Goal: Task Accomplishment & Management: Manage account settings

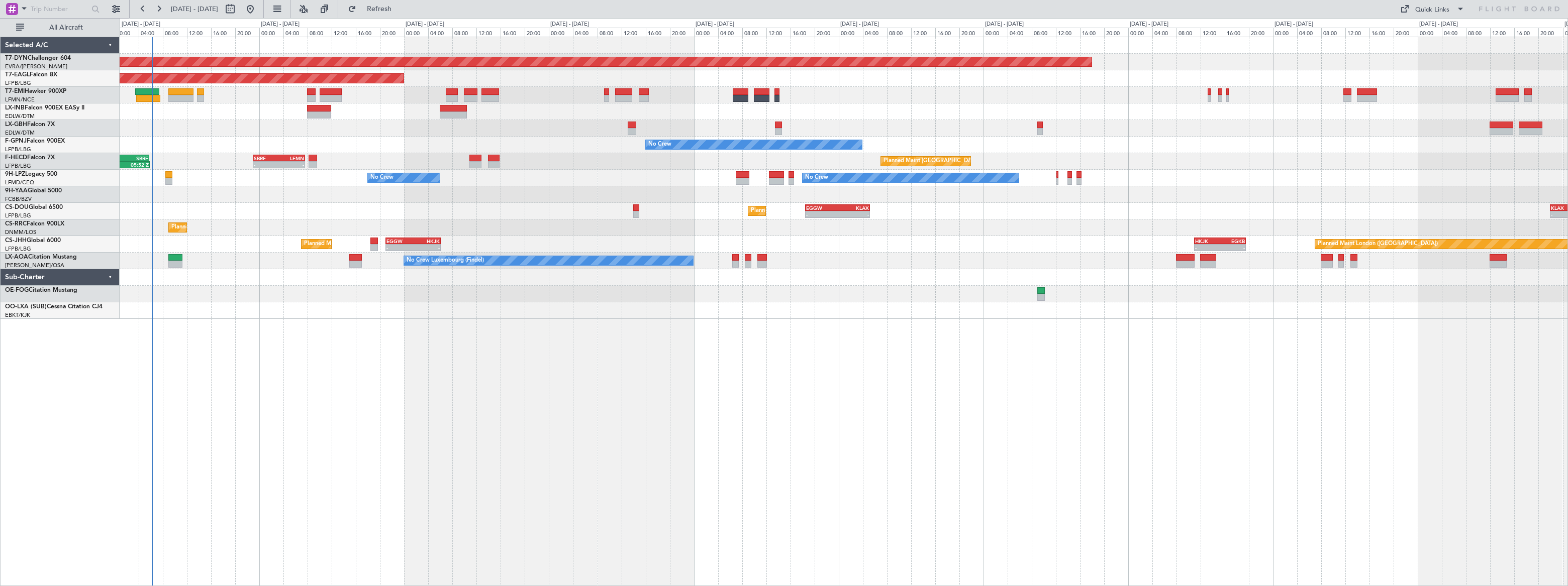
click at [123, 133] on div "Planned Maint Basel-Mulhouse Planned Maint New York (Teterboro) Planned Maint G…" at bounding box center [843, 178] width 1448 height 282
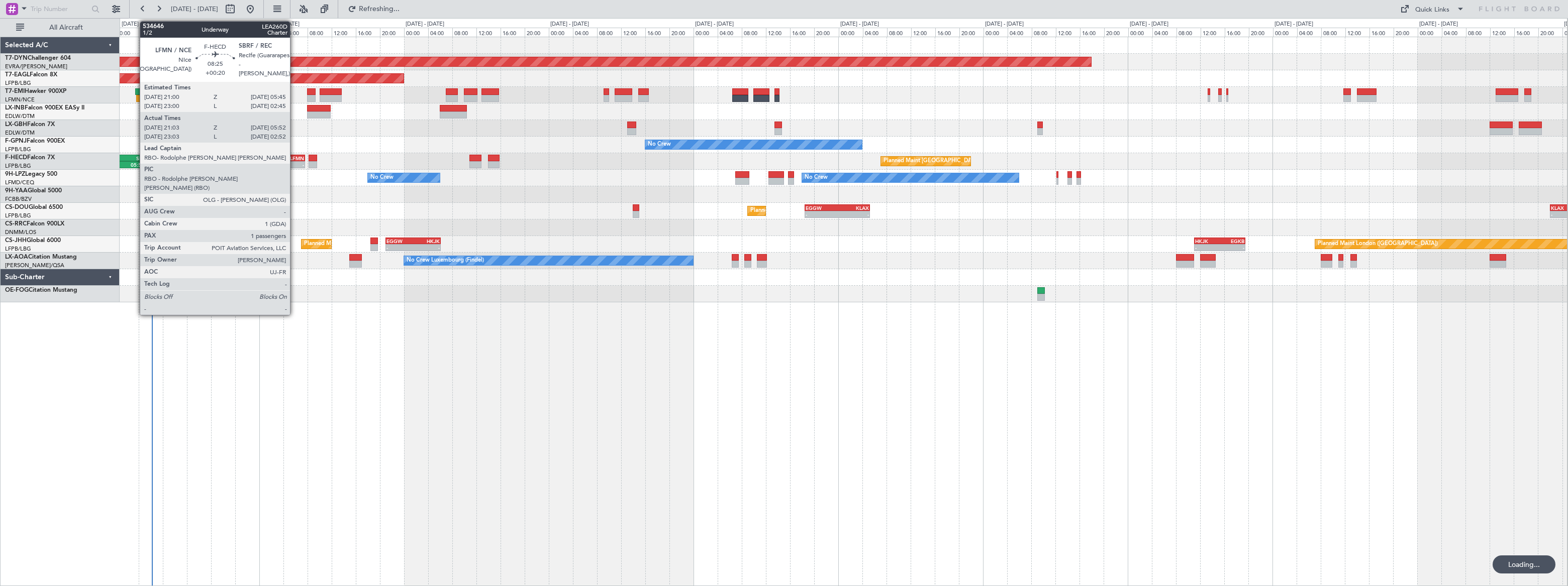
click at [135, 158] on div "SBRF" at bounding box center [135, 158] width 25 height 6
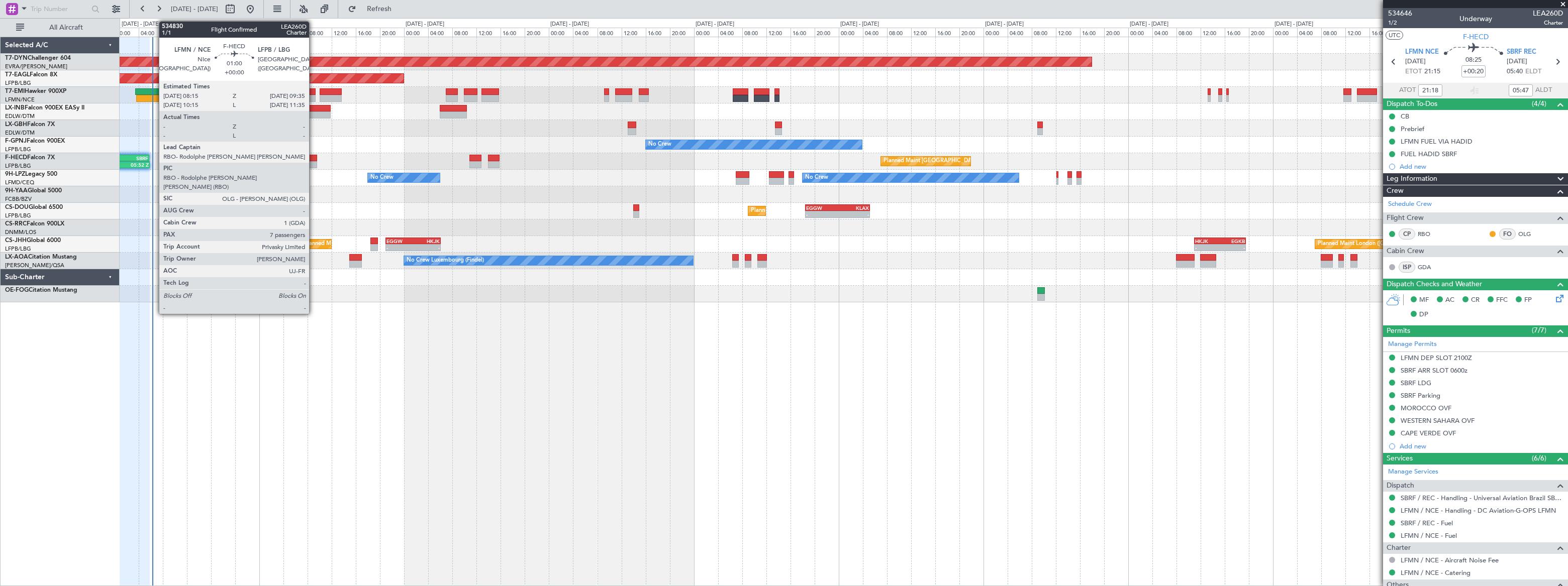
click at [314, 164] on div at bounding box center [313, 165] width 8 height 7
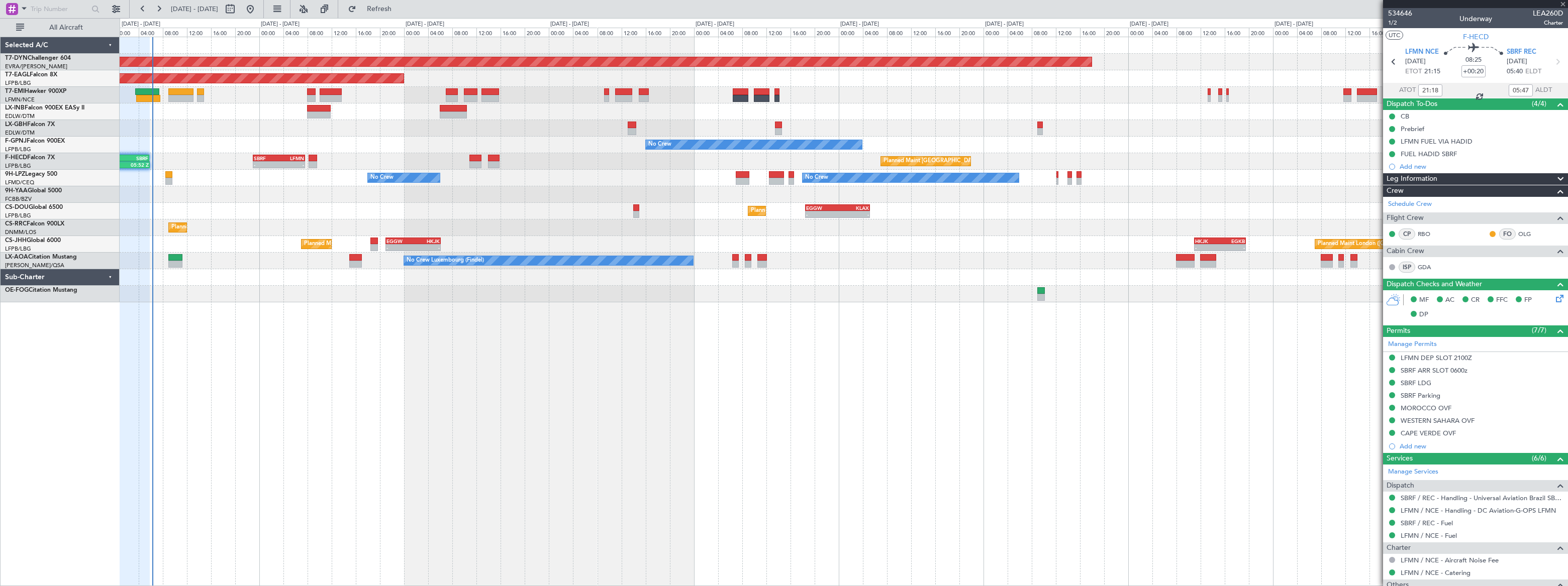
type input "7"
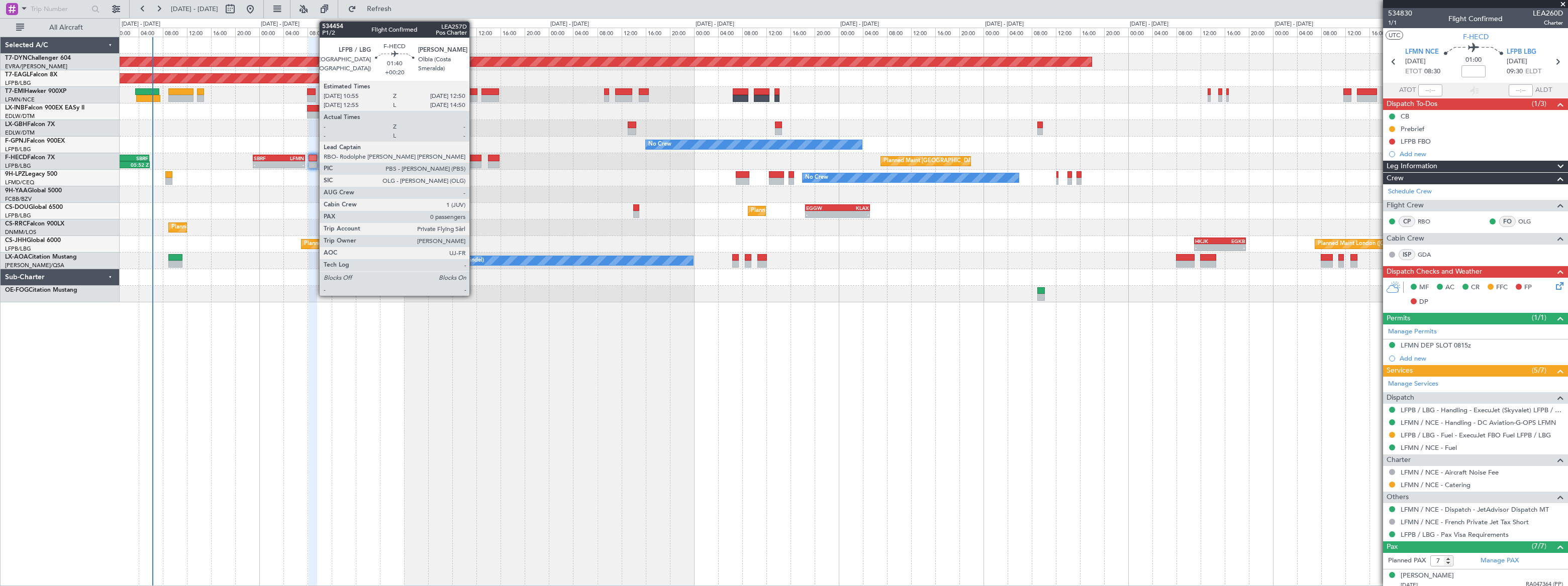
click at [474, 162] on div at bounding box center [475, 165] width 12 height 7
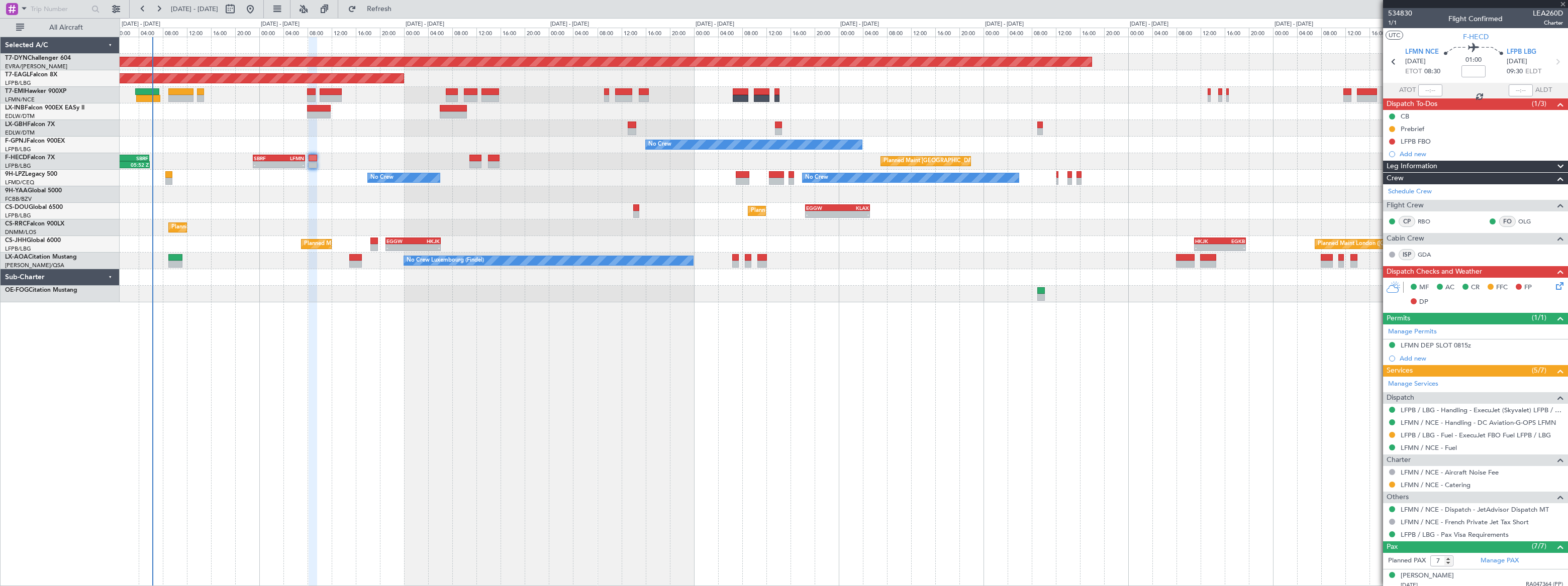
type input "+00:20"
type input "0"
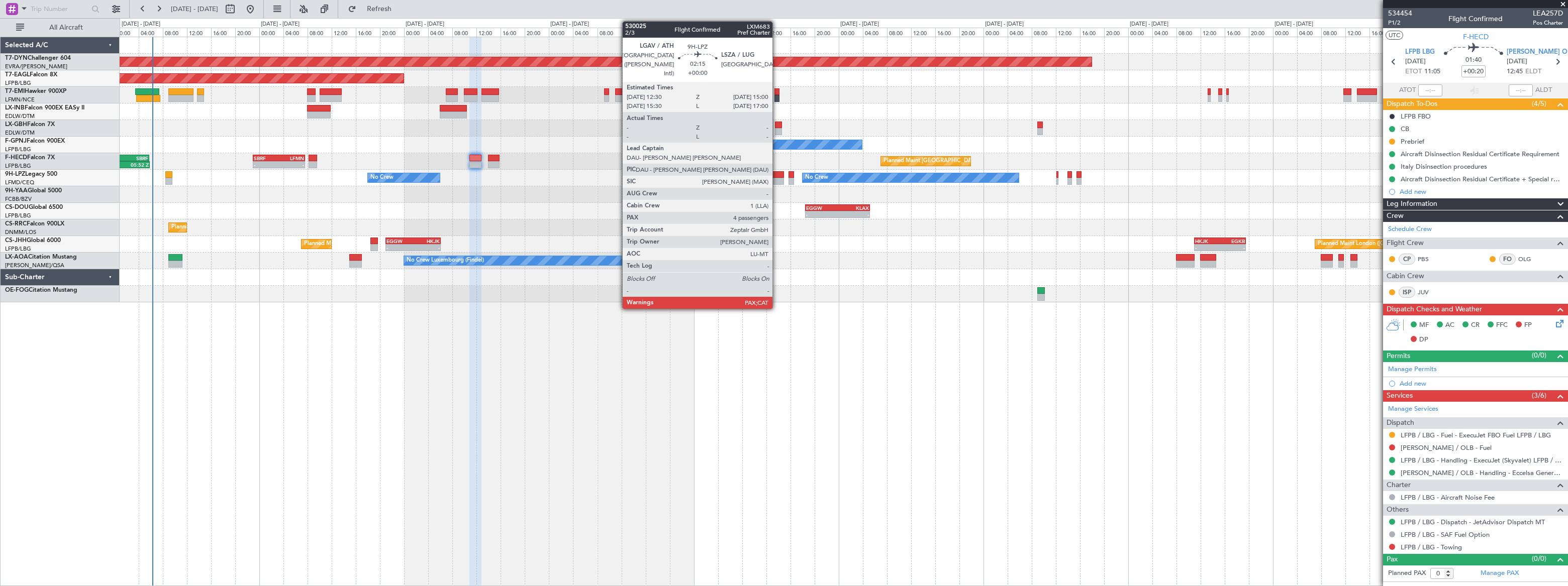
click at [777, 176] on div at bounding box center [776, 174] width 16 height 7
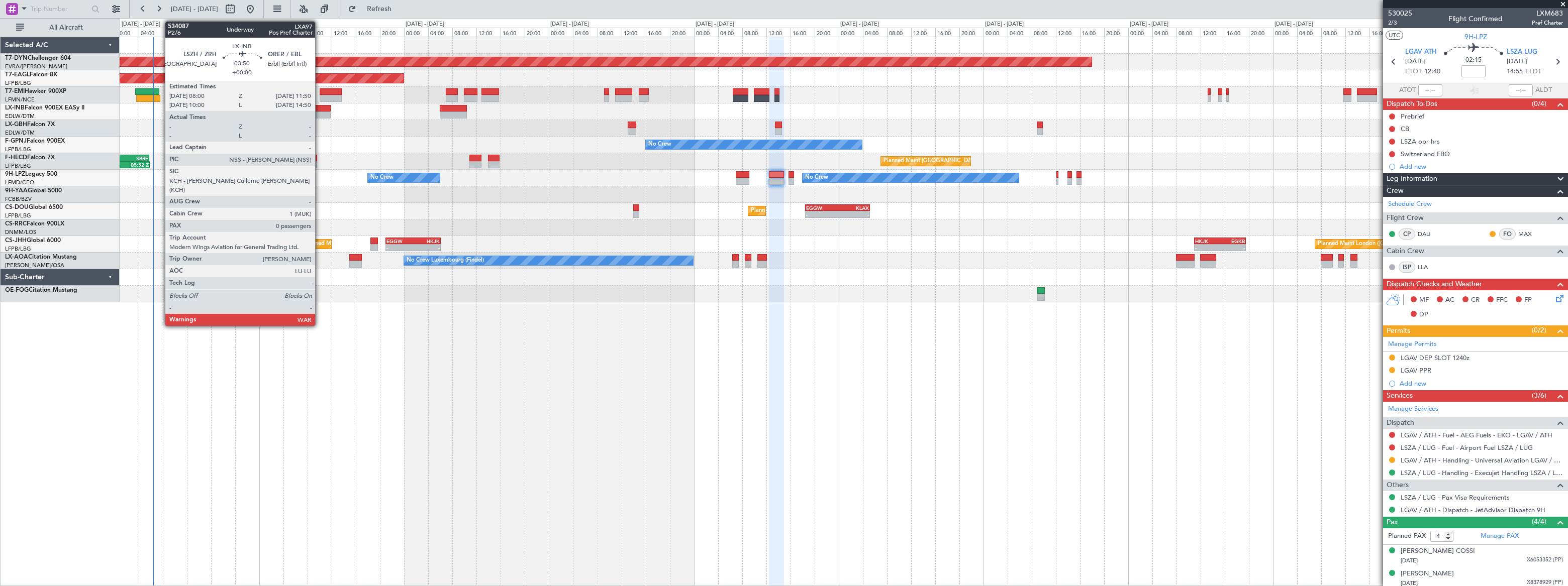
click at [319, 109] on div at bounding box center [319, 108] width 24 height 7
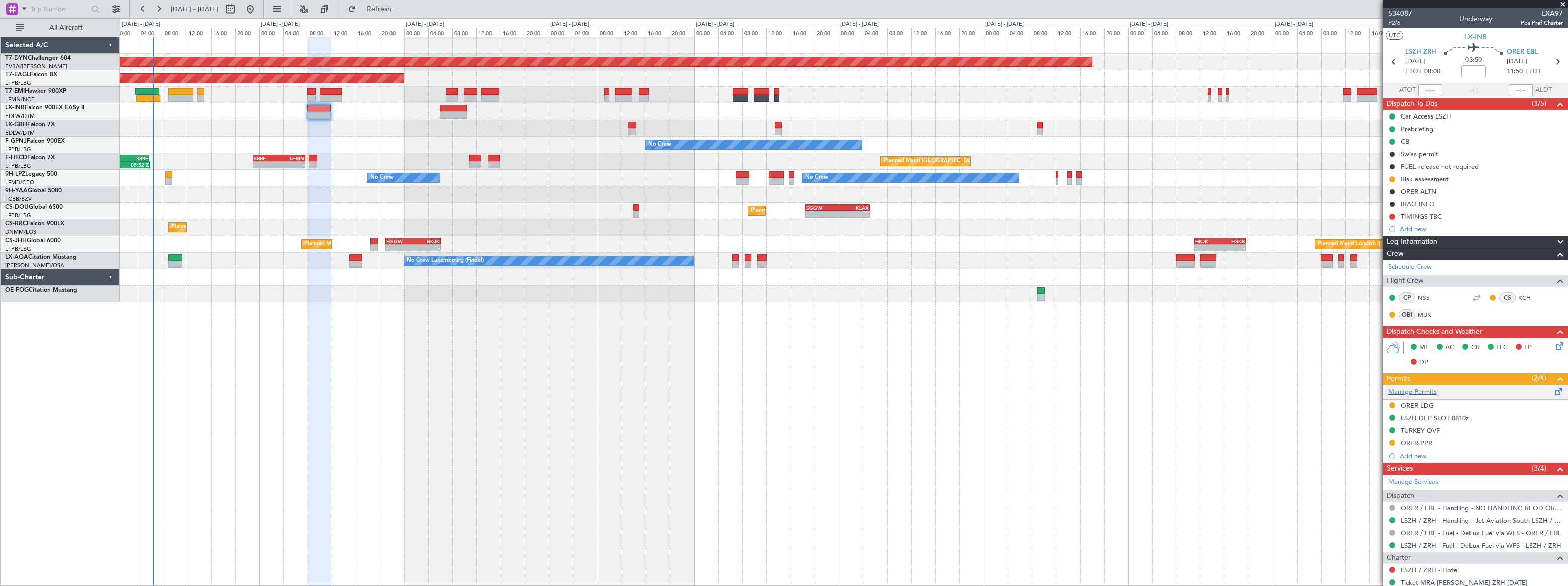
scroll to position [30, 0]
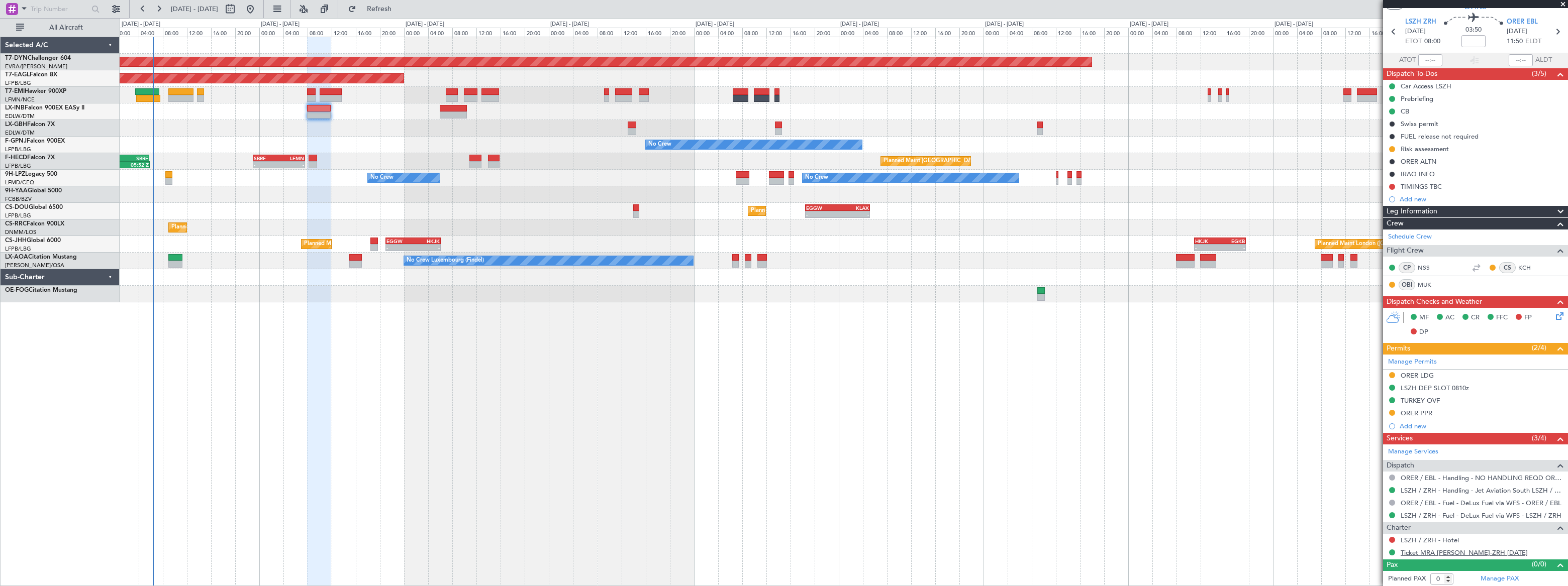
click at [1455, 551] on link "Ticket MRA [PERSON_NAME]-ZRH [DATE]" at bounding box center [1464, 552] width 127 height 8
click at [1466, 551] on link "Ticket MRA [PERSON_NAME]-ZRH [DATE]" at bounding box center [1464, 552] width 127 height 8
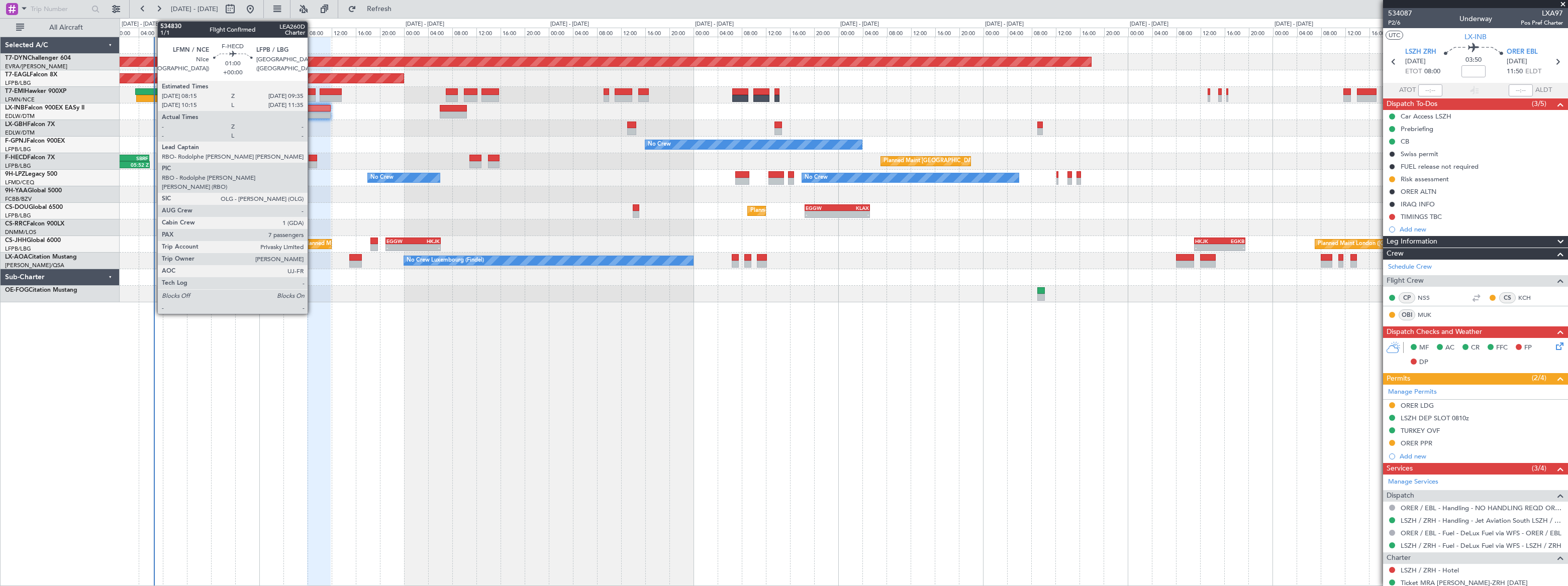
click at [312, 160] on div at bounding box center [313, 158] width 8 height 7
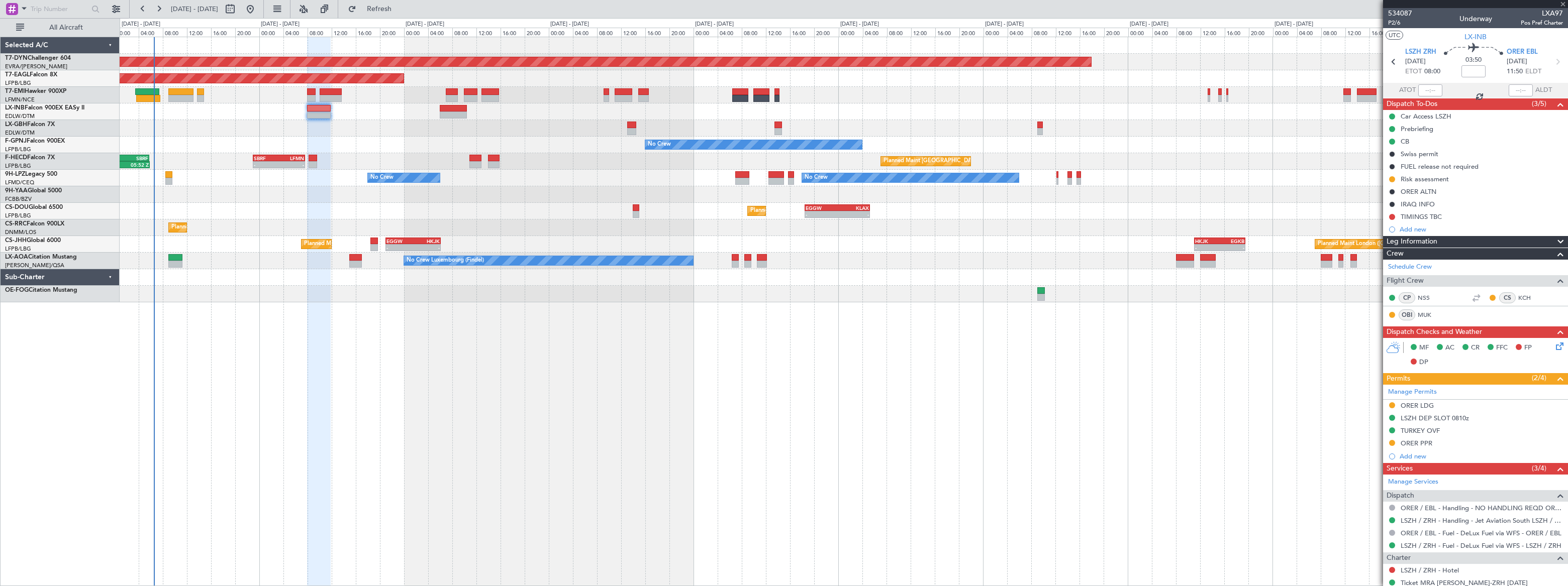
type input "7"
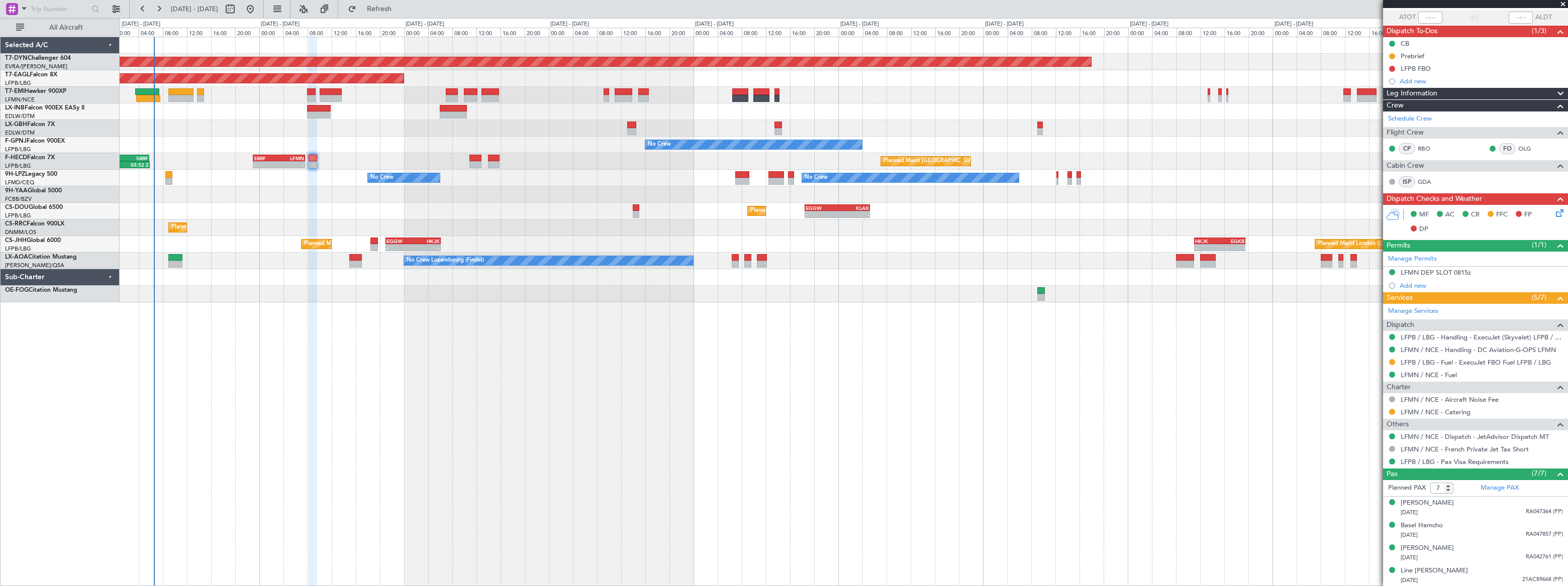
scroll to position [140, 0]
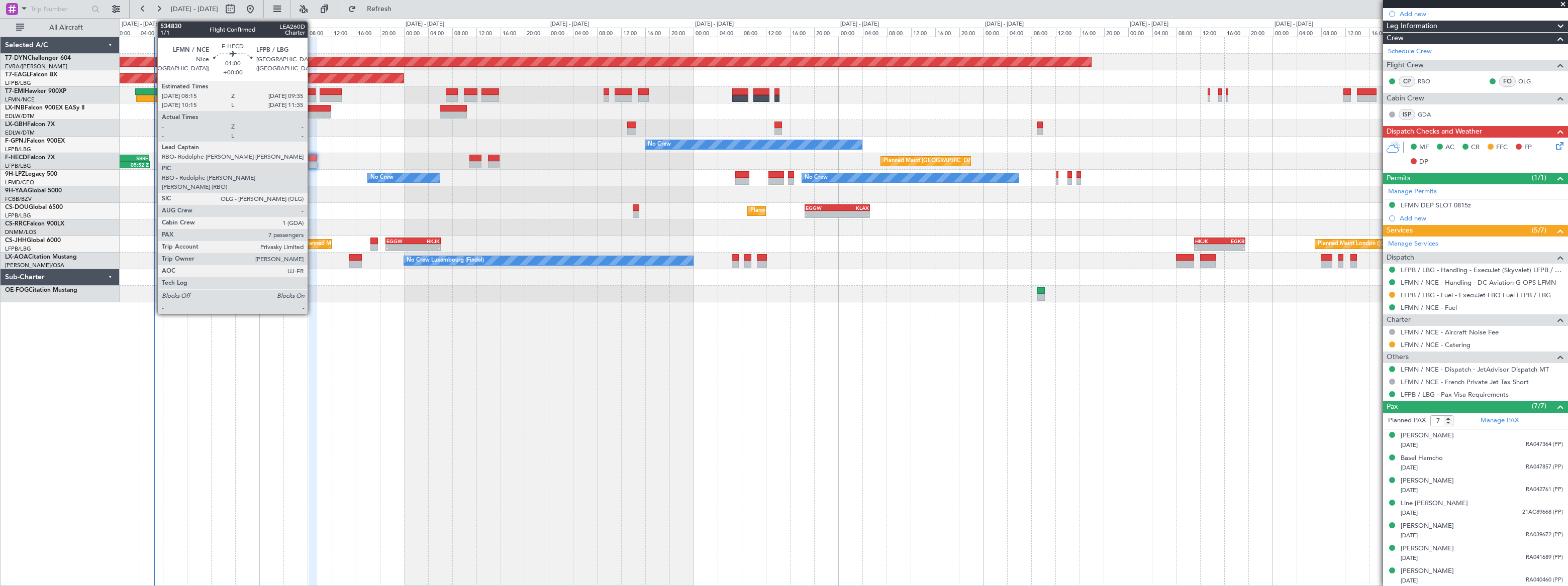
click at [312, 157] on div at bounding box center [313, 158] width 8 height 7
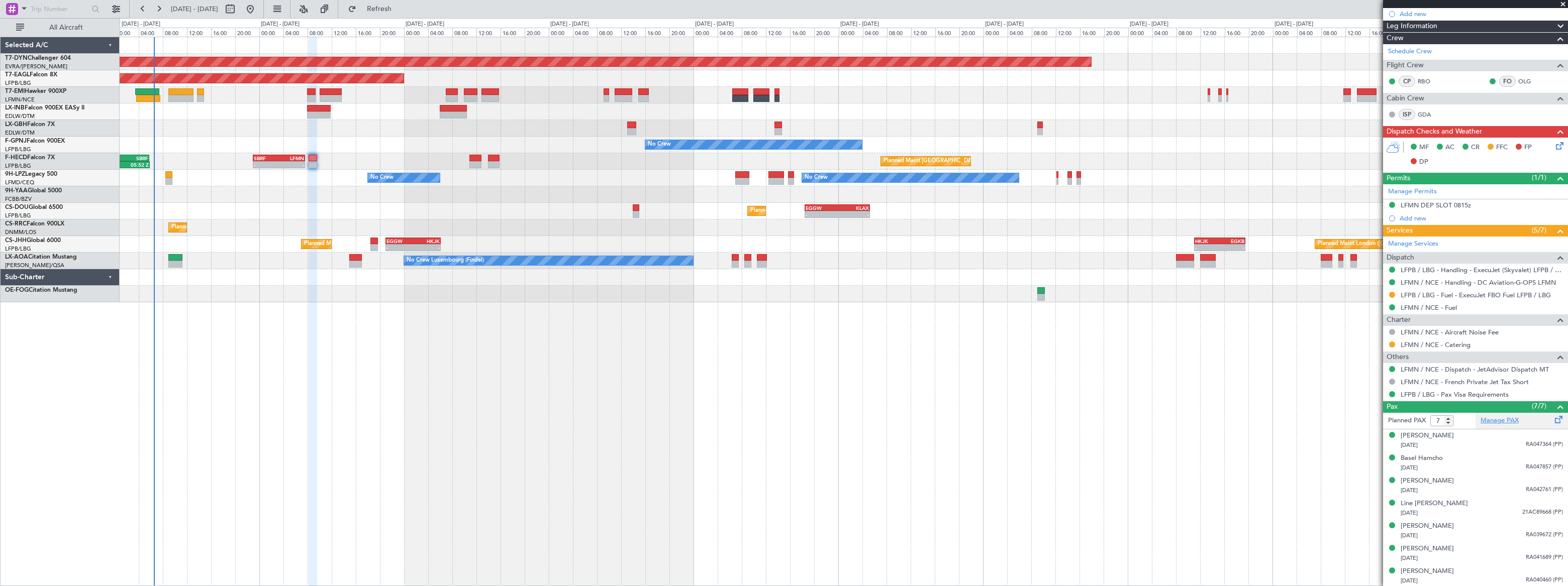
scroll to position [0, 0]
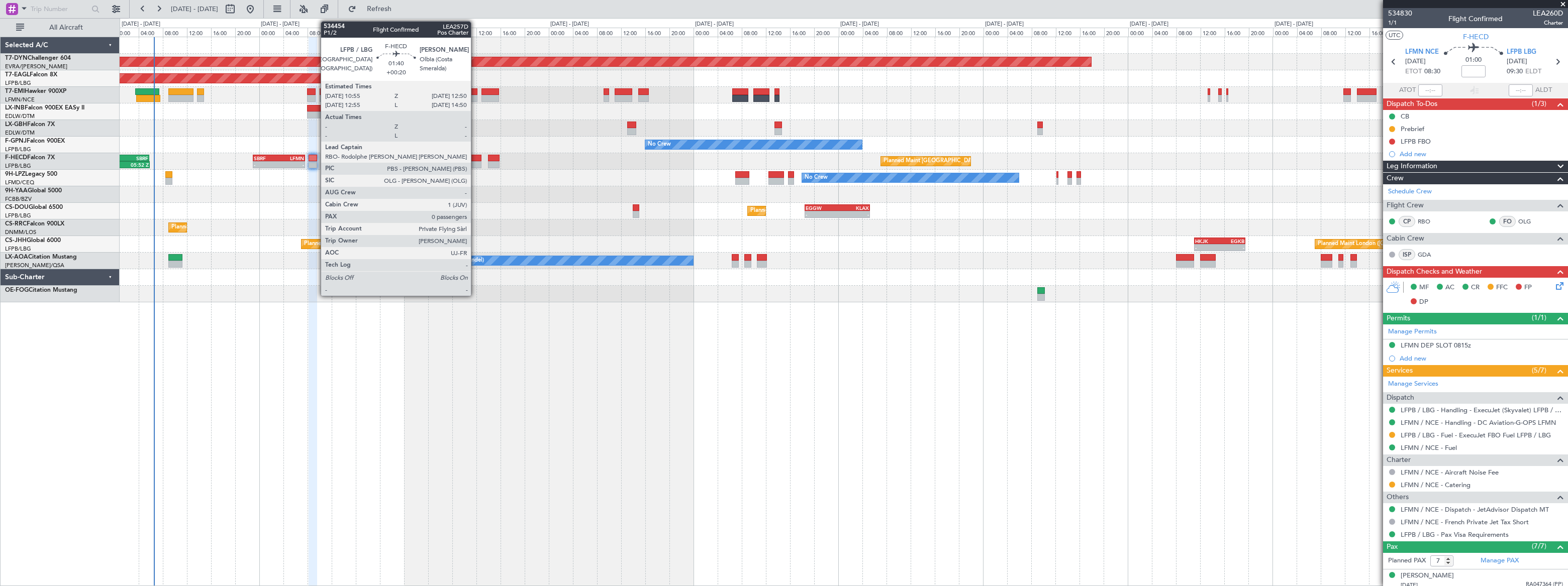
click at [475, 157] on div at bounding box center [475, 158] width 12 height 7
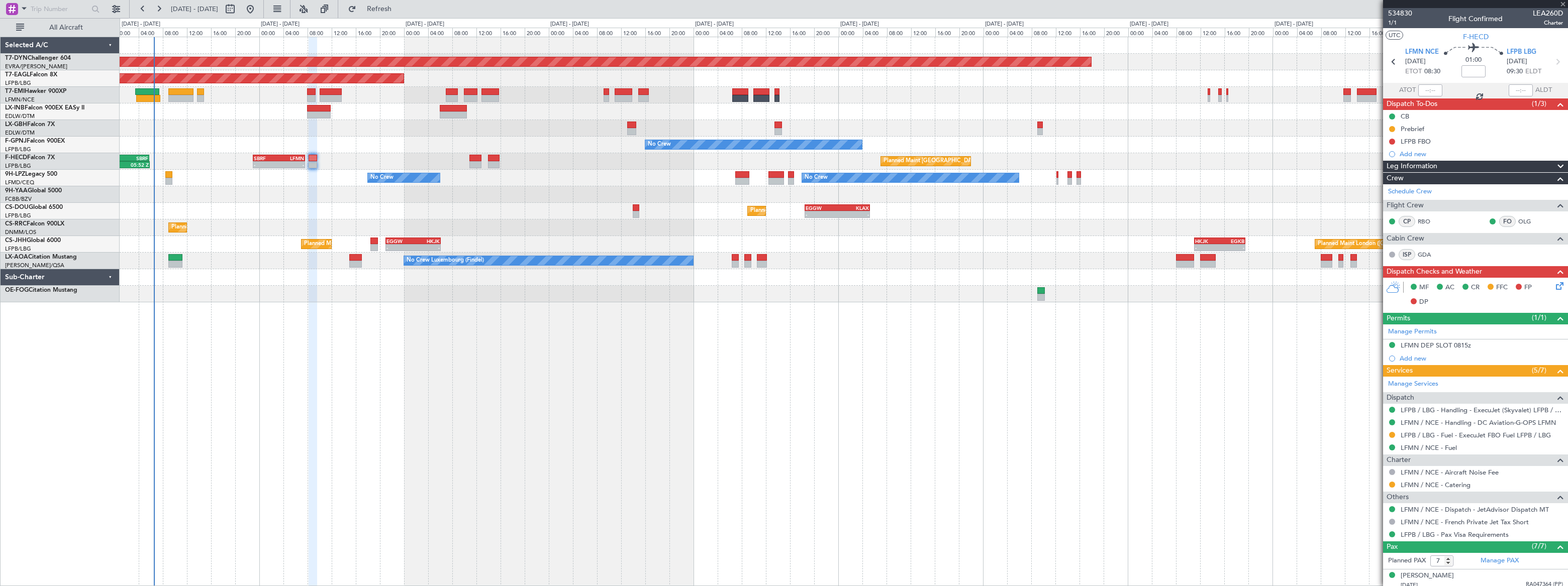
type input "+00:20"
type input "0"
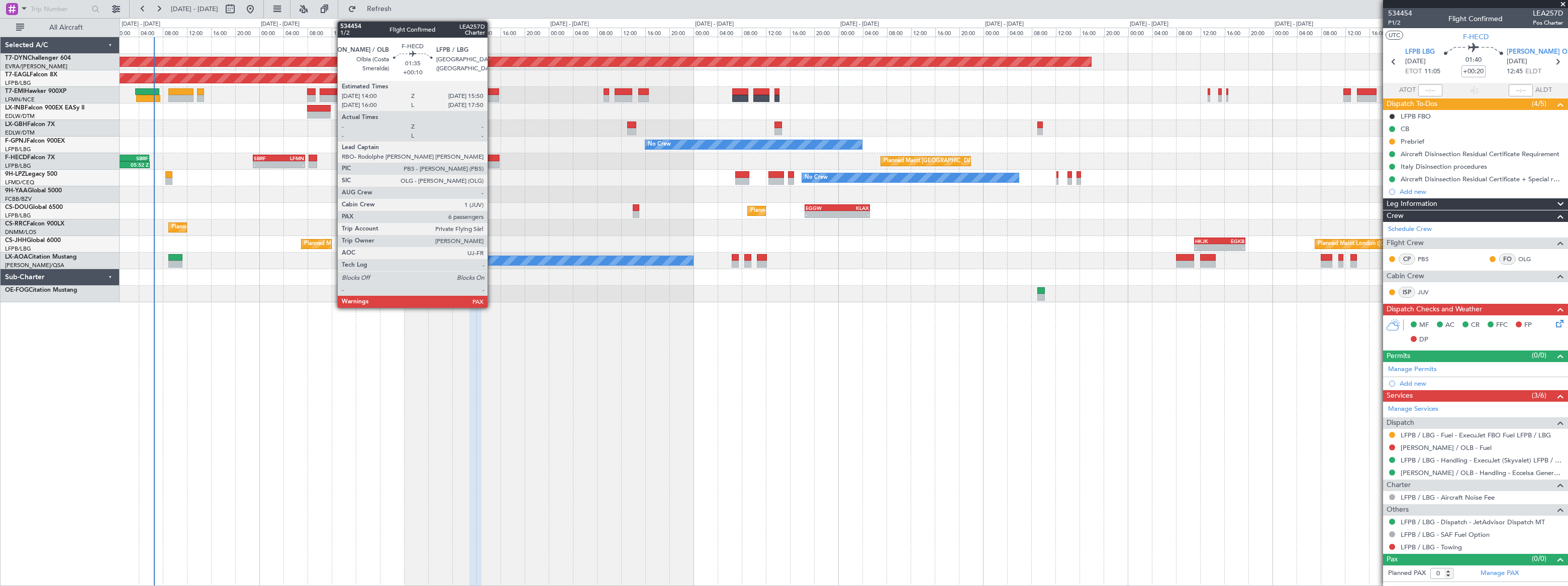
click at [492, 158] on div at bounding box center [494, 158] width 11 height 7
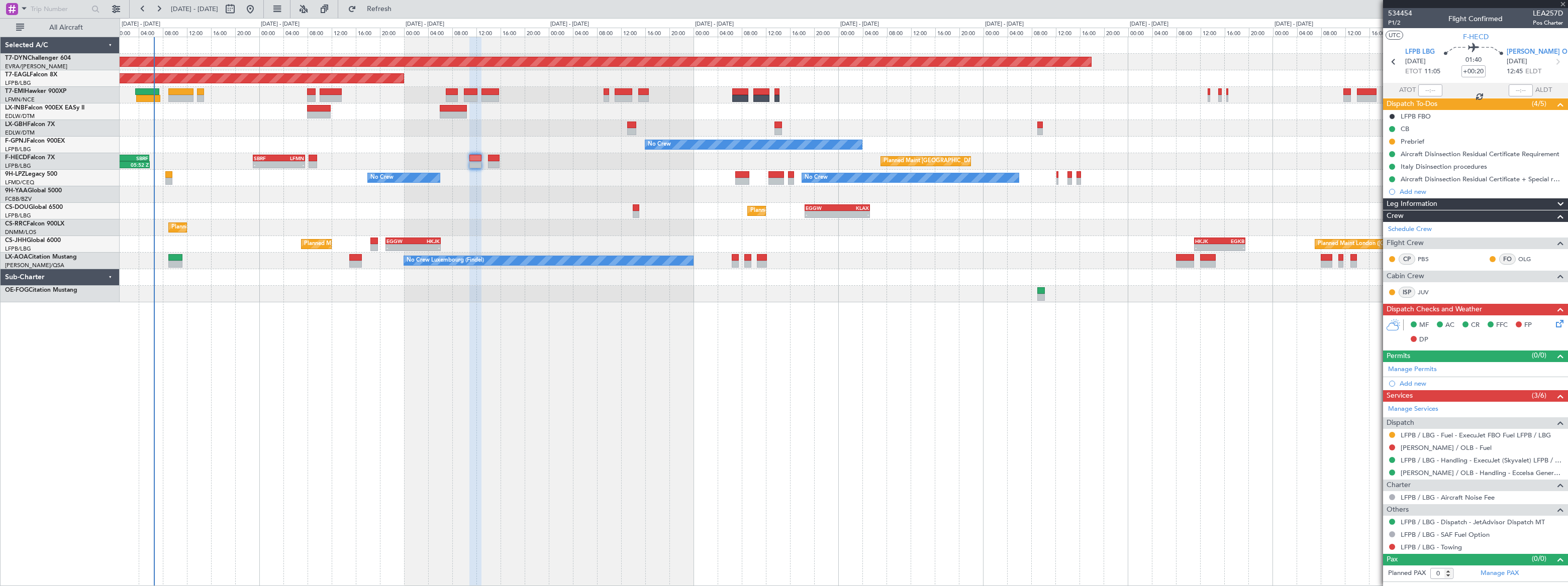
type input "+00:10"
type input "6"
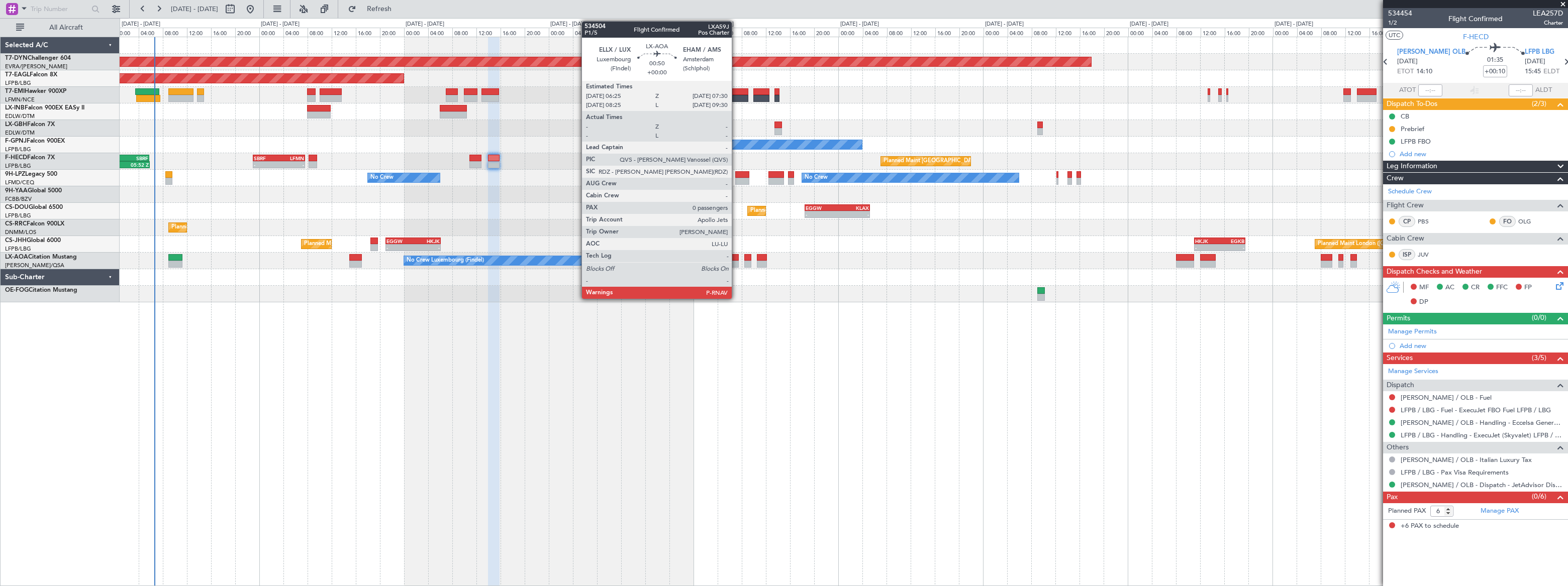
click at [736, 261] on div at bounding box center [735, 264] width 7 height 7
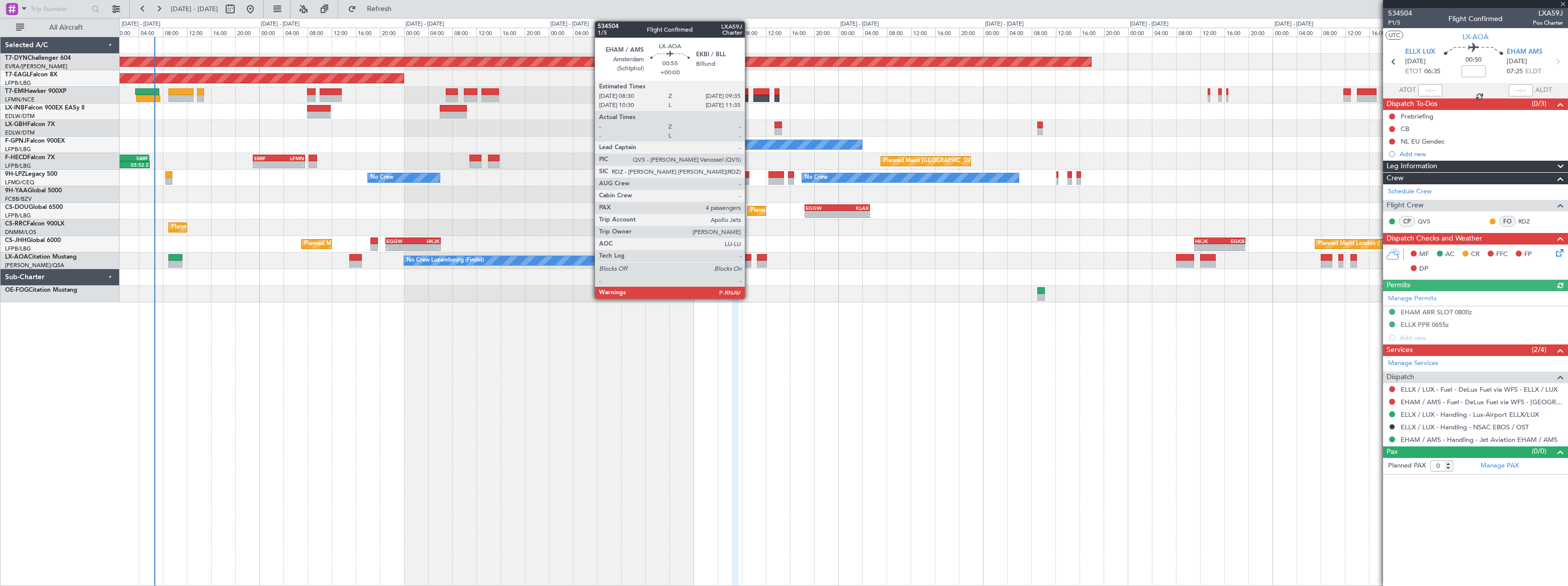
click at [749, 261] on div at bounding box center [748, 264] width 7 height 7
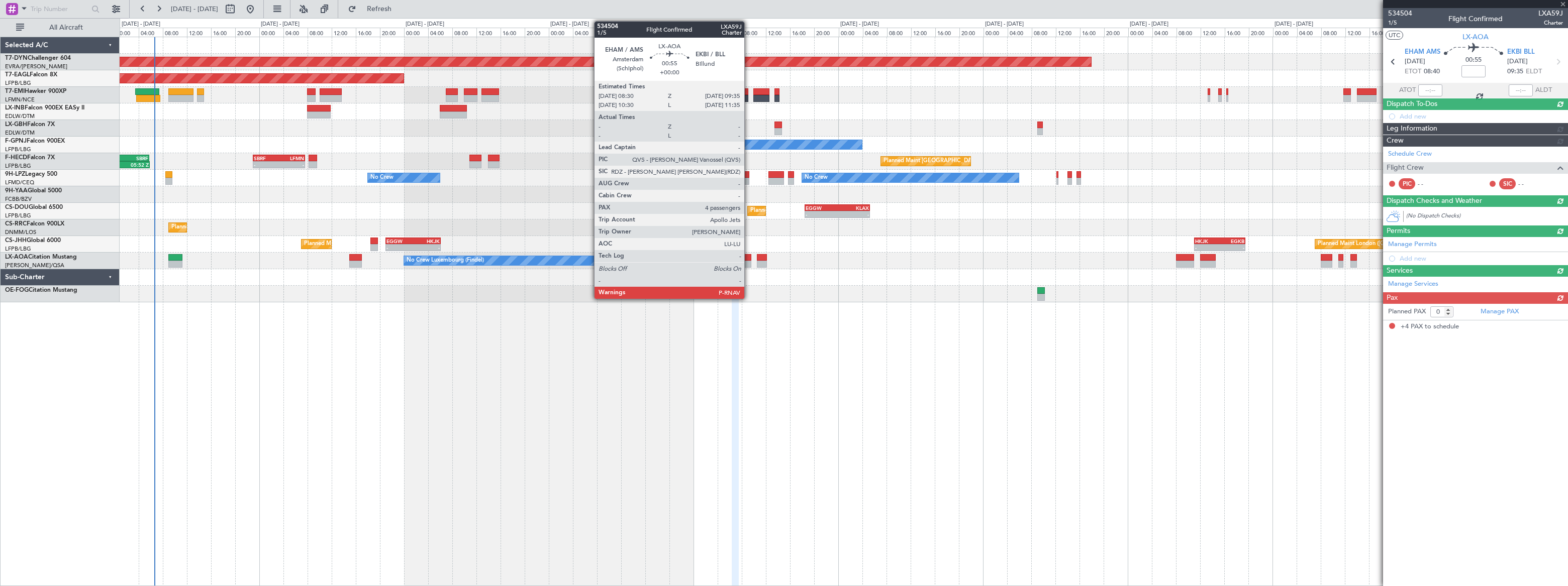
type input "4"
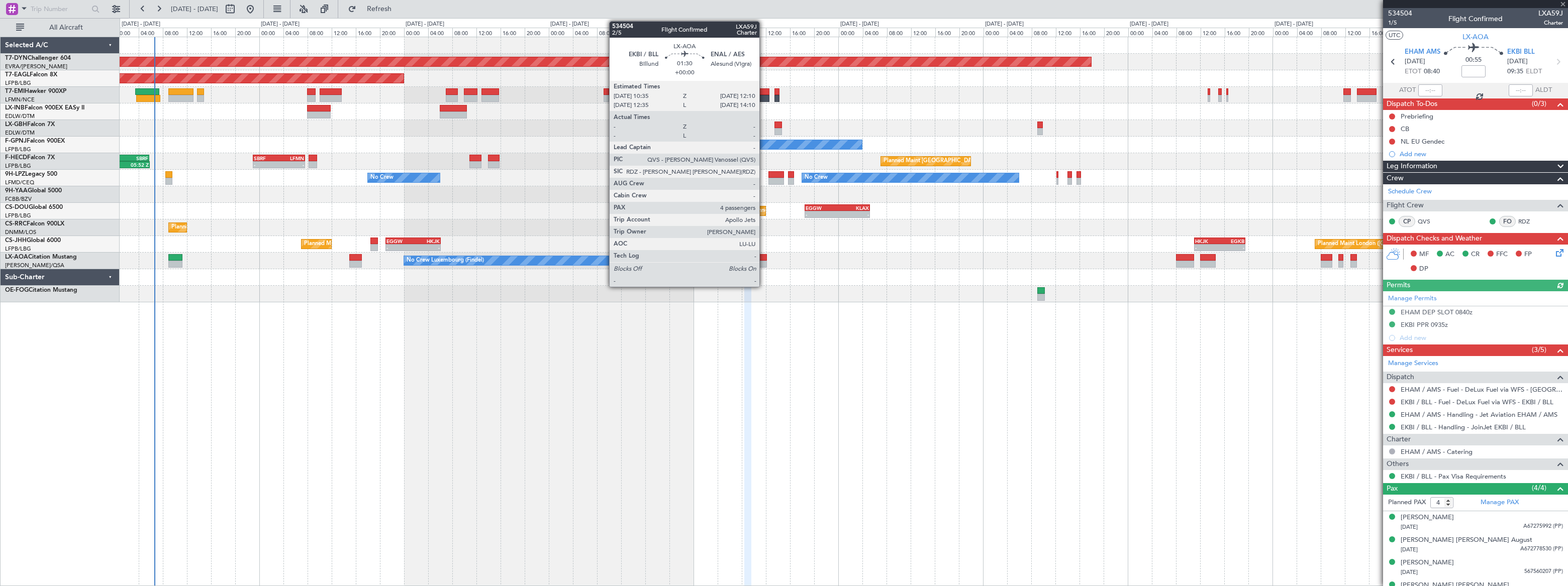
click at [764, 258] on div at bounding box center [762, 258] width 10 height 7
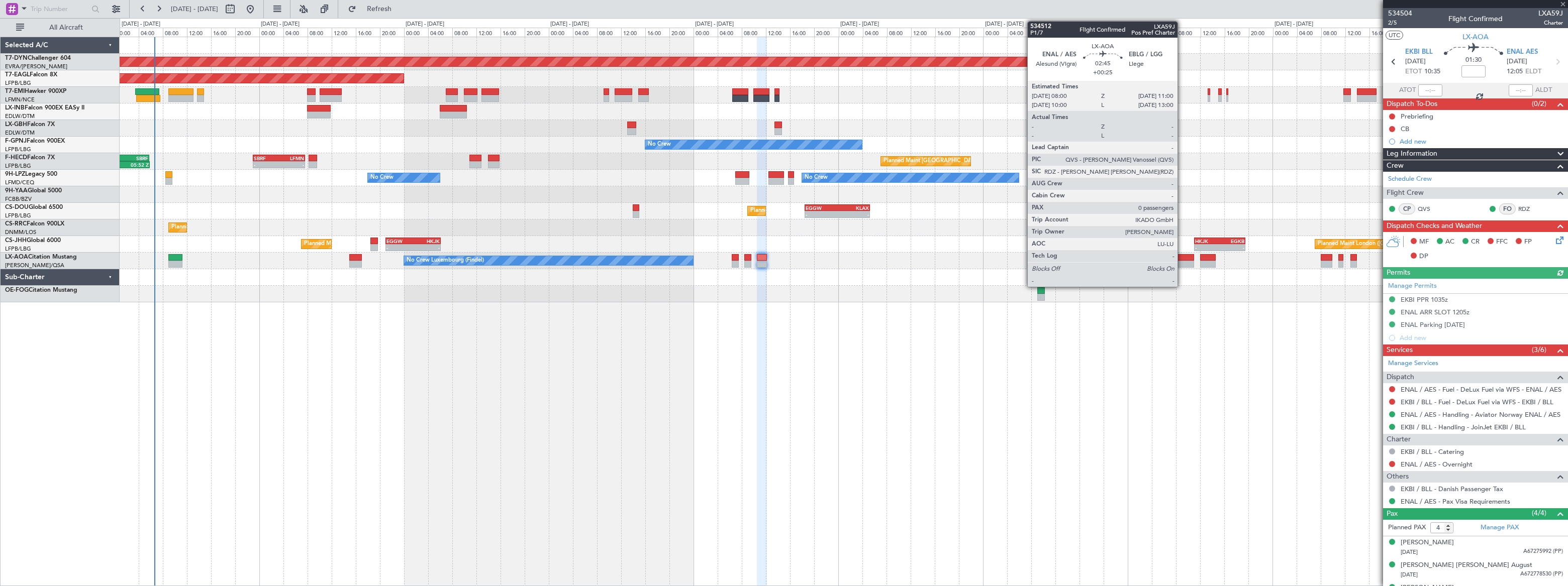
click at [1183, 259] on div at bounding box center [1186, 258] width 19 height 7
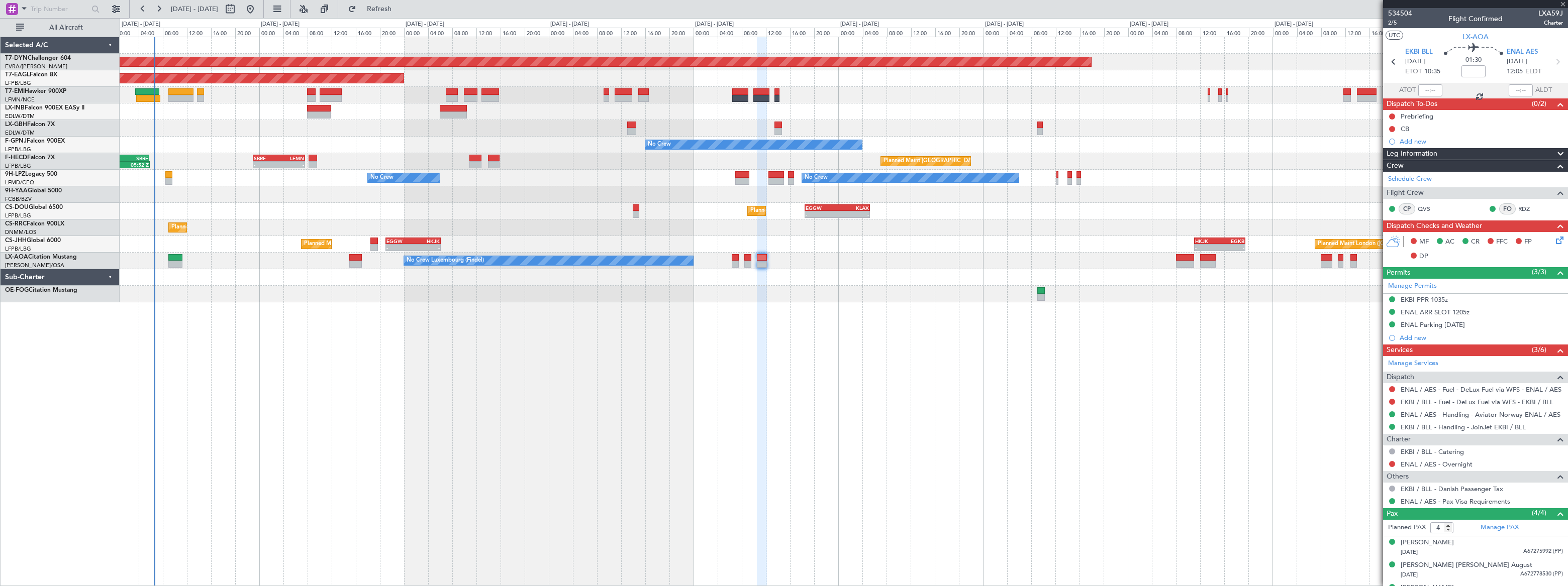
type input "+00:25"
type input "0"
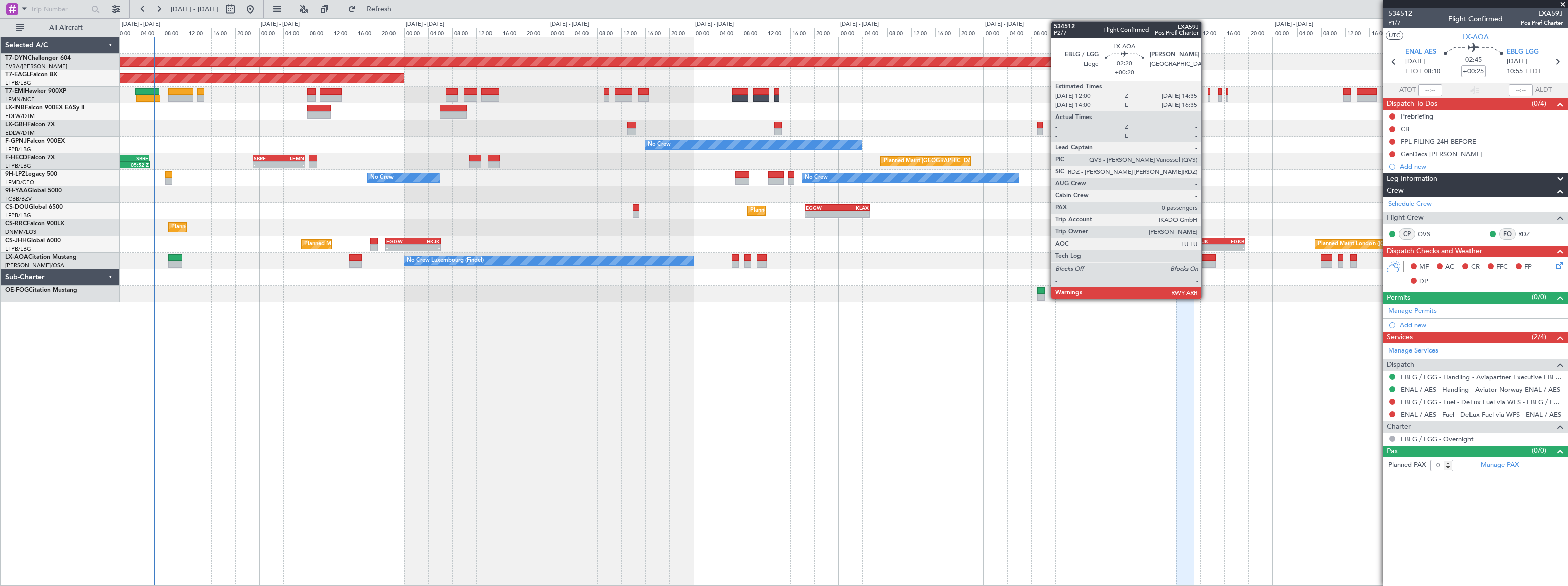
click at [1206, 255] on div at bounding box center [1209, 258] width 16 height 7
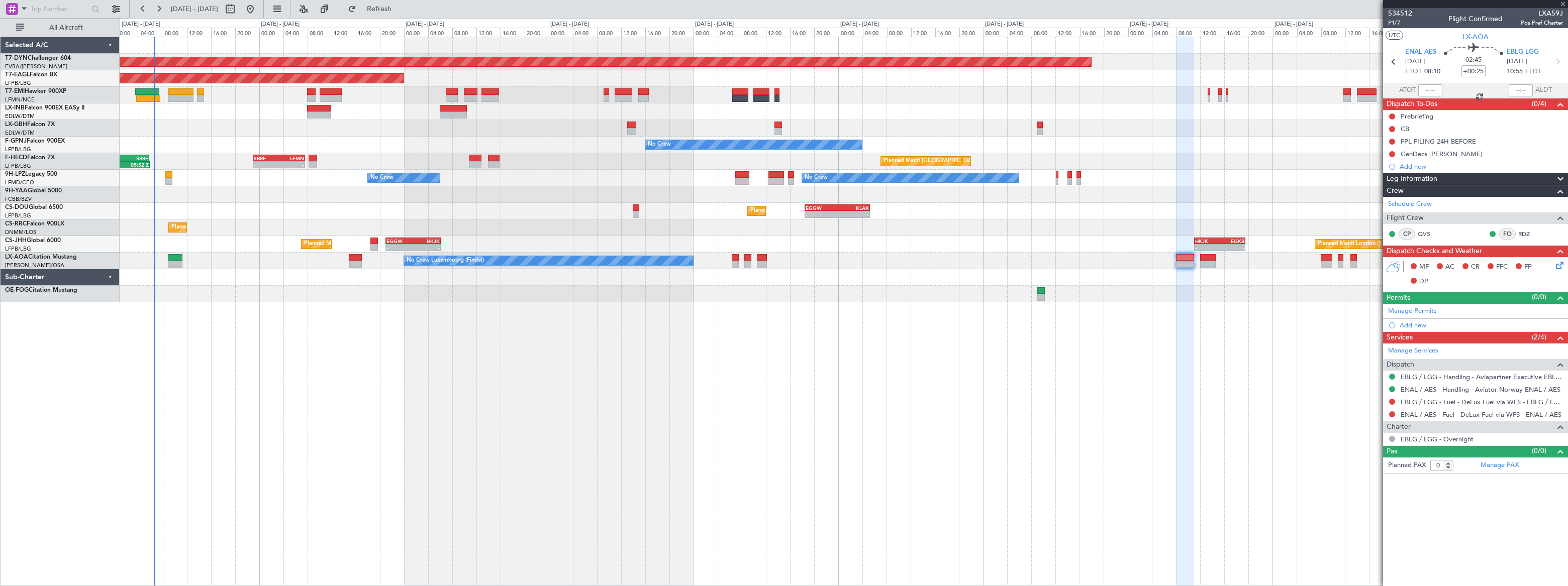
type input "+00:20"
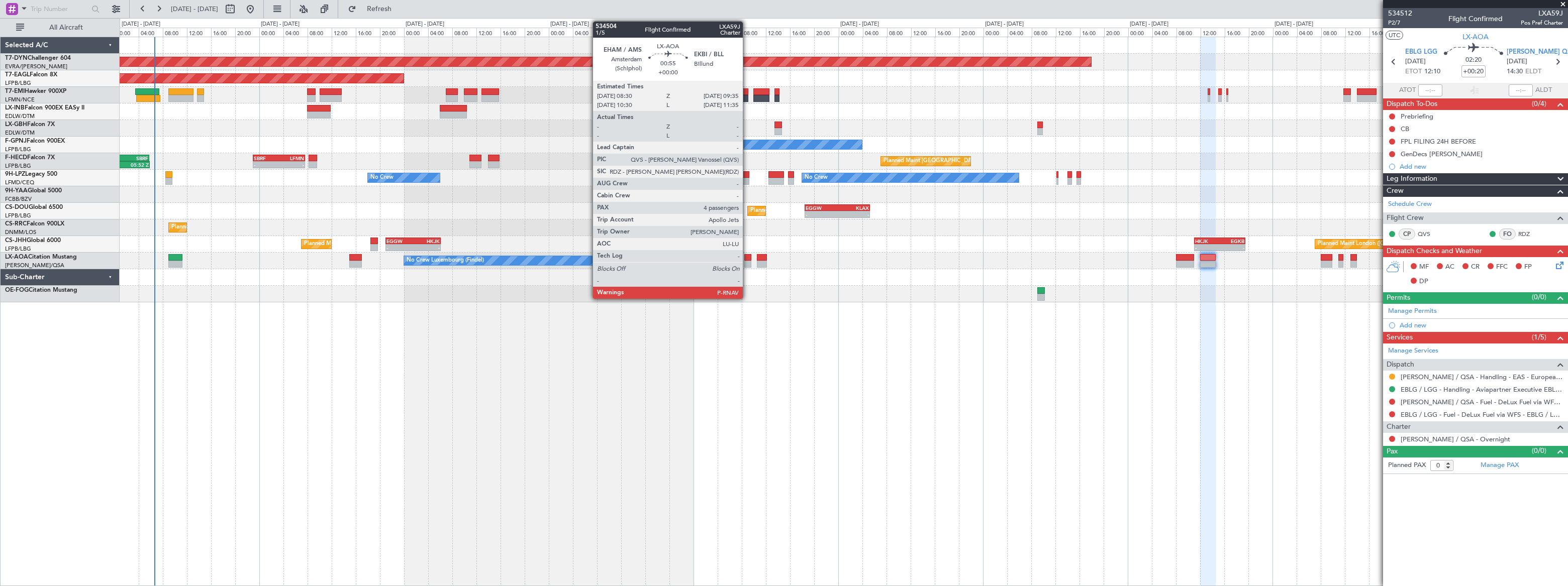
click at [748, 259] on div at bounding box center [748, 258] width 7 height 7
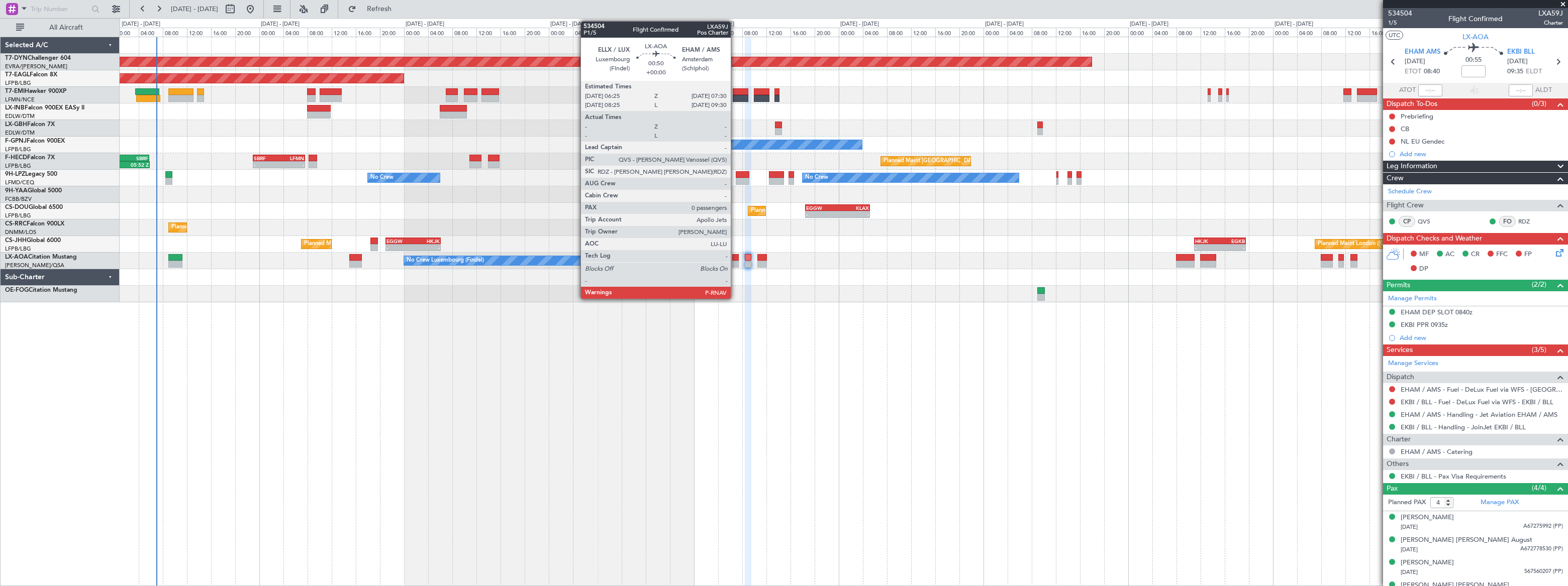
click at [735, 262] on div at bounding box center [735, 264] width 7 height 7
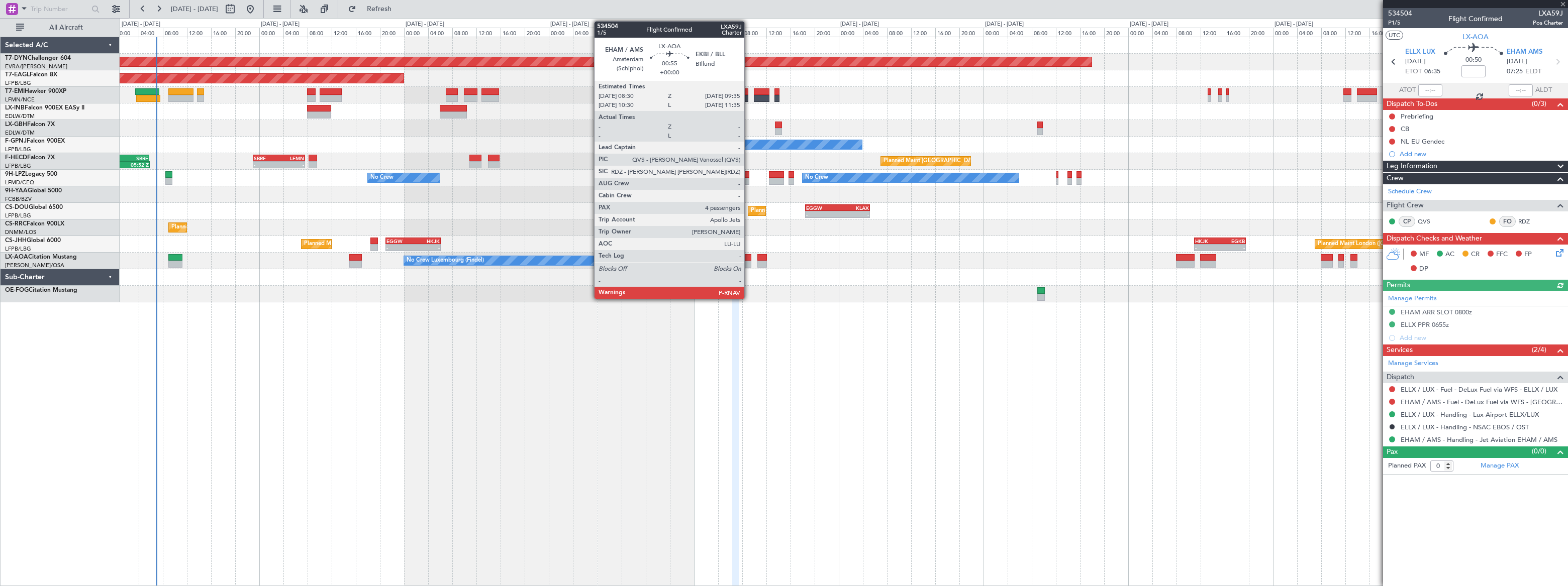
click at [749, 264] on div at bounding box center [748, 264] width 7 height 7
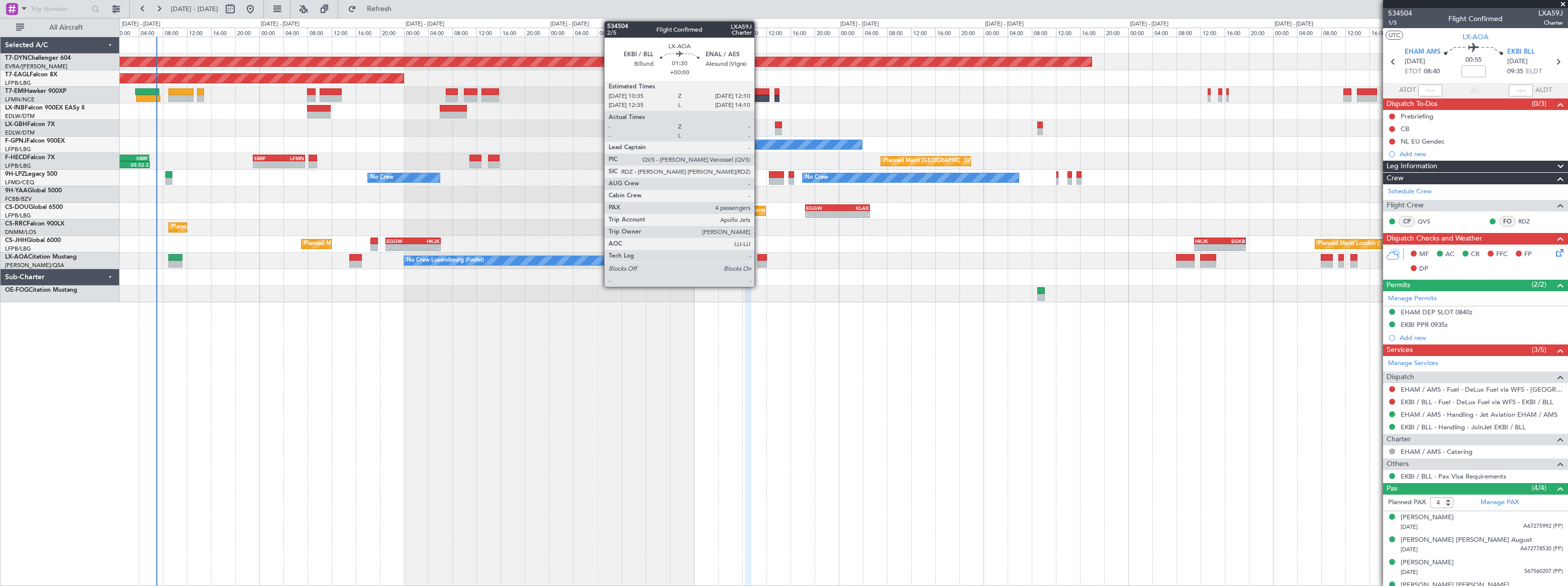
click at [759, 263] on div at bounding box center [762, 264] width 10 height 7
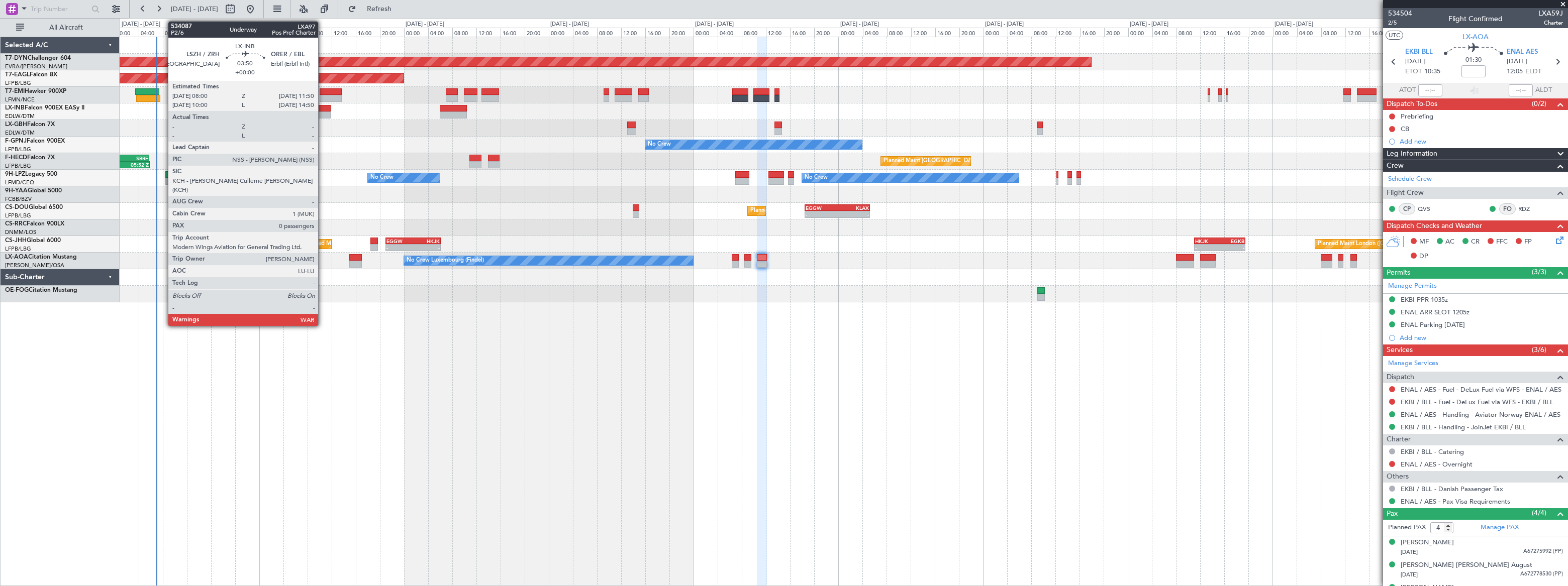
click at [323, 110] on div at bounding box center [319, 108] width 24 height 7
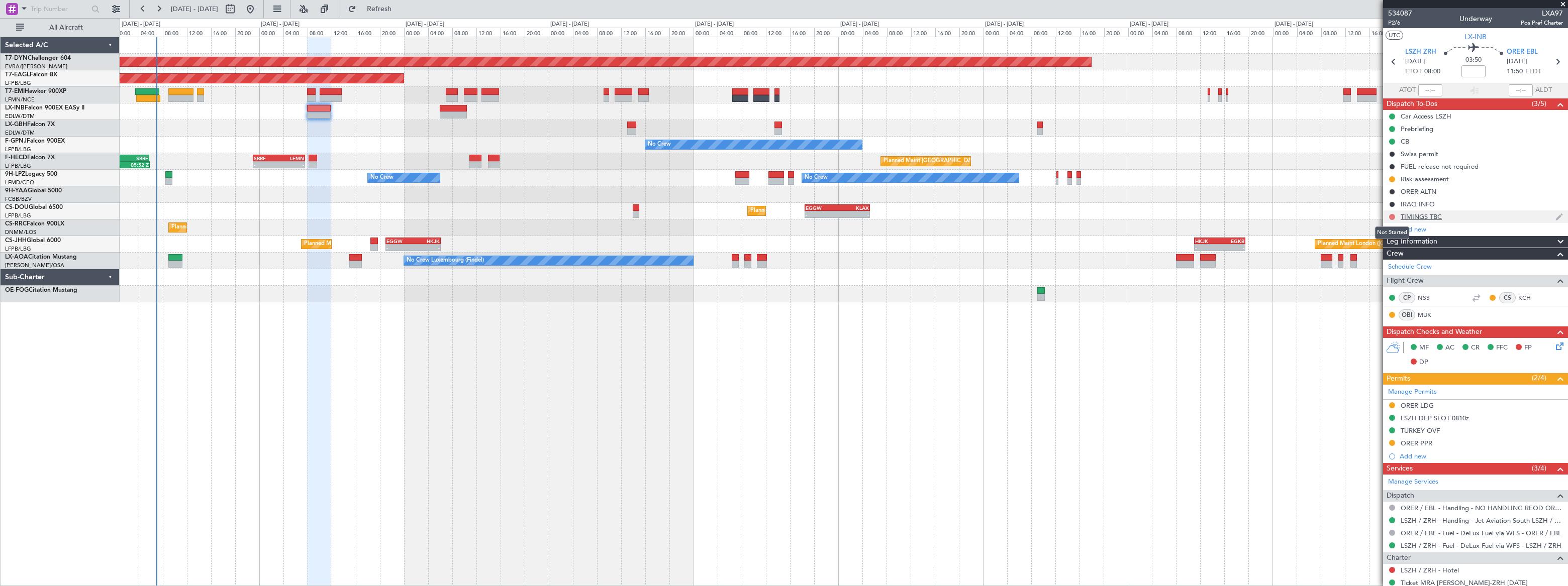
click at [1392, 215] on button at bounding box center [1392, 217] width 6 height 6
click at [1389, 277] on span "Cancelled" at bounding box center [1394, 277] width 29 height 10
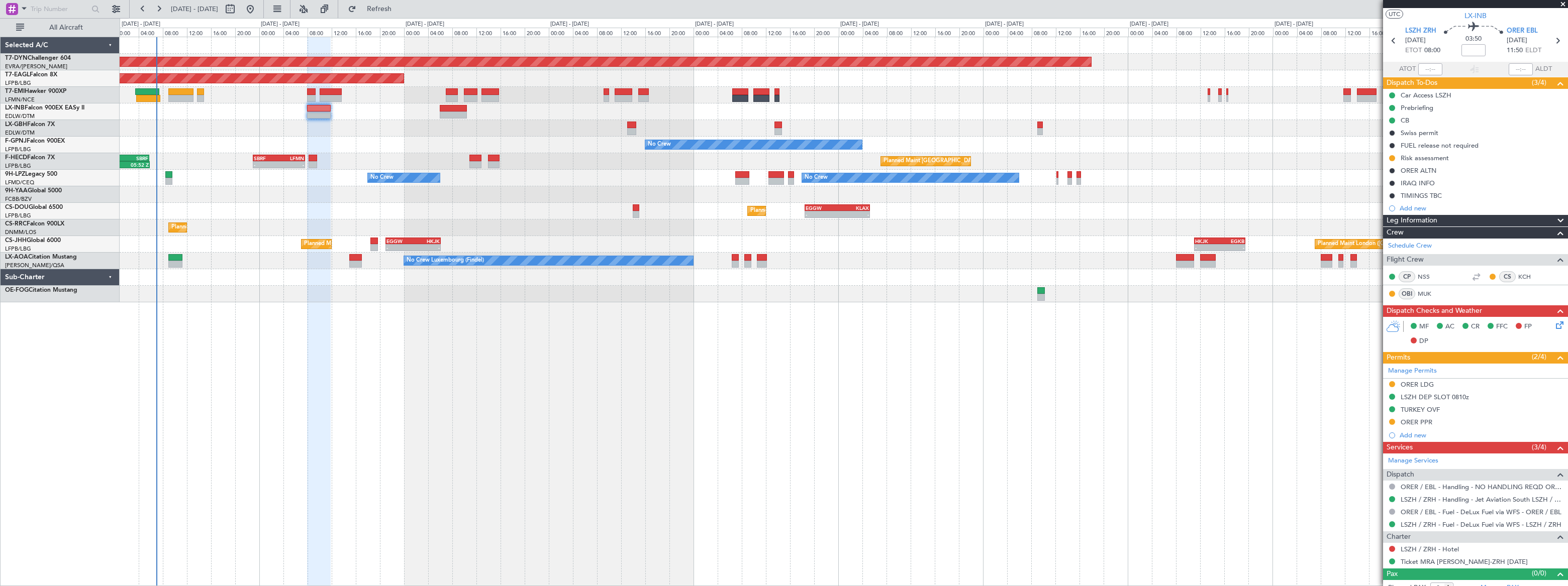
scroll to position [30, 0]
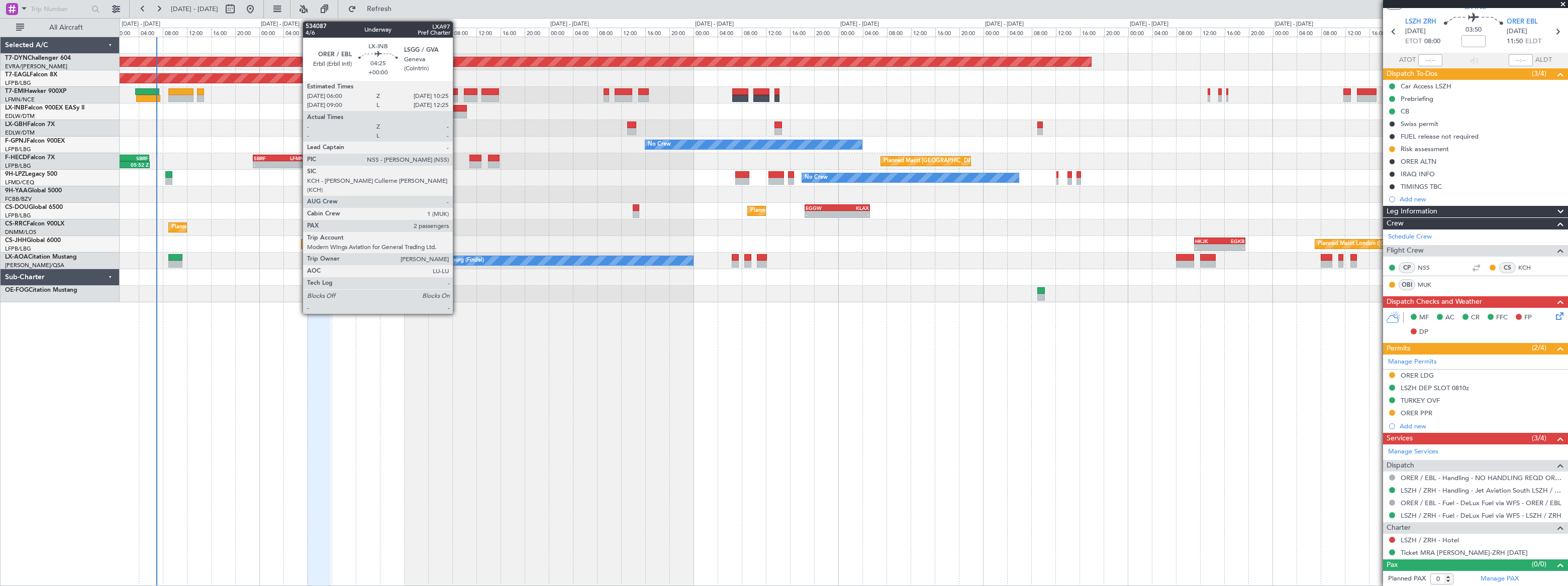
click at [458, 110] on div at bounding box center [453, 108] width 27 height 7
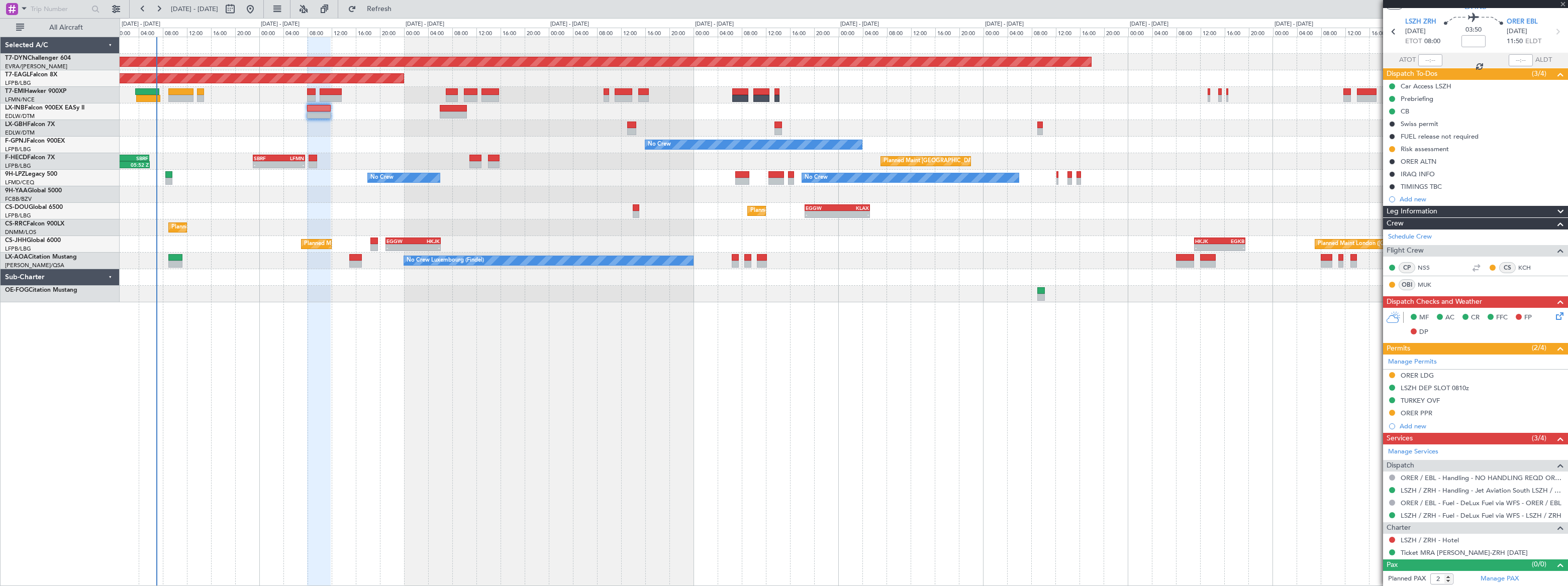
scroll to position [0, 0]
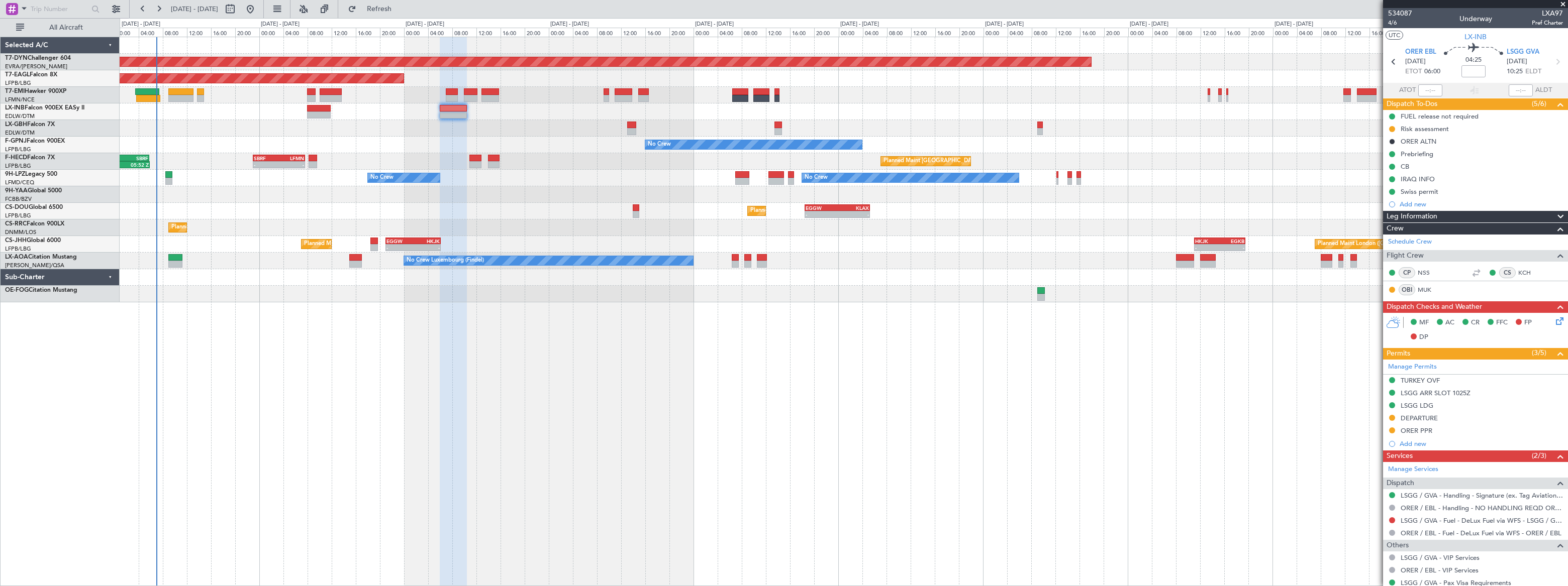
click at [456, 404] on div at bounding box center [453, 312] width 27 height 550
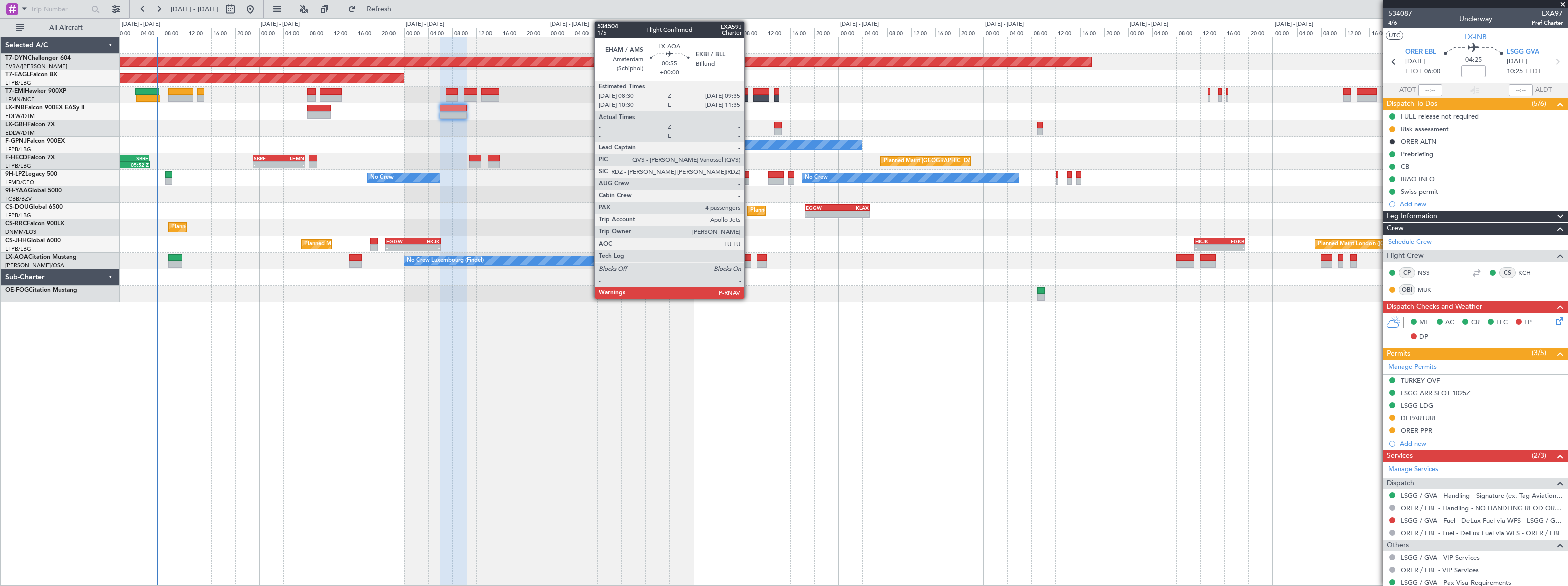
click at [749, 261] on div at bounding box center [748, 264] width 7 height 7
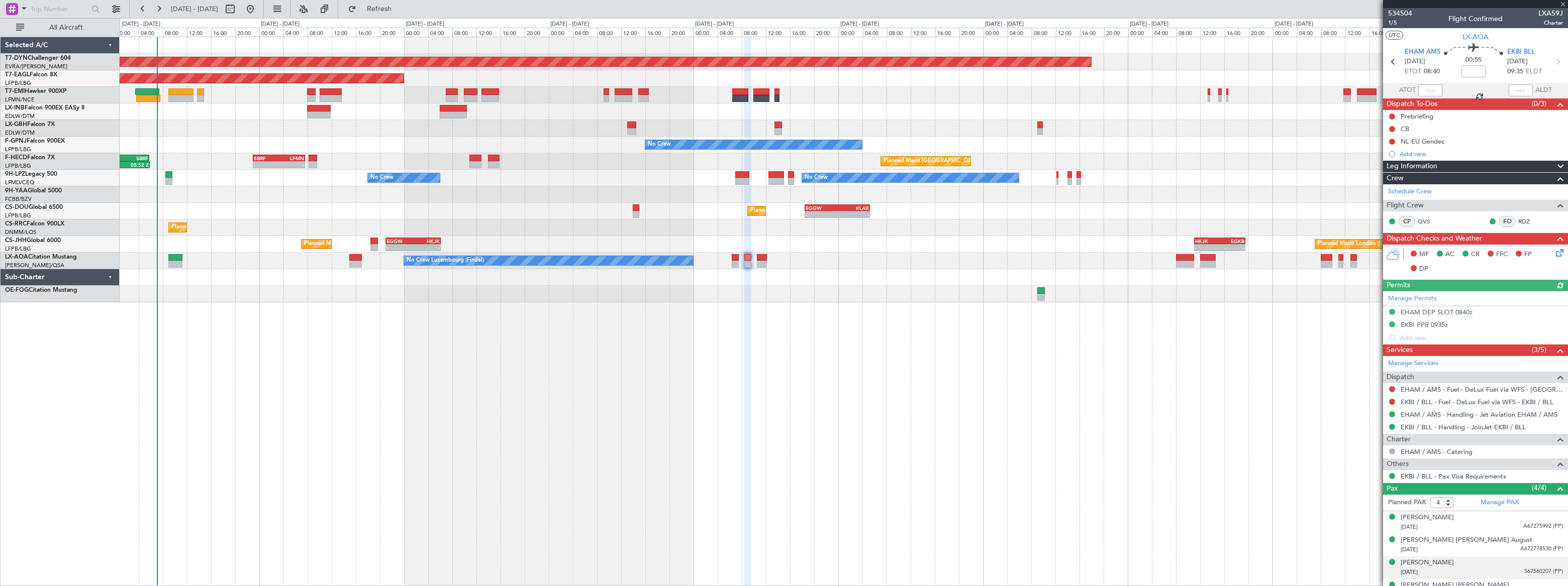
scroll to position [14, 0]
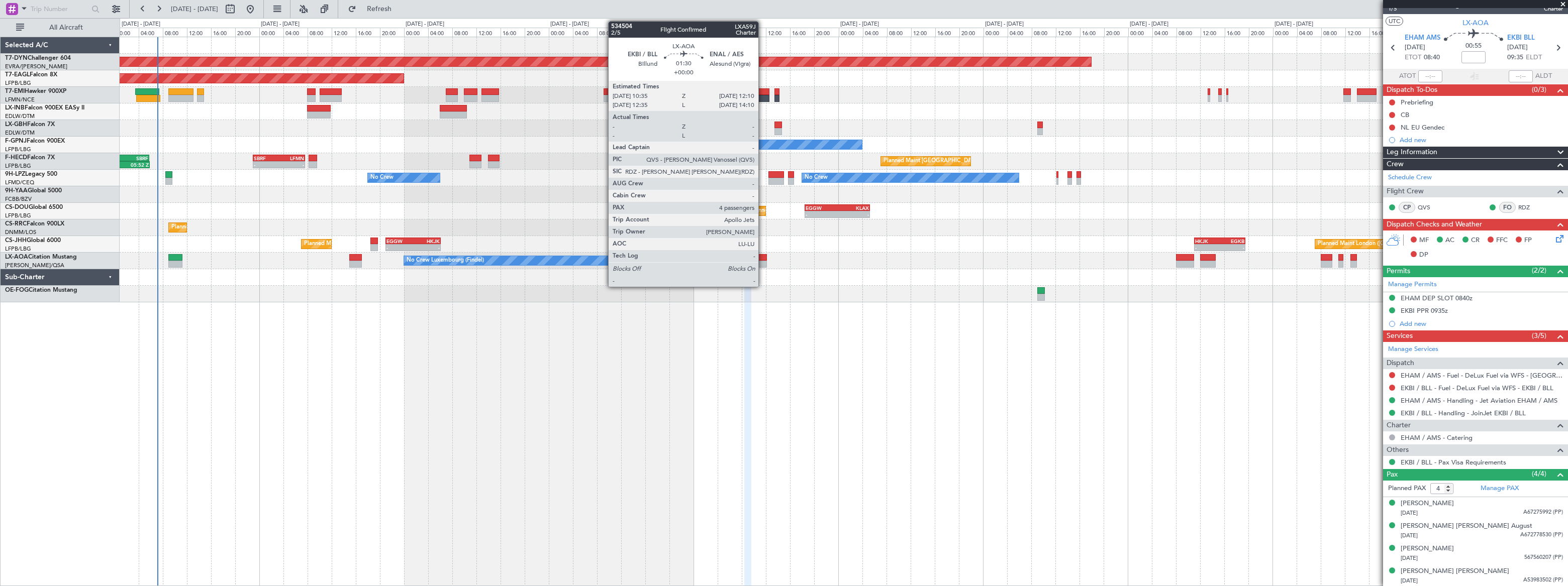
click at [763, 259] on div at bounding box center [762, 258] width 10 height 7
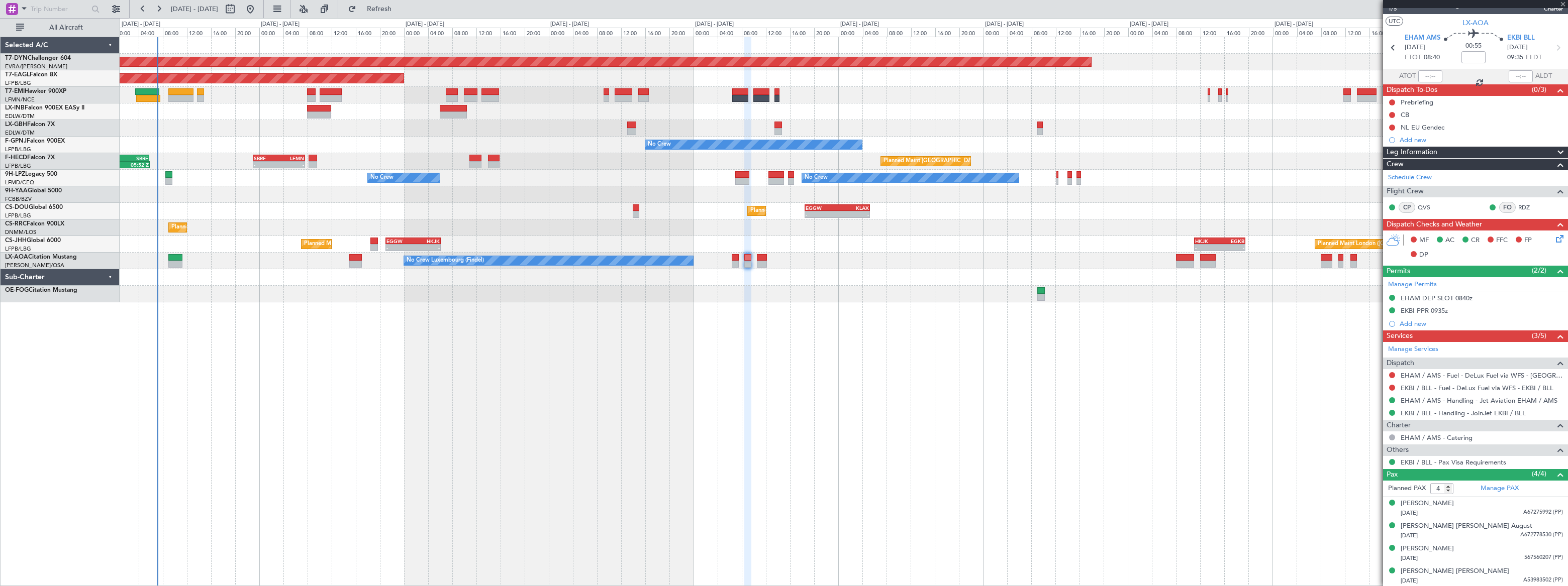
scroll to position [0, 0]
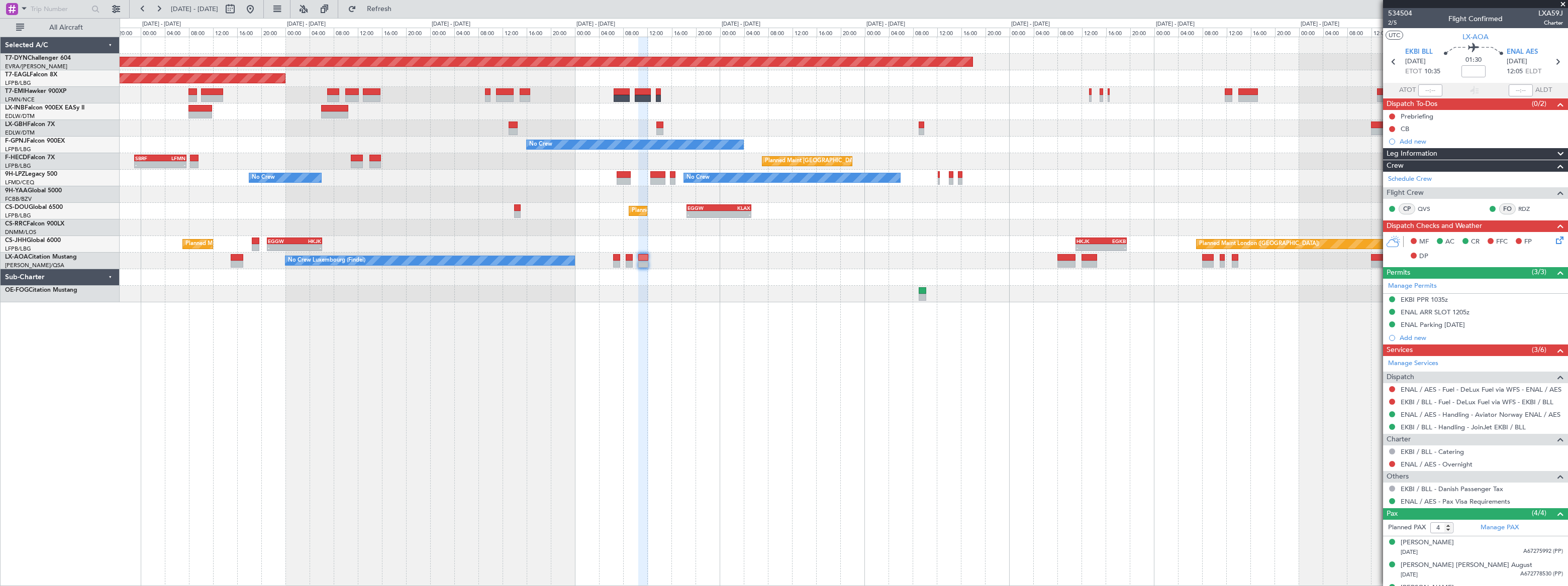
click at [1086, 128] on div "Planned Maint Nice ([GEOGRAPHIC_DATA])" at bounding box center [843, 128] width 1448 height 16
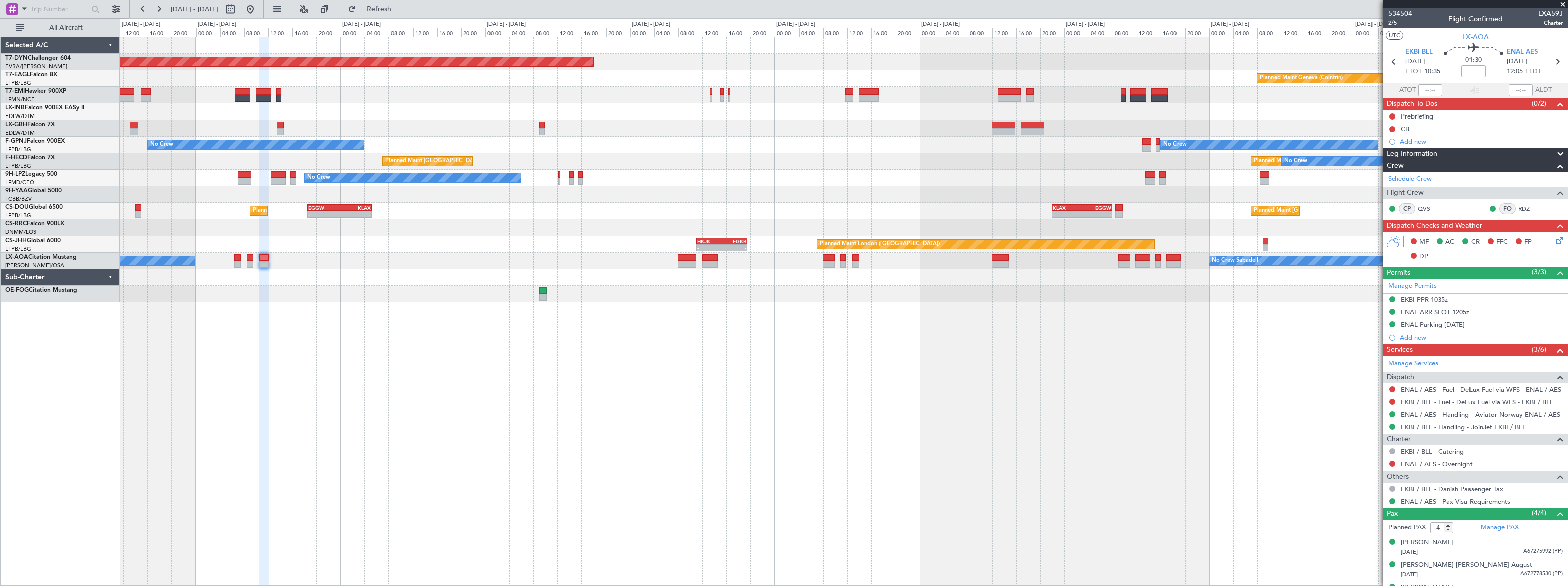
click at [678, 141] on div "No Crew No Crew" at bounding box center [843, 145] width 1448 height 16
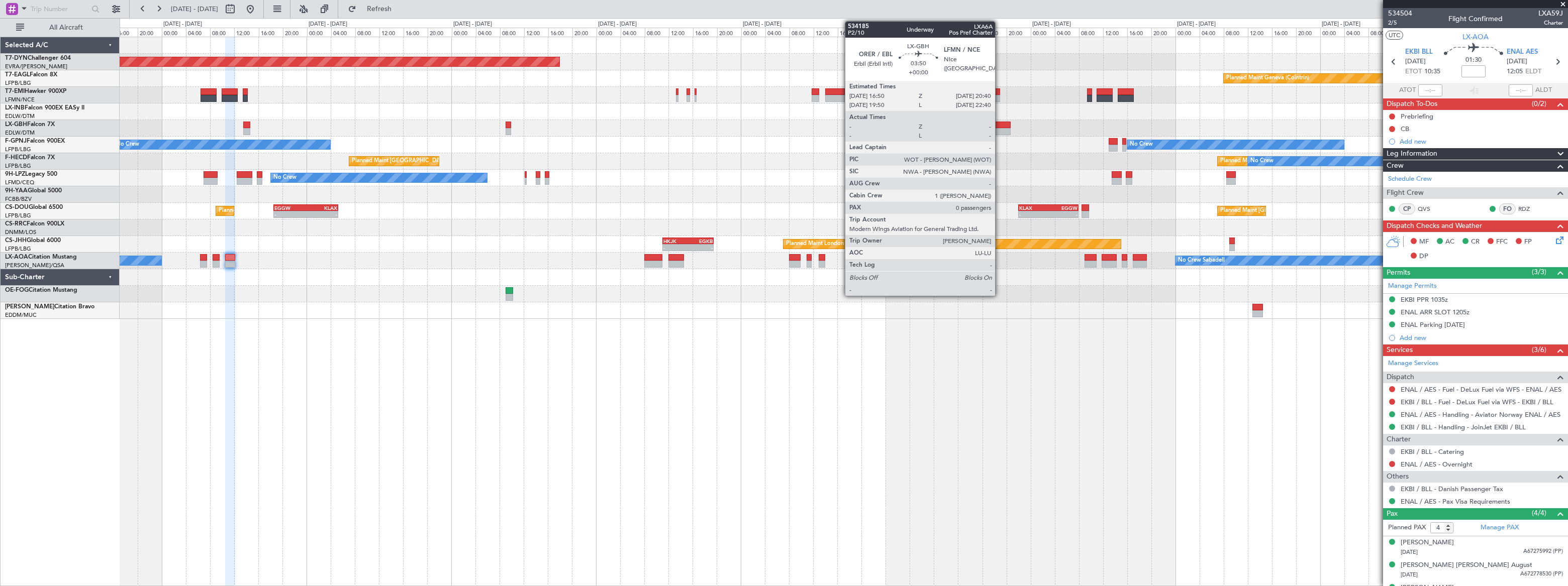
click at [1000, 124] on div at bounding box center [999, 125] width 24 height 7
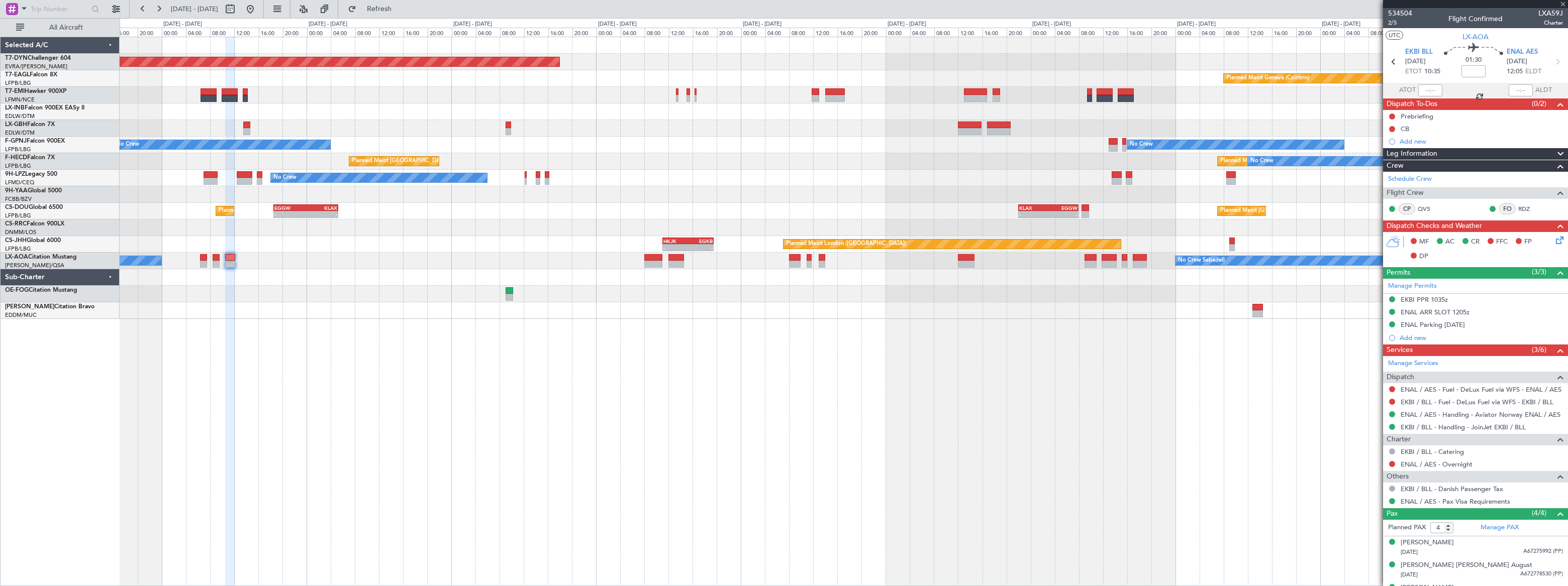
type input "0"
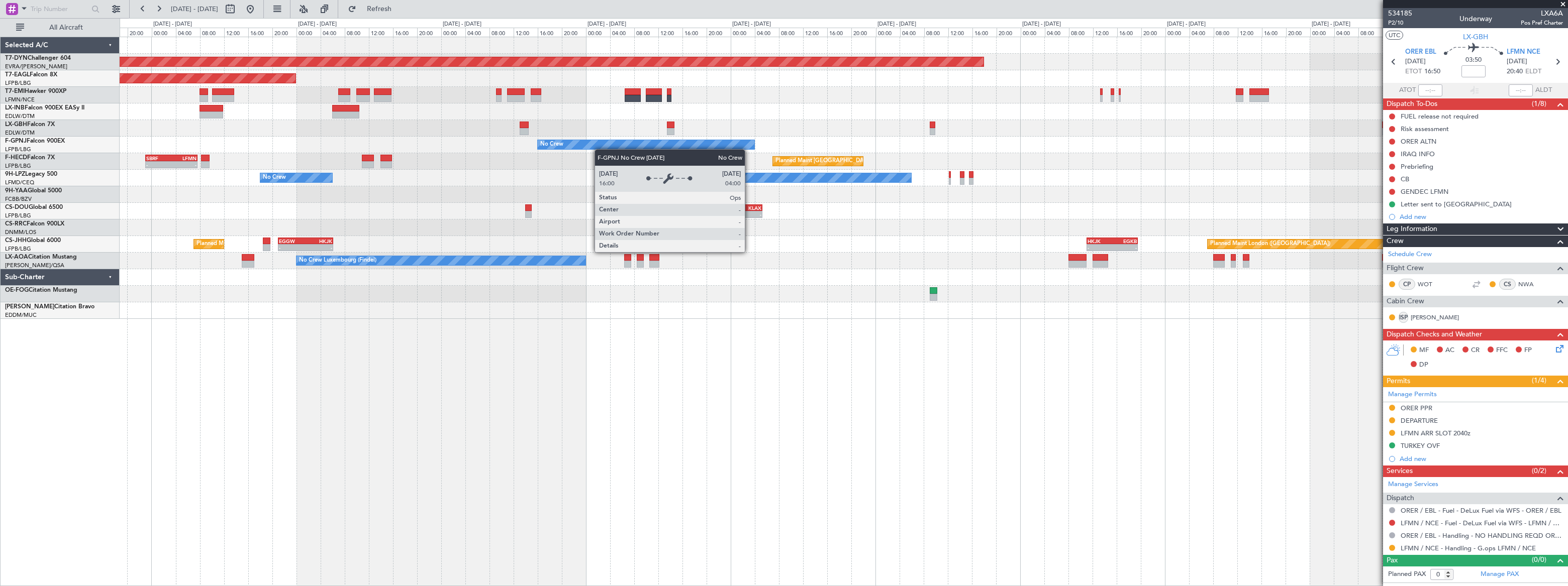
click at [629, 147] on div "Planned Maint Basel-Mulhouse Planned Maint New York (Teterboro) Planned Maint G…" at bounding box center [843, 178] width 1448 height 282
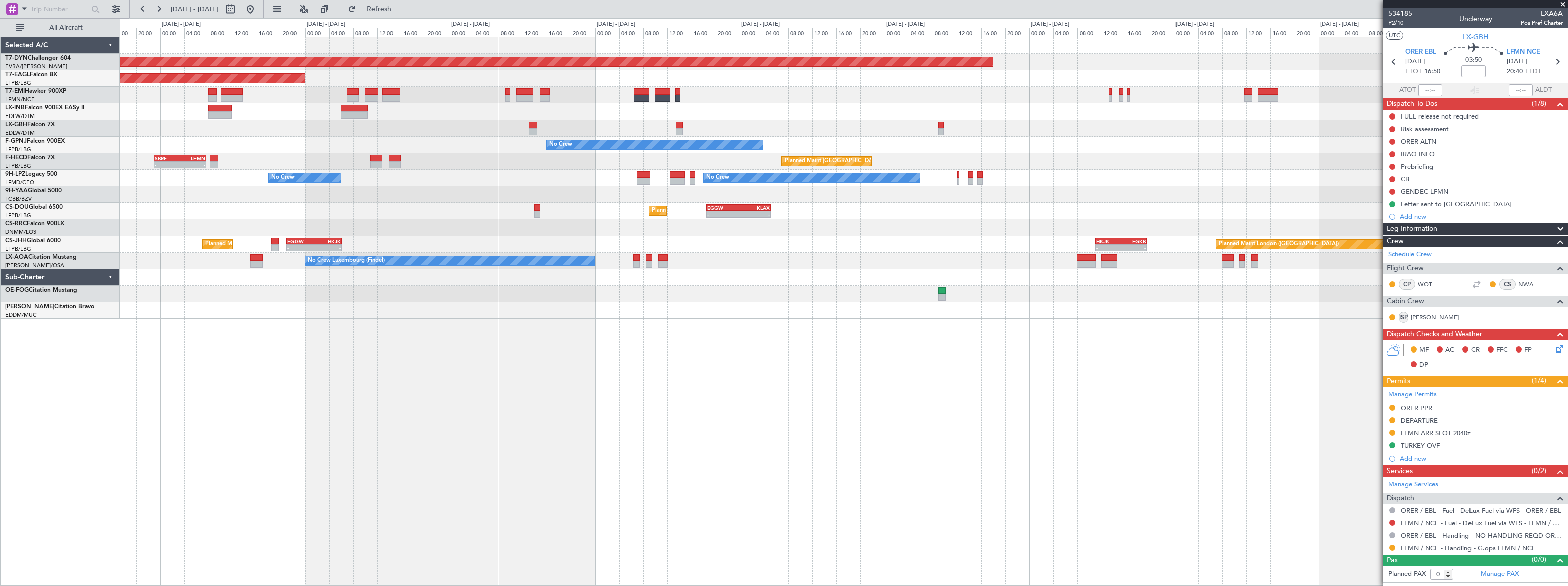
click at [610, 174] on div "Planned Maint Basel-Mulhouse Planned Maint New York (Teterboro) Planned Maint G…" at bounding box center [843, 178] width 1448 height 282
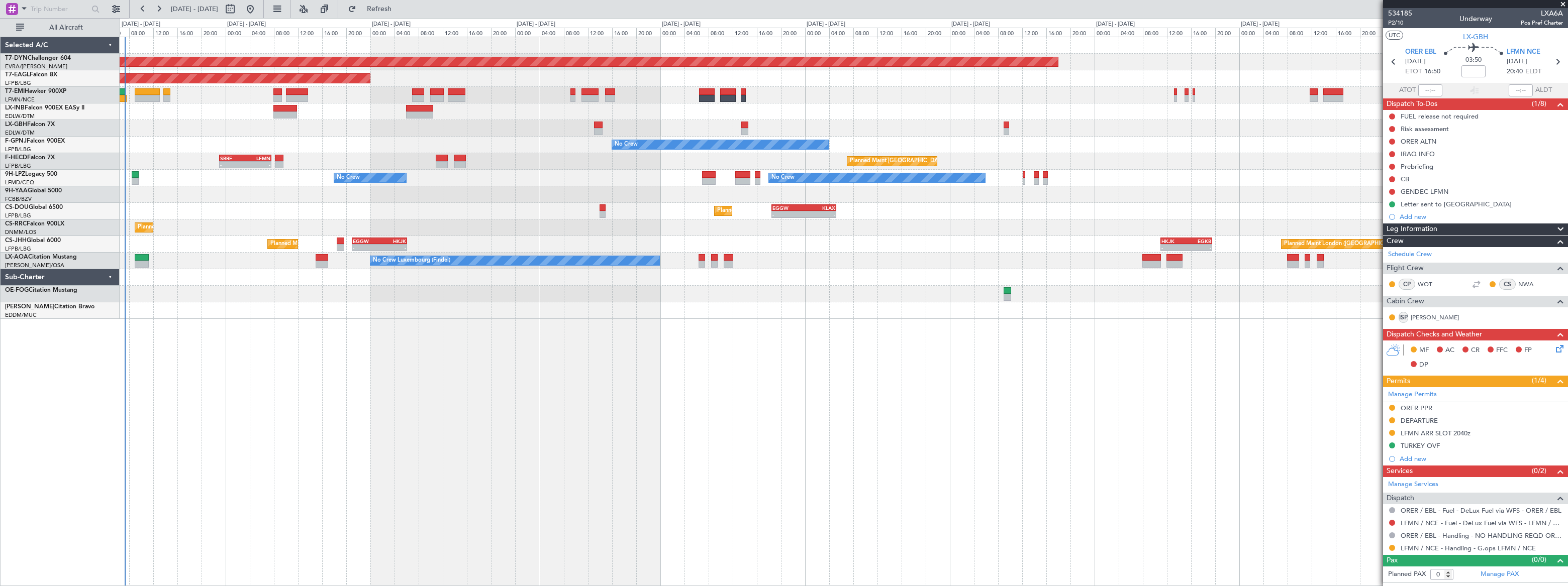
click at [259, 176] on div "Planned Maint Basel-Mulhouse Planned Maint New York (Teterboro) Planned Maint G…" at bounding box center [843, 178] width 1448 height 282
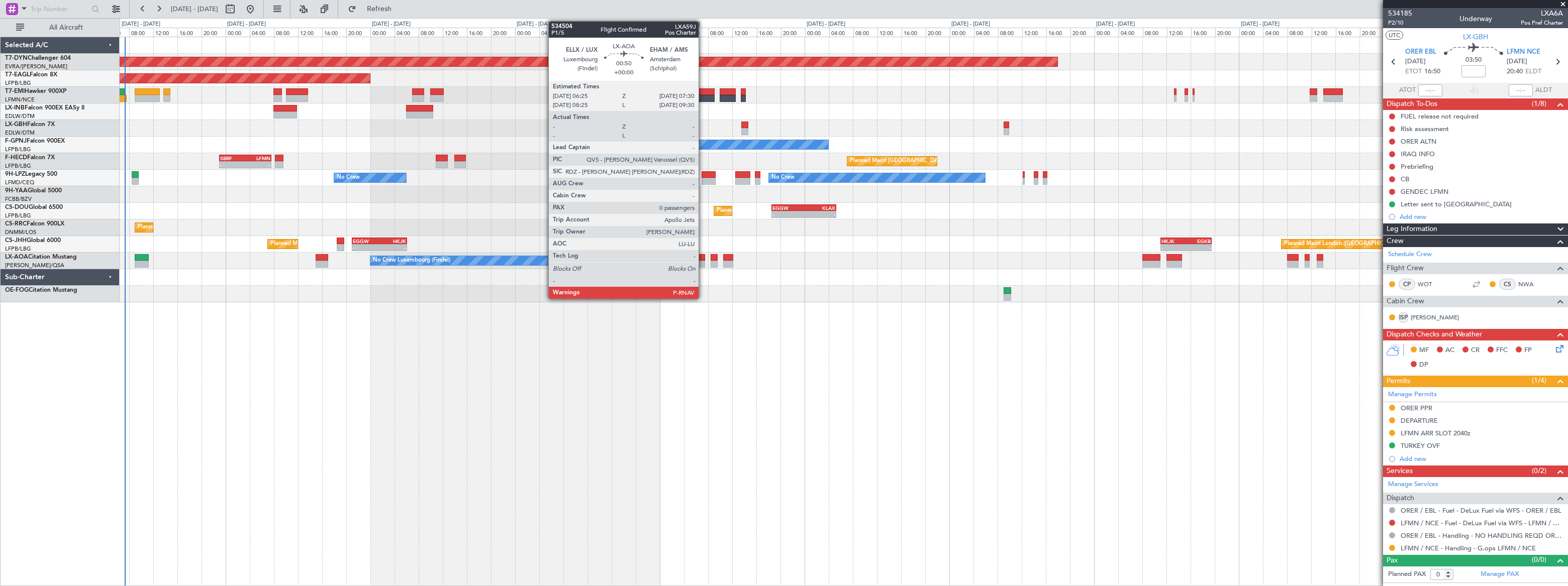
click at [703, 259] on div at bounding box center [702, 258] width 7 height 7
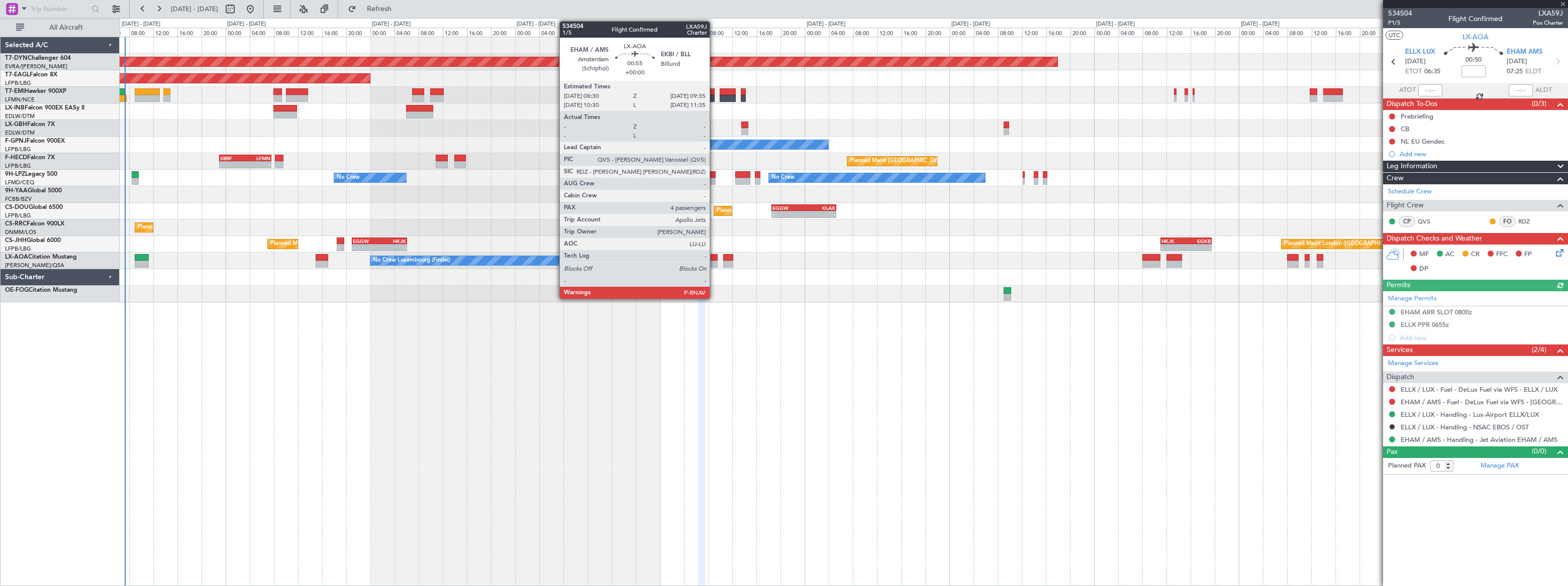
click at [714, 262] on div at bounding box center [714, 264] width 7 height 7
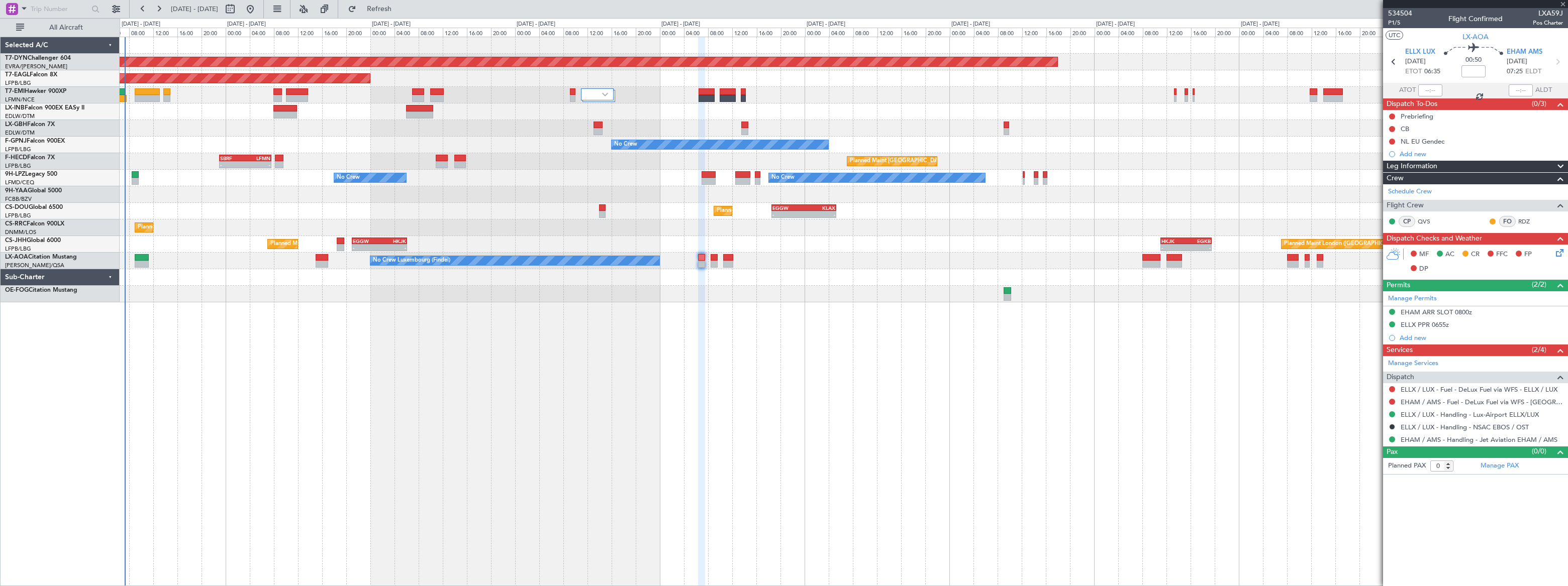
type input "4"
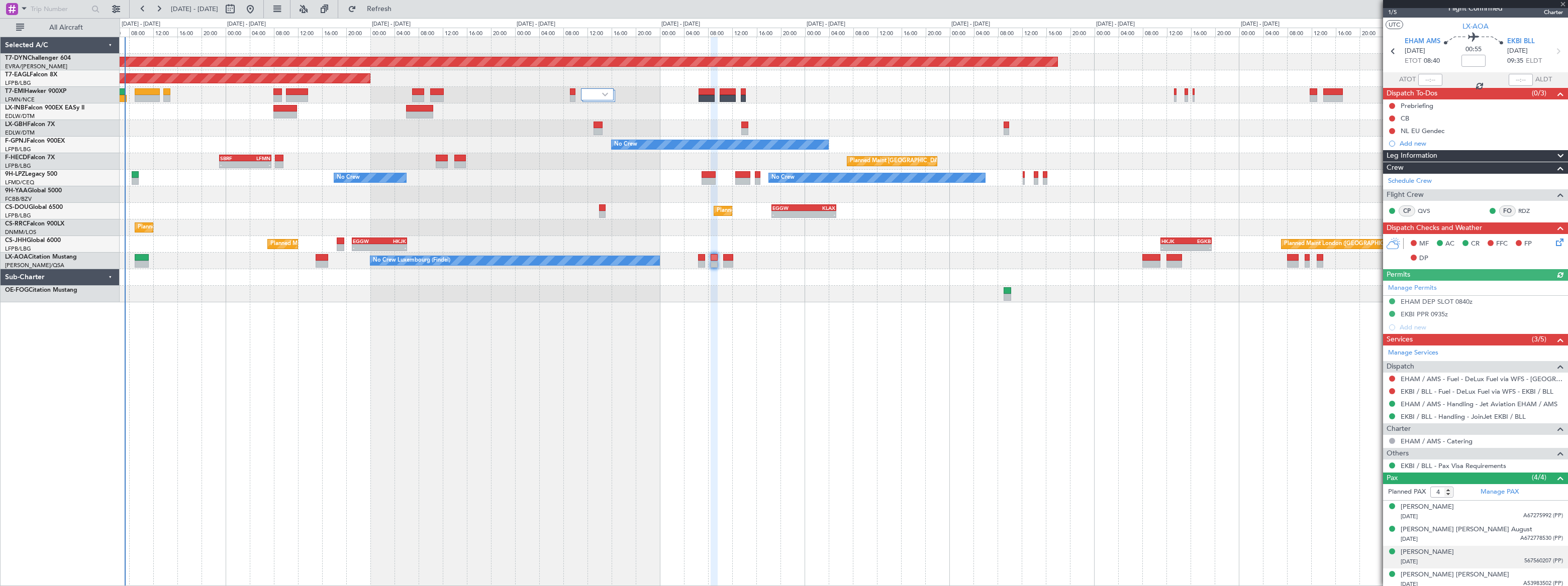
scroll to position [14, 0]
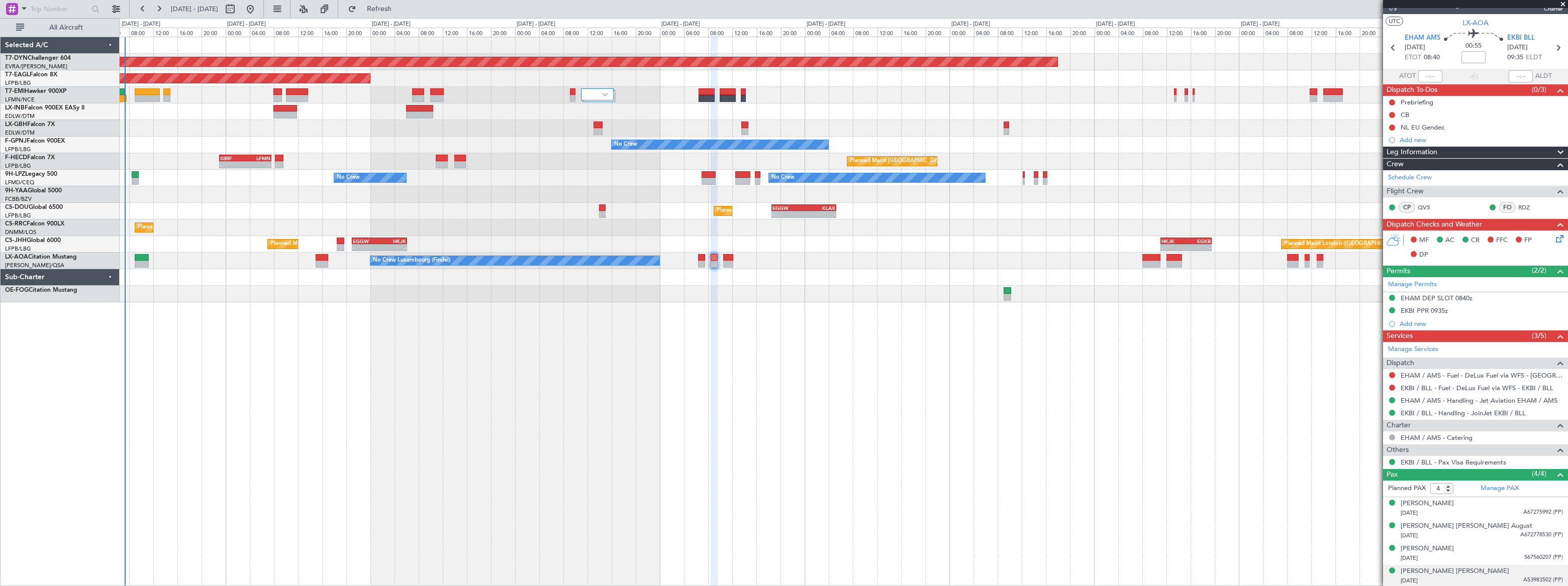
click at [1494, 576] on div "21/09/1995 A53983502 (PP)" at bounding box center [1482, 581] width 162 height 10
click at [1492, 550] on div "Lucas Barrymore DeWilde 10/09/1993 567560207 (PP)" at bounding box center [1482, 554] width 162 height 20
click at [1484, 529] on div "Katherine Ellen August 13/02/1948 A672778530 (PP)" at bounding box center [1482, 531] width 162 height 20
click at [1484, 508] on div "11/08/1940 A67275992 (PP)" at bounding box center [1482, 513] width 162 height 10
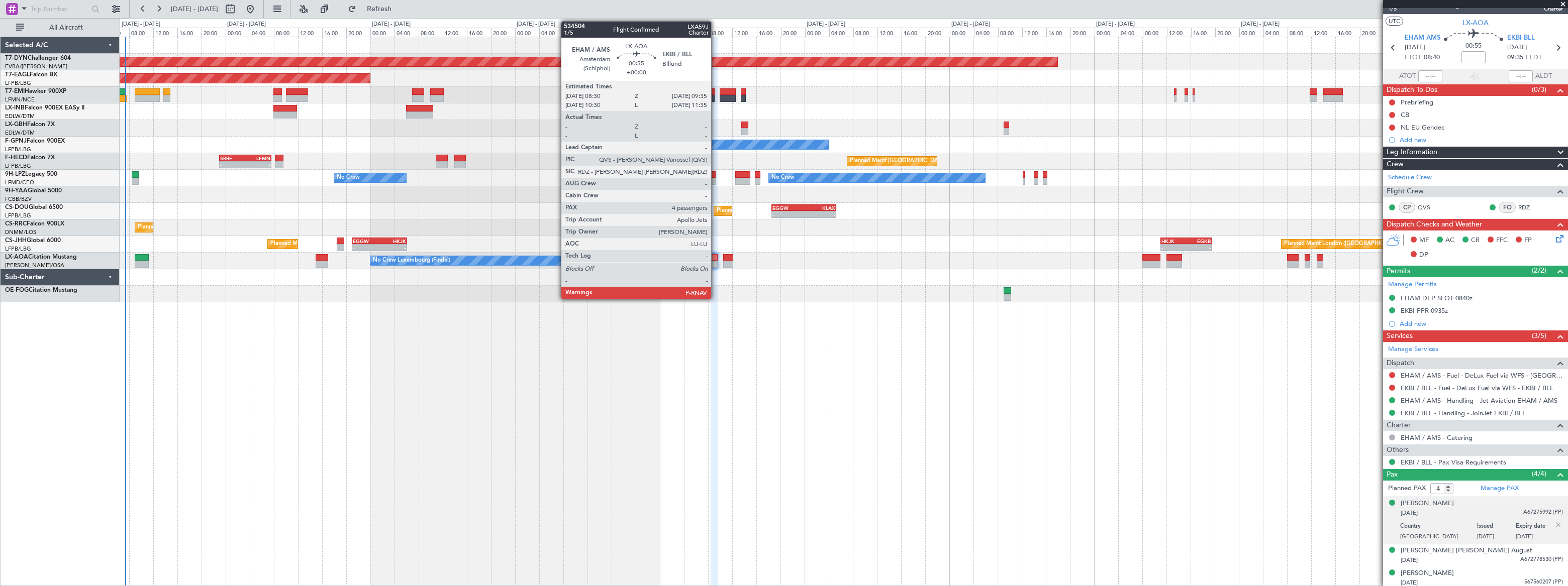
click at [716, 259] on div at bounding box center [714, 258] width 7 height 7
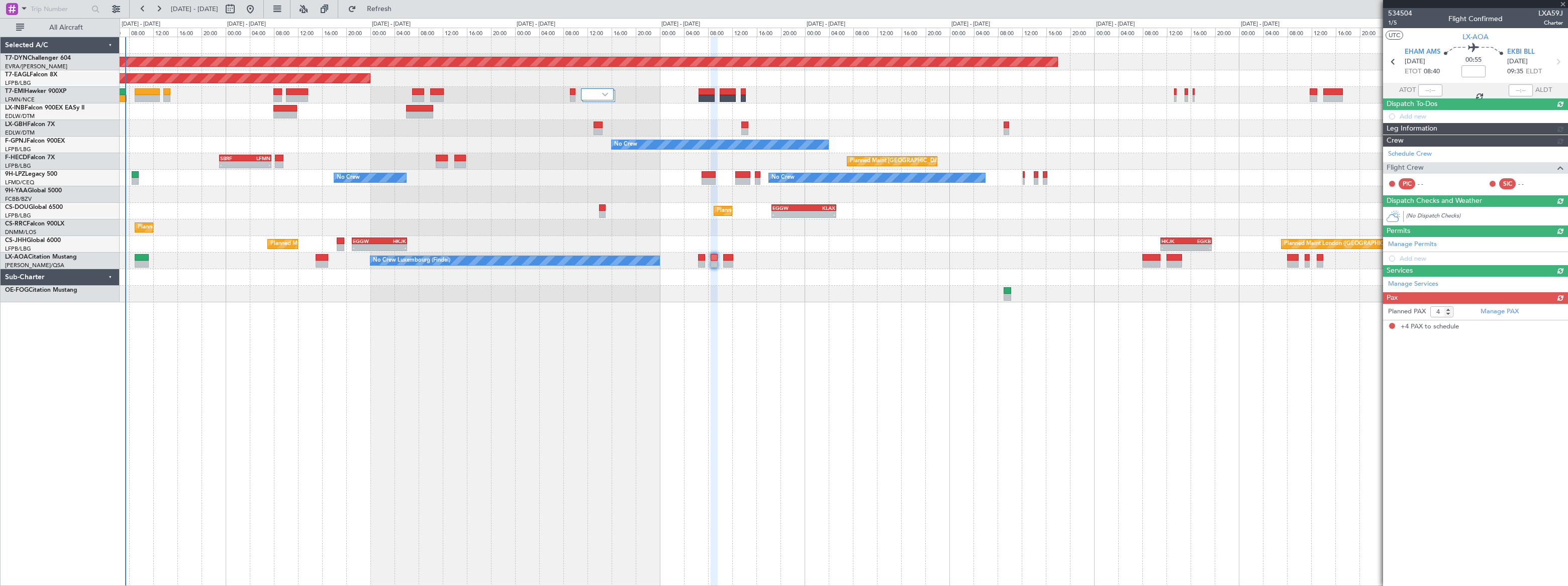
scroll to position [0, 0]
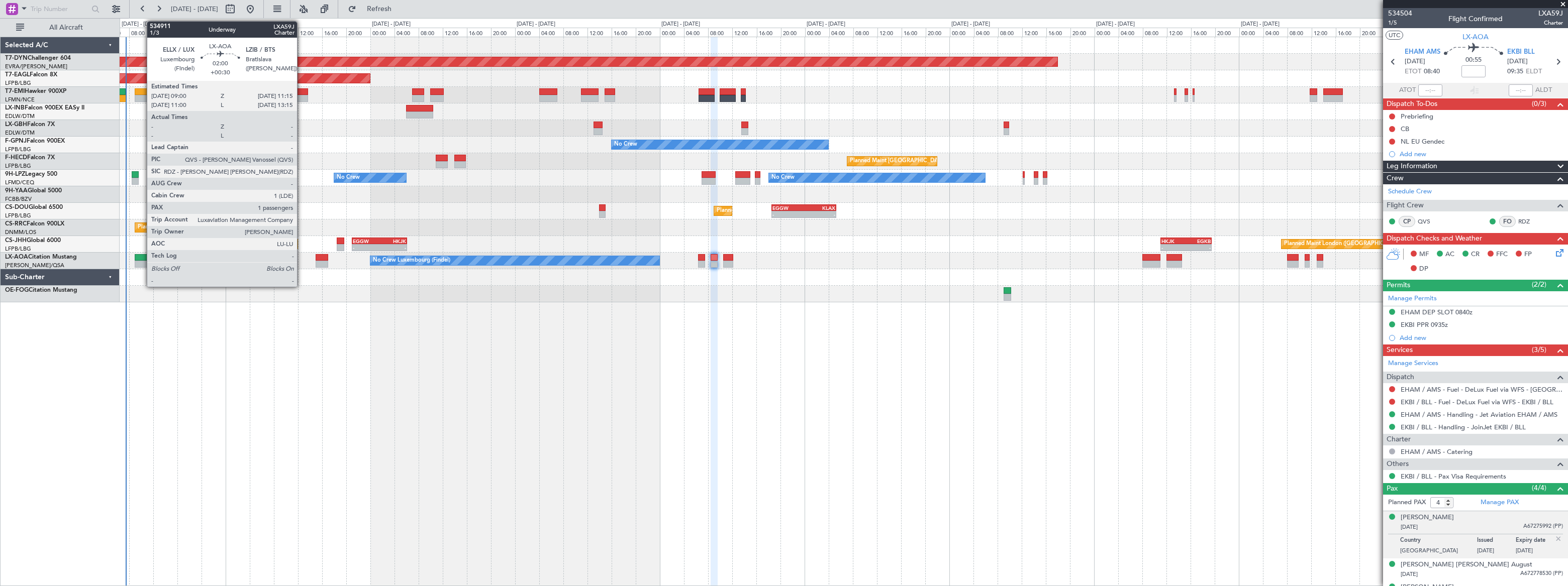
click at [142, 257] on div at bounding box center [142, 258] width 14 height 7
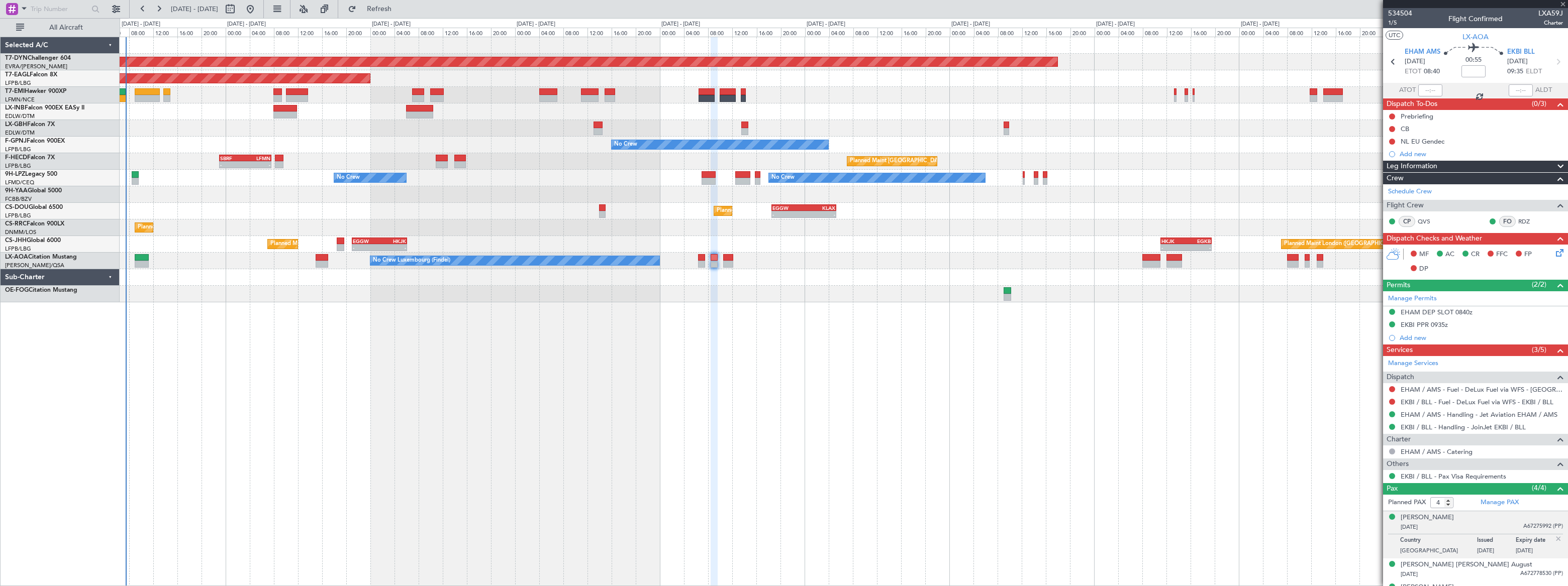
click at [140, 258] on div at bounding box center [142, 258] width 14 height 7
type input "+00:30"
type input "1"
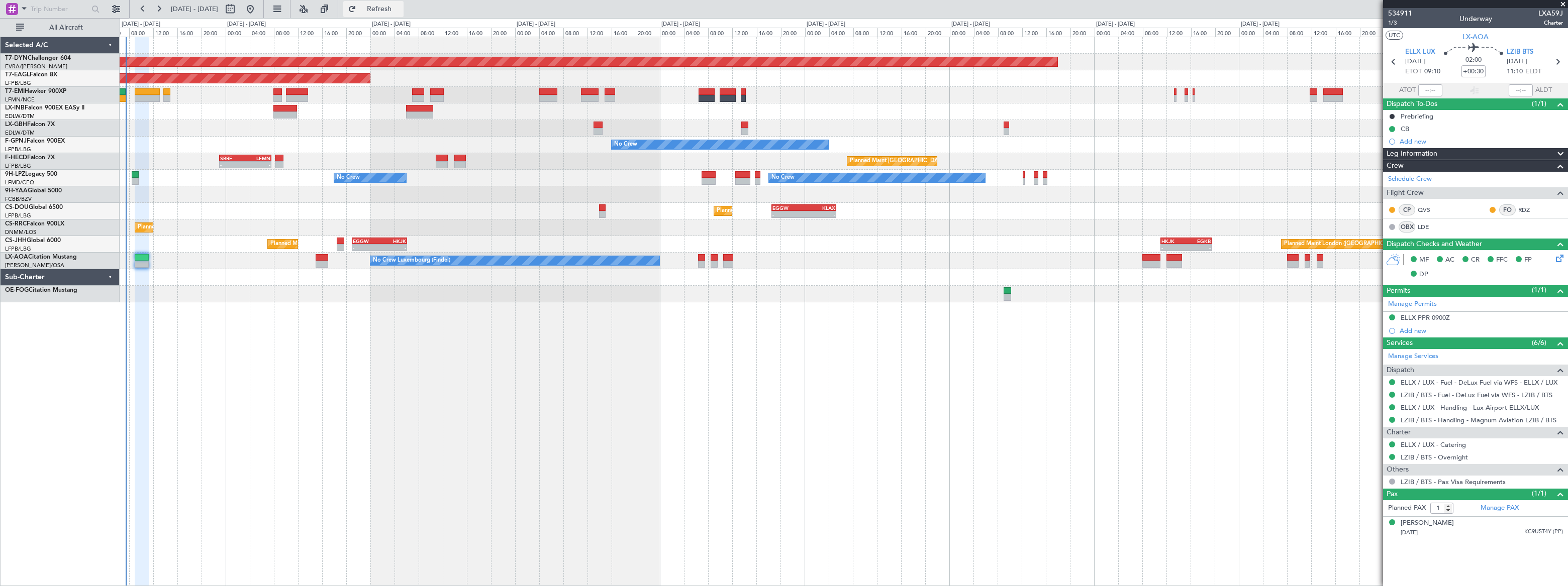
click at [400, 11] on span "Refresh" at bounding box center [380, 9] width 43 height 7
click at [1394, 21] on span "1/3" at bounding box center [1400, 23] width 24 height 8
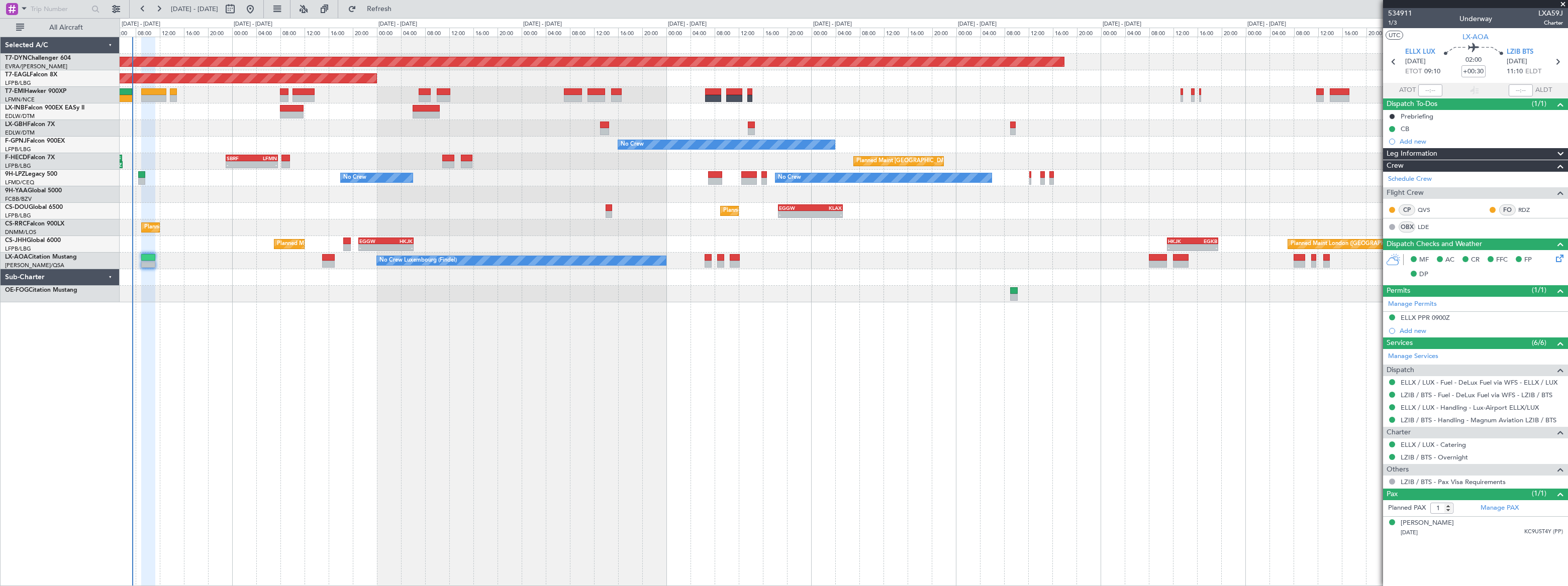
click at [179, 319] on div "Planned Maint Basel-Mulhouse Planned Maint New York (Teterboro) Planned Maint G…" at bounding box center [843, 312] width 1448 height 550
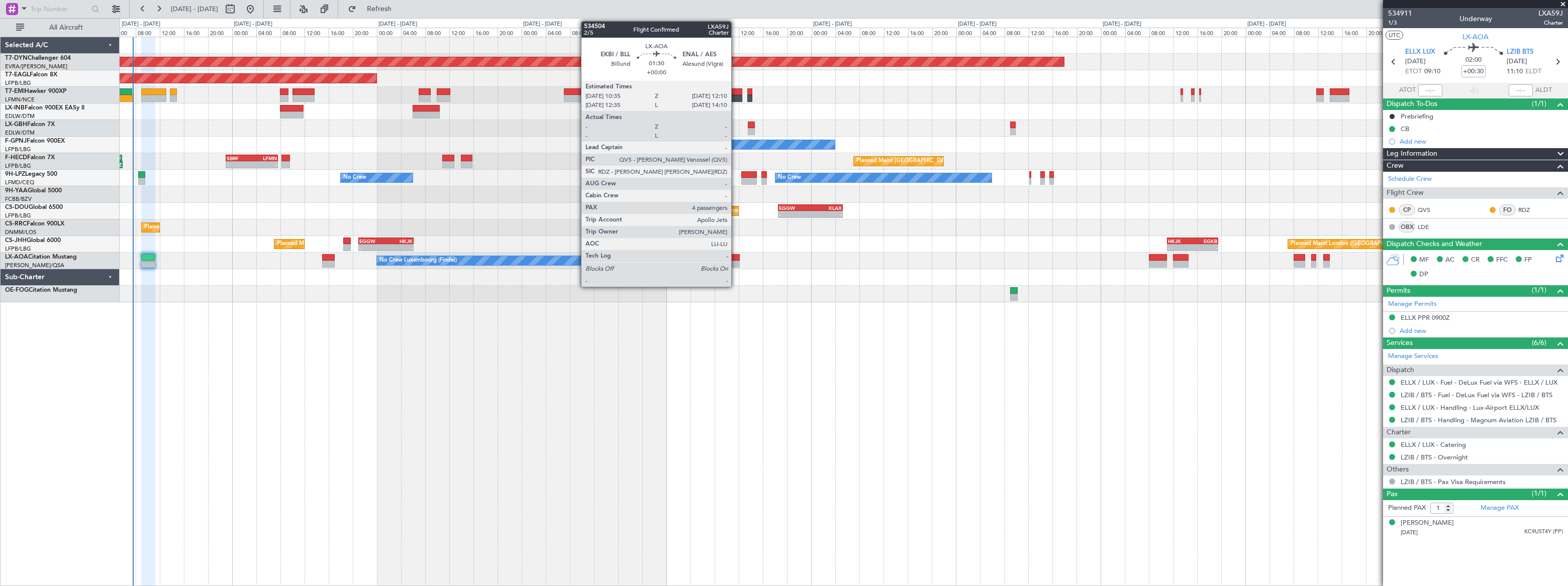
click at [736, 257] on div at bounding box center [734, 258] width 10 height 7
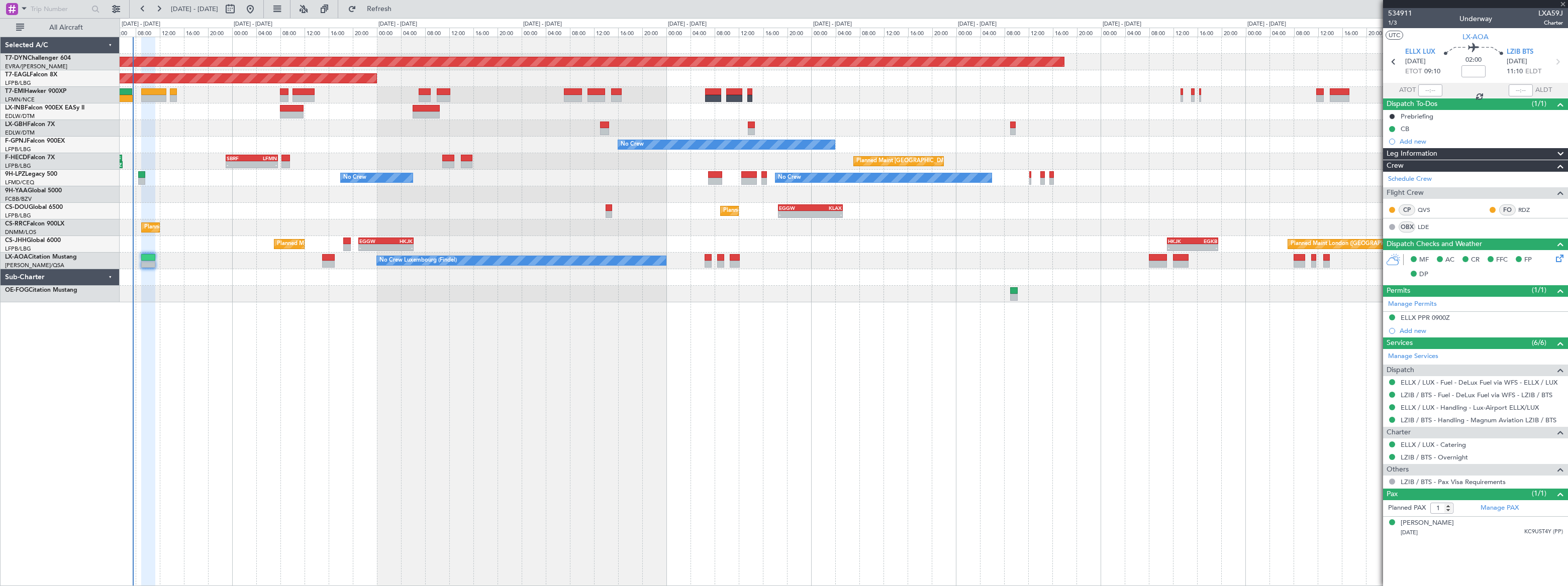
type input "4"
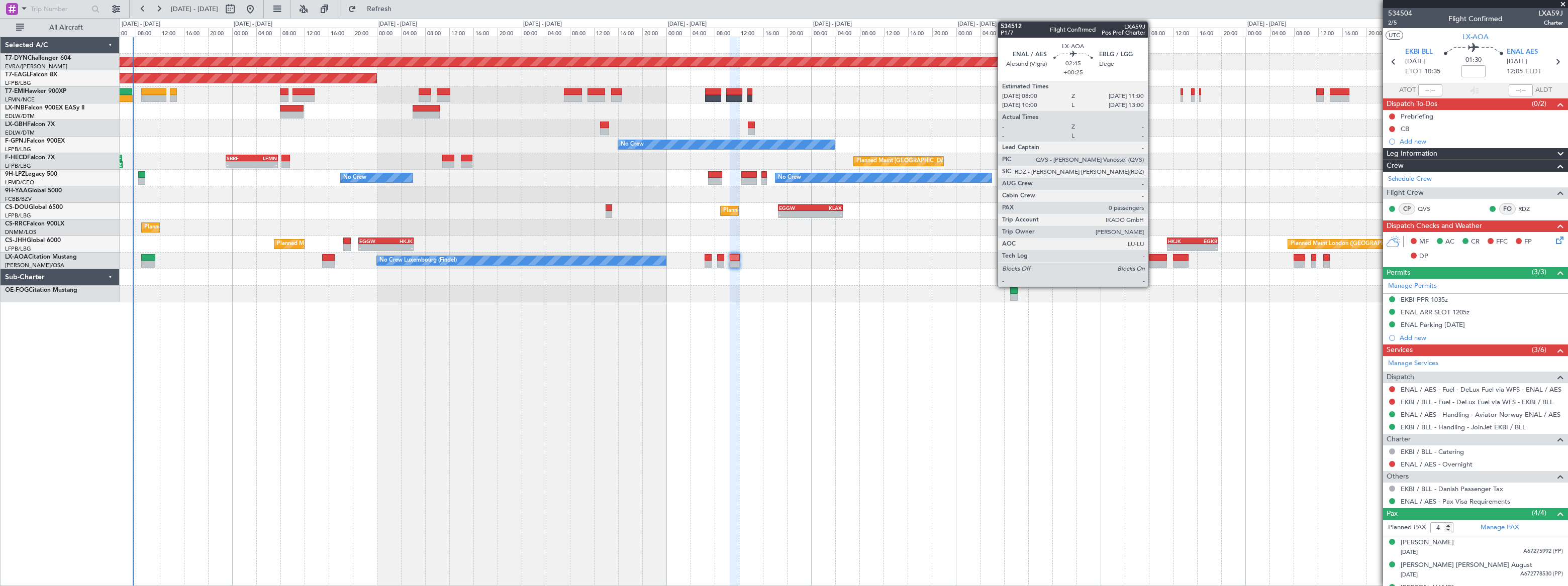
click at [1153, 259] on div at bounding box center [1158, 258] width 19 height 7
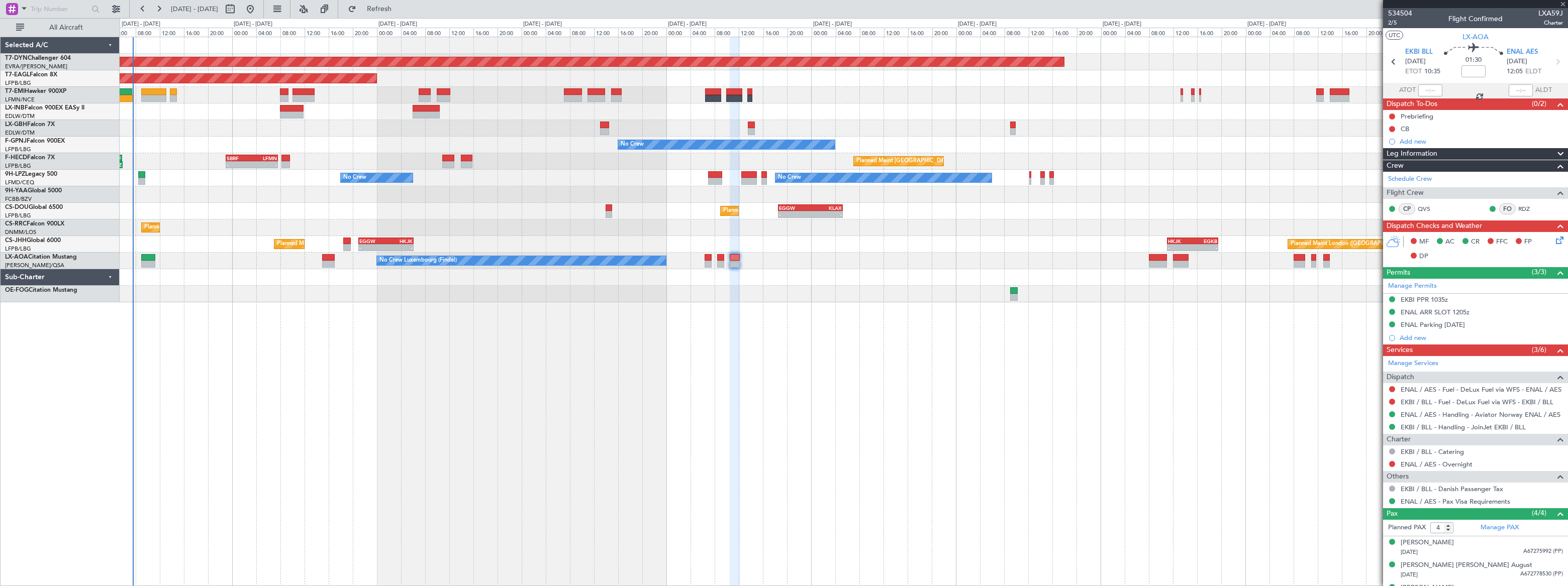
type input "+00:25"
type input "0"
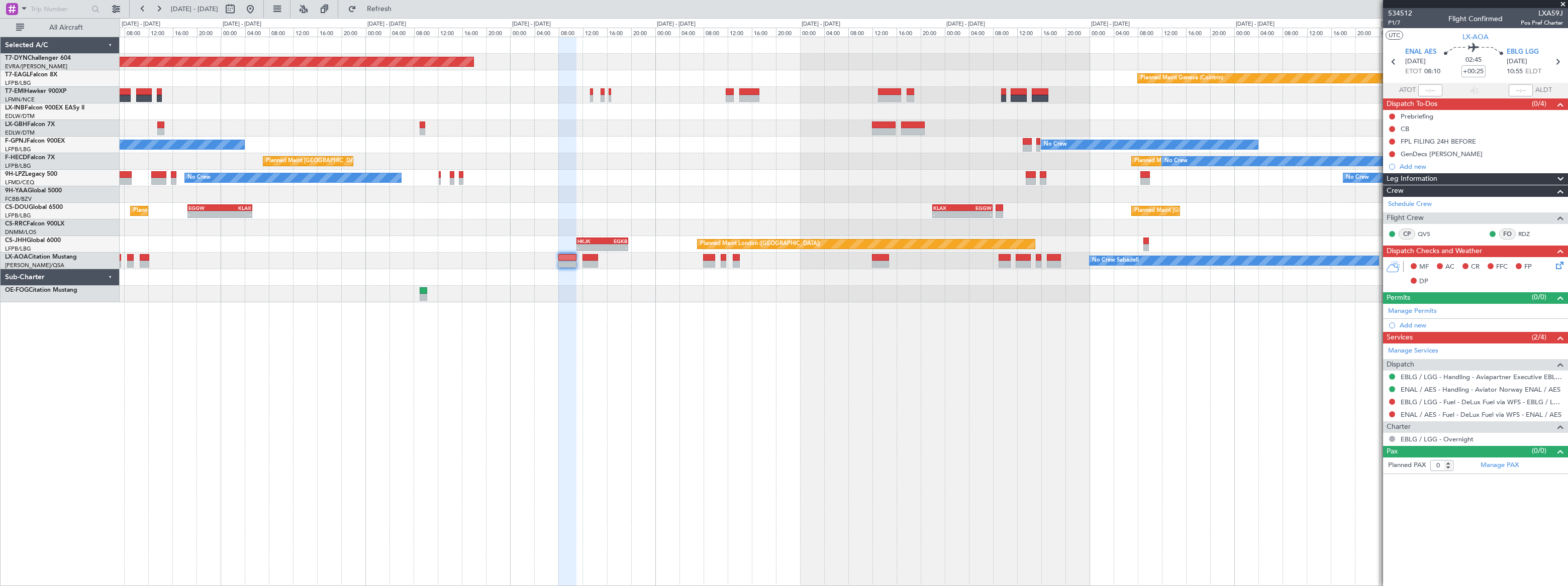
click at [672, 358] on div "Planned Maint Basel-Mulhouse Planned Maint Geneva (Cointrin) Planned Maint New …" at bounding box center [843, 312] width 1448 height 550
click at [314, 179] on div "No Crew No Crew No Crew" at bounding box center [843, 178] width 1448 height 16
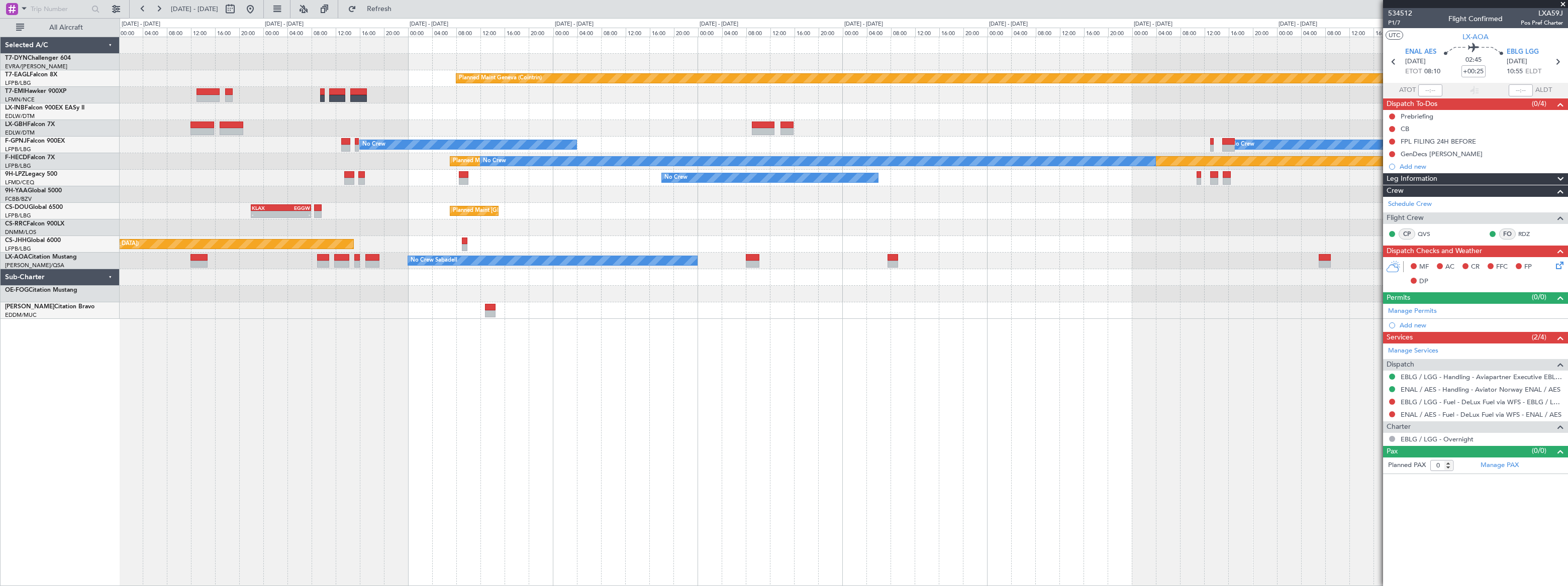
click at [499, 178] on div "No Crew No Crew" at bounding box center [843, 178] width 1448 height 16
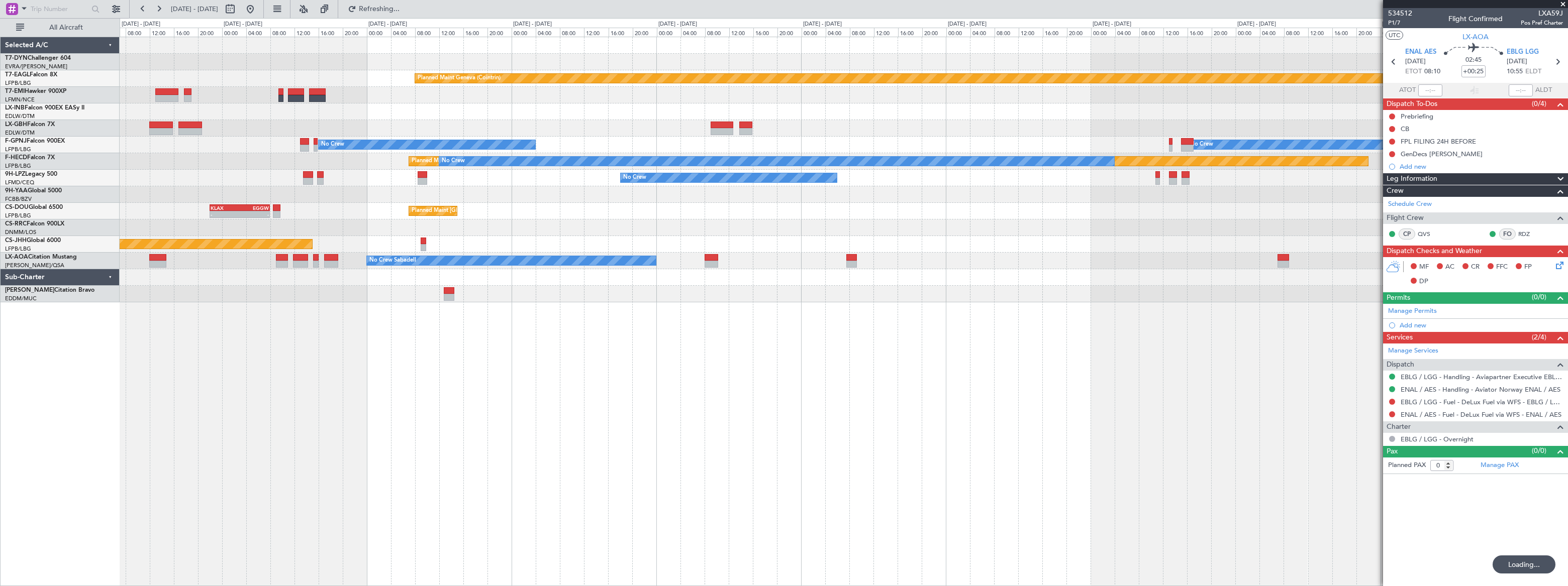
click at [750, 194] on div at bounding box center [843, 195] width 1448 height 16
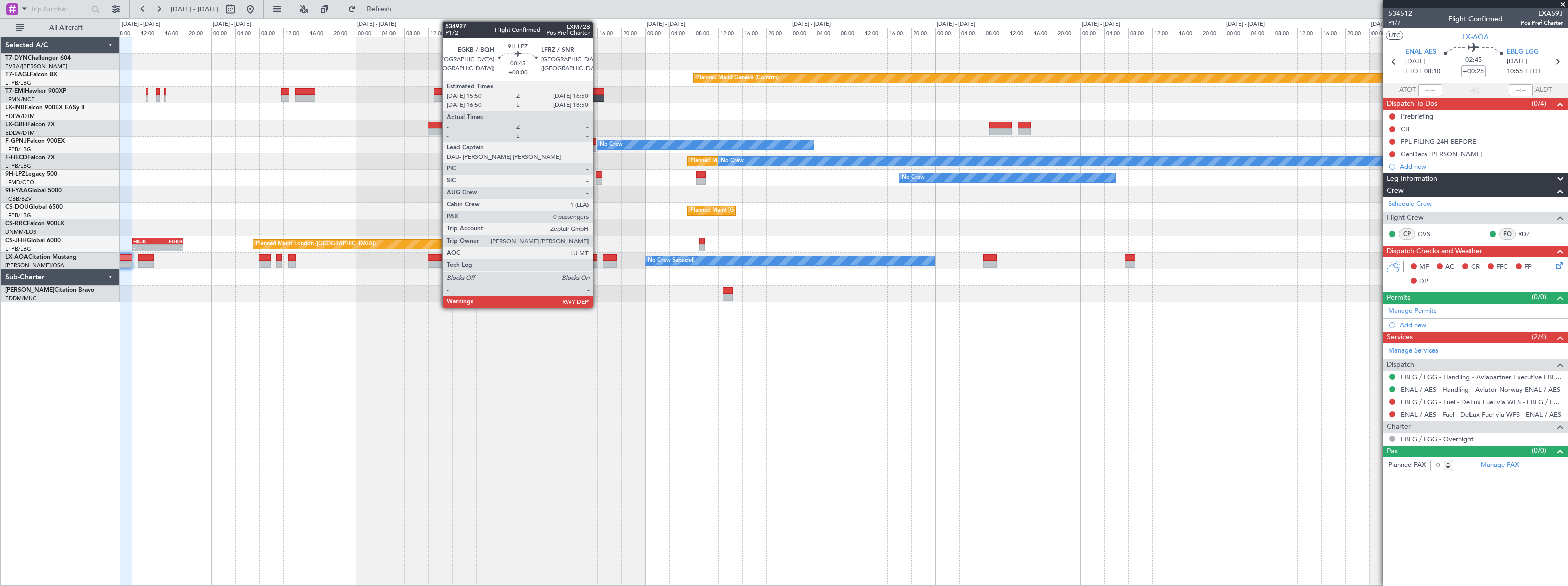
click at [597, 175] on div at bounding box center [599, 174] width 7 height 7
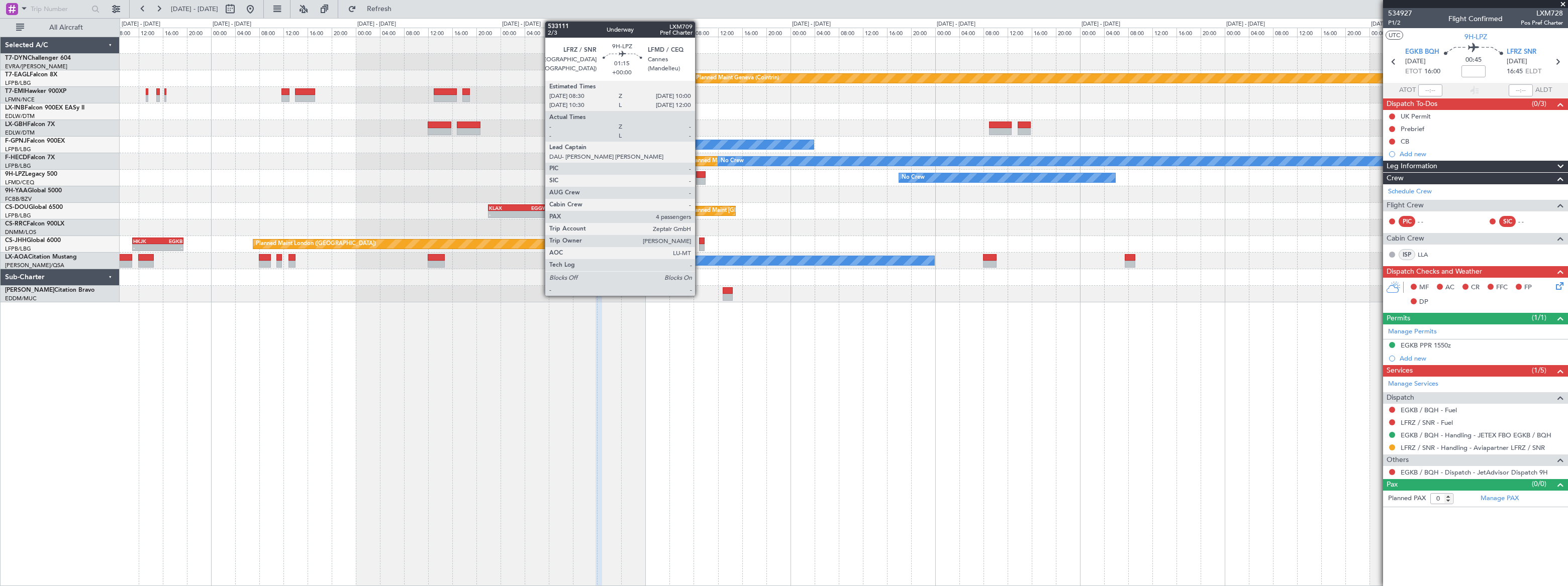
click at [700, 181] on div at bounding box center [701, 181] width 10 height 7
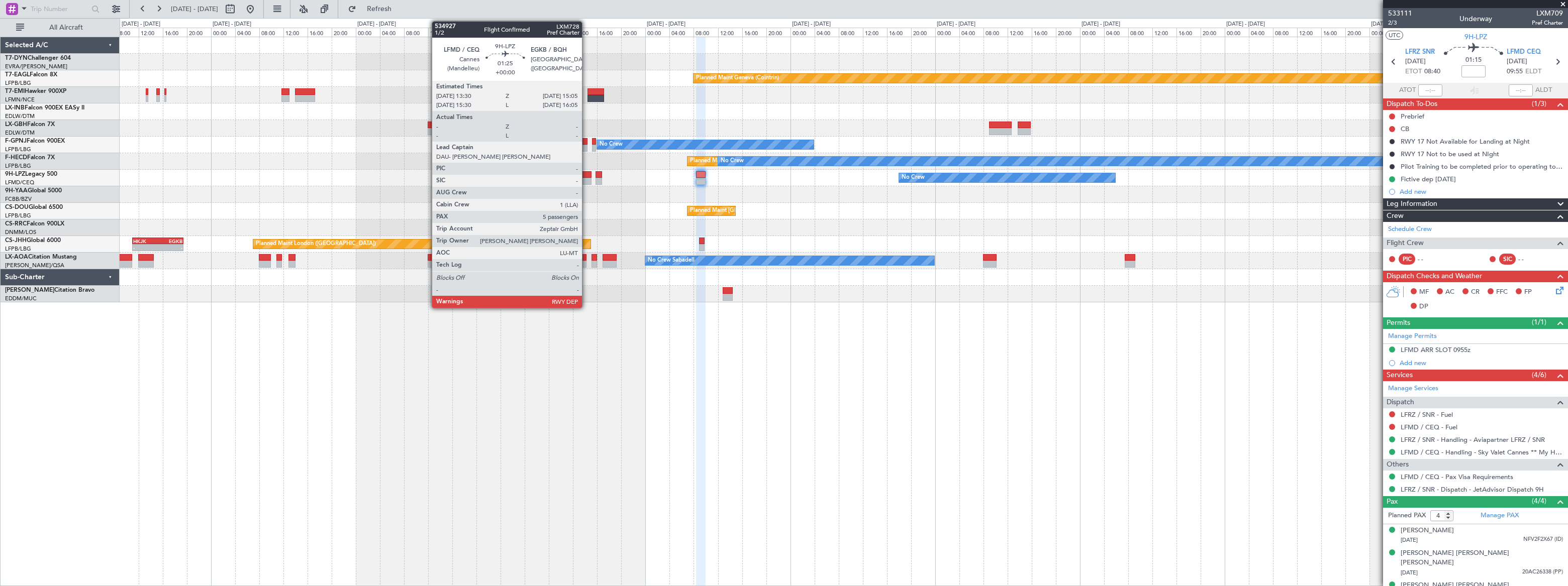
click at [585, 176] on div at bounding box center [586, 174] width 10 height 7
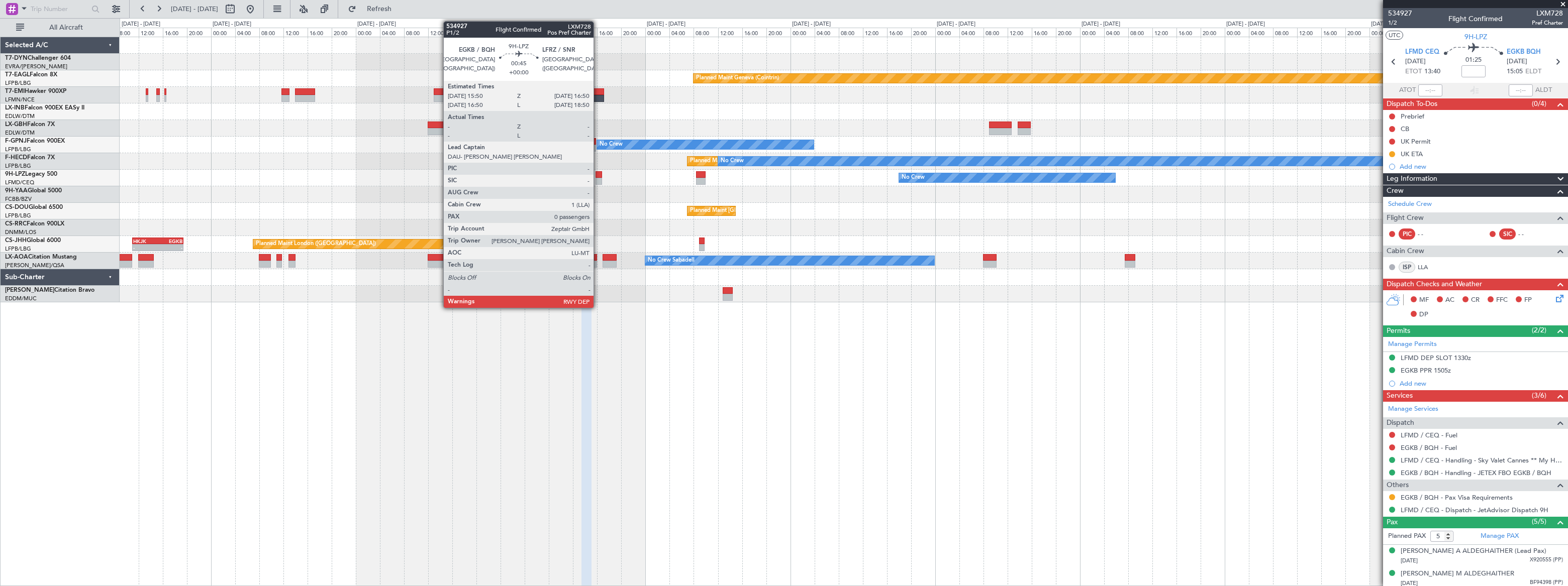
click at [599, 174] on div at bounding box center [599, 174] width 7 height 7
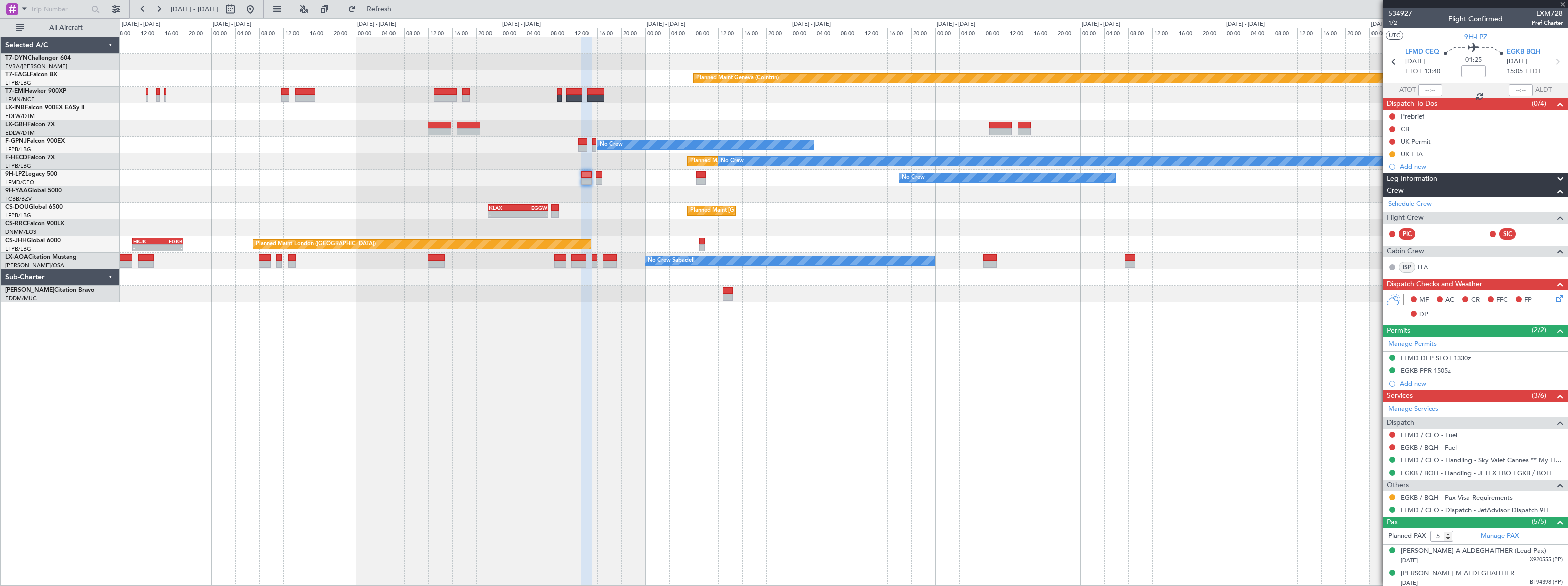
type input "0"
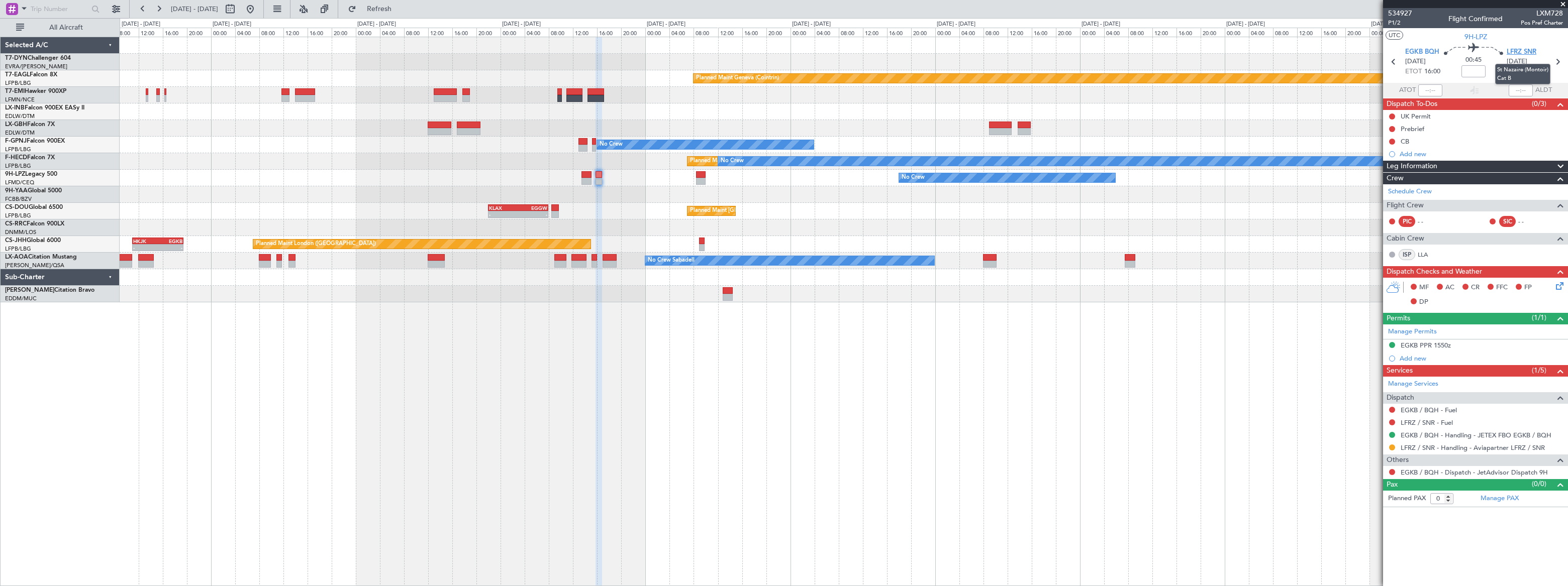
click at [1520, 52] on span "LFRZ SNR" at bounding box center [1521, 52] width 29 height 10
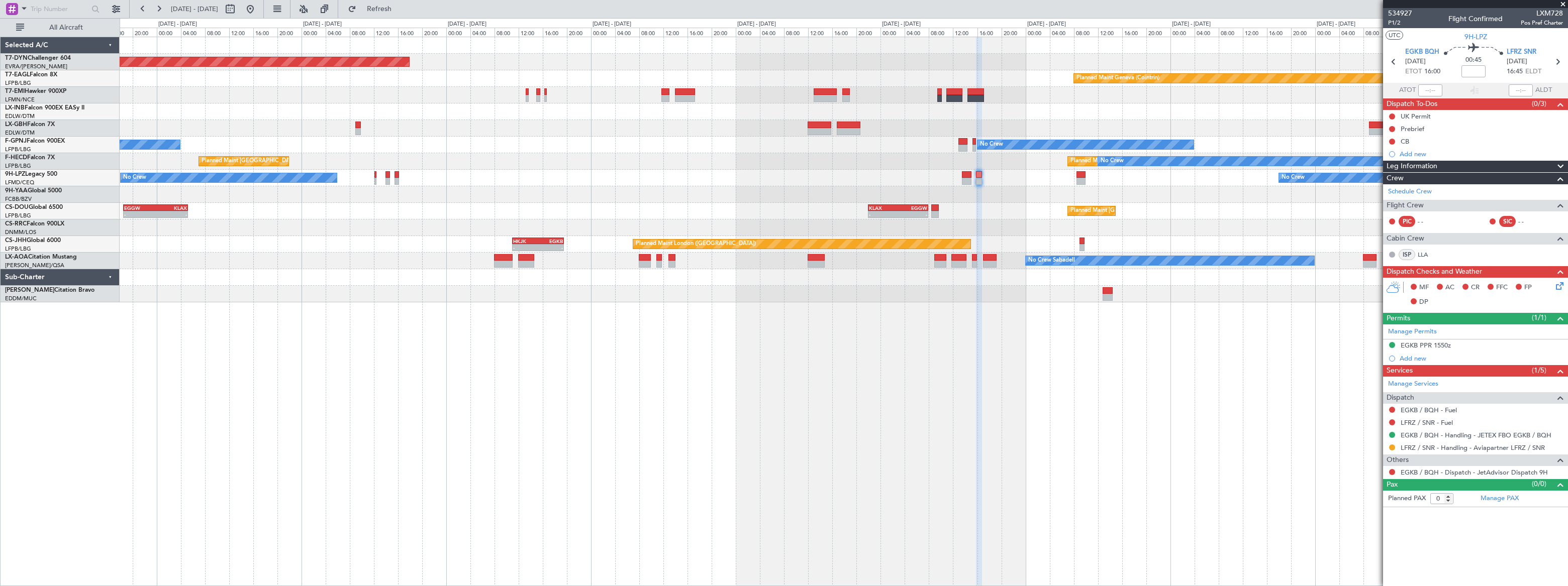
click at [955, 337] on div "Planned Maint Basel-Mulhouse Planned Maint Geneva (Cointrin) No Crew No Crew No…" at bounding box center [843, 312] width 1448 height 550
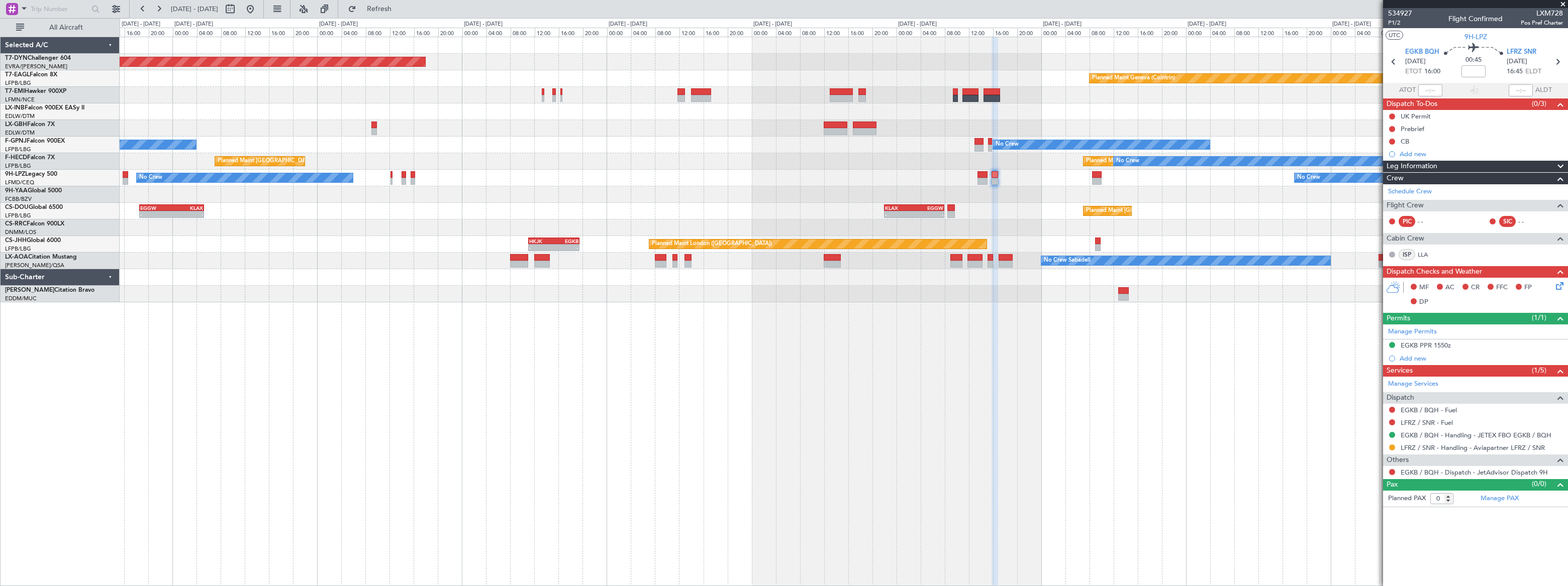
click at [922, 297] on div "Planned Maint Basel-Mulhouse Planned Maint Geneva (Cointrin) No Crew No Crew No…" at bounding box center [843, 312] width 1448 height 550
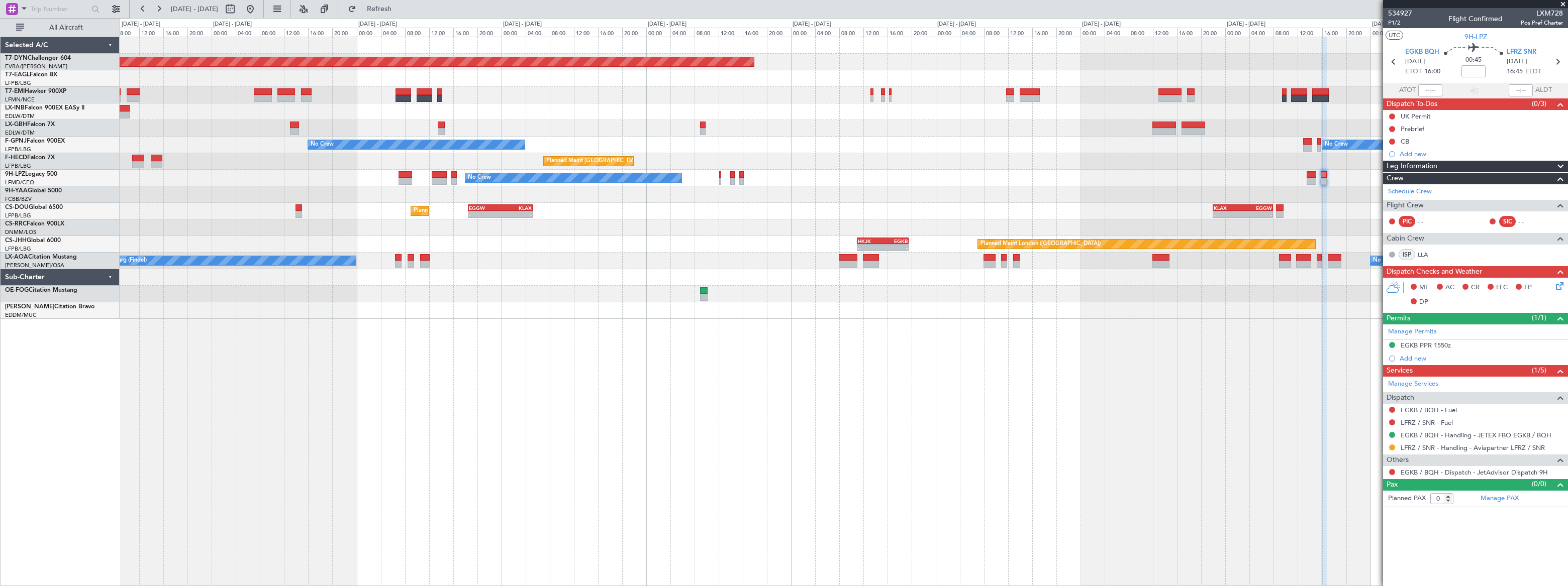
click at [1202, 275] on div at bounding box center [843, 277] width 1448 height 16
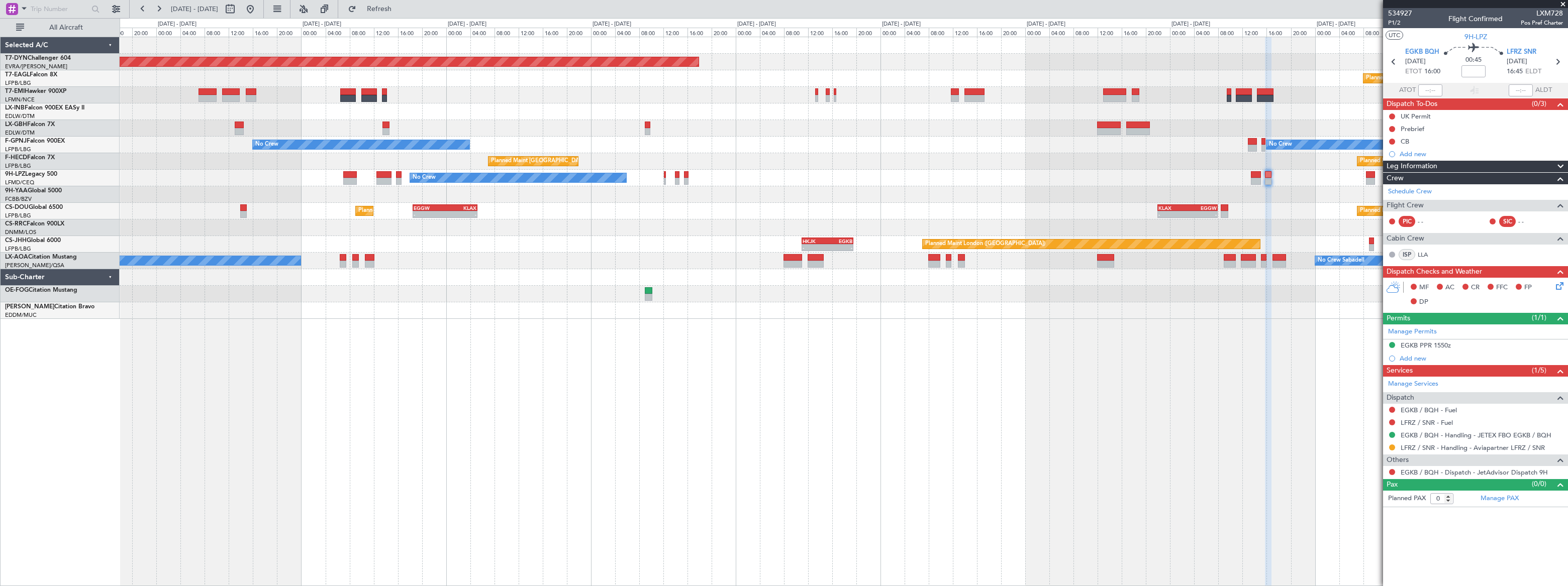
click at [1118, 264] on div "Planned Maint Basel-Mulhouse Planned Maint Geneva (Cointrin) Planned Maint New …" at bounding box center [843, 178] width 1448 height 282
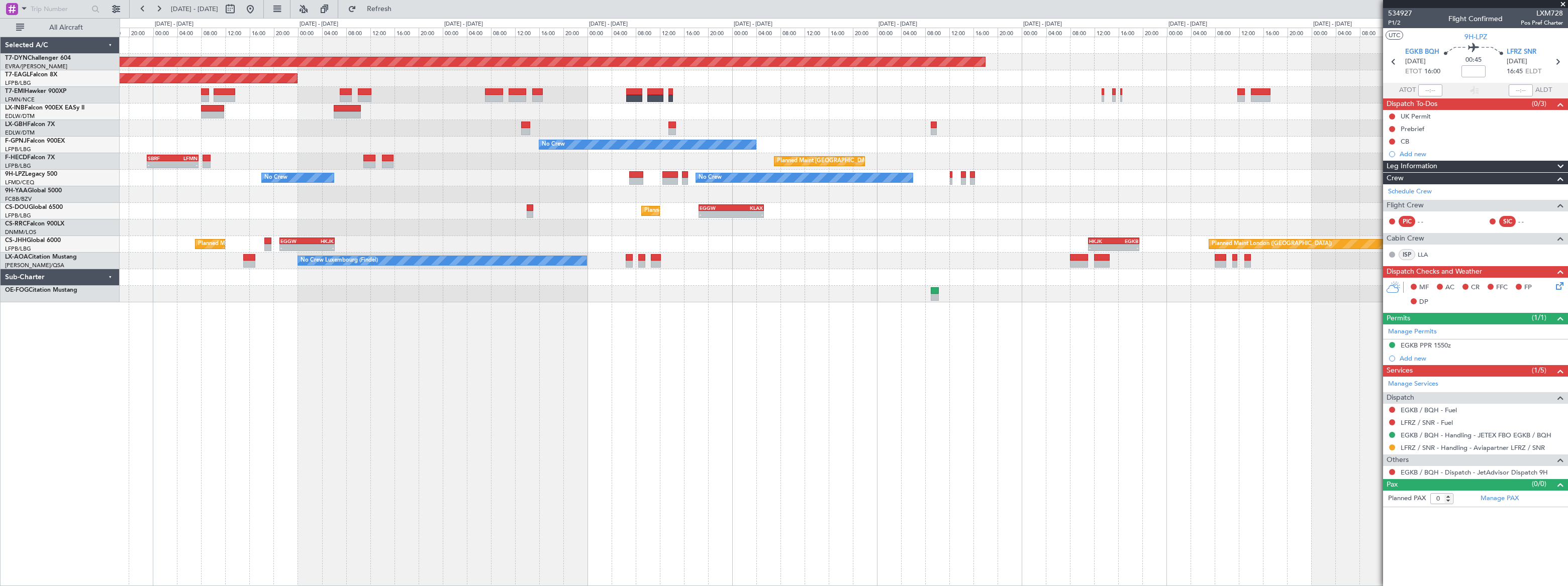
click at [1173, 287] on div at bounding box center [843, 294] width 1448 height 16
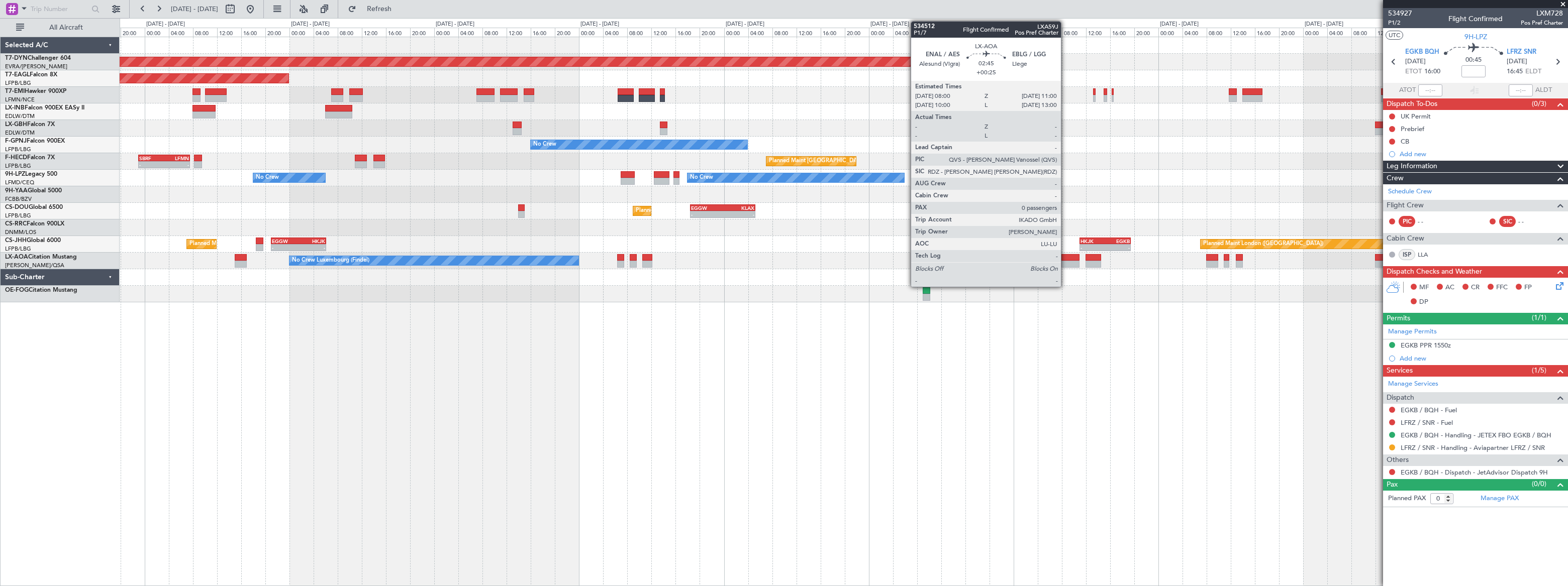
click at [1065, 261] on div at bounding box center [1071, 264] width 19 height 7
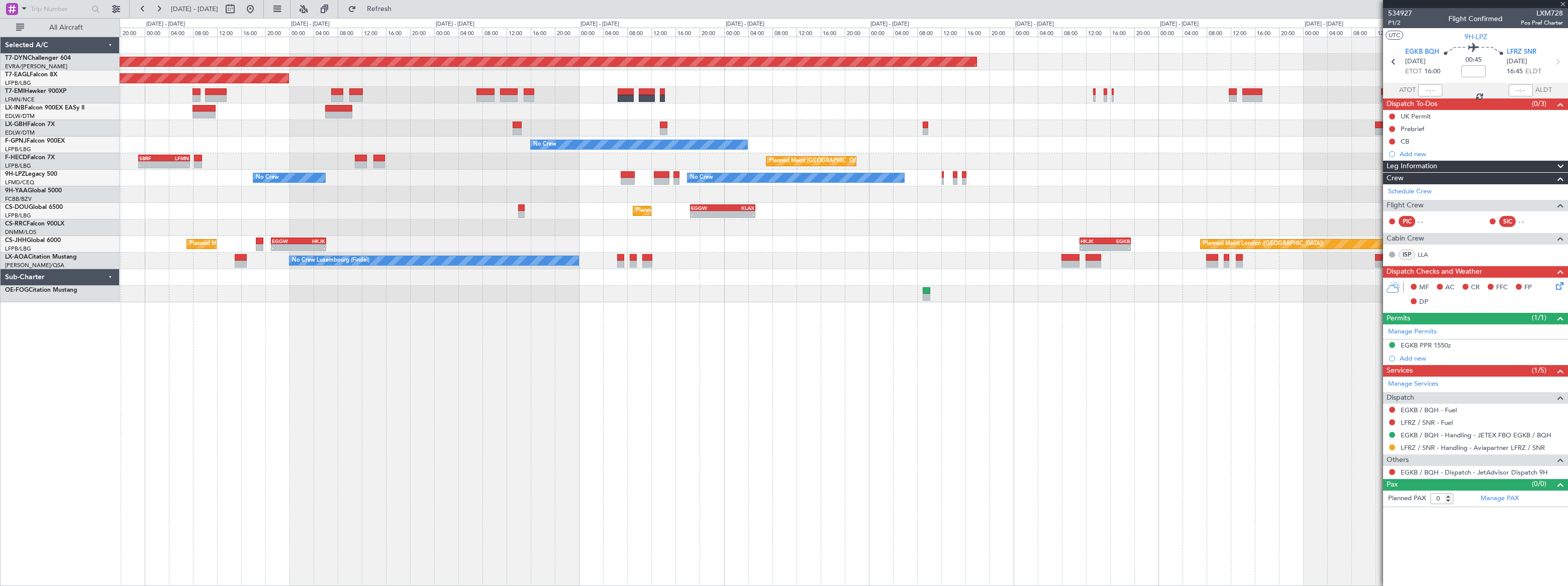
type input "+00:25"
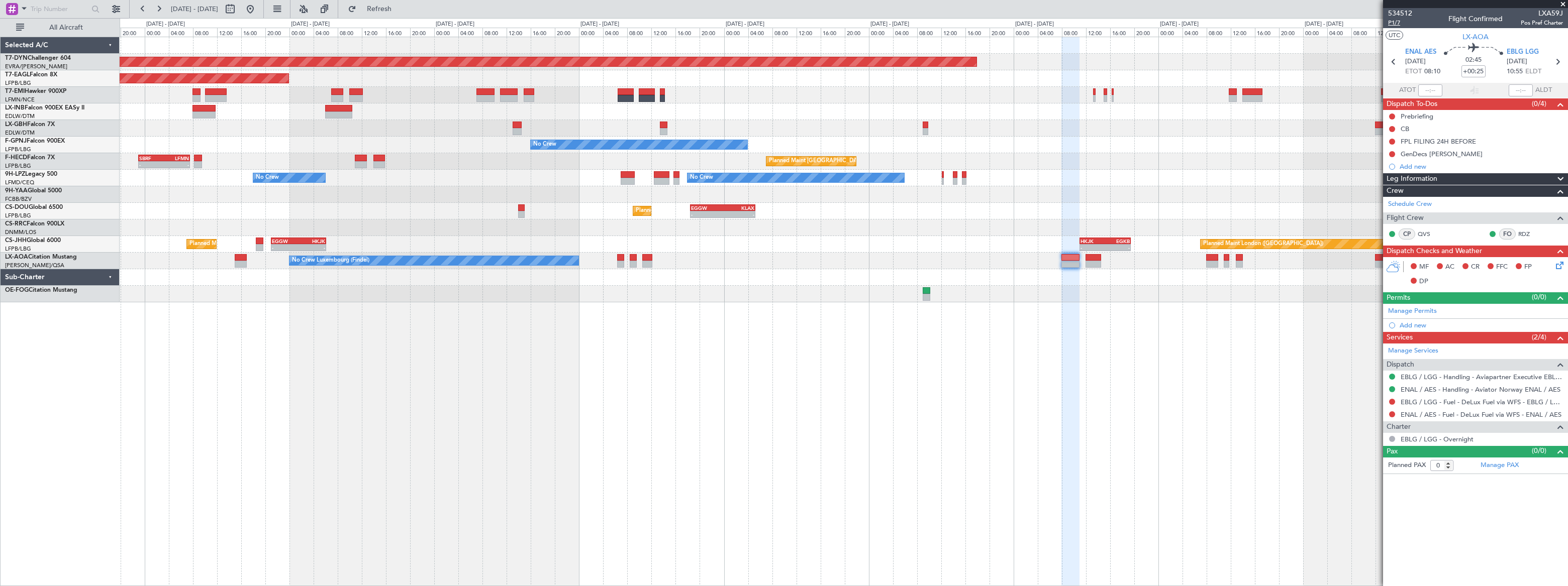
click at [1392, 21] on span "P1/7" at bounding box center [1400, 23] width 24 height 8
click at [400, 12] on span "Refresh" at bounding box center [380, 9] width 43 height 7
click at [400, 12] on span "Refreshing..." at bounding box center [380, 9] width 43 height 7
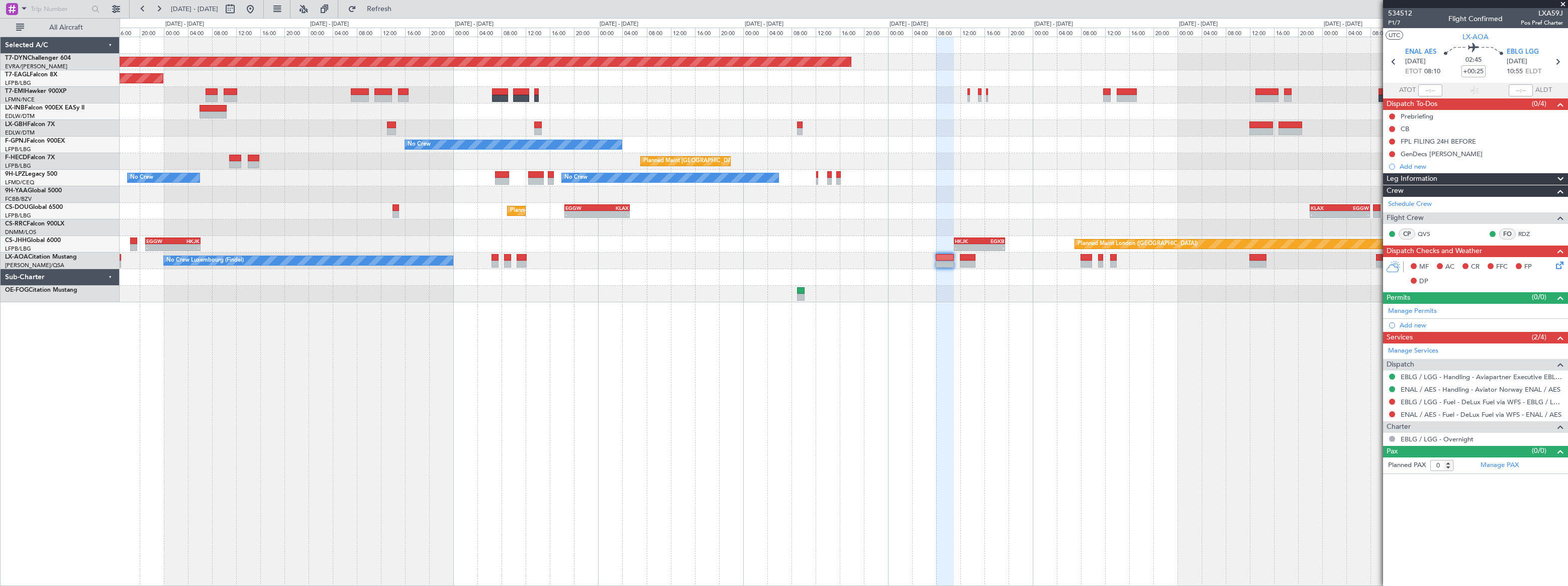
click at [844, 218] on div "Planned Maint London (Luton) - - EGGW 18:30 Z KLAX 05:15 Z - - KLAX 22:00 Z EGG…" at bounding box center [843, 211] width 1448 height 16
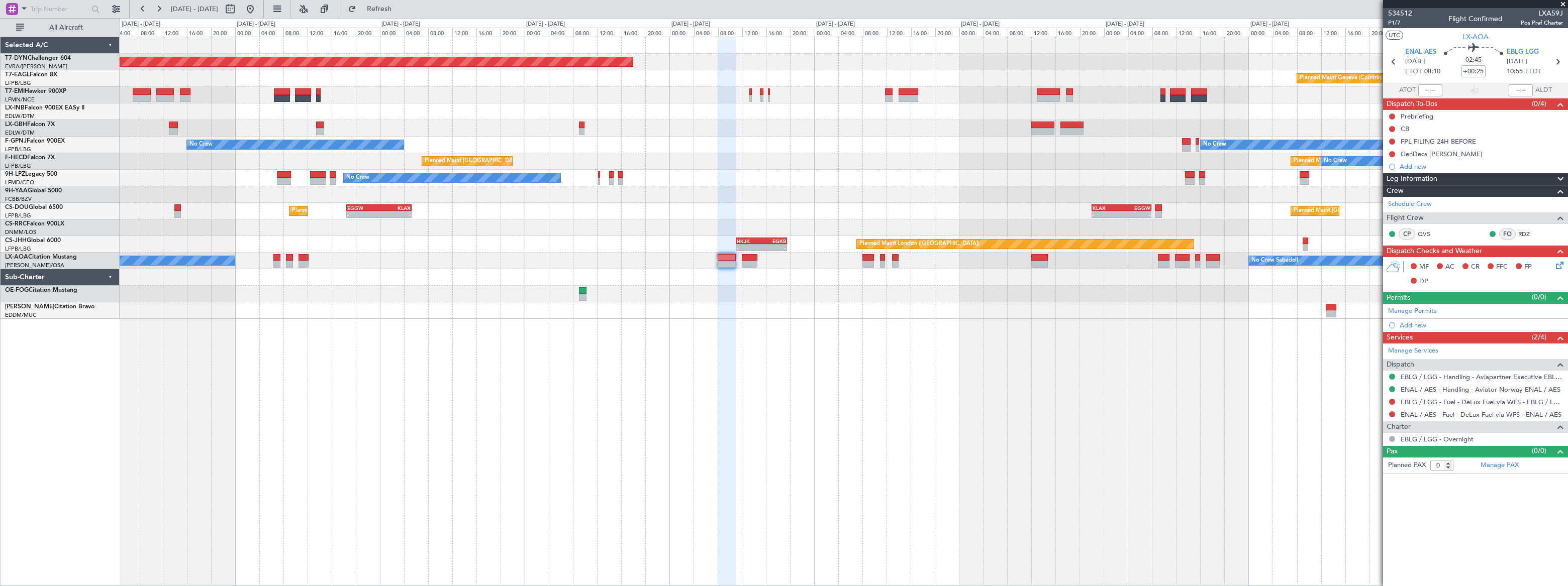
click at [762, 196] on div at bounding box center [843, 195] width 1448 height 16
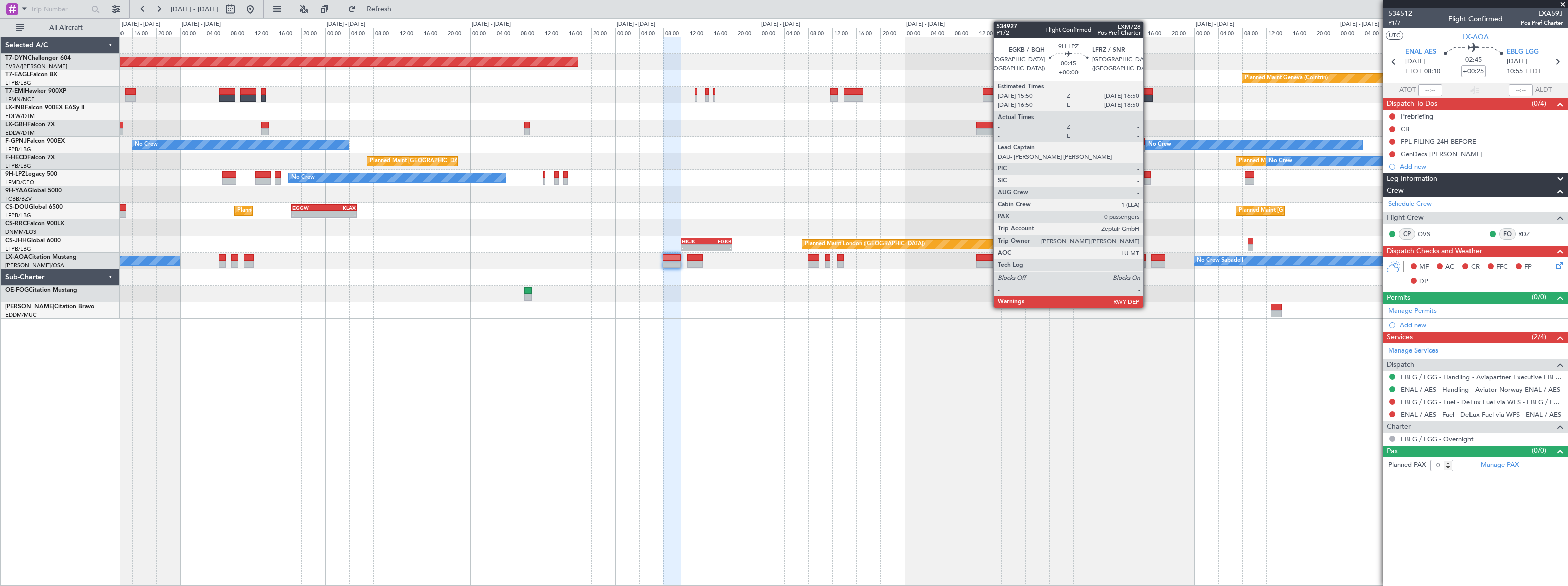
click at [1148, 174] on div at bounding box center [1148, 174] width 7 height 7
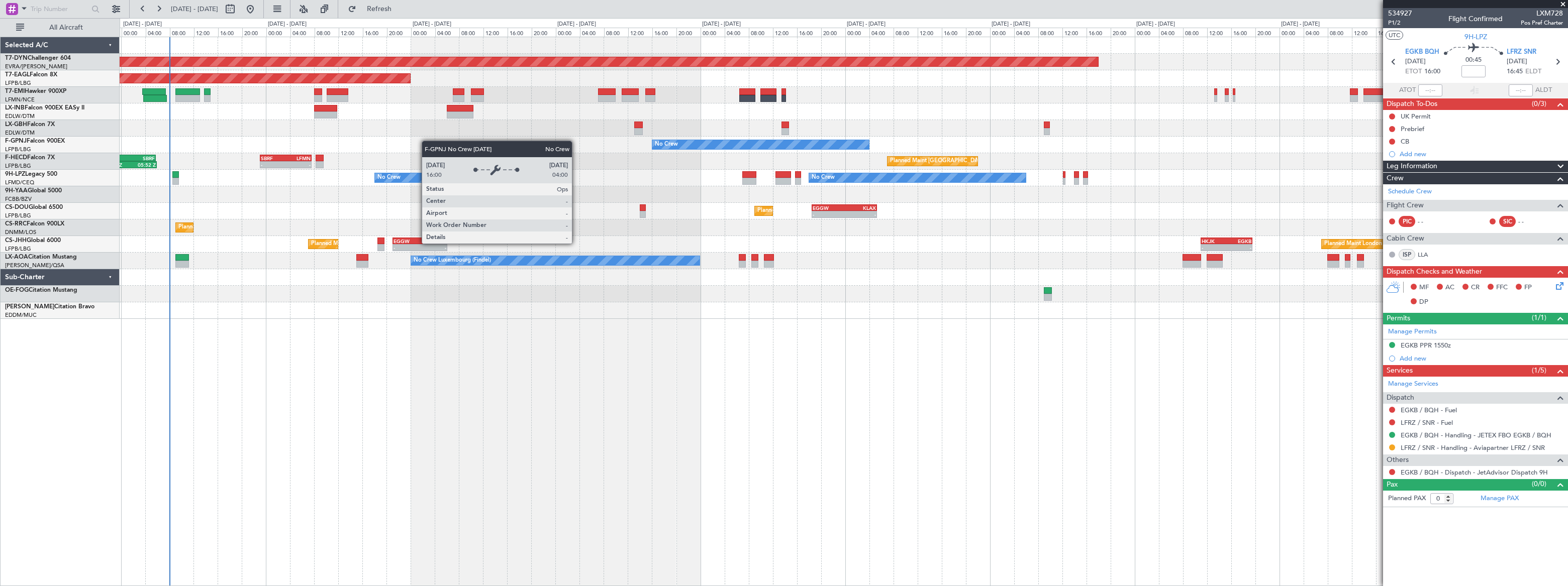
click at [714, 145] on div "Planned Maint Basel-Mulhouse Planned Maint New York (Teterboro) Planned Maint G…" at bounding box center [843, 178] width 1448 height 282
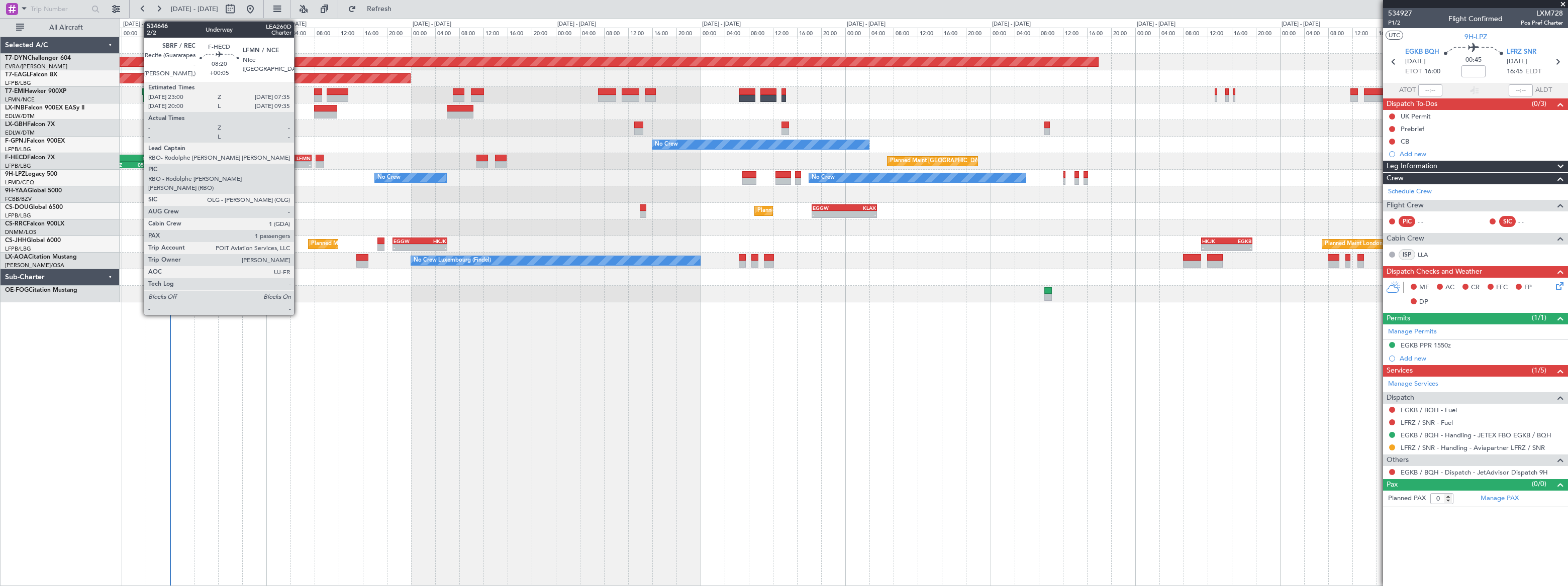
click at [299, 160] on div "LFMN" at bounding box center [298, 158] width 25 height 6
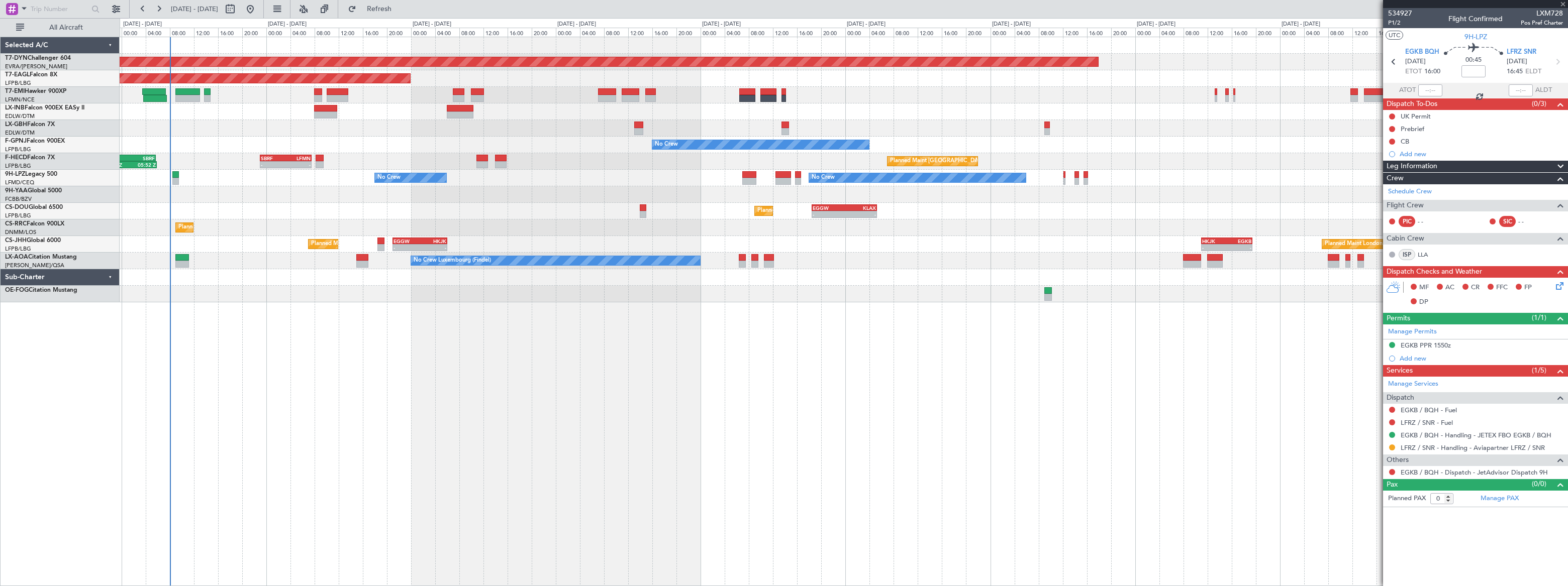
type input "+00:05"
type input "1"
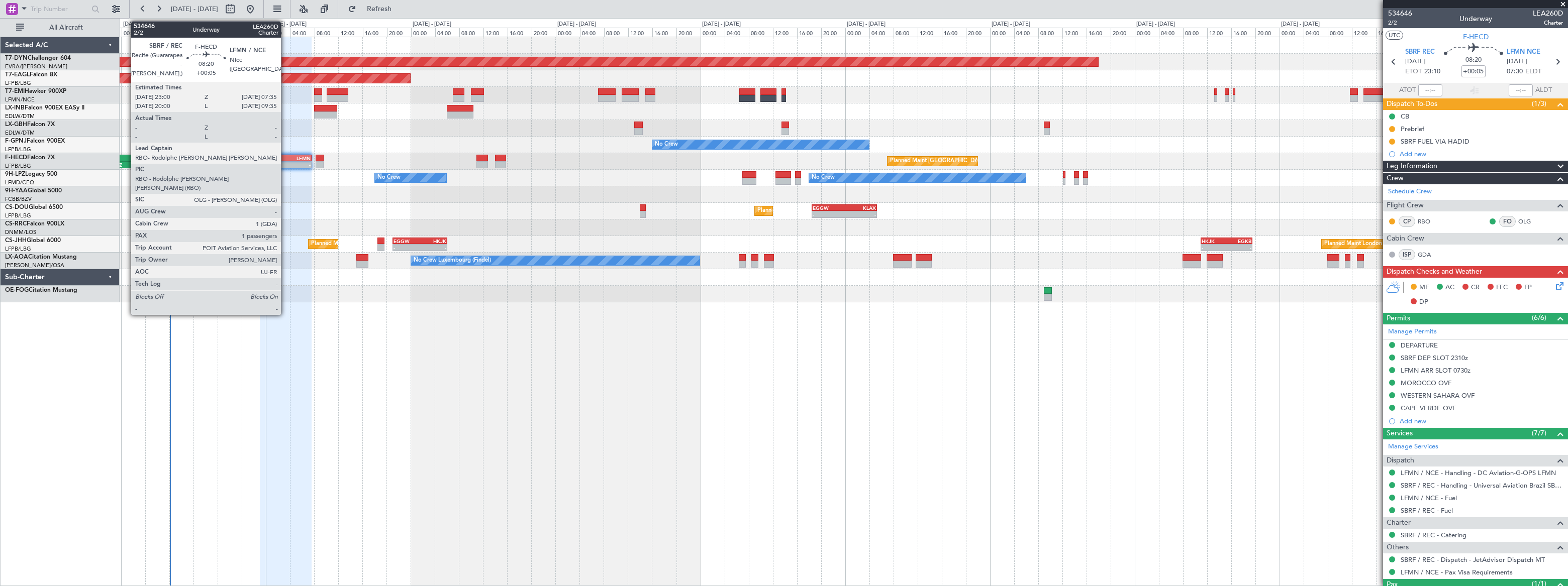
click at [286, 156] on div "LFMN" at bounding box center [298, 158] width 25 height 6
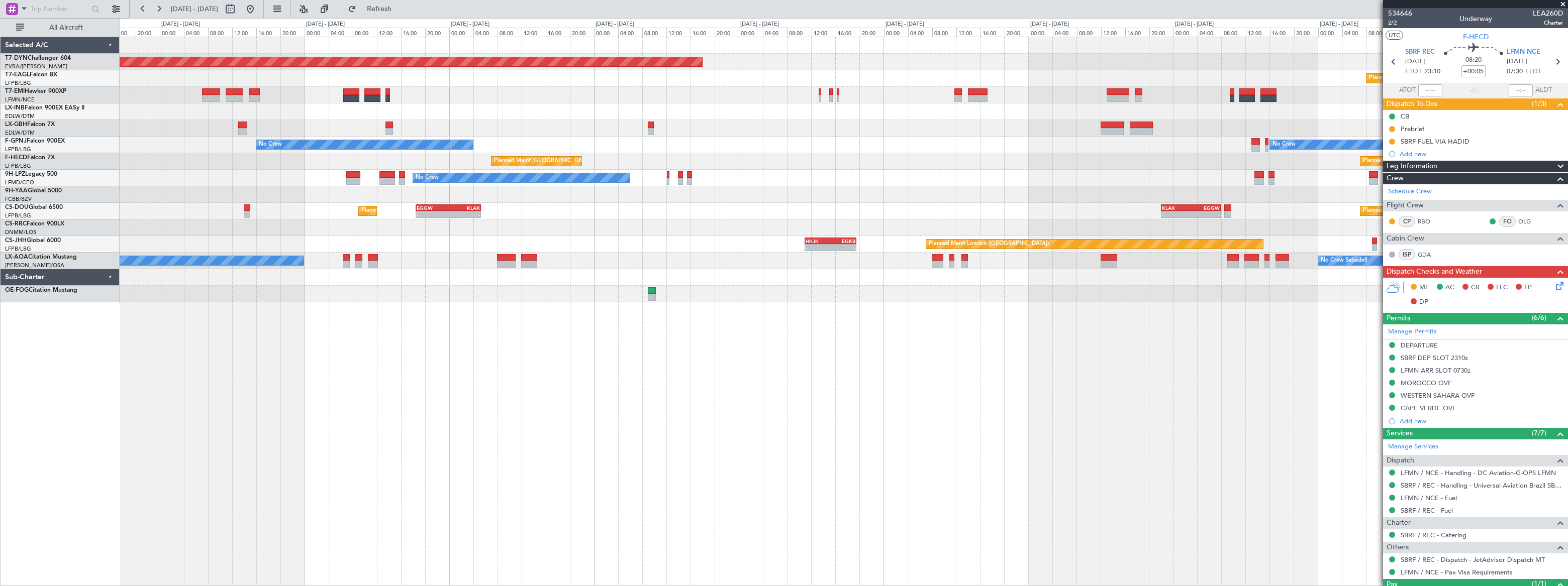
click at [428, 132] on div "Planned Maint Basel-Mulhouse Planned Maint Geneva (Cointrin) Planned Maint New …" at bounding box center [843, 169] width 1448 height 265
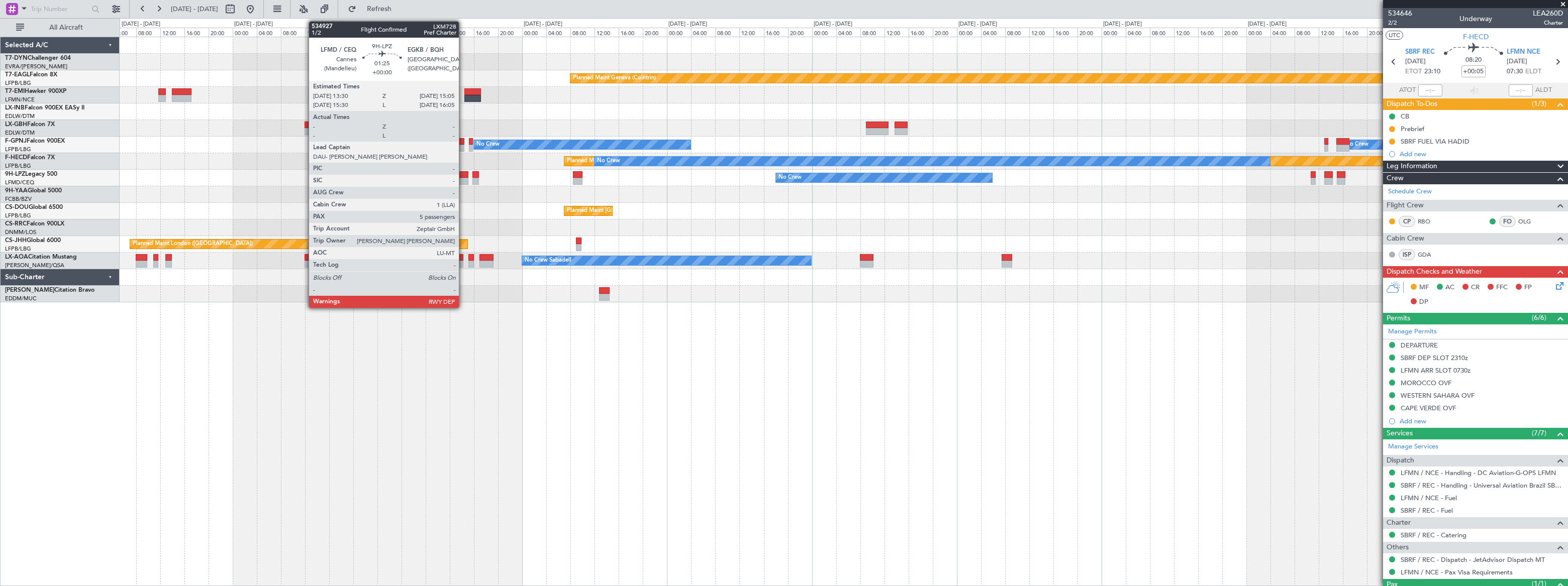
click at [463, 173] on div at bounding box center [463, 174] width 10 height 7
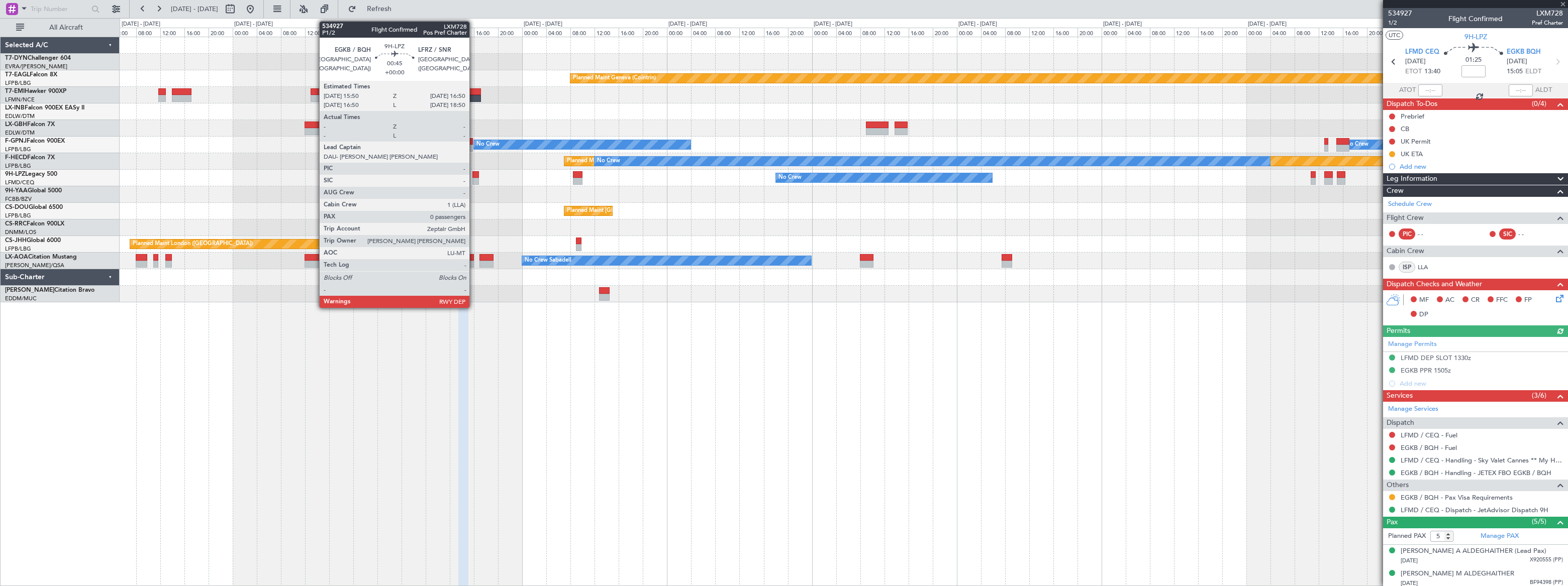
click at [474, 173] on div at bounding box center [476, 174] width 7 height 7
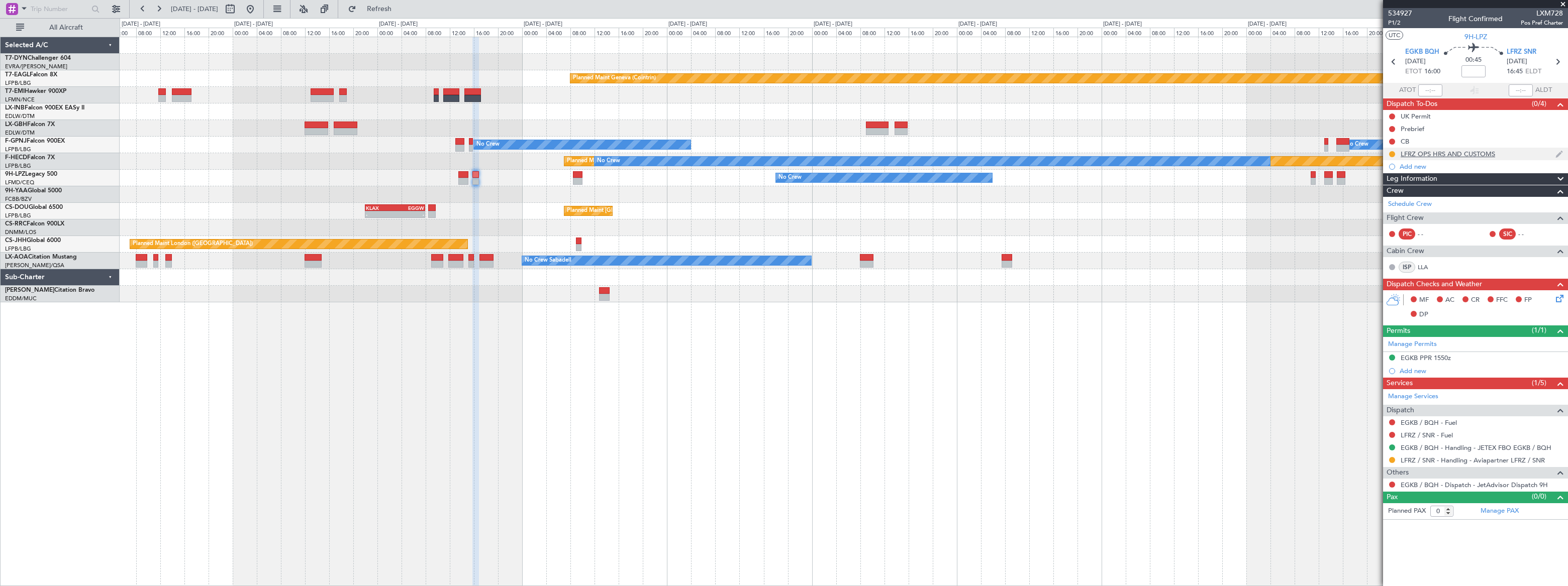
click at [1510, 156] on div "LFRZ OPS HRS AND CUSTOMS" at bounding box center [1475, 153] width 185 height 12
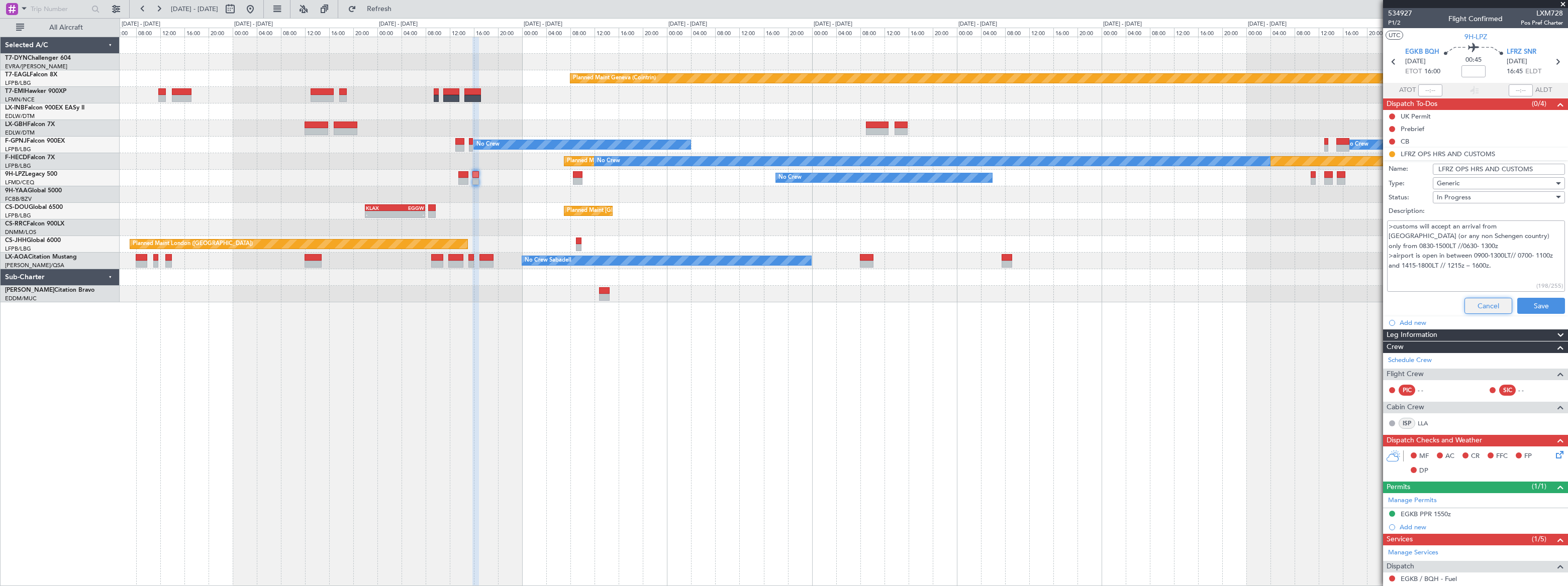
click at [1486, 306] on button "Cancel" at bounding box center [1489, 306] width 47 height 16
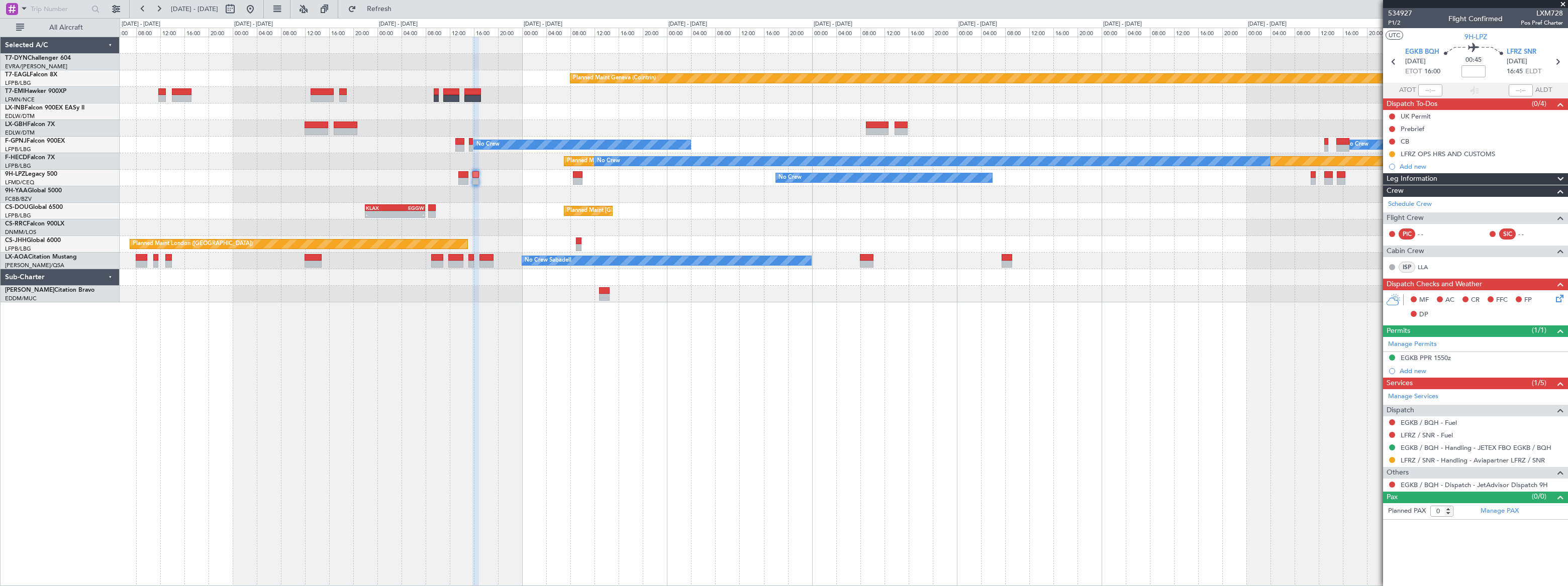
click at [335, 385] on div "Planned Maint Basel-Mulhouse Planned Maint Geneva (Cointrin) No Crew No Crew Pl…" at bounding box center [843, 312] width 1448 height 550
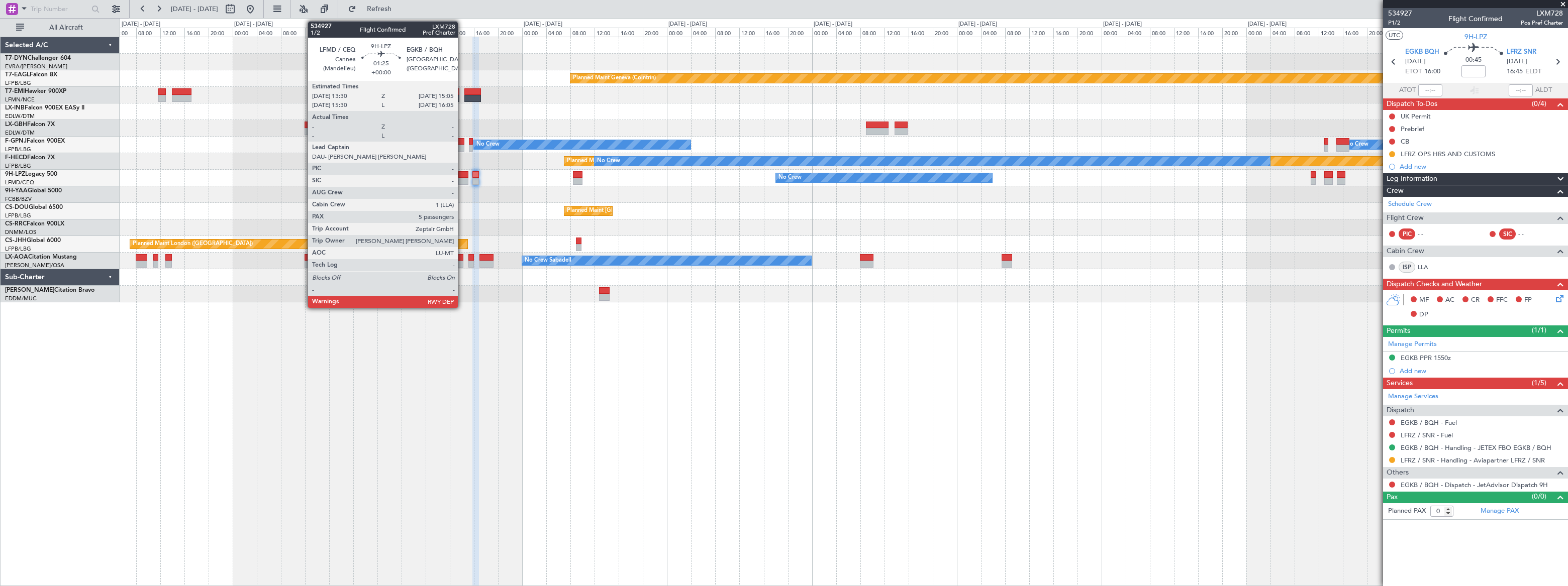
click at [463, 177] on div at bounding box center [463, 174] width 10 height 7
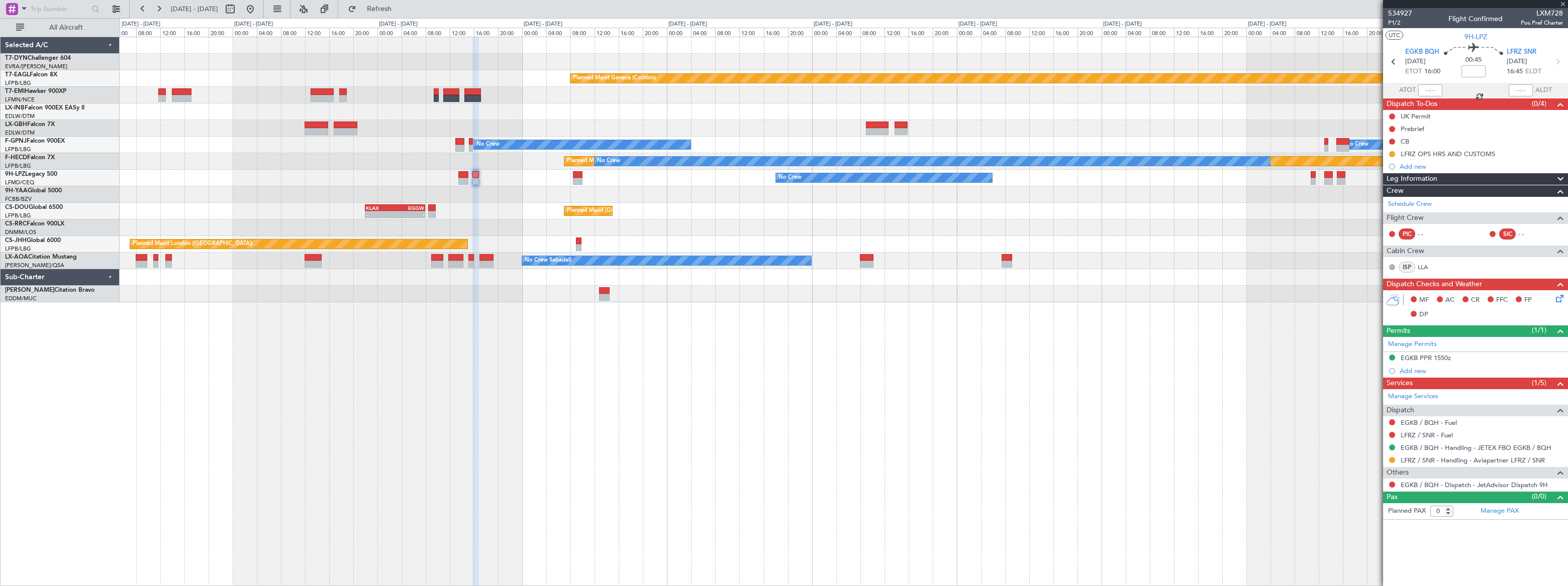
type input "5"
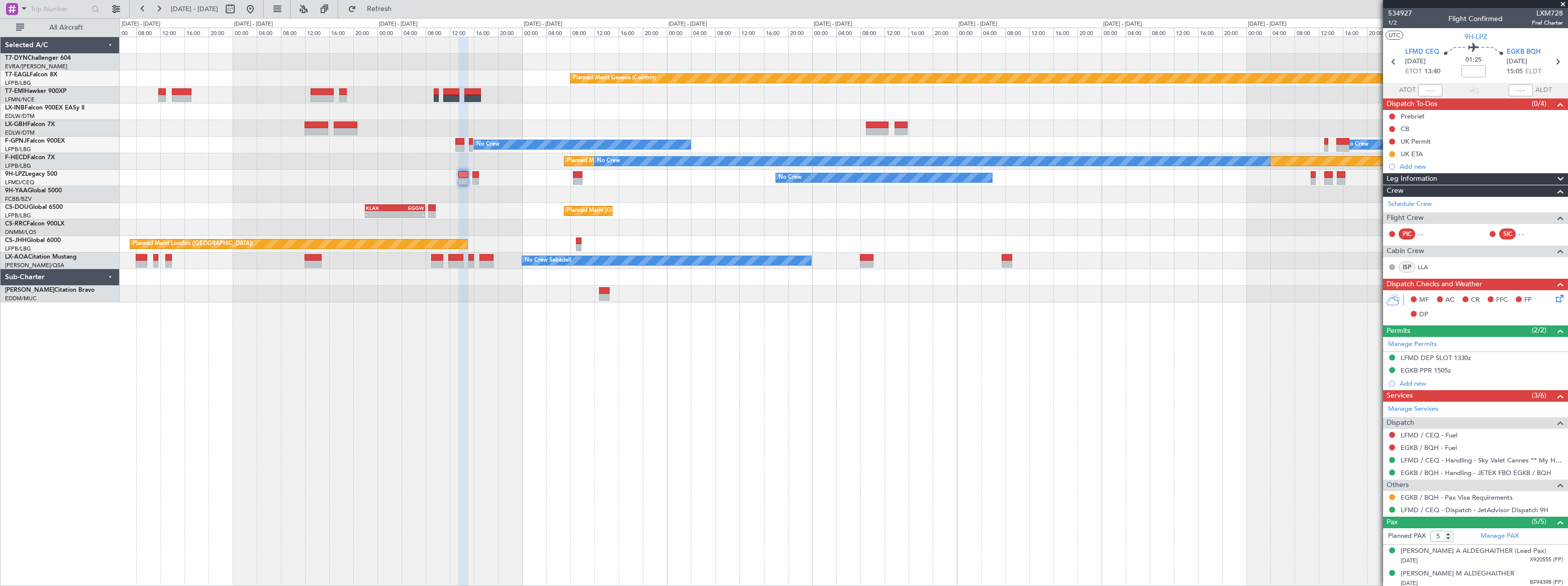
click at [672, 78] on div "Planned Maint Basel-Mulhouse Planned Maint Geneva (Cointrin) No Crew No Crew Pl…" at bounding box center [843, 169] width 1448 height 265
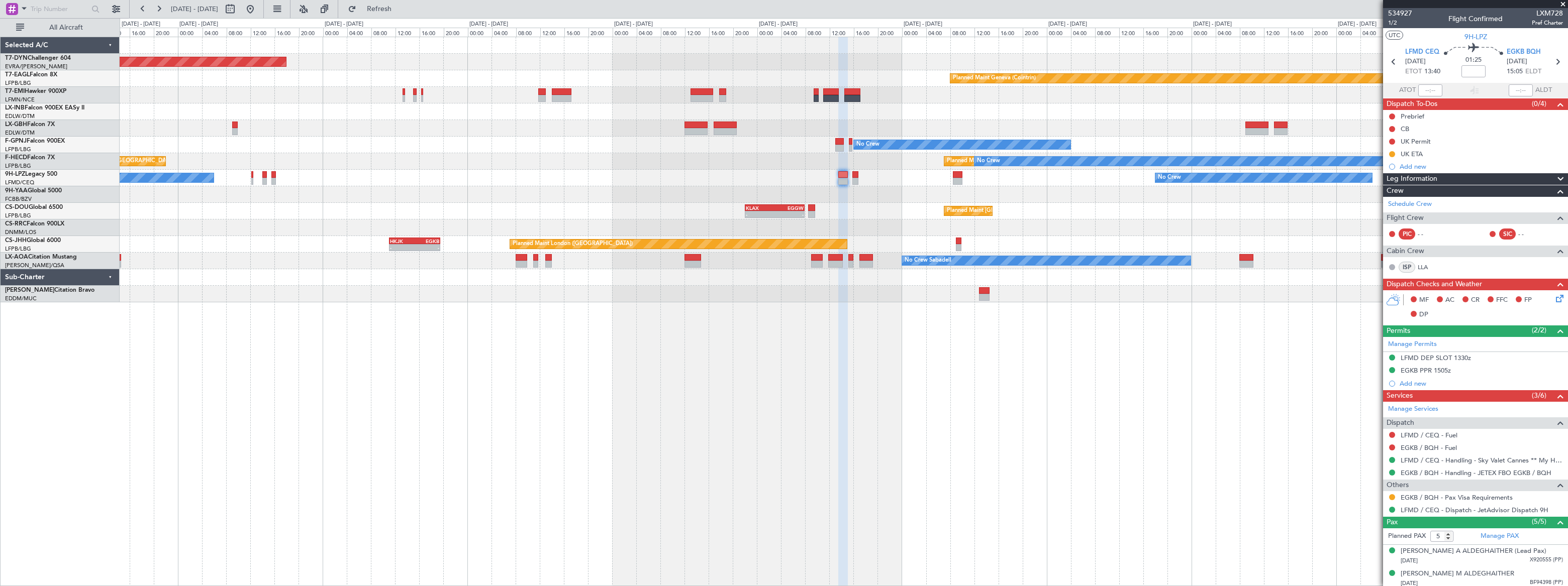
click at [793, 106] on div "Planned Maint Basel-Mulhouse Planned Maint Geneva (Cointrin) No Crew No Crew No…" at bounding box center [843, 169] width 1448 height 265
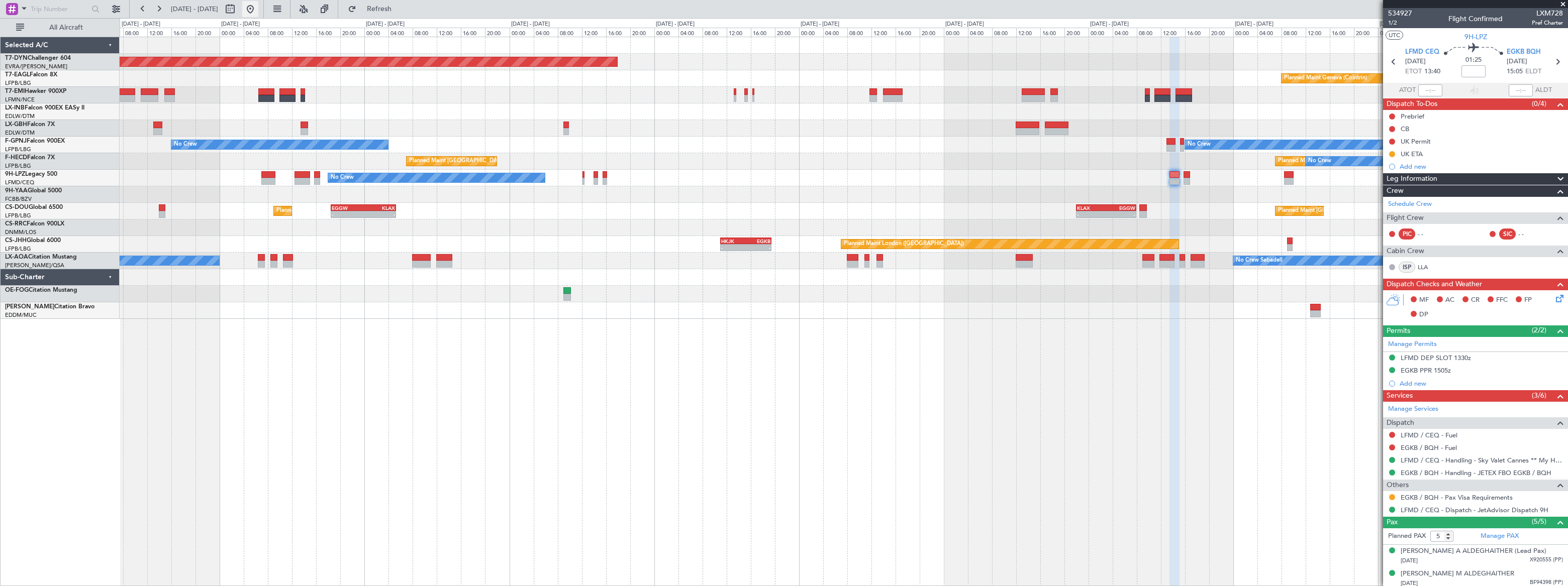
click at [259, 8] on button at bounding box center [251, 9] width 16 height 16
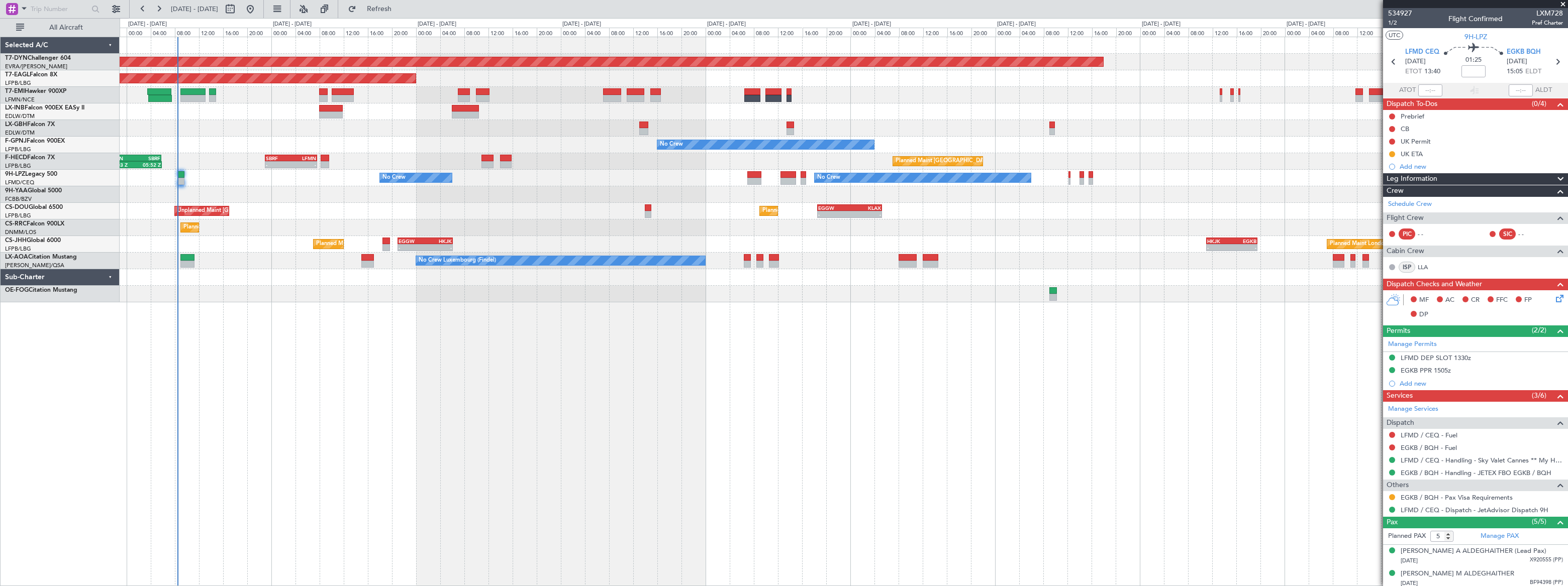
click at [968, 96] on div at bounding box center [843, 95] width 1448 height 16
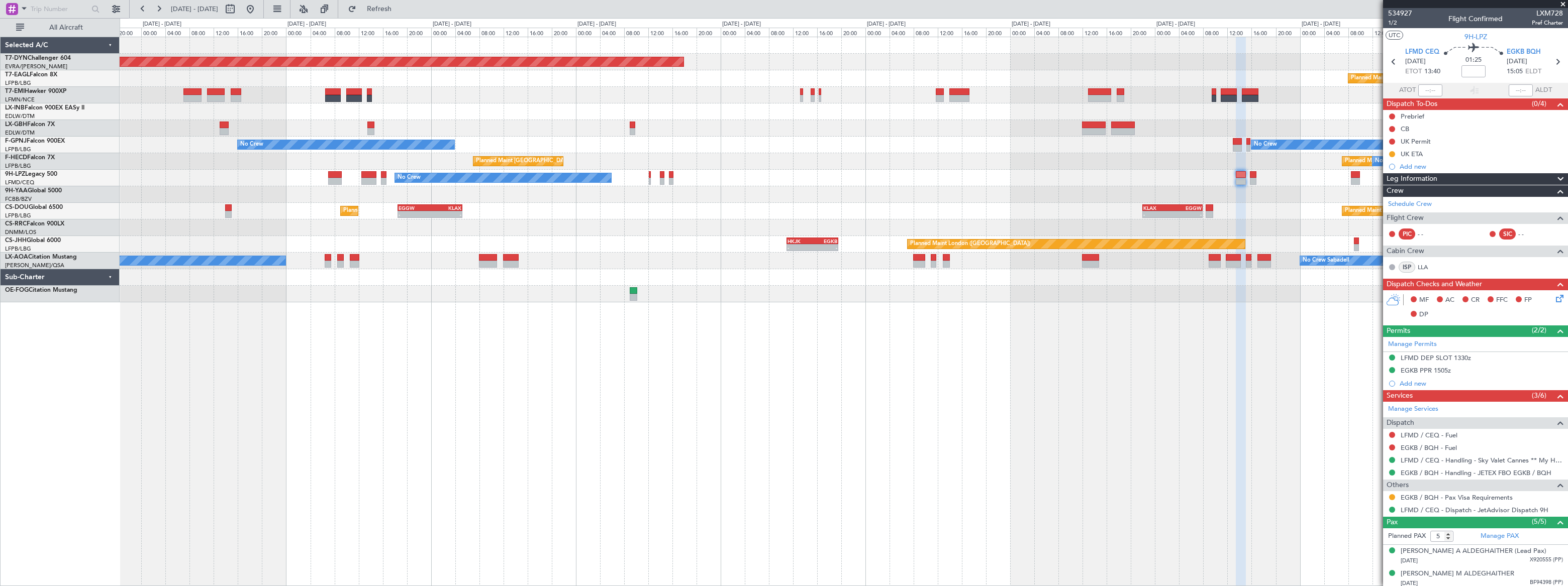
click at [645, 222] on div "Planned Maint Lagos ([PERSON_NAME])" at bounding box center [843, 228] width 1448 height 16
click at [761, 178] on div "Planned Maint Basel-Mulhouse Planned Maint Geneva (Cointrin) Planned Maint New …" at bounding box center [843, 178] width 1448 height 282
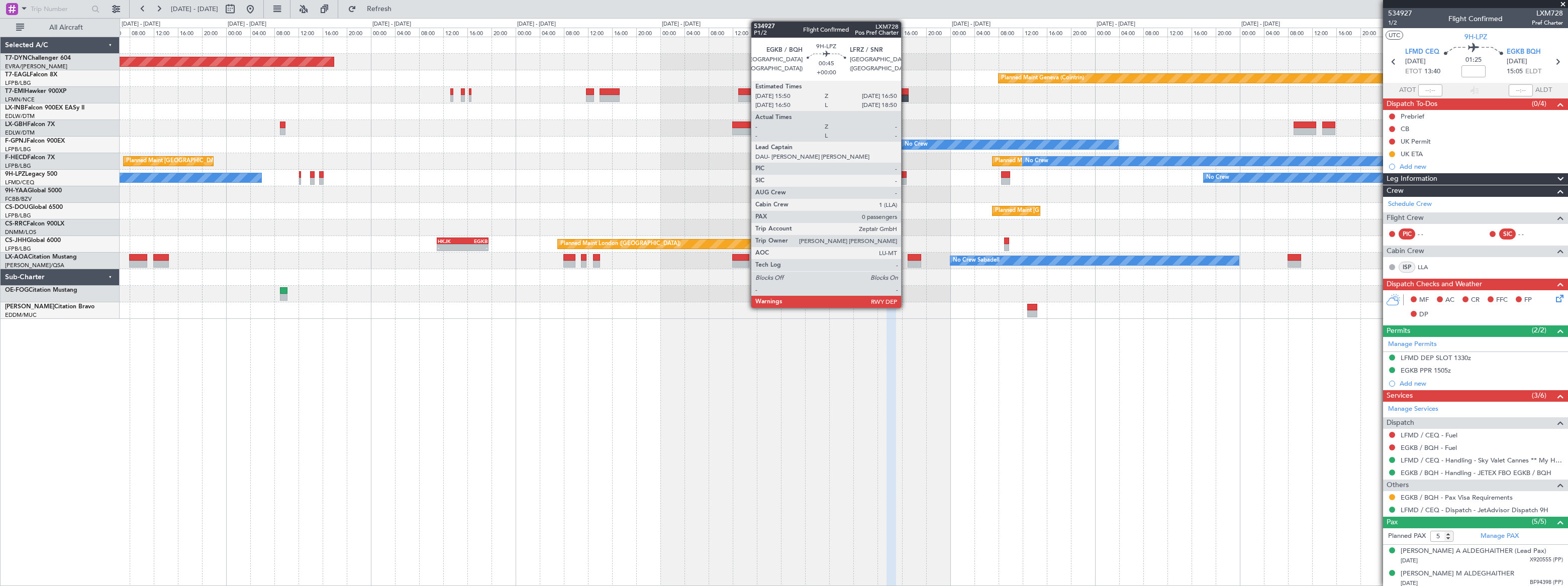
click at [906, 175] on div at bounding box center [904, 174] width 7 height 7
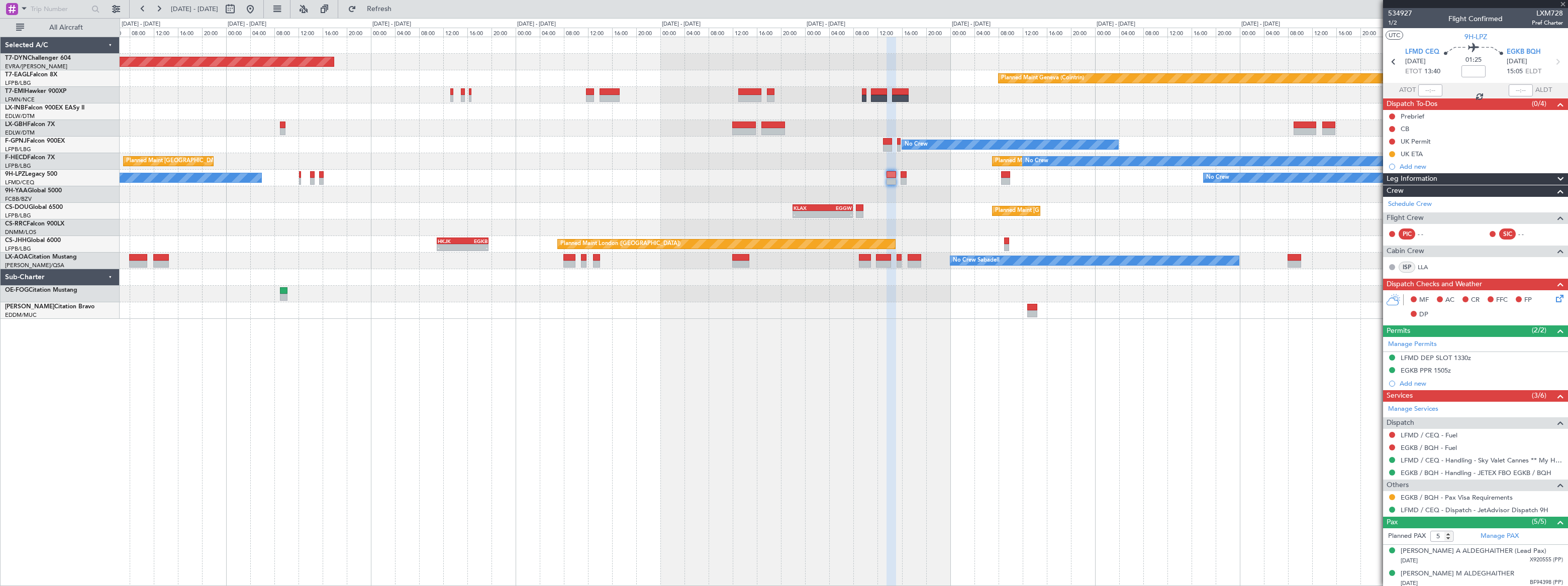
click at [904, 176] on div at bounding box center [904, 174] width 7 height 7
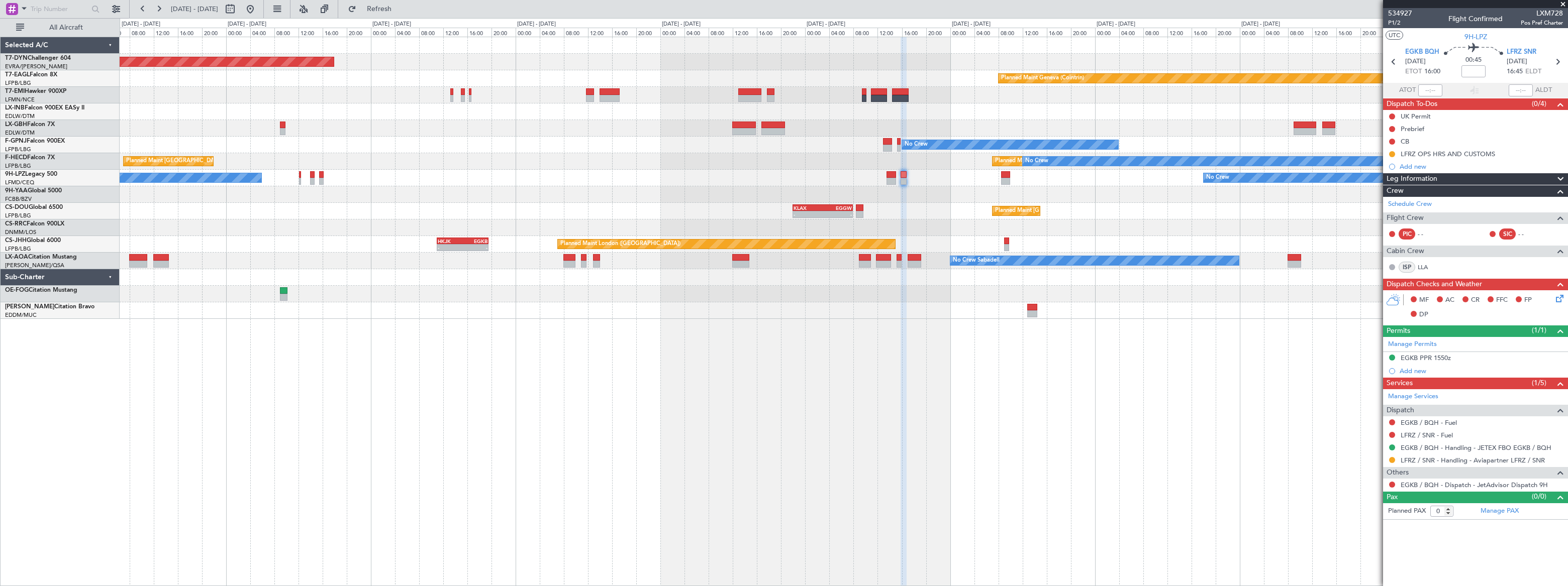
click at [738, 204] on div "Planned Maint [GEOGRAPHIC_DATA] ([GEOGRAPHIC_DATA]) - - KLAX 22:00 Z EGGW 07:55…" at bounding box center [843, 211] width 1448 height 16
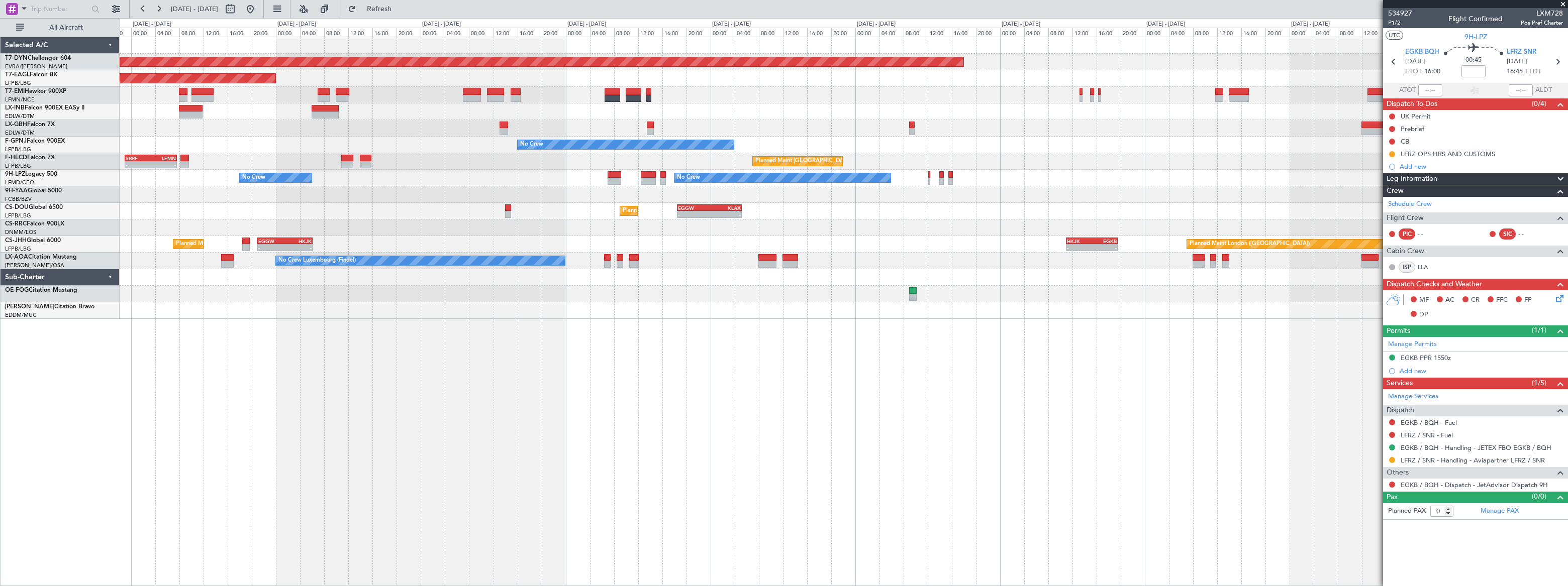
click at [793, 197] on div "Planned Maint [GEOGRAPHIC_DATA]-[GEOGRAPHIC_DATA] Planned Maint [US_STATE] ([GE…" at bounding box center [843, 178] width 1448 height 282
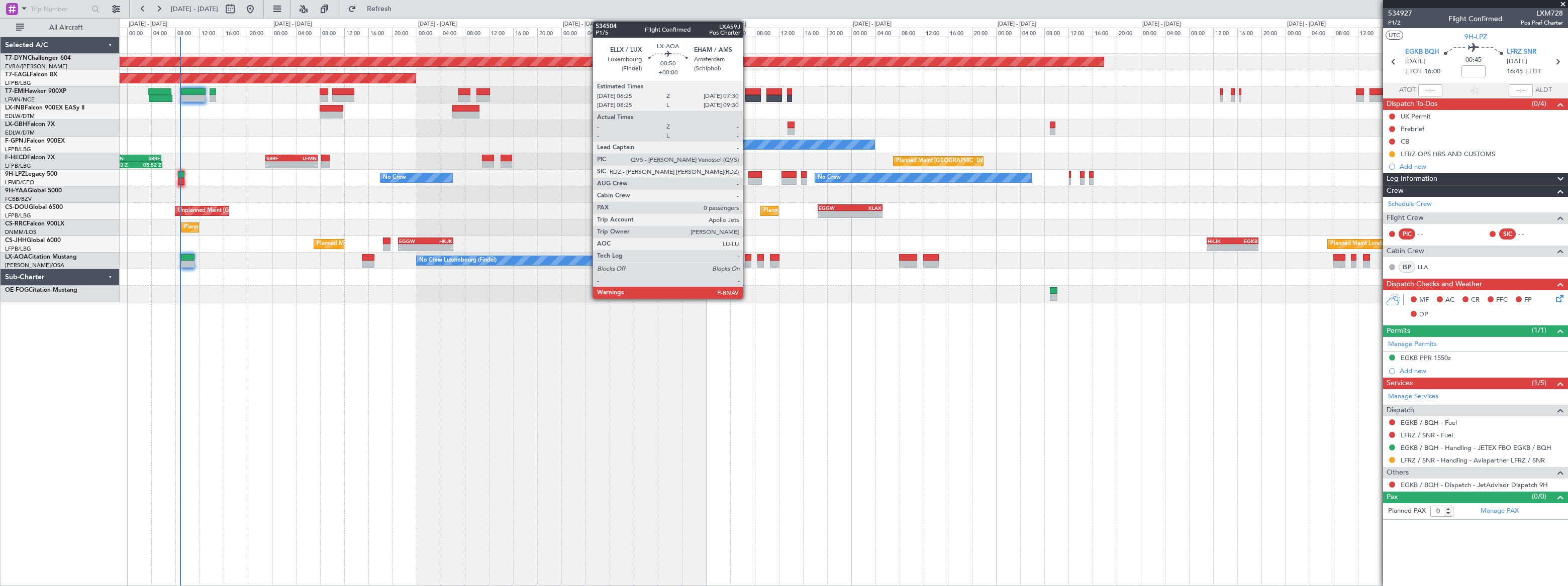
click at [748, 259] on div at bounding box center [748, 258] width 7 height 7
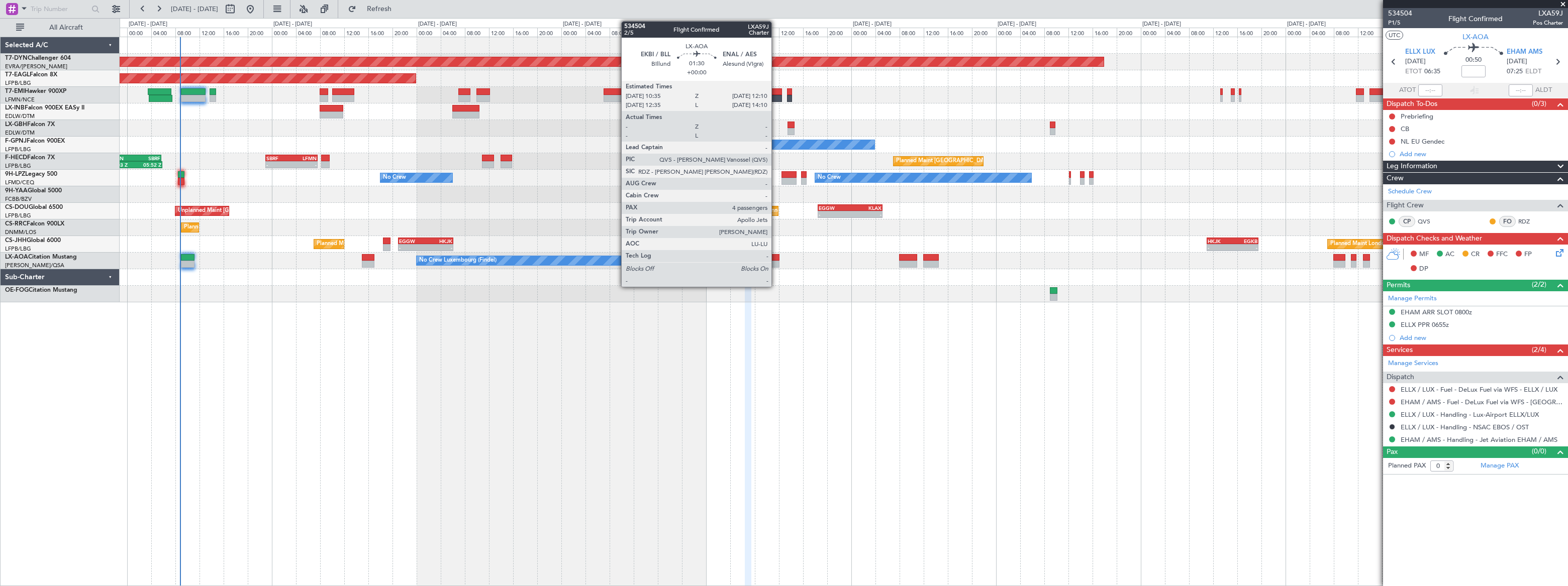
click at [776, 261] on div at bounding box center [775, 264] width 10 height 7
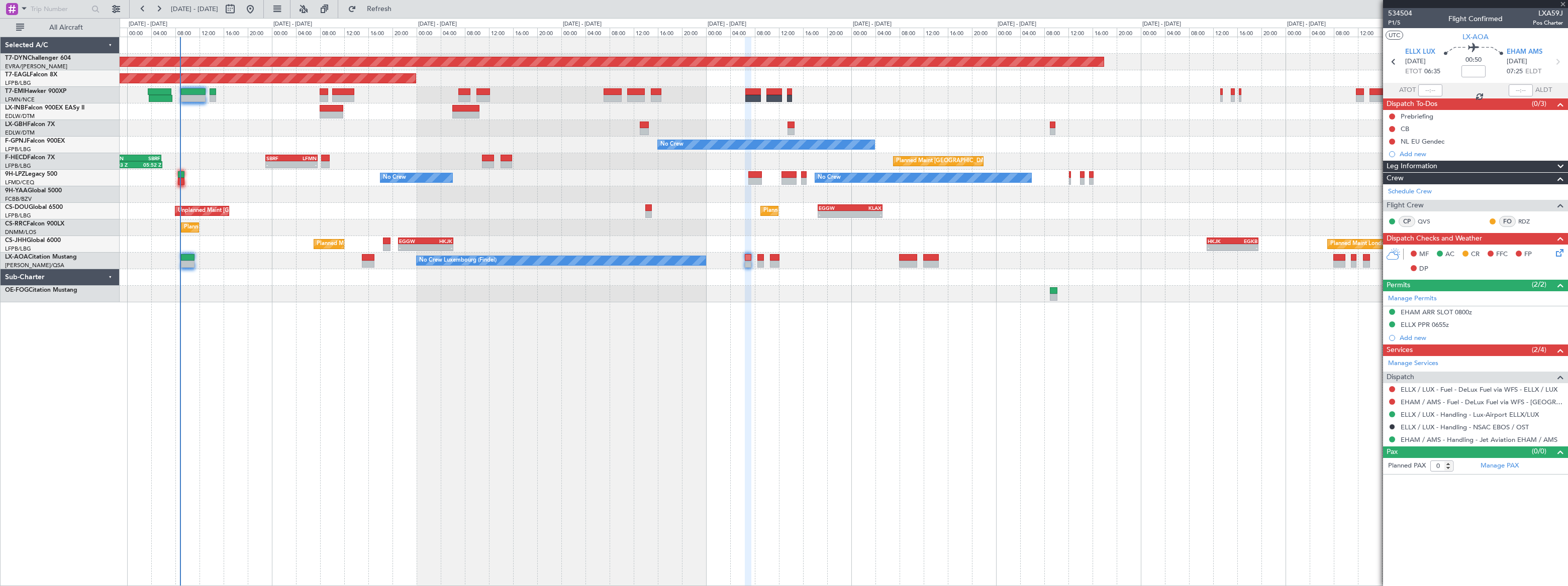
type input "4"
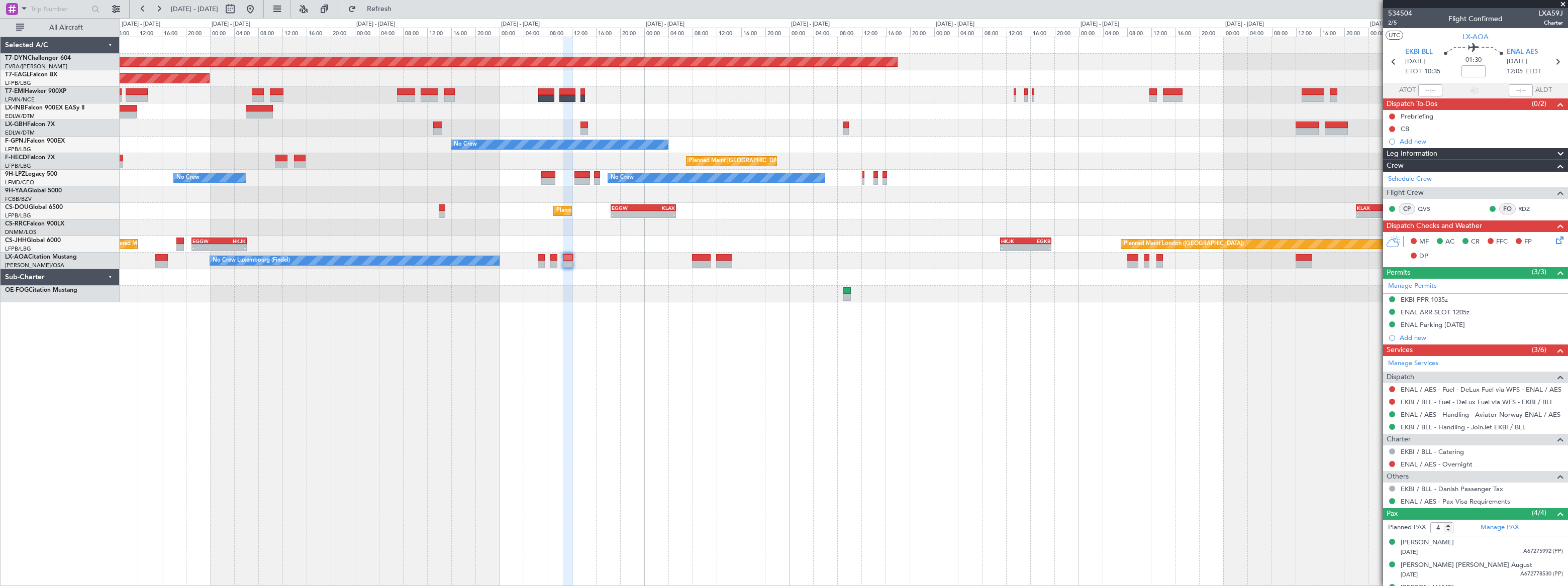
click at [1001, 275] on div at bounding box center [843, 277] width 1448 height 16
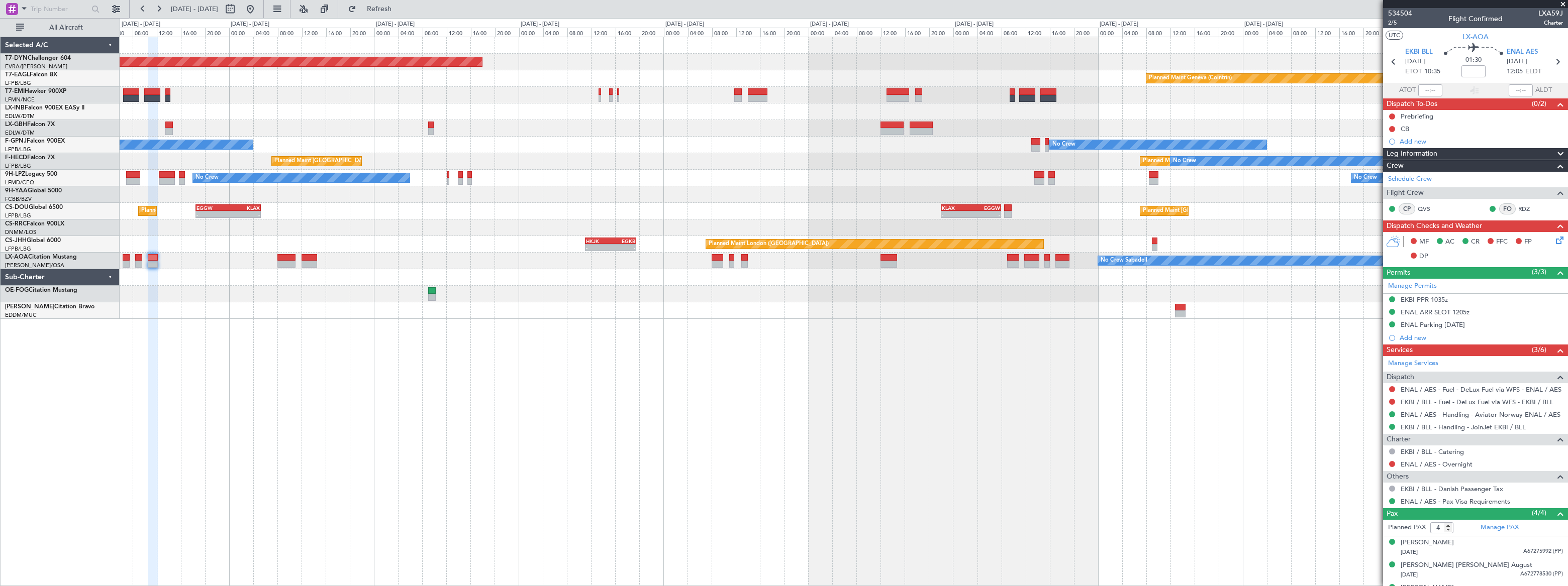
click at [883, 265] on div "Planned Maint Basel-Mulhouse Planned Maint Geneva (Cointrin) Planned Maint New …" at bounding box center [843, 178] width 1448 height 282
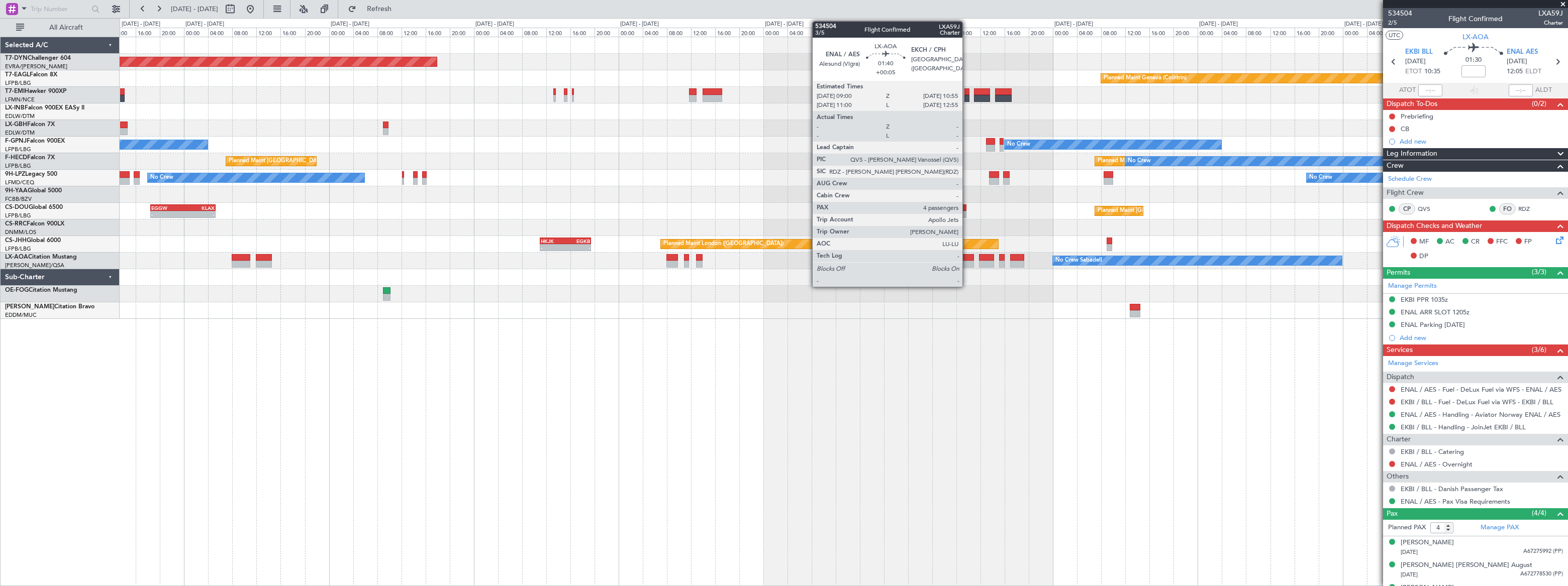
click at [967, 259] on div at bounding box center [968, 258] width 12 height 7
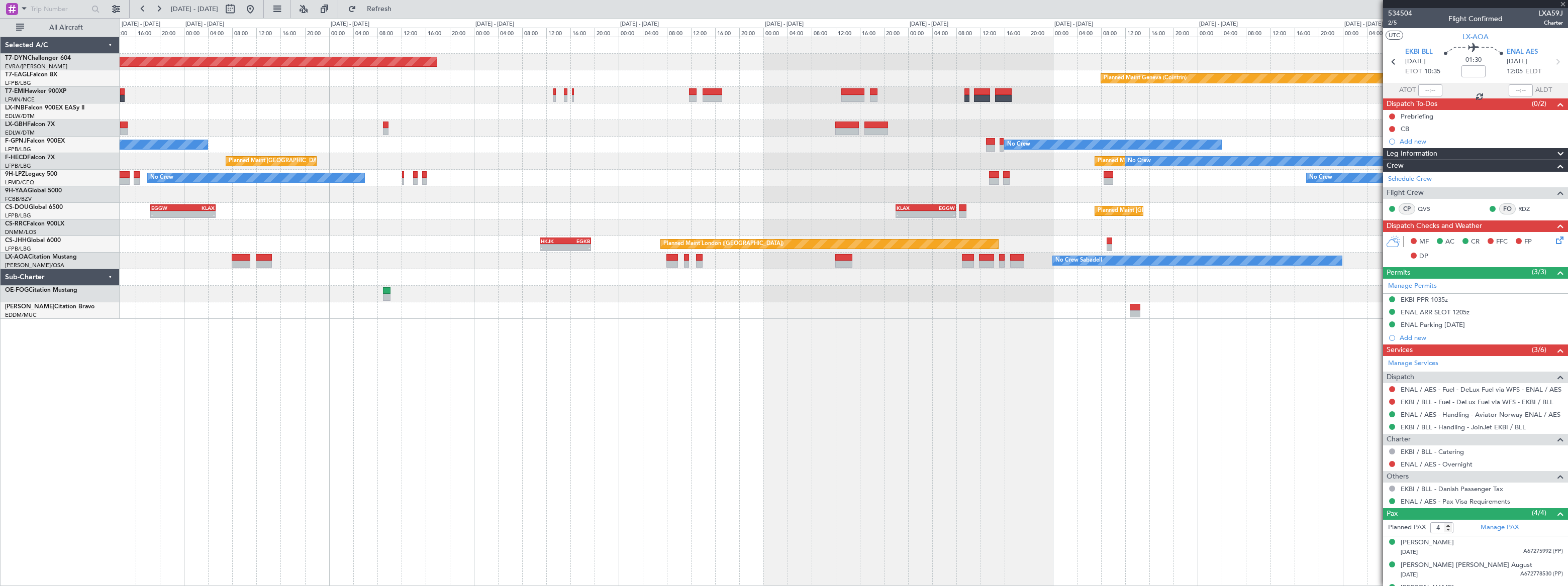
click at [967, 259] on div at bounding box center [968, 258] width 12 height 7
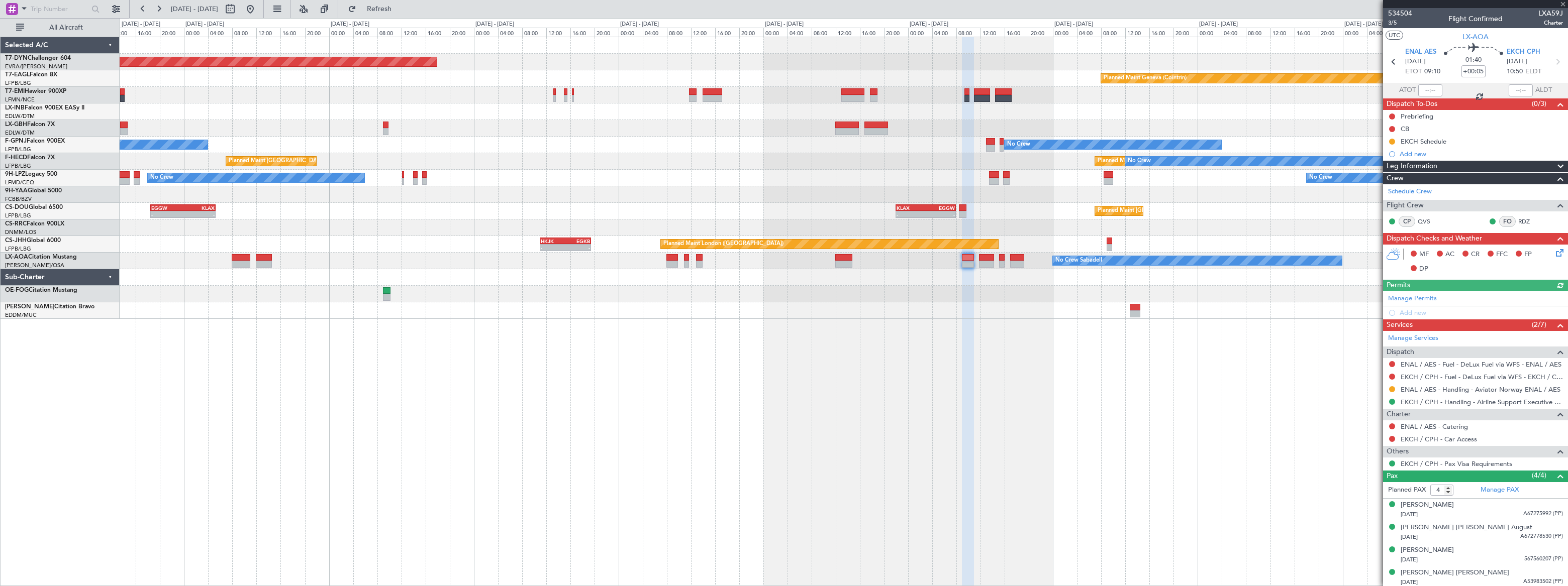
scroll to position [1, 0]
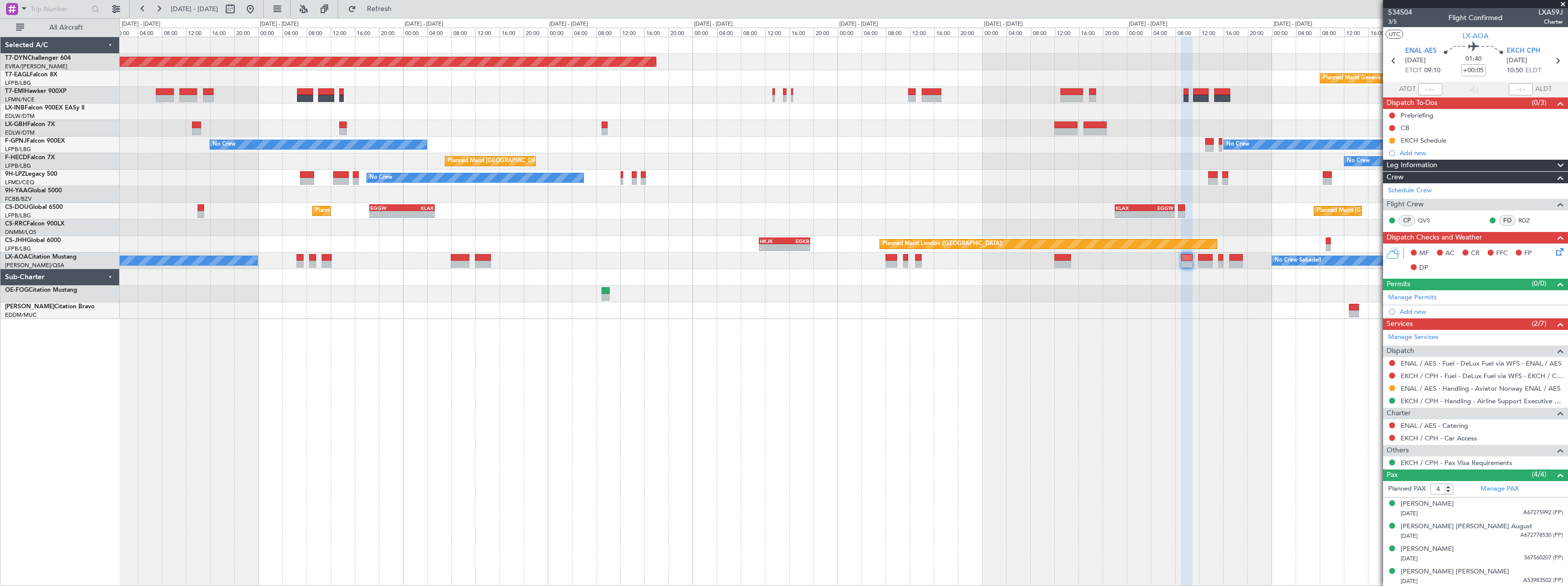
click at [627, 431] on div "Planned Maint Basel-Mulhouse Planned Maint Geneva (Cointrin) Planned Maint New …" at bounding box center [843, 312] width 1448 height 550
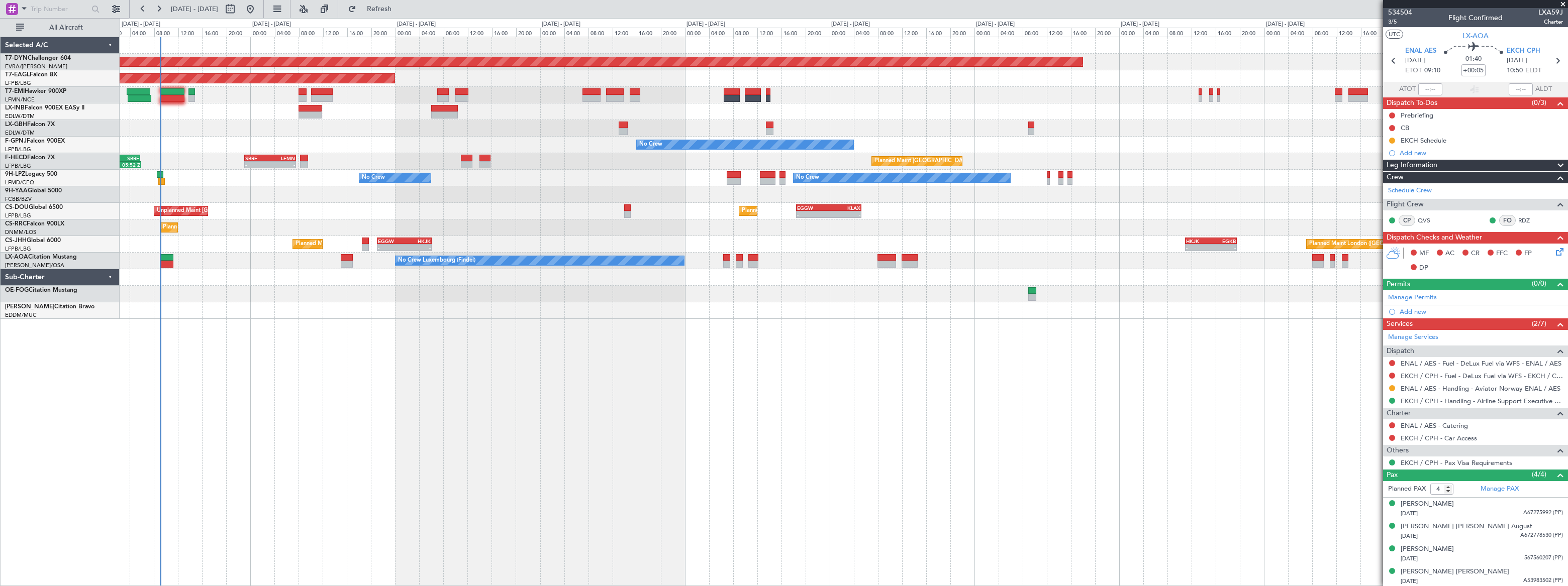
click at [783, 340] on div "Planned Maint Basel-Mulhouse Planned Maint New York (Teterboro) Planned Maint G…" at bounding box center [843, 312] width 1448 height 550
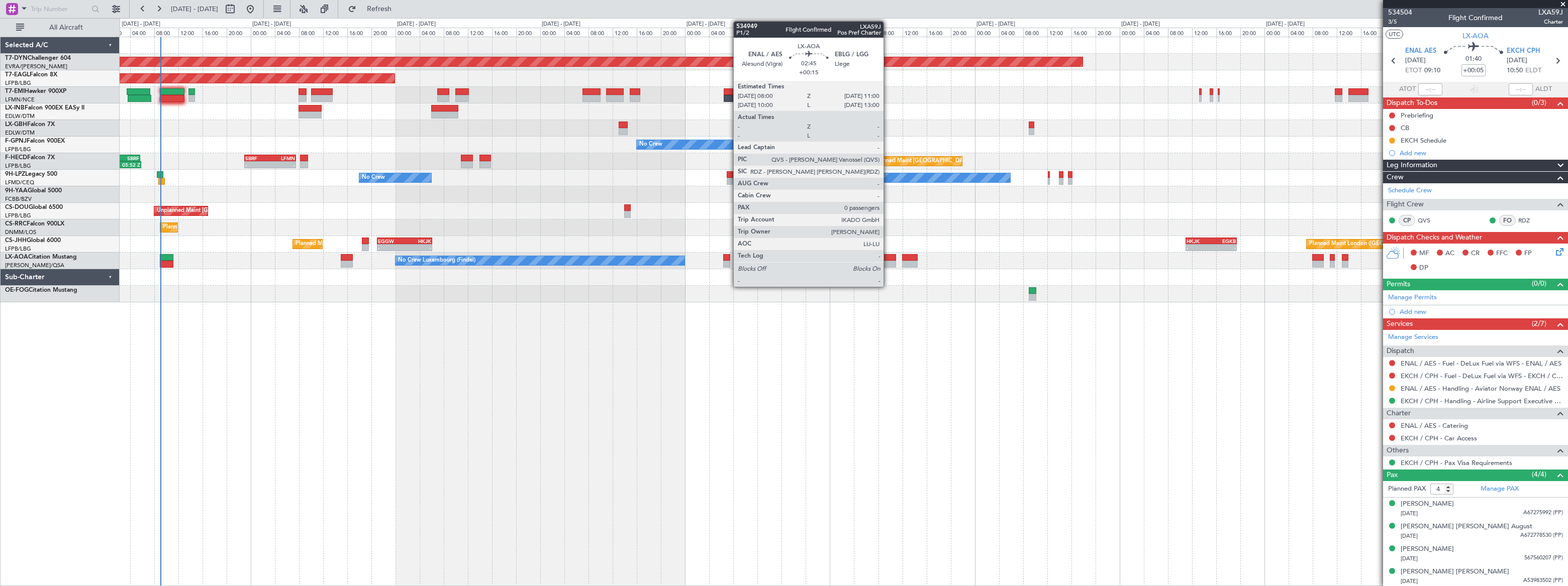
click at [888, 259] on div at bounding box center [887, 258] width 19 height 7
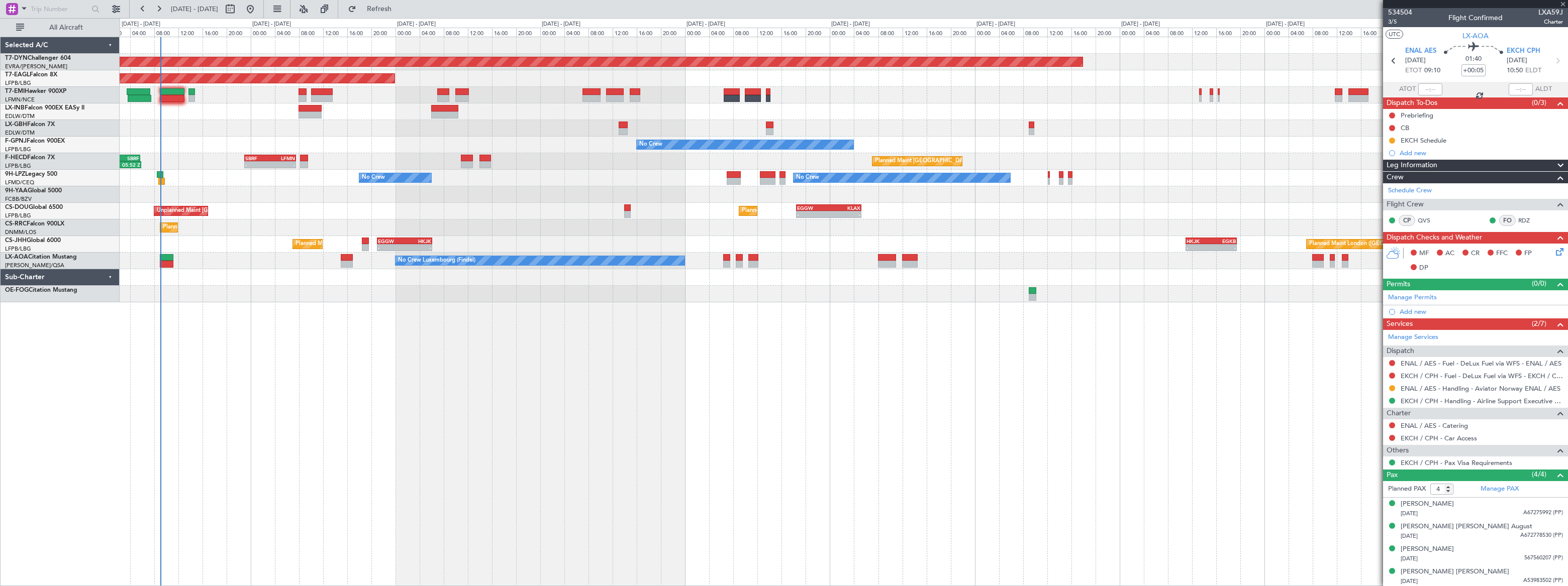
type input "+00:15"
type input "0"
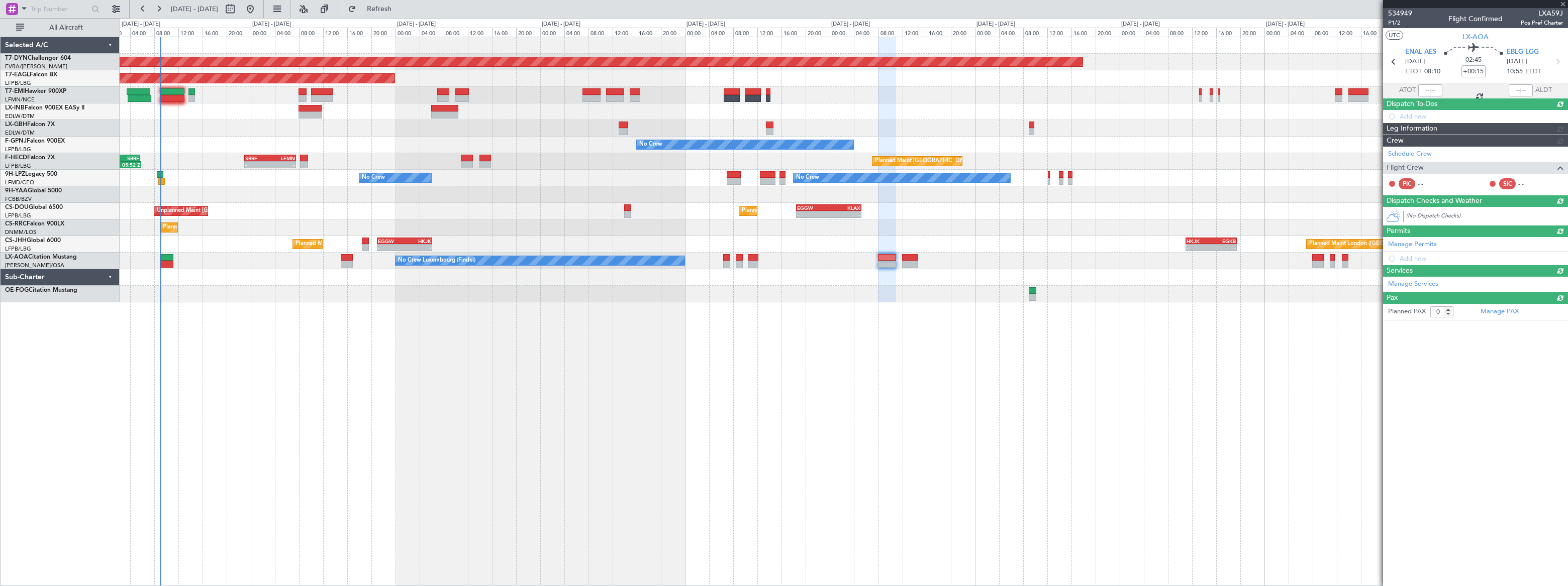
scroll to position [0, 0]
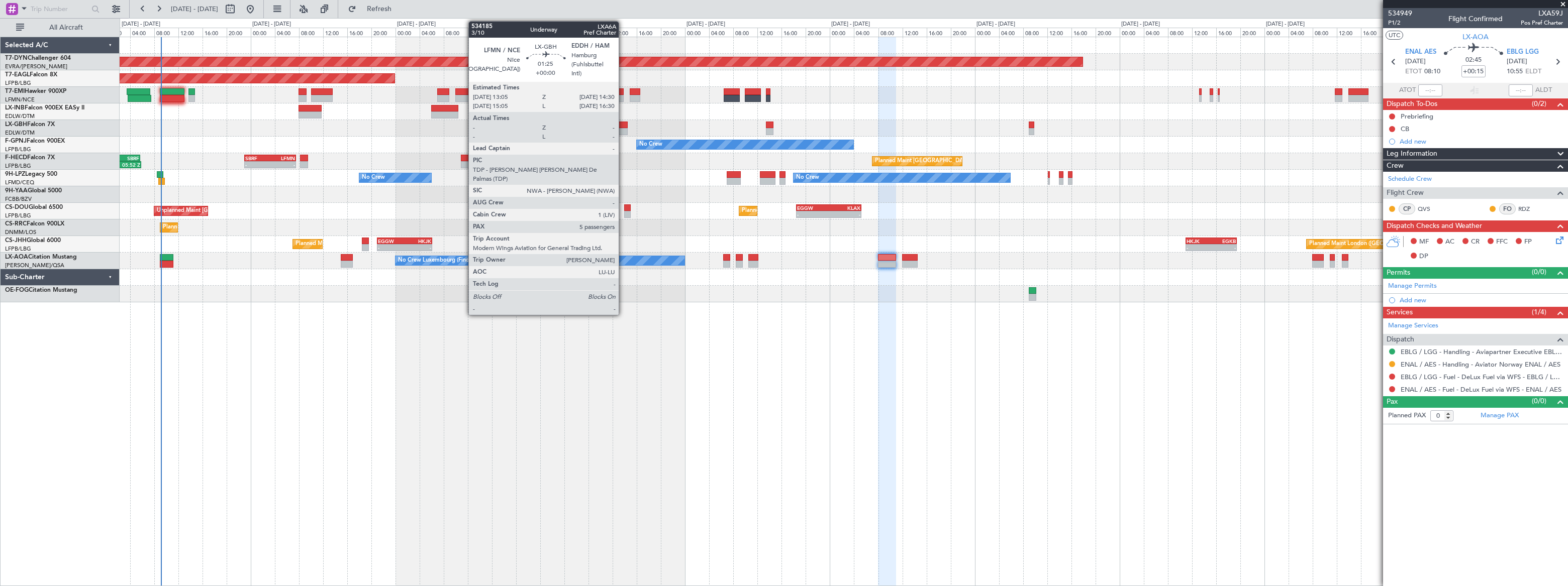
click at [623, 127] on div at bounding box center [623, 125] width 9 height 7
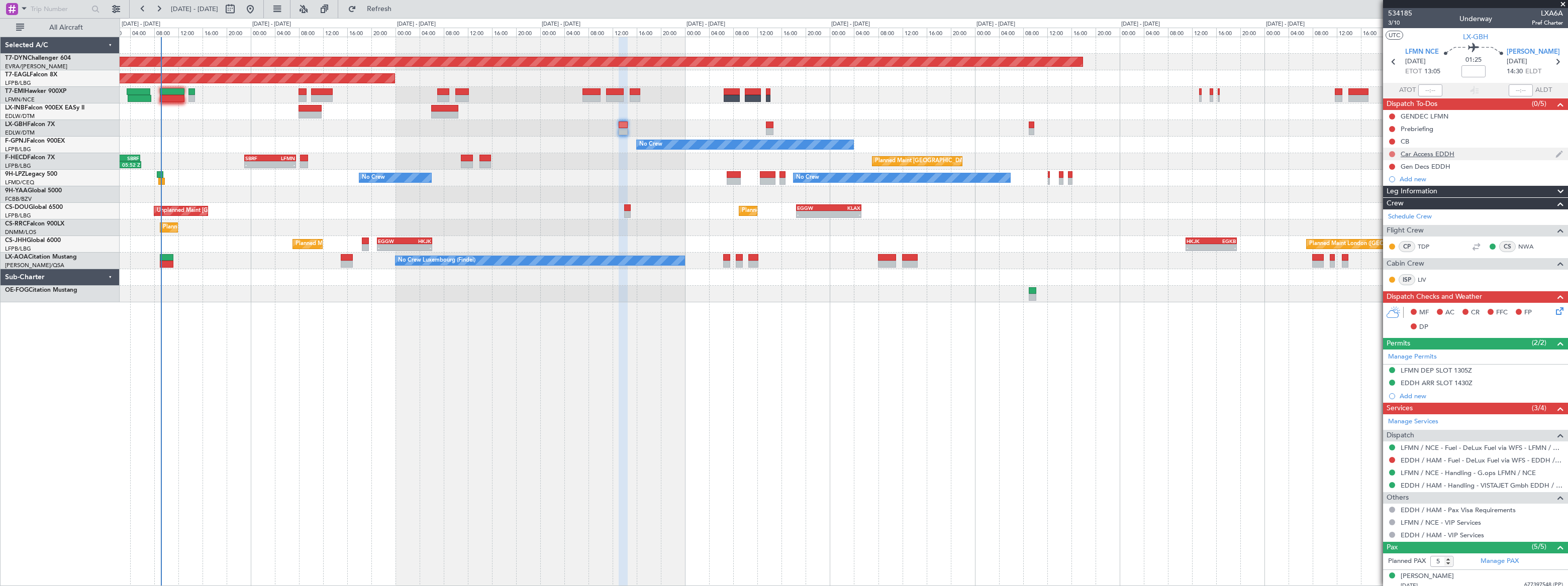
click at [1391, 152] on button at bounding box center [1392, 154] width 6 height 6
click at [1374, 187] on li "In Progress" at bounding box center [1392, 183] width 53 height 15
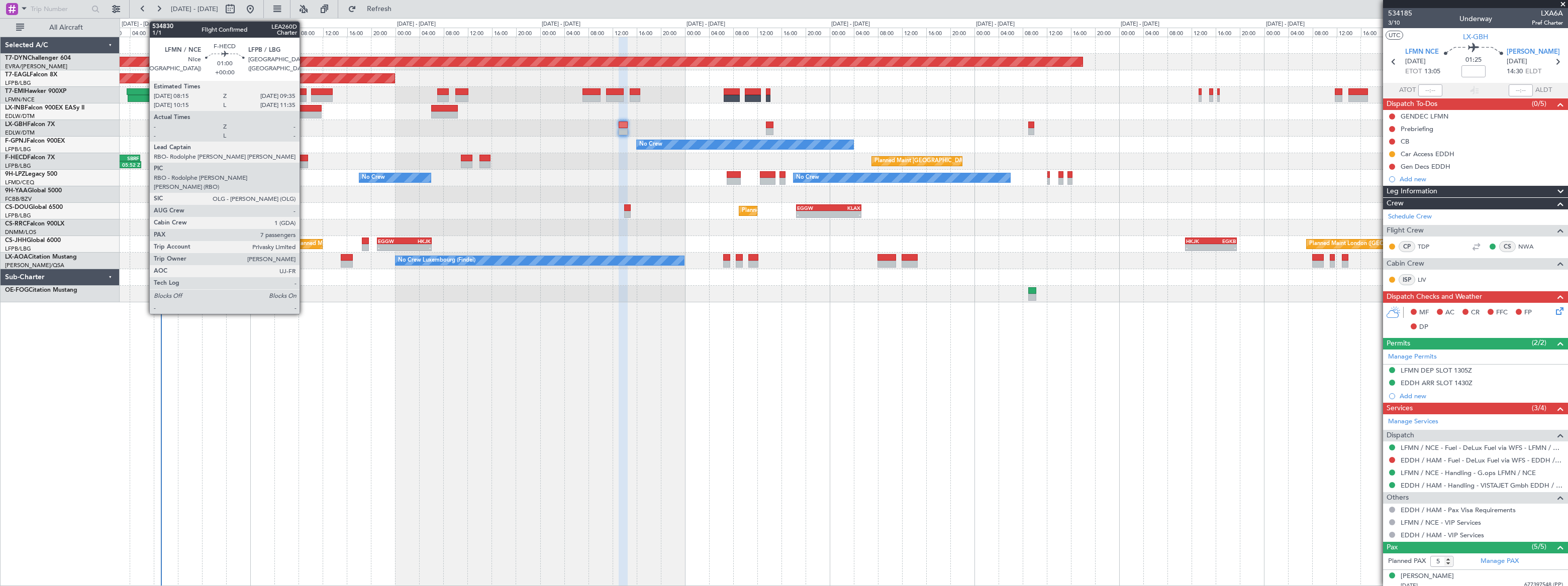
click at [304, 157] on div at bounding box center [305, 158] width 8 height 7
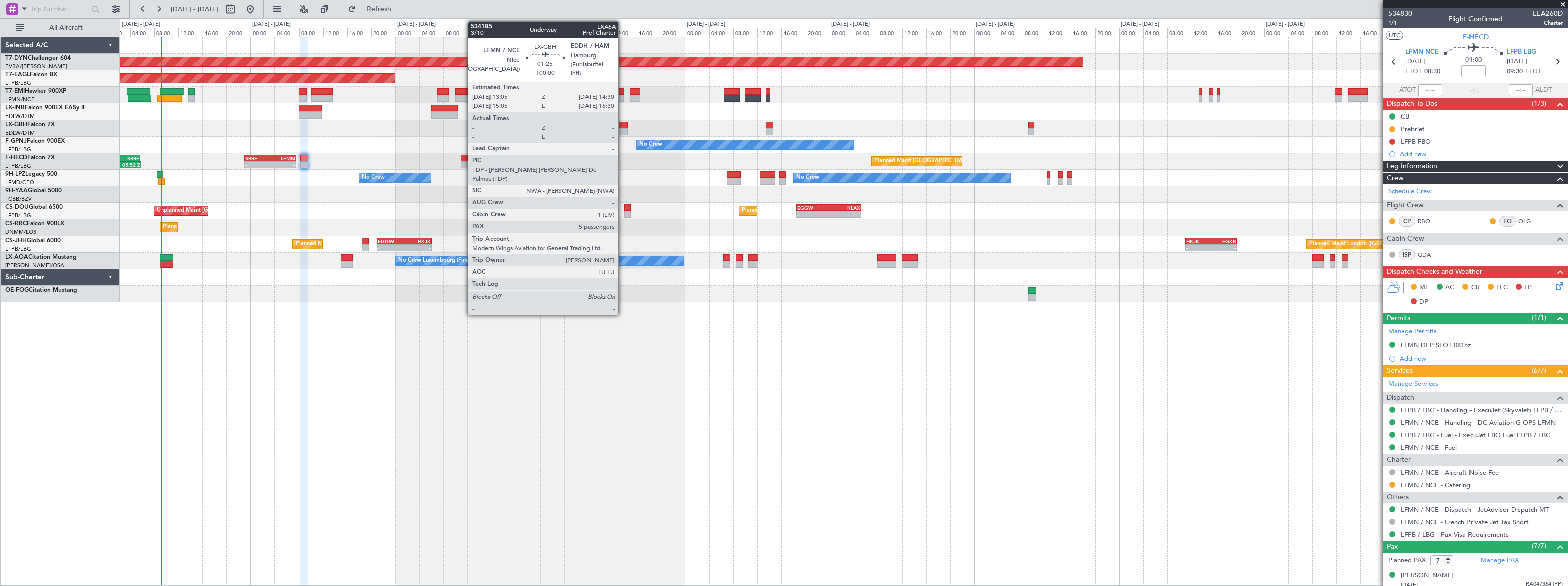
click at [623, 124] on div at bounding box center [623, 125] width 9 height 7
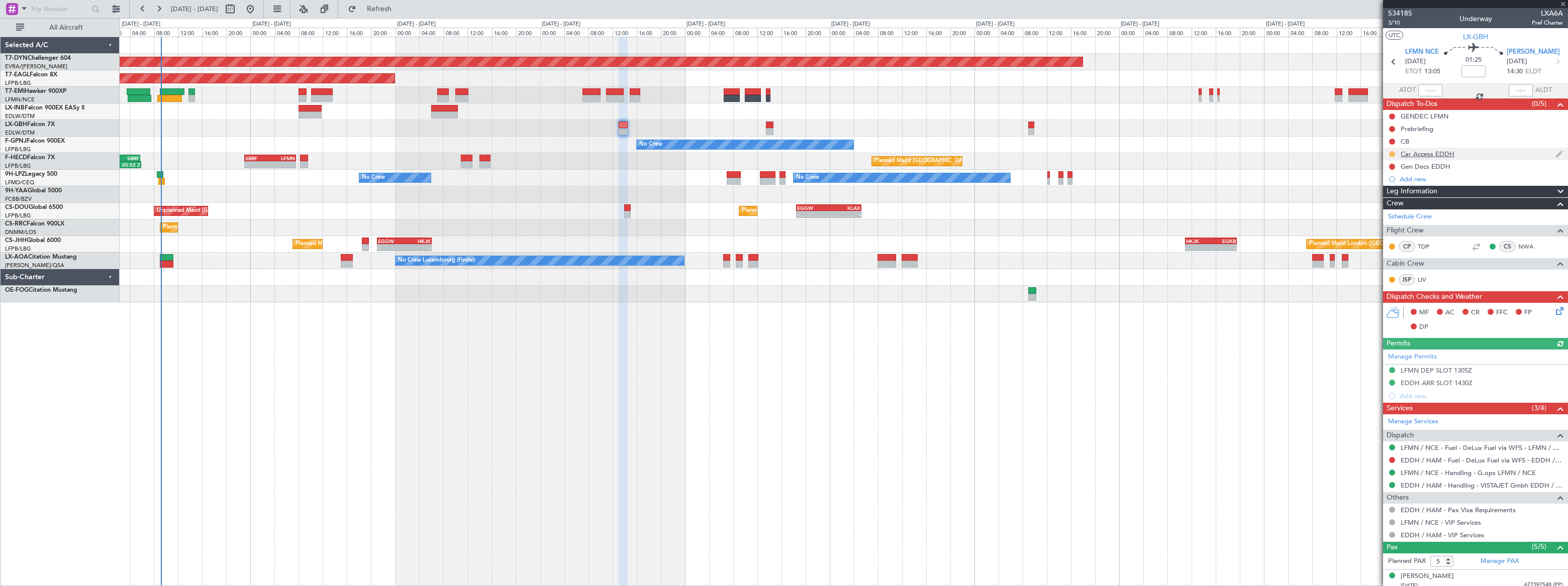
click at [1393, 153] on button at bounding box center [1392, 154] width 6 height 6
click at [1393, 196] on span "Completed" at bounding box center [1396, 198] width 34 height 10
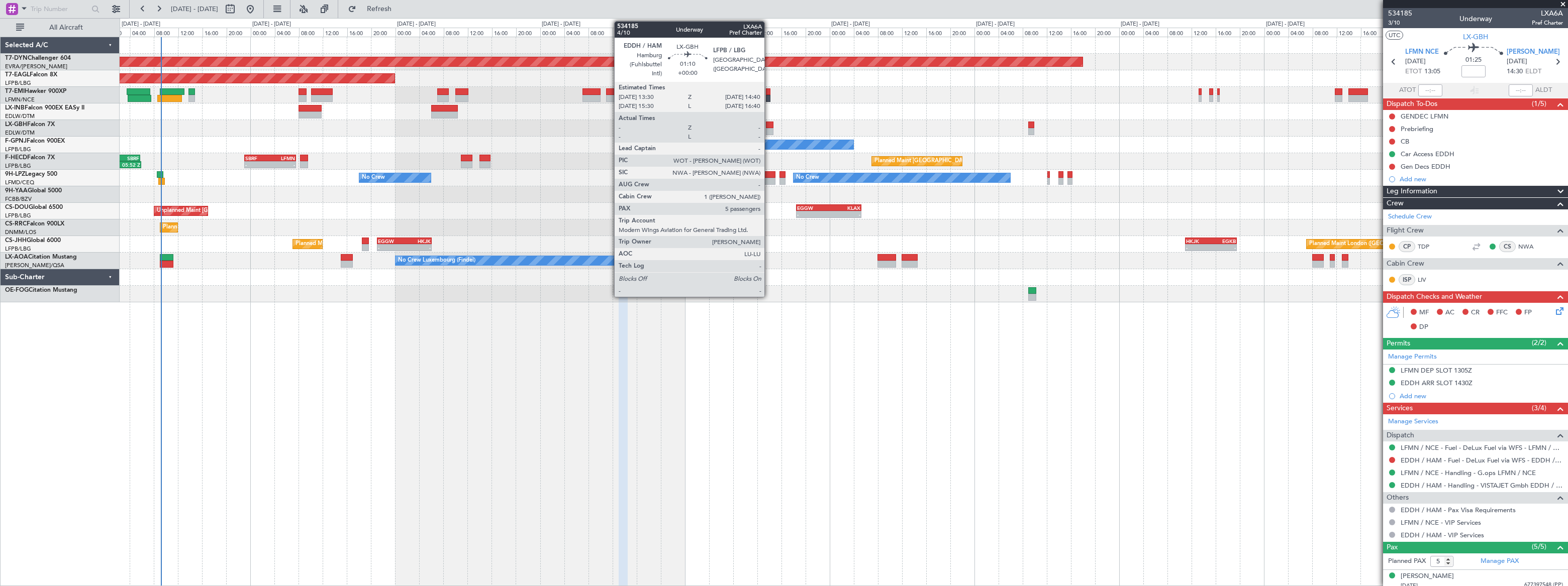
click at [769, 125] on div at bounding box center [770, 125] width 7 height 7
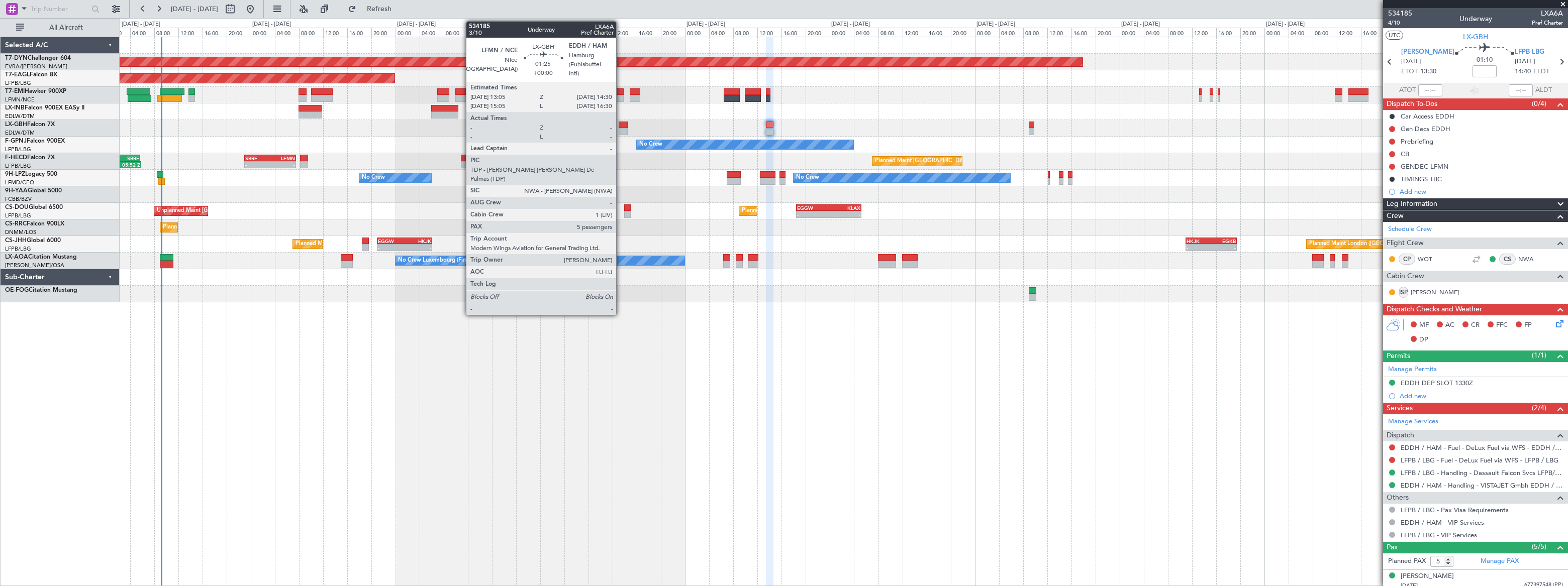
click at [621, 126] on div at bounding box center [623, 125] width 9 height 7
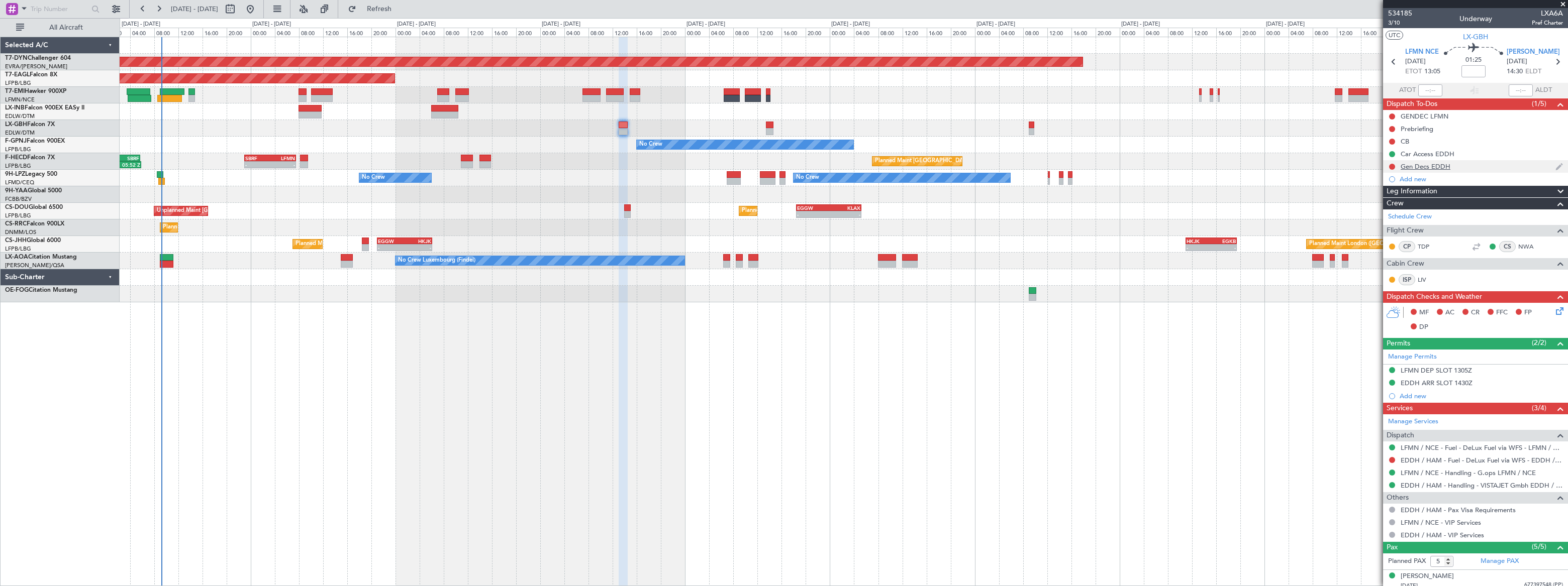
click at [1475, 166] on div "Gen Decs EDDH" at bounding box center [1475, 166] width 185 height 12
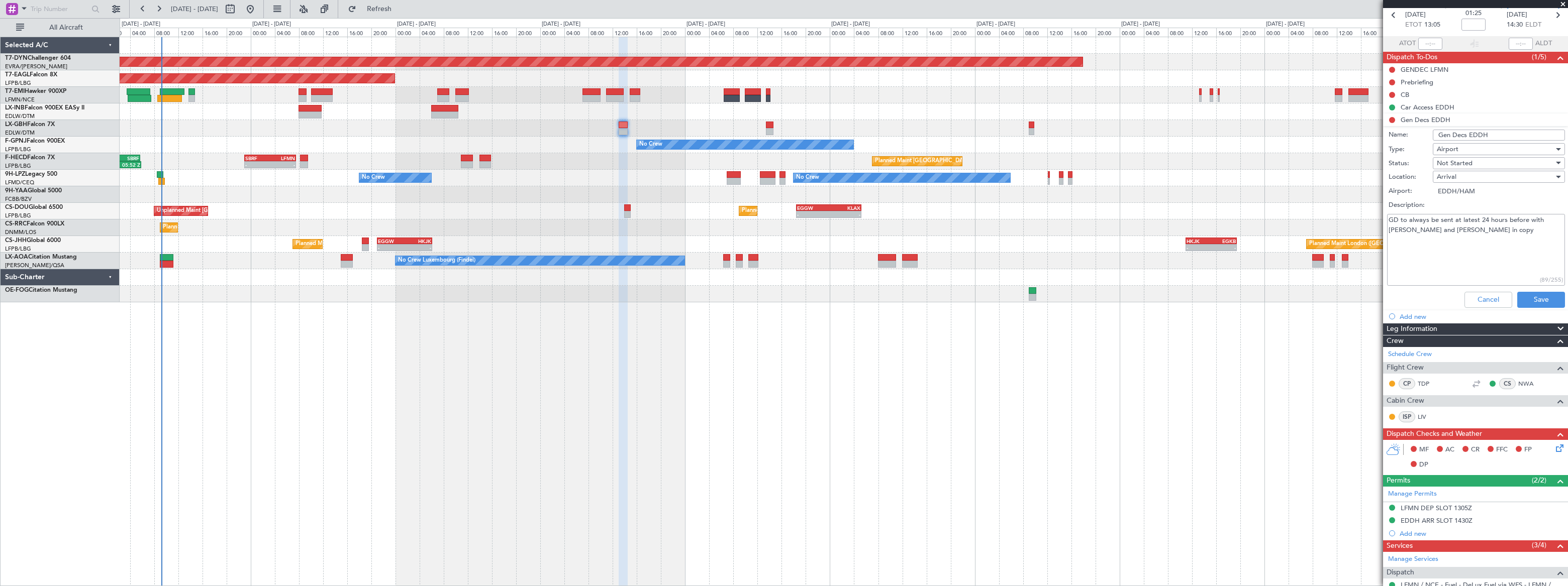
scroll to position [91, 0]
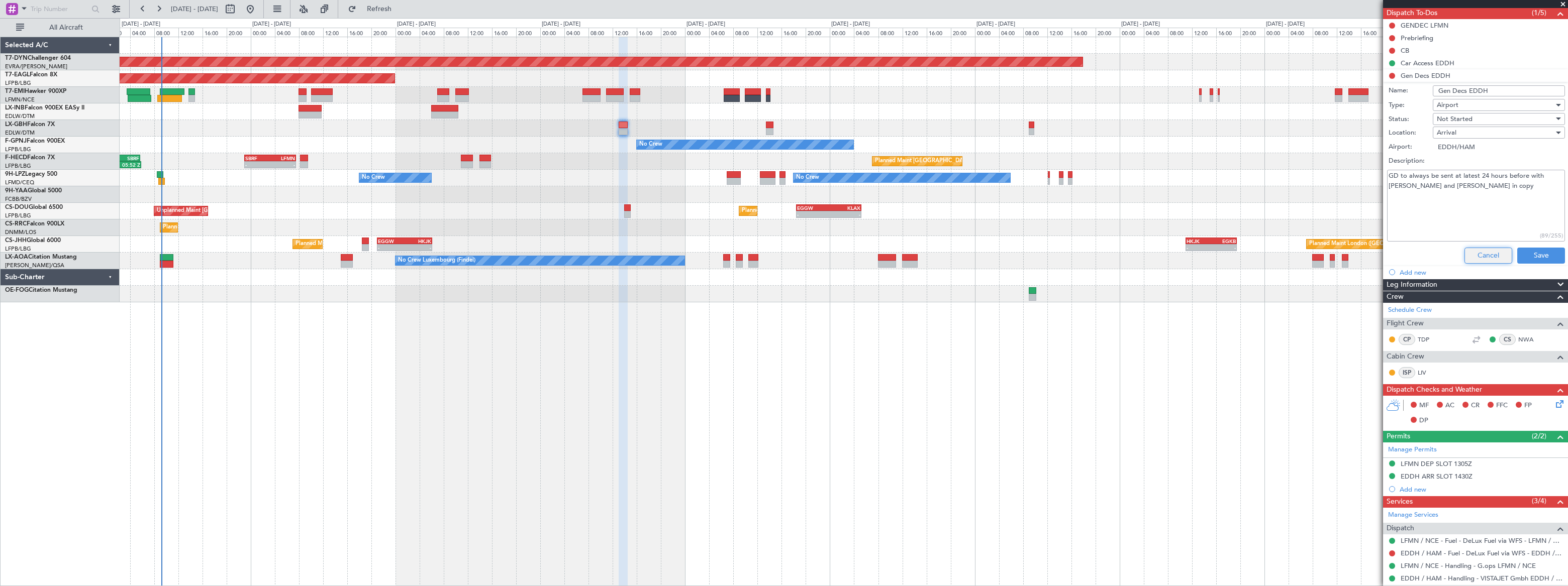
click at [1488, 258] on button "Cancel" at bounding box center [1489, 256] width 47 height 16
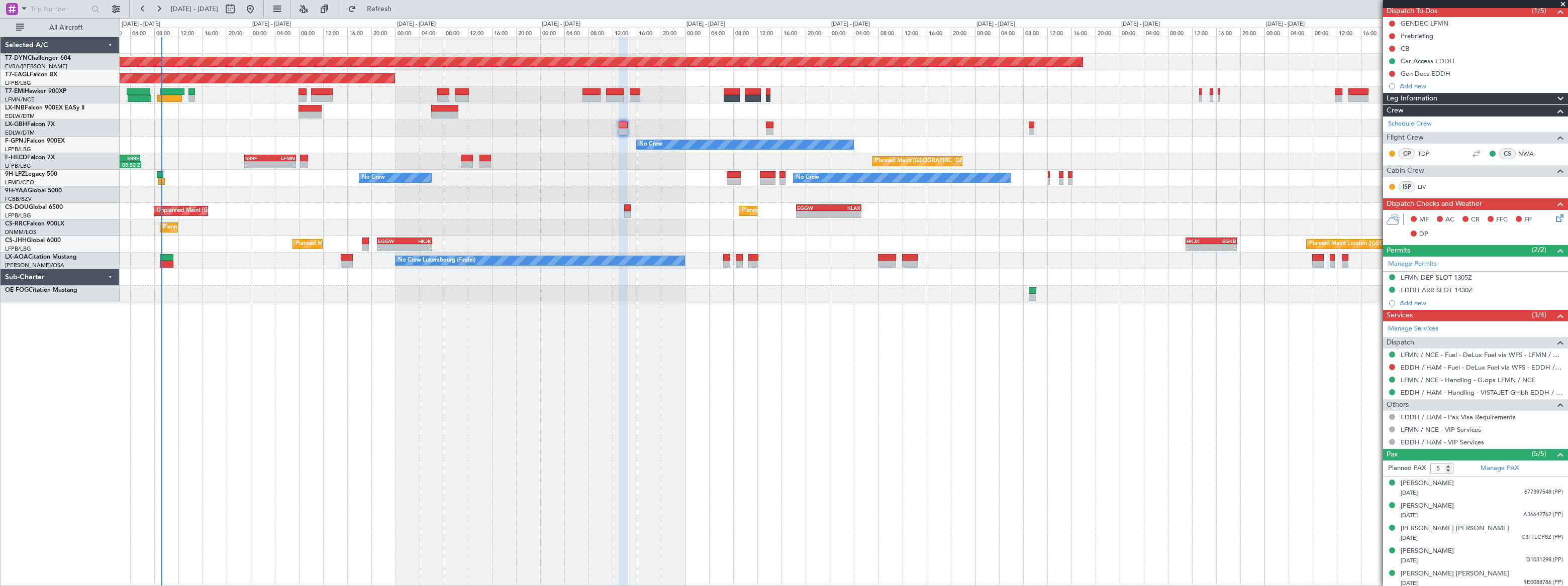
scroll to position [96, 0]
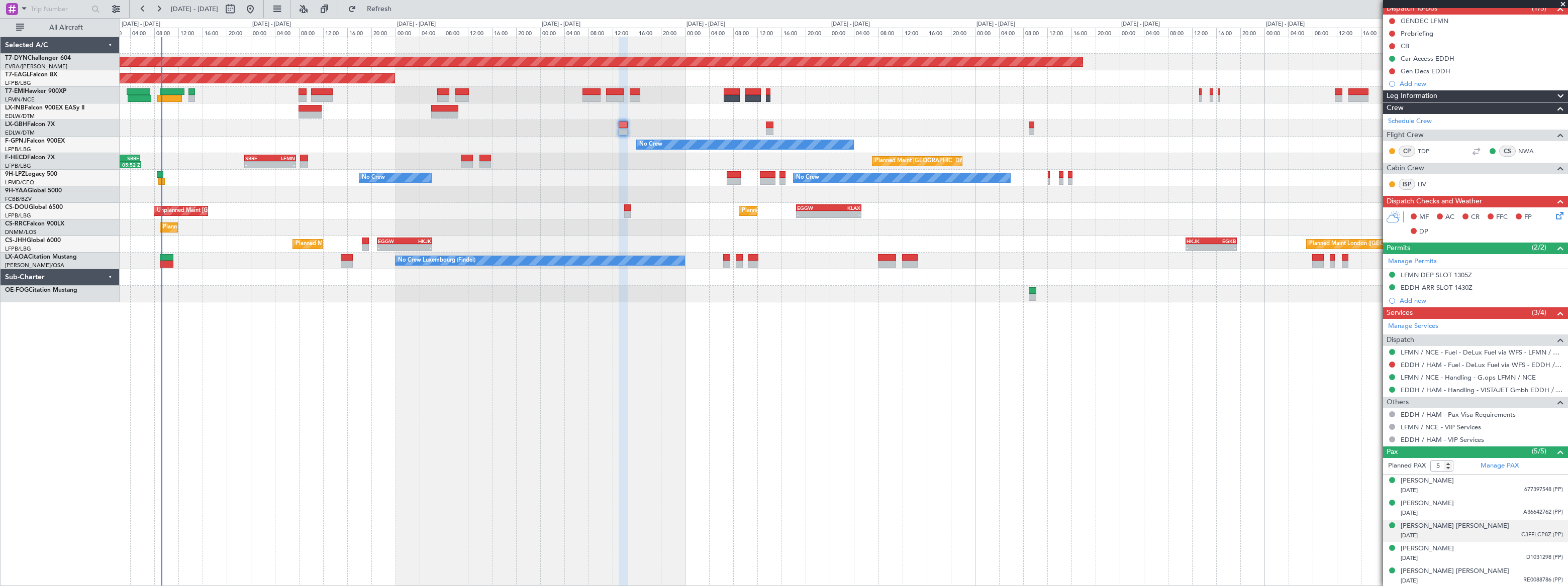
click at [1532, 534] on span "C3FFLCP8Z (PP)" at bounding box center [1542, 535] width 42 height 8
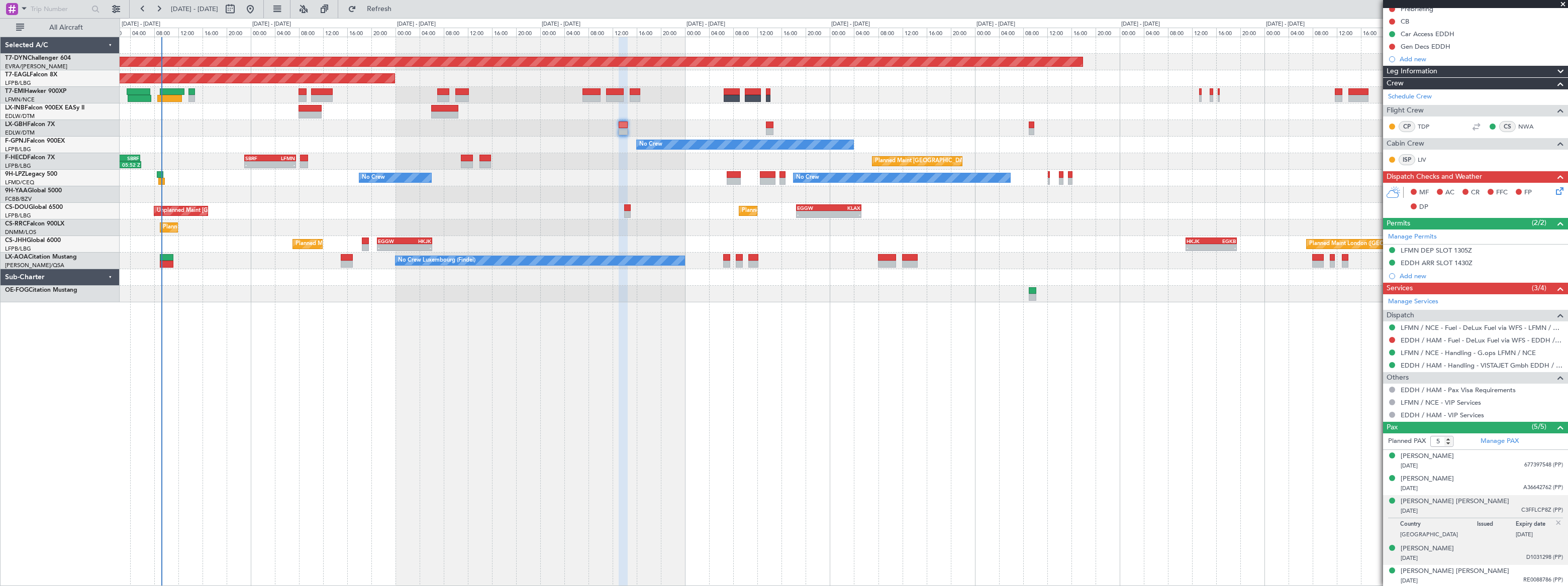
click at [1516, 554] on div "21/09/1966 D1031298 (PP)" at bounding box center [1482, 559] width 162 height 10
click at [1524, 576] on span "RE0088786 (PP)" at bounding box center [1543, 580] width 39 height 8
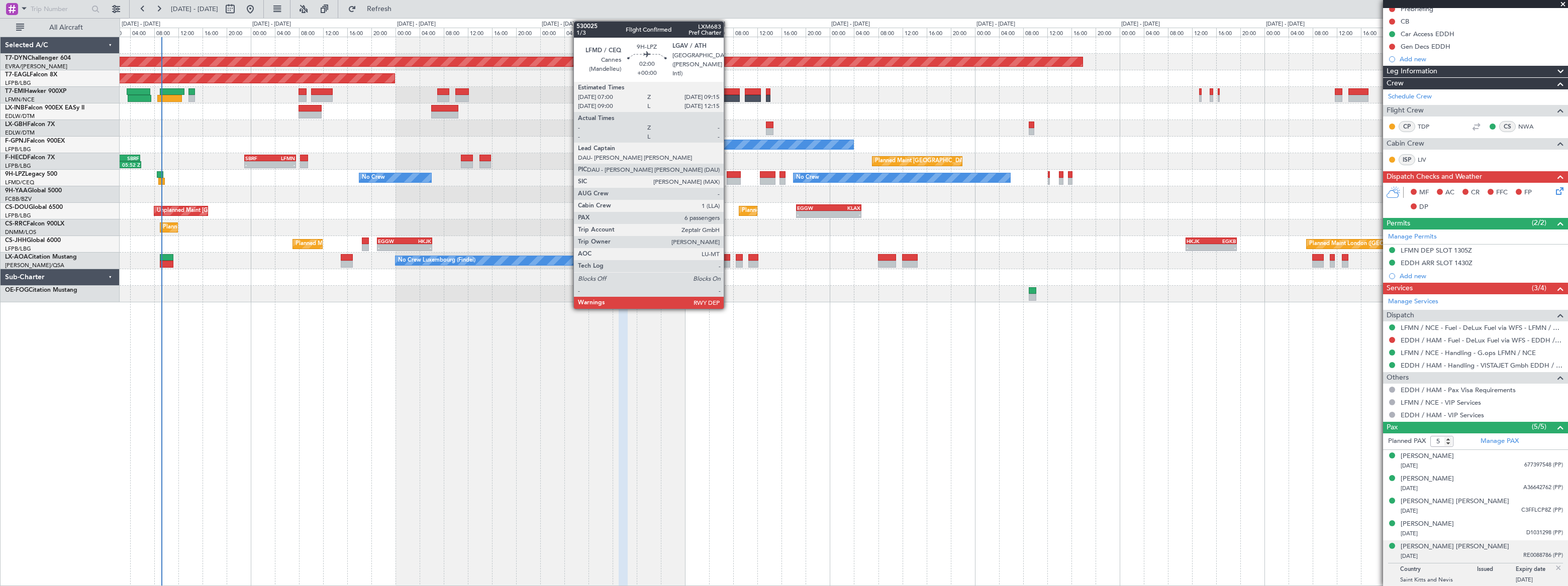
click at [729, 173] on div at bounding box center [734, 174] width 14 height 7
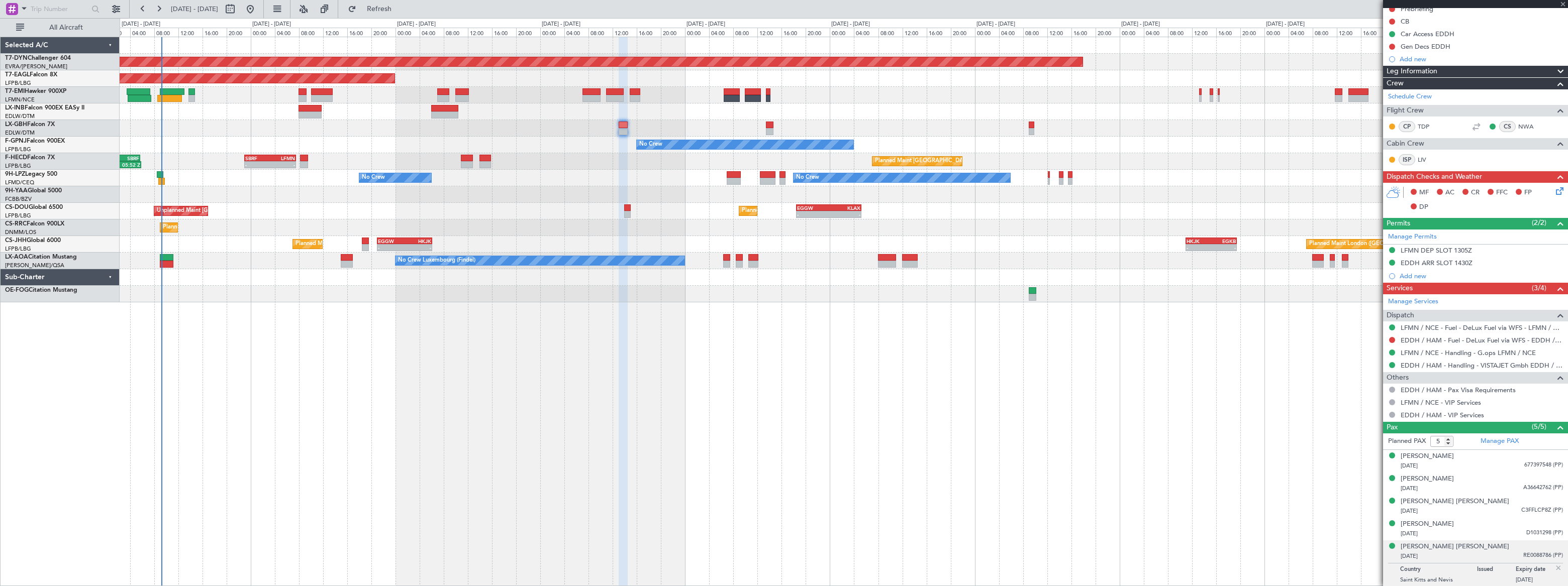
click at [731, 175] on div at bounding box center [734, 174] width 14 height 7
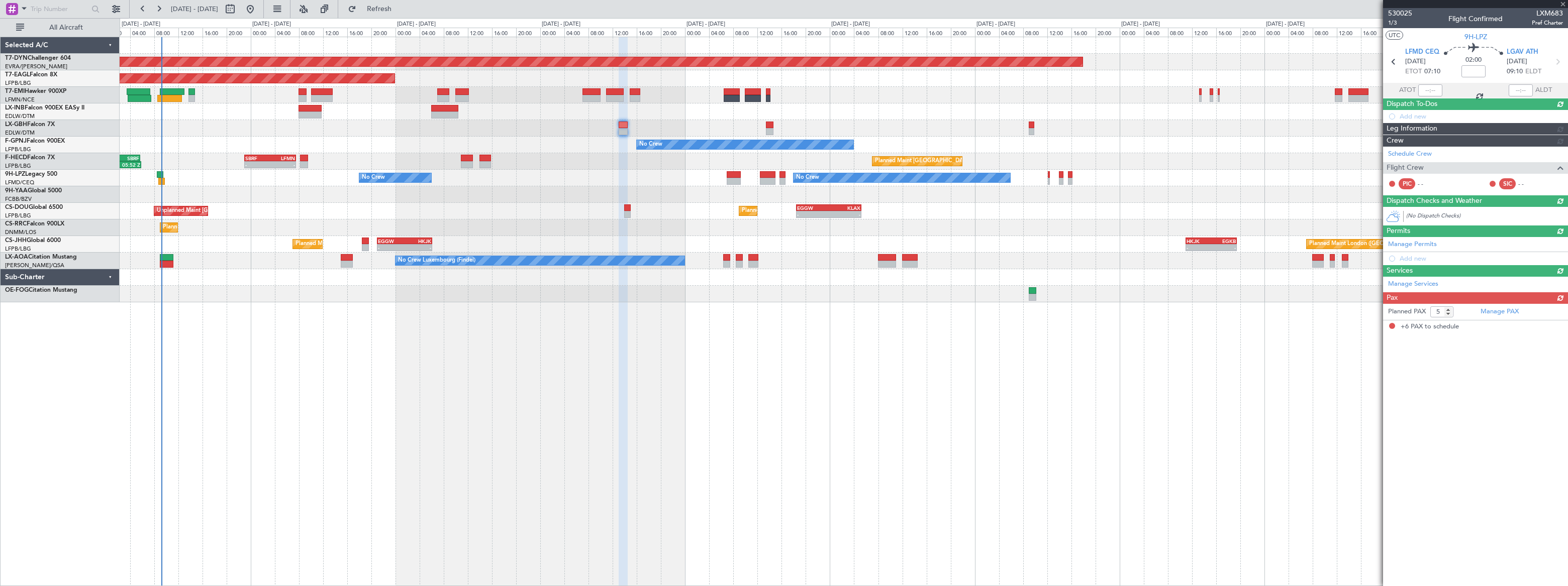
type input "6"
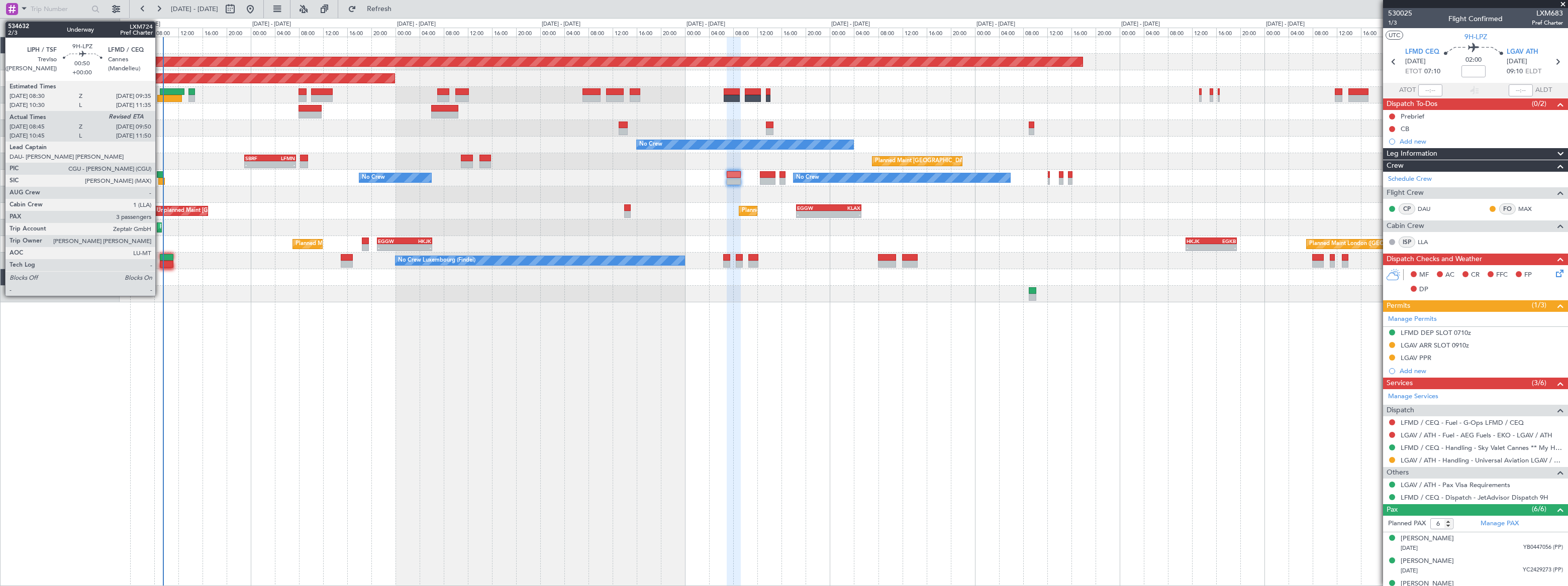
click at [160, 173] on div at bounding box center [160, 174] width 7 height 7
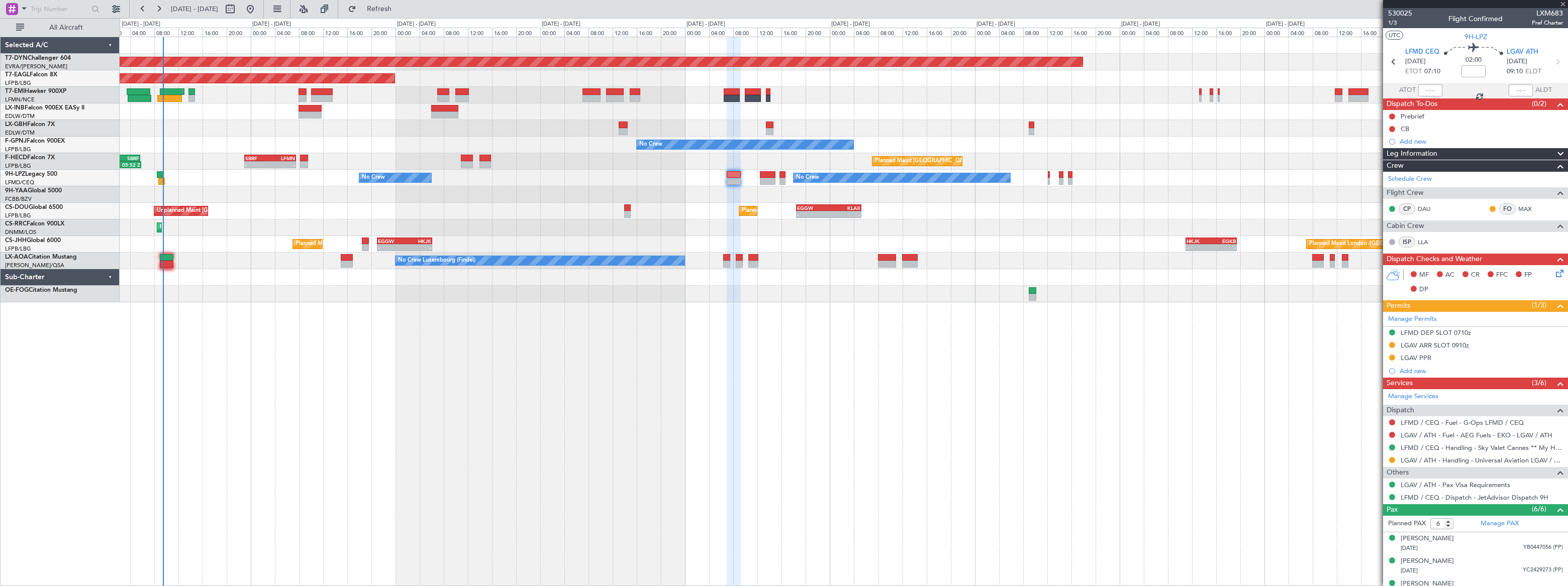
type input "08:55"
type input "3"
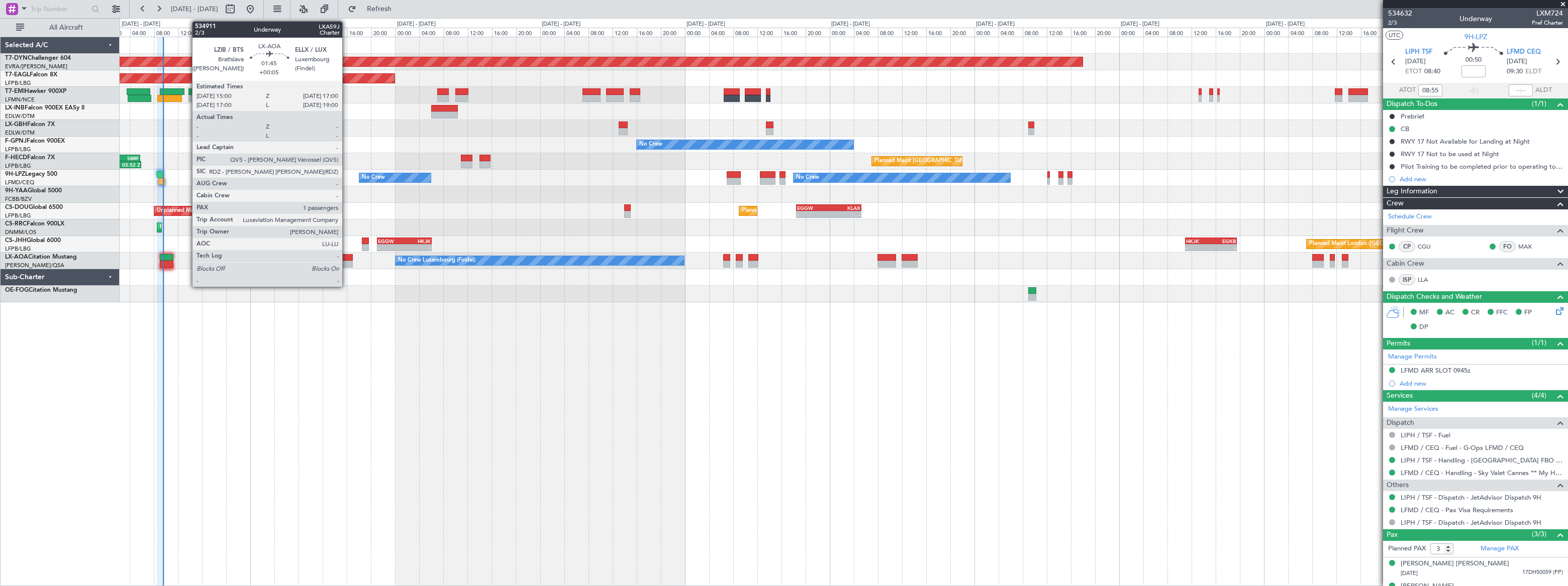
click at [347, 262] on div at bounding box center [346, 264] width 12 height 7
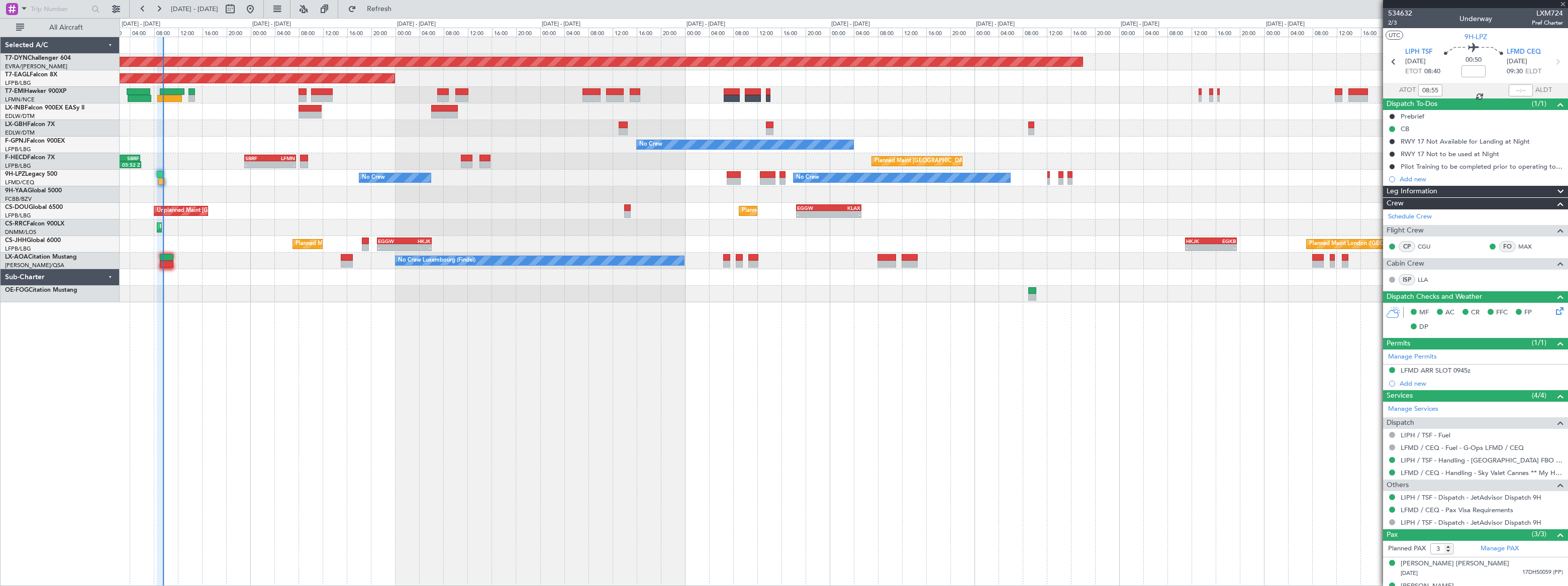
type input "+00:05"
type input "1"
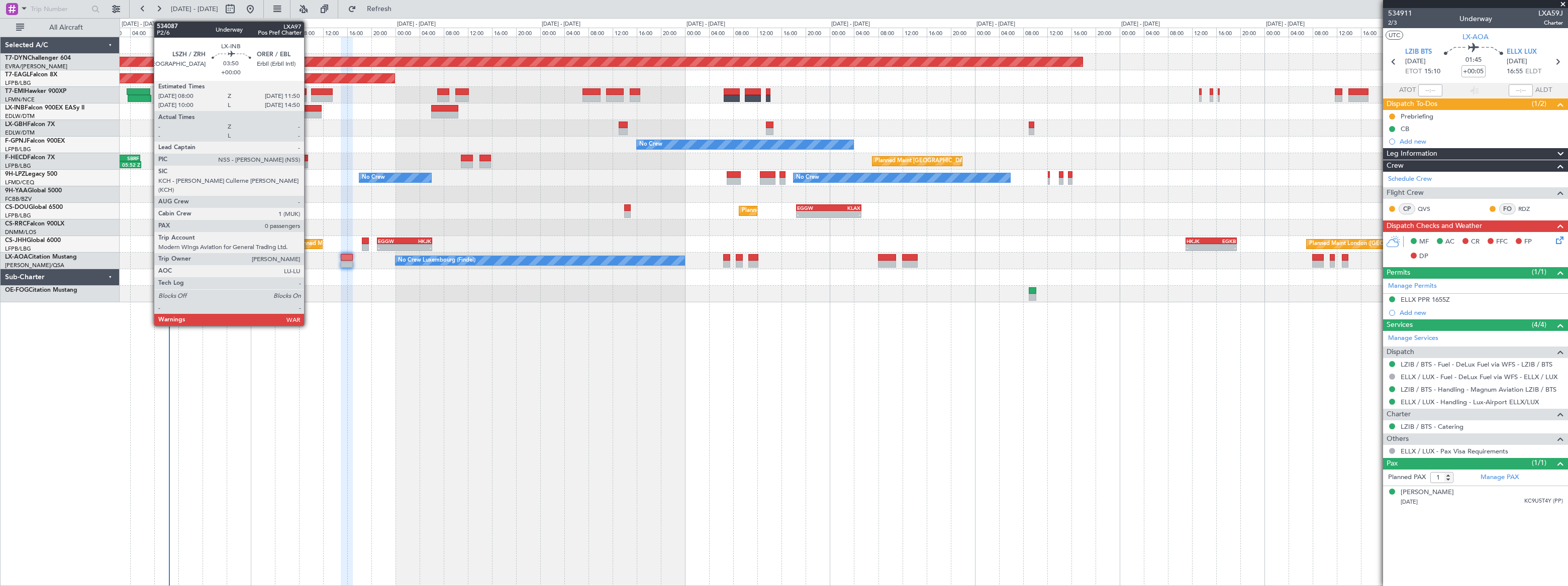
click at [309, 111] on div at bounding box center [310, 115] width 24 height 7
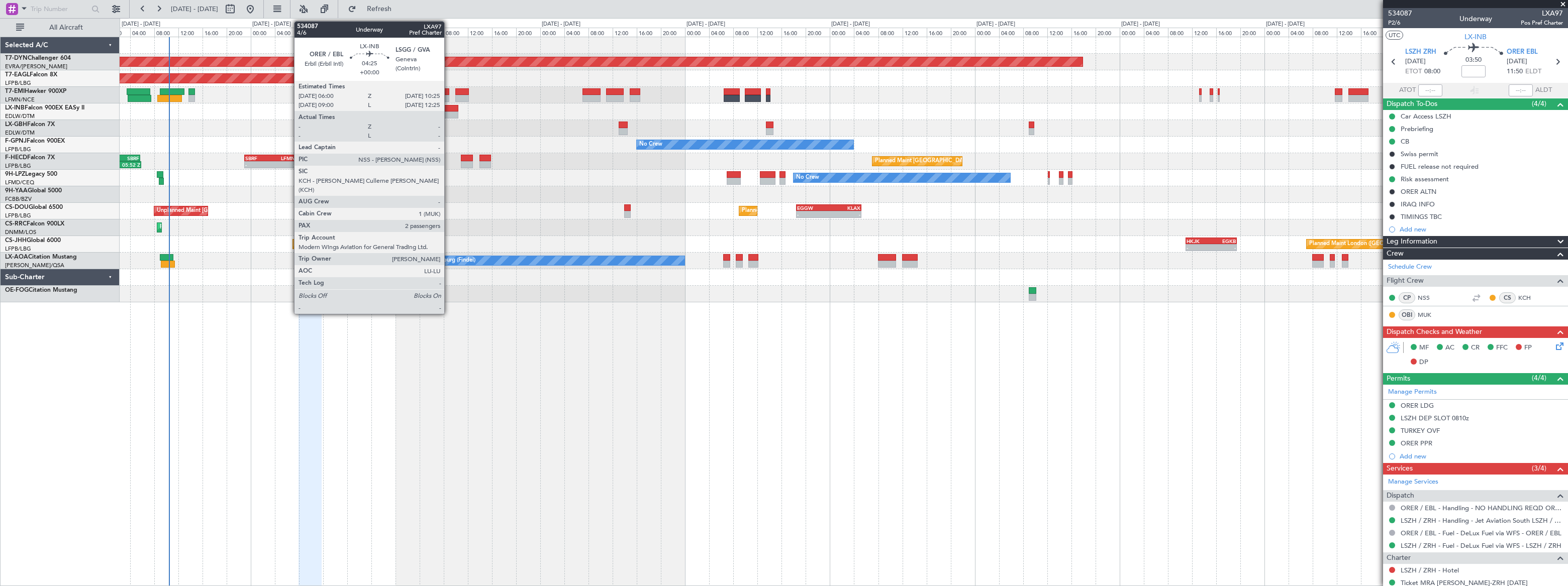
click at [449, 110] on div at bounding box center [445, 108] width 27 height 7
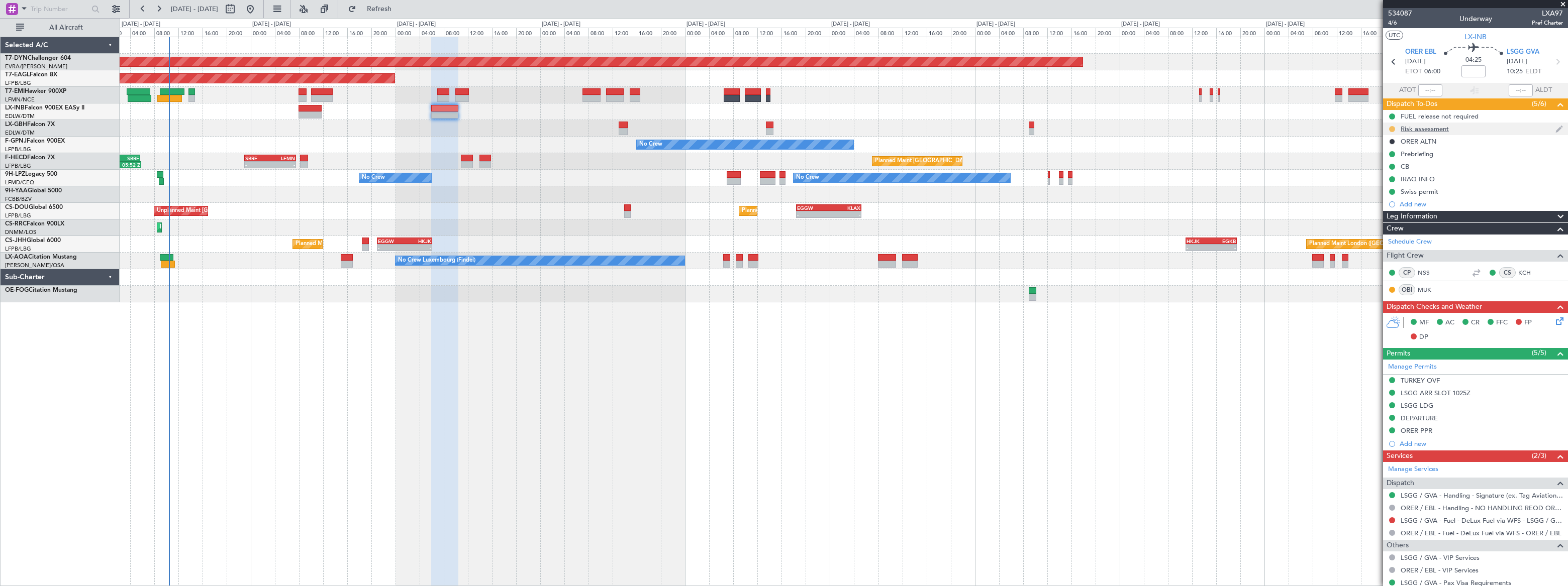
click at [1393, 128] on button at bounding box center [1392, 128] width 6 height 6
drag, startPoint x: 1382, startPoint y: 174, endPoint x: 1372, endPoint y: 171, distance: 10.4
click at [1382, 174] on span "Completed" at bounding box center [1396, 174] width 34 height 10
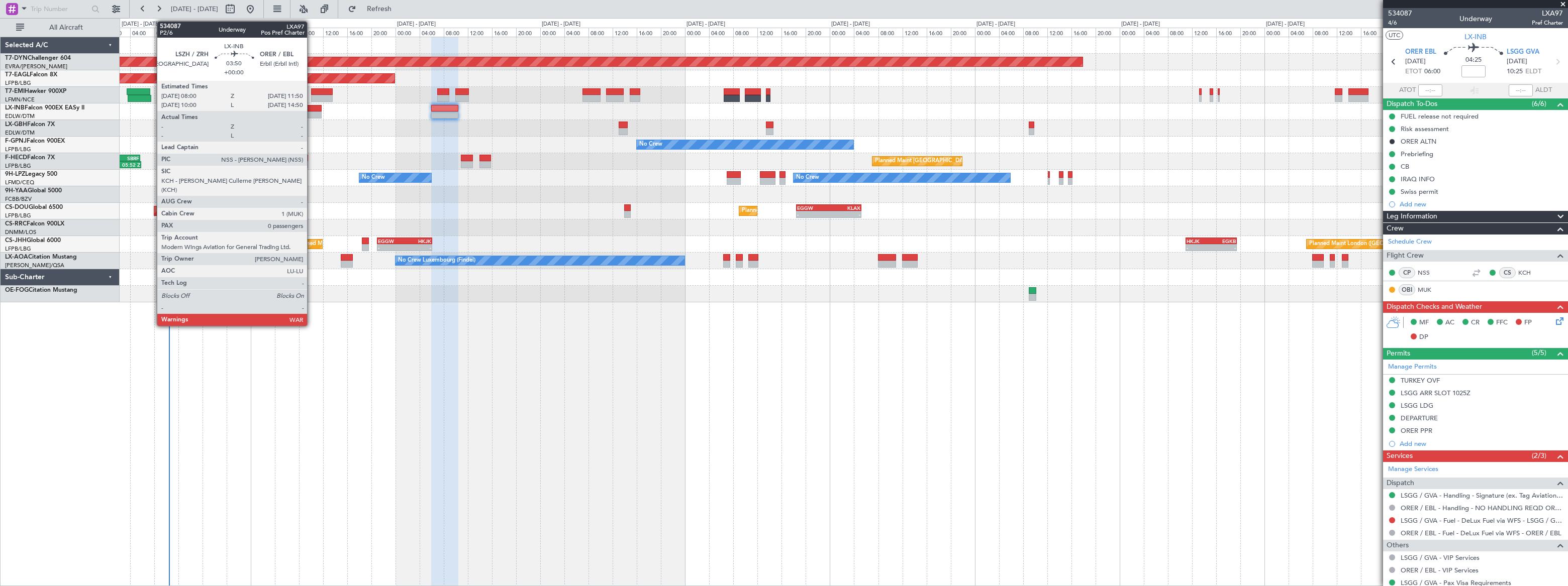
click at [312, 109] on div at bounding box center [310, 108] width 24 height 7
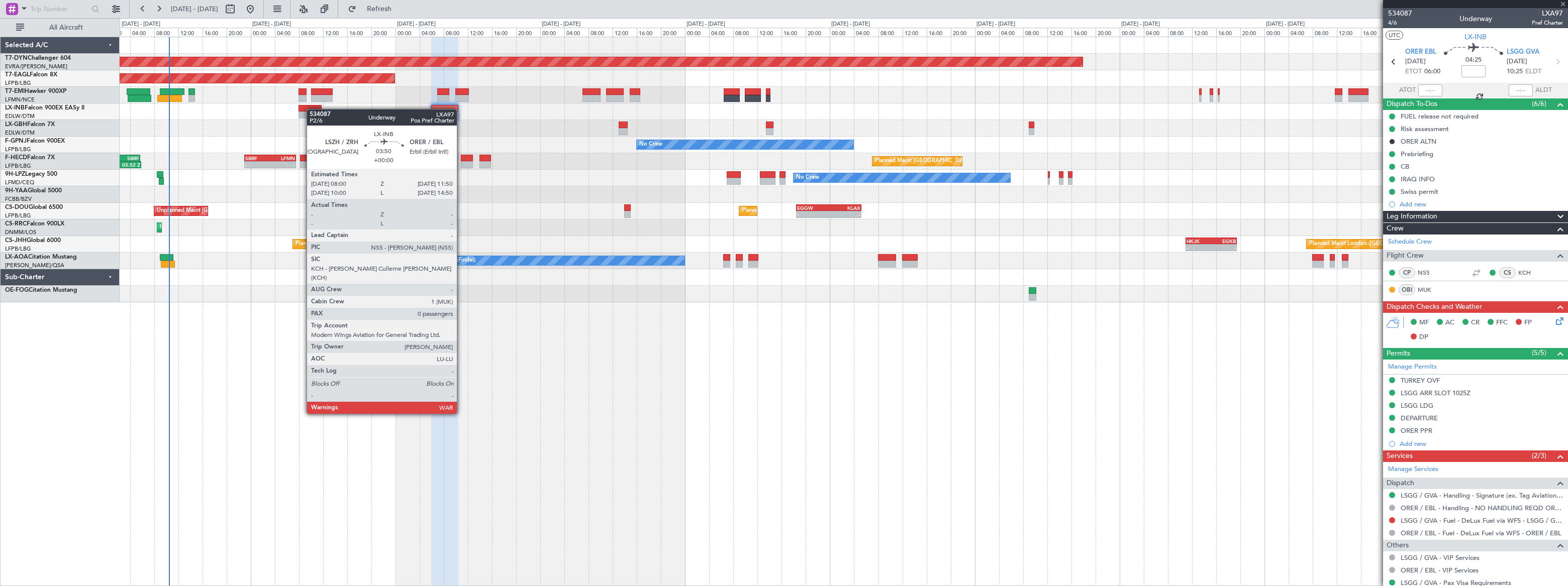
type input "0"
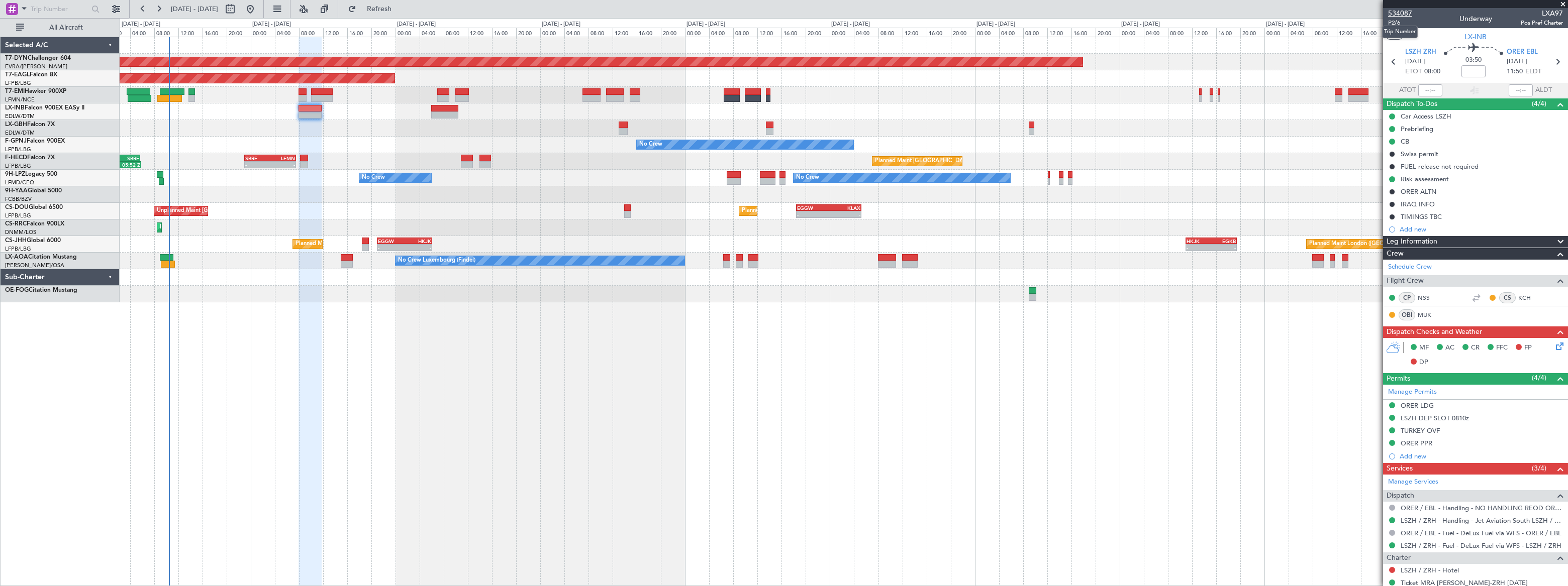
click at [1393, 12] on span "534087" at bounding box center [1400, 13] width 24 height 11
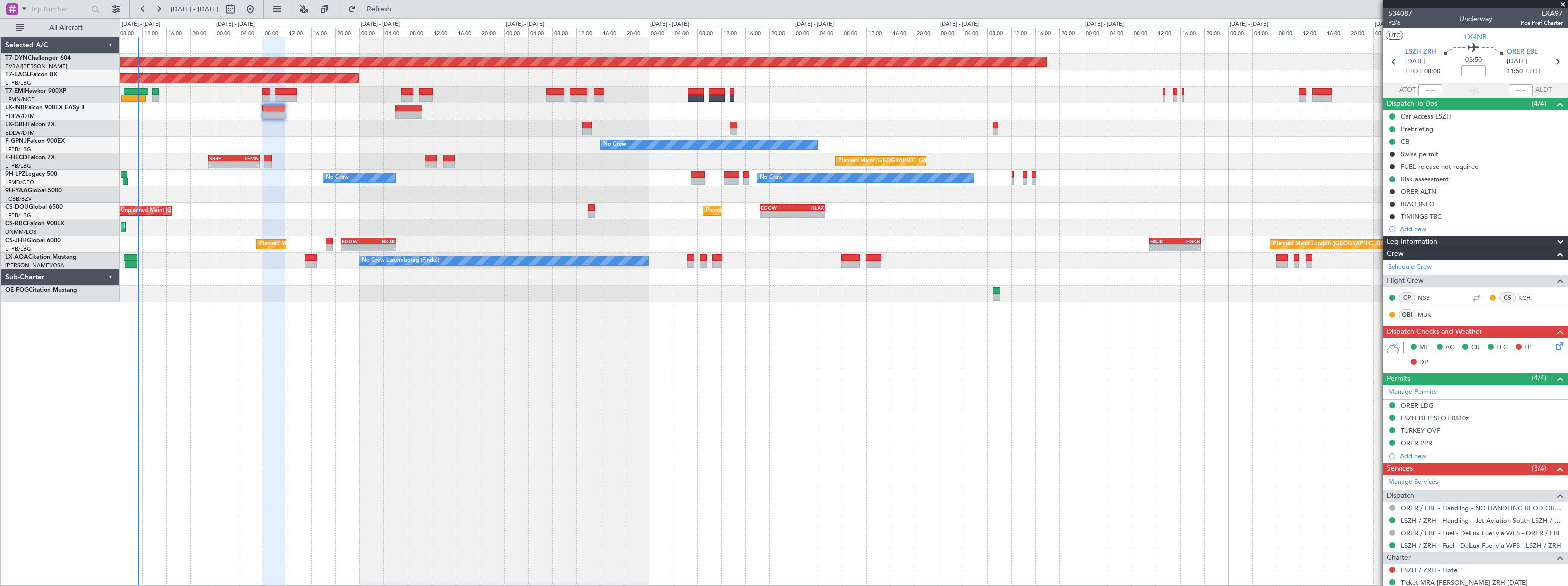
click at [223, 206] on div "Unplanned Maint [GEOGRAPHIC_DATA] ([GEOGRAPHIC_DATA]) Planned Maint [GEOGRAPHIC…" at bounding box center [843, 211] width 1448 height 16
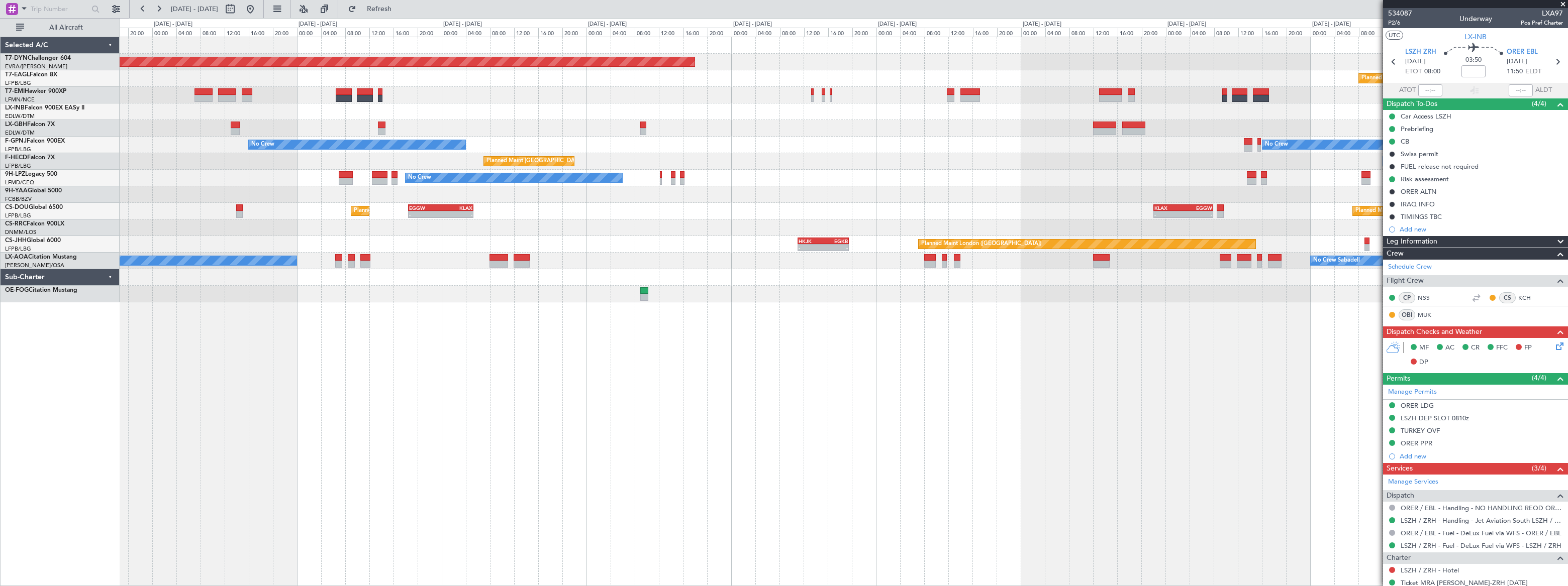
click at [841, 196] on div at bounding box center [843, 195] width 1448 height 16
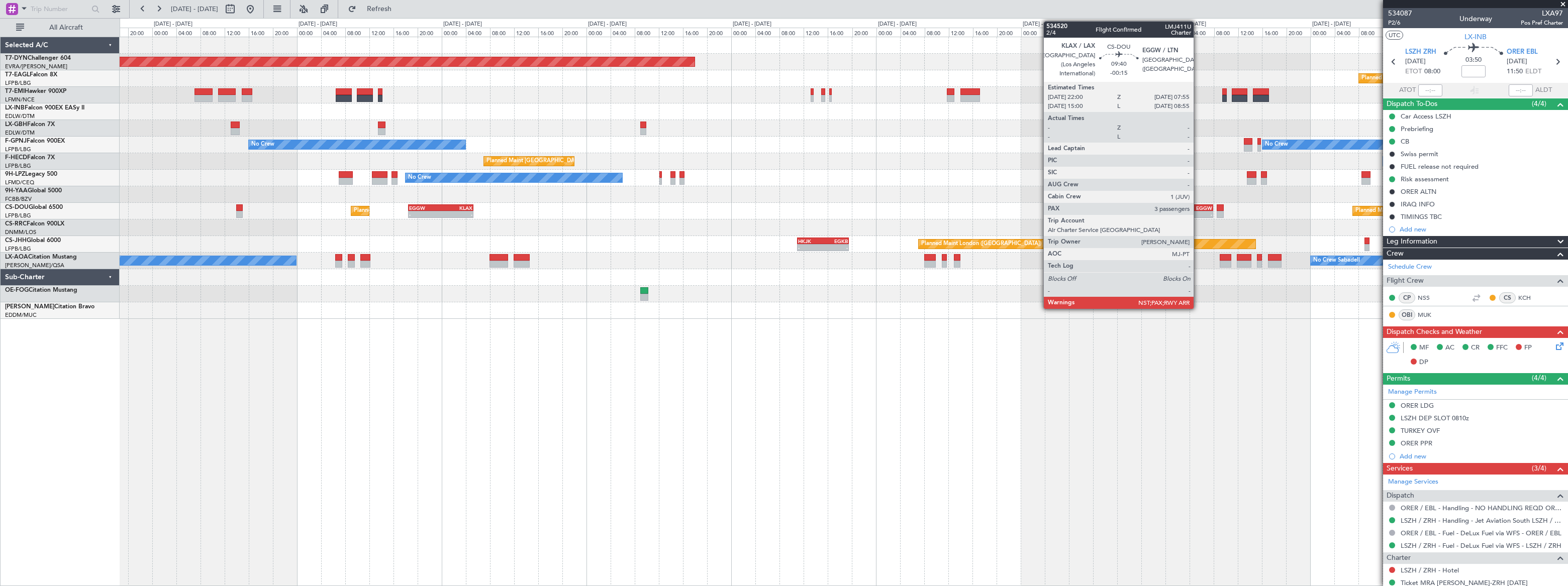
click at [1199, 208] on div "EGGW" at bounding box center [1198, 207] width 29 height 6
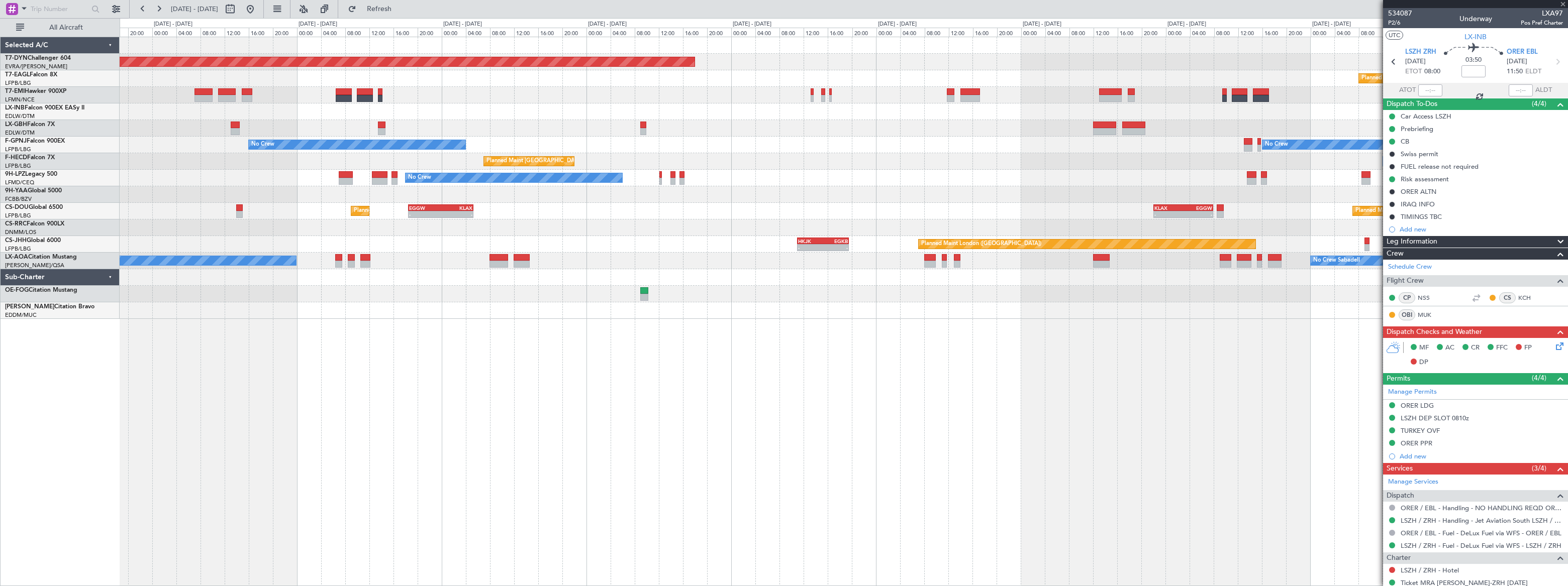
type input "-00:15"
type input "3"
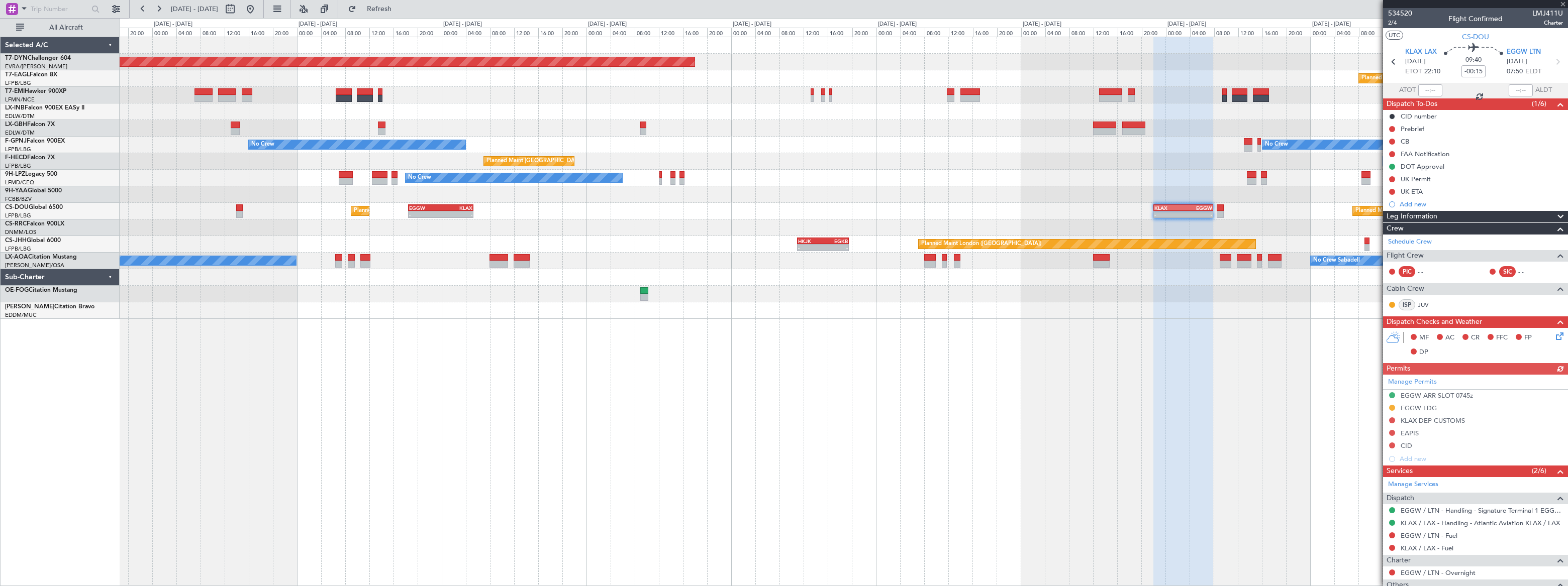
click at [1003, 209] on div "Planned Maint [GEOGRAPHIC_DATA] ([GEOGRAPHIC_DATA]) Planned Maint [GEOGRAPHIC_D…" at bounding box center [843, 211] width 1448 height 16
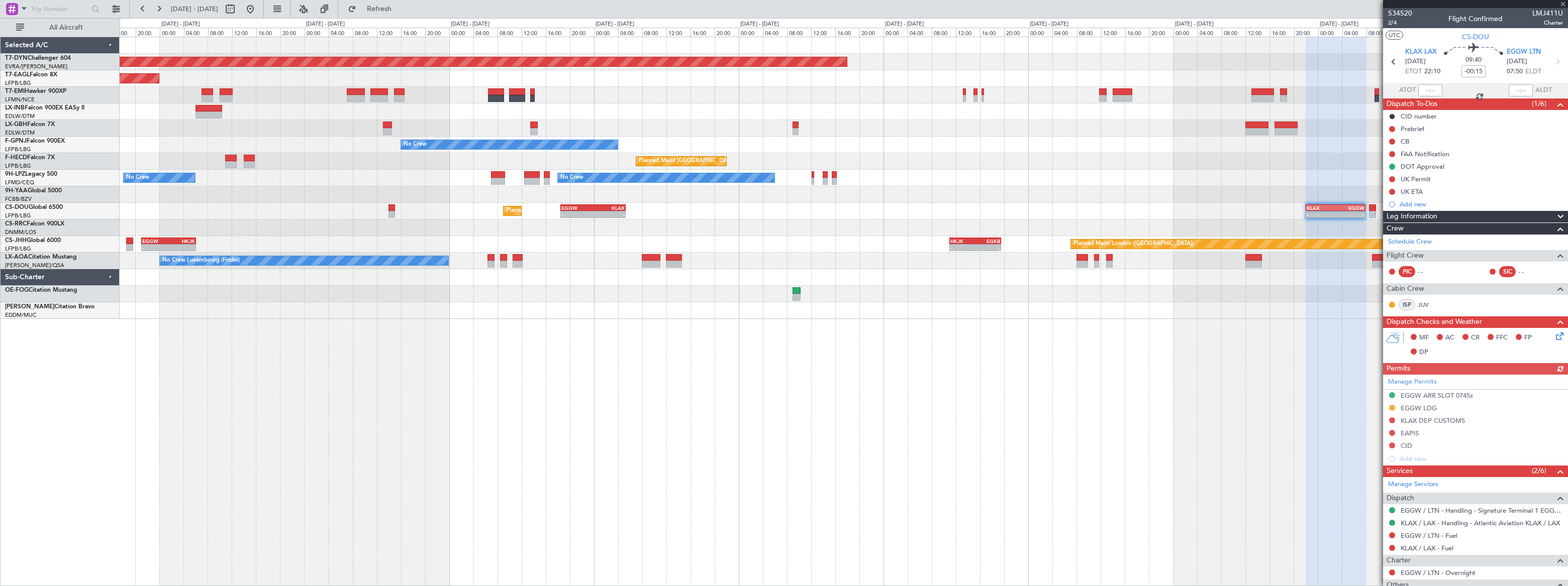
click at [911, 206] on div "Planned Maint [GEOGRAPHIC_DATA] ([GEOGRAPHIC_DATA]) Planned Maint [GEOGRAPHIC_D…" at bounding box center [843, 211] width 1448 height 16
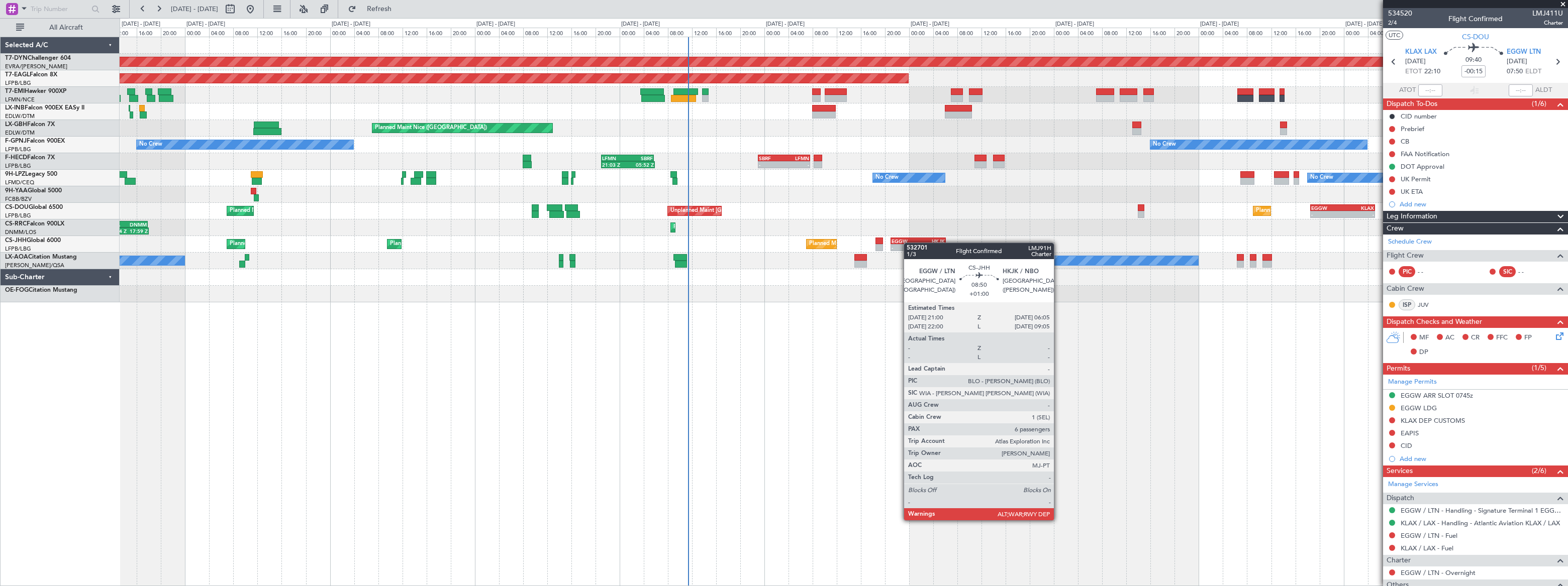
click at [944, 246] on div "Planned Maint [GEOGRAPHIC_DATA]-[GEOGRAPHIC_DATA] Planned Maint [US_STATE] ([GE…" at bounding box center [843, 169] width 1448 height 265
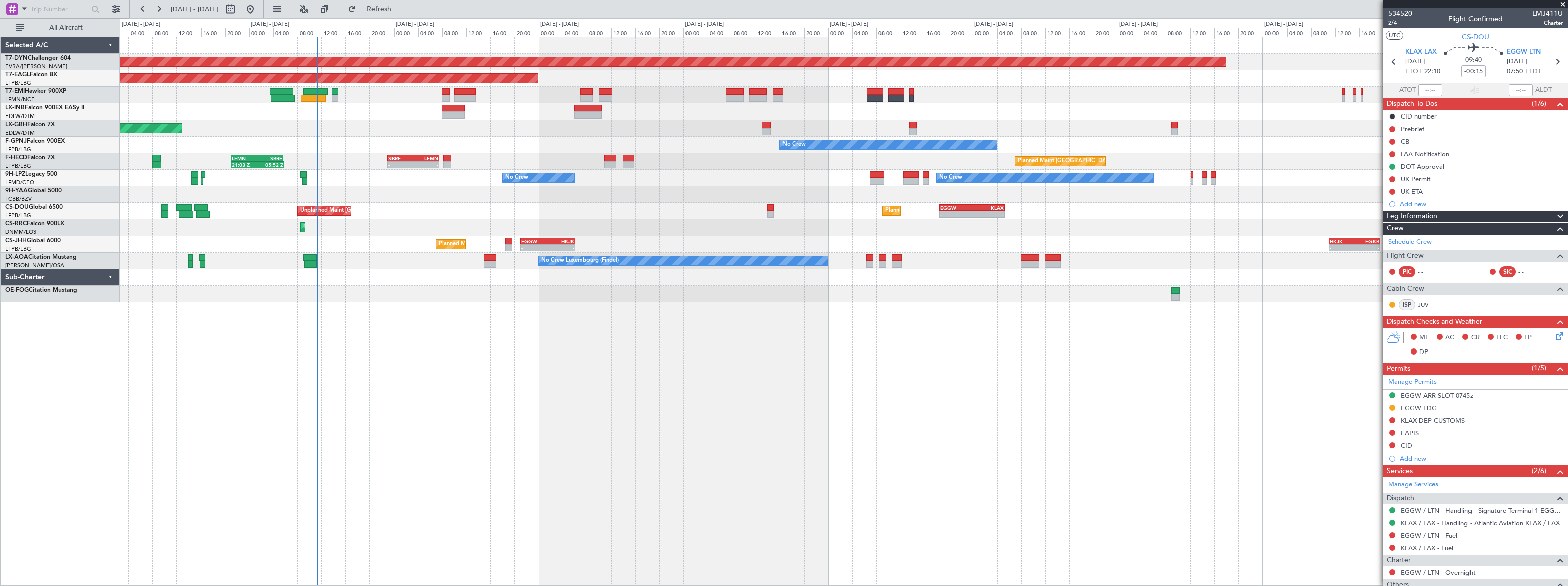
click at [410, 265] on div "Planned Maint [GEOGRAPHIC_DATA]-[GEOGRAPHIC_DATA] Planned Maint [US_STATE] ([GE…" at bounding box center [843, 169] width 1448 height 265
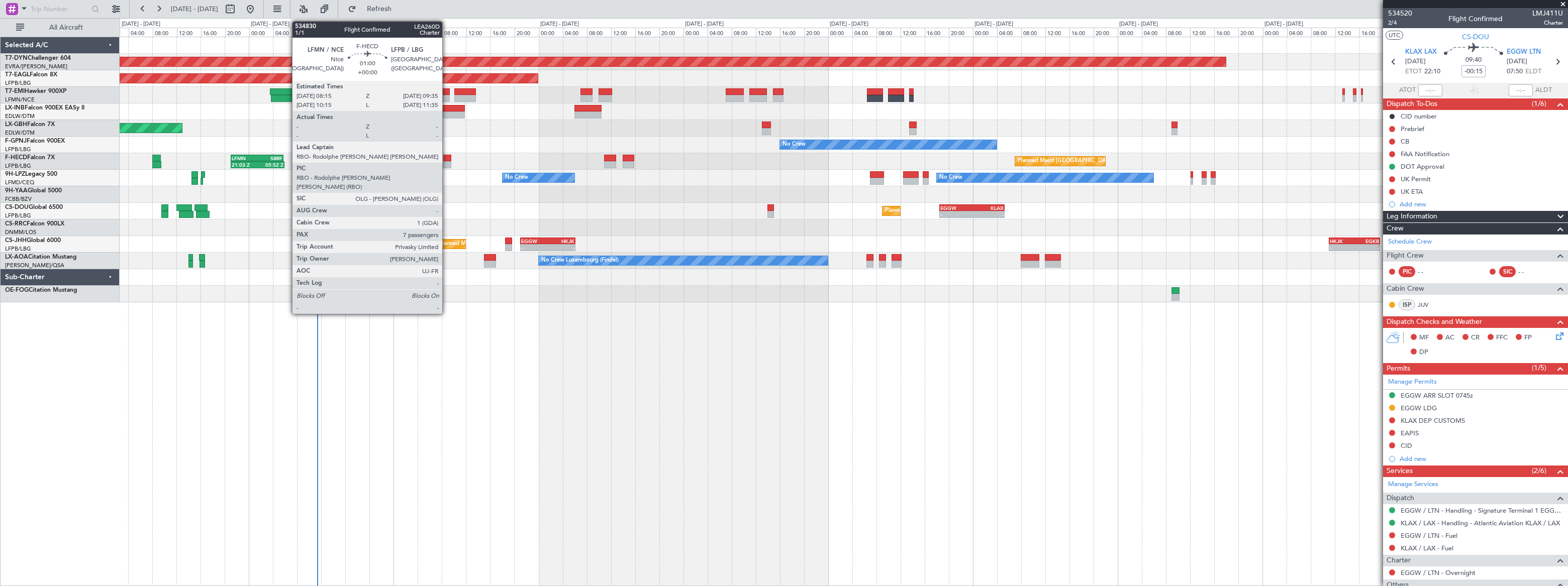
click at [447, 160] on div at bounding box center [447, 158] width 8 height 7
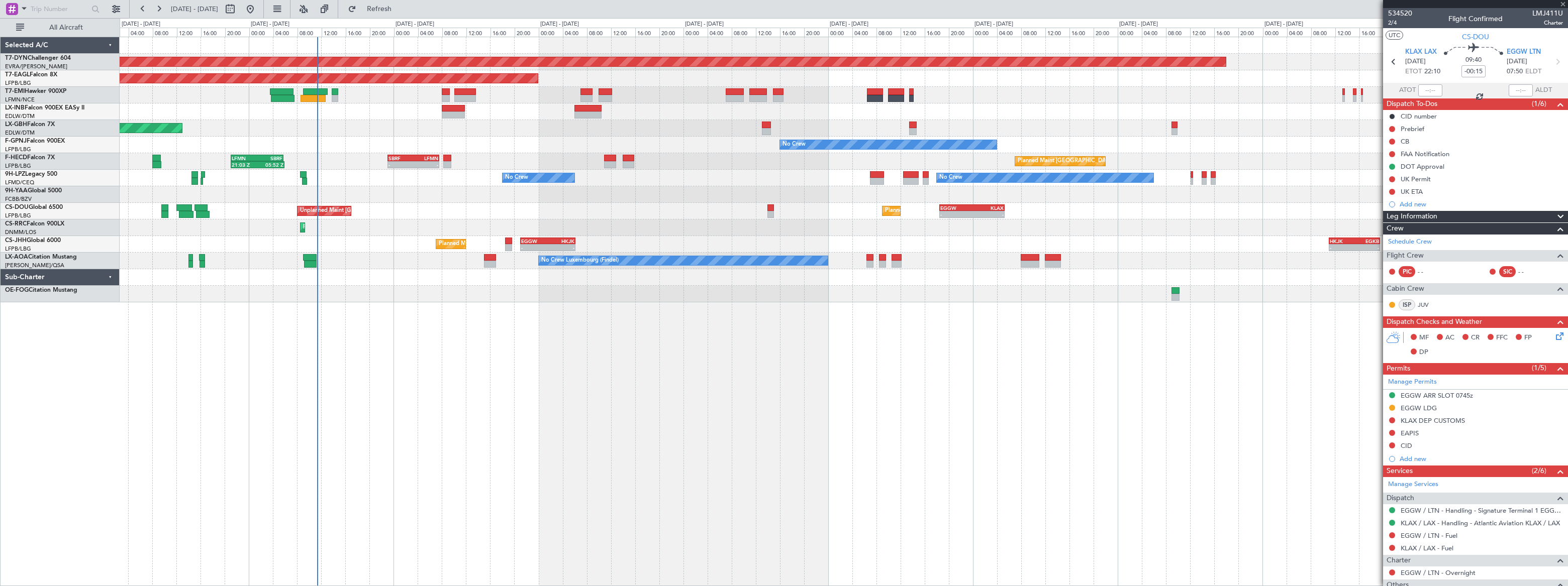
type input "7"
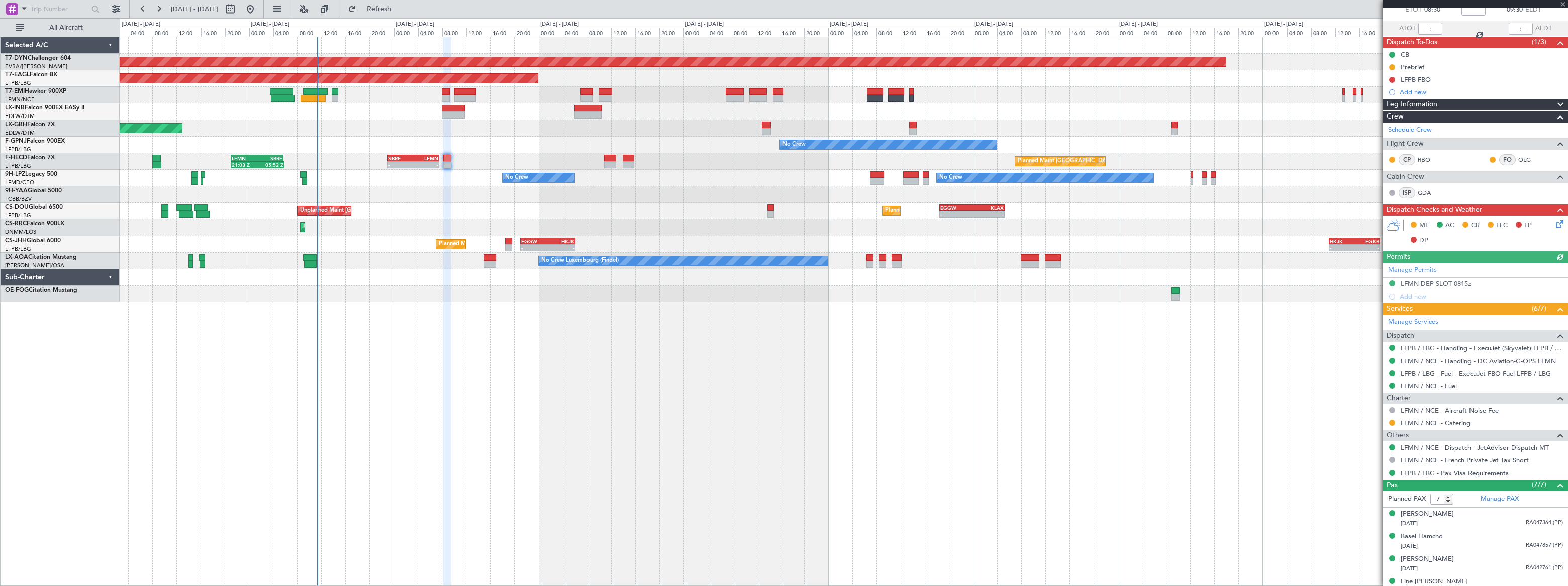
scroll to position [140, 0]
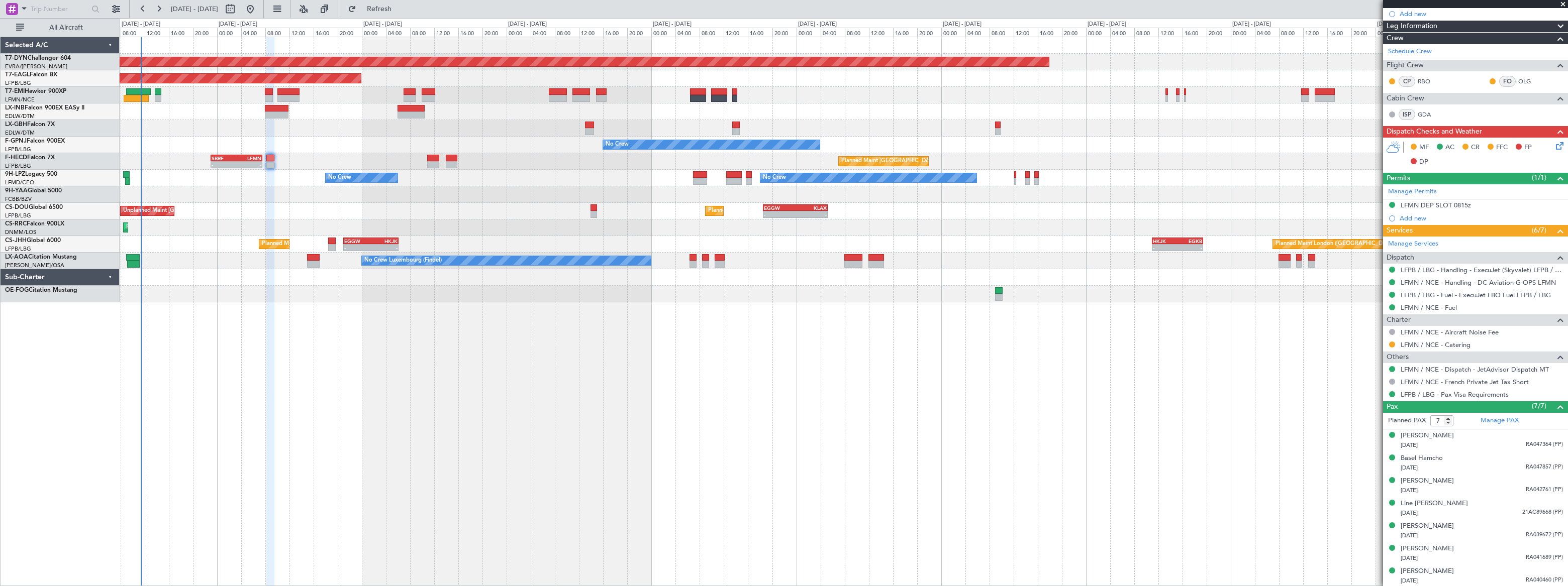
click at [974, 209] on div "Planned Maint [GEOGRAPHIC_DATA]-[GEOGRAPHIC_DATA] Planned Maint [US_STATE] ([GE…" at bounding box center [843, 169] width 1448 height 265
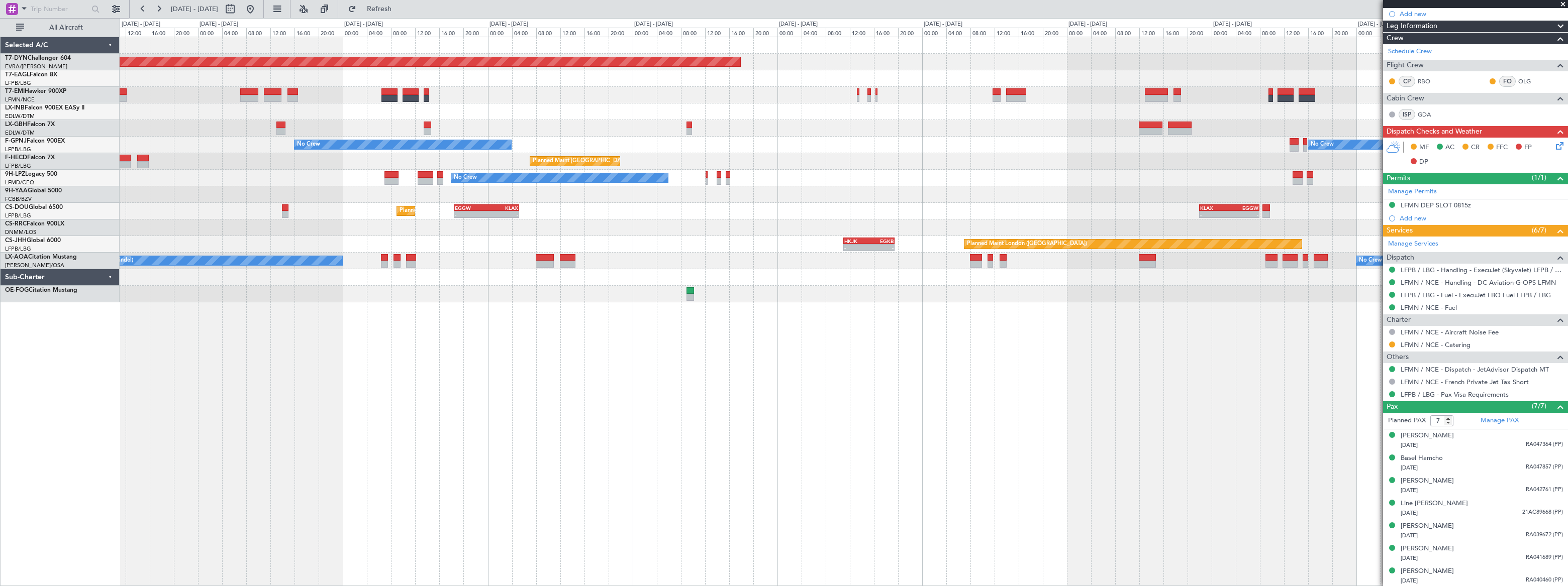
click at [776, 199] on div "Planned Maint [GEOGRAPHIC_DATA]-[GEOGRAPHIC_DATA] Planned Maint Geneva ([GEOGRA…" at bounding box center [843, 169] width 1448 height 265
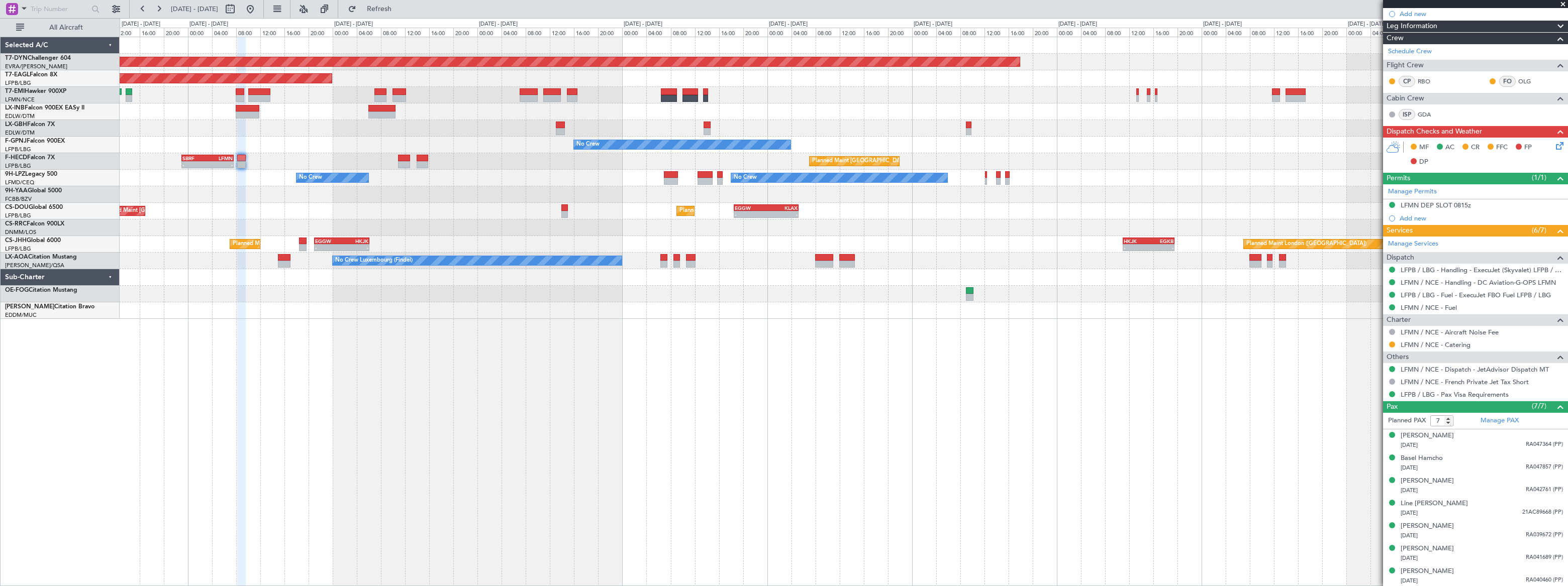
click at [610, 217] on div "Planned Maint [GEOGRAPHIC_DATA]-[GEOGRAPHIC_DATA] Planned Maint [US_STATE] ([GE…" at bounding box center [843, 178] width 1448 height 282
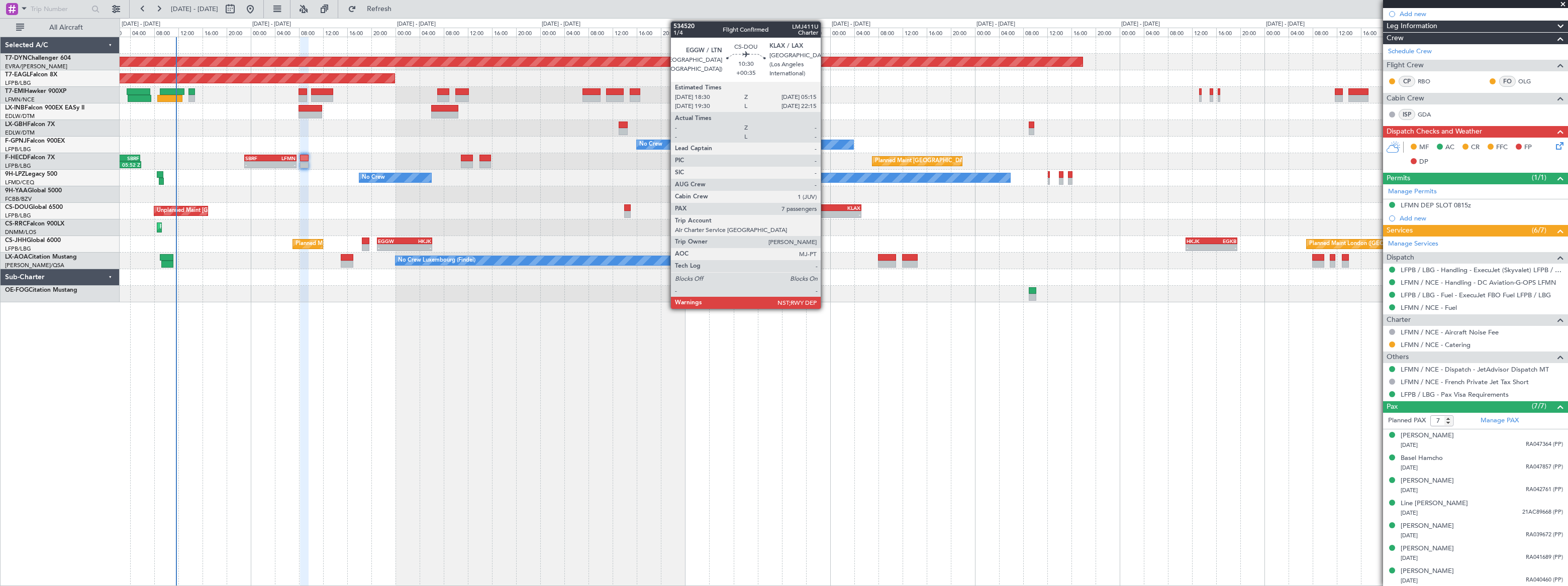
click at [825, 210] on div "18:30 Z" at bounding box center [813, 213] width 32 height 6
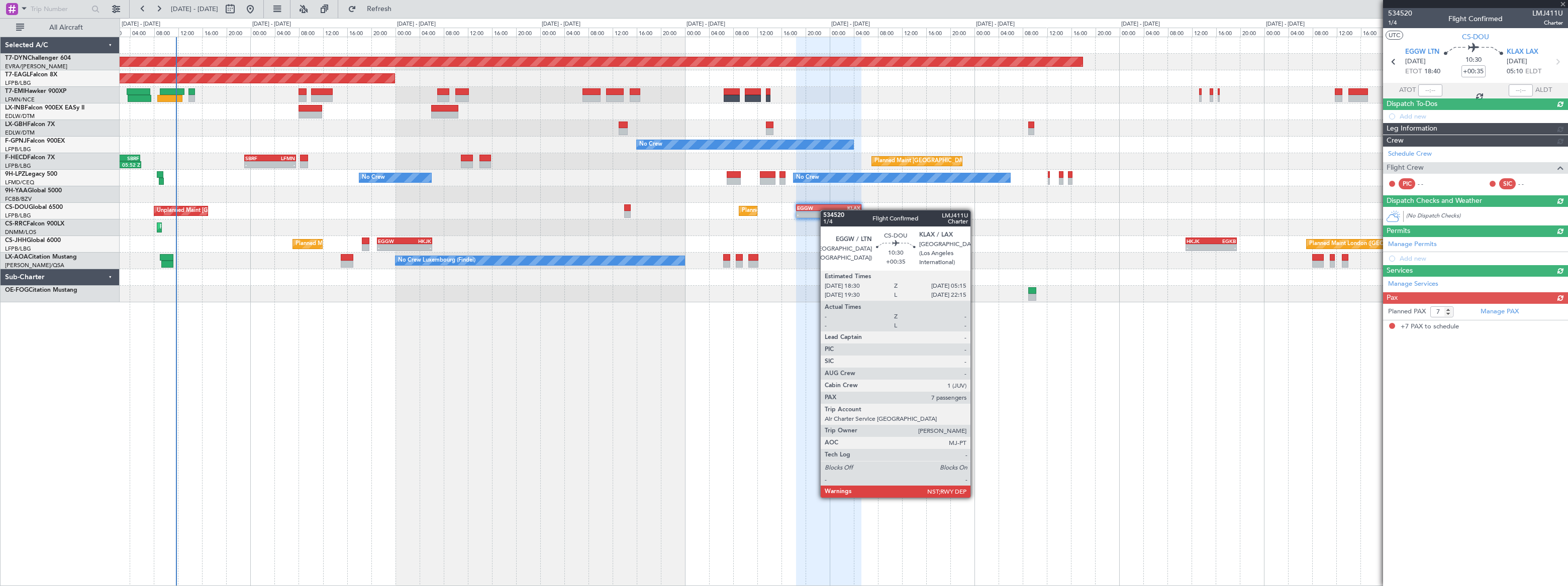
scroll to position [0, 0]
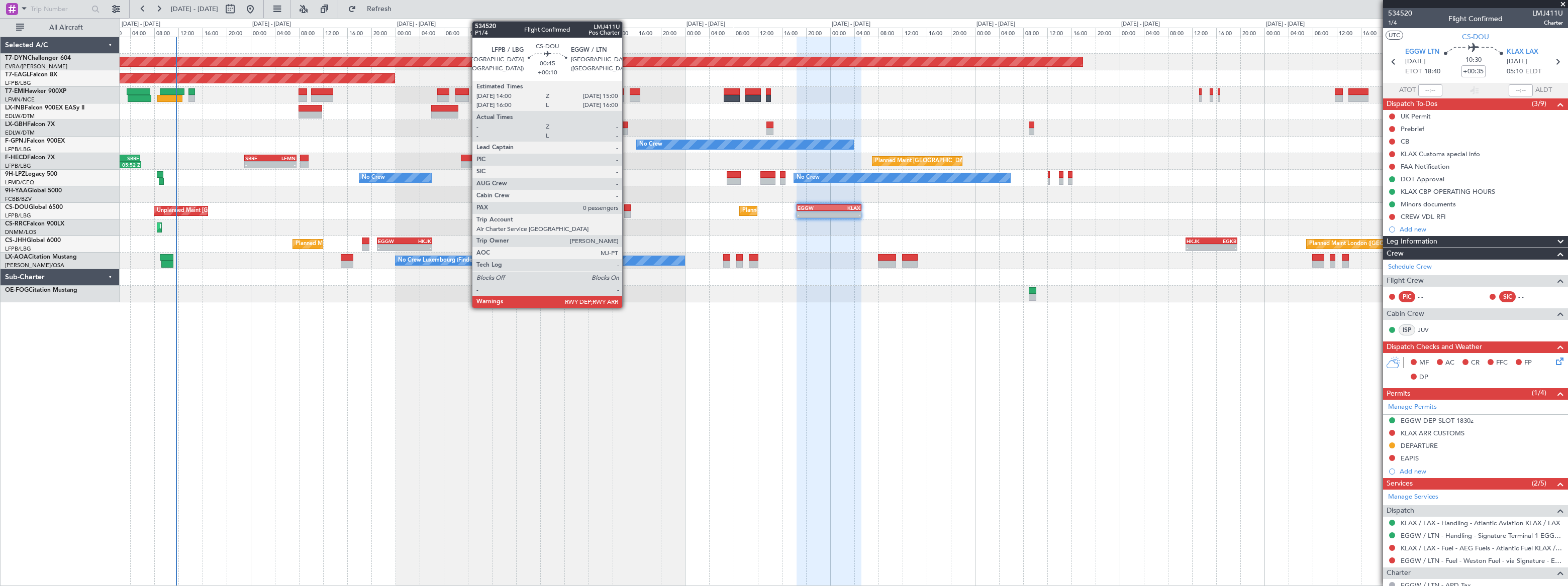
click at [626, 210] on div at bounding box center [627, 208] width 7 height 7
type input "+00:10"
type input "0"
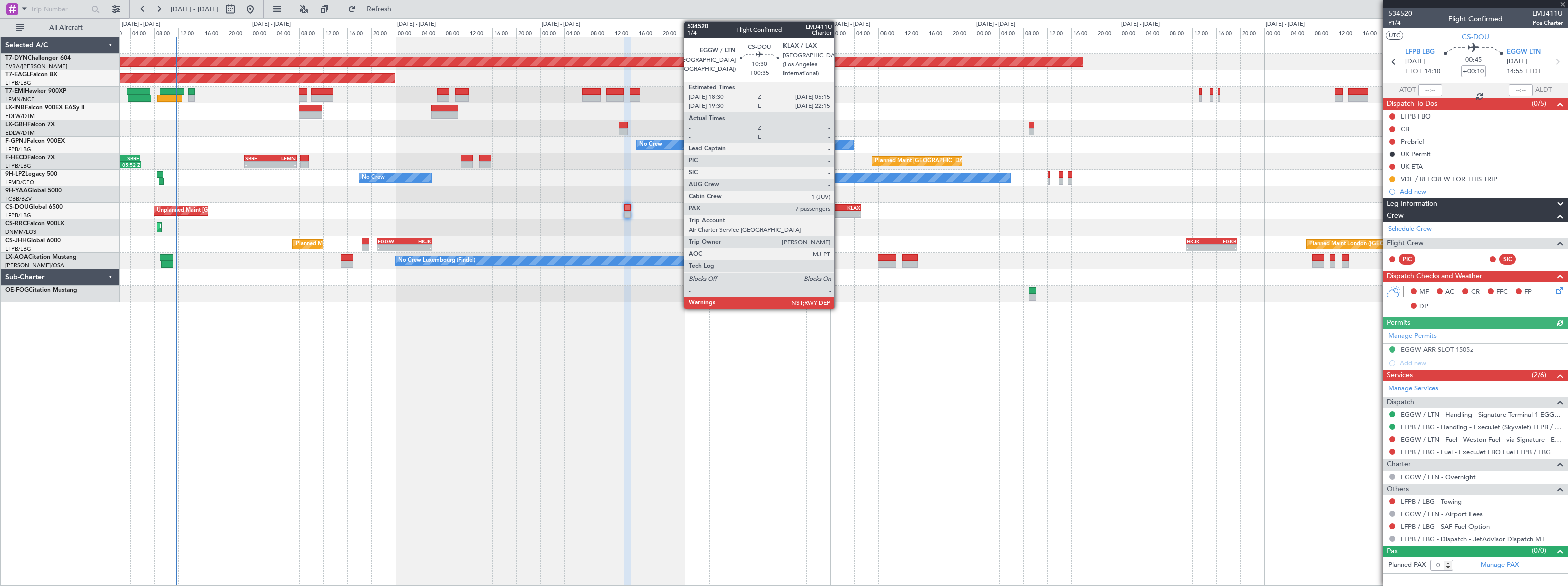
click at [839, 208] on div "KLAX" at bounding box center [844, 207] width 32 height 6
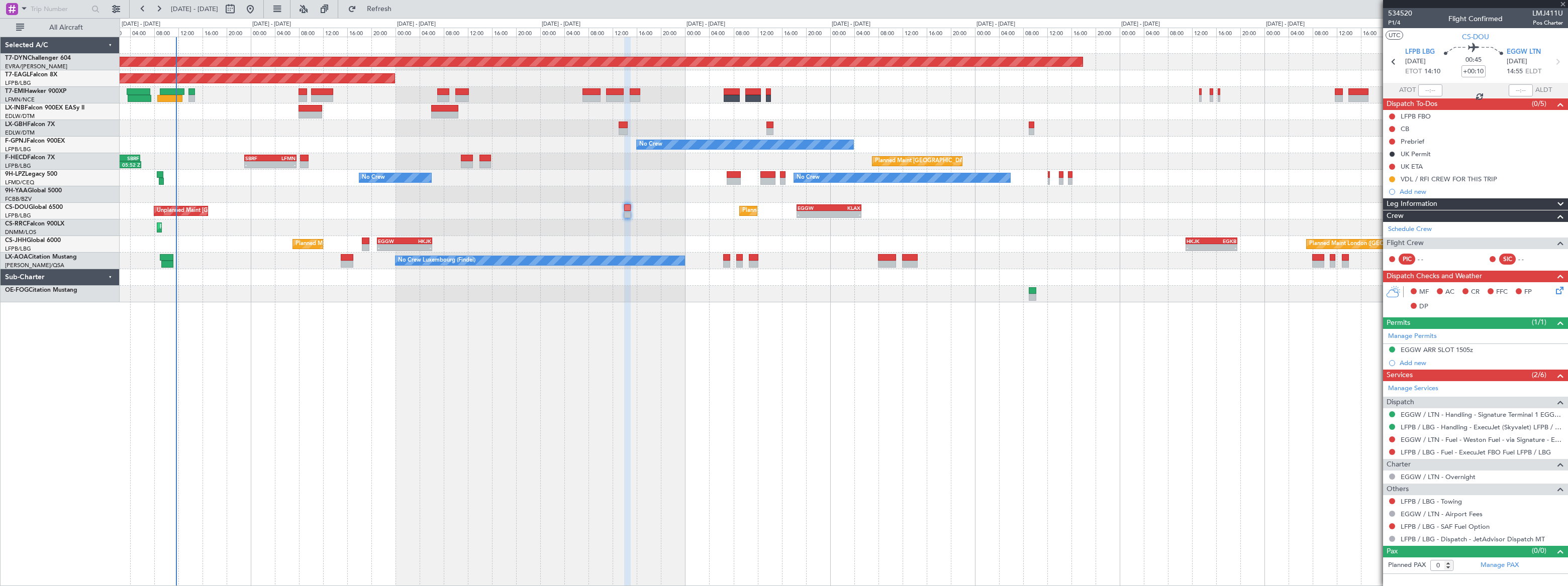
type input "+00:35"
type input "7"
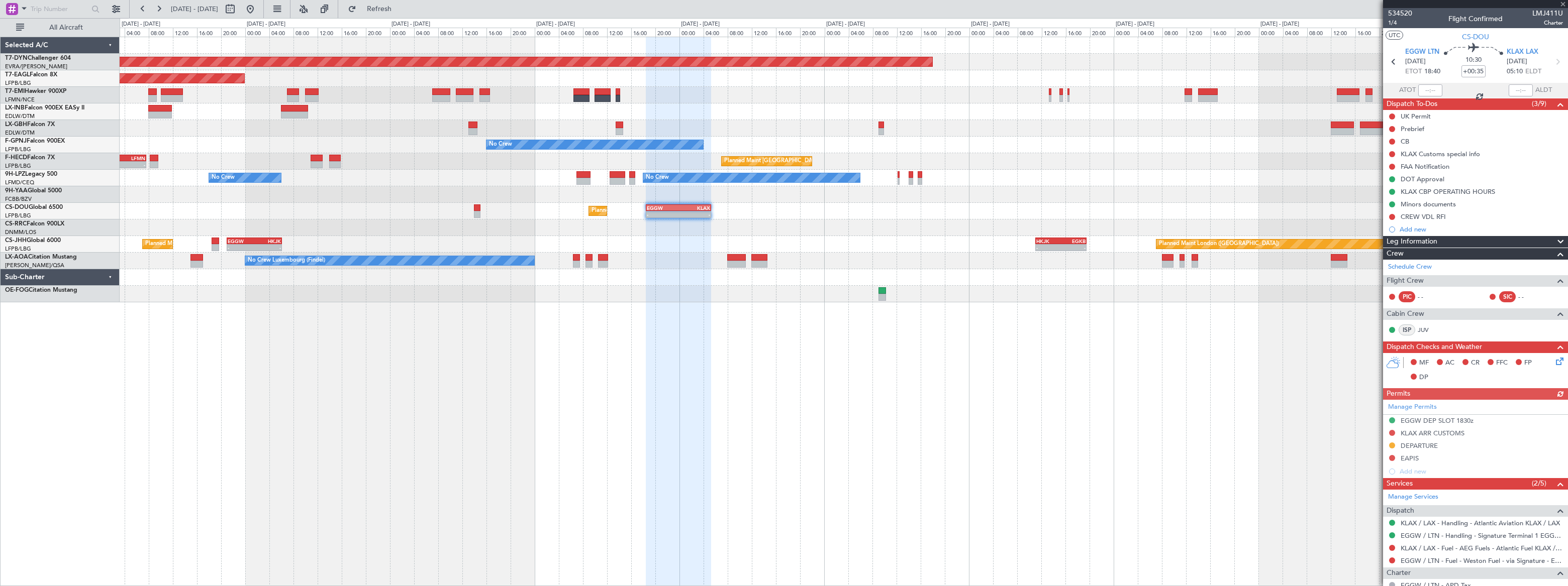
click at [897, 217] on div "Planned Maint Basel-Mulhouse Planned Maint New York (Teterboro) Planned Maint G…" at bounding box center [843, 169] width 1448 height 265
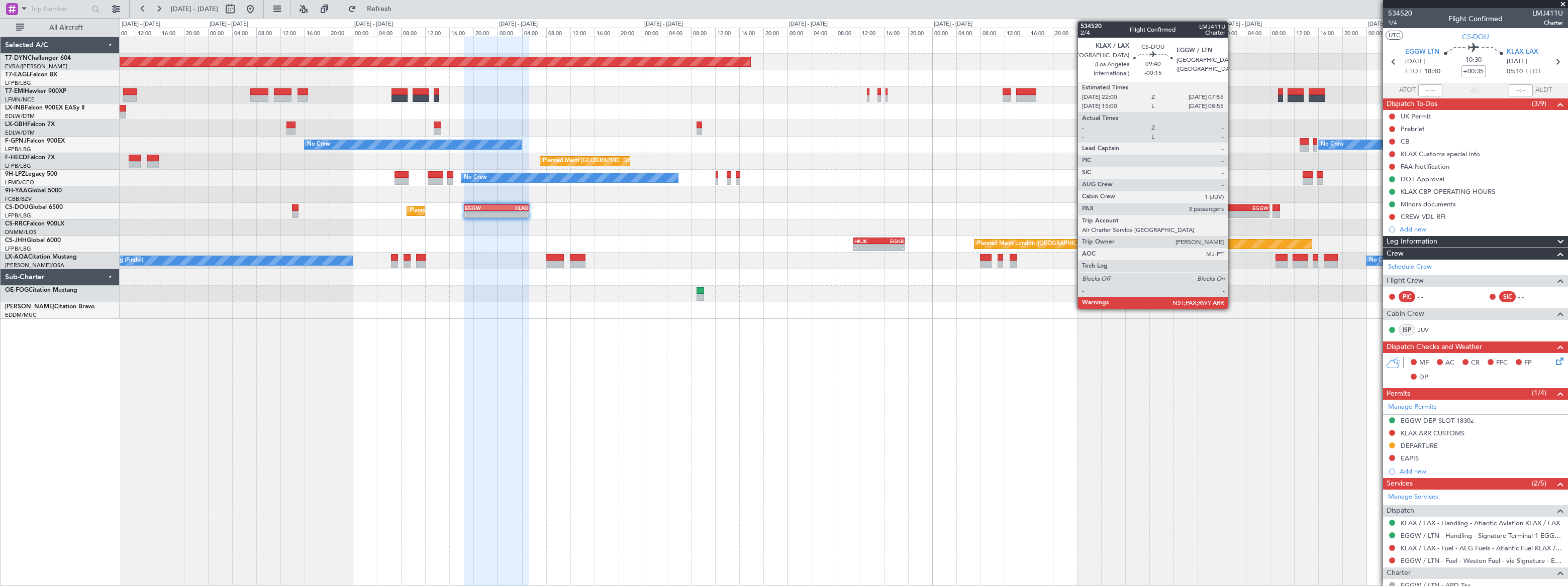
click at [1232, 211] on div "-" at bounding box center [1225, 214] width 29 height 6
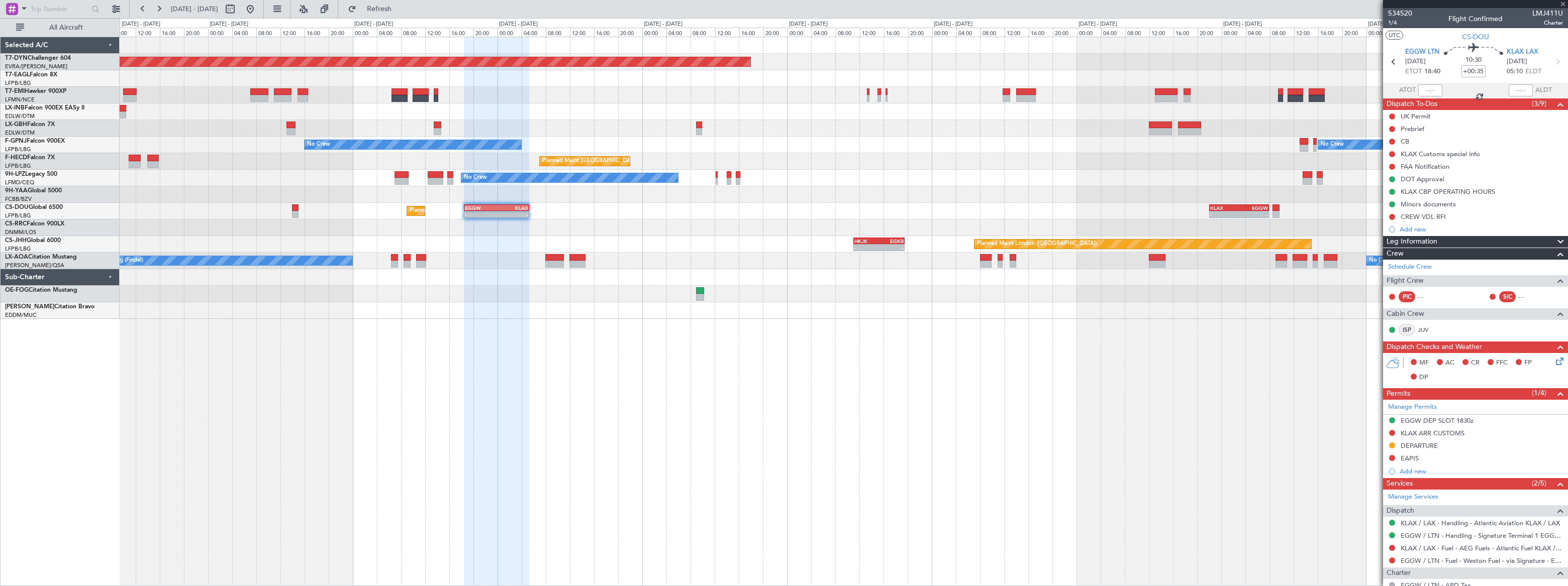
type input "-00:15"
type input "3"
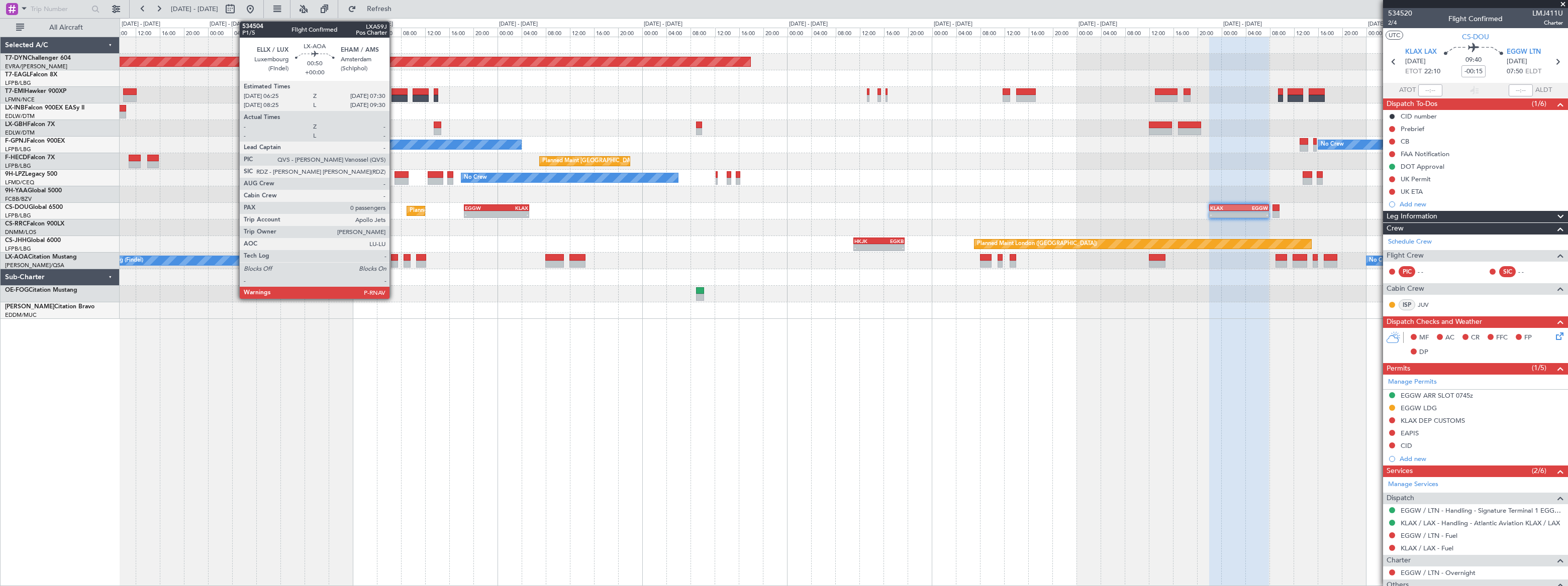
click at [394, 261] on div at bounding box center [395, 264] width 7 height 7
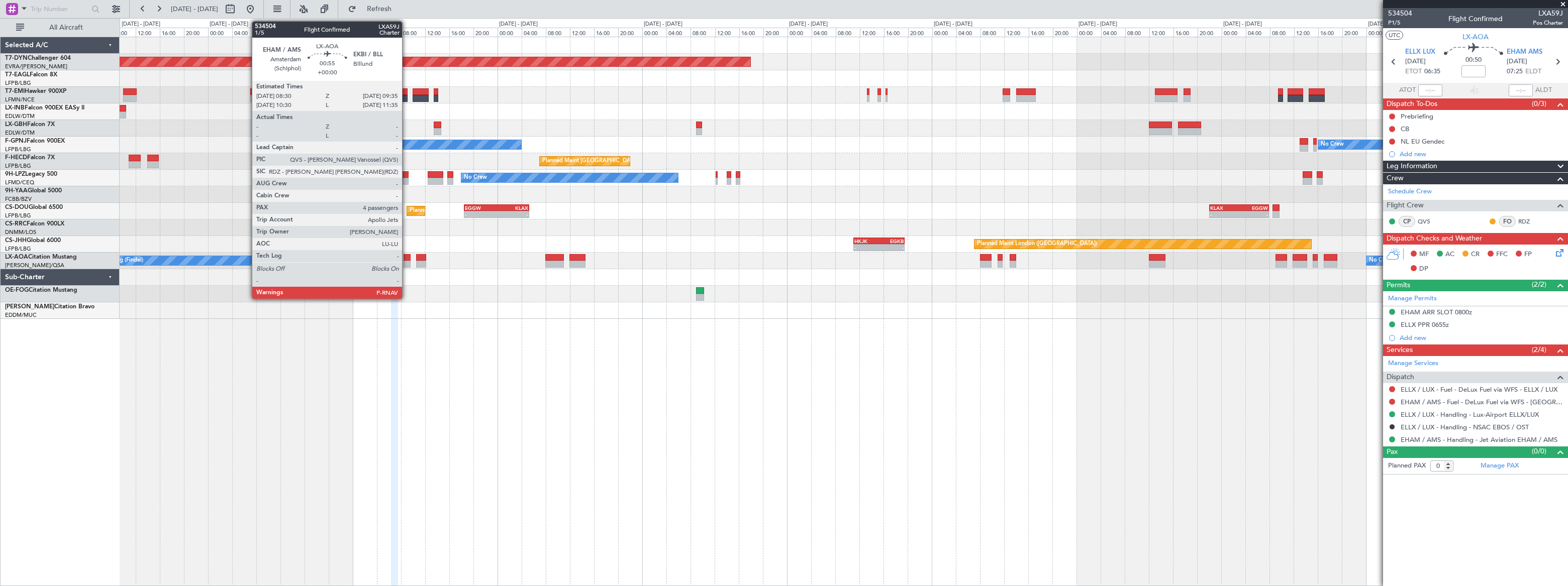
click at [405, 259] on div at bounding box center [407, 258] width 7 height 7
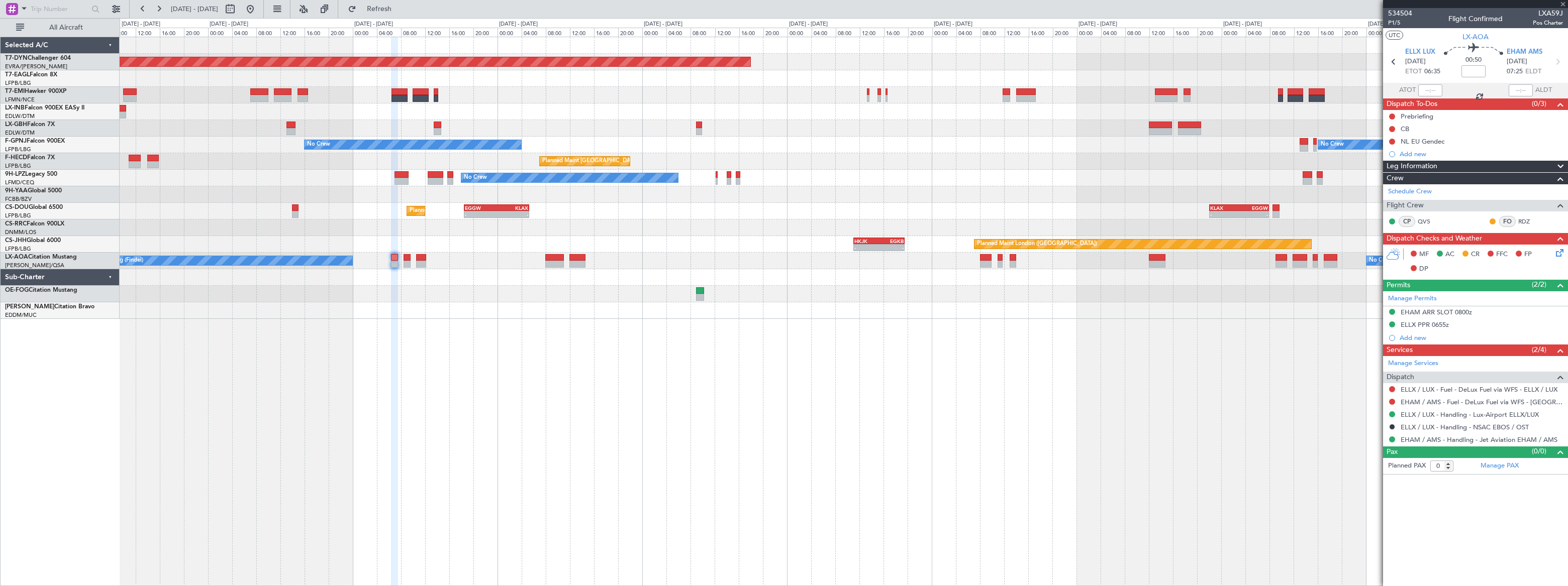
type input "4"
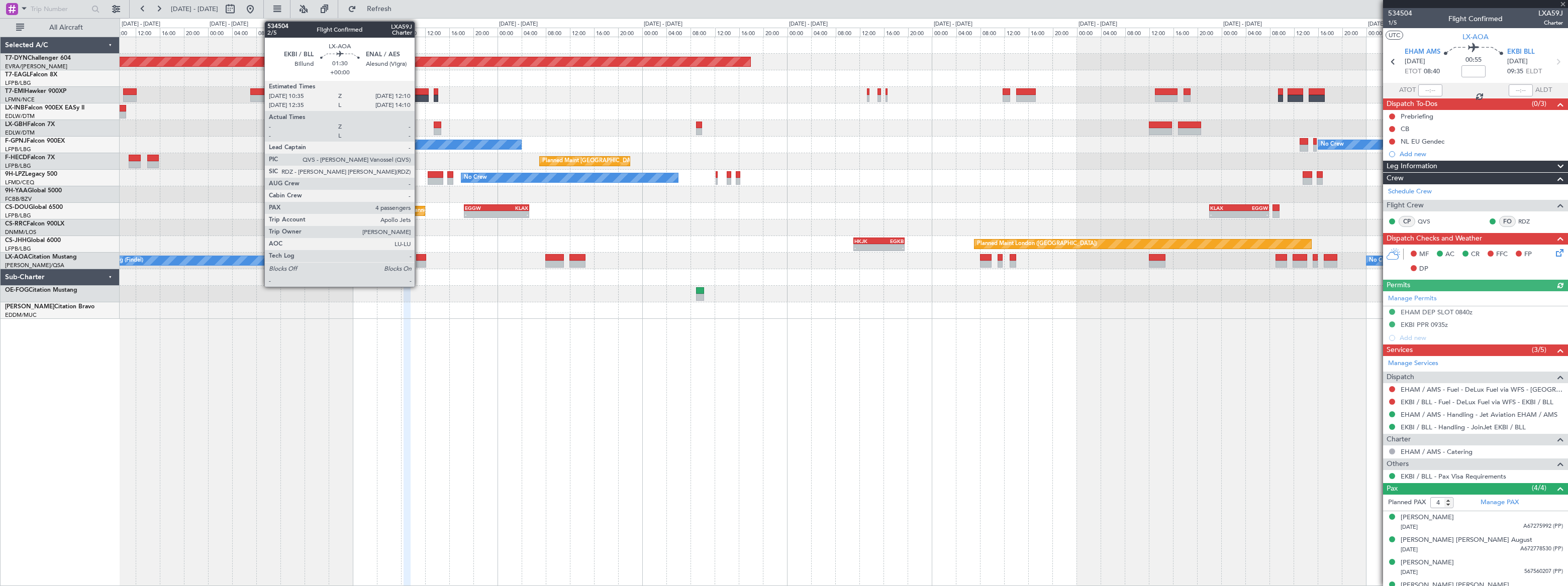
click at [419, 259] on div at bounding box center [421, 258] width 10 height 7
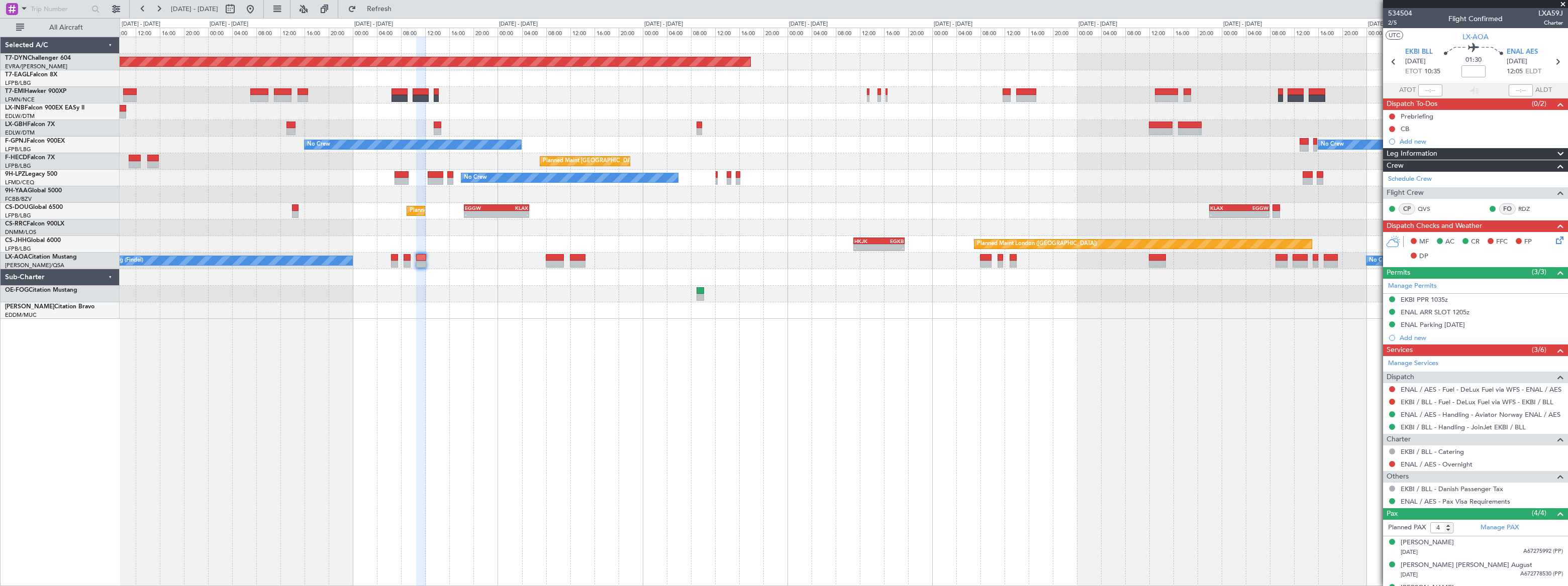
click at [760, 96] on div "Planned Maint Basel-Mulhouse Planned Maint Geneva (Cointrin) Planned Maint New …" at bounding box center [843, 178] width 1448 height 282
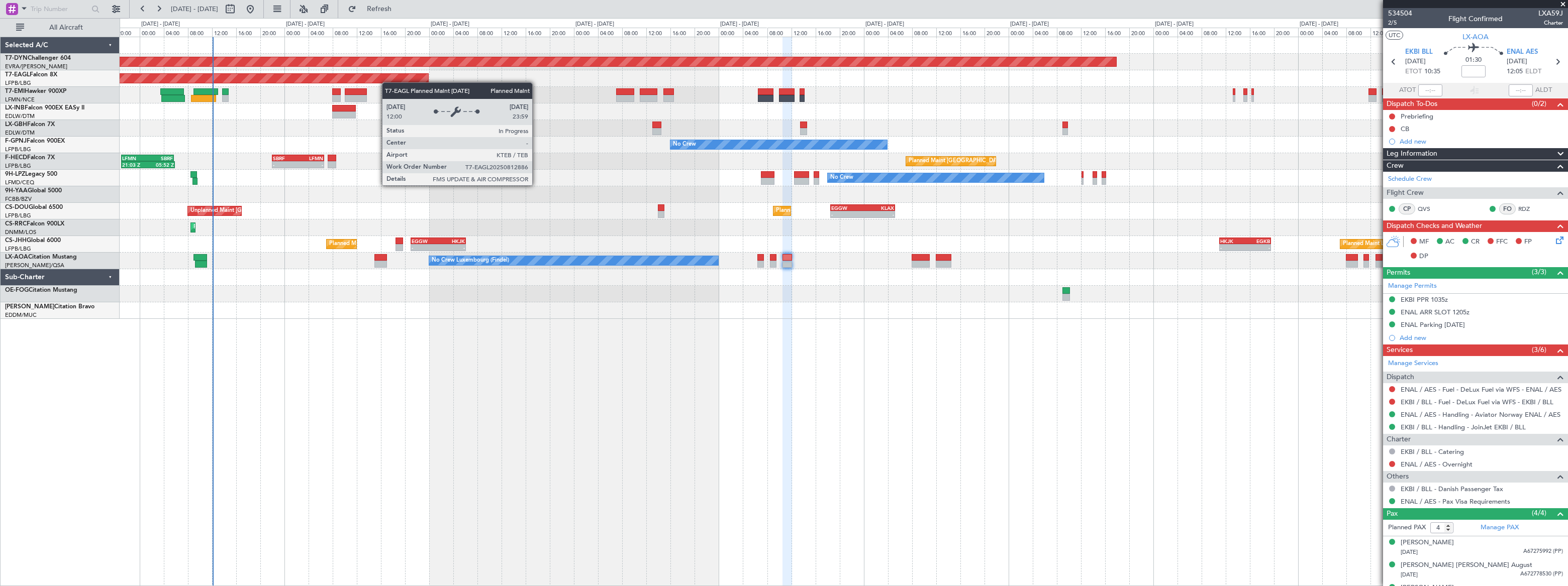
click at [363, 79] on div "Planned Maint Basel-Mulhouse Planned Maint New York (Teterboro) Planned Maint G…" at bounding box center [843, 178] width 1448 height 282
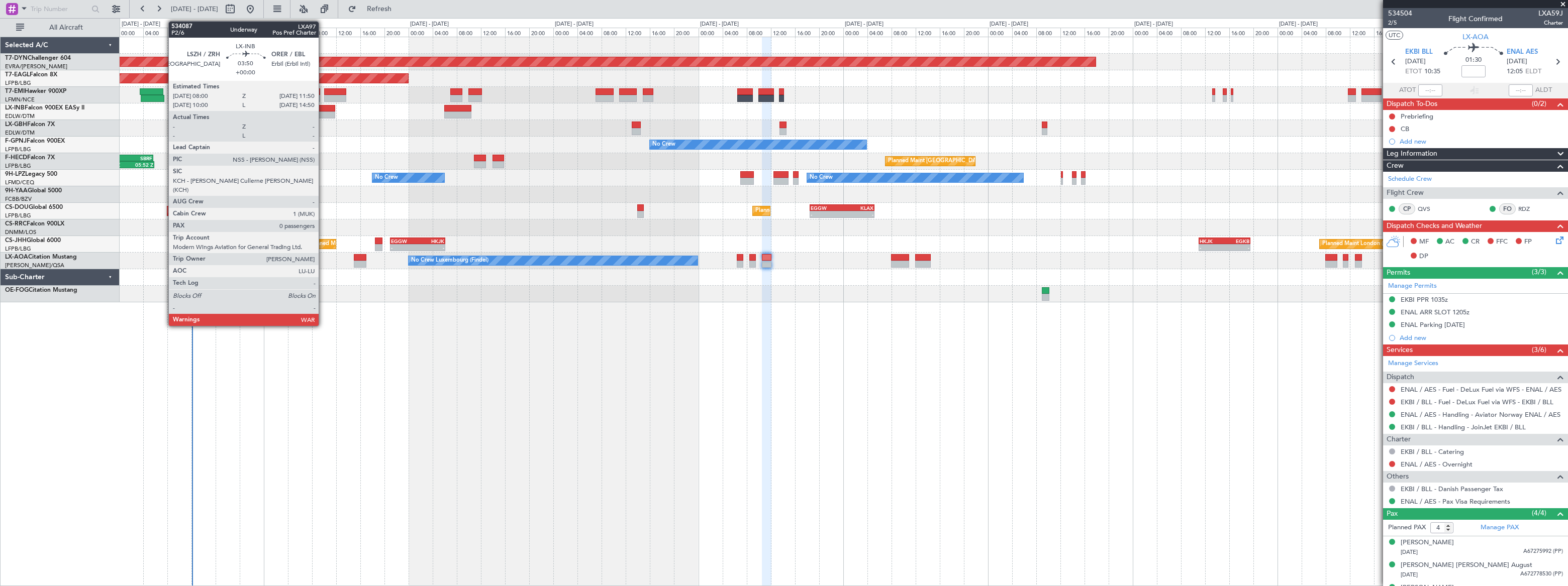
click at [323, 109] on div at bounding box center [323, 108] width 24 height 7
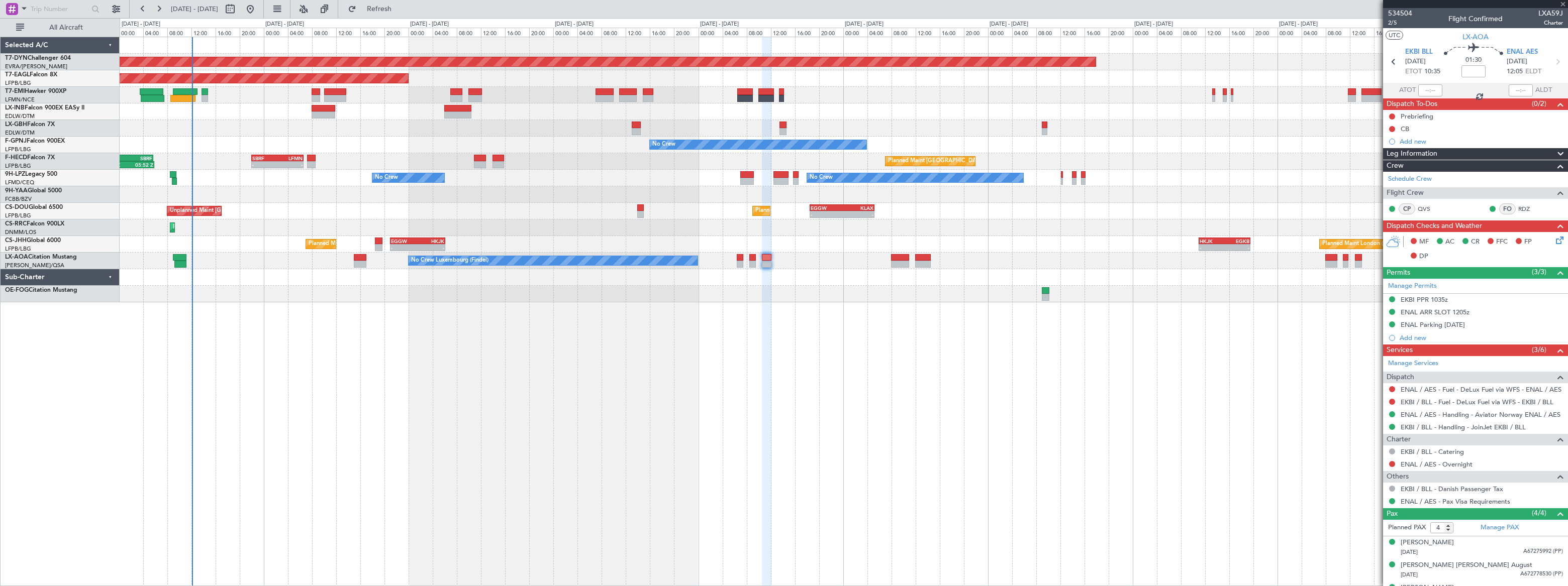
type input "0"
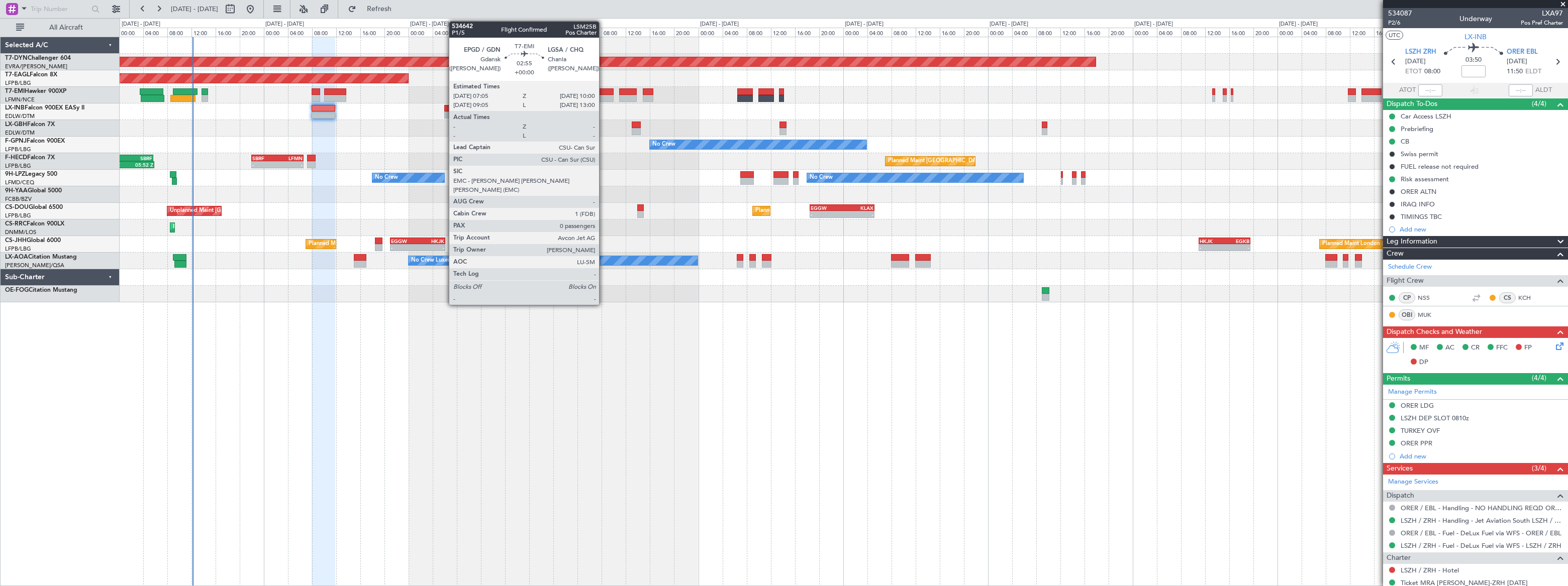
click at [603, 92] on div at bounding box center [604, 92] width 18 height 7
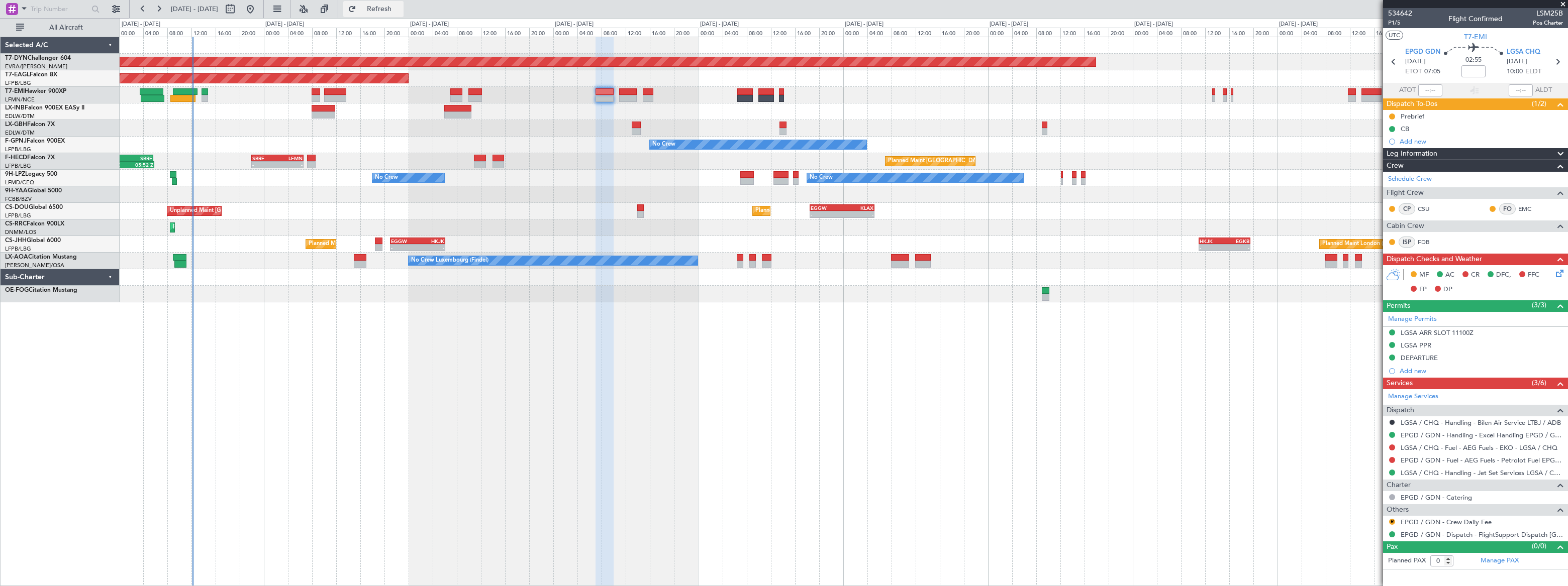
click at [400, 8] on span "Refresh" at bounding box center [380, 9] width 43 height 7
click at [400, 8] on span "Refreshing..." at bounding box center [380, 9] width 43 height 7
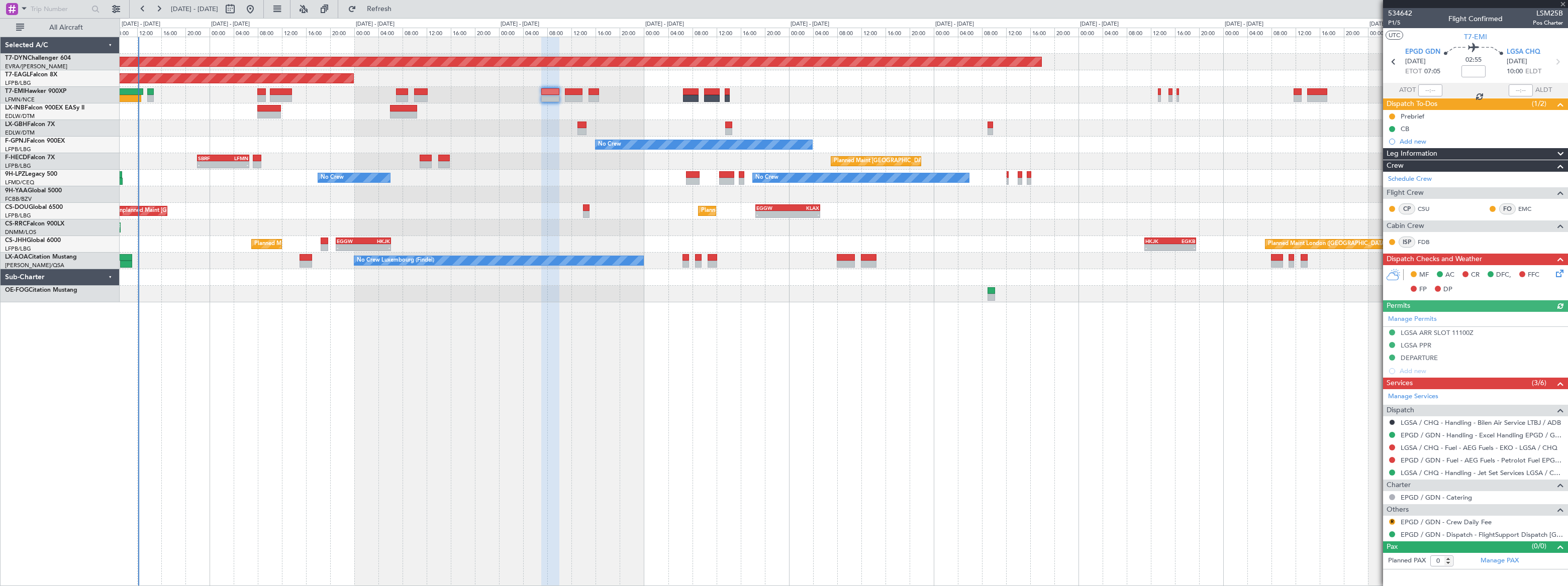
click at [554, 166] on div "Planned Maint [GEOGRAPHIC_DATA]-[GEOGRAPHIC_DATA] Planned Maint [US_STATE] ([GE…" at bounding box center [843, 169] width 1448 height 265
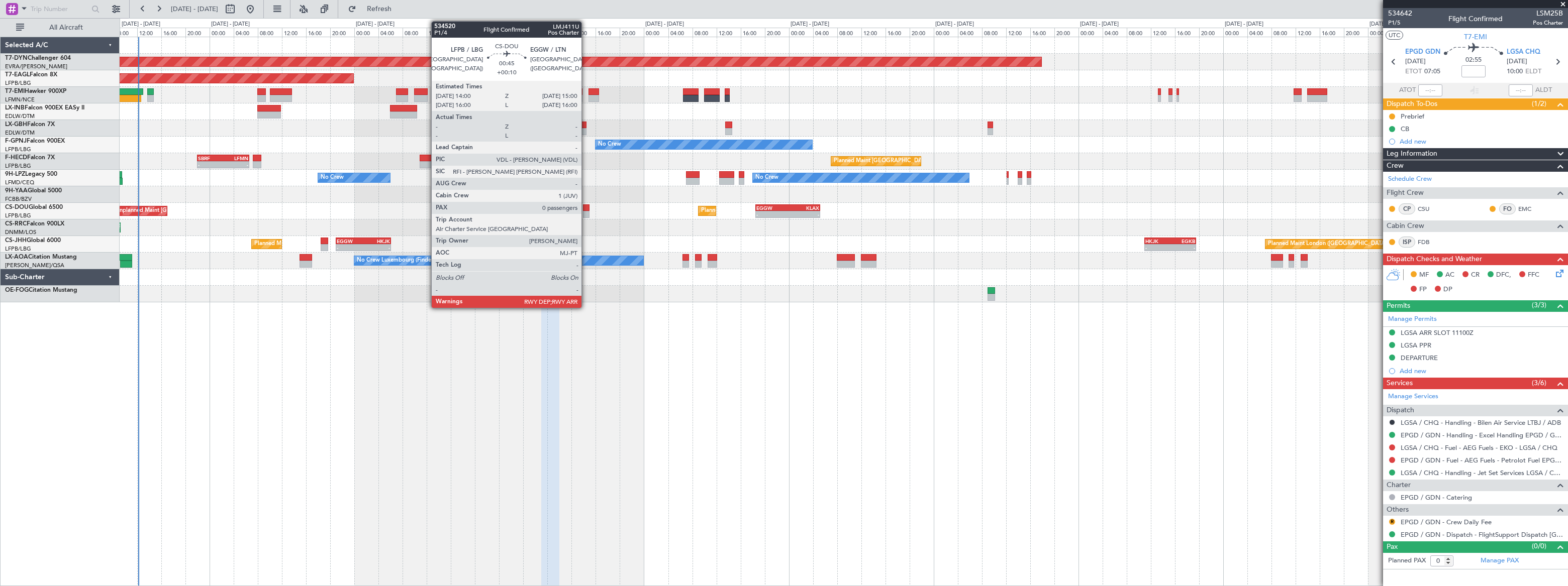
click at [586, 211] on div at bounding box center [586, 214] width 7 height 7
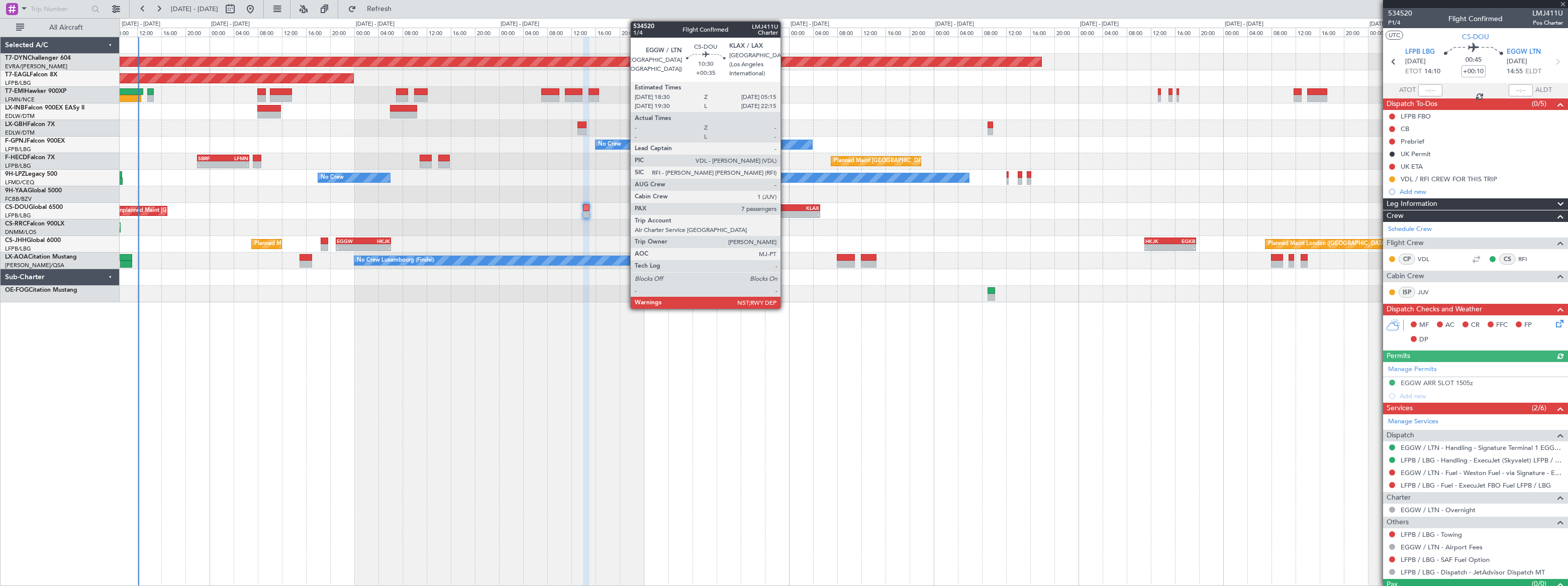
click at [789, 209] on div "KLAX" at bounding box center [803, 207] width 32 height 6
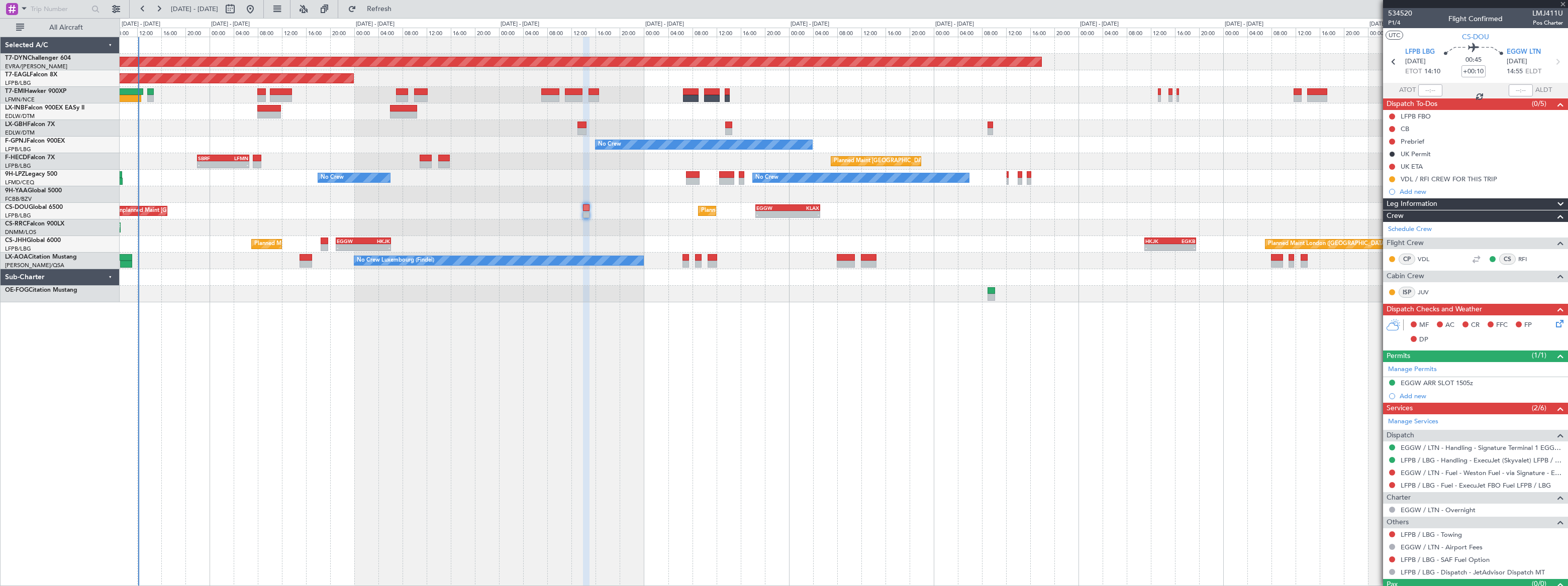
type input "+00:35"
type input "7"
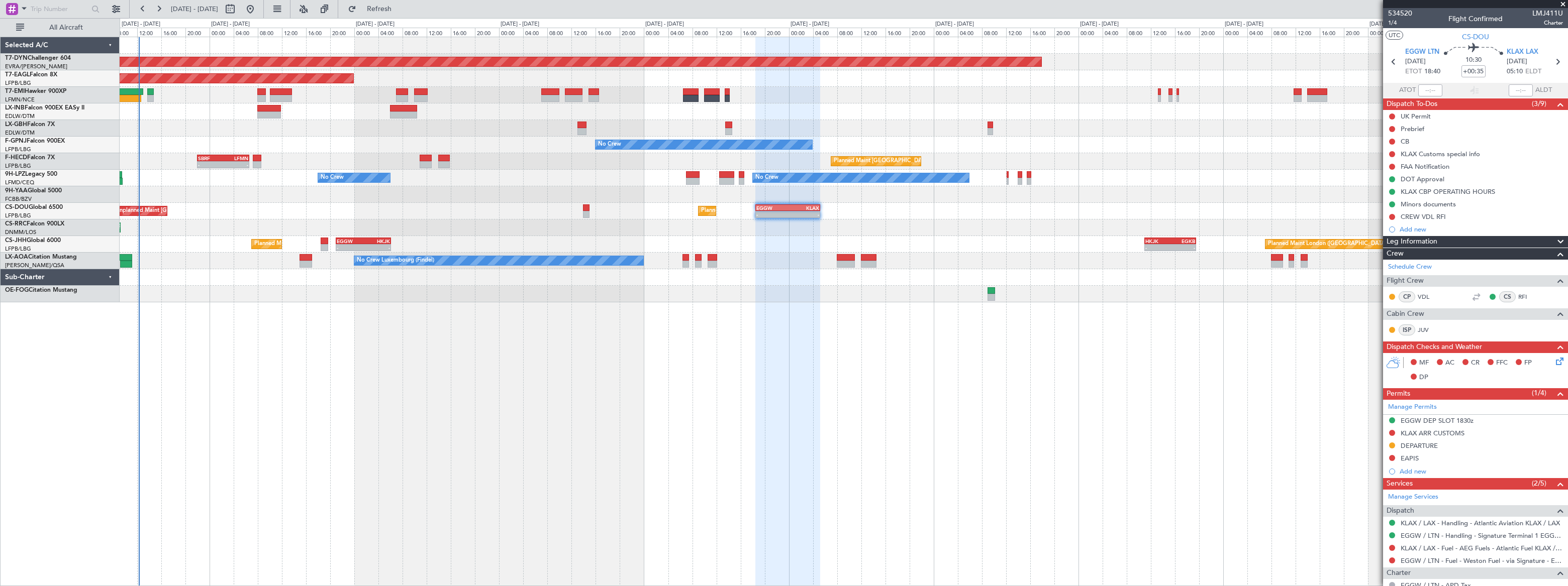
click at [888, 183] on div "Planned Maint [GEOGRAPHIC_DATA]-[GEOGRAPHIC_DATA] Planned Maint [US_STATE] ([GE…" at bounding box center [843, 169] width 1448 height 265
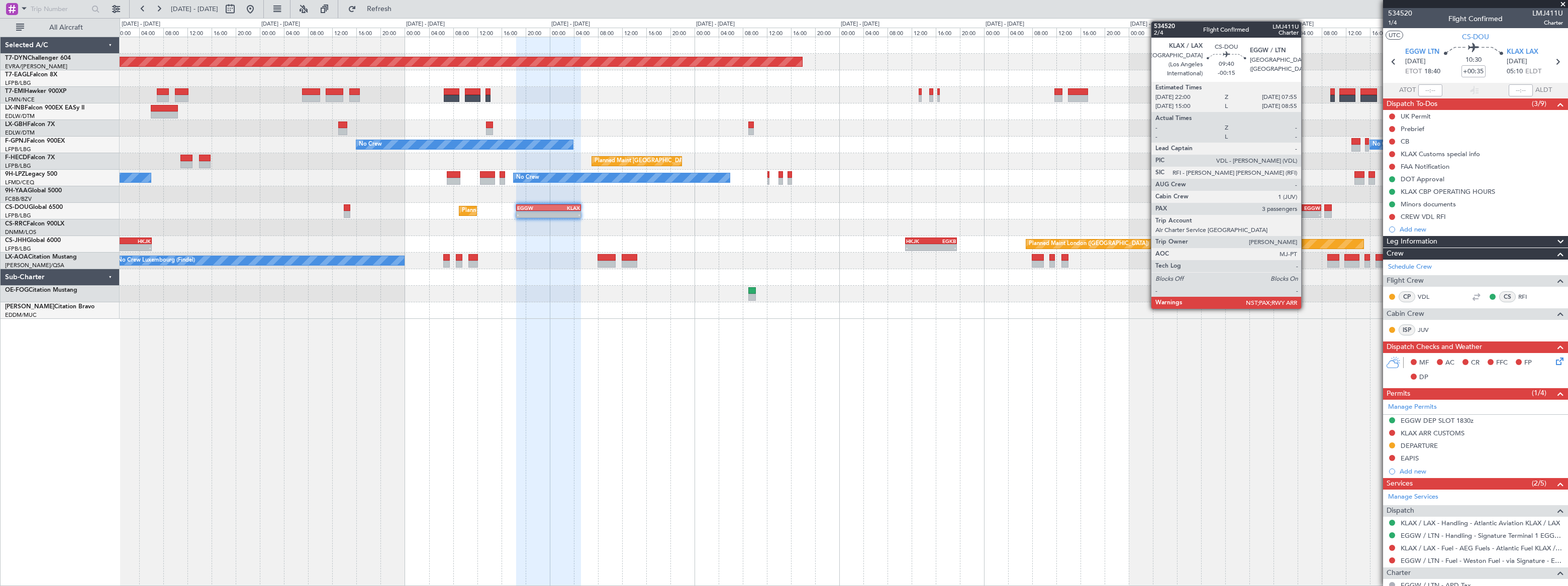
click at [1307, 208] on div "EGGW" at bounding box center [1306, 207] width 29 height 6
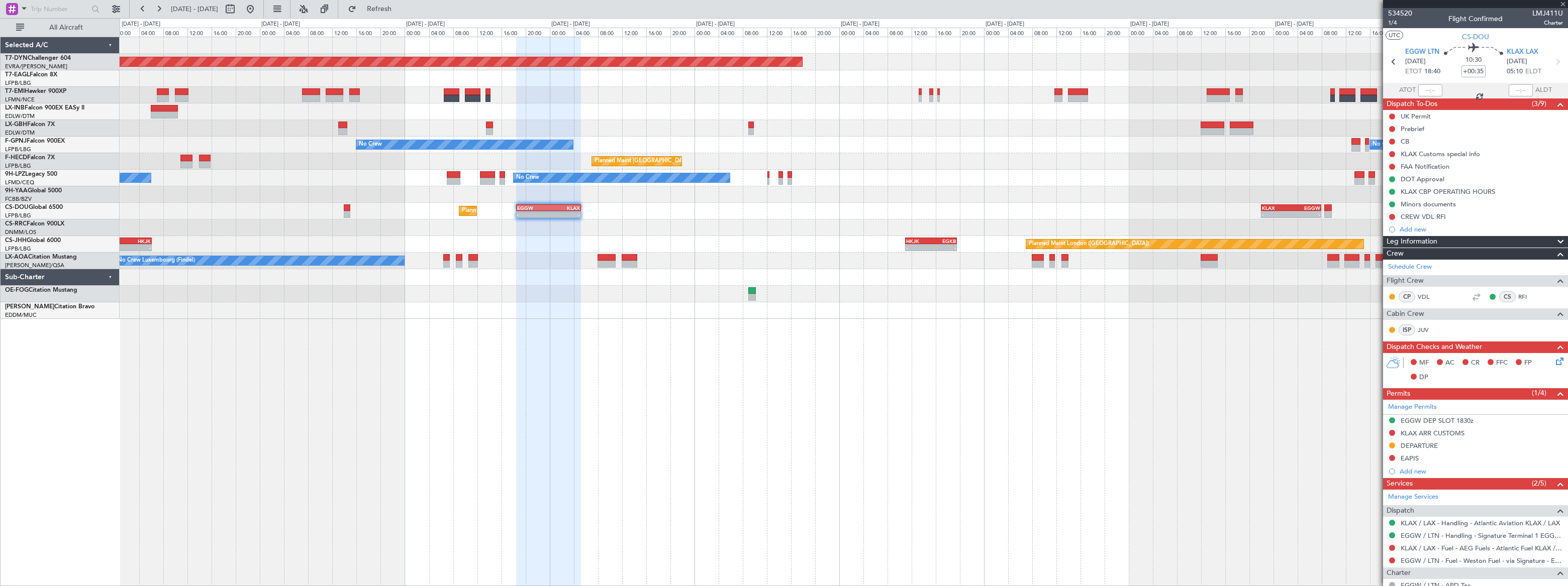
type input "-00:15"
type input "3"
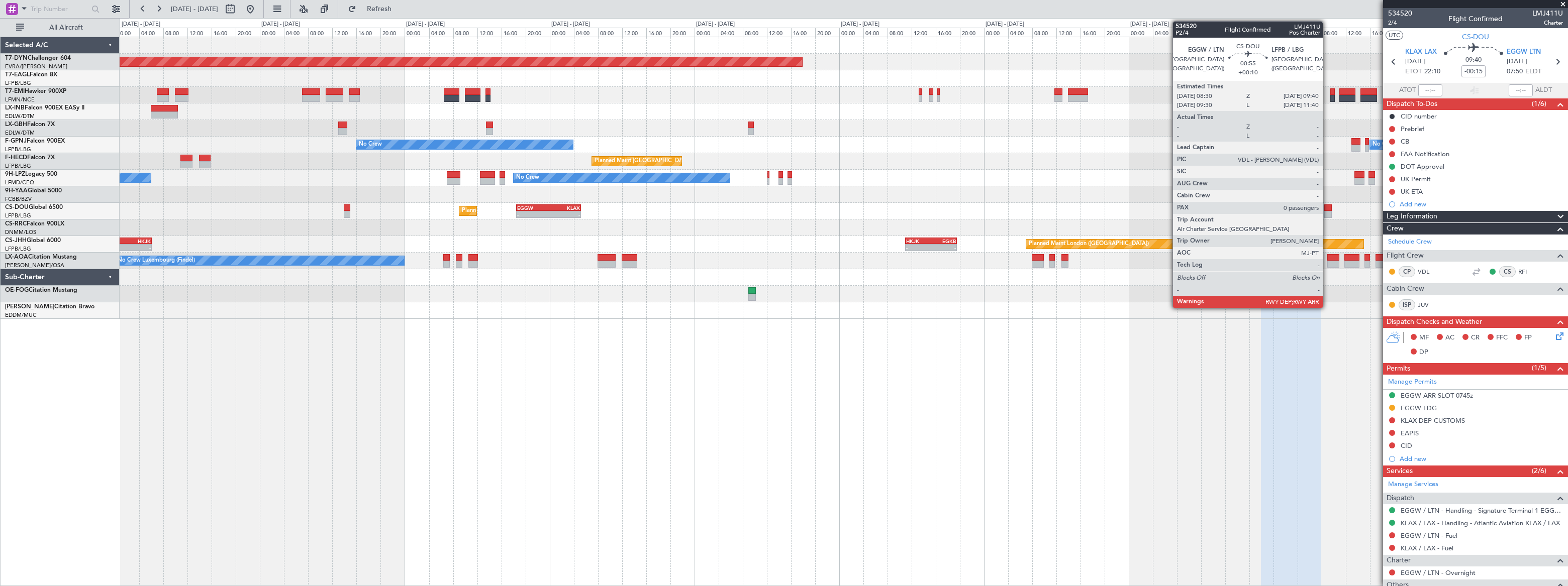
click at [1327, 209] on div at bounding box center [1328, 208] width 7 height 7
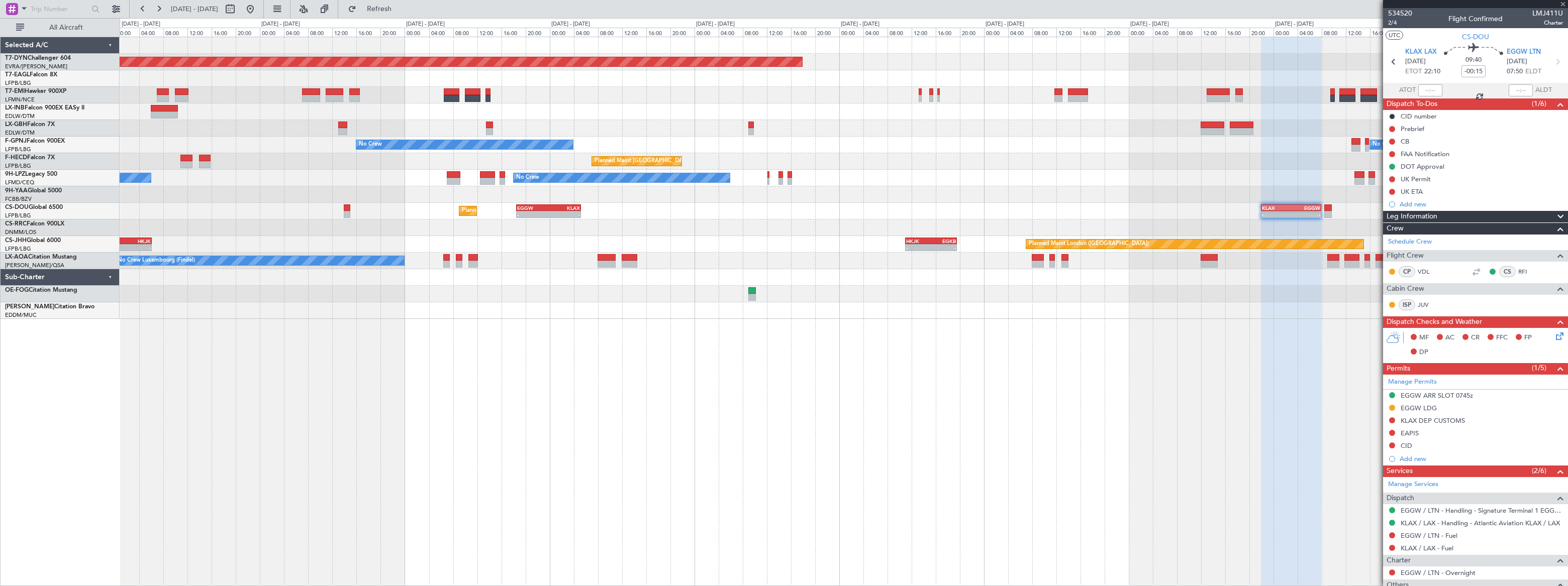
type input "+00:10"
type input "0"
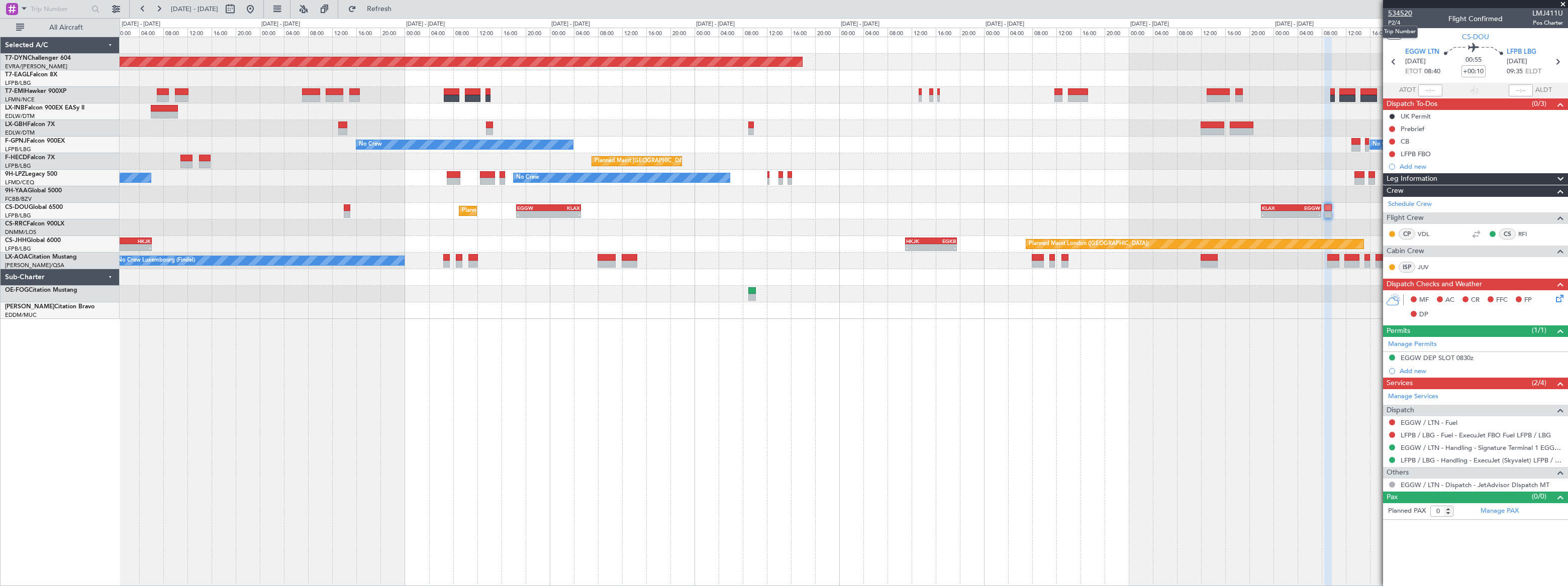
click at [1400, 10] on span "534520" at bounding box center [1400, 13] width 24 height 11
drag, startPoint x: 287, startPoint y: 11, endPoint x: 286, endPoint y: 21, distance: 10.0
click at [259, 11] on button at bounding box center [251, 9] width 16 height 16
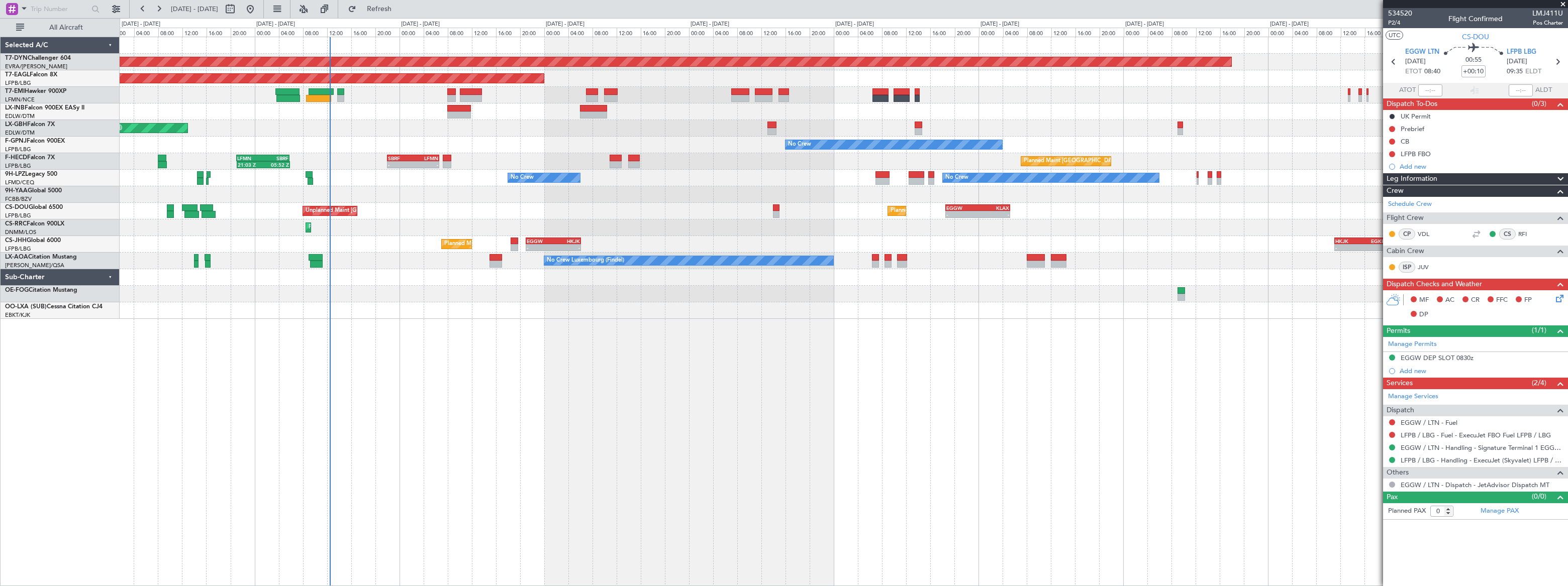
click at [385, 146] on div "Planned Maint [GEOGRAPHIC_DATA]-[GEOGRAPHIC_DATA] Planned Maint [US_STATE] ([GE…" at bounding box center [843, 178] width 1448 height 282
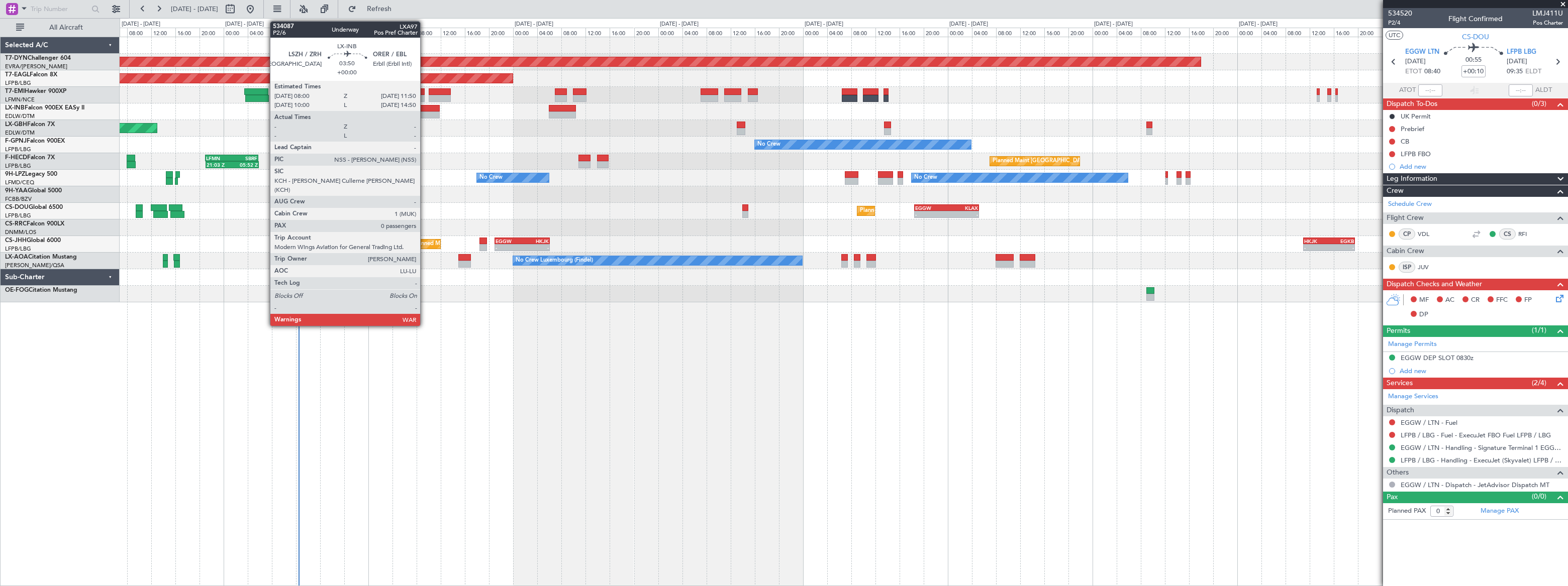
click at [425, 106] on div at bounding box center [427, 108] width 24 height 7
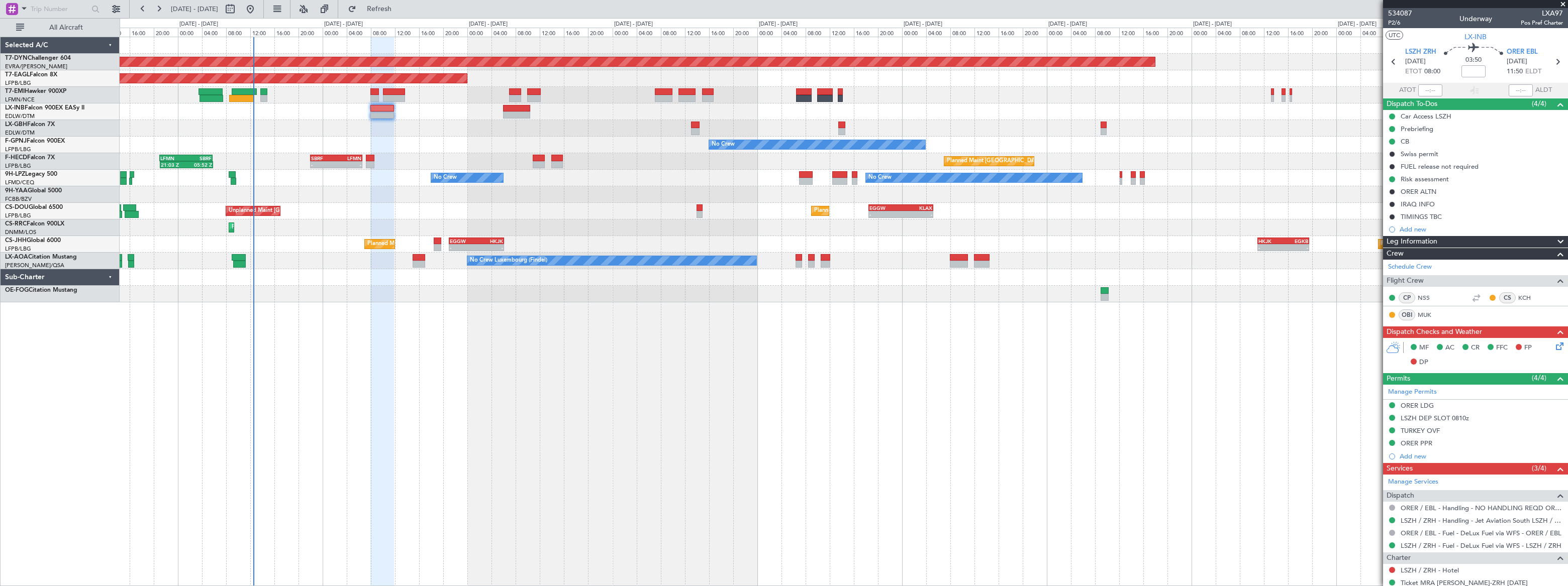
click at [303, 180] on div "Planned Maint [GEOGRAPHIC_DATA]-[GEOGRAPHIC_DATA] Planned Maint [US_STATE] ([GE…" at bounding box center [843, 169] width 1448 height 265
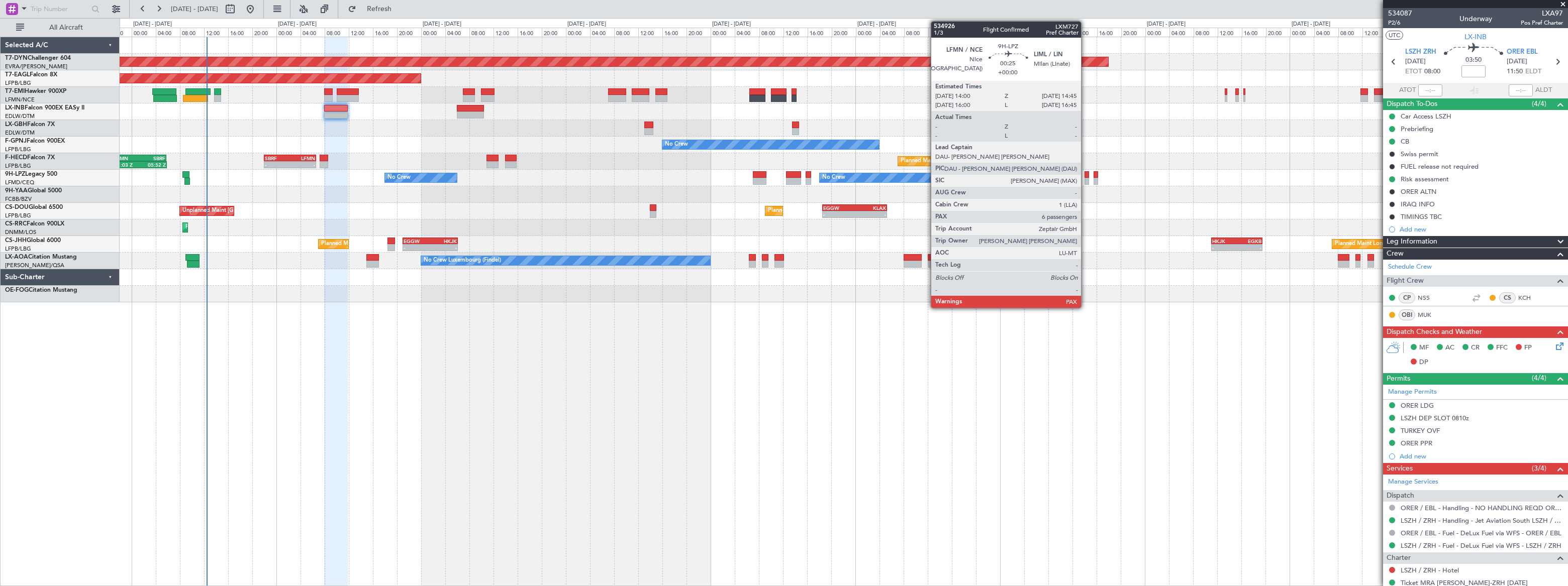
click at [1086, 177] on div at bounding box center [1087, 174] width 5 height 7
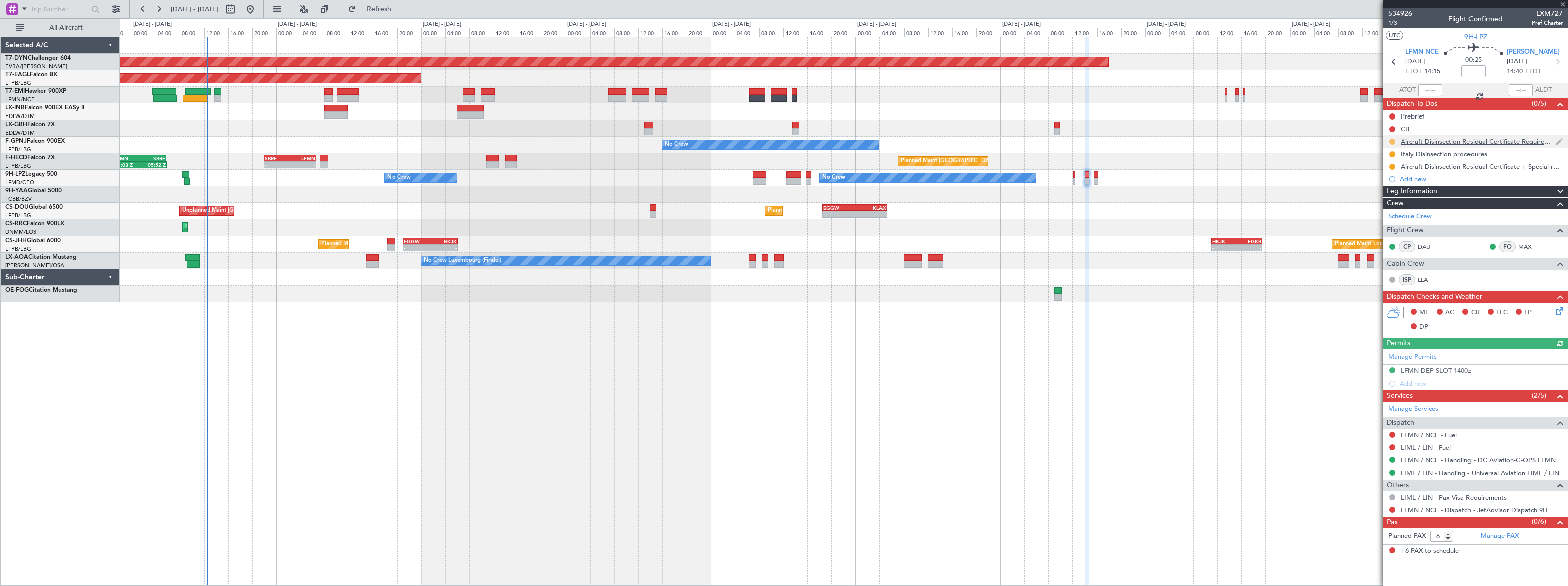
click at [1393, 141] on button at bounding box center [1392, 141] width 6 height 6
click at [1389, 186] on span "Completed" at bounding box center [1396, 186] width 34 height 10
click at [1392, 153] on button at bounding box center [1392, 154] width 6 height 6
click at [1387, 200] on span "Completed" at bounding box center [1396, 198] width 34 height 10
click at [1394, 166] on button at bounding box center [1392, 166] width 6 height 6
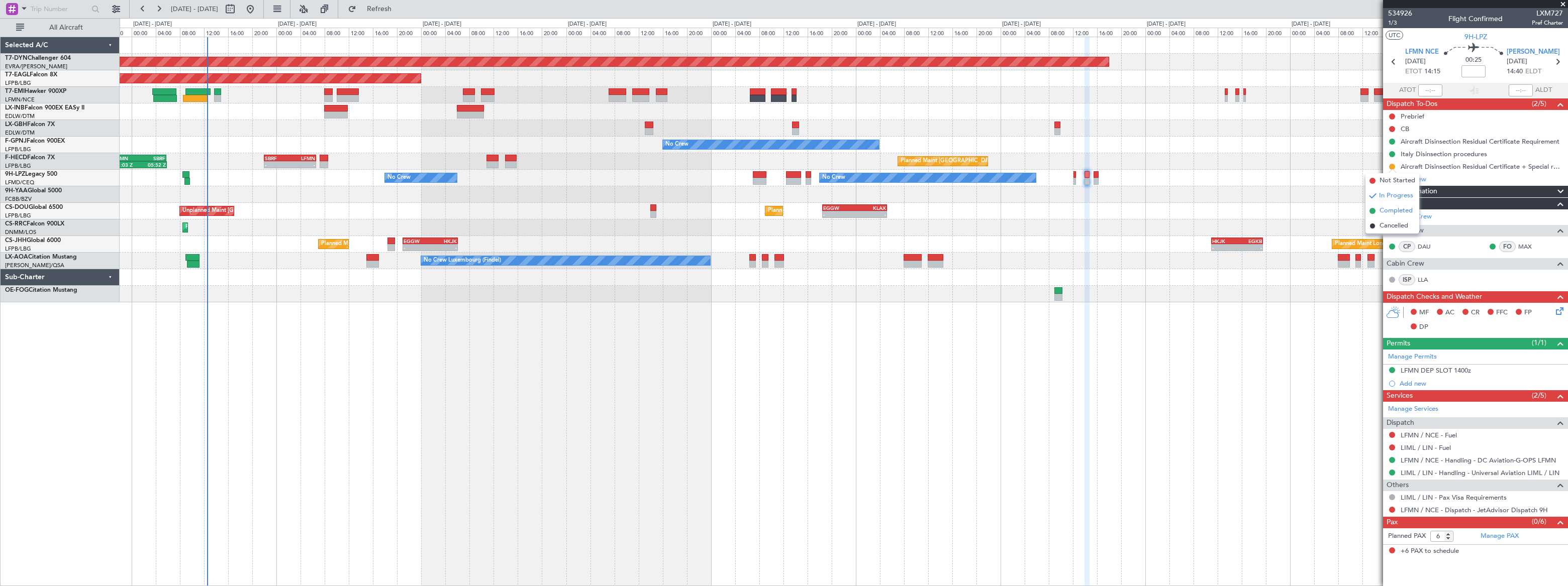
click at [1394, 211] on span "Completed" at bounding box center [1396, 211] width 34 height 10
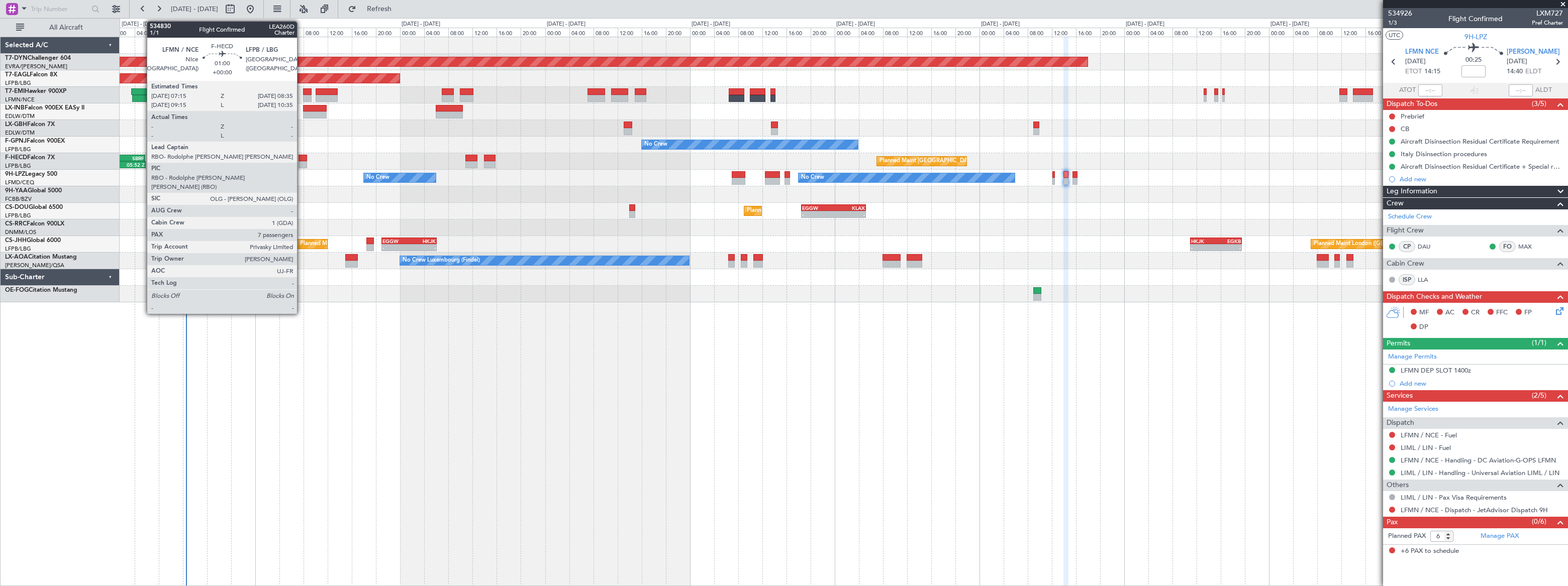
click at [301, 157] on div at bounding box center [303, 158] width 8 height 7
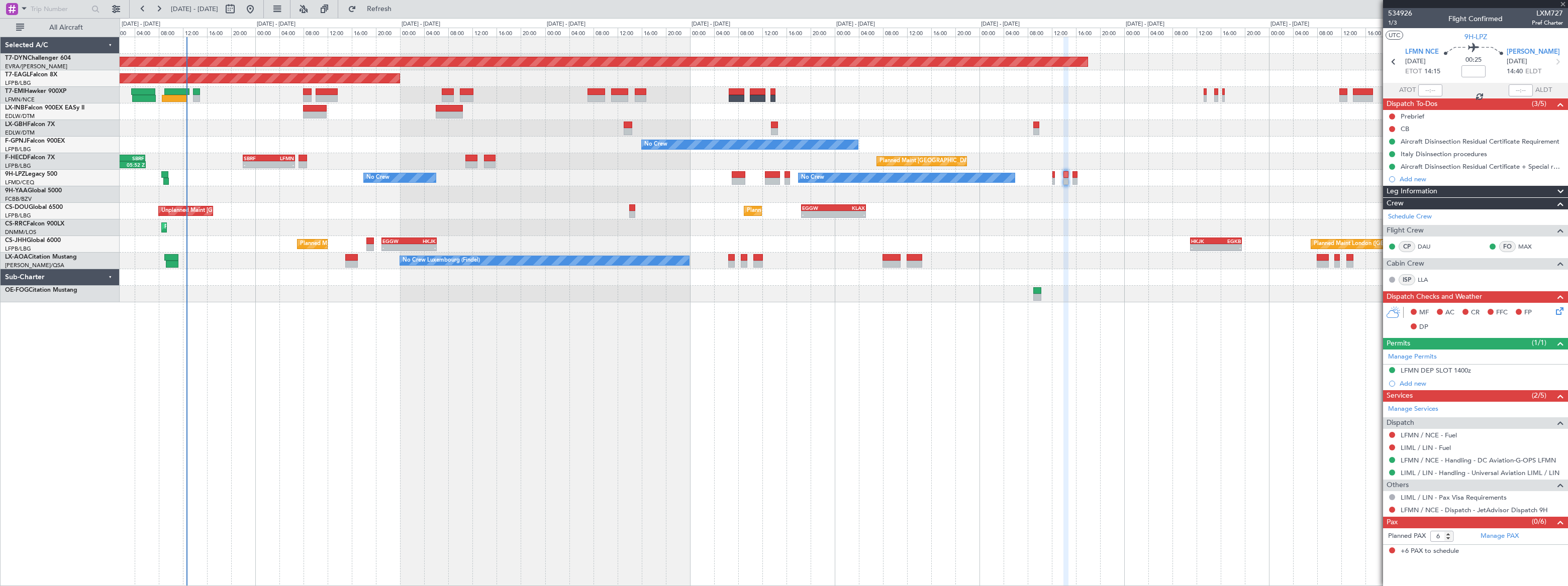
type input "7"
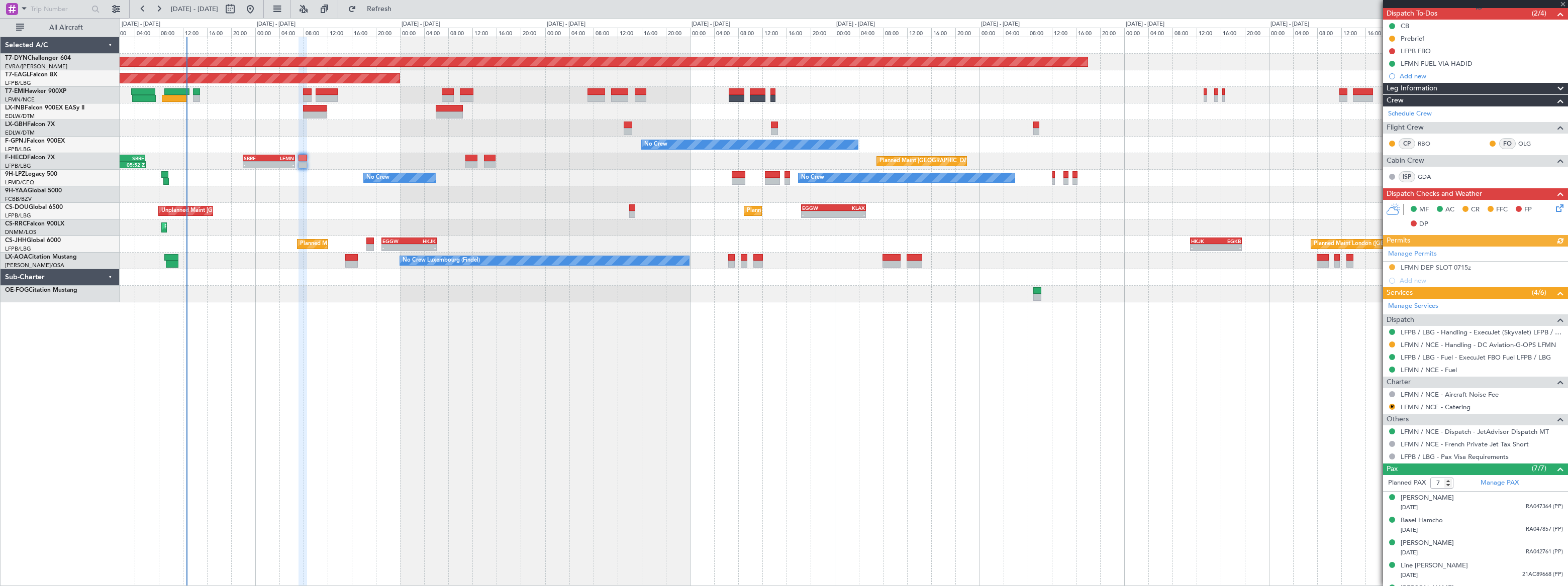
scroll to position [152, 0]
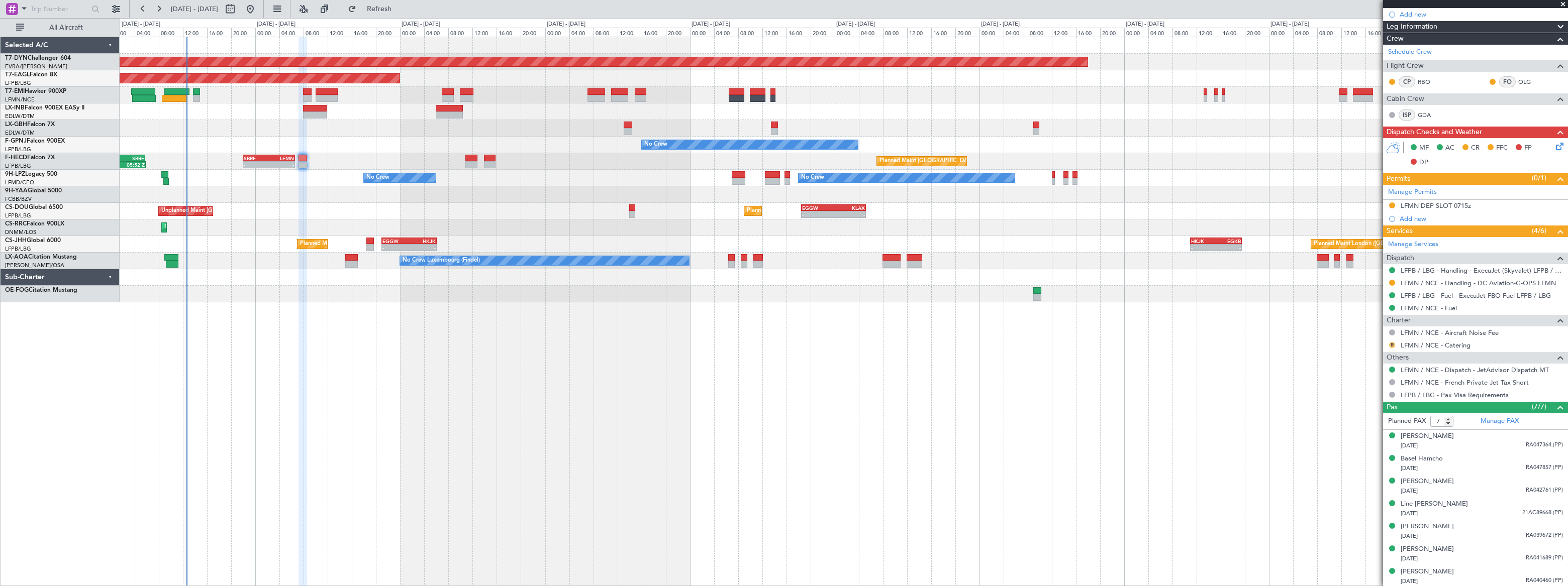
click at [1393, 342] on button "R" at bounding box center [1392, 345] width 6 height 6
click at [1347, 403] on li "Requested" at bounding box center [1392, 403] width 116 height 15
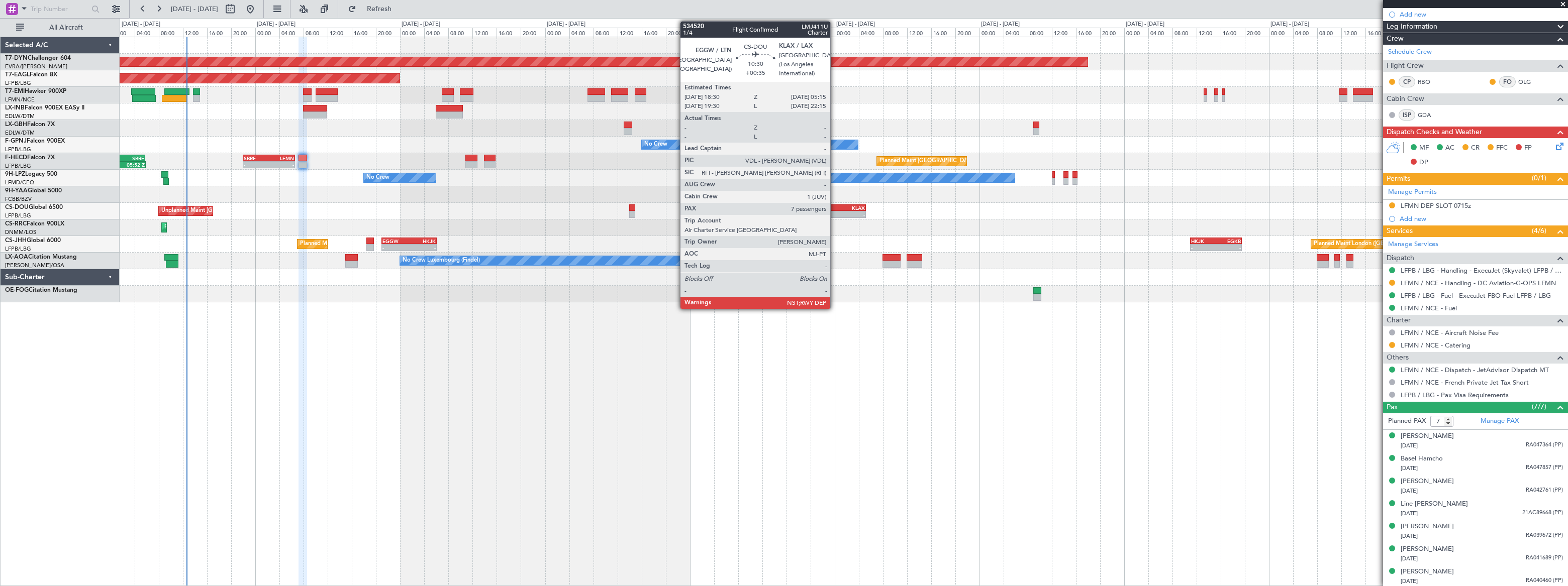
click at [835, 206] on div "KLAX" at bounding box center [849, 207] width 32 height 6
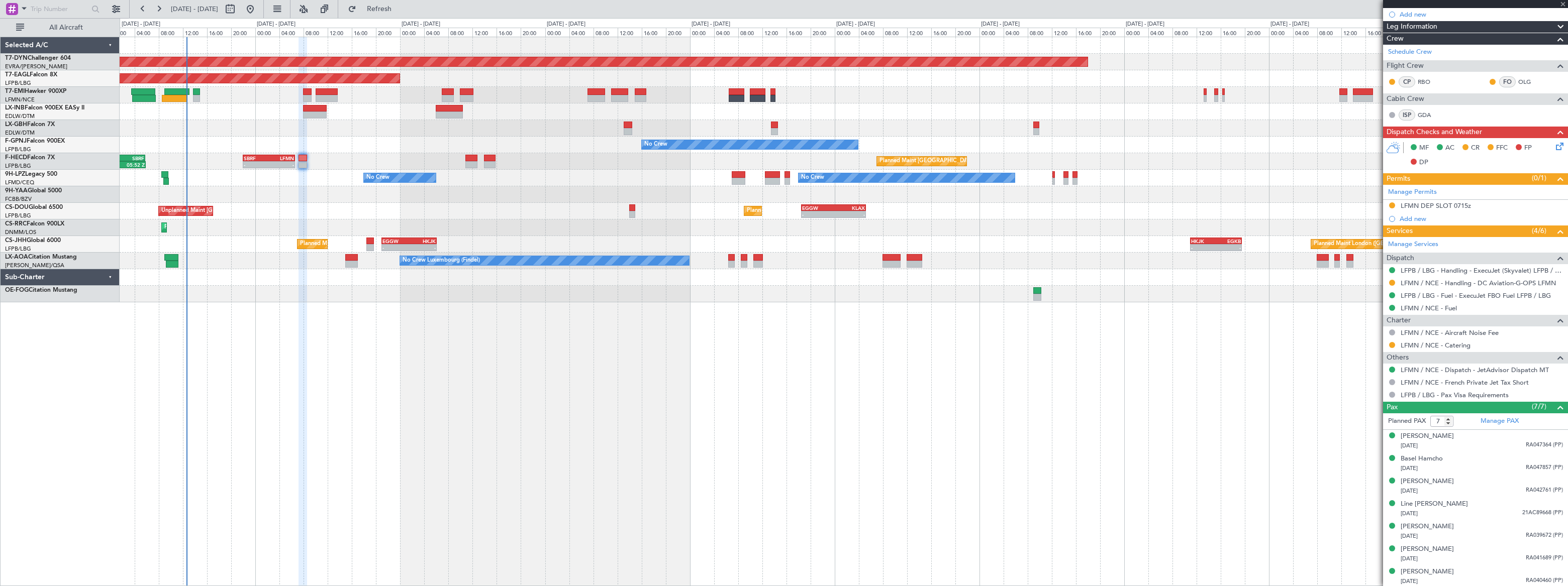
scroll to position [0, 0]
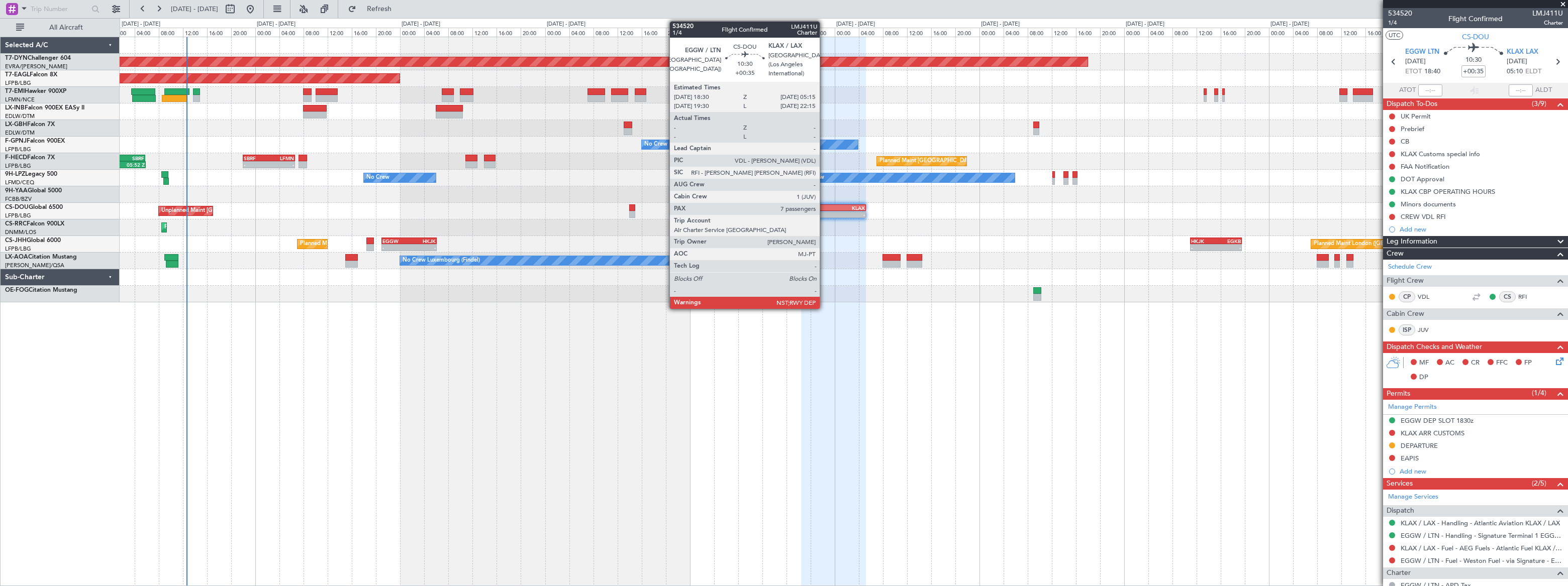
click at [825, 206] on div "EGGW" at bounding box center [818, 207] width 32 height 6
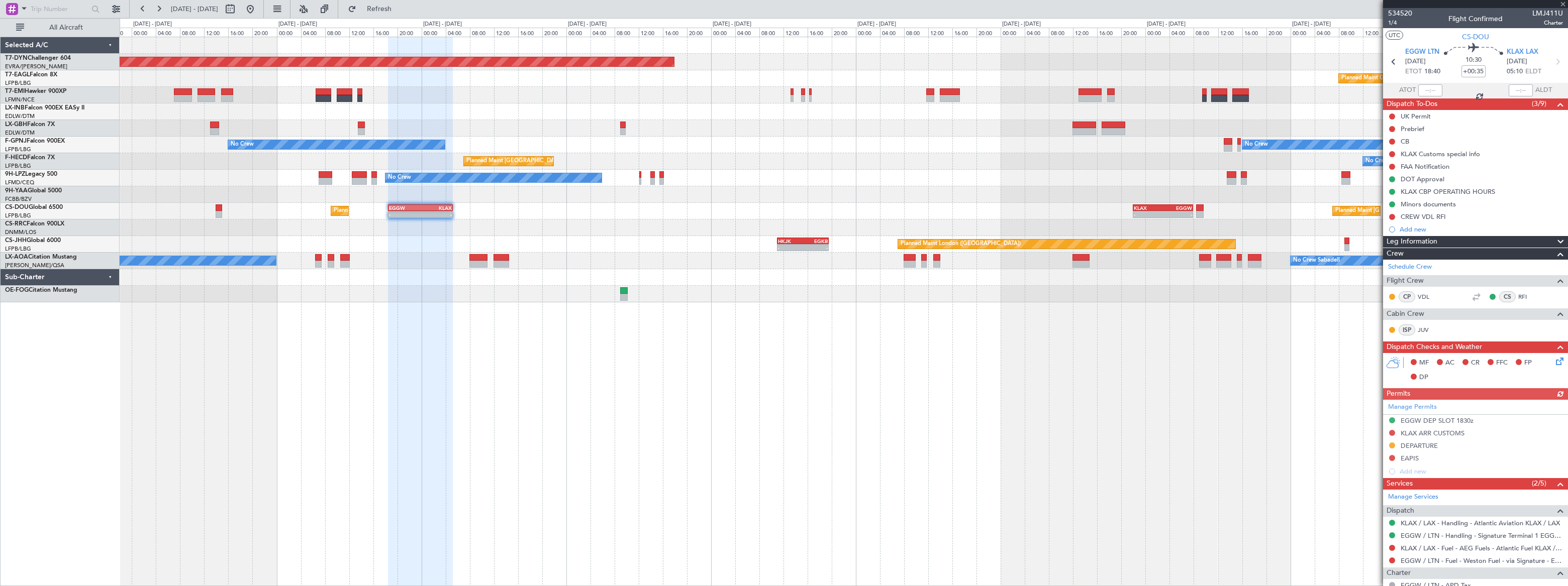
click at [679, 223] on div at bounding box center [843, 228] width 1448 height 16
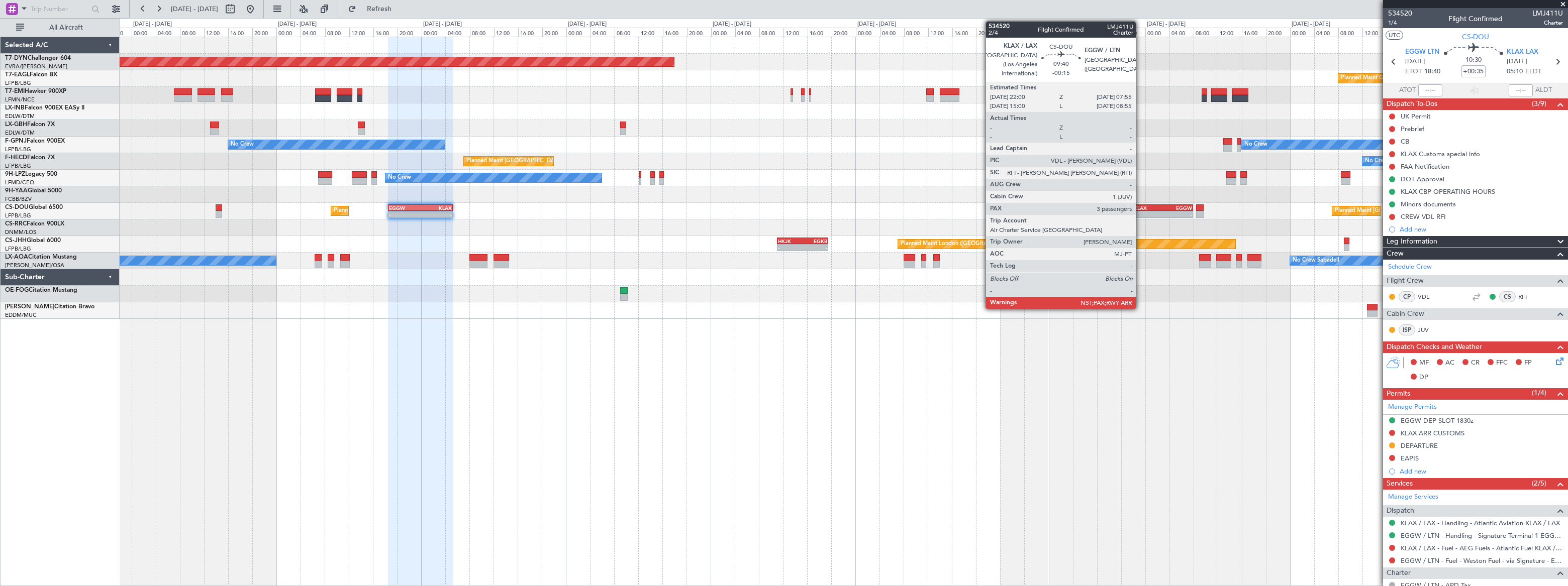
click at [1141, 209] on div "KLAX" at bounding box center [1149, 207] width 29 height 6
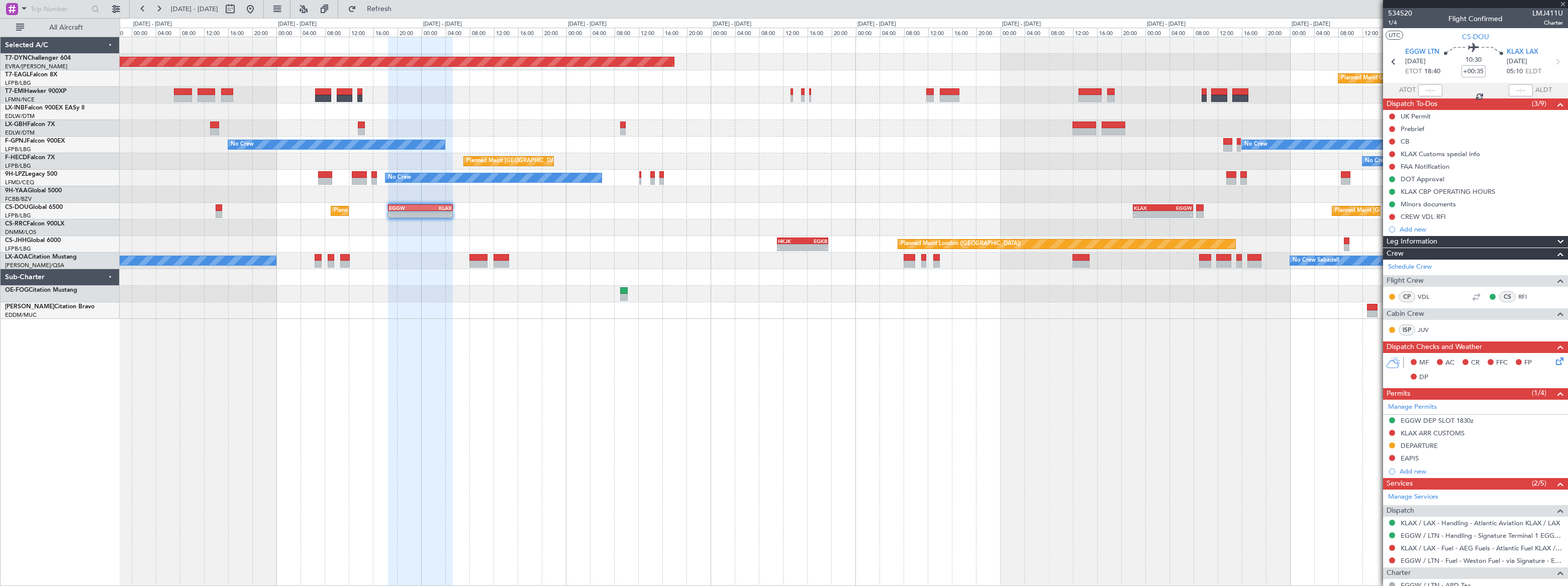
type input "-00:15"
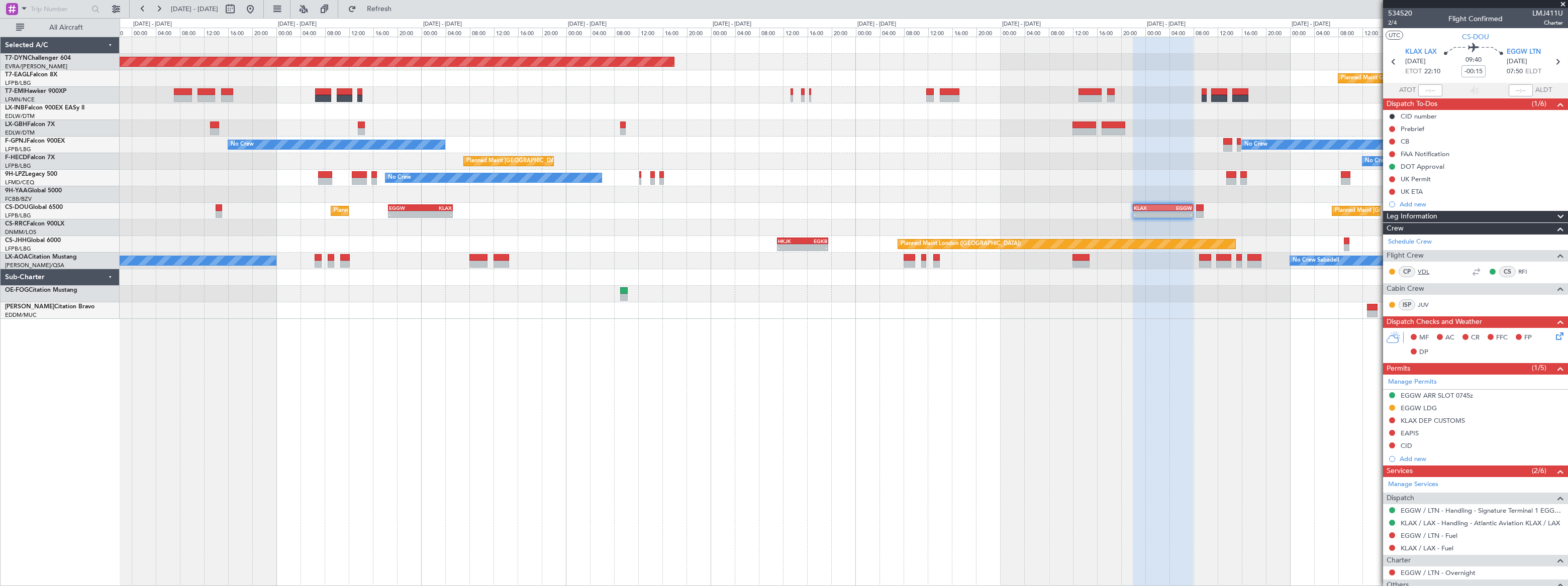
click at [1426, 268] on link "VDL" at bounding box center [1430, 272] width 23 height 9
click at [929, 151] on div "No Crew No Crew" at bounding box center [843, 145] width 1448 height 16
click at [1564, 3] on span at bounding box center [1563, 4] width 10 height 9
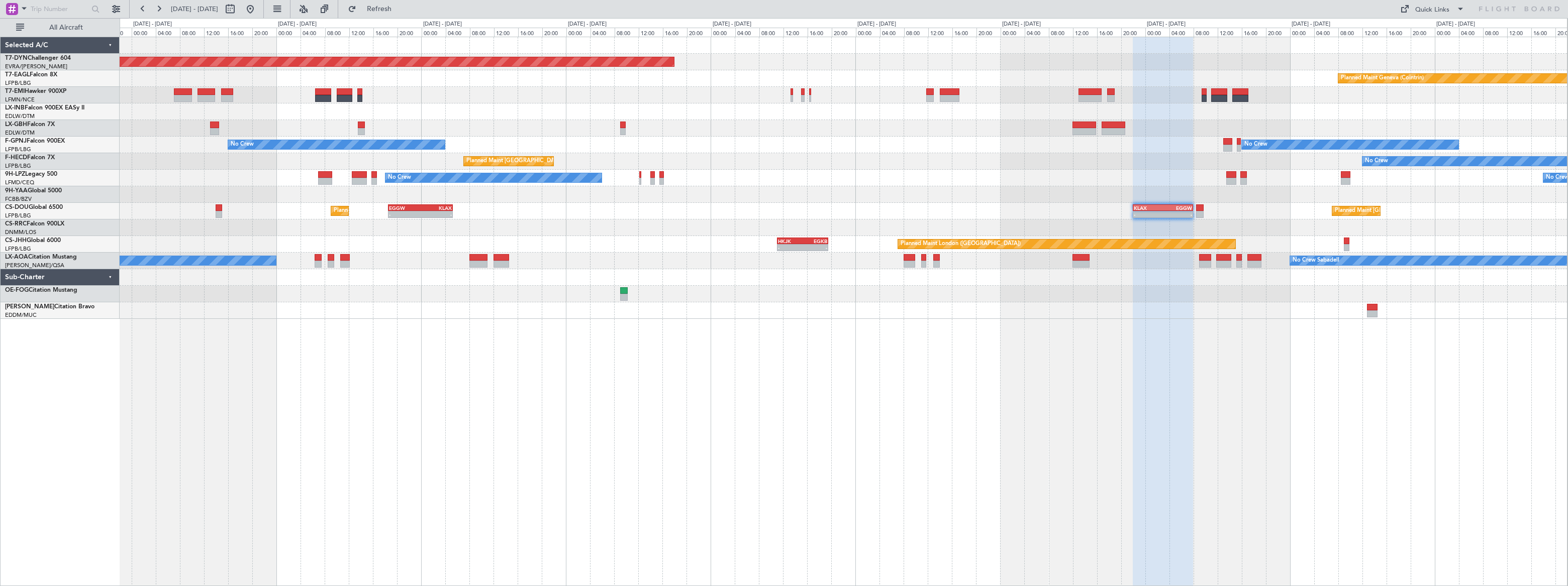
type input "0"
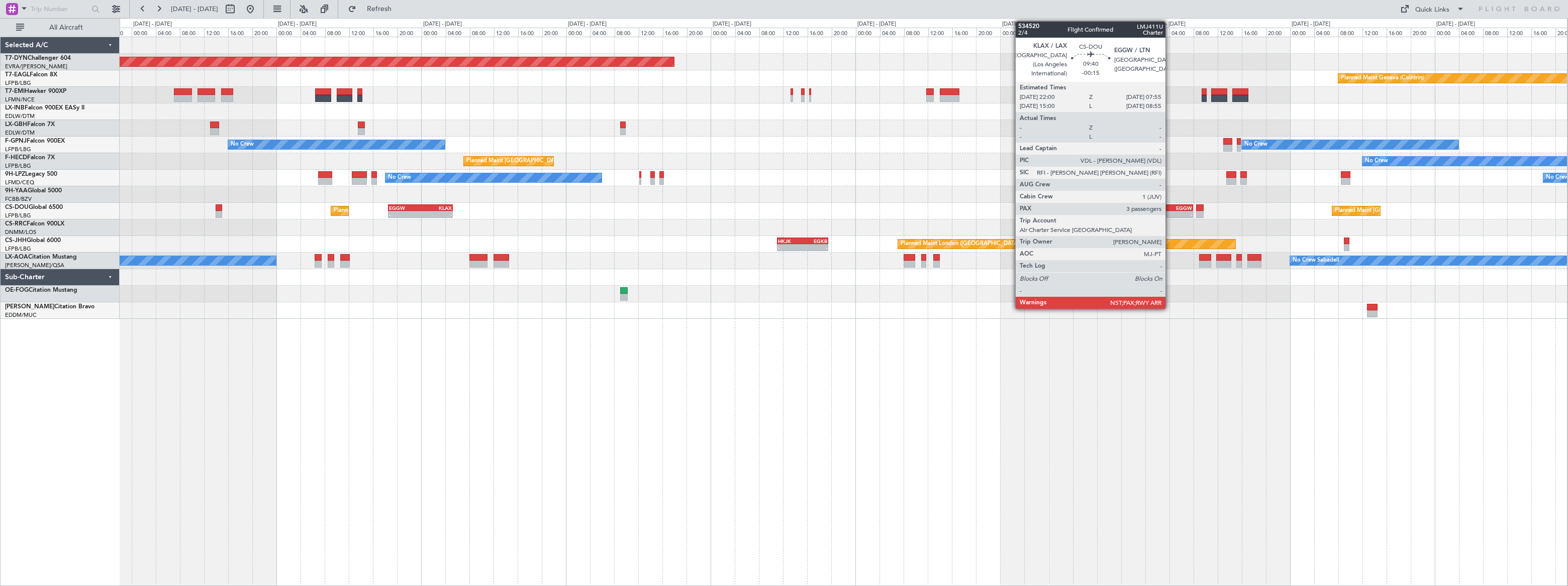
click at [1171, 208] on div "EGGW" at bounding box center [1178, 207] width 29 height 6
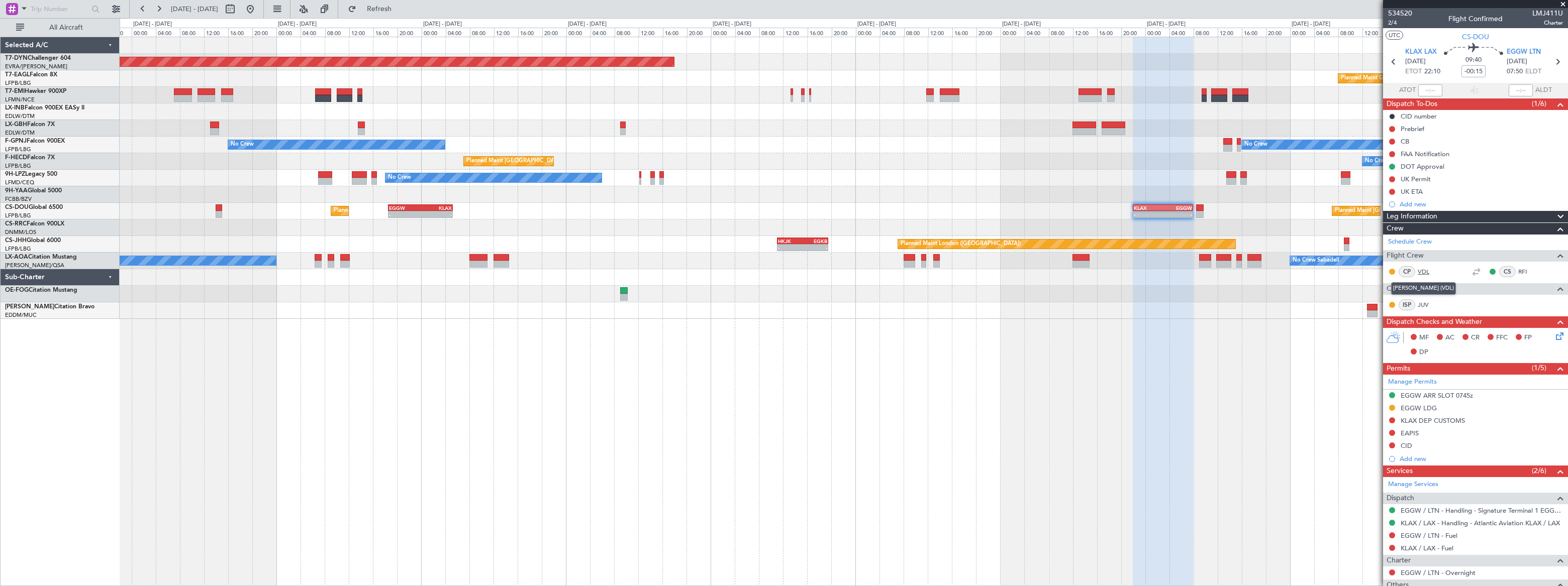
click at [1424, 269] on link "VDL" at bounding box center [1430, 272] width 23 height 9
click at [1424, 273] on link "VDL" at bounding box center [1430, 272] width 23 height 9
click at [1519, 272] on link "RFI" at bounding box center [1530, 272] width 23 height 9
click at [1426, 305] on link "JUV" at bounding box center [1430, 304] width 23 height 9
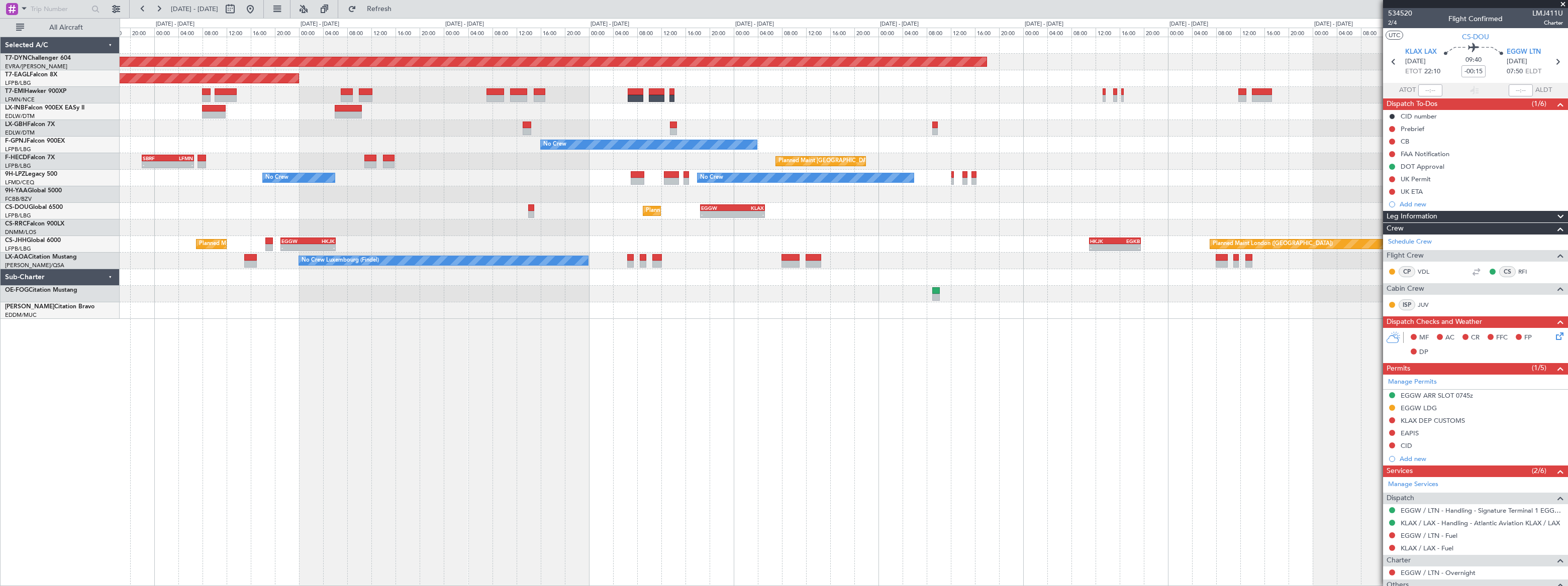
click at [639, 171] on div "Planned Maint [GEOGRAPHIC_DATA]-[GEOGRAPHIC_DATA] Planned Maint [US_STATE] ([GE…" at bounding box center [843, 178] width 1448 height 282
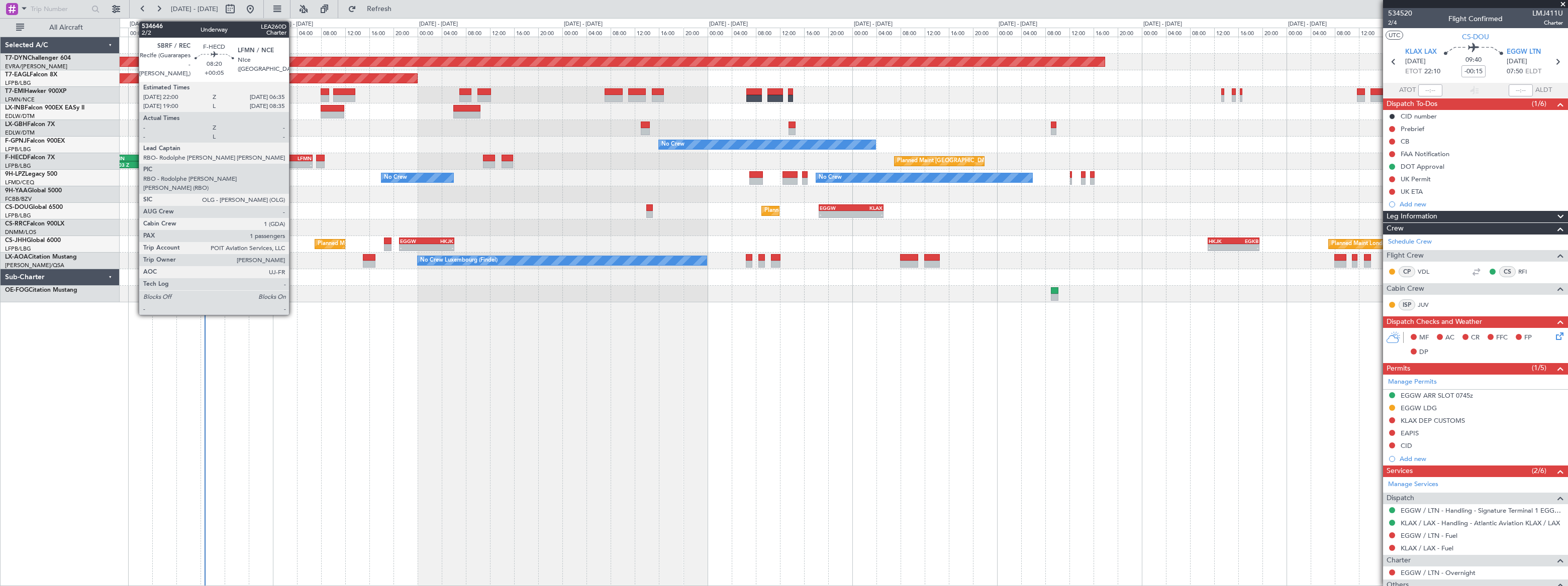
click at [294, 162] on div "-" at bounding box center [299, 165] width 25 height 6
click at [300, 157] on div "LFMN" at bounding box center [299, 158] width 25 height 6
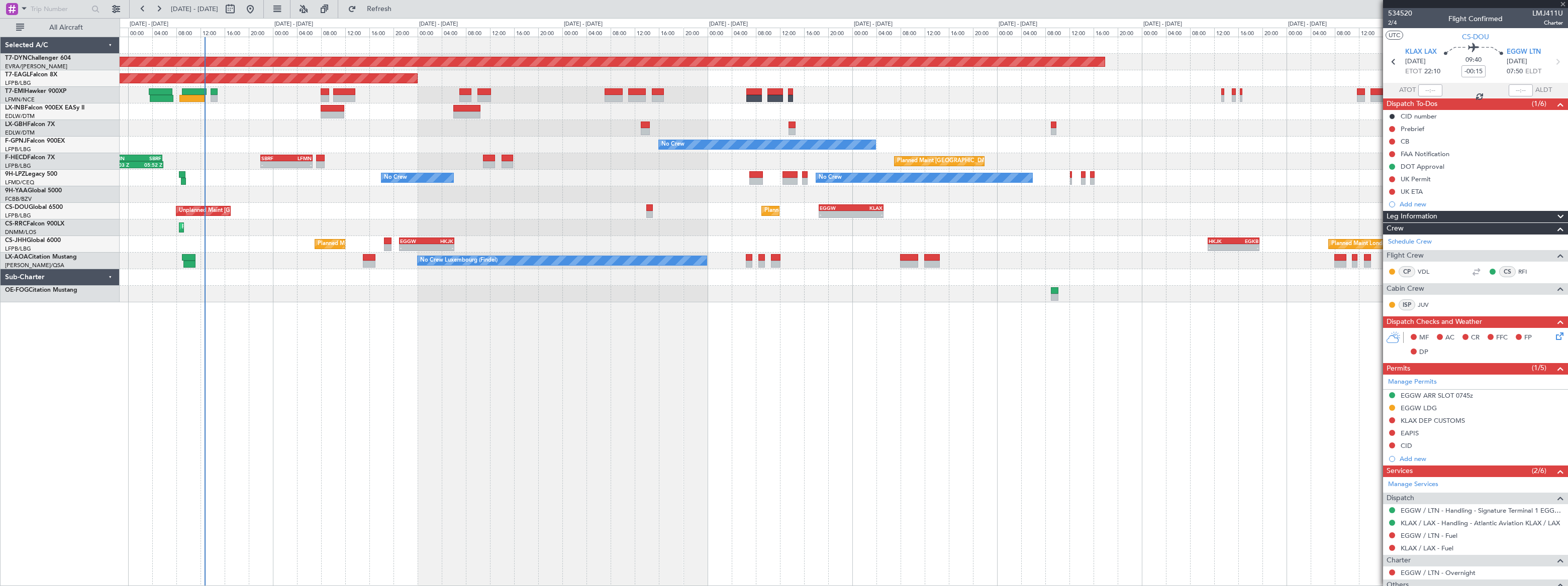
type input "+00:05"
type input "1"
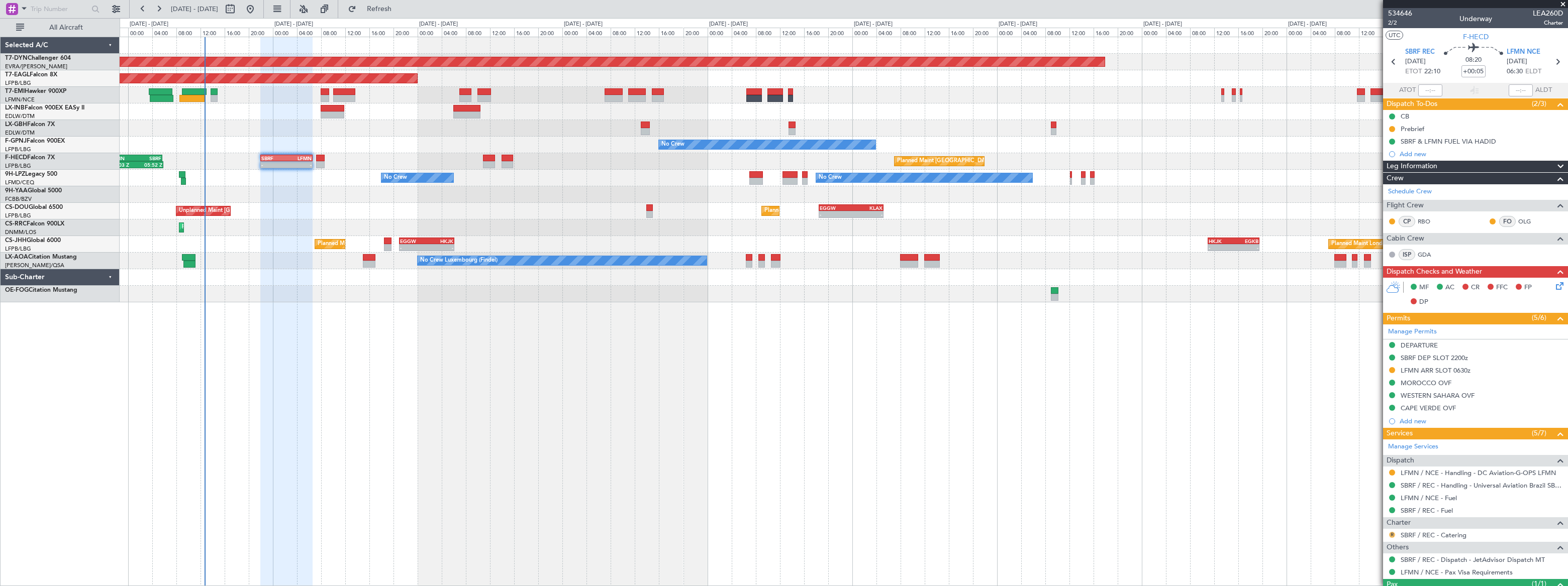
click at [1394, 535] on button "R" at bounding box center [1392, 534] width 6 height 6
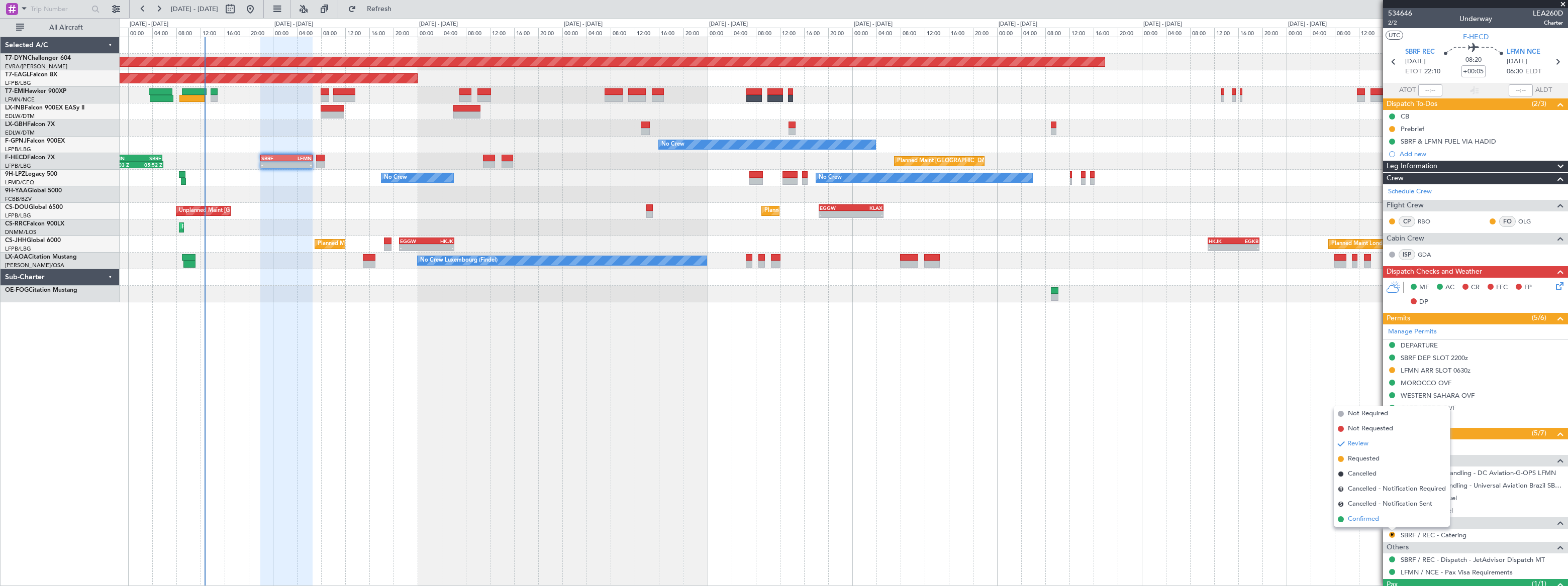
click at [1364, 519] on span "Confirmed" at bounding box center [1363, 520] width 31 height 10
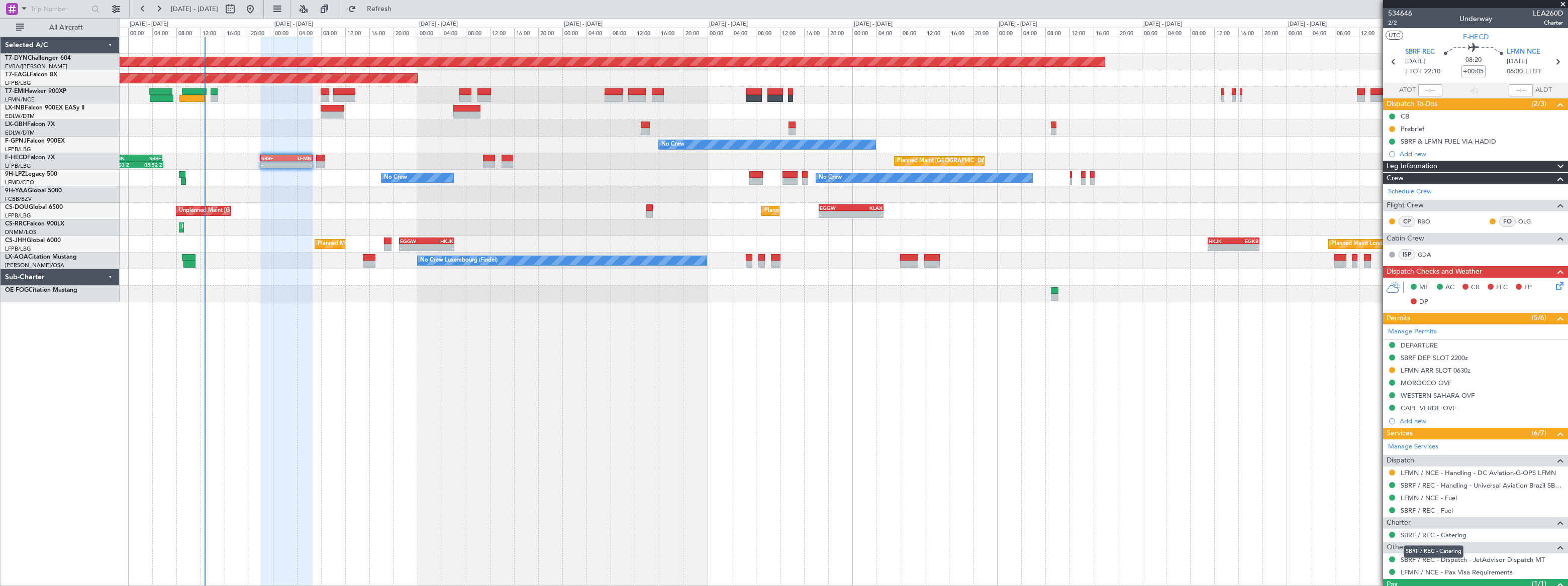
click at [1452, 534] on link "SBRF / REC - Catering" at bounding box center [1434, 535] width 66 height 8
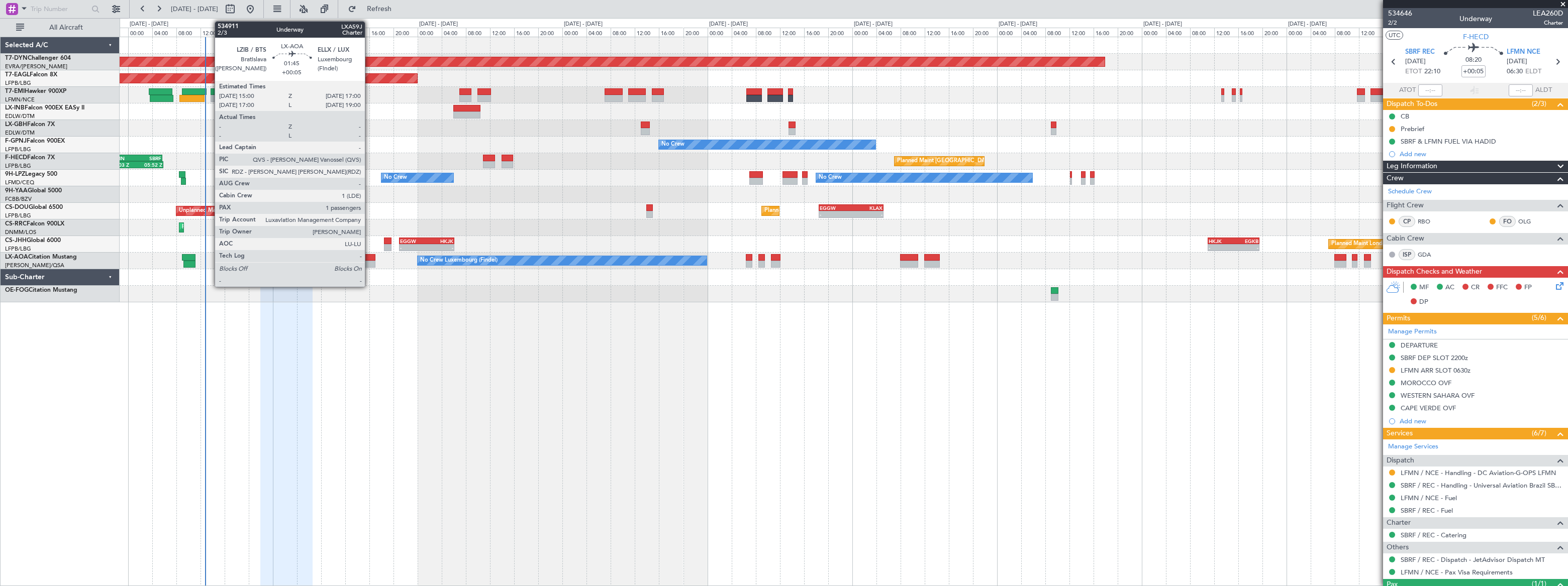
click at [369, 259] on div at bounding box center [368, 258] width 12 height 7
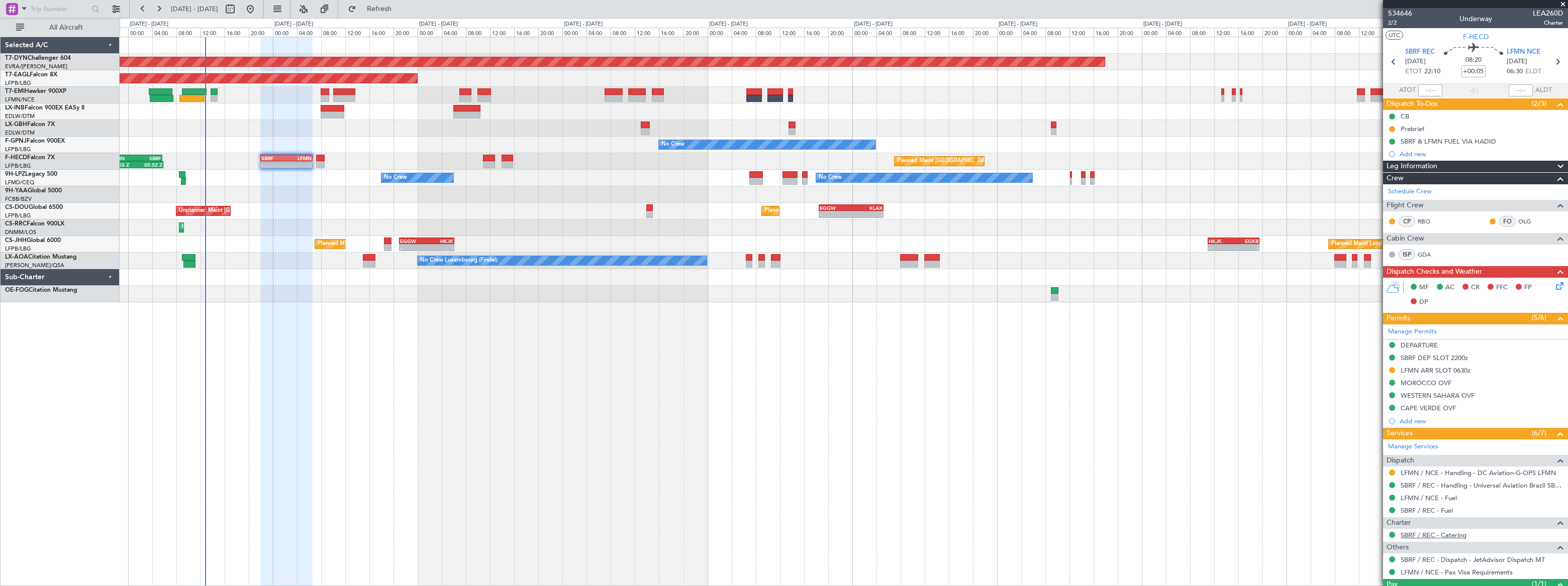
click at [1455, 535] on link "SBRF / REC - Catering" at bounding box center [1434, 535] width 66 height 8
click at [1392, 534] on button at bounding box center [1392, 534] width 6 height 6
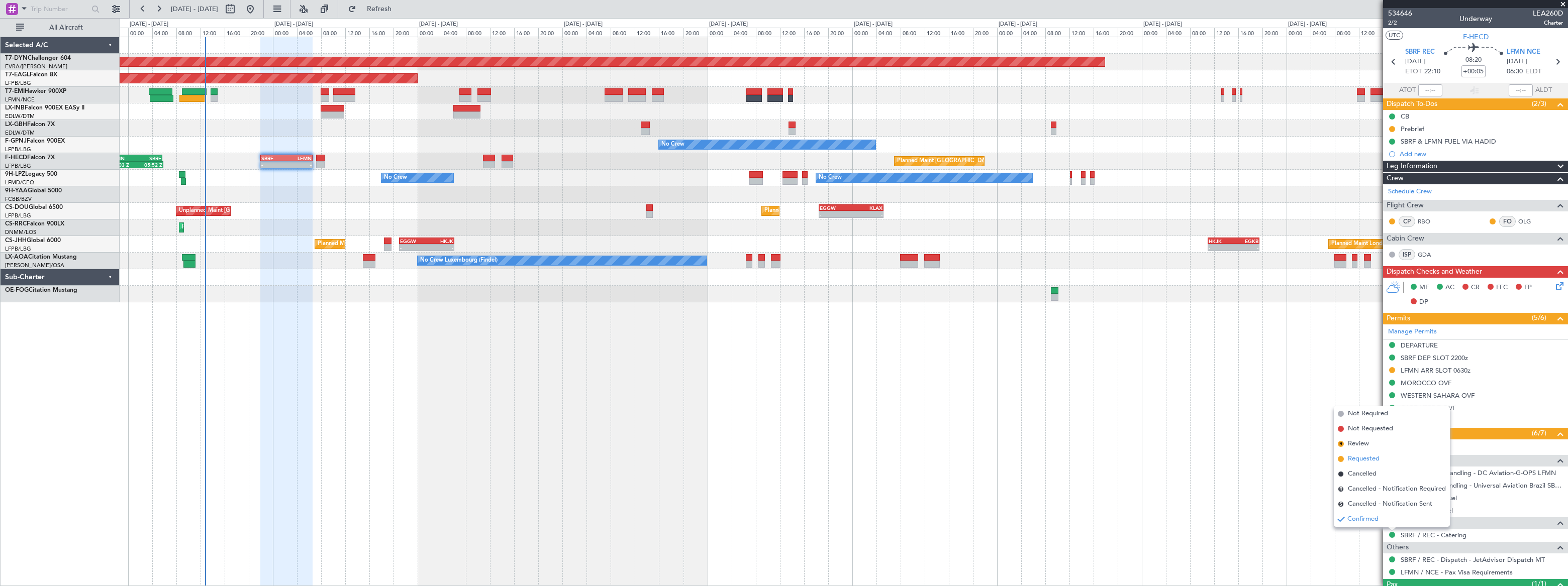
click at [1349, 458] on span "Requested" at bounding box center [1363, 459] width 32 height 10
click at [364, 310] on div "Planned Maint Basel-Mulhouse Planned Maint New York (Teterboro) Planned Maint G…" at bounding box center [843, 312] width 1448 height 550
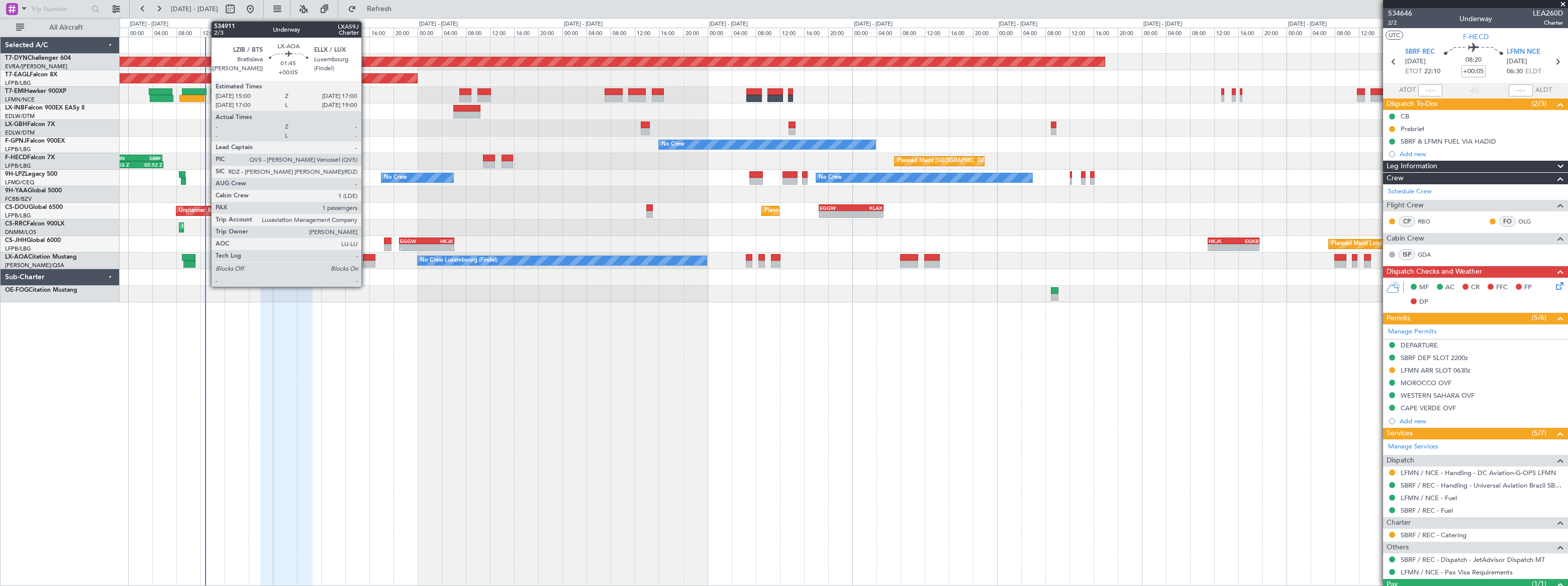
click at [366, 259] on div at bounding box center [368, 258] width 12 height 7
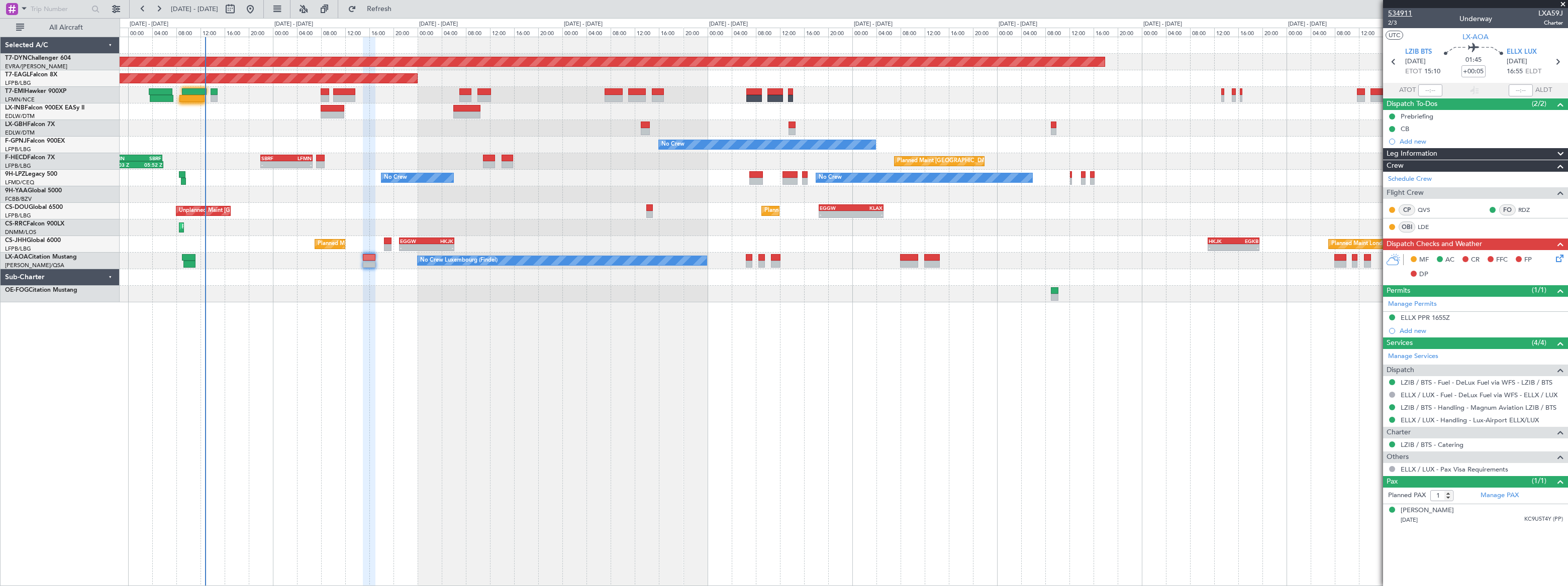
click at [1401, 10] on span "534911" at bounding box center [1400, 13] width 24 height 11
click at [401, 367] on div "Planned Maint Basel-Mulhouse Planned Maint New York (Teterboro) Planned Maint G…" at bounding box center [843, 312] width 1448 height 550
click at [745, 349] on div "Planned Maint Basel-Mulhouse Planned Maint New York (Teterboro) Planned Maint G…" at bounding box center [843, 312] width 1448 height 550
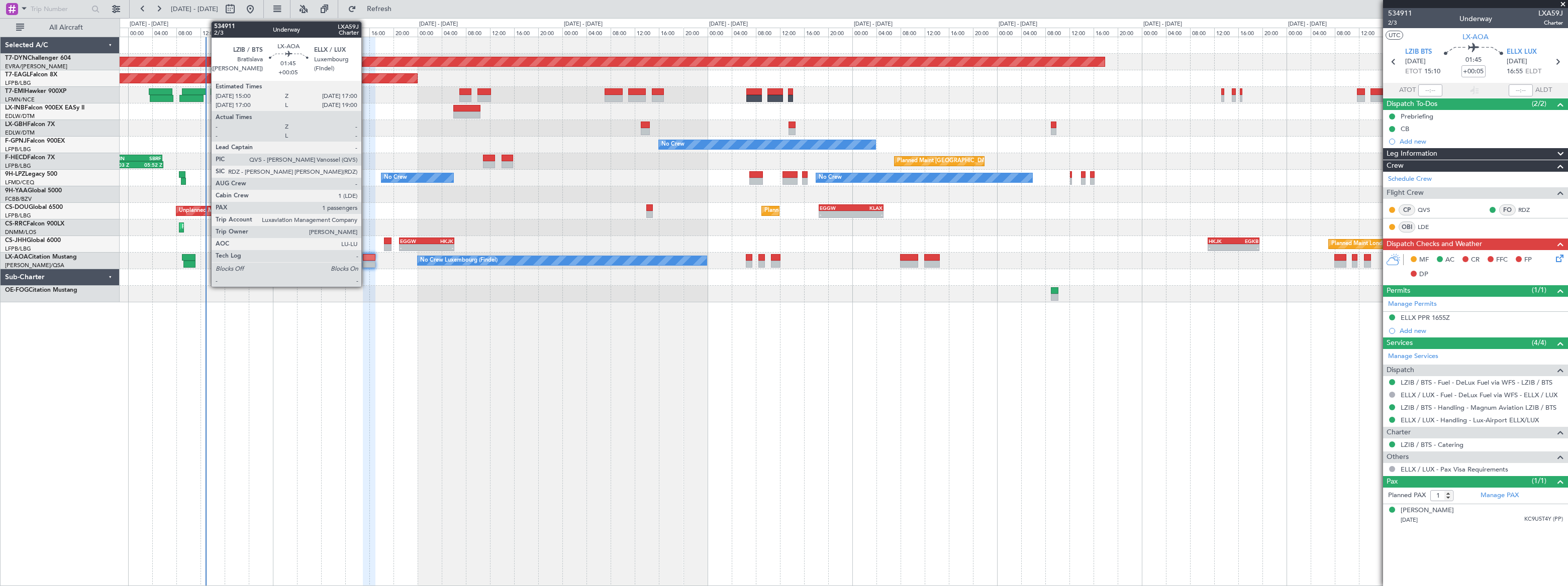
click at [366, 259] on div at bounding box center [368, 258] width 12 height 7
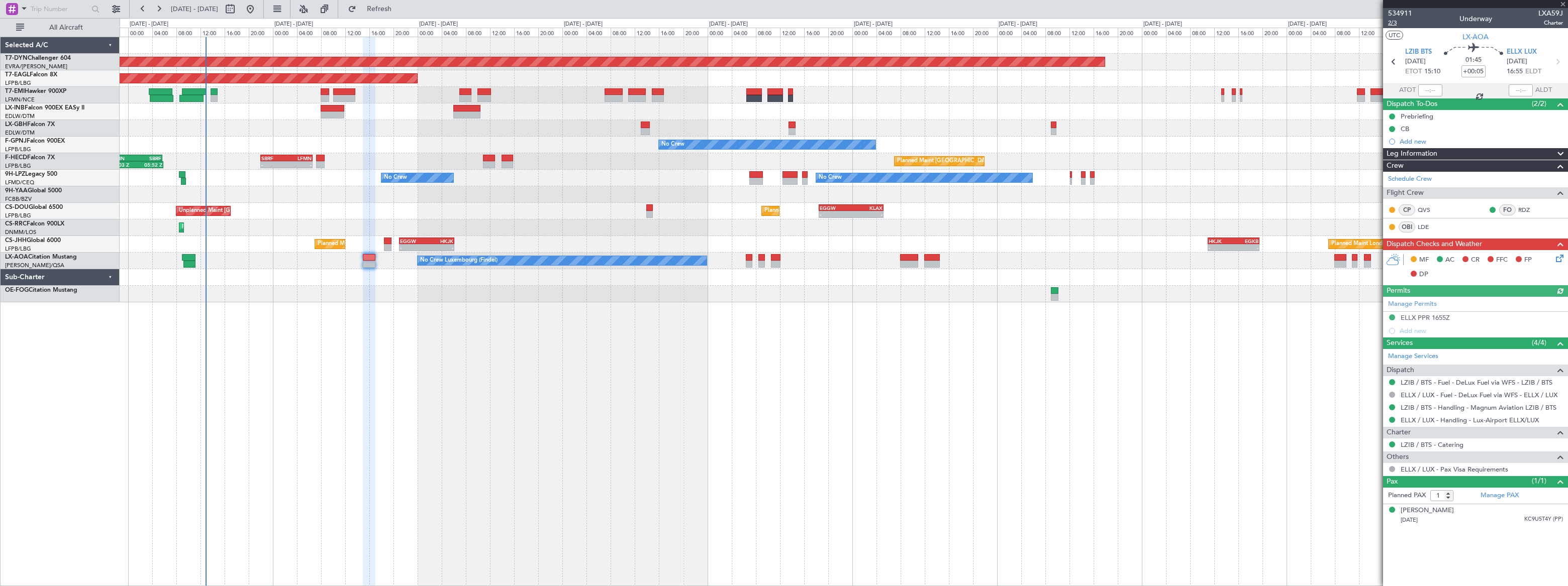
click at [1391, 21] on span "2/3" at bounding box center [1400, 23] width 24 height 8
click at [1403, 15] on span "534911" at bounding box center [1400, 13] width 24 height 11
click at [1558, 257] on icon at bounding box center [1558, 257] width 8 height 8
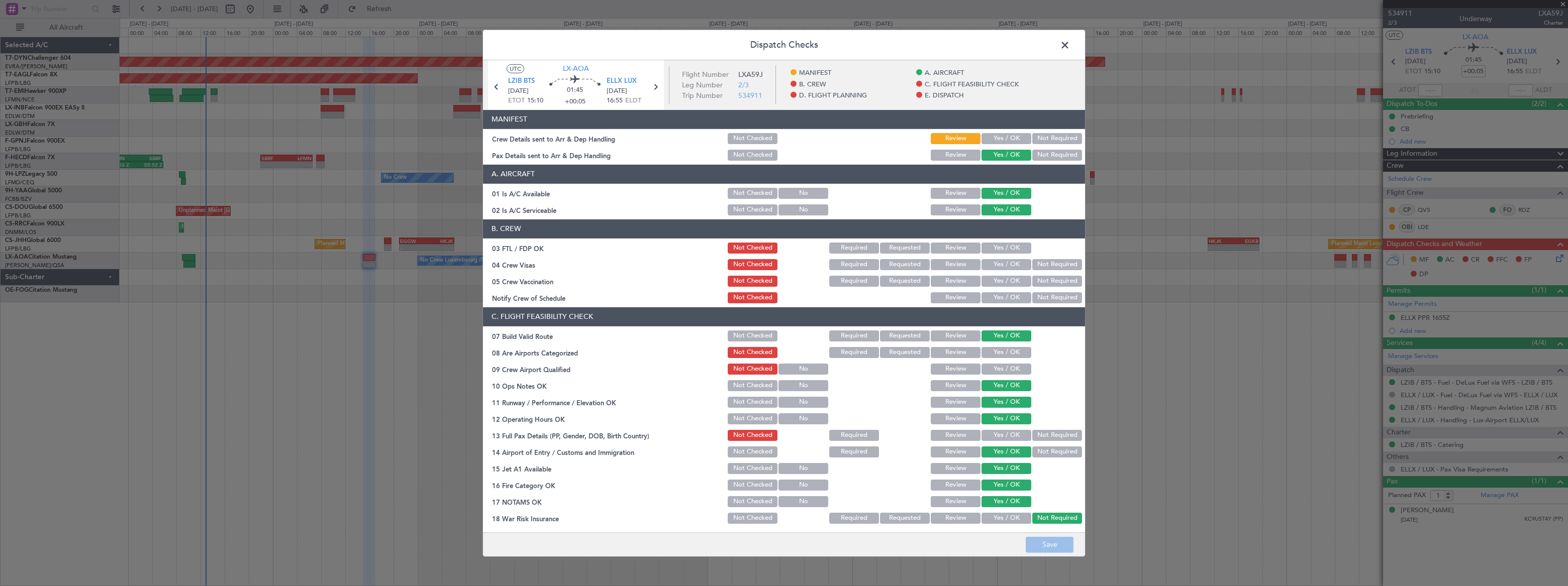
click at [996, 138] on button "Yes / OK" at bounding box center [1006, 139] width 50 height 11
click at [1050, 543] on button "Save" at bounding box center [1050, 545] width 47 height 16
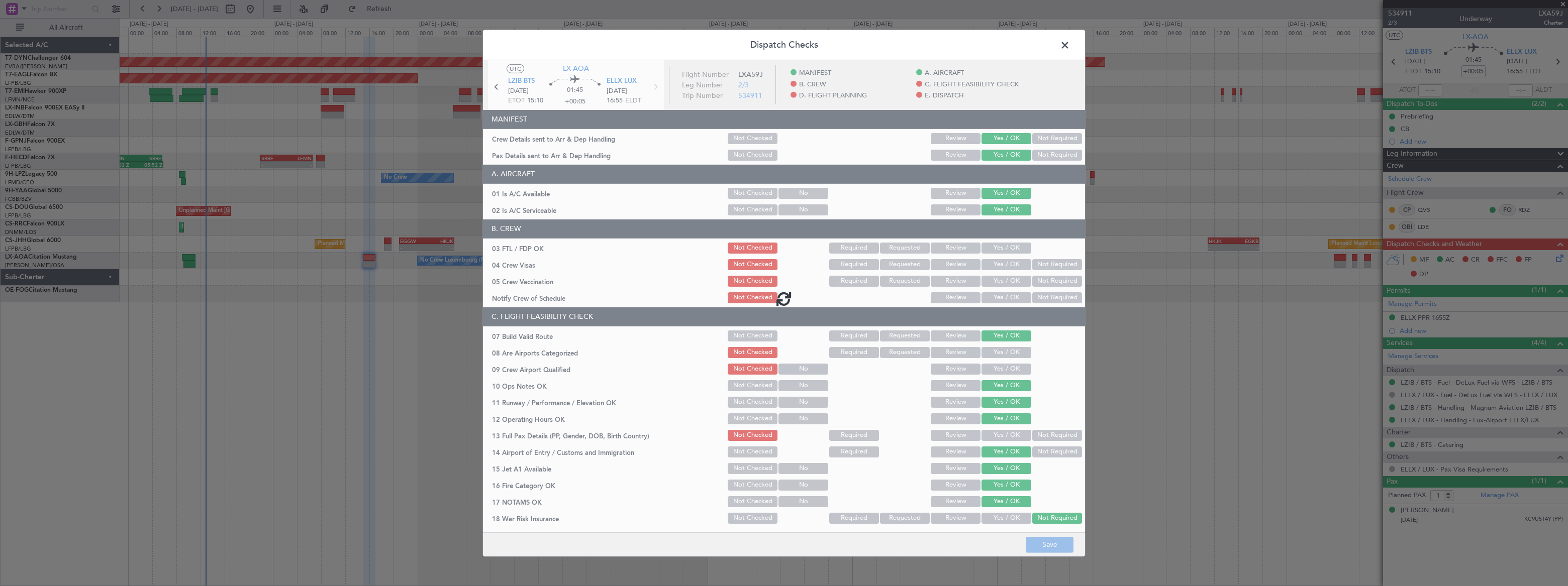
click at [1070, 43] on span at bounding box center [1070, 47] width 0 height 20
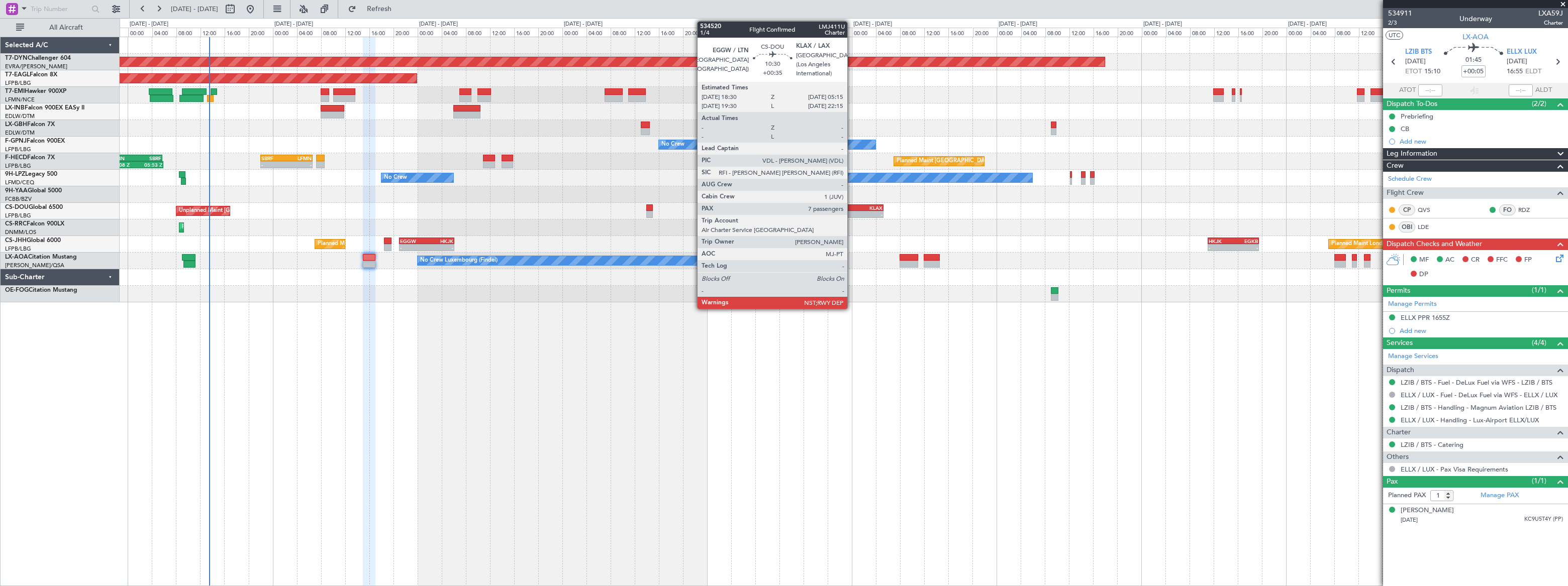
click at [853, 208] on div "KLAX" at bounding box center [866, 207] width 32 height 6
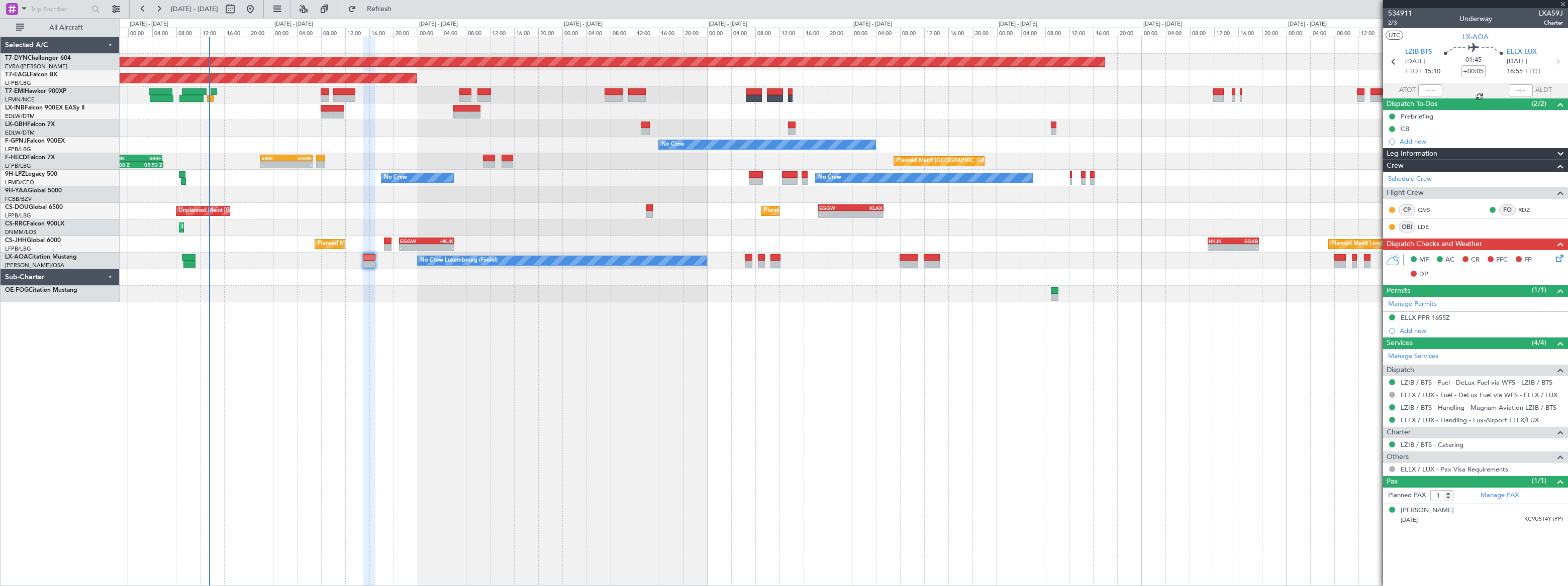
type input "+00:35"
type input "7"
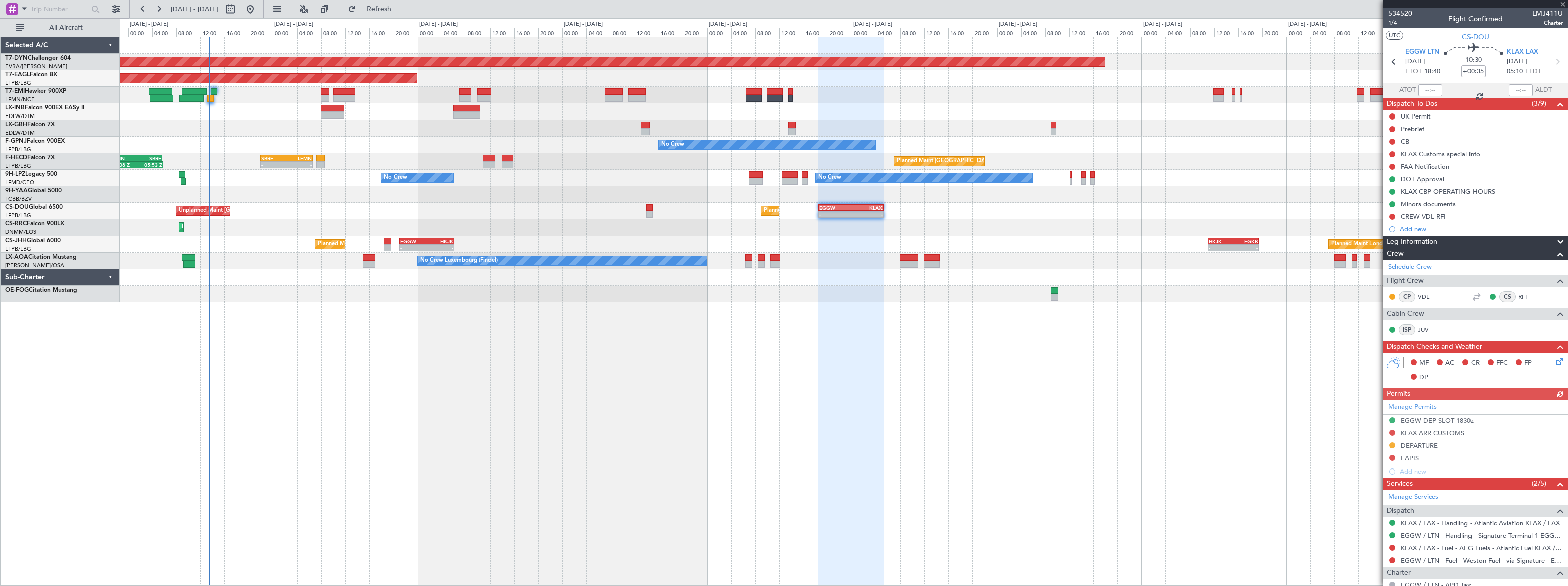
scroll to position [228, 0]
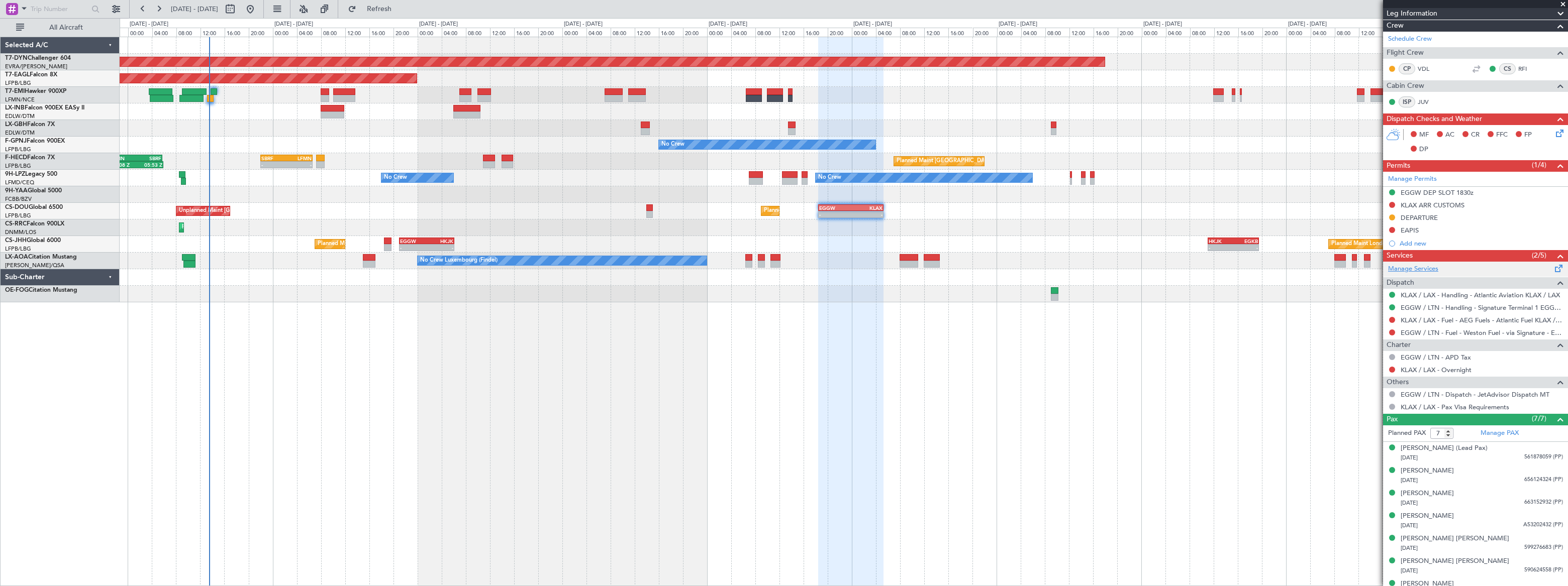
click at [1420, 266] on link "Manage Services" at bounding box center [1413, 269] width 50 height 10
click at [400, 8] on span "Refresh" at bounding box center [380, 9] width 43 height 7
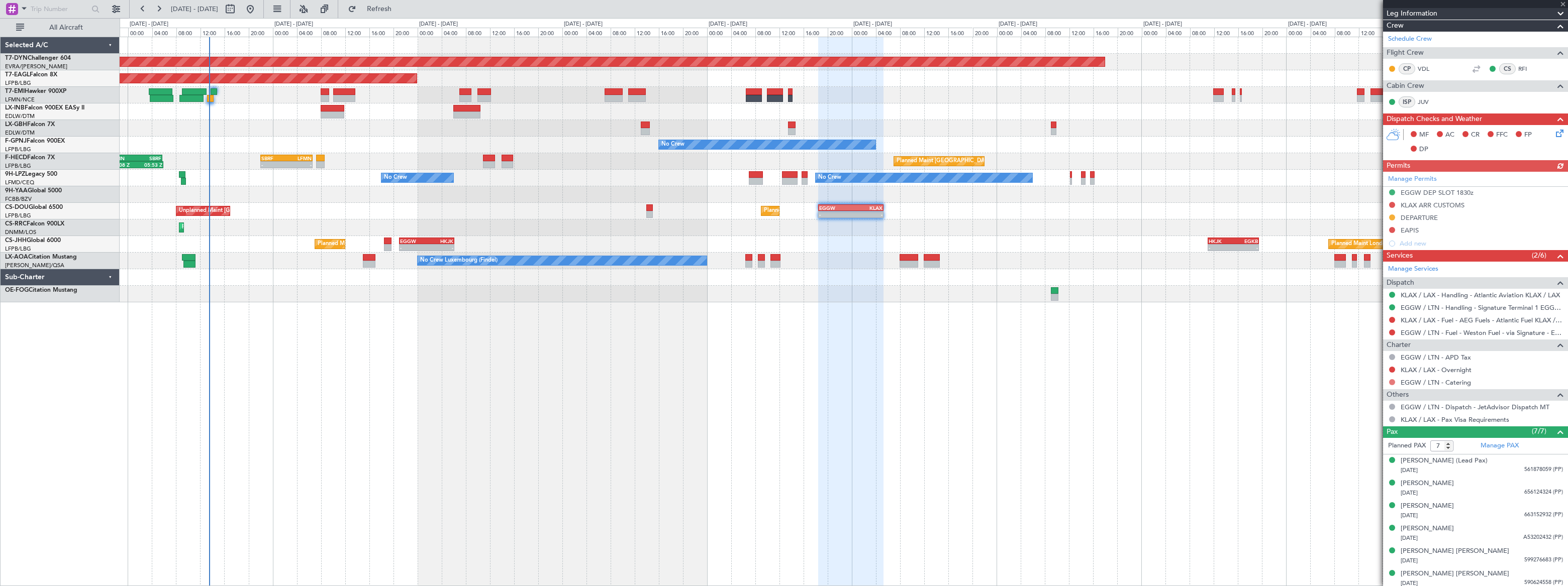
click at [1392, 382] on button at bounding box center [1392, 381] width 6 height 6
click at [1356, 441] on span "Requested" at bounding box center [1363, 441] width 32 height 10
click at [1438, 382] on link "EGGW / LTN - Catering" at bounding box center [1436, 382] width 70 height 8
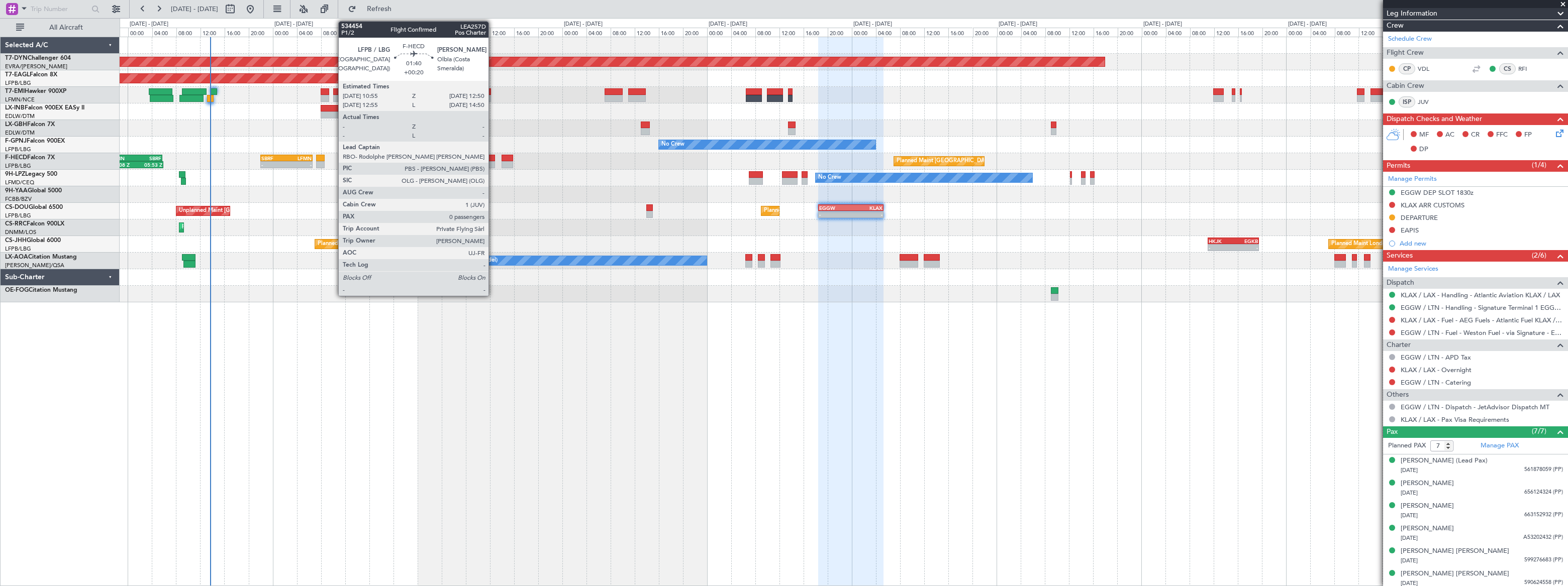
click at [493, 162] on div at bounding box center [489, 165] width 12 height 7
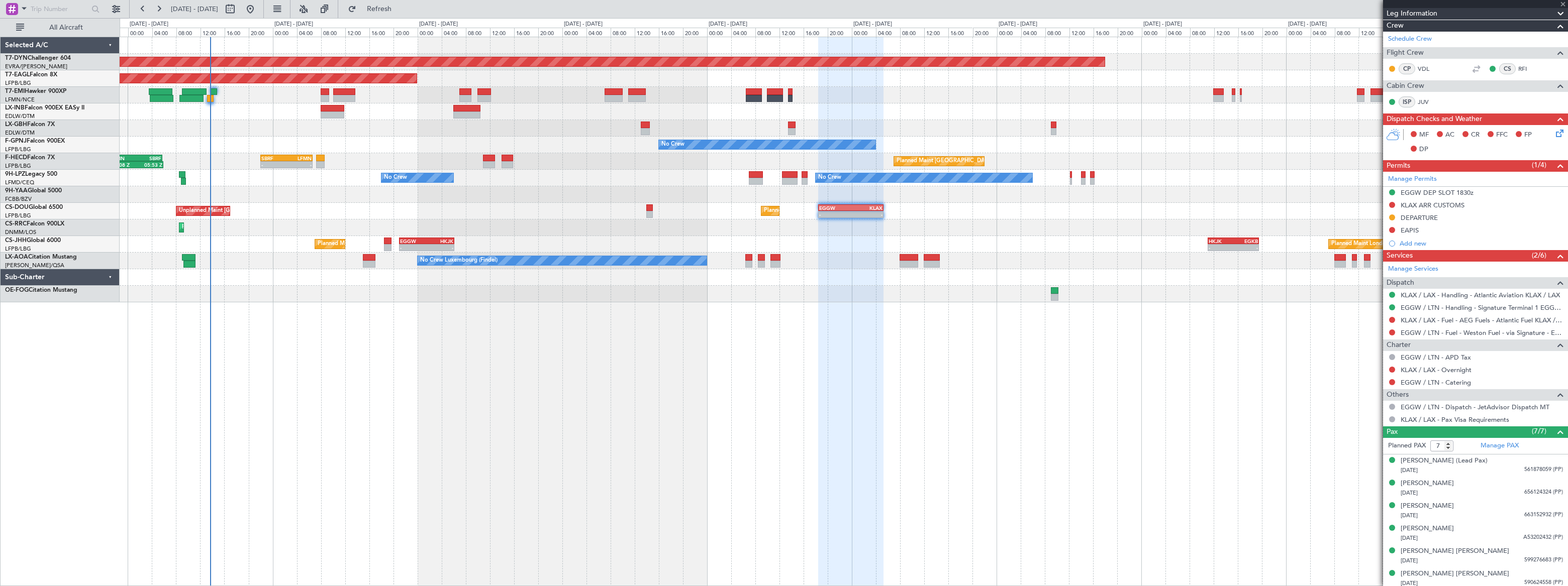
type input "+00:20"
type input "0"
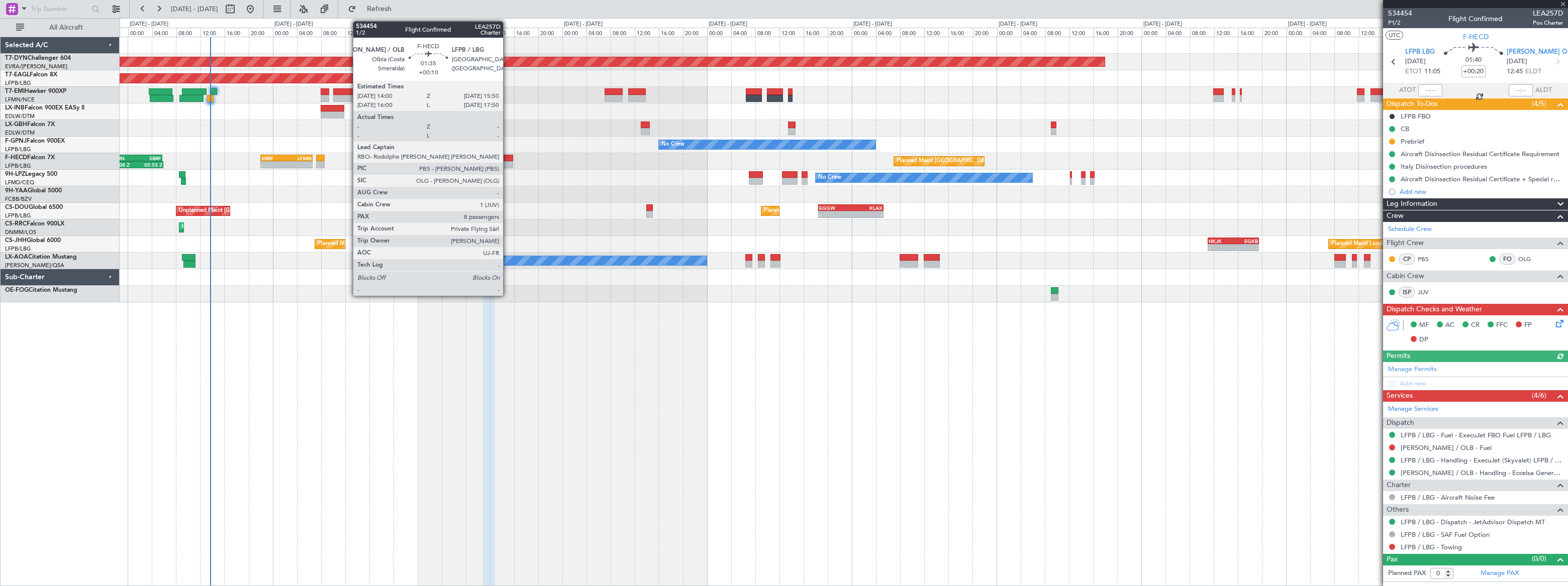
click at [508, 160] on div at bounding box center [508, 158] width 11 height 7
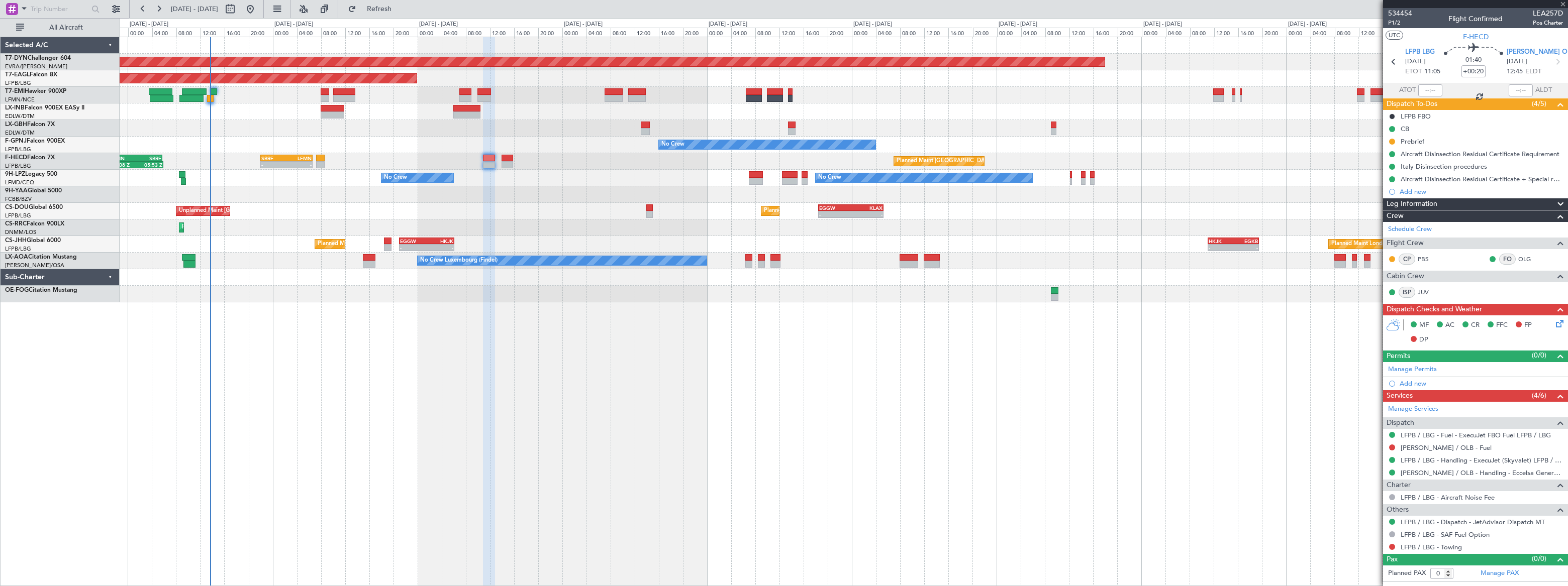
type input "+00:10"
type input "8"
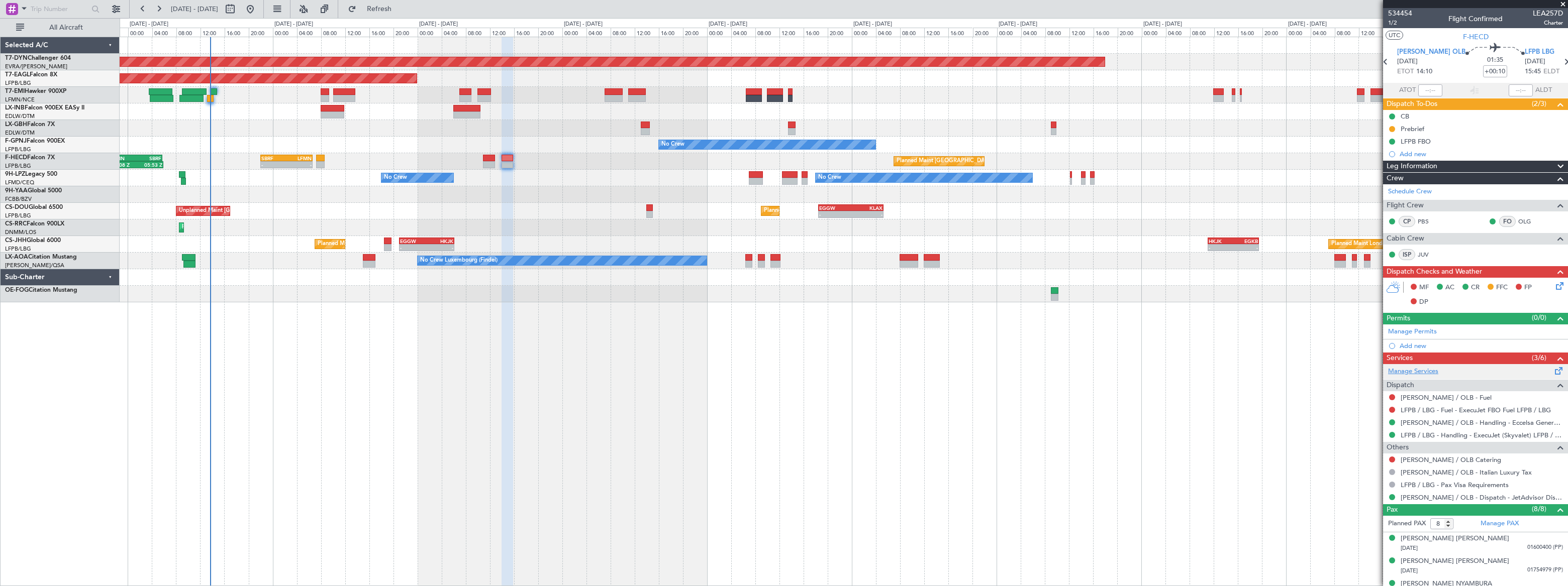
click at [1425, 369] on link "Manage Services" at bounding box center [1413, 372] width 50 height 10
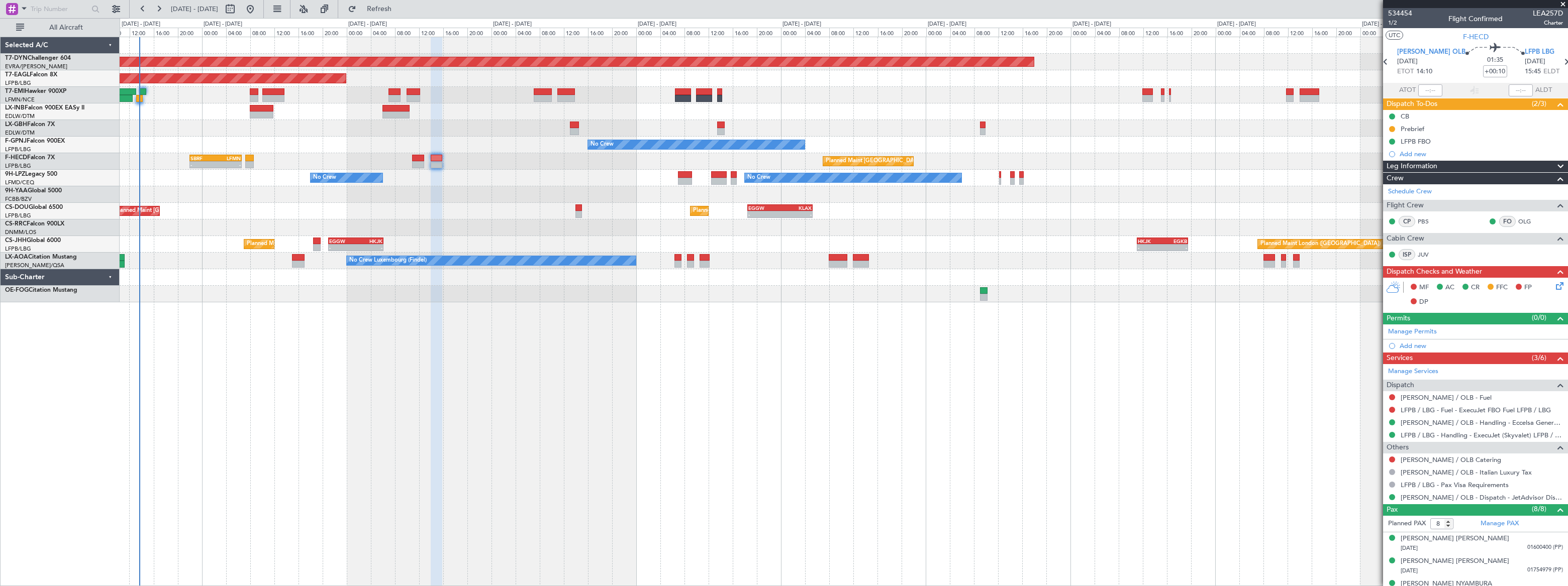
click at [508, 219] on div "Planned Maint Lagos ([PERSON_NAME])" at bounding box center [843, 228] width 1448 height 16
click at [1393, 458] on button at bounding box center [1392, 459] width 6 height 6
click at [1367, 519] on span "Requested" at bounding box center [1363, 518] width 32 height 10
click at [1442, 457] on link "[PERSON_NAME] / OLB Catering" at bounding box center [1451, 460] width 101 height 8
click at [1393, 458] on button at bounding box center [1392, 459] width 6 height 6
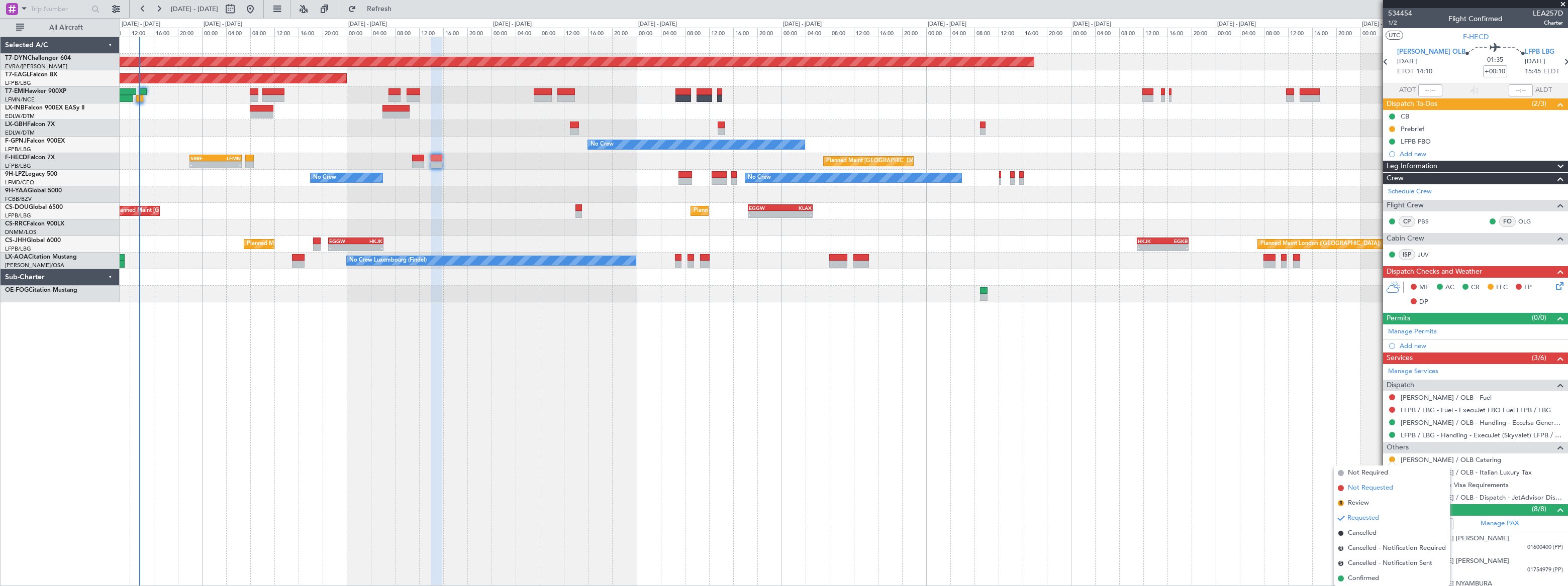
click at [1380, 489] on span "Not Requested" at bounding box center [1370, 489] width 45 height 10
click at [1451, 458] on link "[PERSON_NAME] / OLB Catering" at bounding box center [1451, 460] width 101 height 8
click at [1445, 457] on link "[PERSON_NAME] / OLB Catering" at bounding box center [1451, 460] width 101 height 8
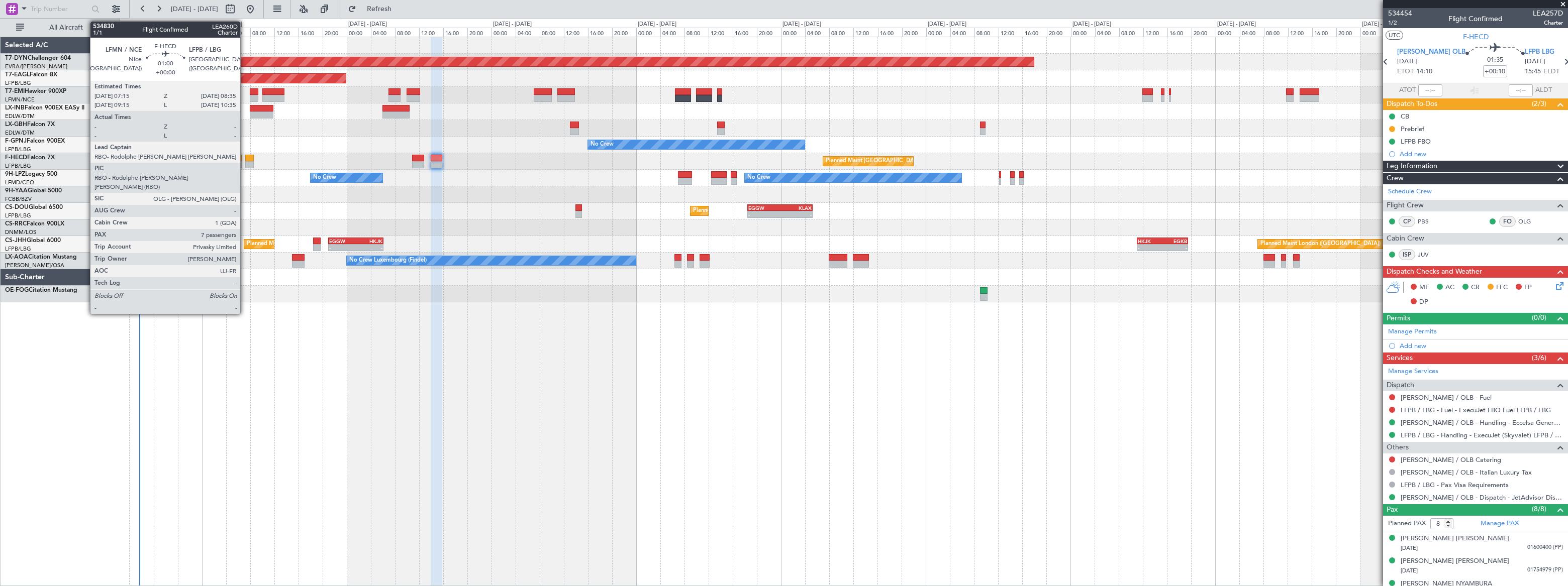
click at [248, 159] on div at bounding box center [250, 158] width 8 height 7
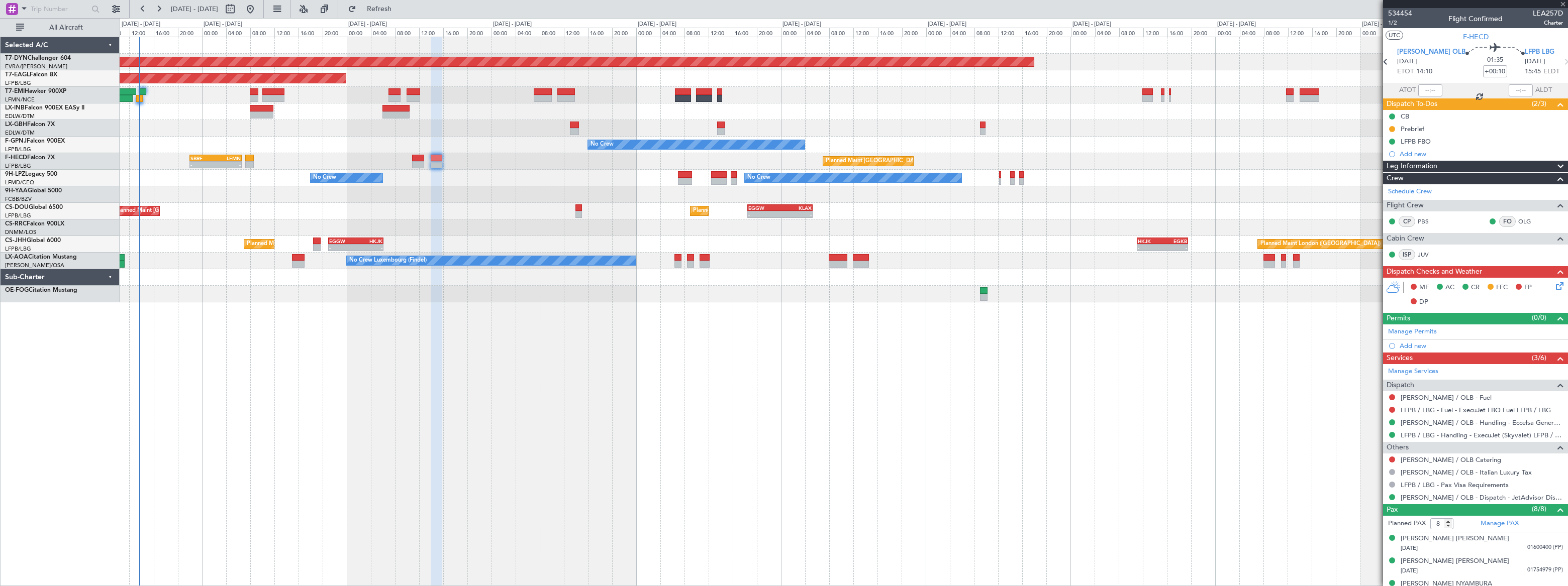
type input "7"
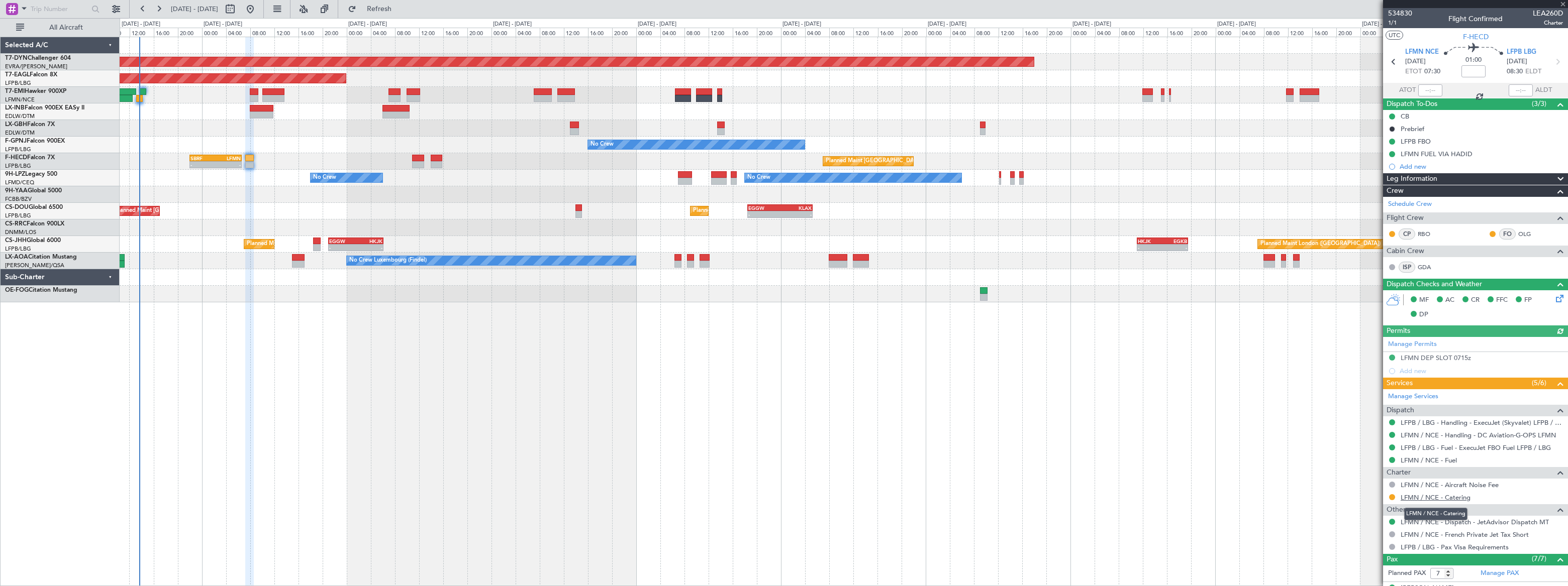
click at [1447, 496] on link "LFMN / NCE - Catering" at bounding box center [1435, 498] width 70 height 8
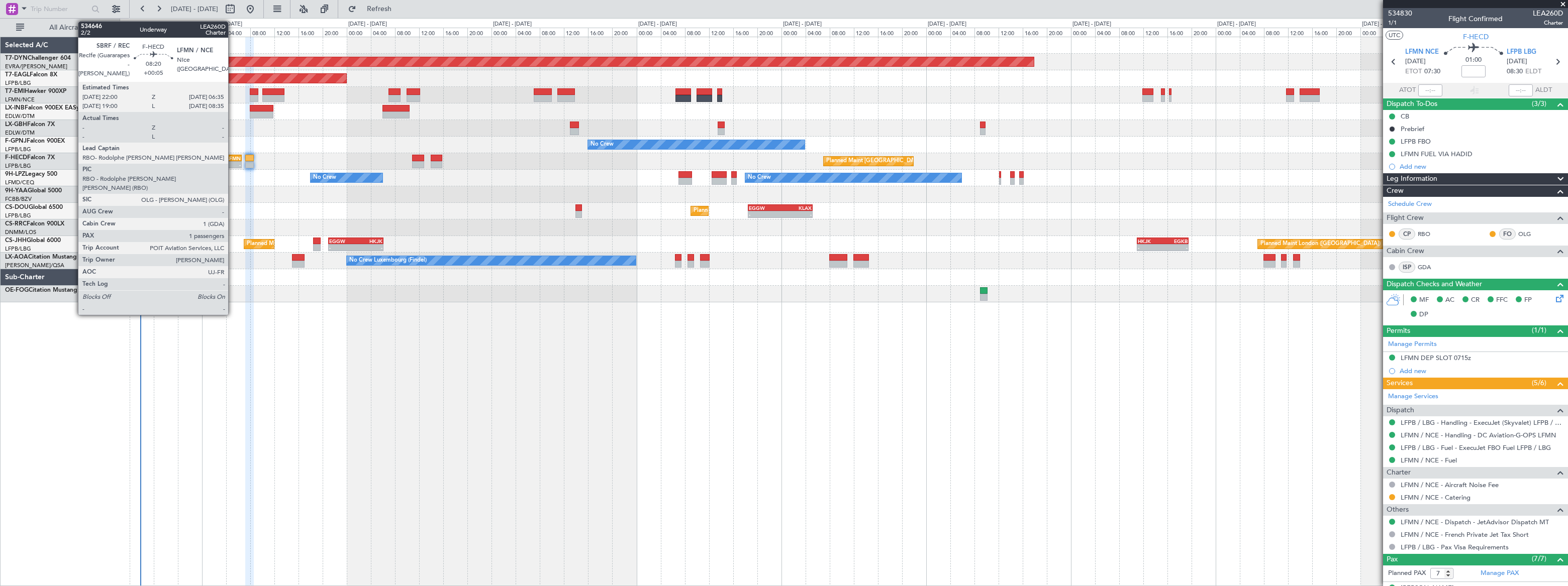
click at [233, 160] on div "LFMN" at bounding box center [228, 158] width 25 height 6
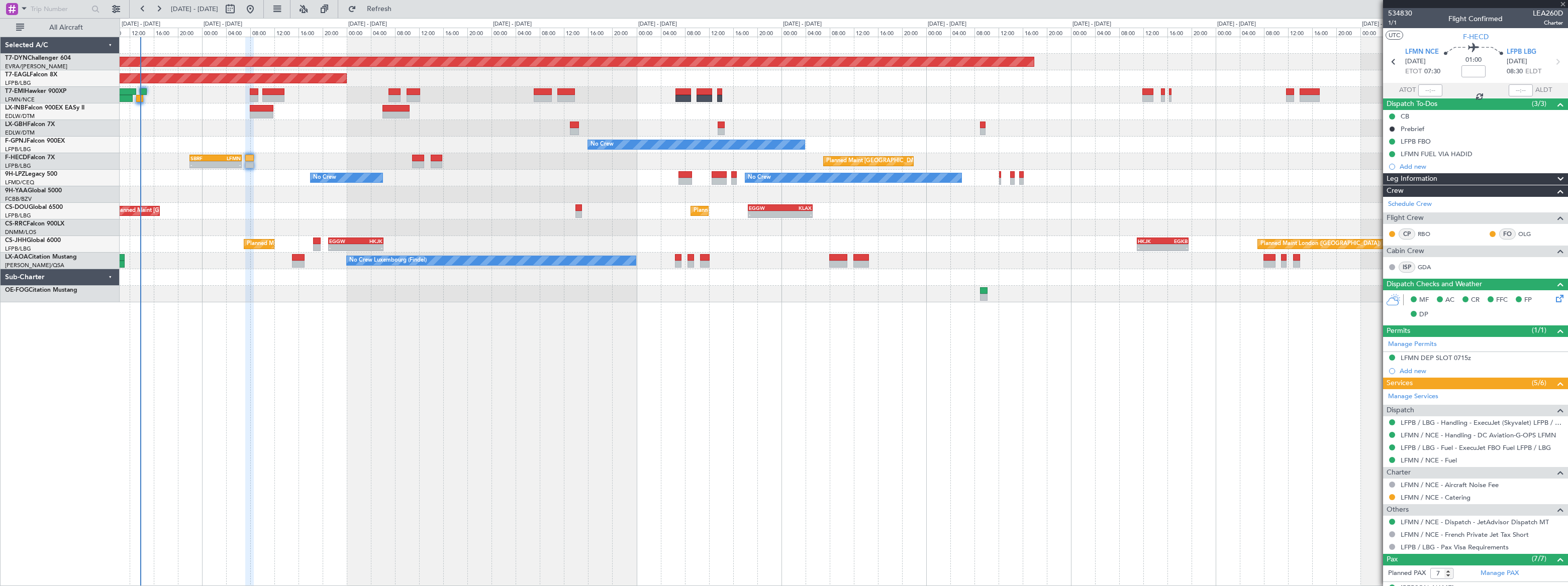
type input "+00:05"
type input "1"
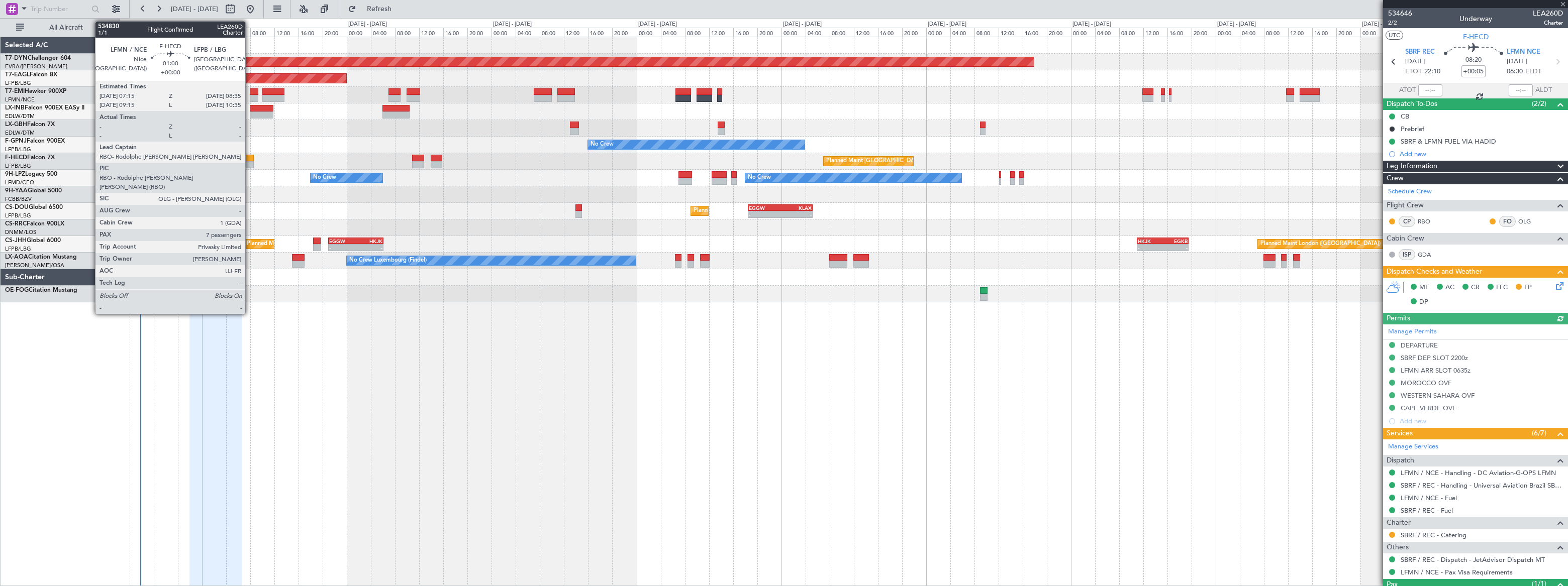
click at [250, 159] on div at bounding box center [250, 158] width 8 height 7
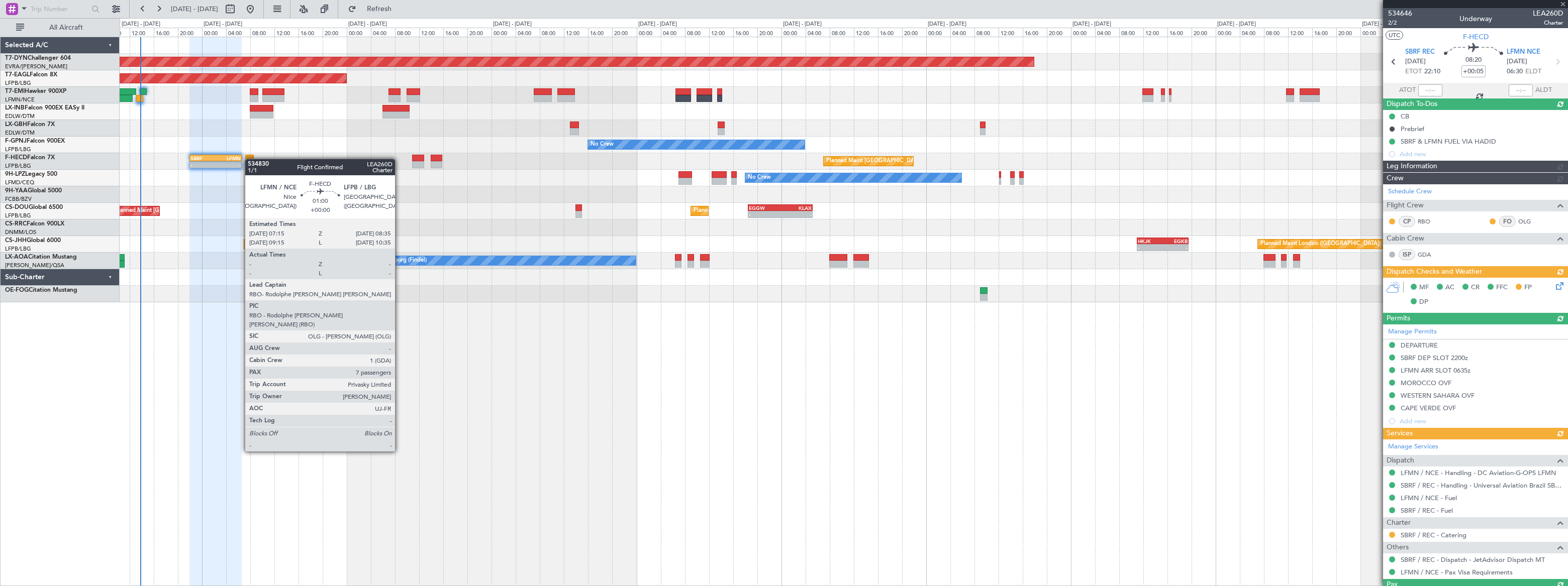
type input "7"
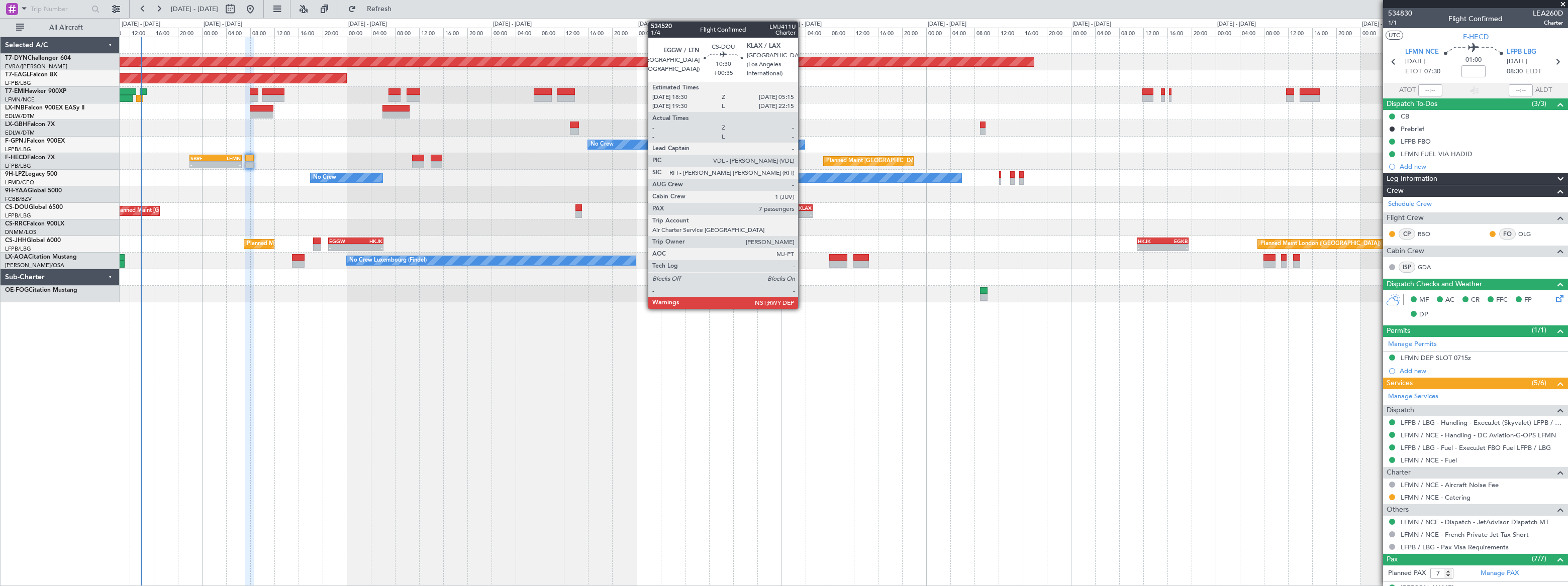
click at [802, 209] on div "KLAX" at bounding box center [796, 207] width 32 height 6
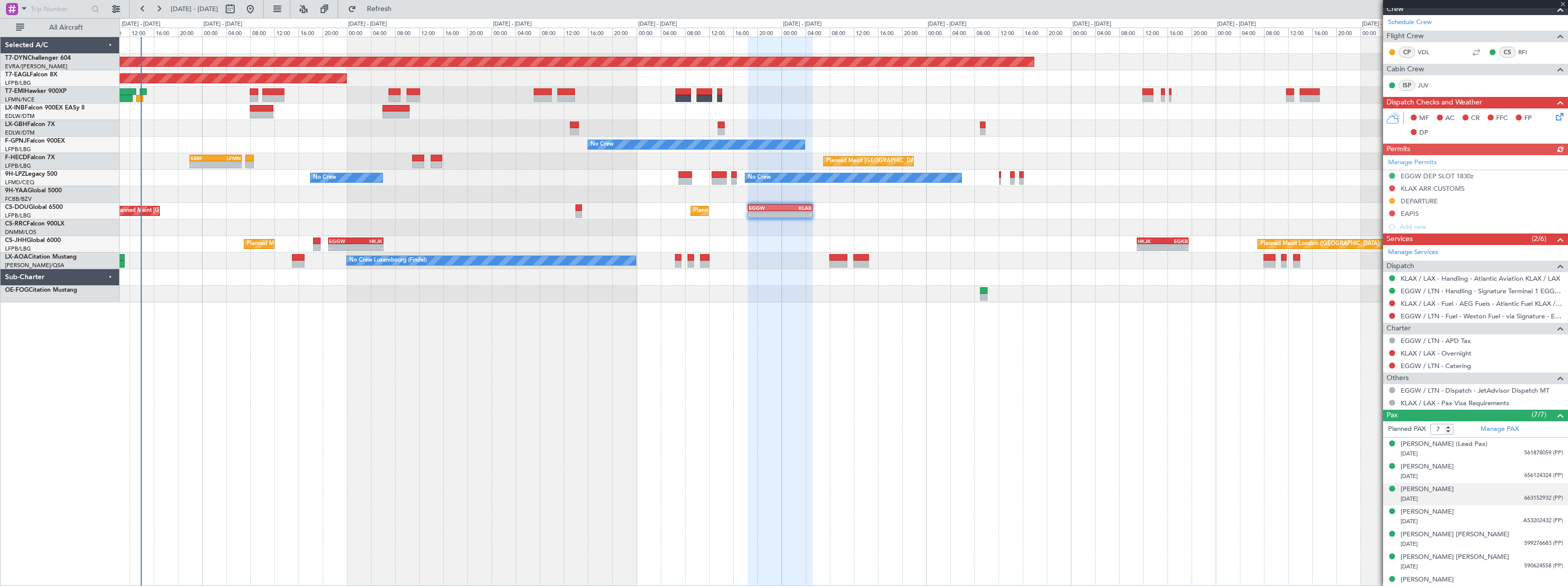
scroll to position [253, 0]
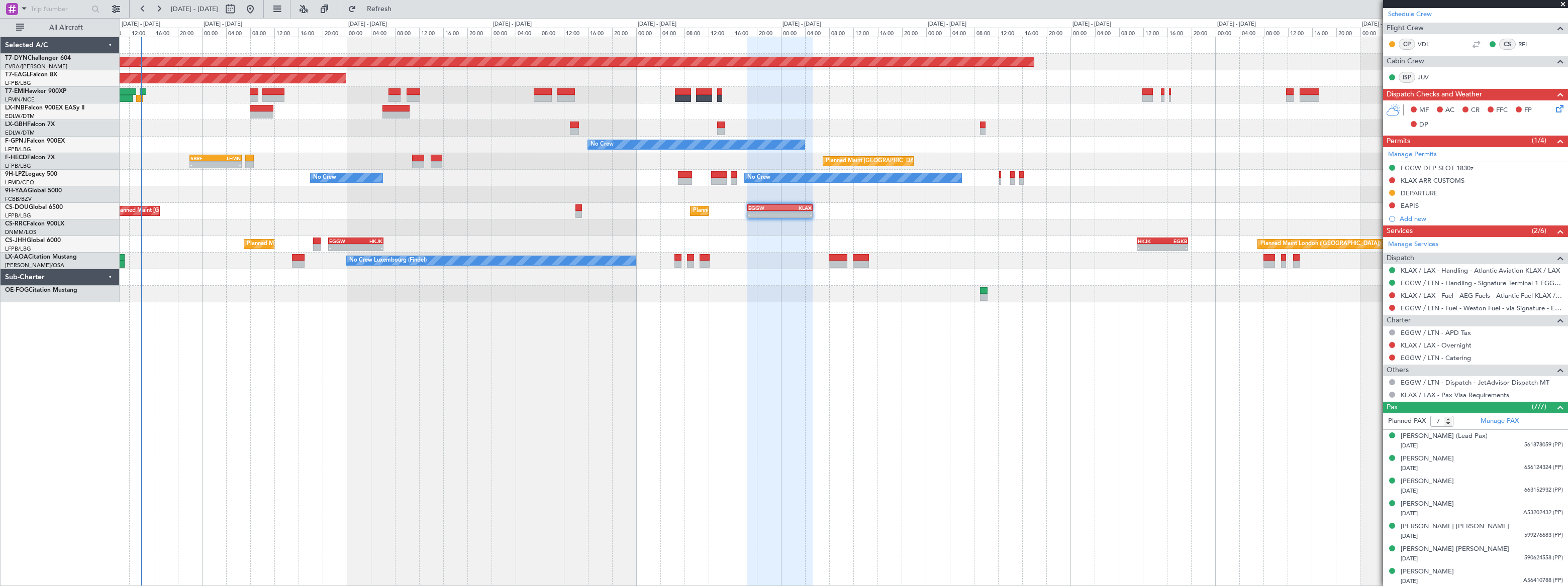
click at [194, 191] on div at bounding box center [843, 195] width 1448 height 16
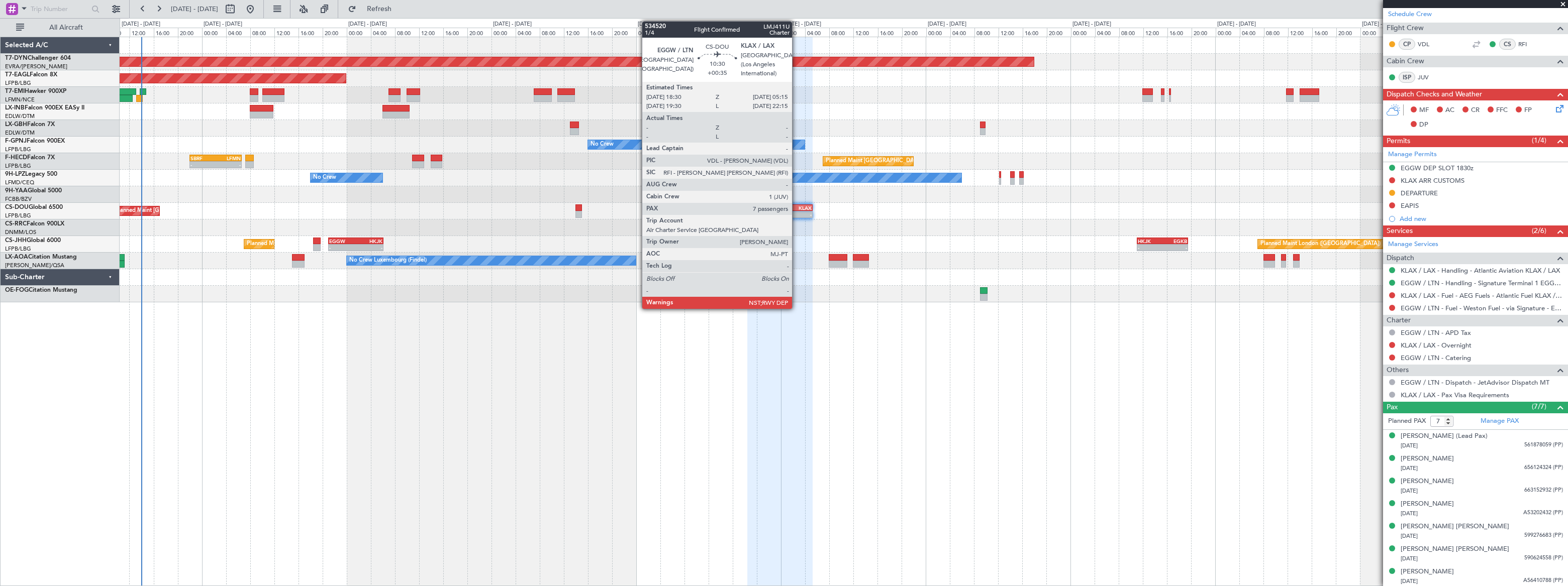
click at [798, 206] on div "KLAX" at bounding box center [796, 207] width 32 height 6
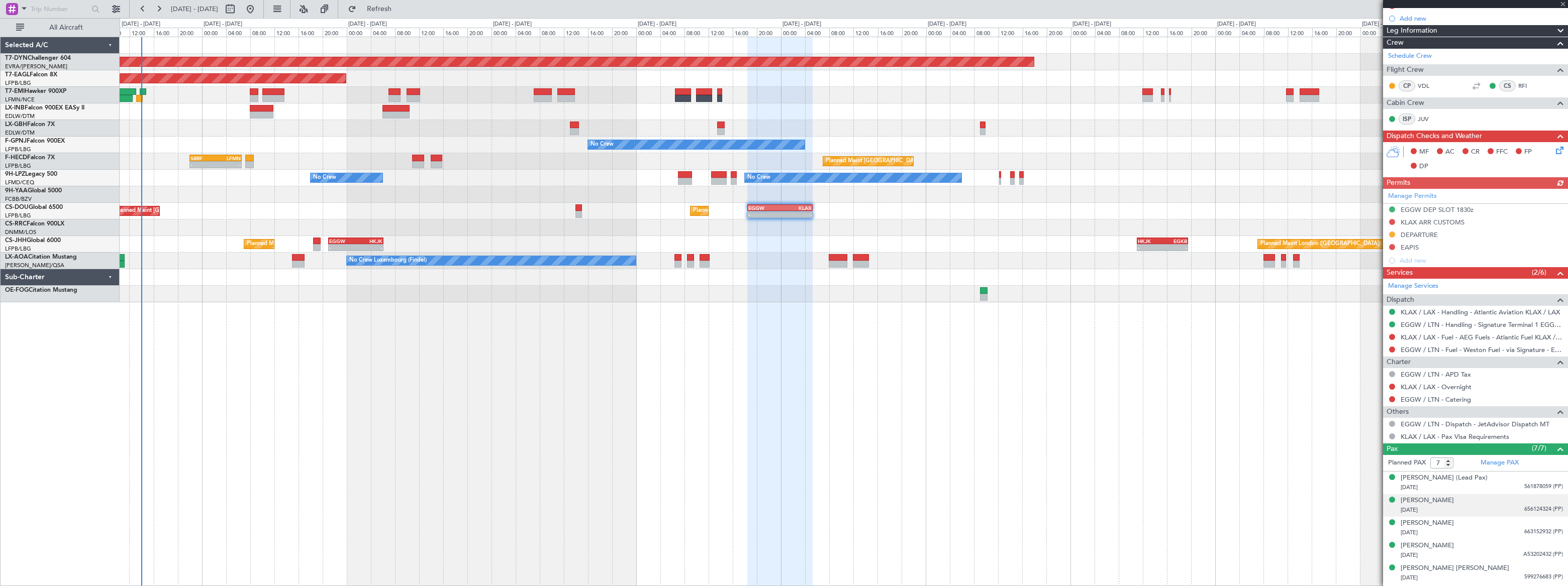
scroll to position [228, 0]
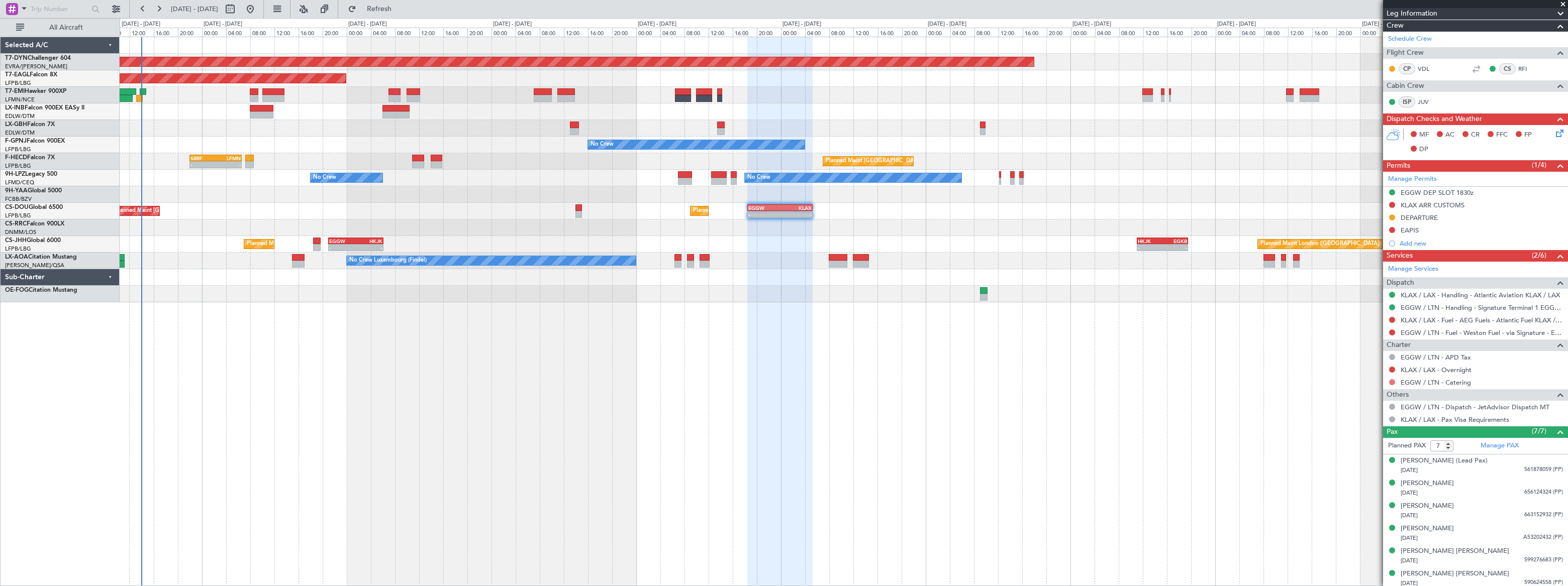
click at [1390, 381] on button at bounding box center [1392, 381] width 6 height 6
click at [1353, 440] on span "Requested" at bounding box center [1363, 441] width 32 height 10
click at [1447, 382] on link "EGGW / LTN - Catering" at bounding box center [1436, 382] width 70 height 8
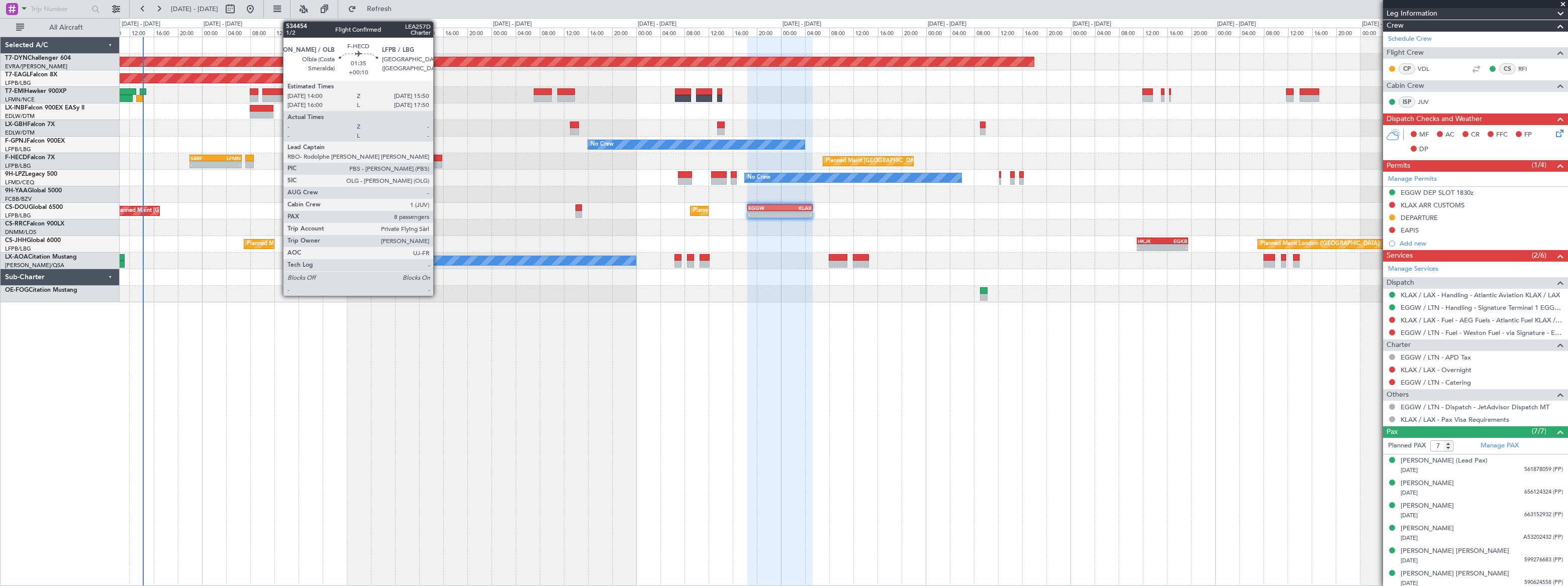
click at [438, 158] on div at bounding box center [436, 158] width 11 height 7
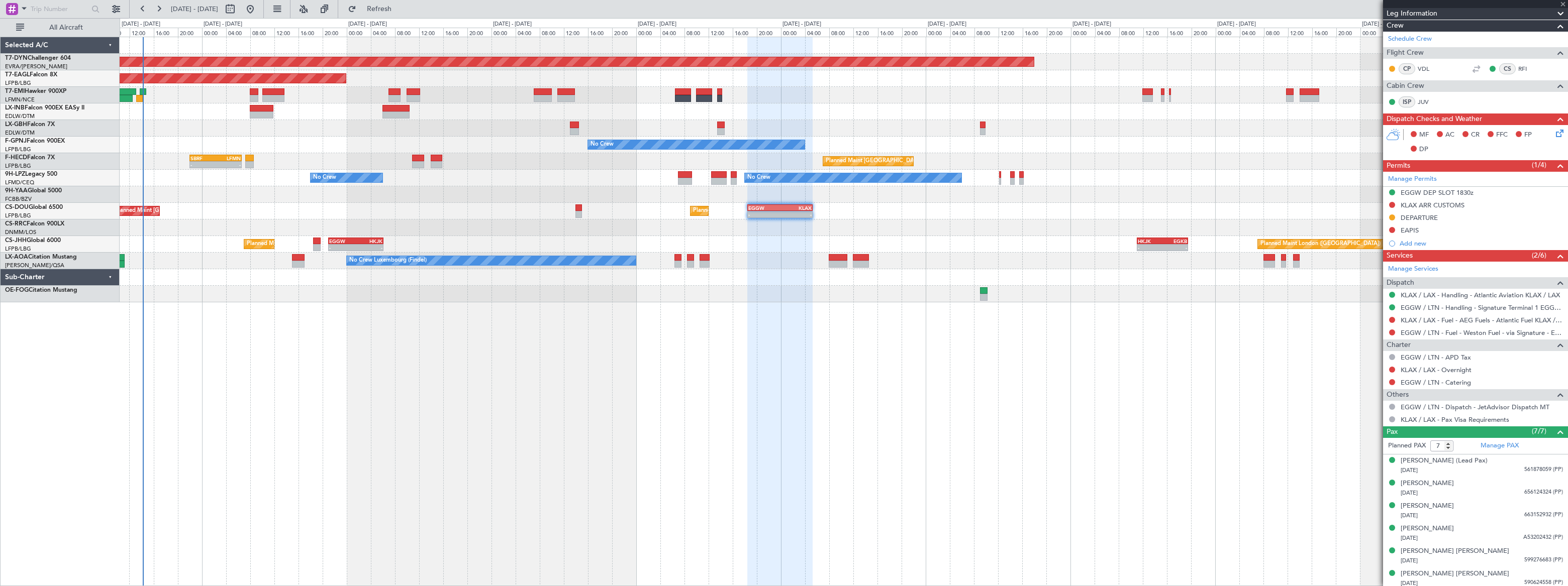
click at [438, 158] on div at bounding box center [436, 158] width 11 height 7
type input "+00:10"
type input "8"
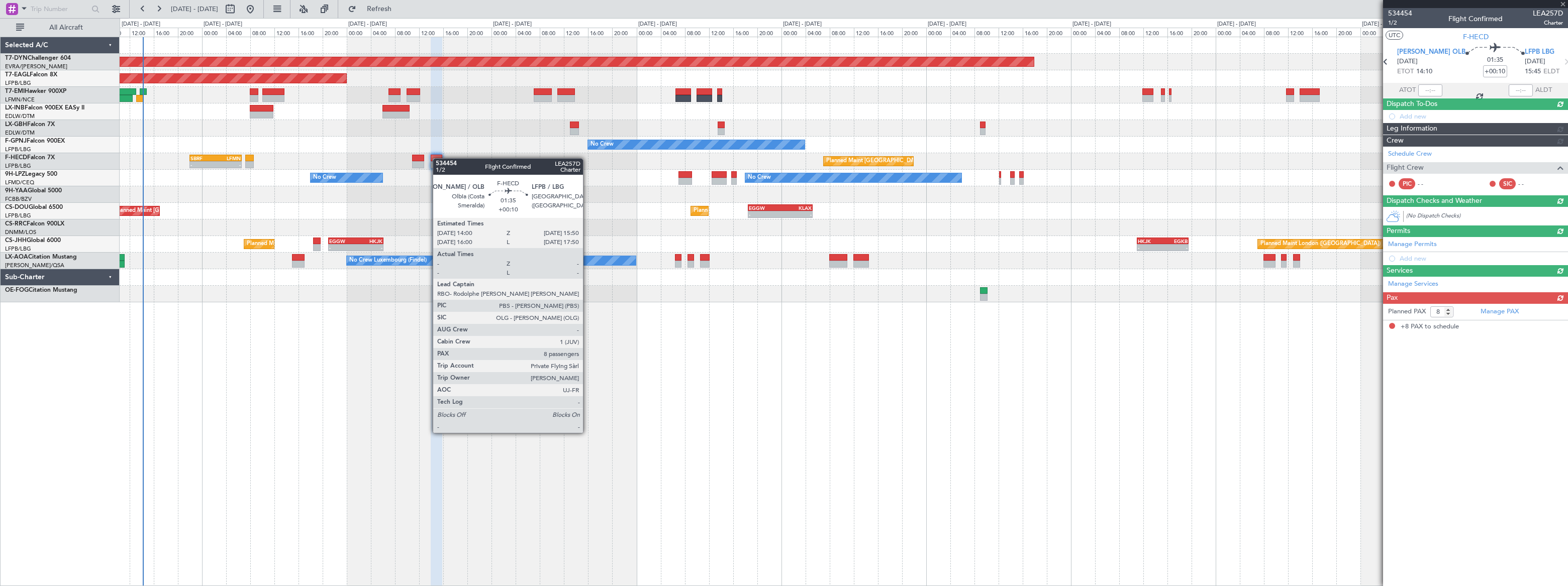
scroll to position [0, 0]
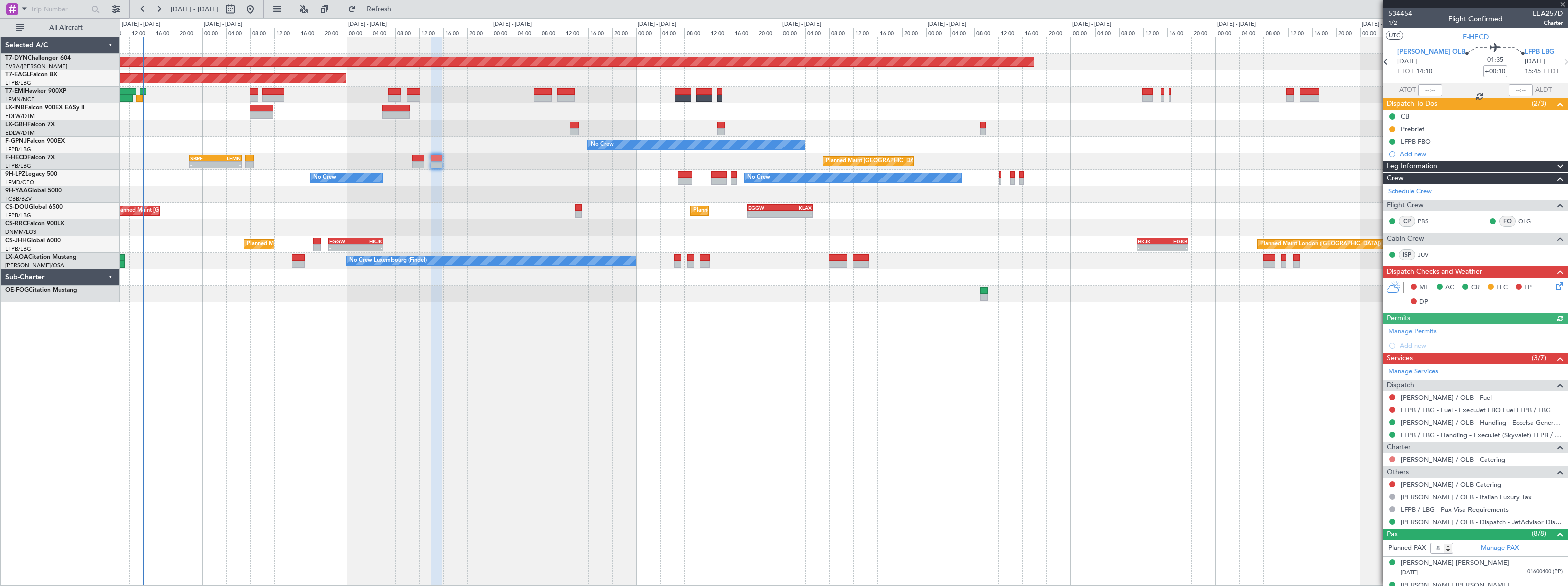
click at [1393, 457] on button at bounding box center [1392, 459] width 6 height 6
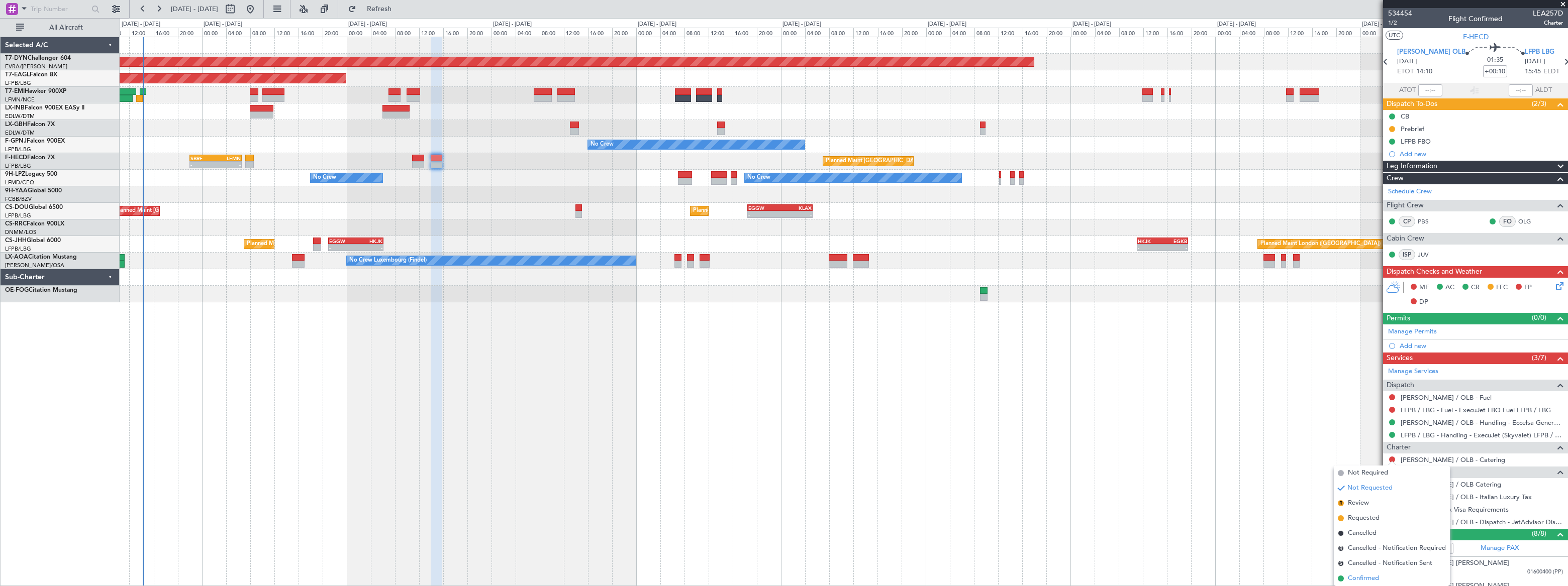
click at [1362, 578] on span "Confirmed" at bounding box center [1363, 579] width 31 height 10
click at [1448, 460] on link "[PERSON_NAME] / OLB - Catering" at bounding box center [1453, 460] width 105 height 8
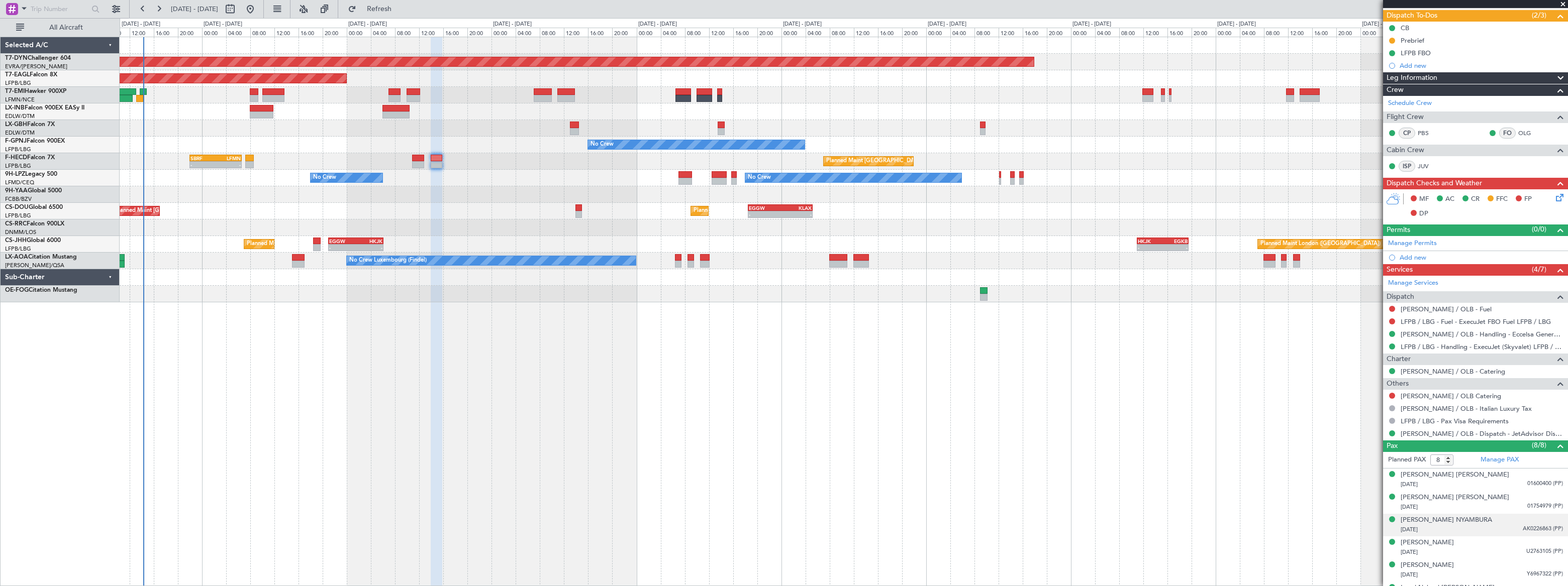
scroll to position [151, 0]
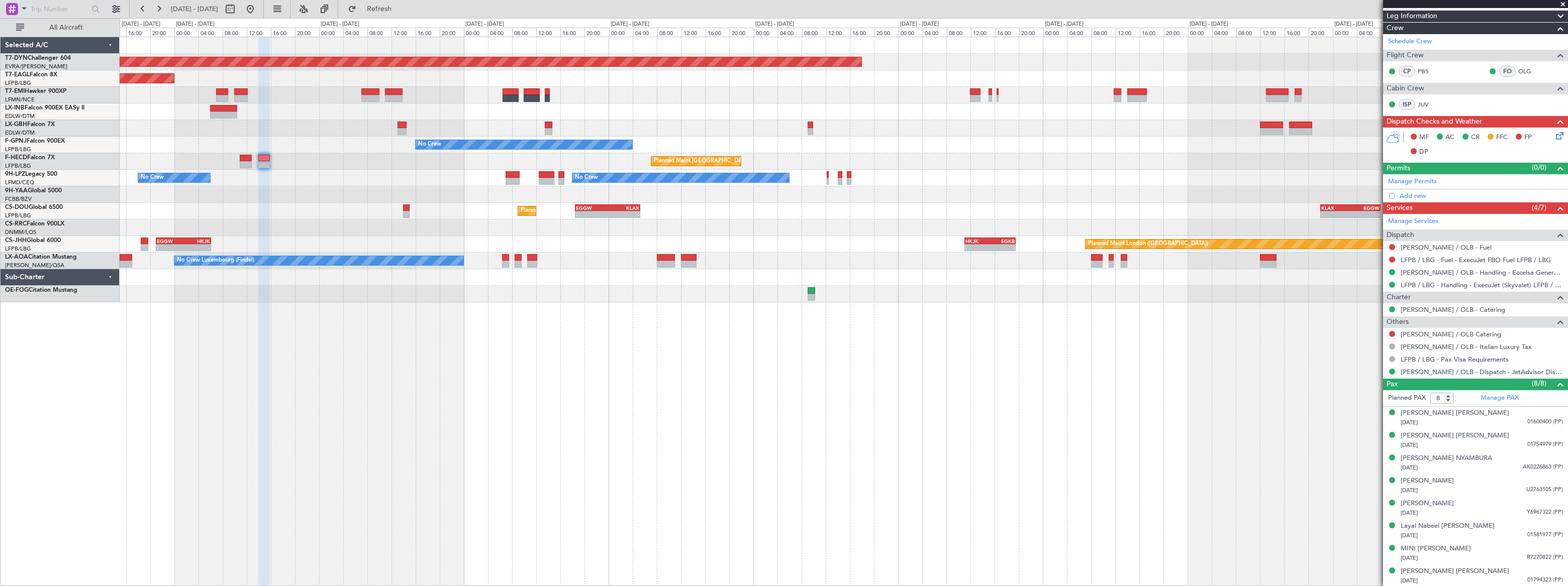
click at [798, 203] on div "Planned Maint London (Luton) - - EGGW 18:30 Z KLAX 05:15 Z - - KLAX 22:00 Z EGG…" at bounding box center [843, 211] width 1448 height 16
click at [635, 193] on div at bounding box center [843, 195] width 1448 height 16
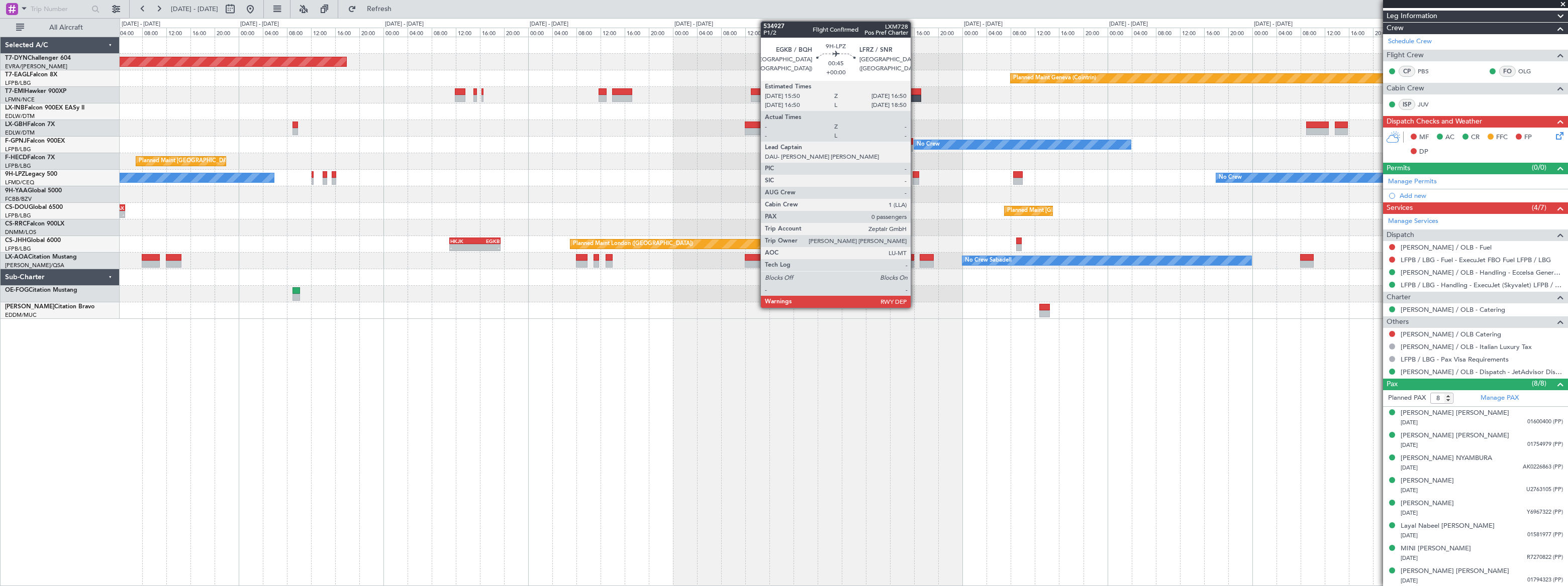
click at [915, 176] on div at bounding box center [916, 174] width 7 height 7
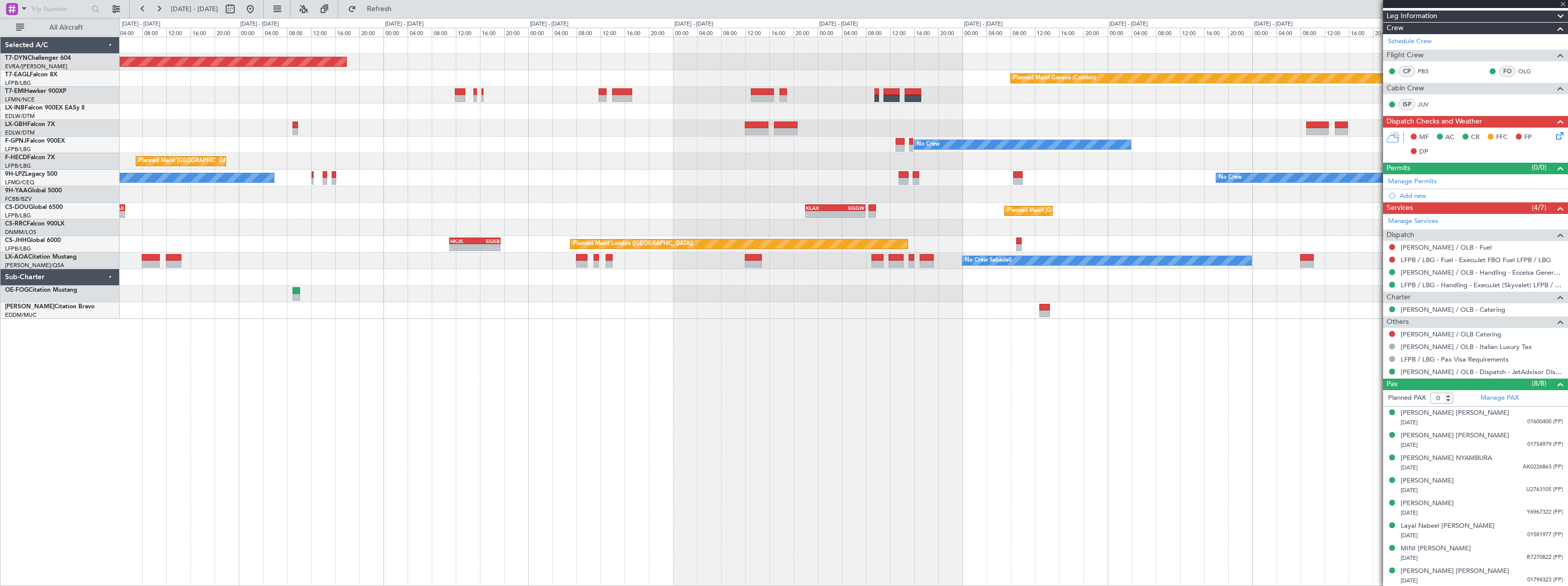
scroll to position [0, 0]
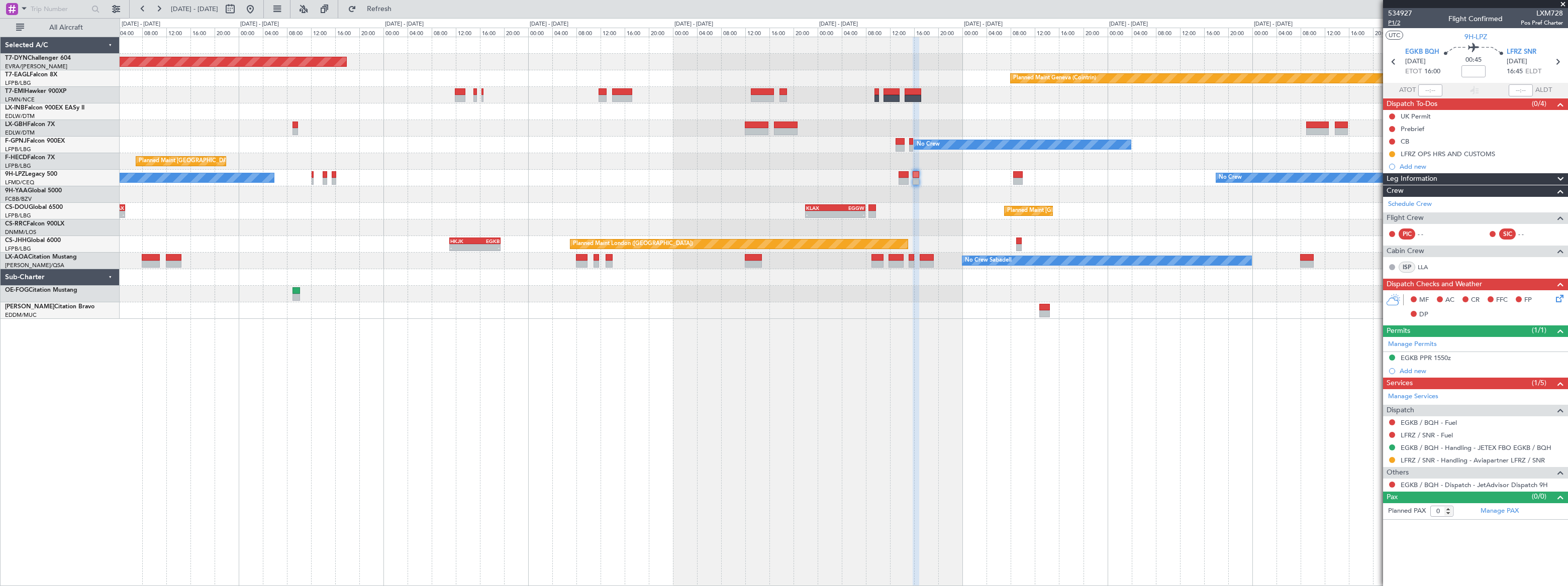
click at [1395, 21] on span "P1/2" at bounding box center [1400, 23] width 24 height 8
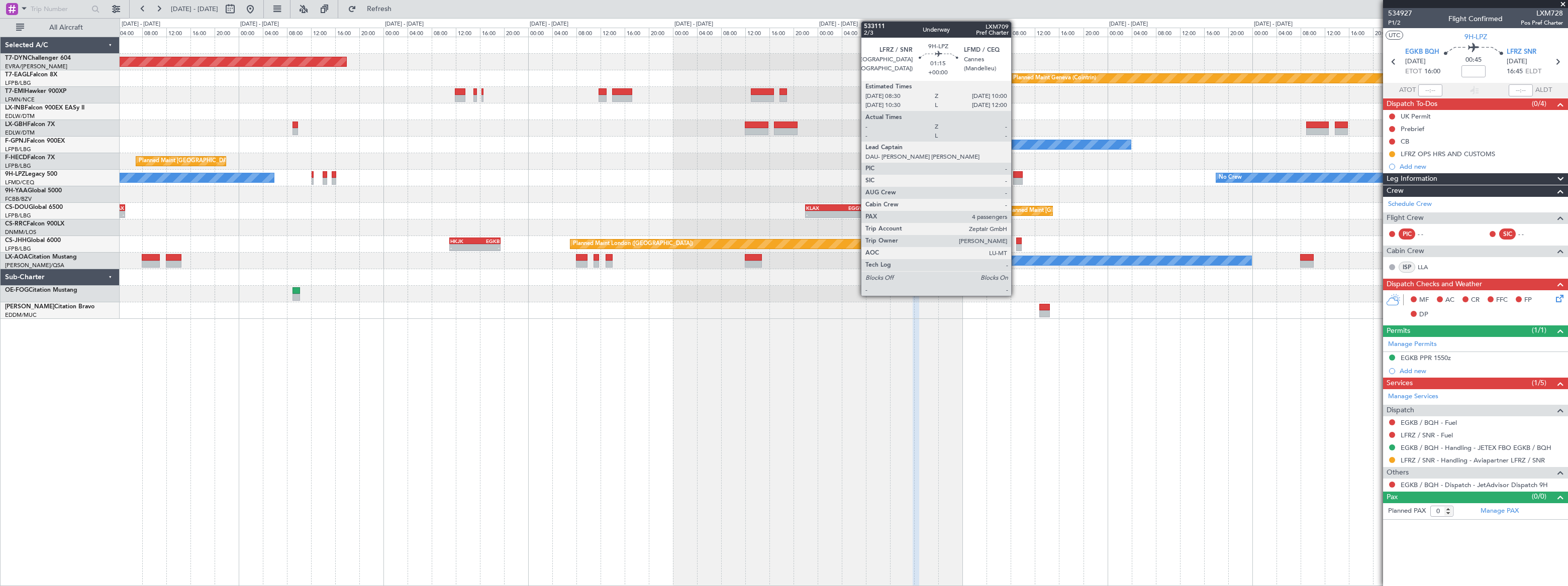
click at [1016, 176] on div at bounding box center [1019, 174] width 10 height 7
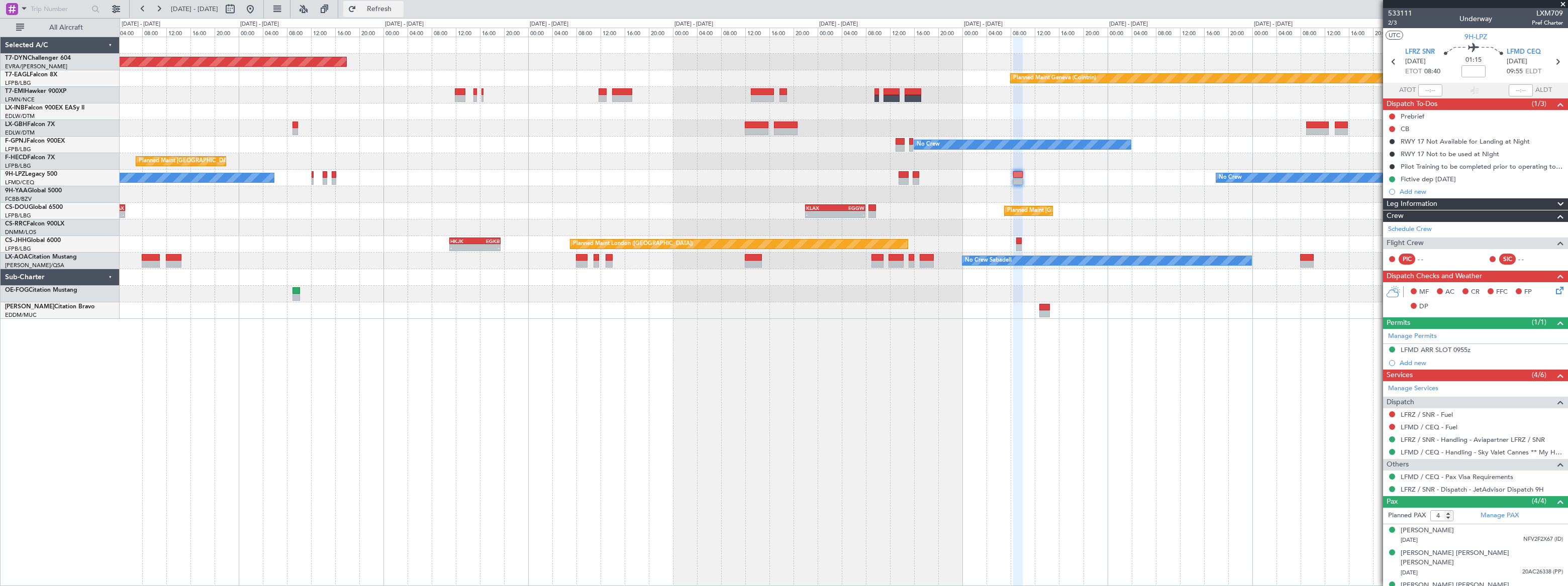
click at [400, 6] on span "Refresh" at bounding box center [380, 9] width 43 height 7
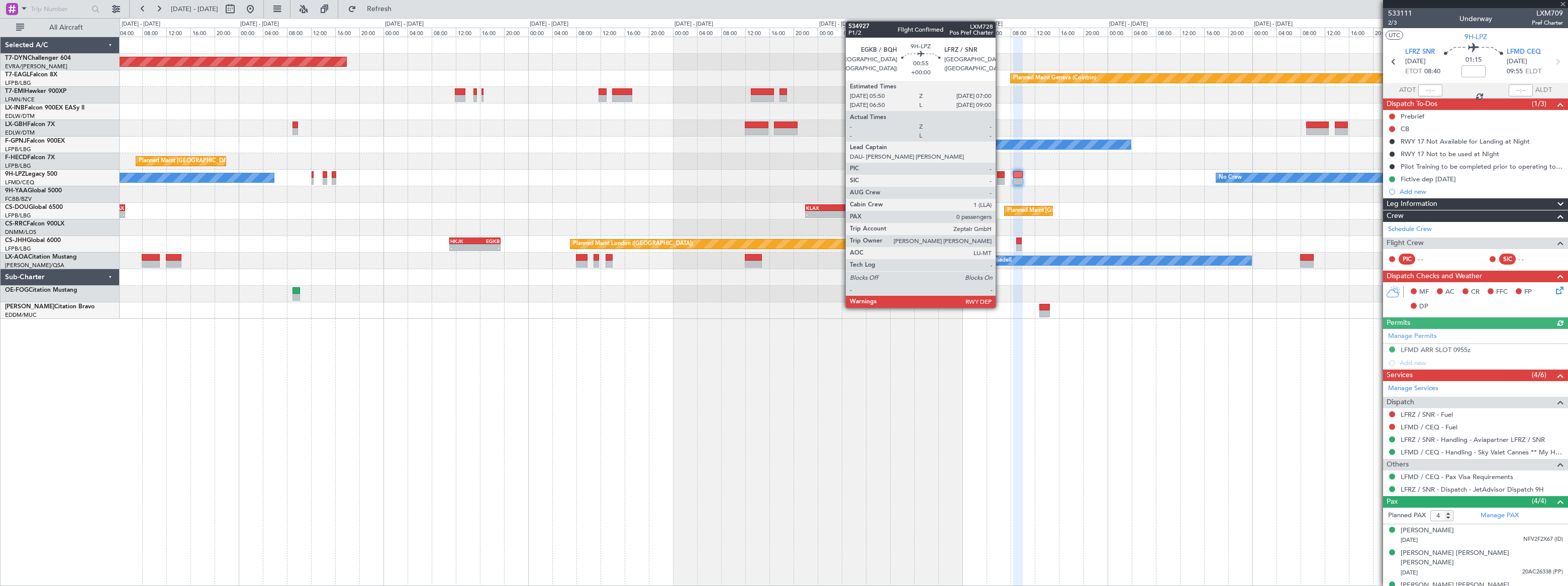
click at [1001, 176] on div at bounding box center [1001, 174] width 7 height 7
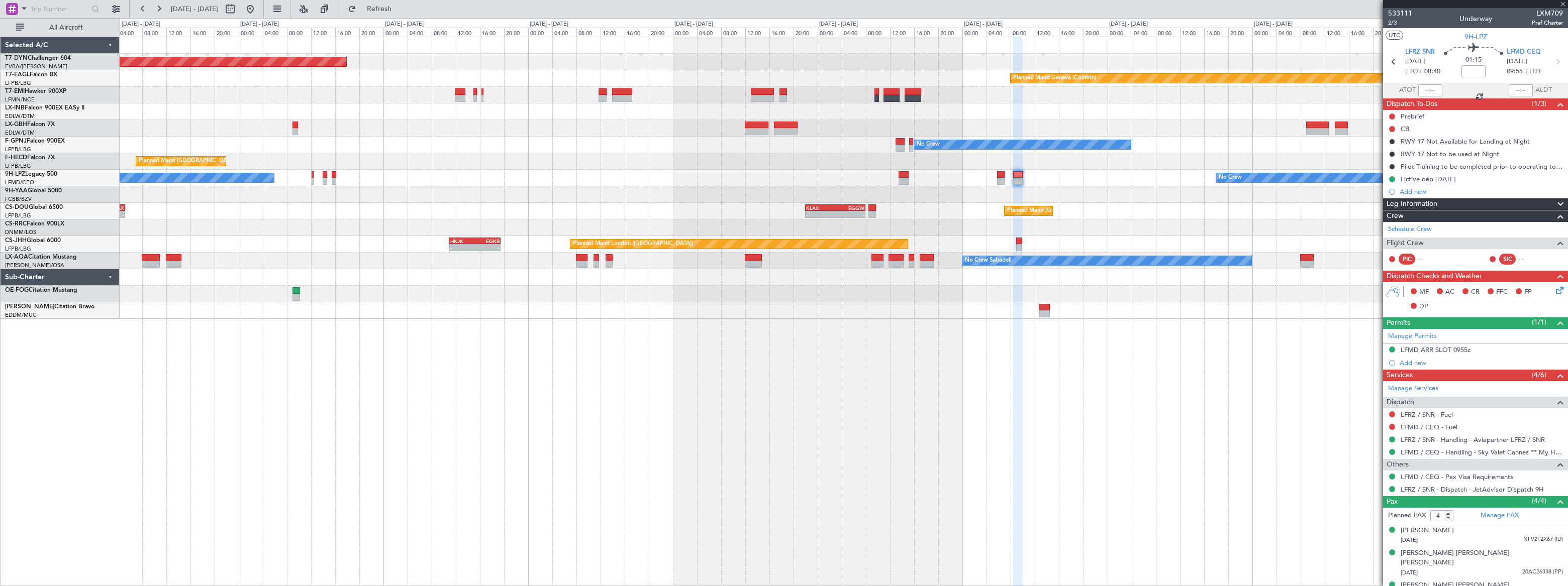
click at [1001, 176] on div at bounding box center [1001, 174] width 7 height 7
type input "0"
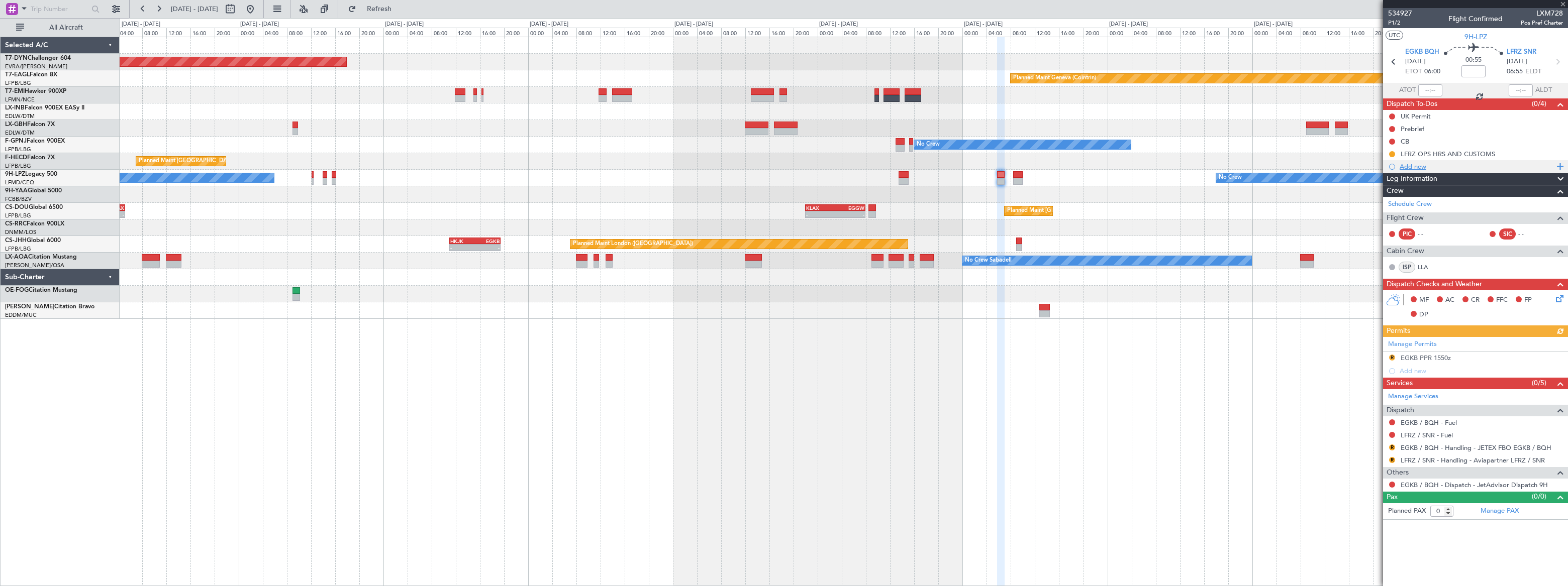
click at [1408, 166] on div "Add new" at bounding box center [1477, 166] width 154 height 8
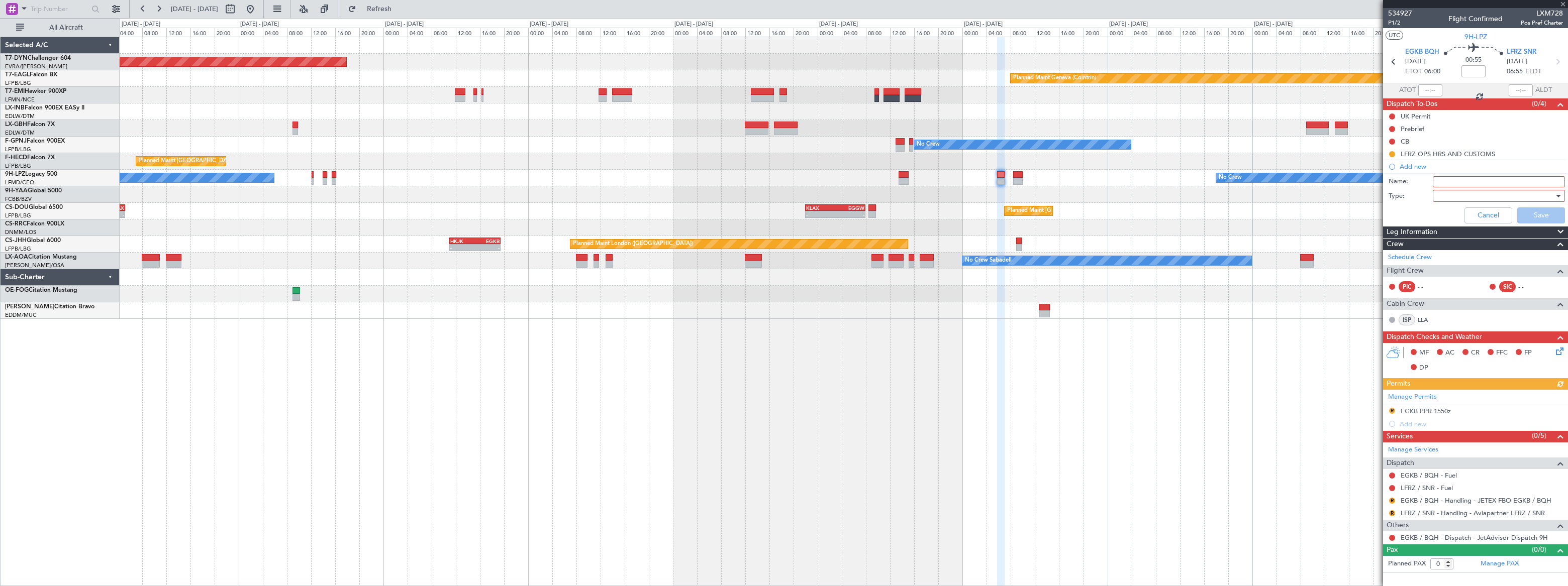
click at [1437, 180] on input "Name:" at bounding box center [1498, 182] width 132 height 11
type input "Requested ETA 09.00LT"
click at [1444, 194] on div at bounding box center [1495, 196] width 117 height 15
click at [1448, 214] on span "Generic" at bounding box center [1494, 216] width 123 height 15
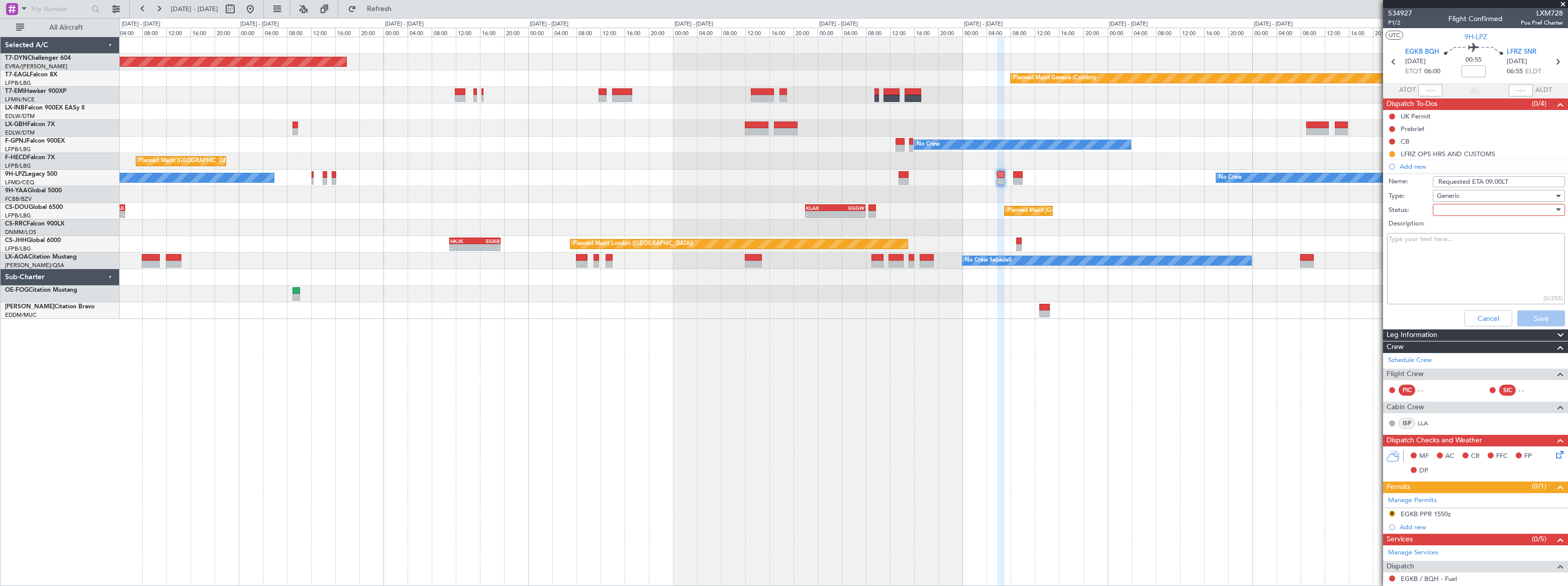
click at [1447, 208] on div at bounding box center [1495, 210] width 117 height 15
click at [1446, 228] on span "Not Started" at bounding box center [1494, 230] width 118 height 15
click at [1538, 322] on button "Save" at bounding box center [1541, 318] width 47 height 16
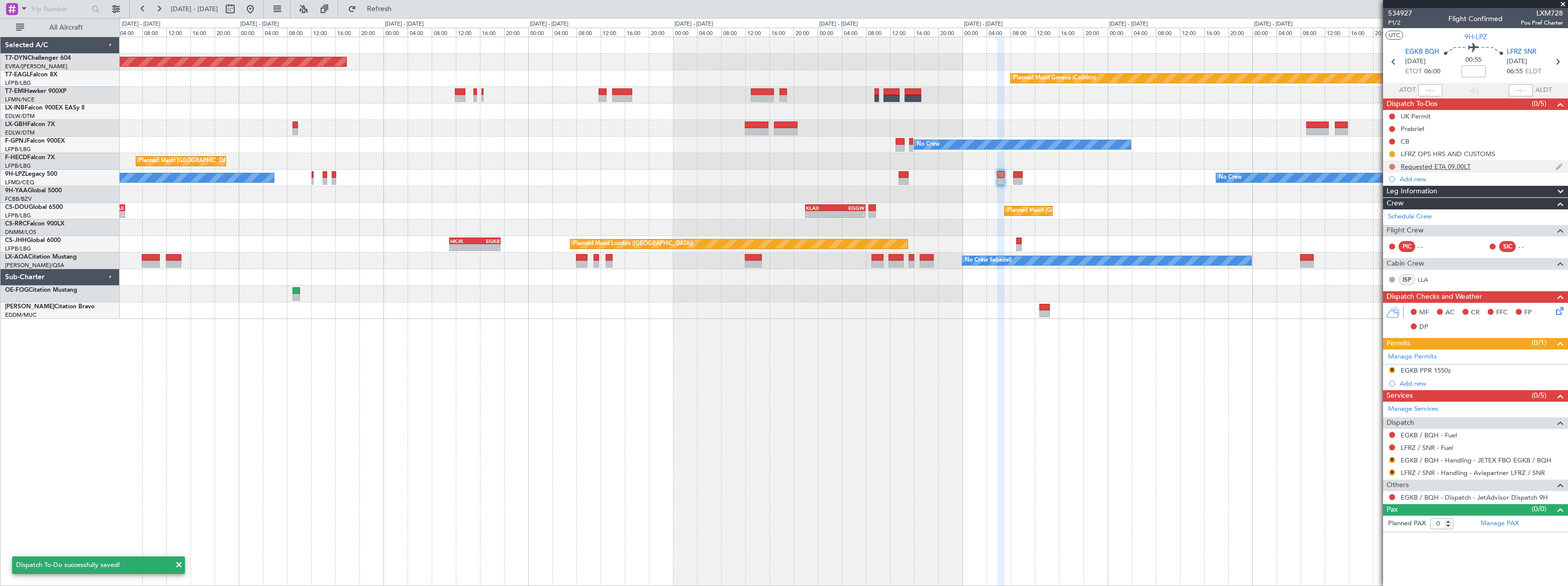
click at [1390, 165] on button at bounding box center [1392, 166] width 6 height 6
click at [1390, 209] on span "Completed" at bounding box center [1396, 211] width 34 height 10
click at [1395, 11] on span "534927" at bounding box center [1400, 13] width 24 height 11
click at [1403, 13] on span "534927" at bounding box center [1400, 13] width 24 height 11
click at [238, 8] on button at bounding box center [230, 9] width 16 height 16
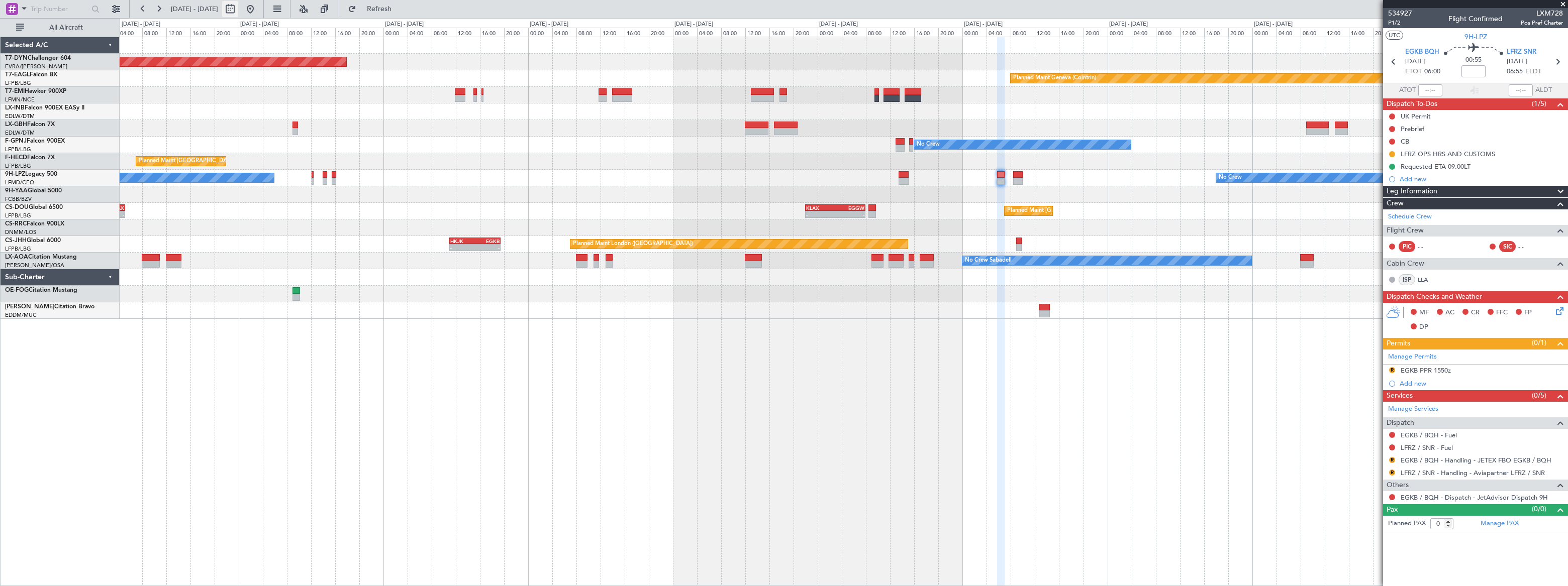
select select "8"
select select "2025"
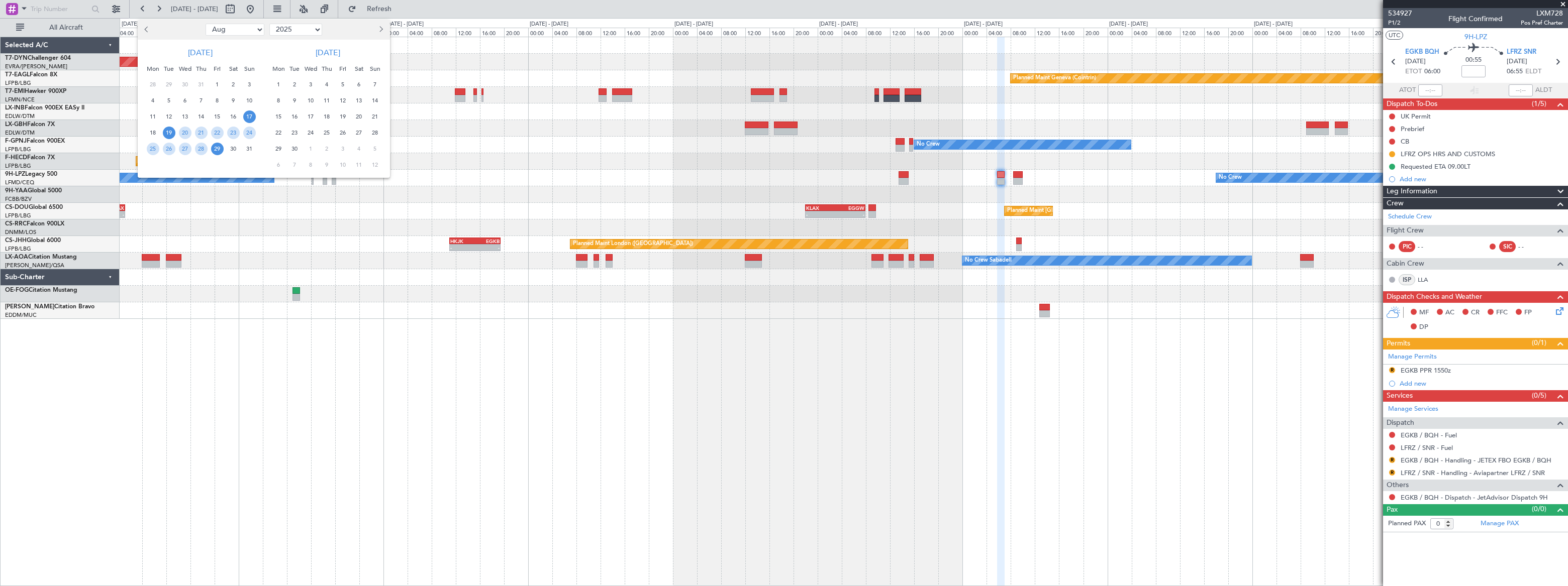
click at [247, 116] on span "17" at bounding box center [249, 116] width 12 height 12
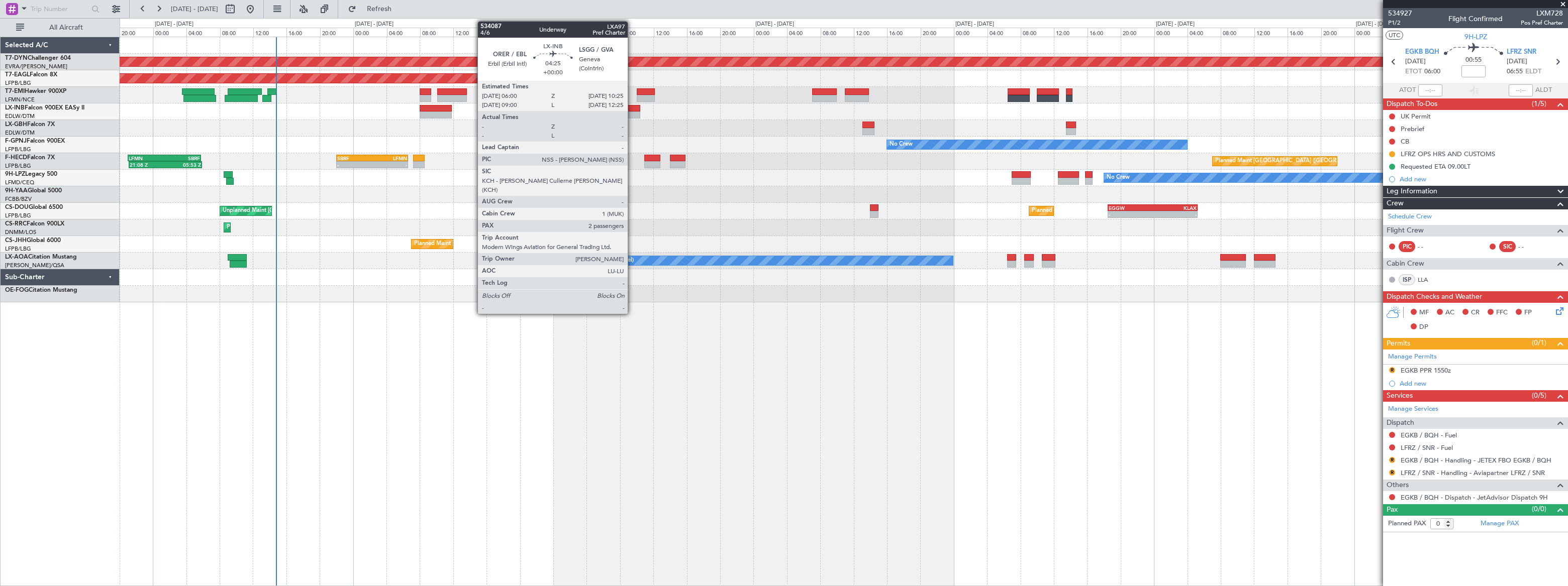
click at [632, 109] on div at bounding box center [621, 108] width 37 height 7
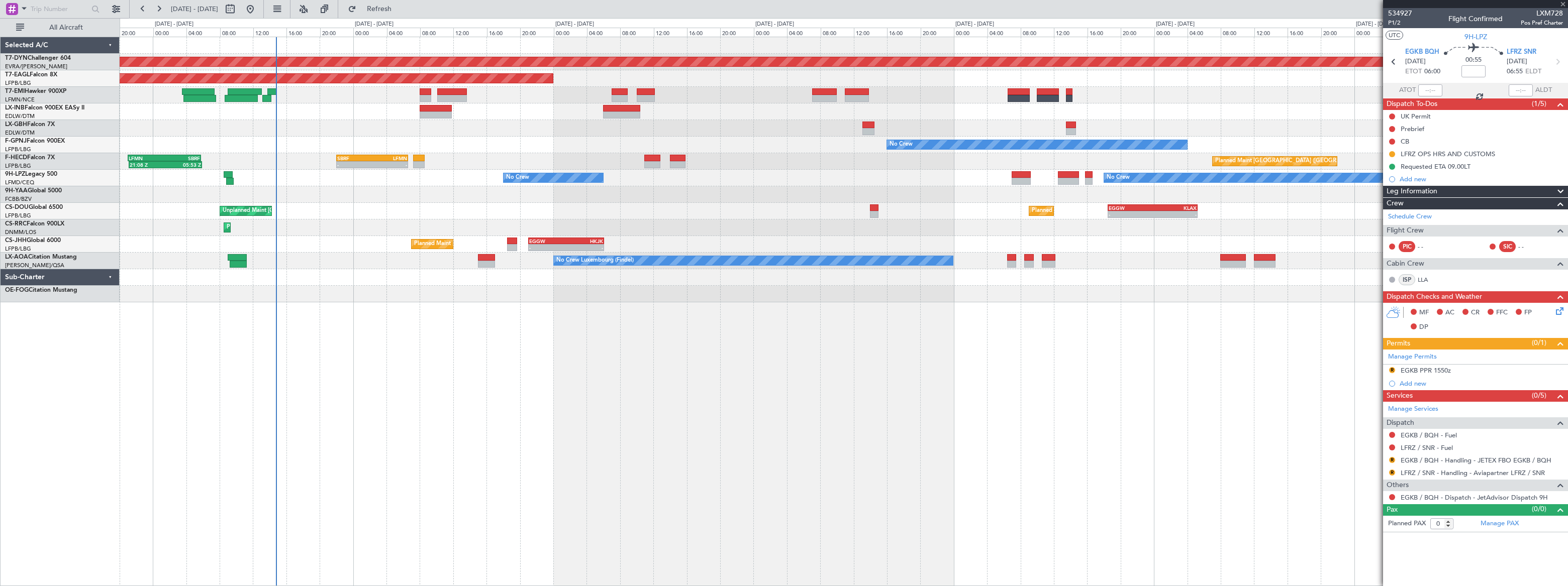
type input "2"
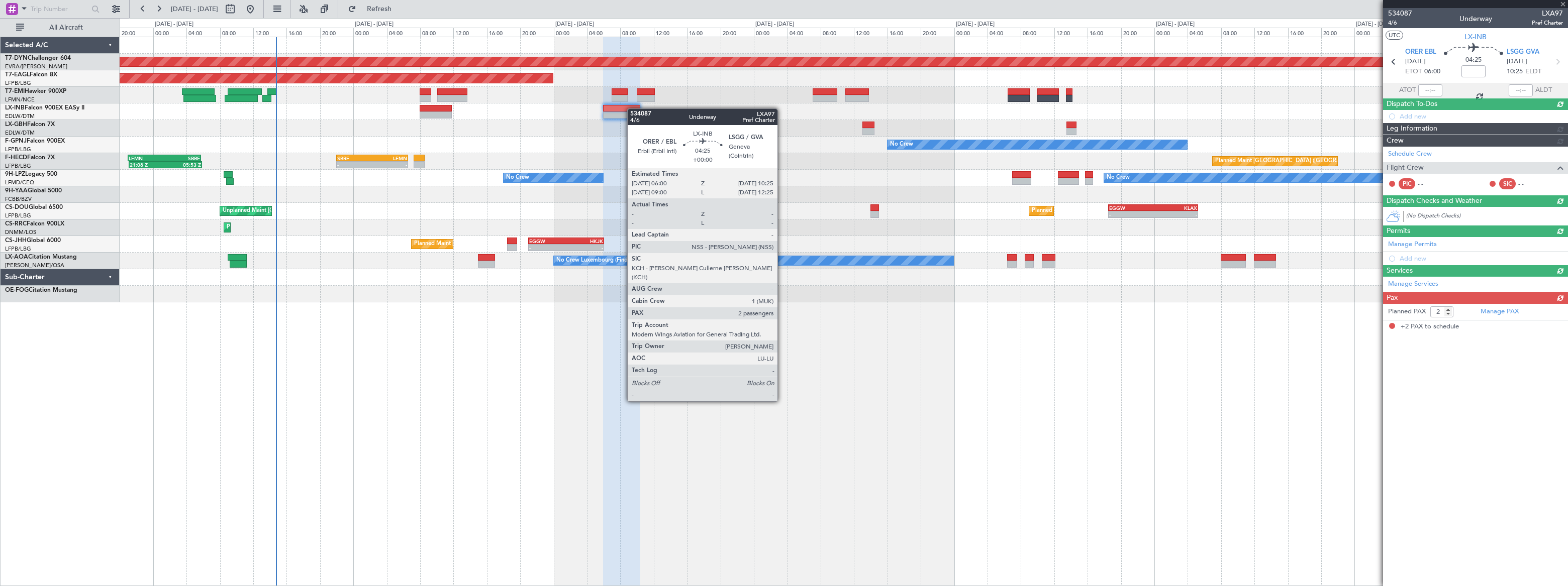
click at [632, 109] on div at bounding box center [621, 108] width 37 height 7
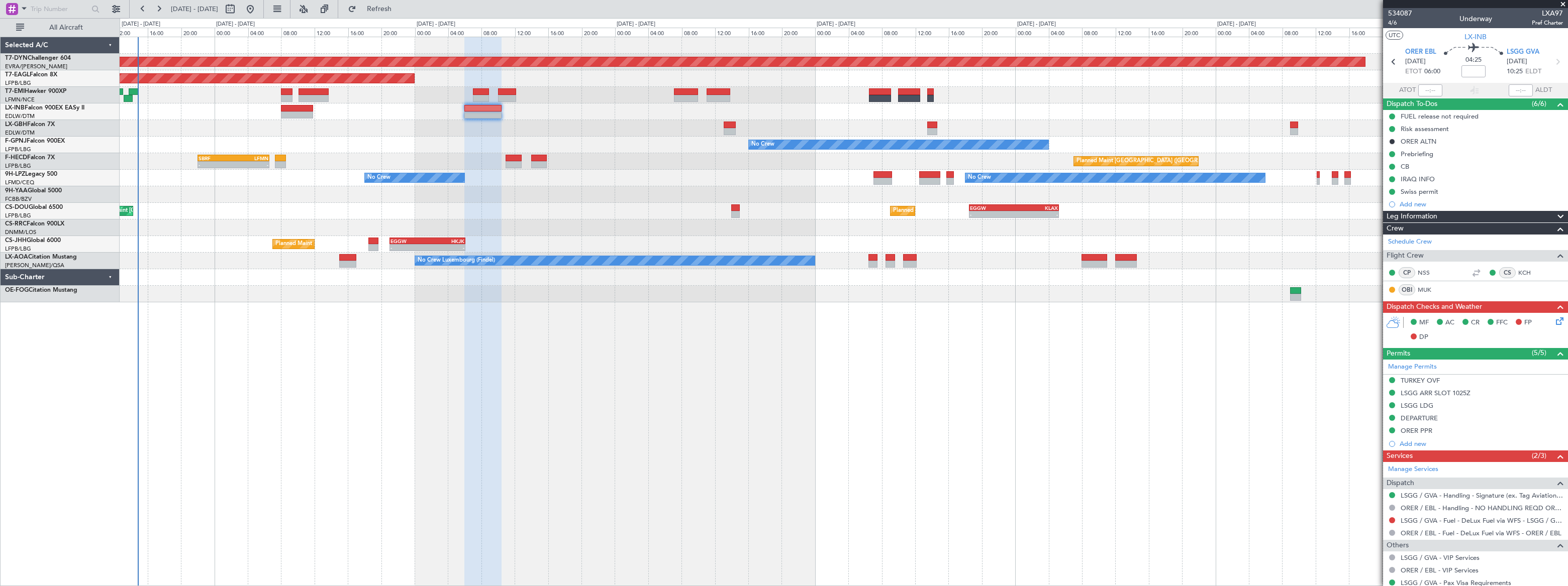
click at [694, 208] on div "Planned Maint London (Luton) - - EGGW 18:30 Z KLAX 05:15 Z Unplanned Maint Pari…" at bounding box center [843, 211] width 1448 height 16
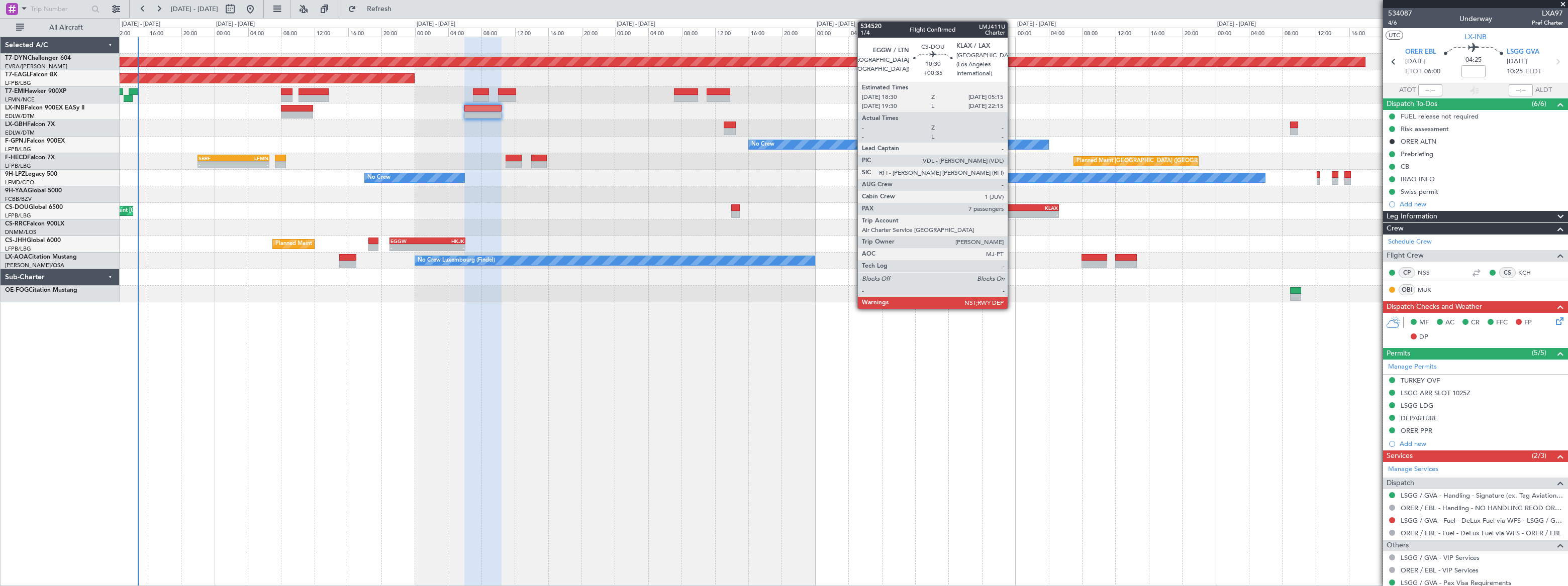
click at [1012, 211] on div "-" at bounding box center [992, 214] width 43 height 6
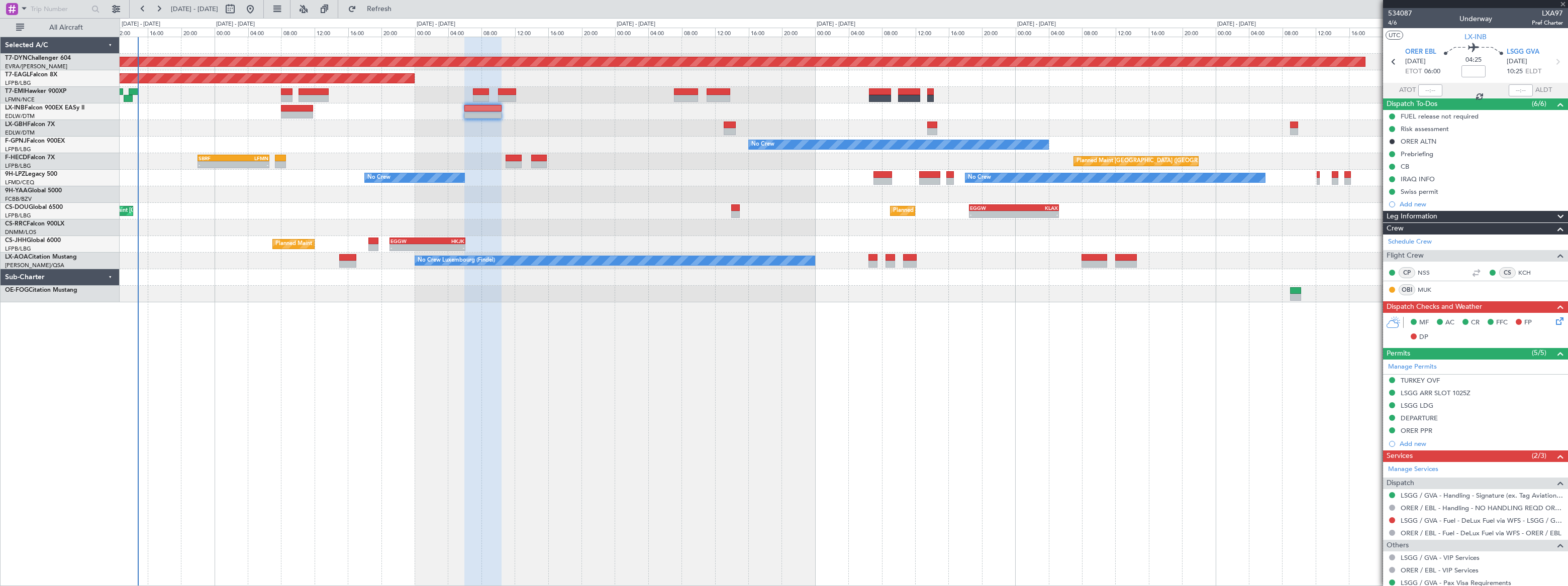
type input "+00:35"
type input "7"
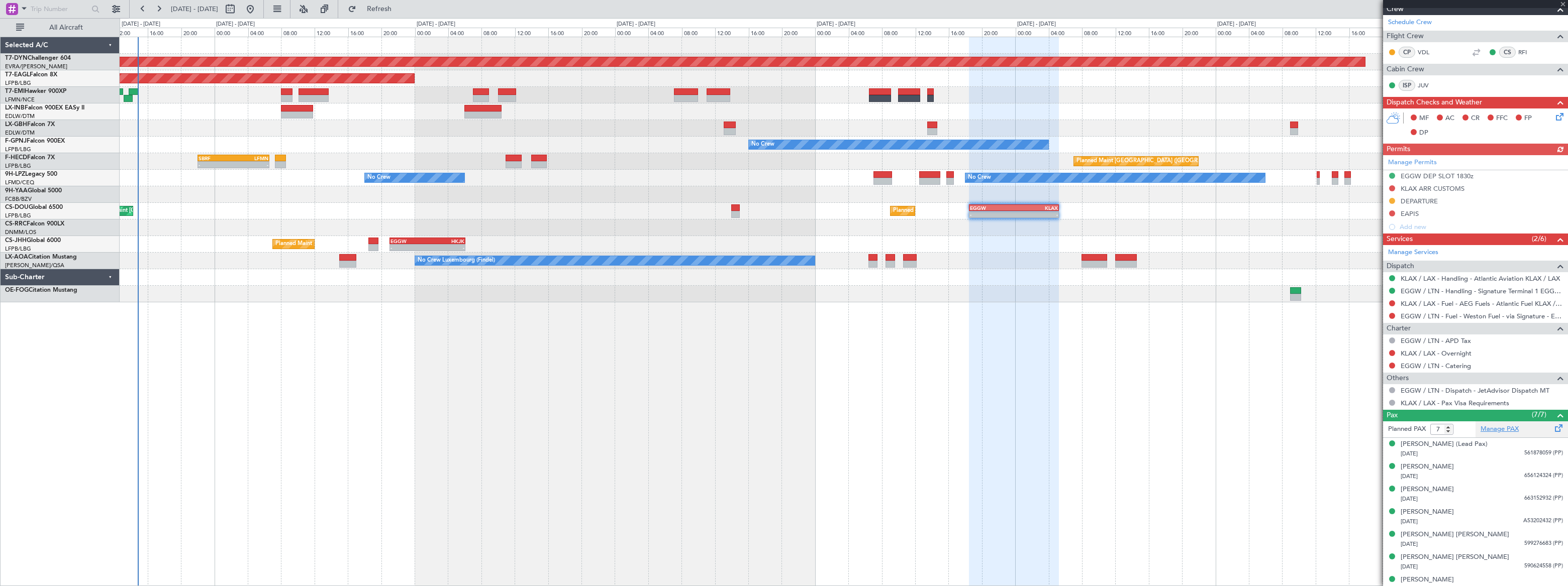
scroll to position [253, 0]
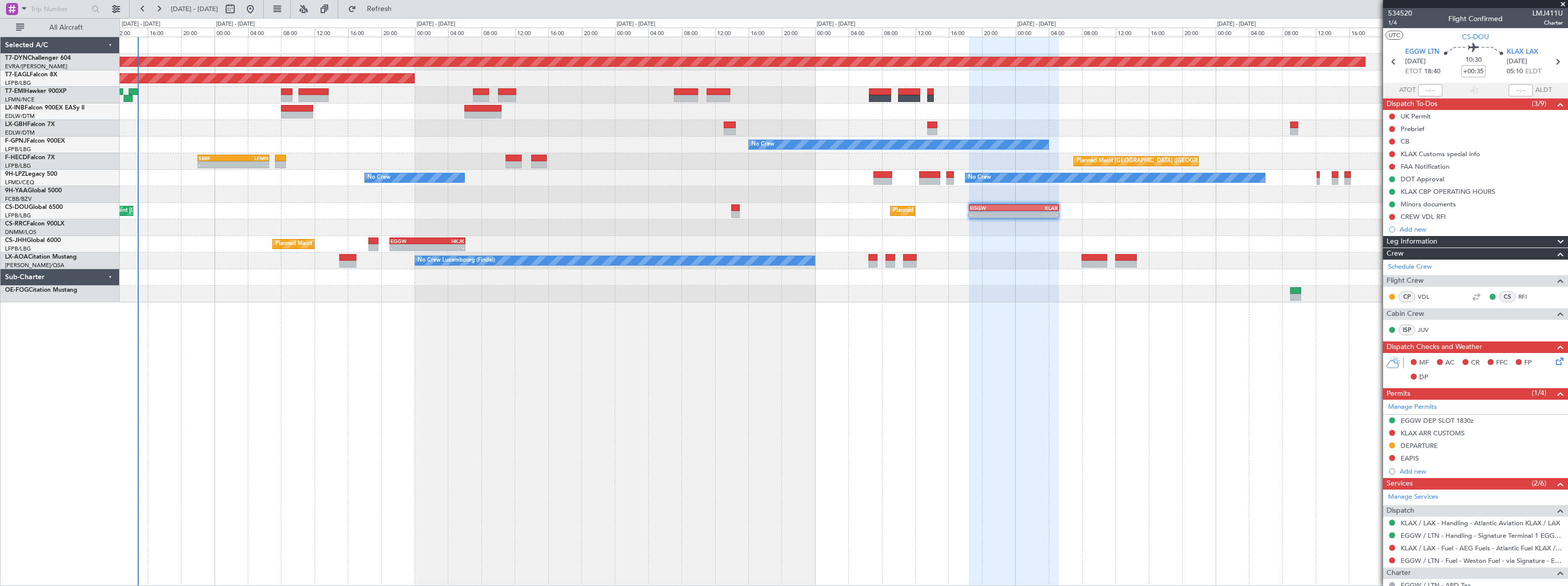
scroll to position [253, 0]
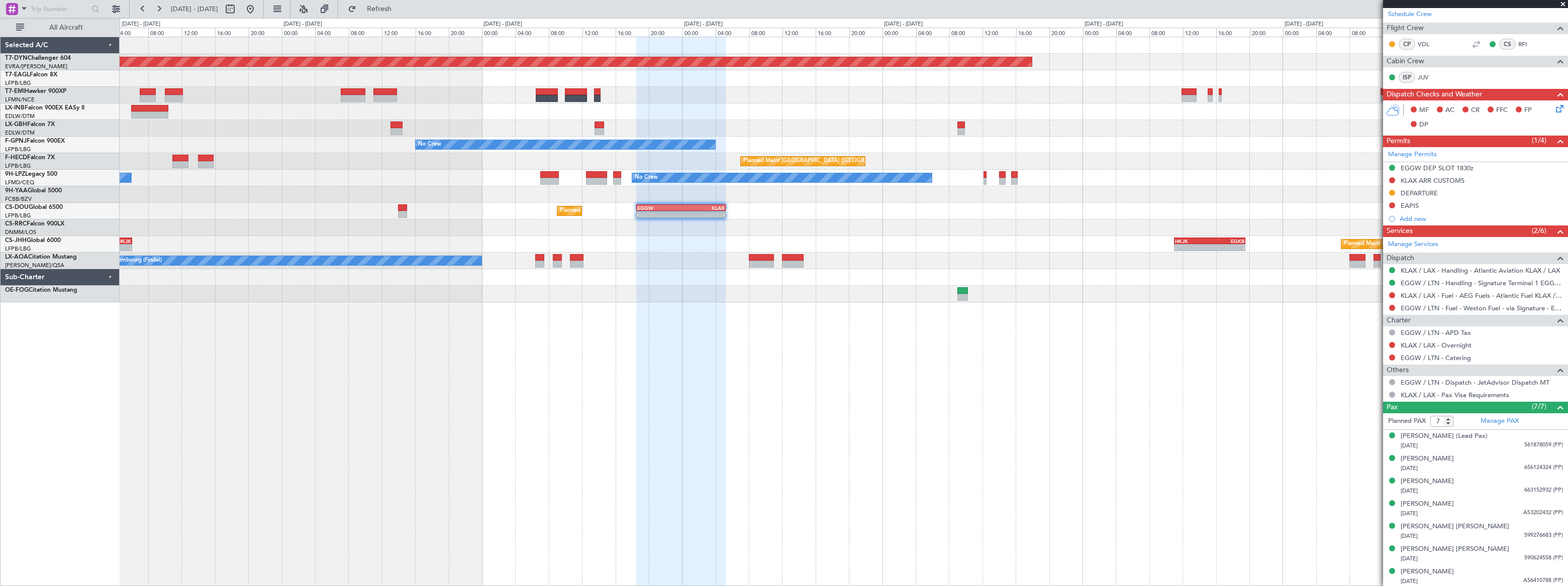
click at [878, 214] on div "Planned Maint [GEOGRAPHIC_DATA]-[GEOGRAPHIC_DATA] Planned Maint [US_STATE] ([GE…" at bounding box center [843, 169] width 1448 height 265
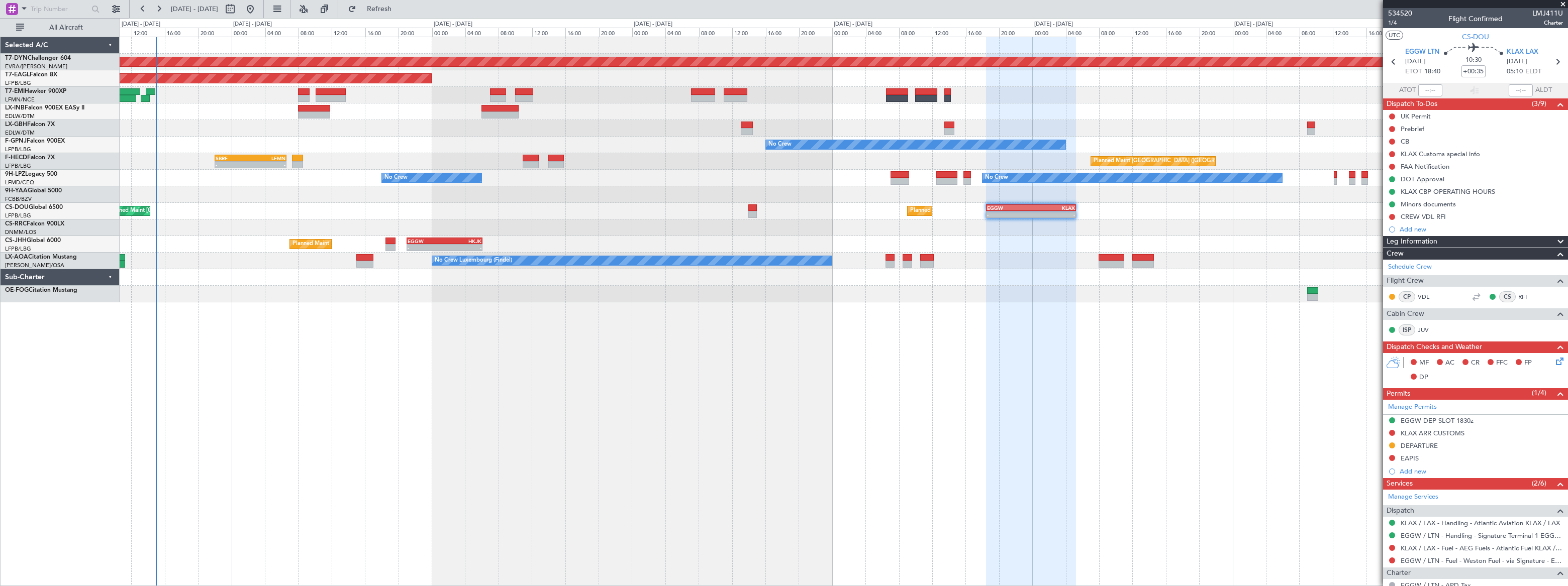
click at [791, 201] on div "Planned Maint [GEOGRAPHIC_DATA]-[GEOGRAPHIC_DATA] Planned Maint [US_STATE] ([GE…" at bounding box center [843, 169] width 1448 height 265
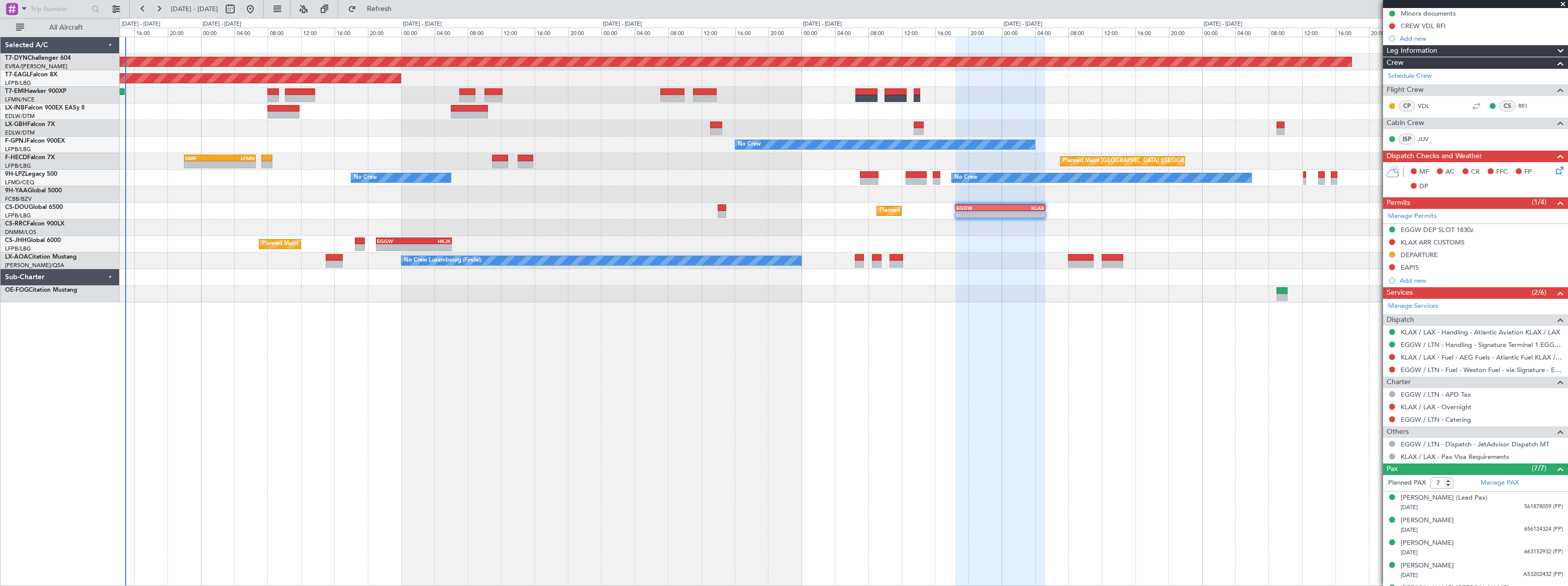
scroll to position [161, 0]
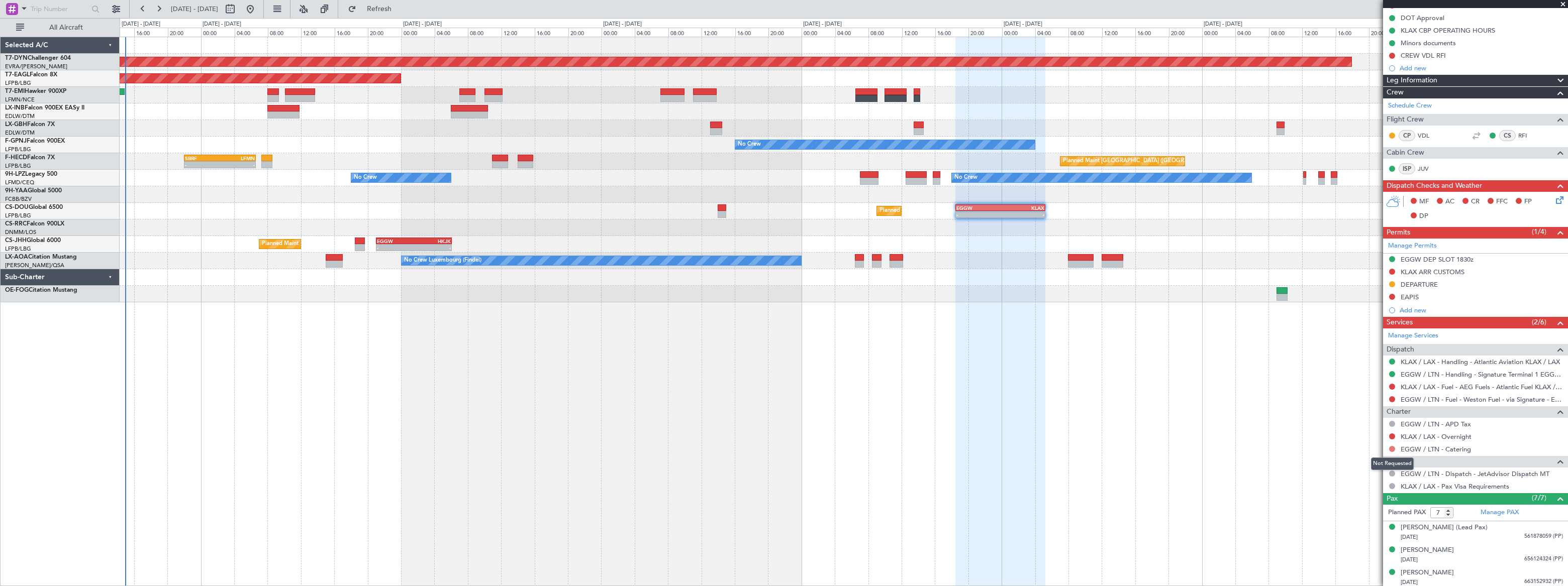
click at [1392, 449] on button at bounding box center [1392, 449] width 6 height 6
click at [1357, 508] on span "Requested" at bounding box center [1363, 507] width 32 height 10
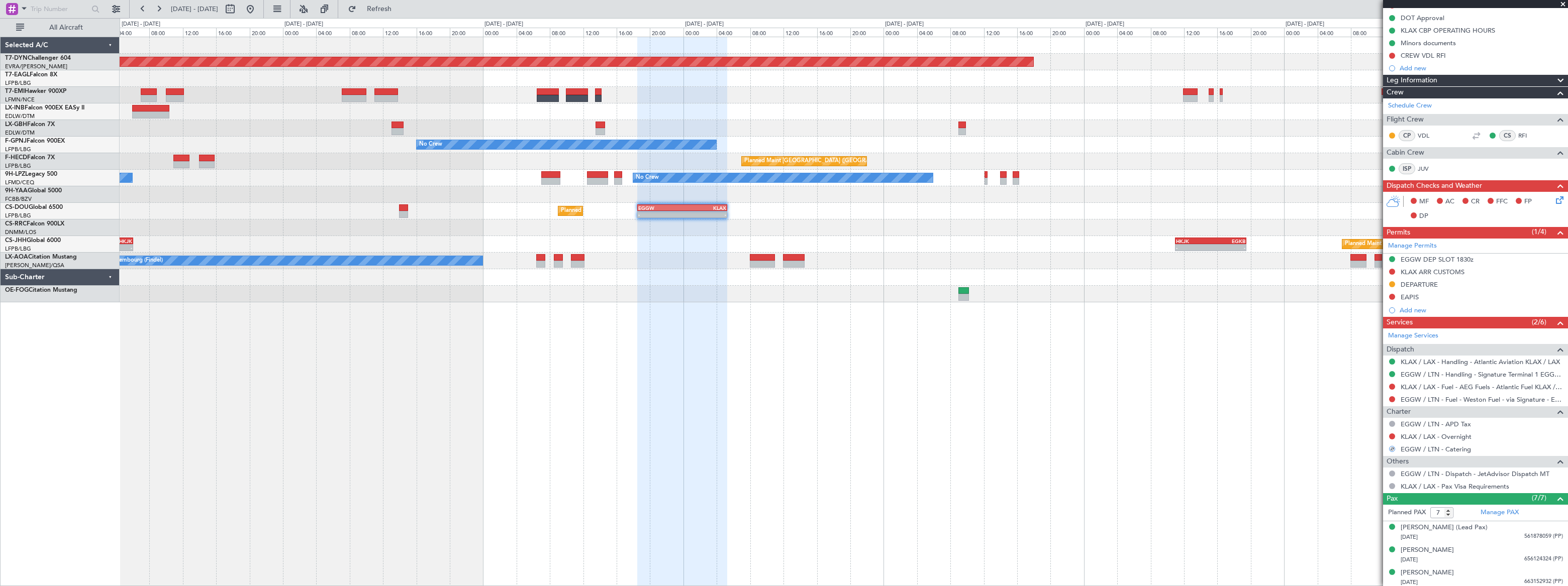
click at [887, 223] on div "Planned Maint Lagos ([PERSON_NAME])" at bounding box center [843, 228] width 1448 height 16
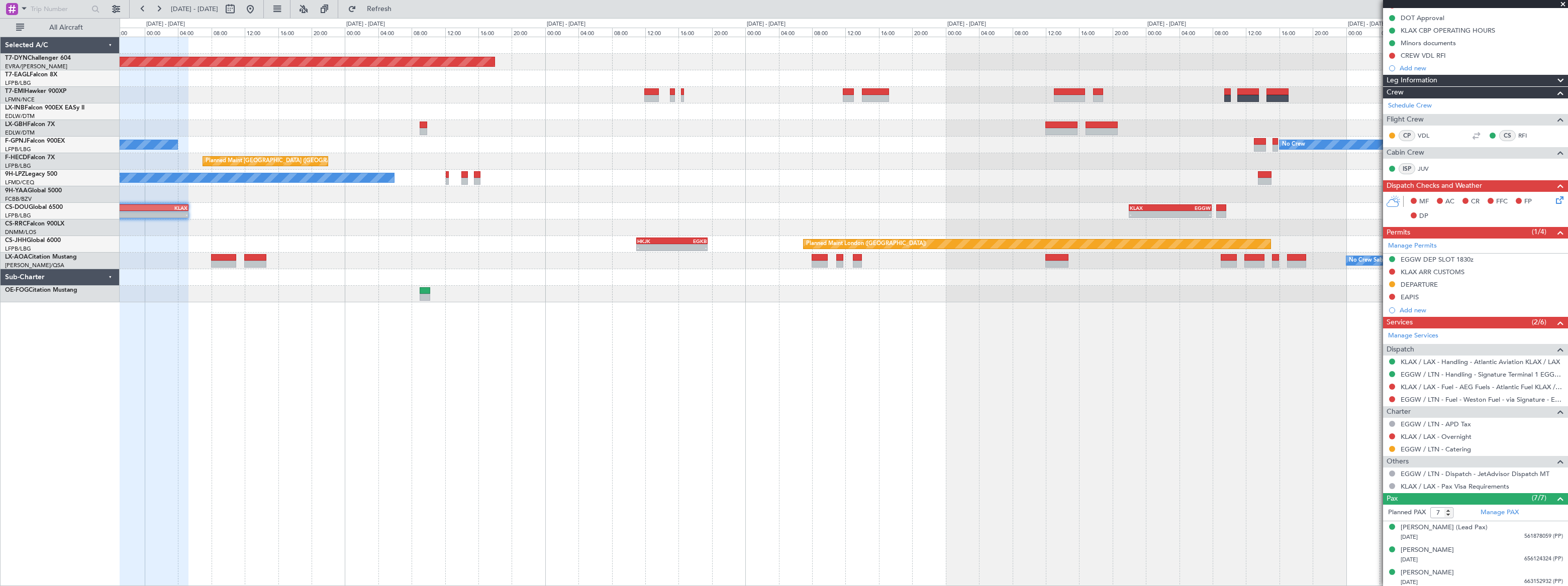
click at [999, 182] on div "No Crew No Crew" at bounding box center [843, 178] width 1448 height 16
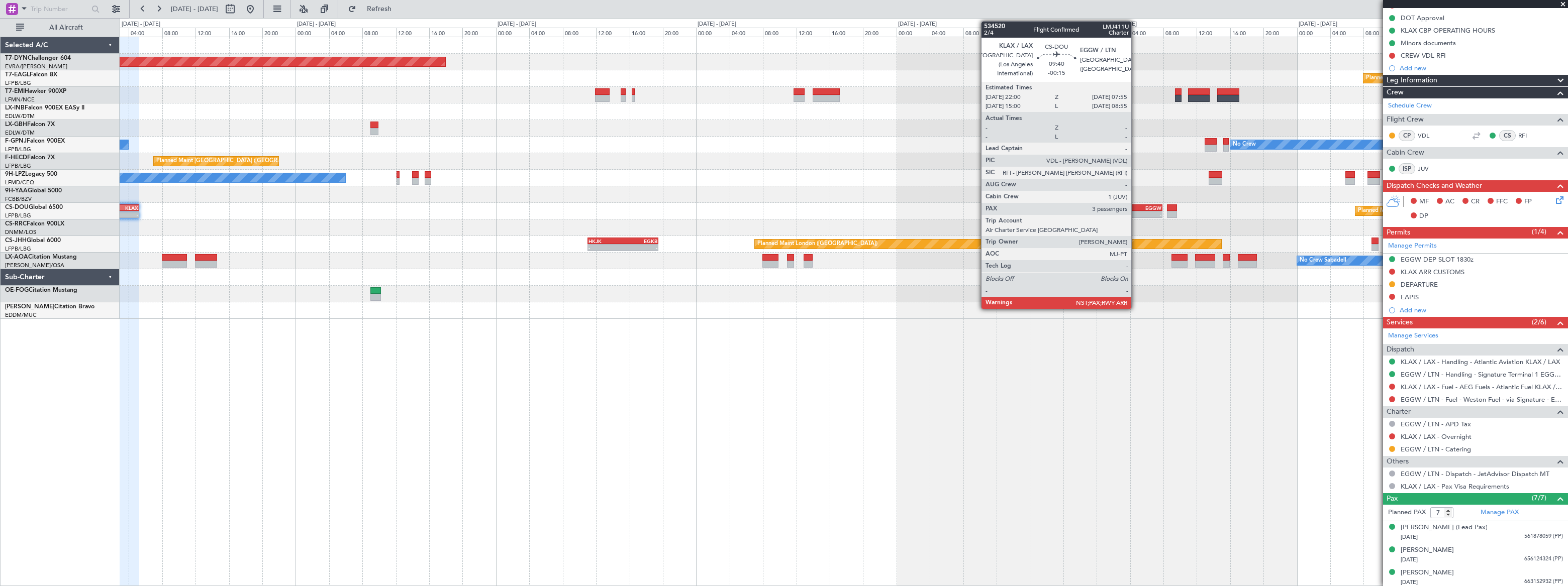
click at [1136, 208] on div "EGGW" at bounding box center [1142, 207] width 41 height 6
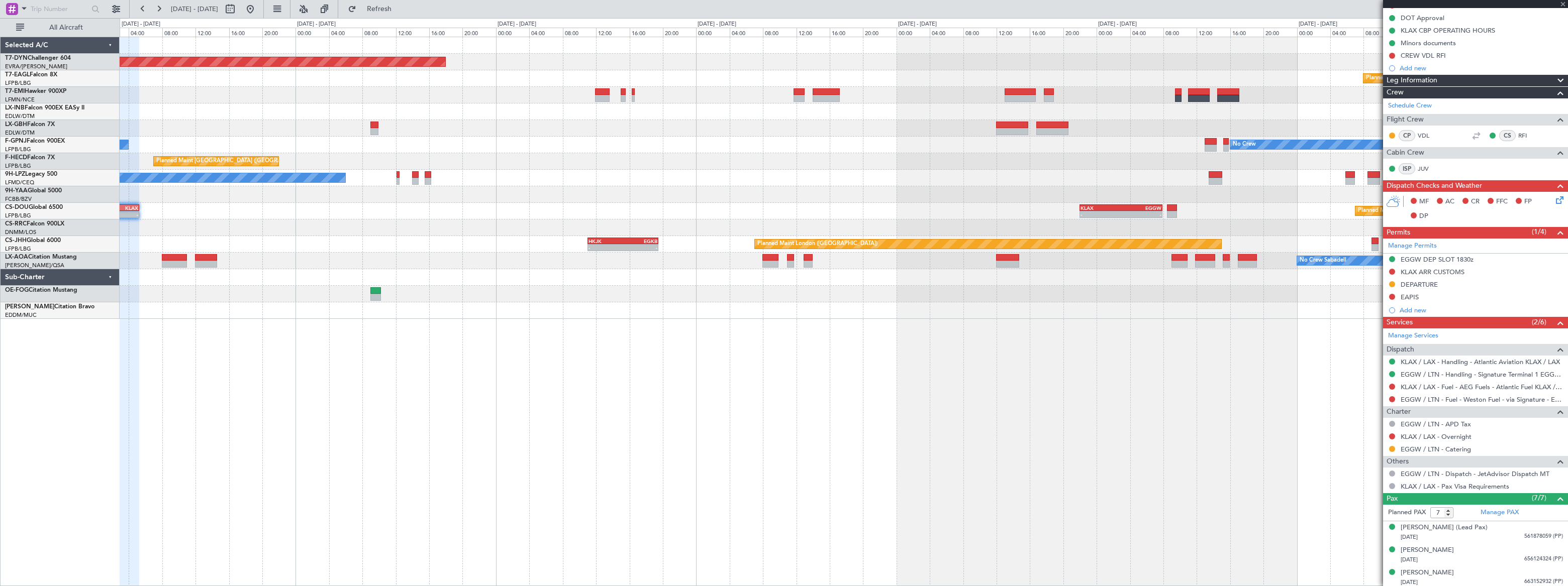
type input "-00:15"
type input "3"
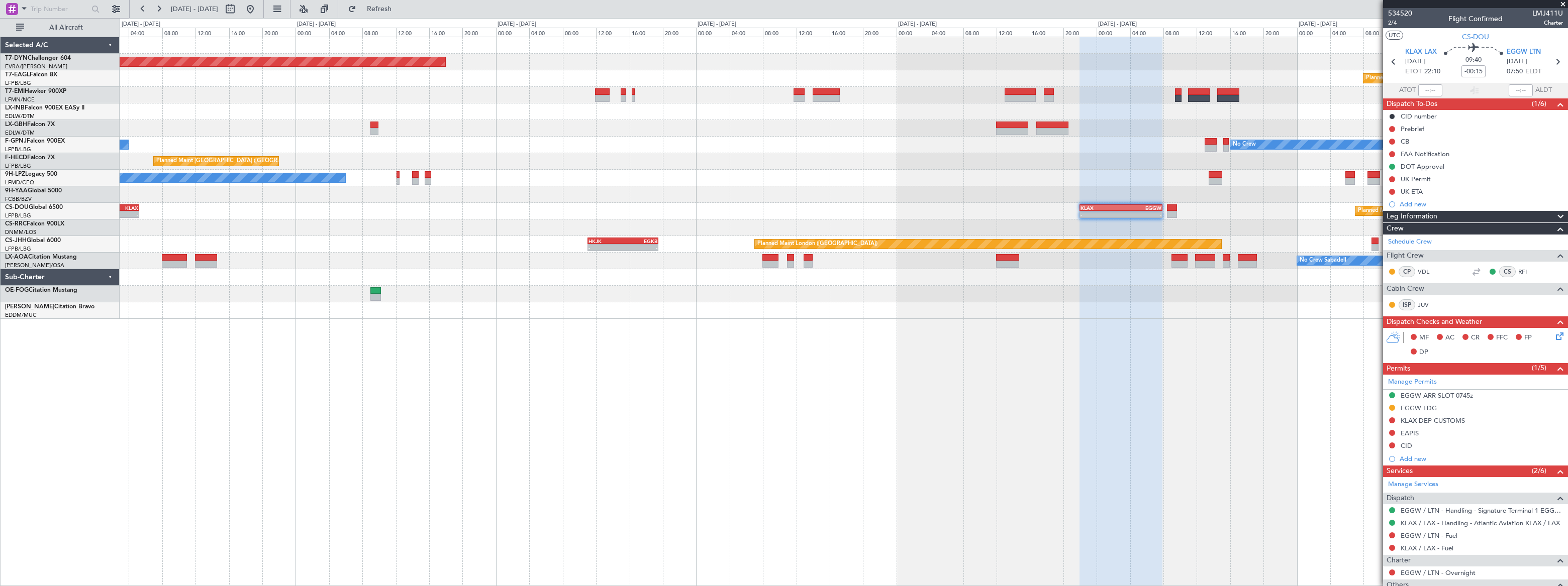
click at [1076, 138] on div "Planned Maint Basel-Mulhouse Planned Maint Geneva (Cointrin) No Crew No Crew Pl…" at bounding box center [843, 178] width 1448 height 282
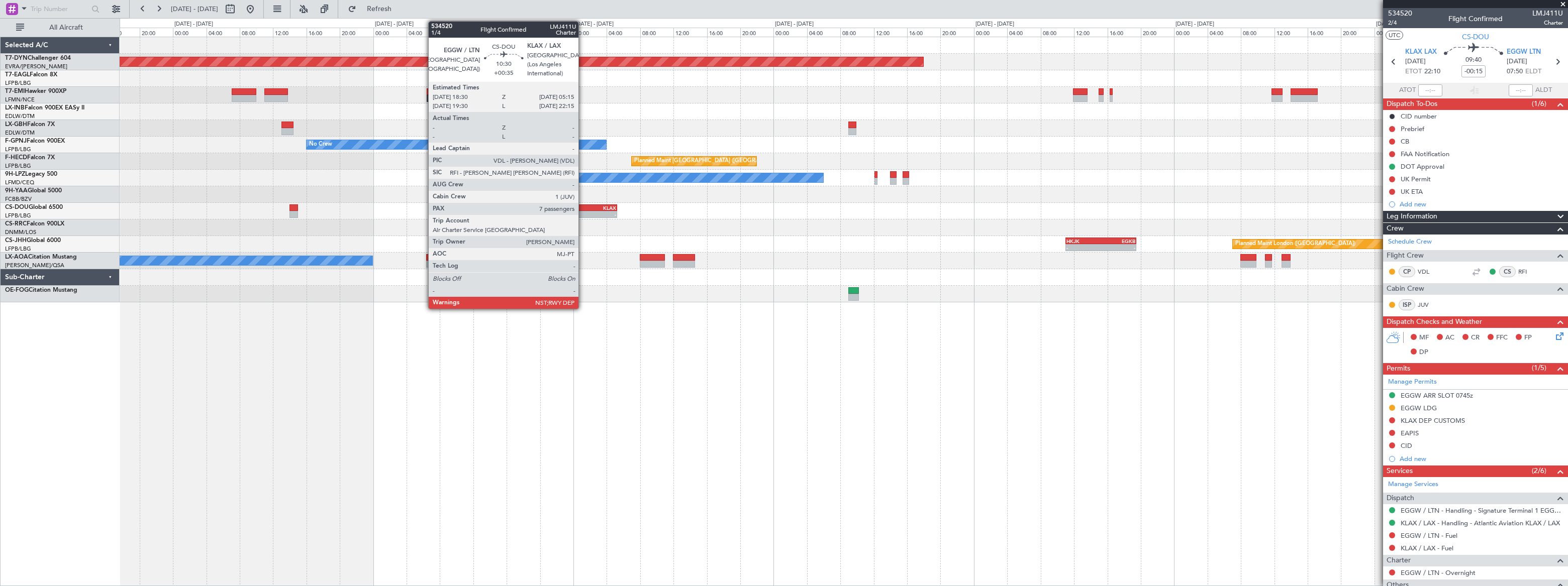
click at [583, 209] on div "KLAX" at bounding box center [594, 207] width 43 height 6
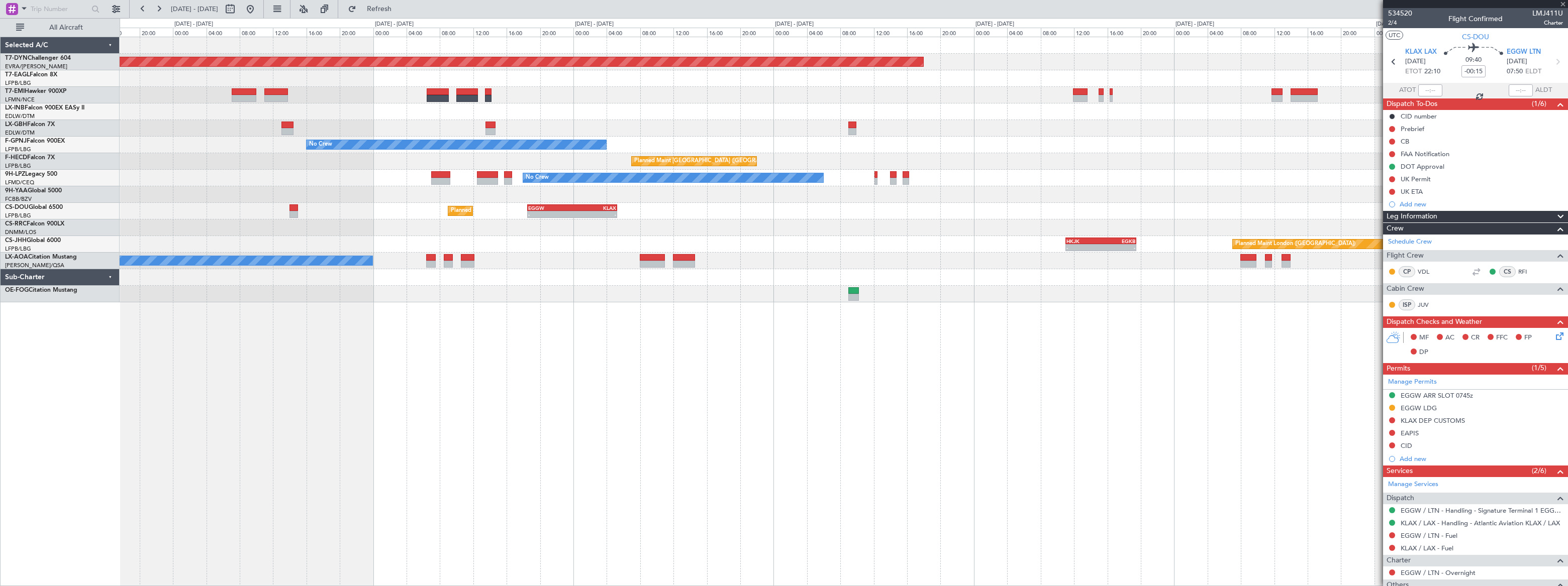
type input "+00:35"
type input "7"
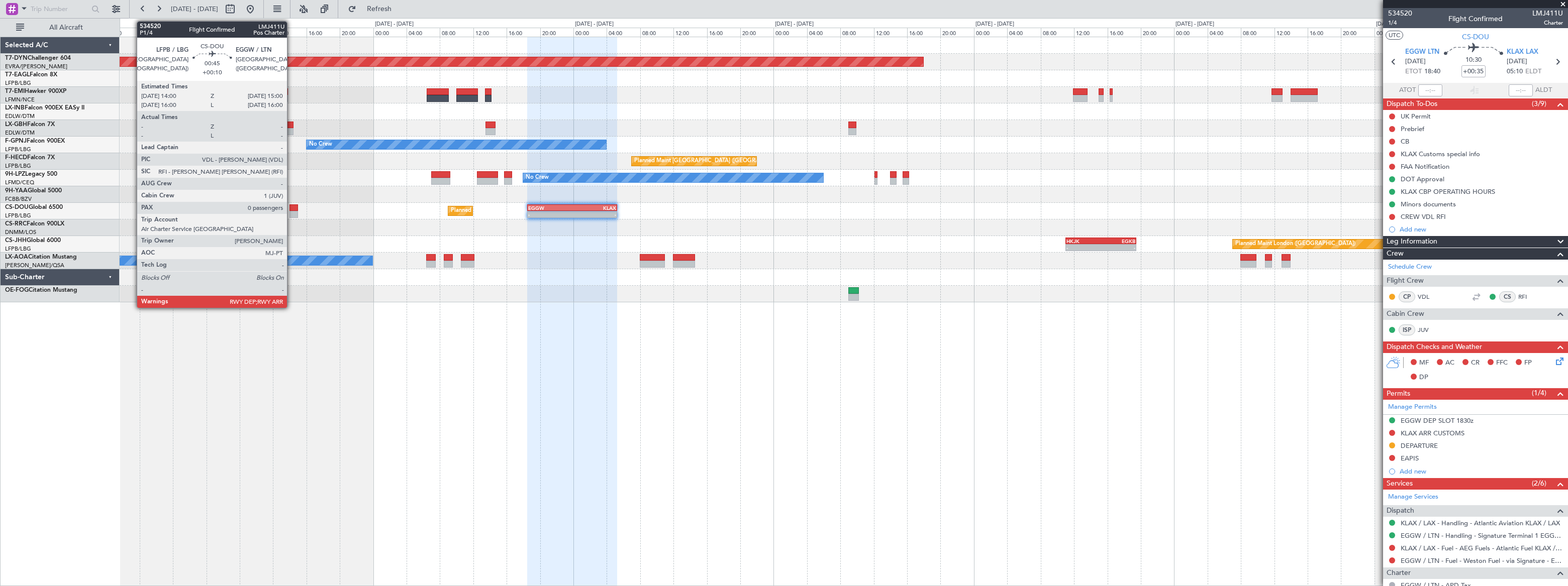
click at [291, 207] on div at bounding box center [294, 208] width 8 height 7
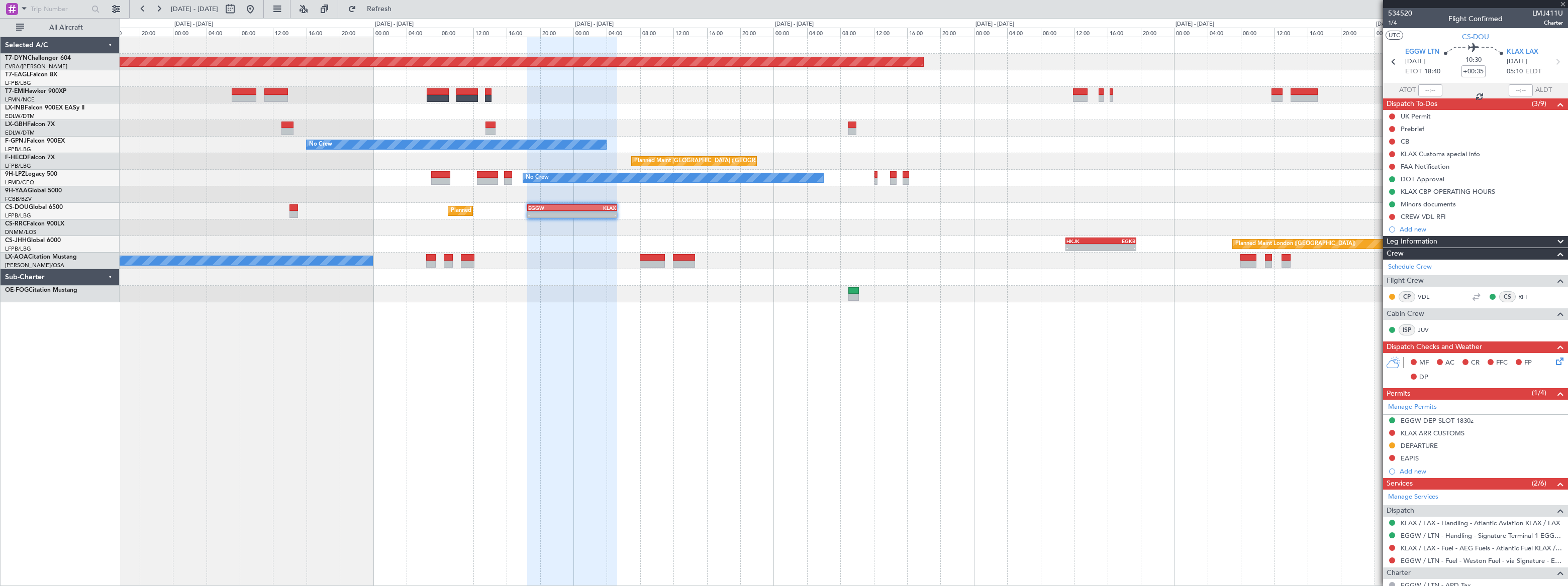
type input "+00:10"
type input "0"
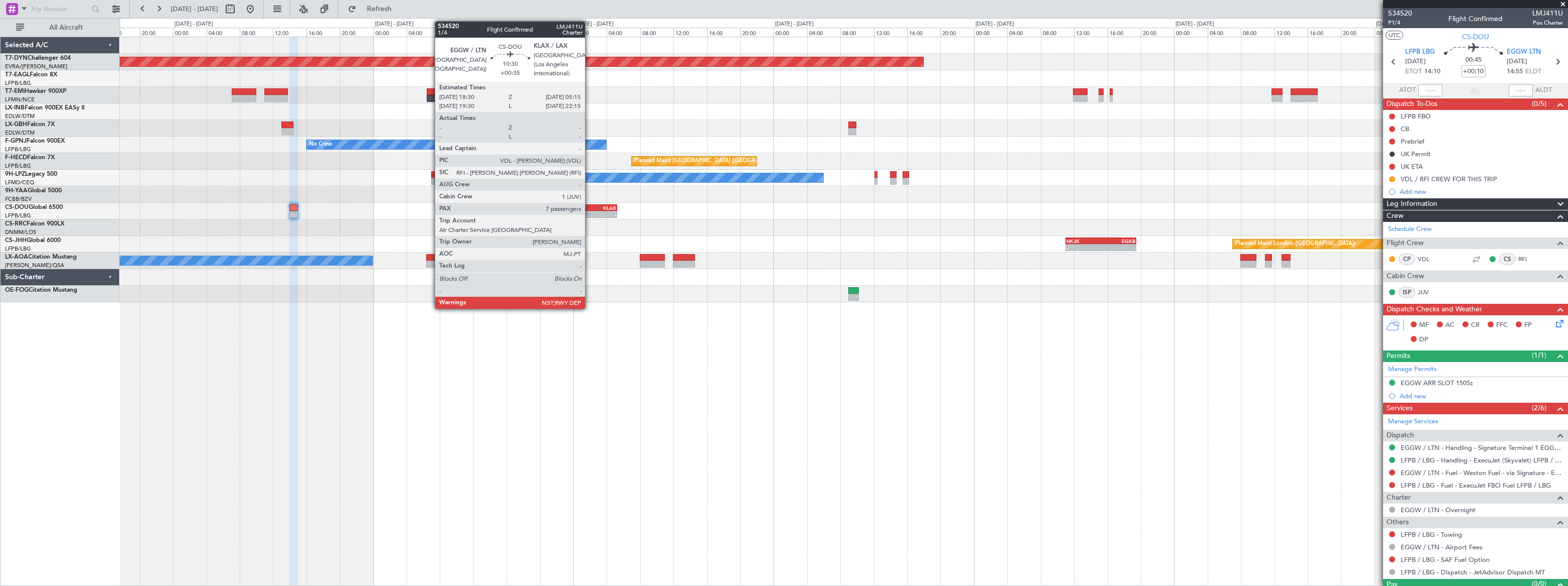
click at [590, 208] on div "KLAX" at bounding box center [594, 207] width 43 height 6
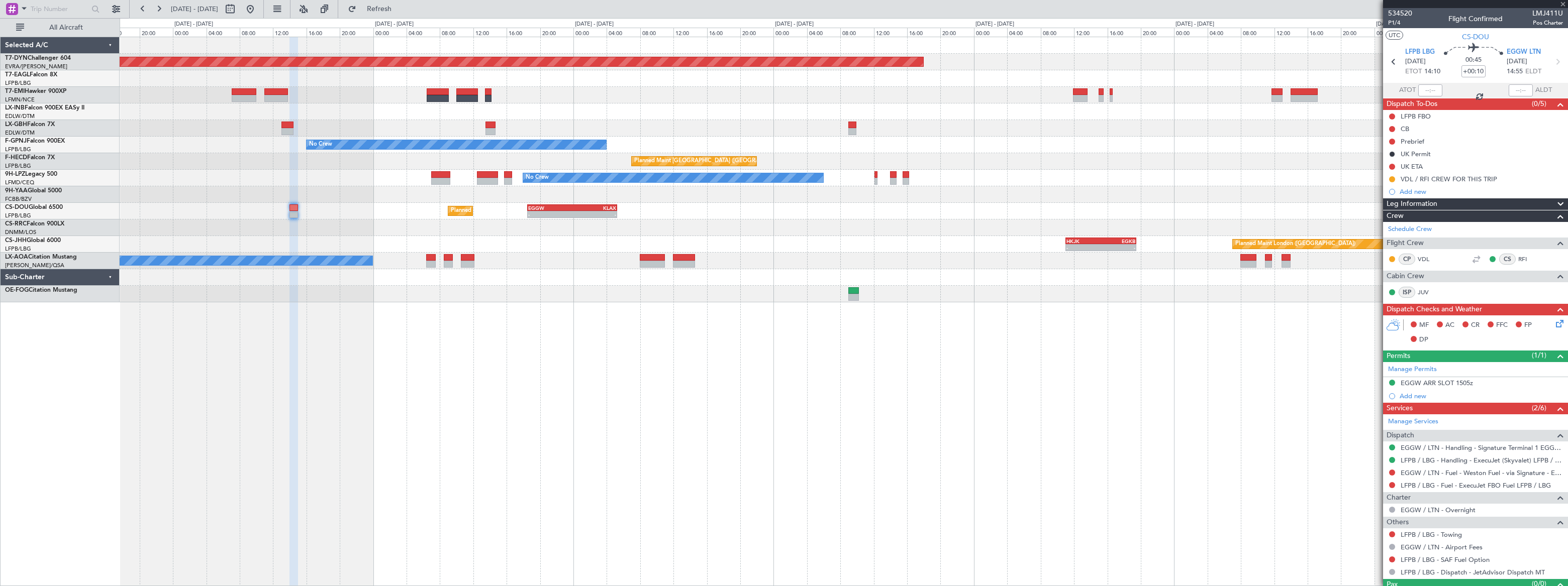
type input "+00:35"
type input "7"
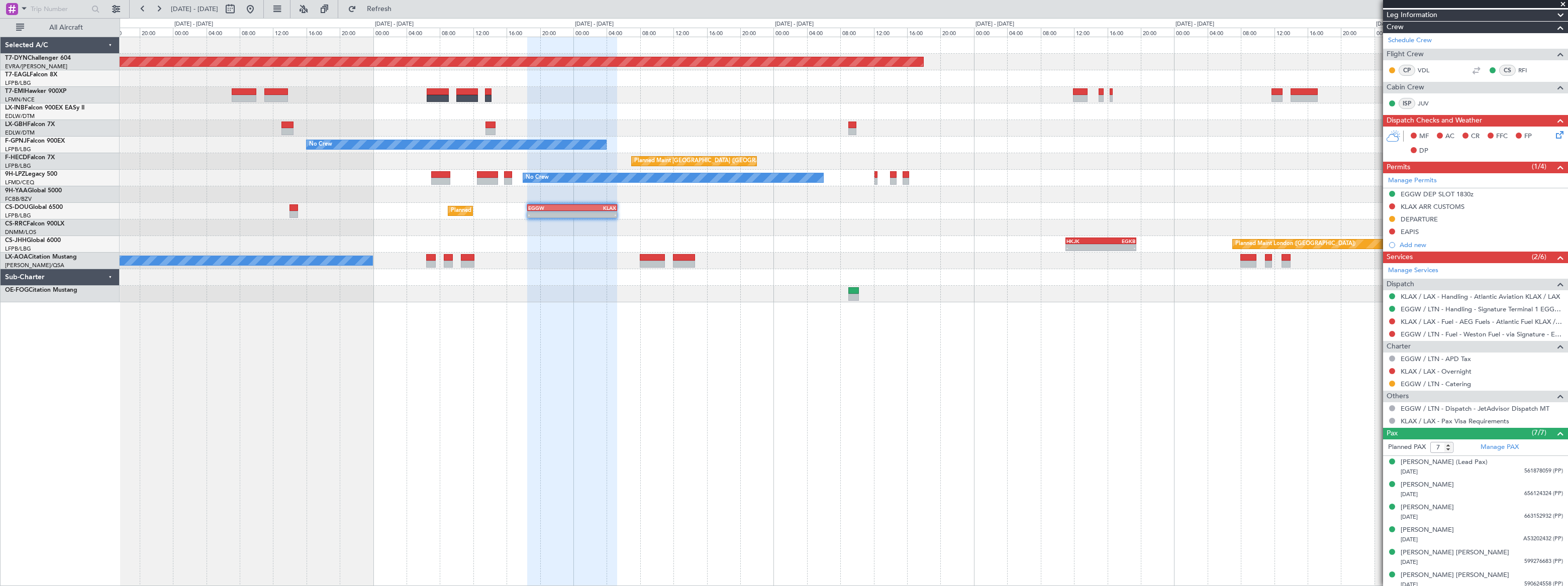
scroll to position [253, 0]
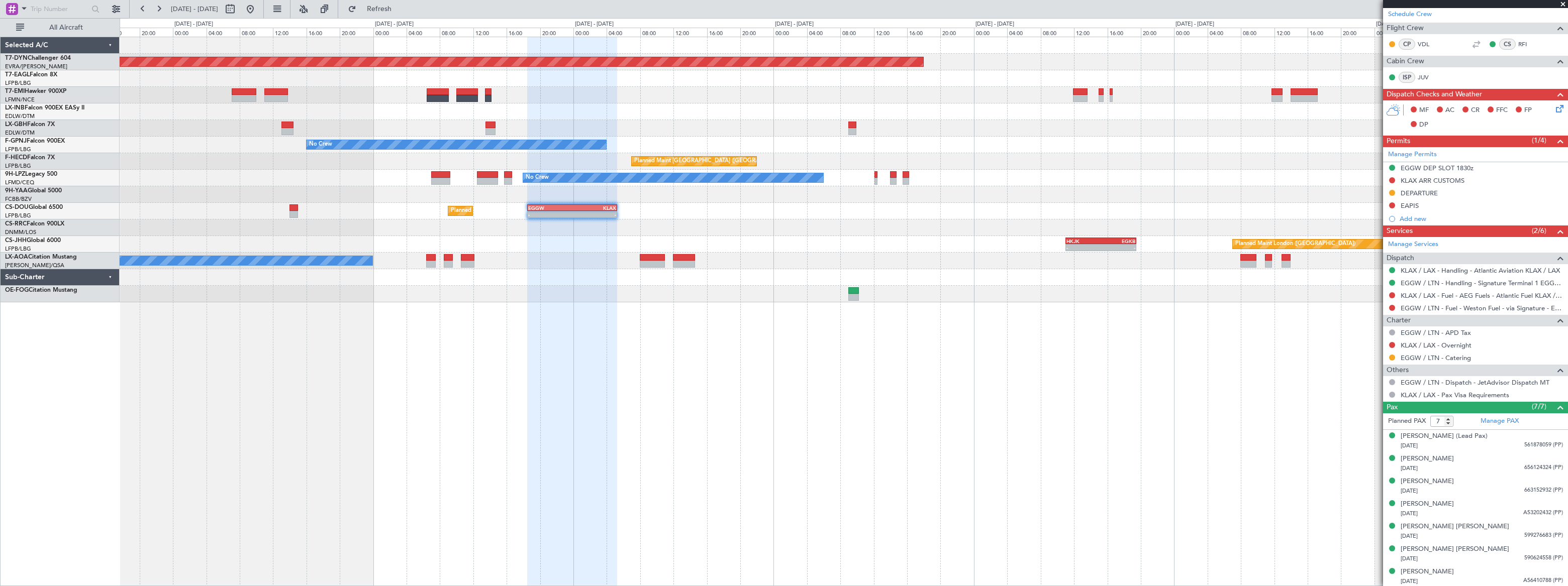
click at [743, 175] on div "No Crew No Crew" at bounding box center [843, 178] width 1448 height 16
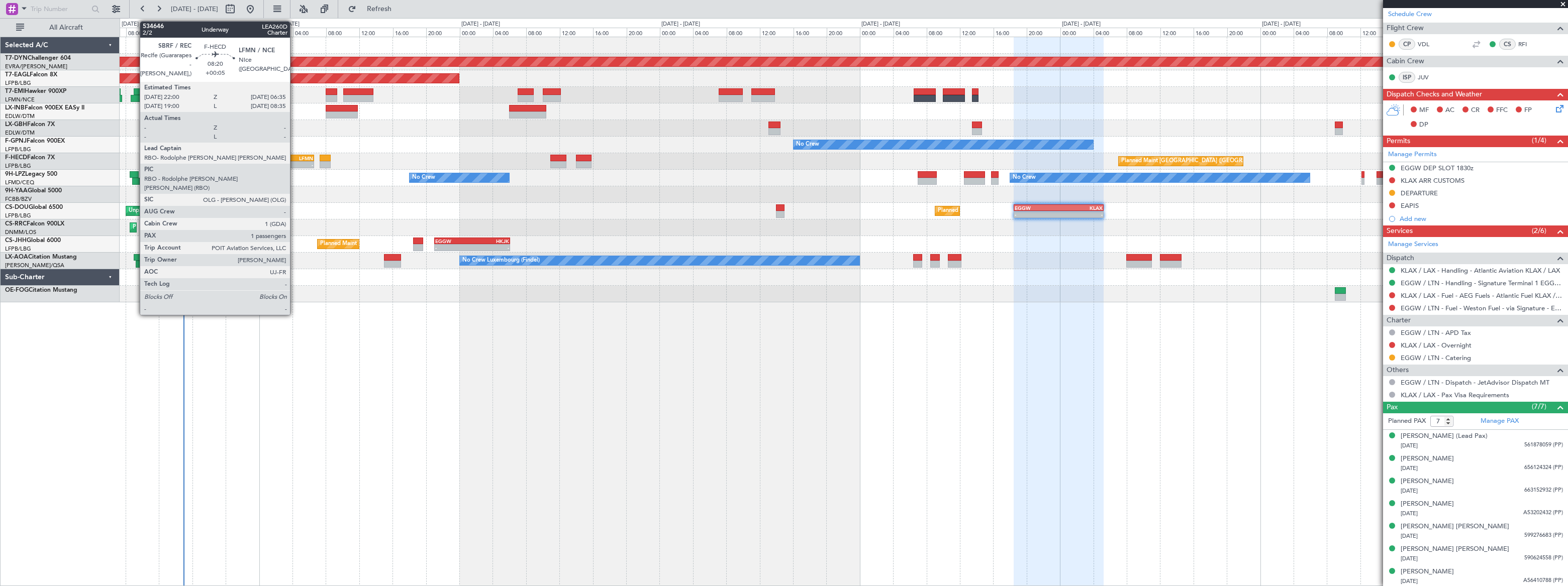
click at [295, 158] on div "LFMN" at bounding box center [295, 158] width 34 height 6
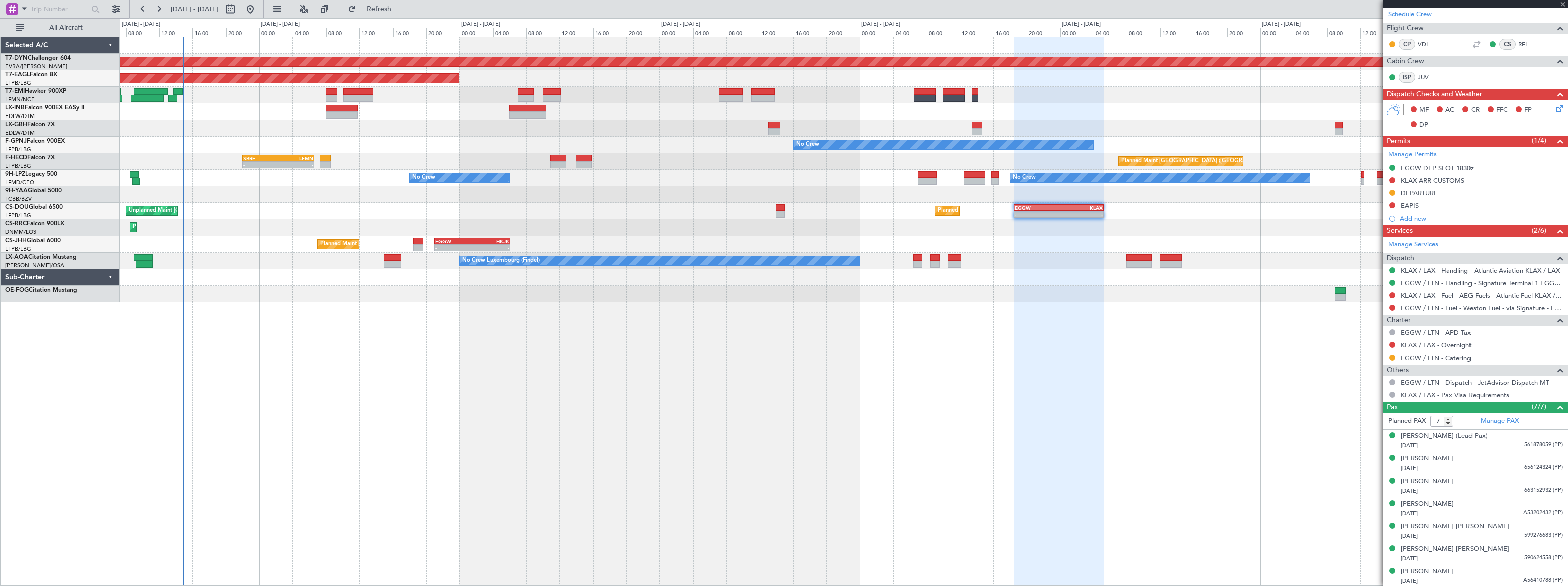
type input "+00:05"
type input "1"
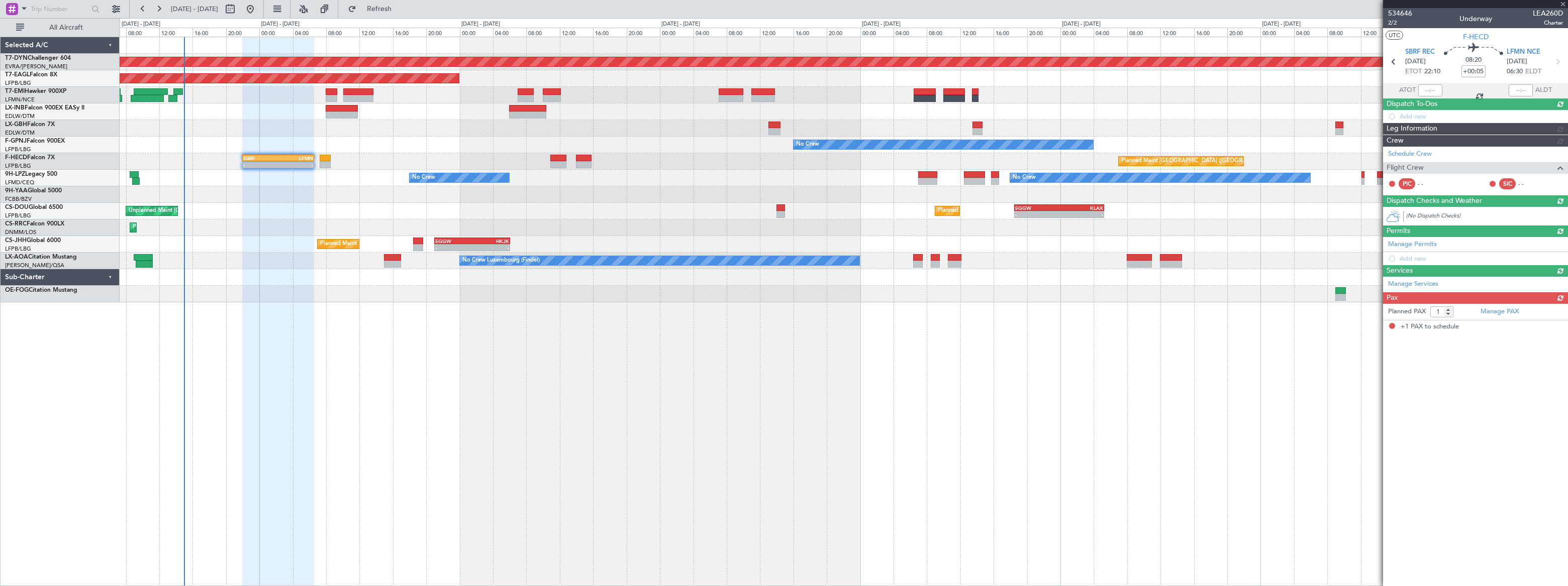
scroll to position [0, 0]
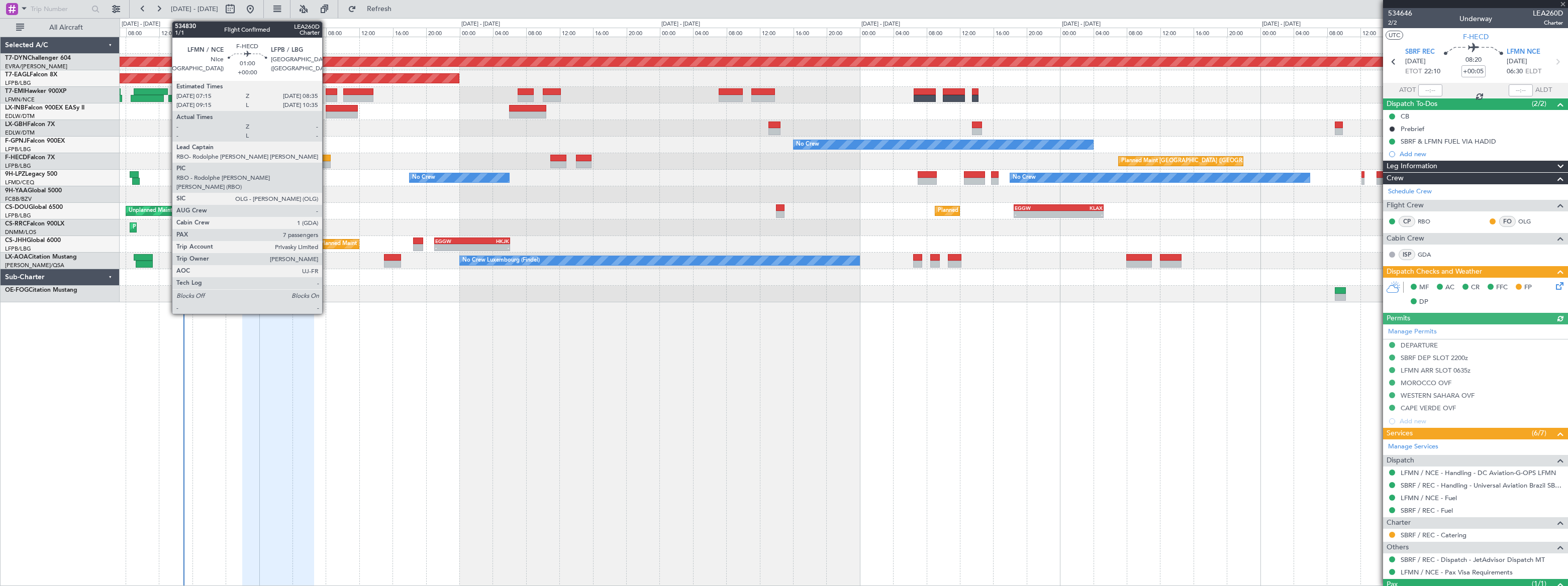
click at [327, 156] on div at bounding box center [325, 158] width 11 height 7
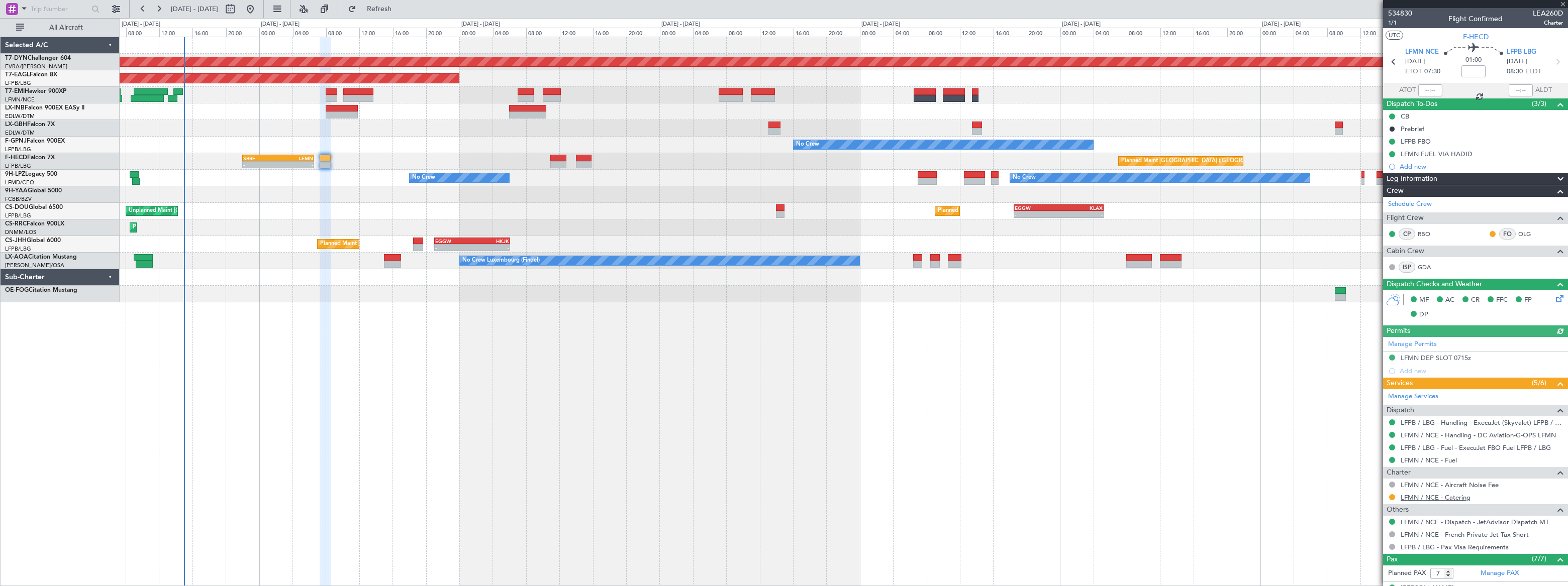
click at [1453, 498] on link "LFMN / NCE - Catering" at bounding box center [1435, 498] width 70 height 8
click at [163, 233] on div "Planned Maint Basel-Mulhouse Planned Maint New York (Teterboro) Planned Maint N…" at bounding box center [843, 169] width 1448 height 265
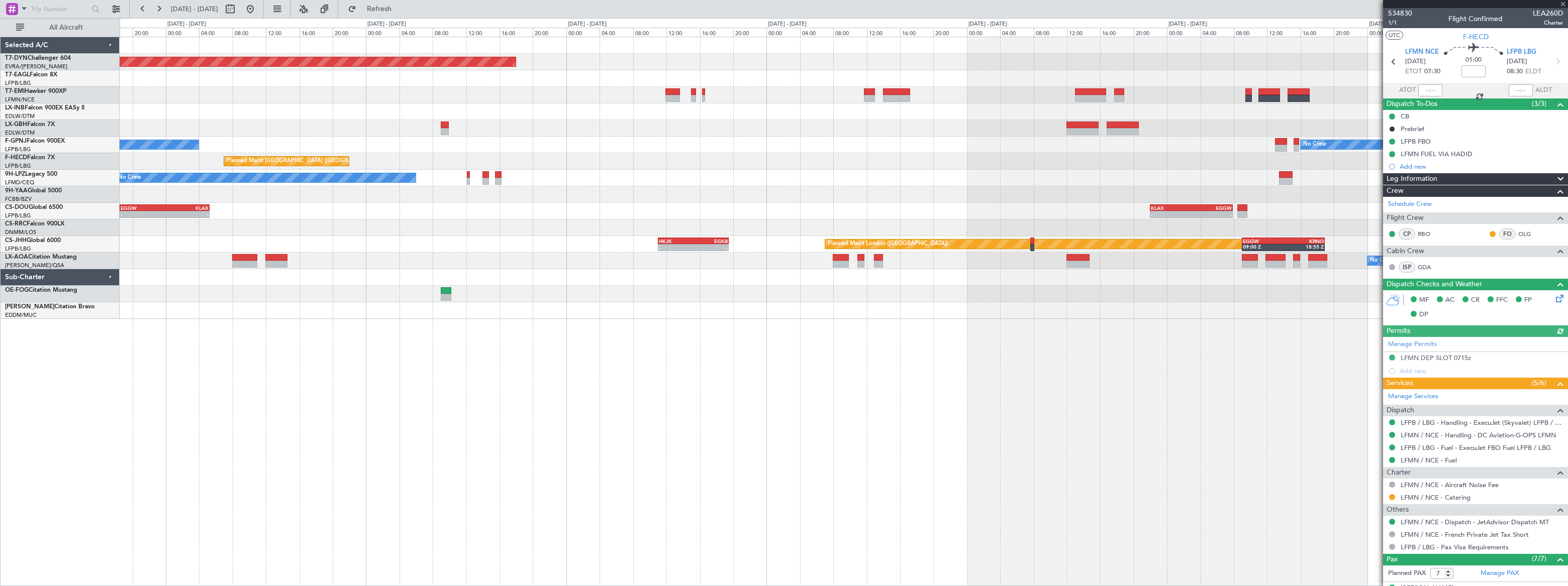
click at [874, 205] on div "Planned Maint Basel-Mulhouse Planned Maint Geneva (Cointrin) No Crew No Crew Pl…" at bounding box center [843, 178] width 1448 height 282
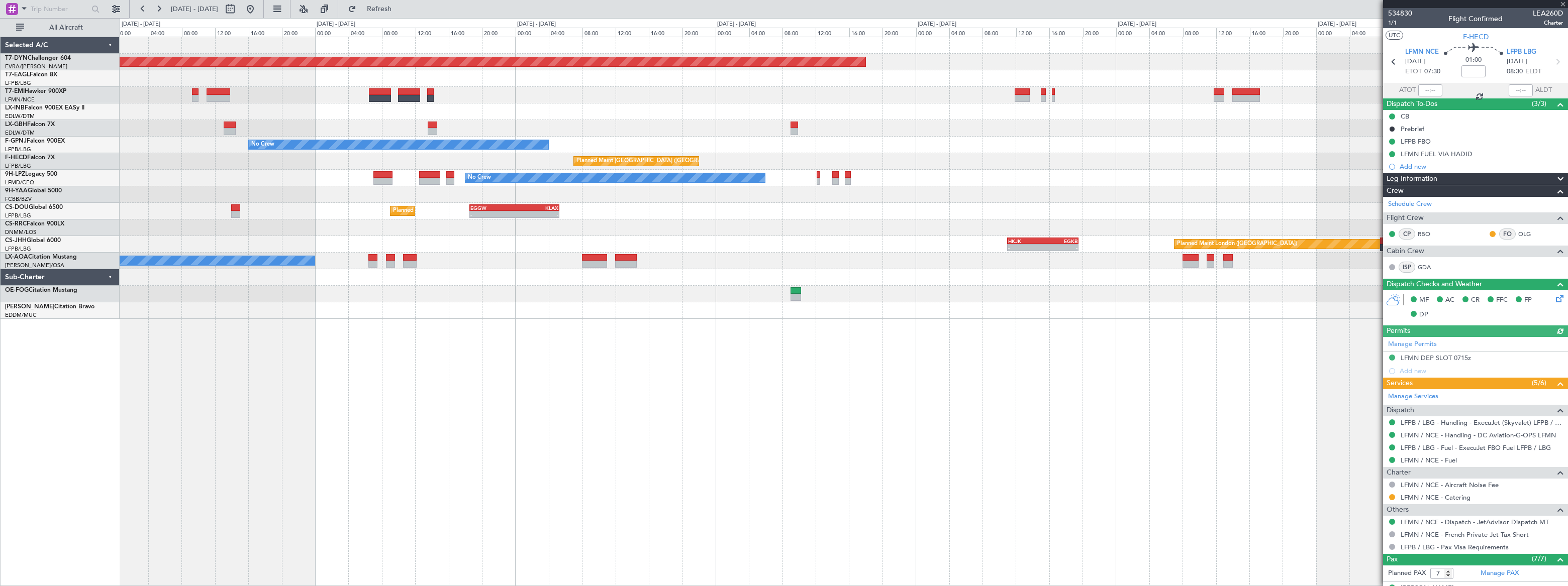
click at [945, 215] on div "Planned Maint Basel-Mulhouse Planned Maint Geneva (Cointrin) Planned Maint New …" at bounding box center [843, 178] width 1448 height 282
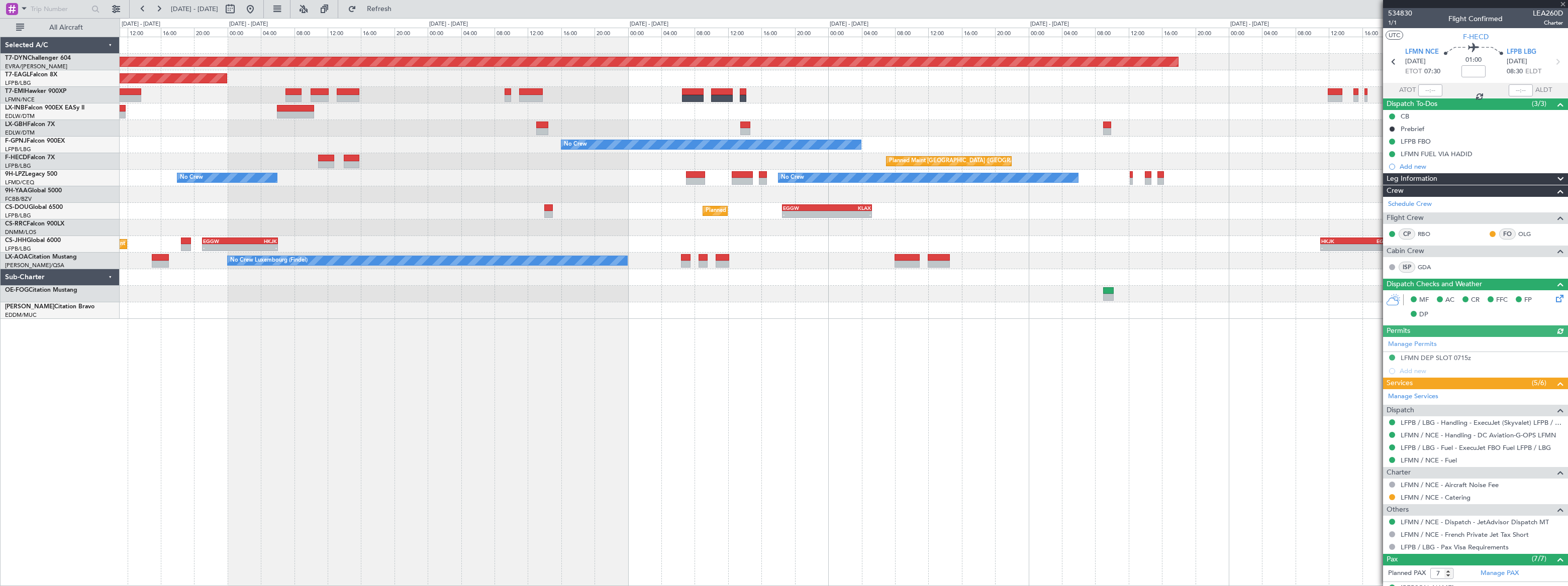
click at [1020, 237] on div "Planned Maint London (Biggin Hill) - - HKJK 11:00 Z EGKB 19:30 Z EGGW 21:00 Z H…" at bounding box center [843, 245] width 1448 height 16
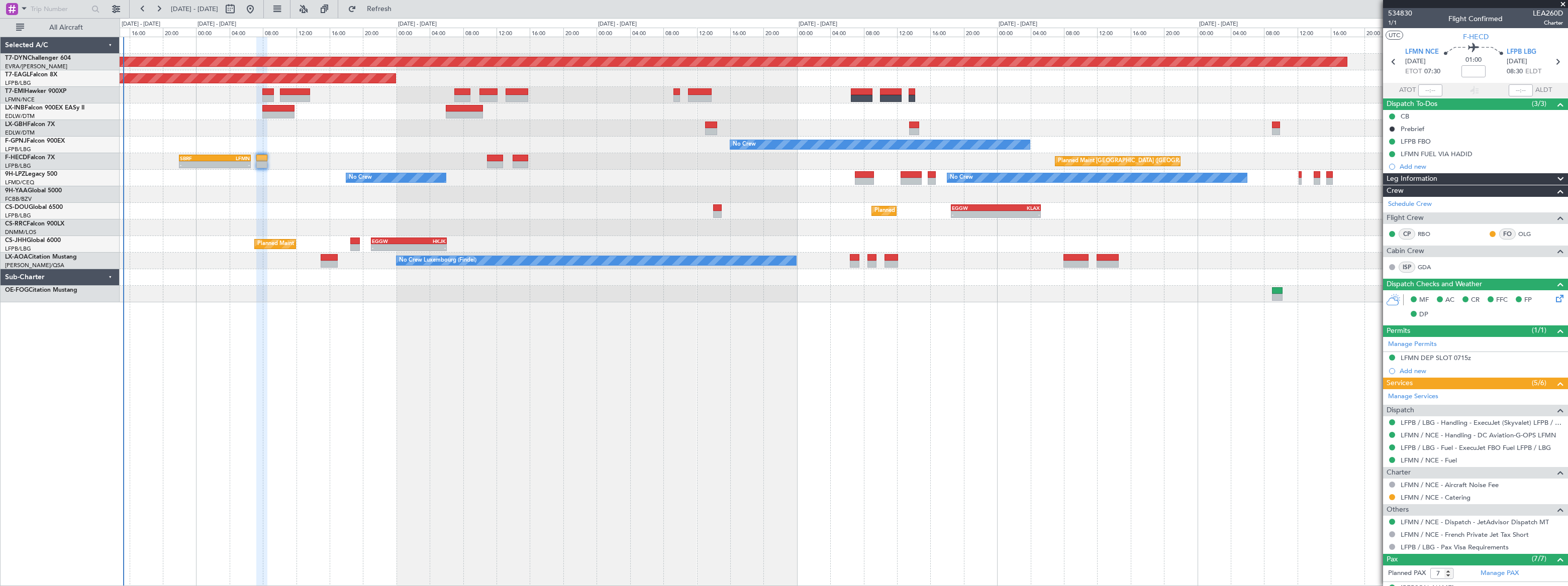
click at [476, 210] on div "Planned Maint Basel-Mulhouse Planned Maint New York (Teterboro) Planned Maint N…" at bounding box center [843, 169] width 1448 height 265
click at [786, 203] on div "- - EGGW 18:30 Z KLAX 05:15 Z Planned Maint London (Luton) Unplanned Maint Pari…" at bounding box center [843, 211] width 1448 height 16
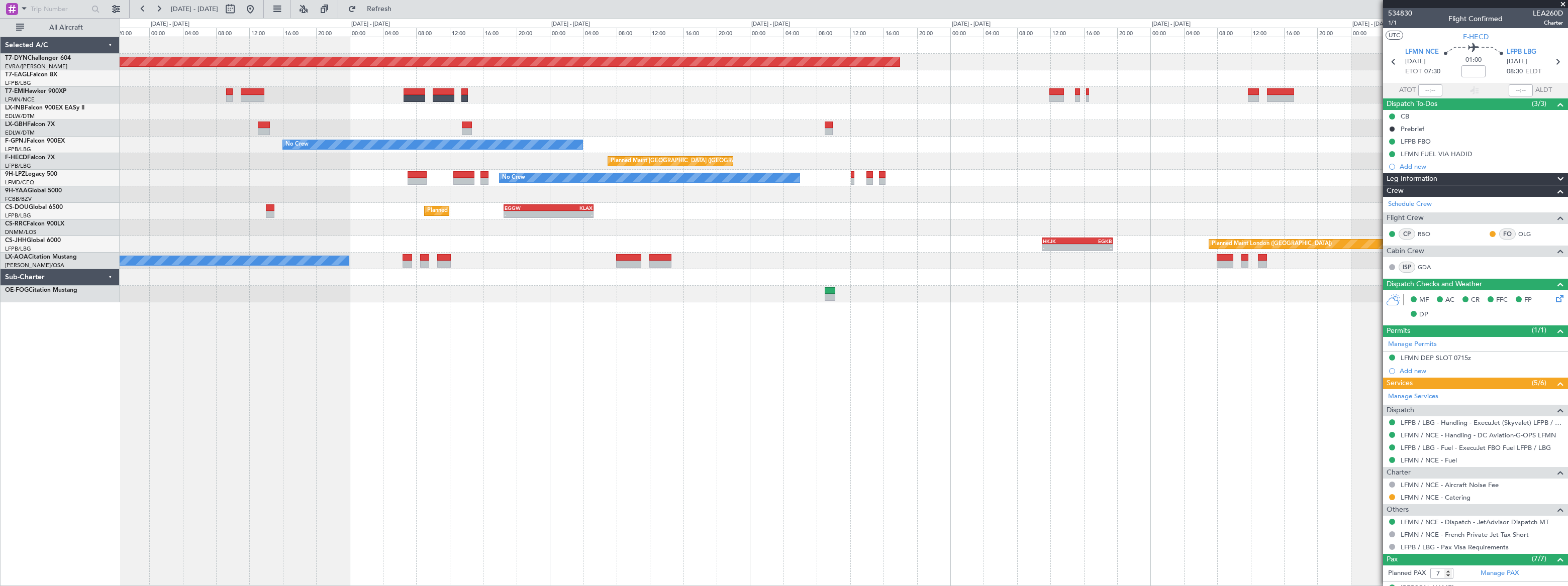
click at [634, 187] on div at bounding box center [843, 195] width 1448 height 16
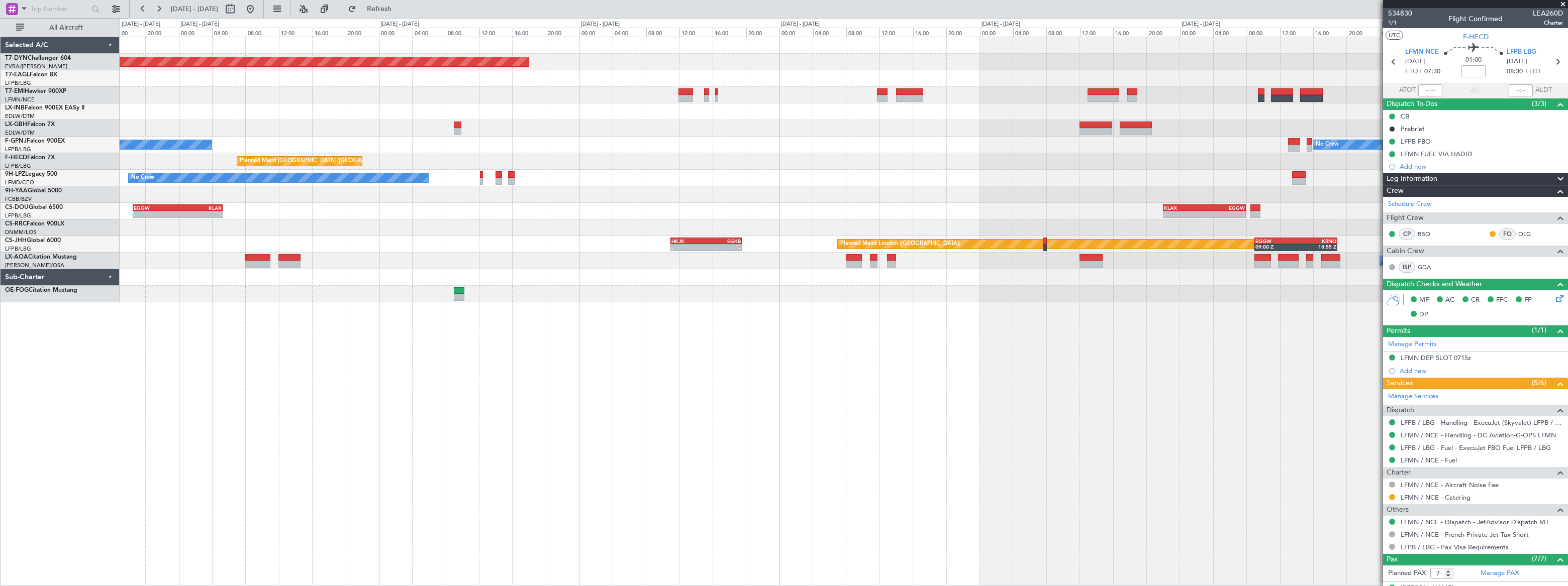
click at [821, 190] on div at bounding box center [843, 195] width 1448 height 16
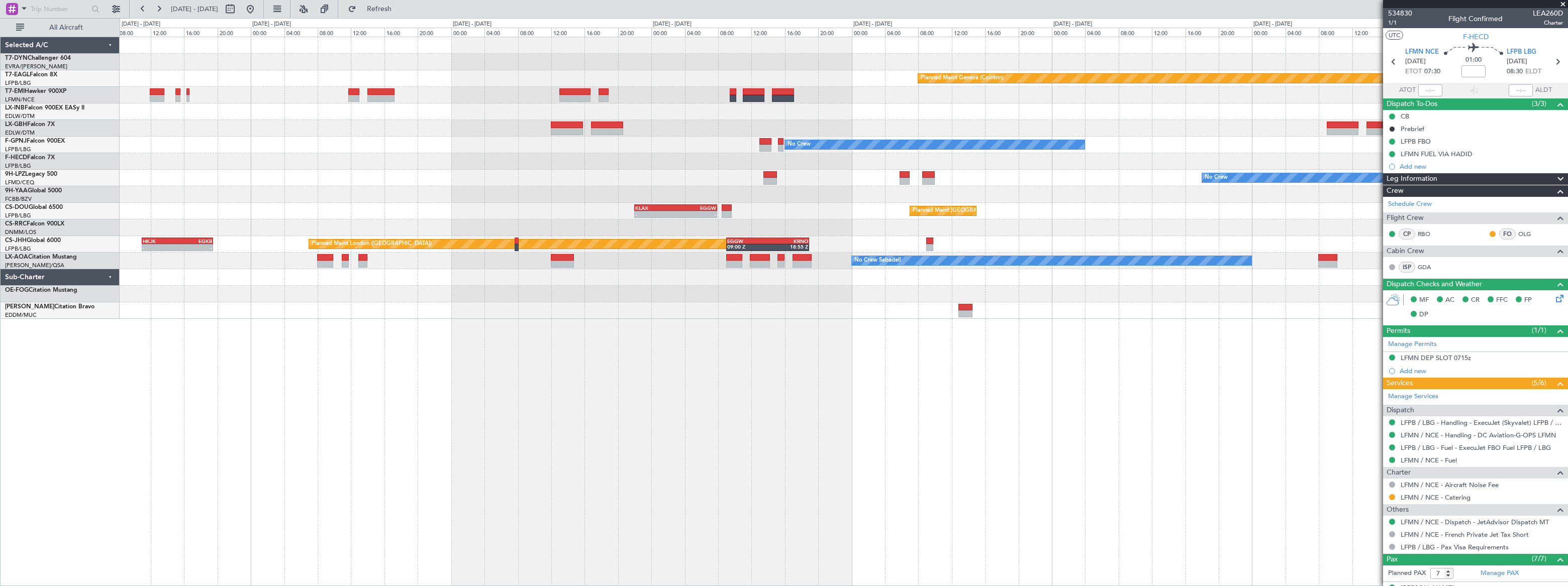
click at [642, 196] on div at bounding box center [843, 195] width 1448 height 16
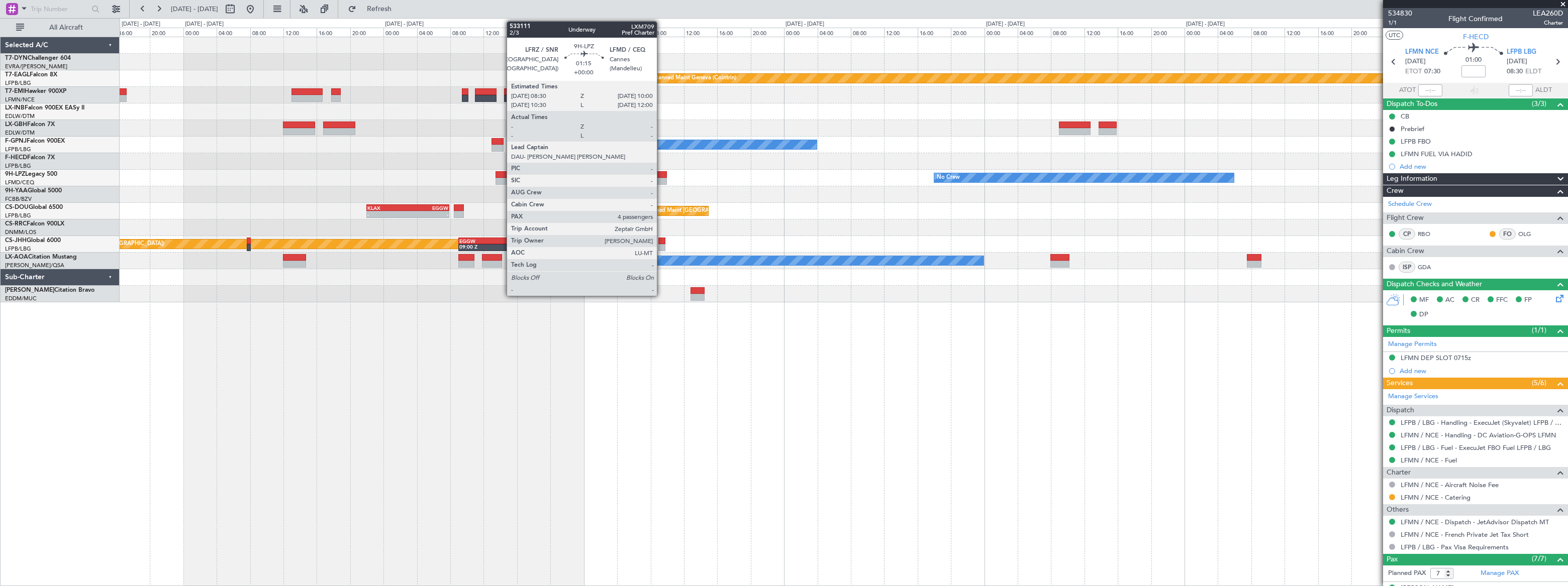
click at [662, 178] on div at bounding box center [660, 181] width 12 height 7
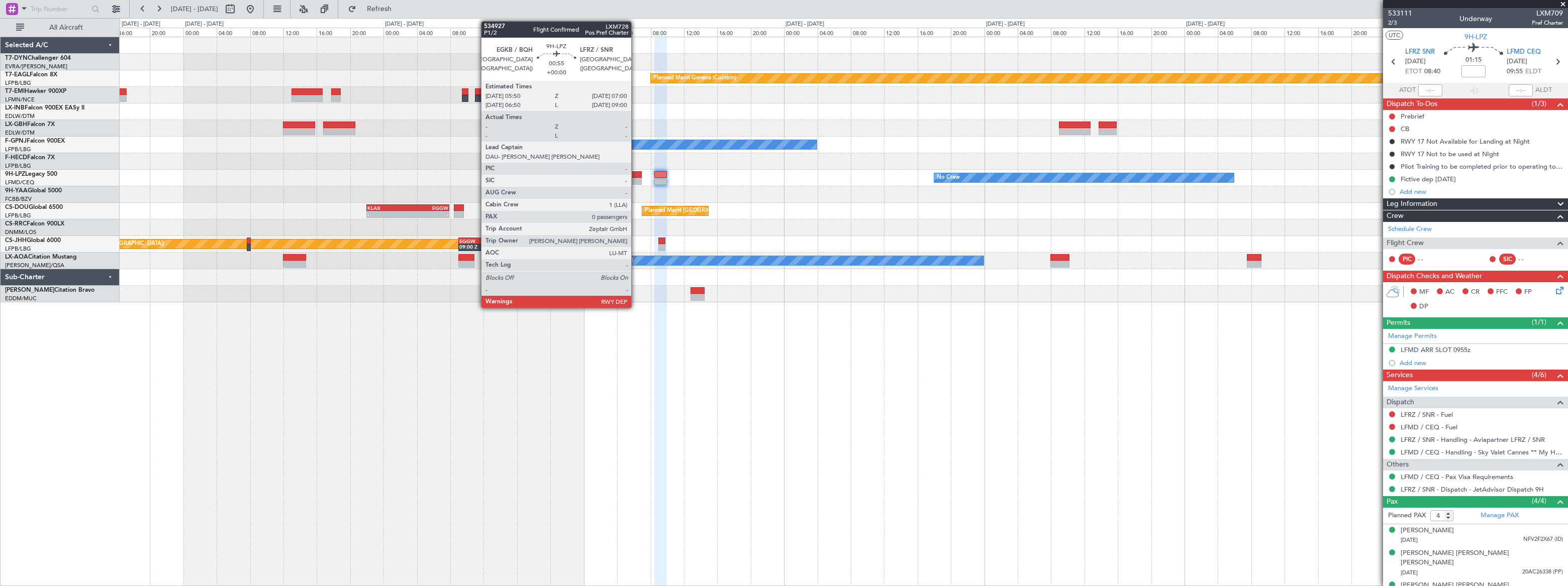
click at [636, 175] on div at bounding box center [637, 174] width 10 height 7
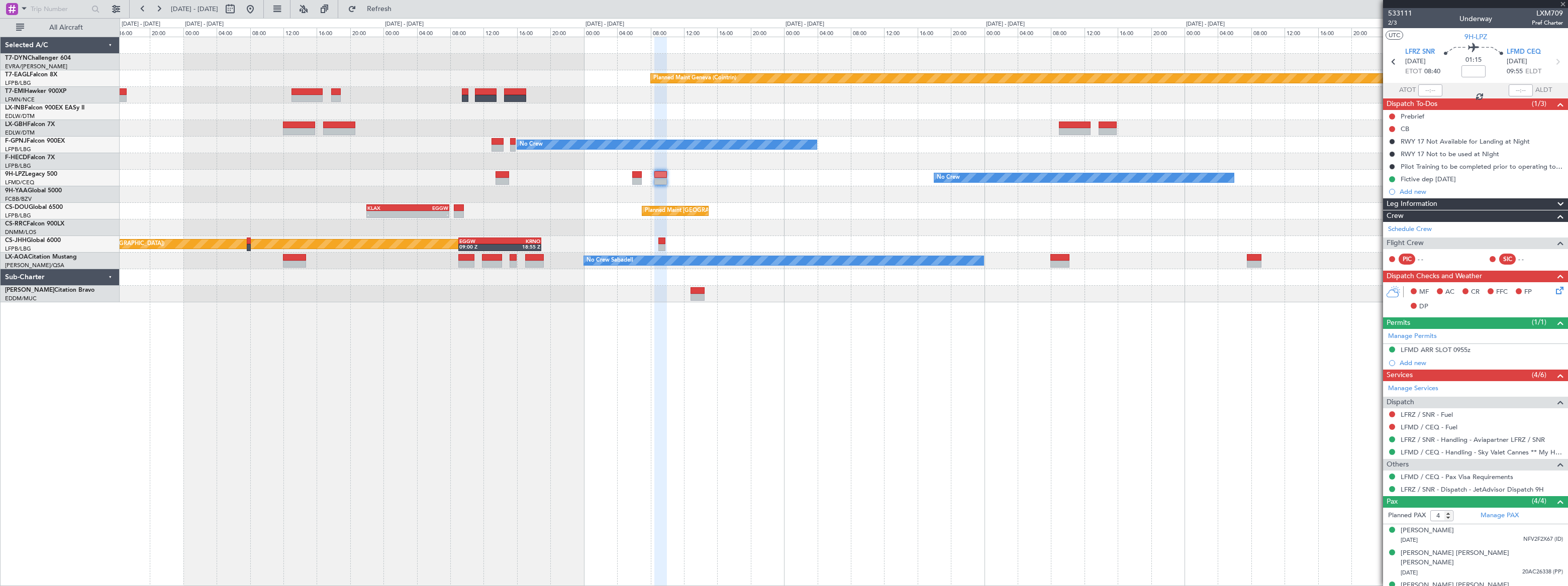
type input "0"
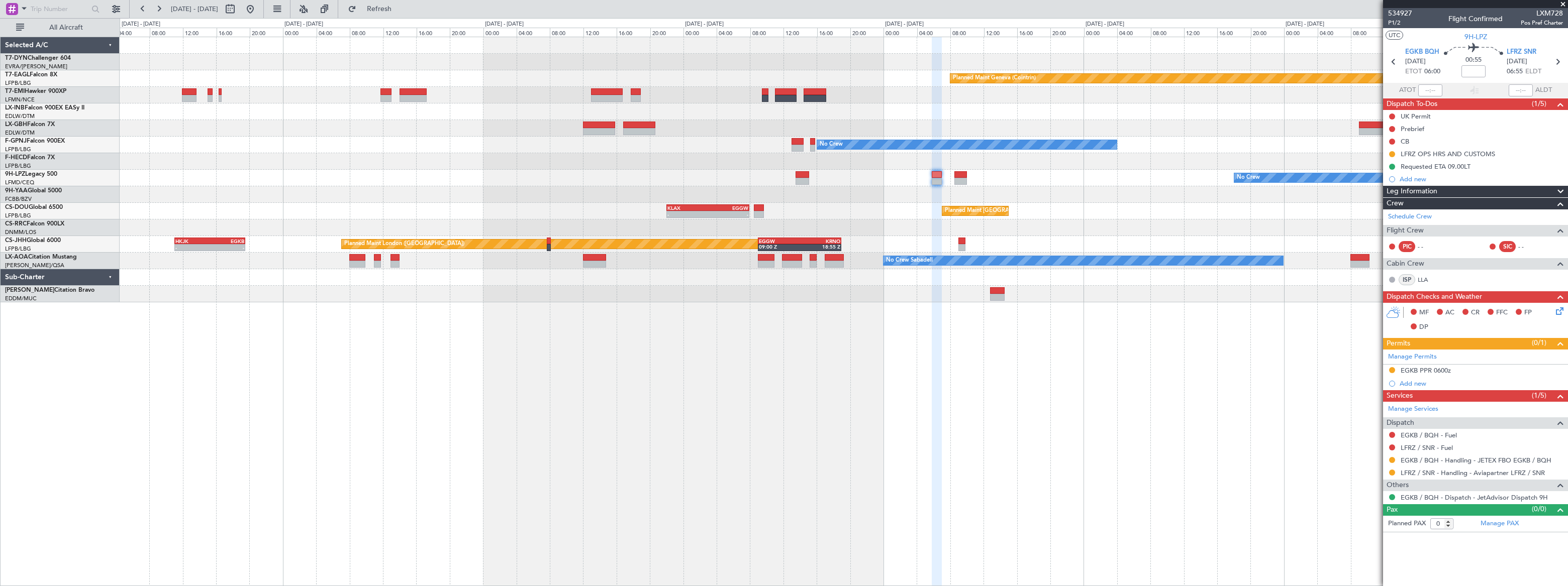
click at [694, 103] on div "Planned Maint Basel-Mulhouse Planned Maint Geneva (Cointrin) No Crew Planned Ma…" at bounding box center [843, 169] width 1448 height 265
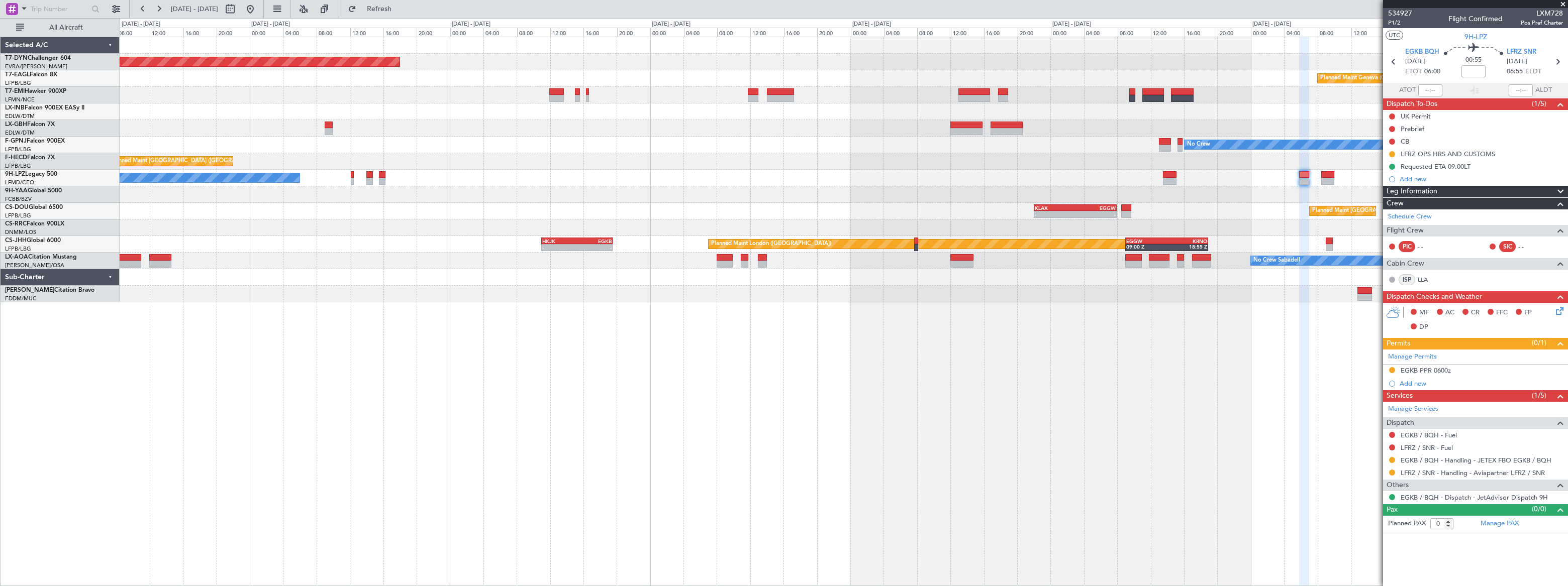
click at [760, 158] on div "Planned Maint Basel-Mulhouse Planned Maint Geneva (Cointrin) No Crew No Crew Pl…" at bounding box center [843, 169] width 1448 height 265
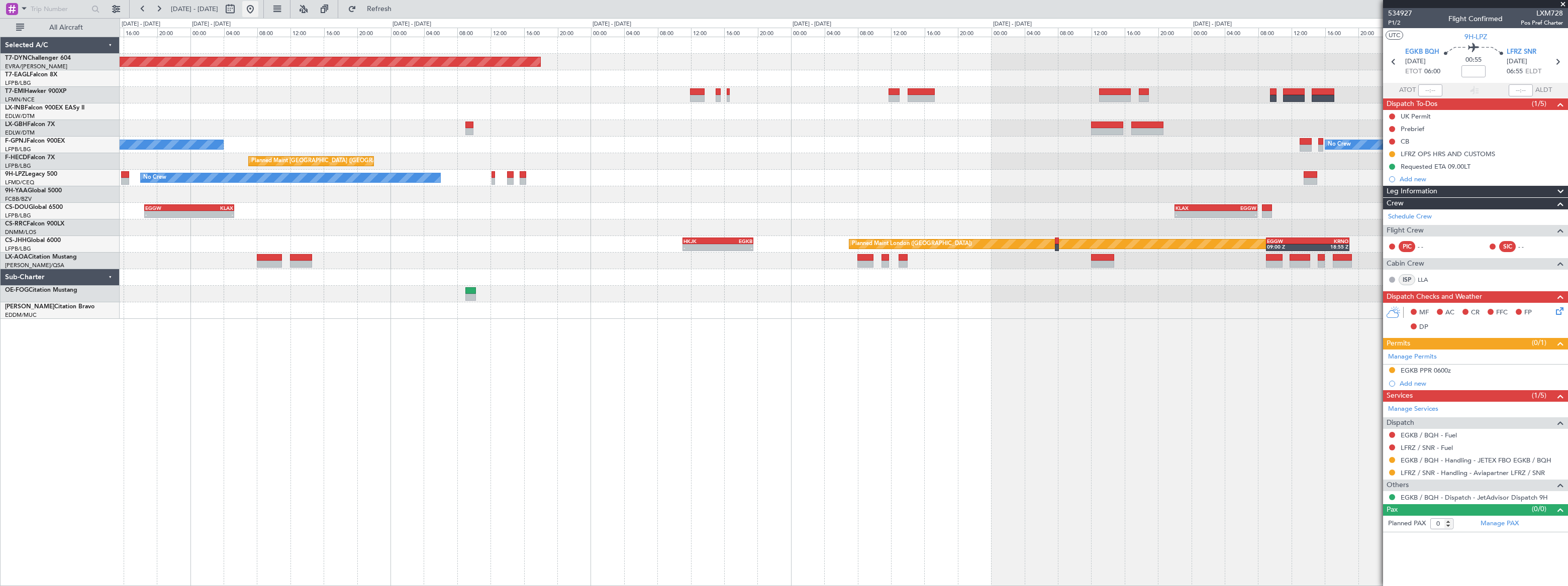
click at [259, 11] on button at bounding box center [251, 9] width 16 height 16
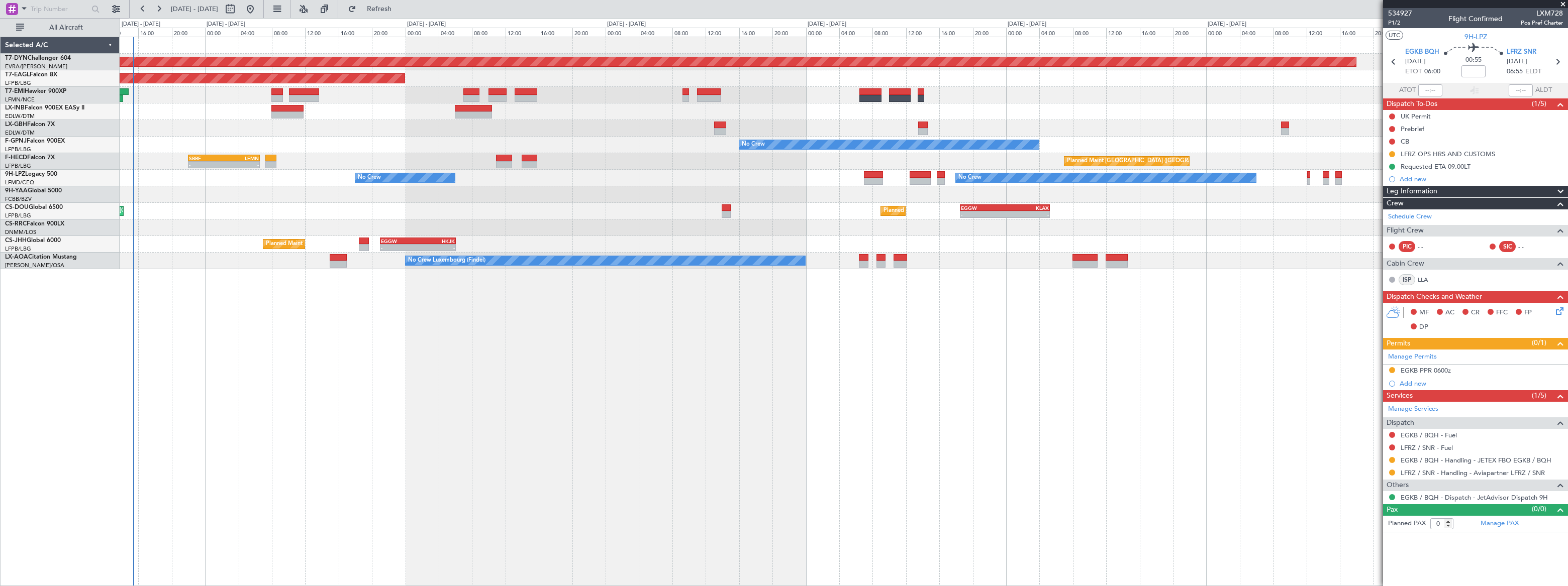
click at [313, 273] on div "Planned Maint Basel-Mulhouse Planned Maint New York (Teterboro) Planned Maint N…" at bounding box center [843, 312] width 1448 height 550
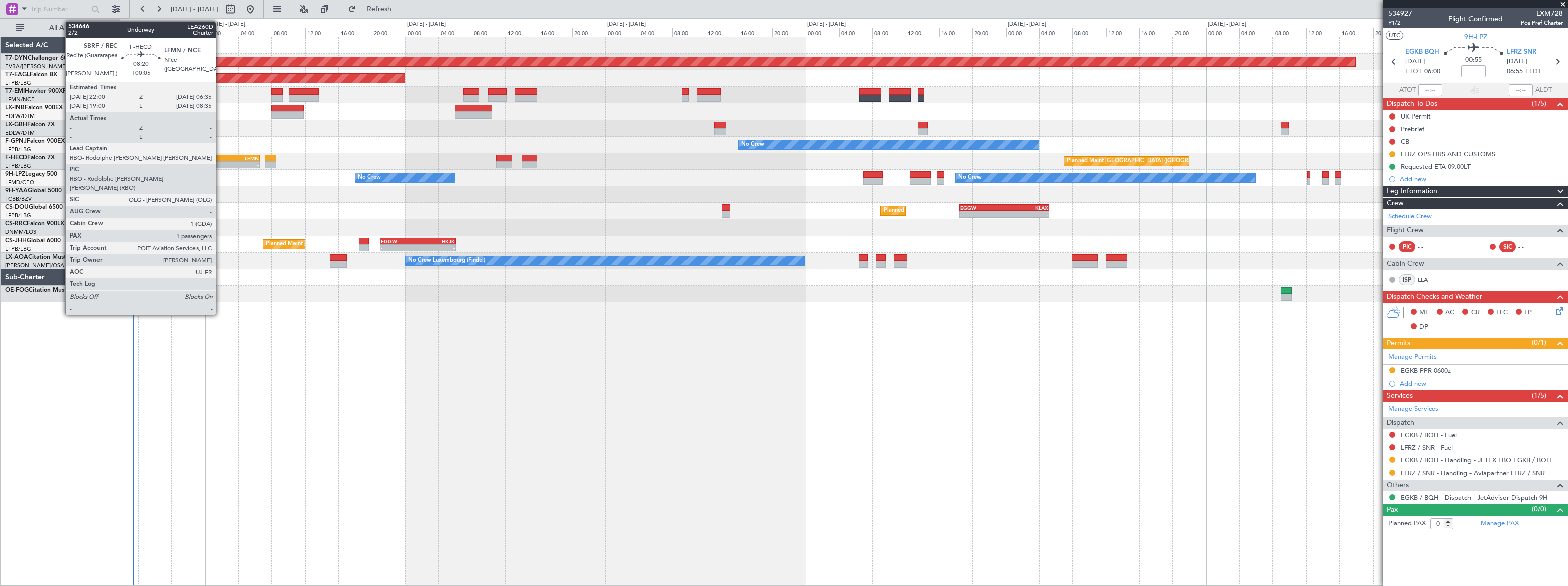
click at [222, 157] on div "SBRF" at bounding box center [206, 158] width 34 height 6
click at [233, 161] on div "- -" at bounding box center [224, 165] width 72 height 7
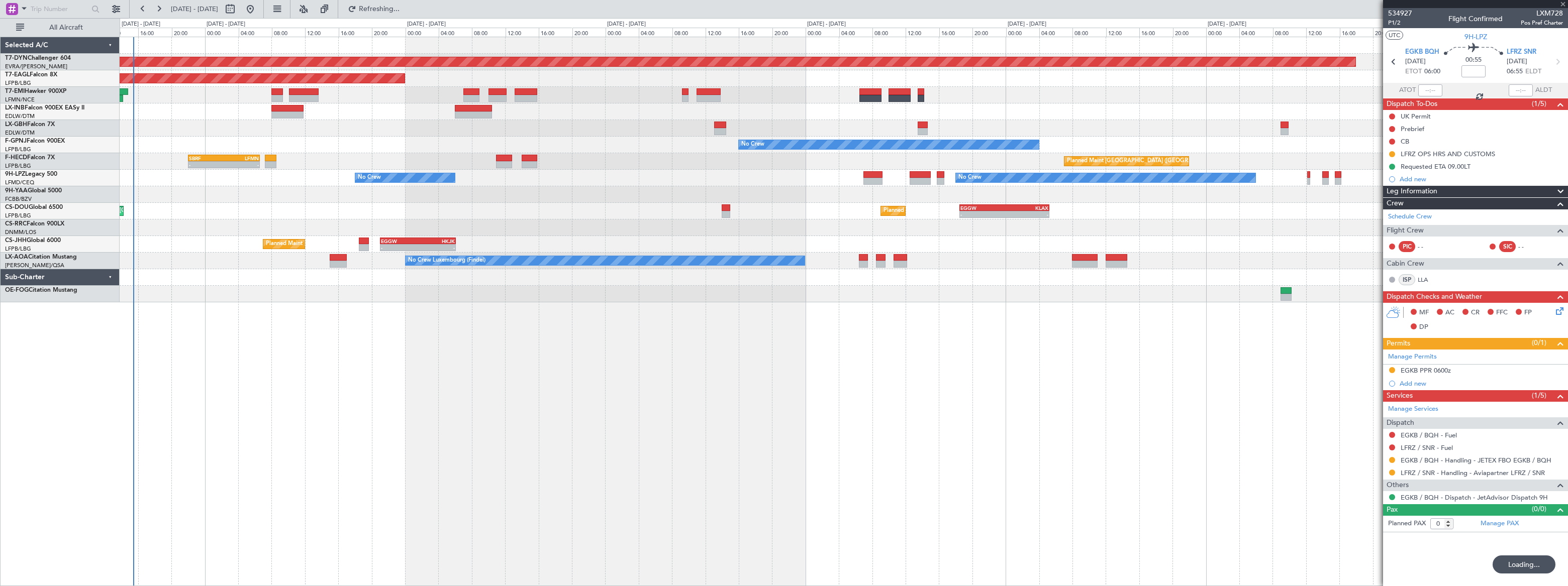
type input "+00:05"
type input "1"
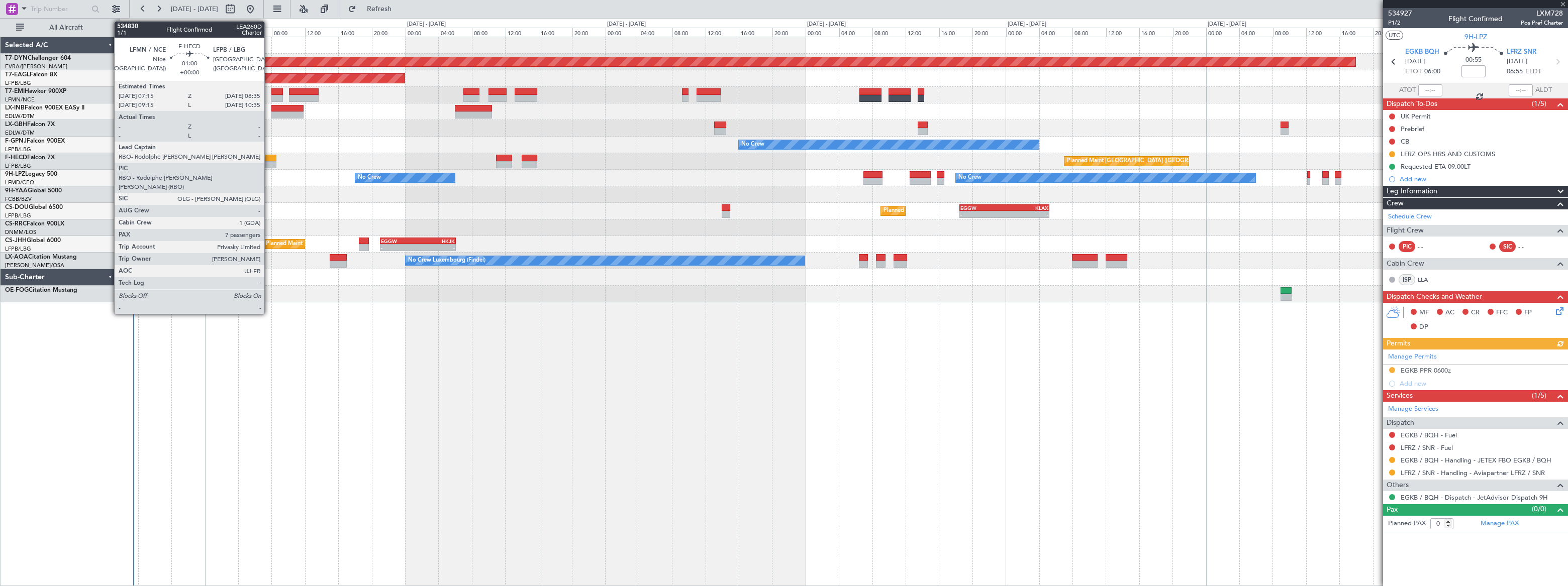
click at [269, 158] on div at bounding box center [271, 158] width 11 height 7
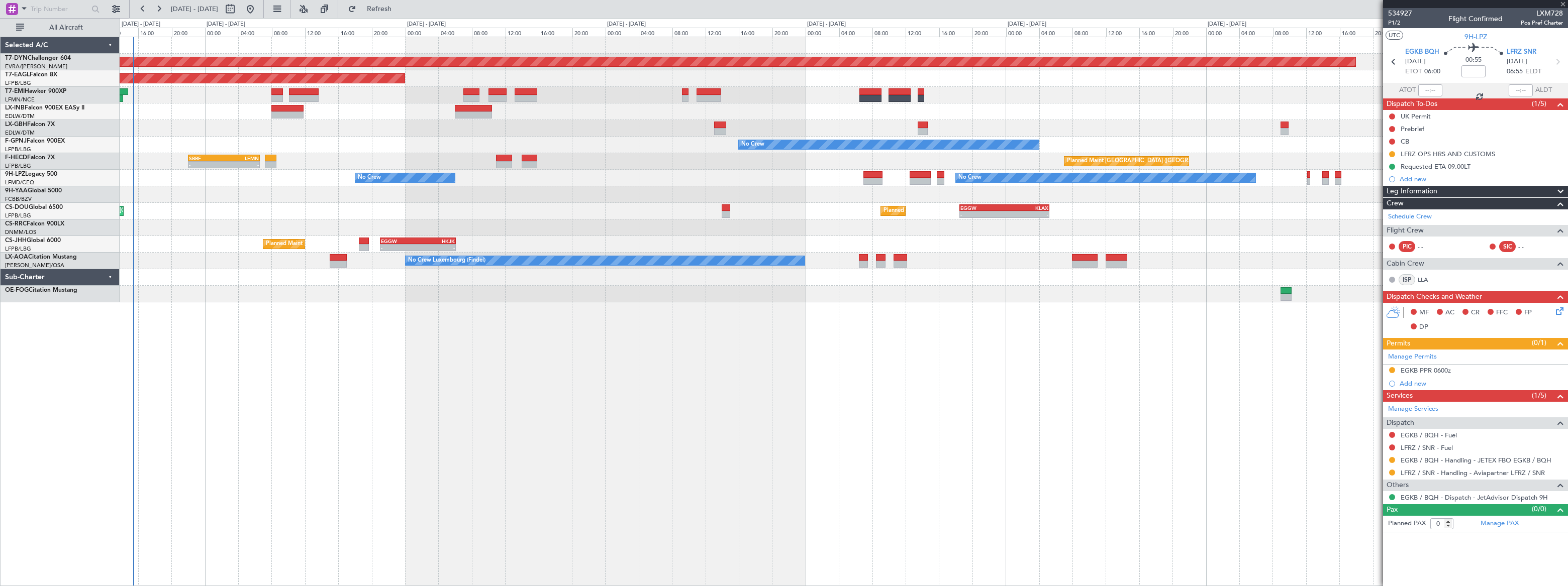
type input "7"
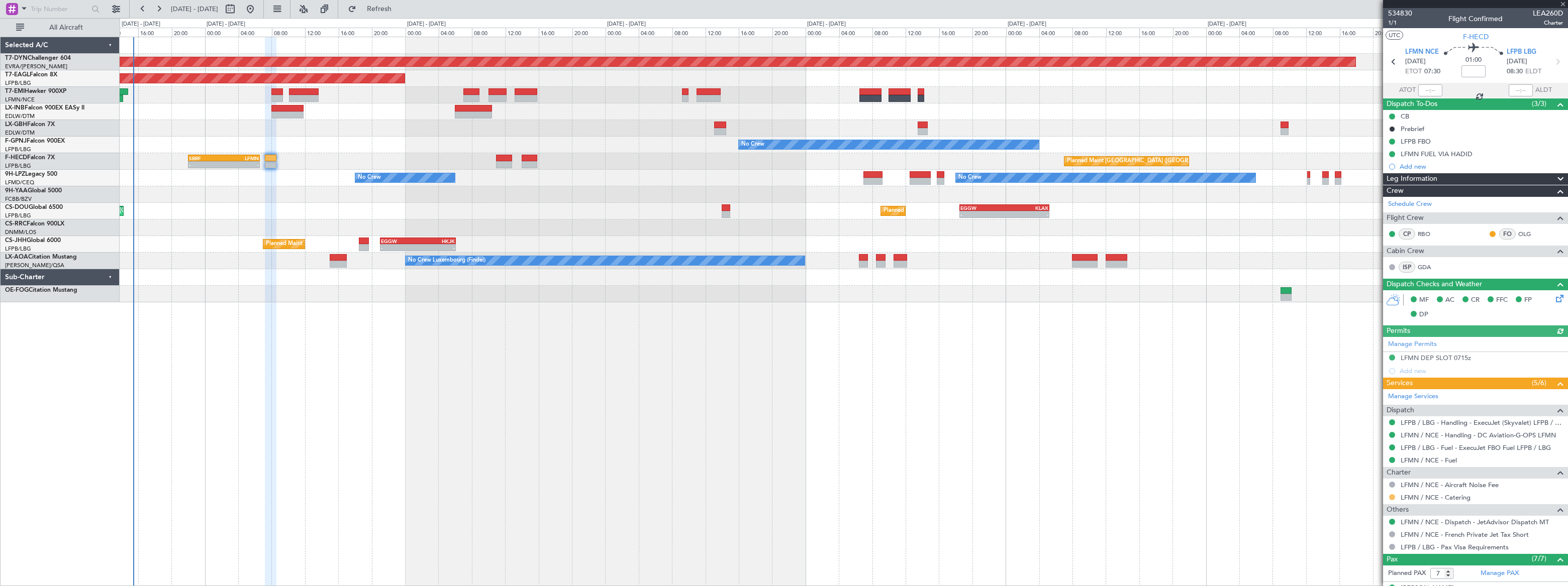
click at [1393, 498] on button at bounding box center [1392, 497] width 6 height 6
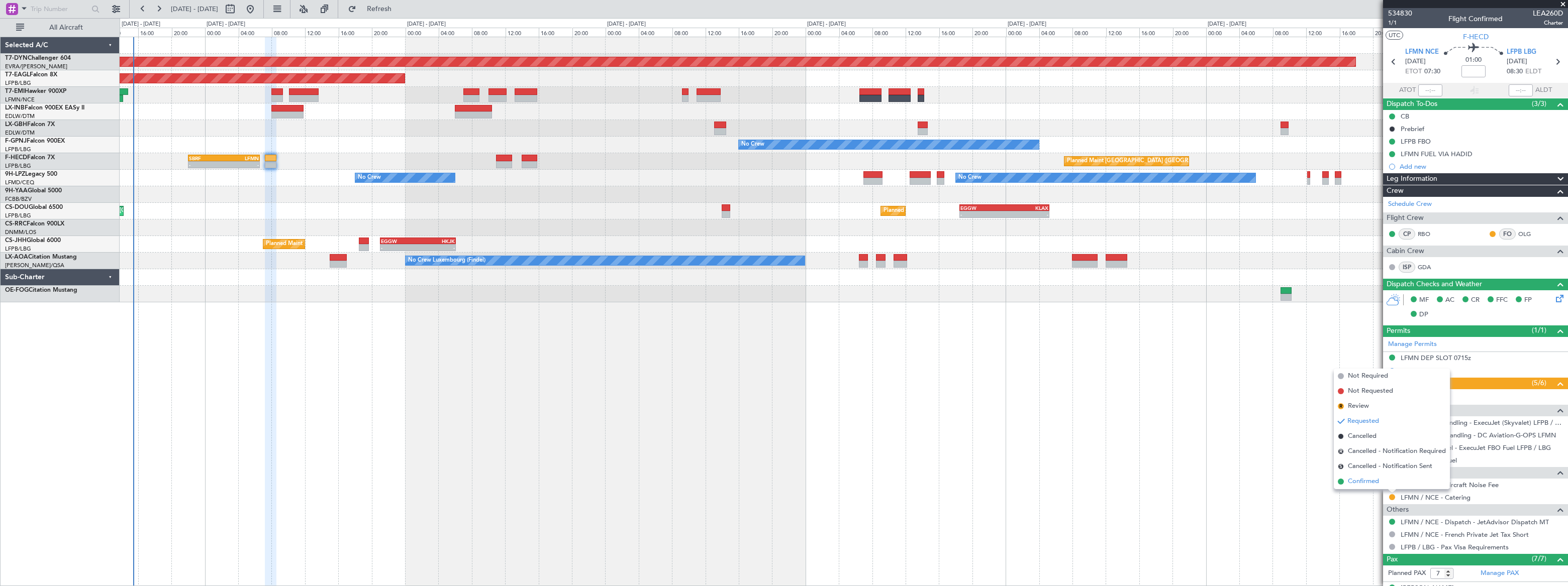
click at [1347, 482] on li "Confirmed" at bounding box center [1392, 482] width 116 height 15
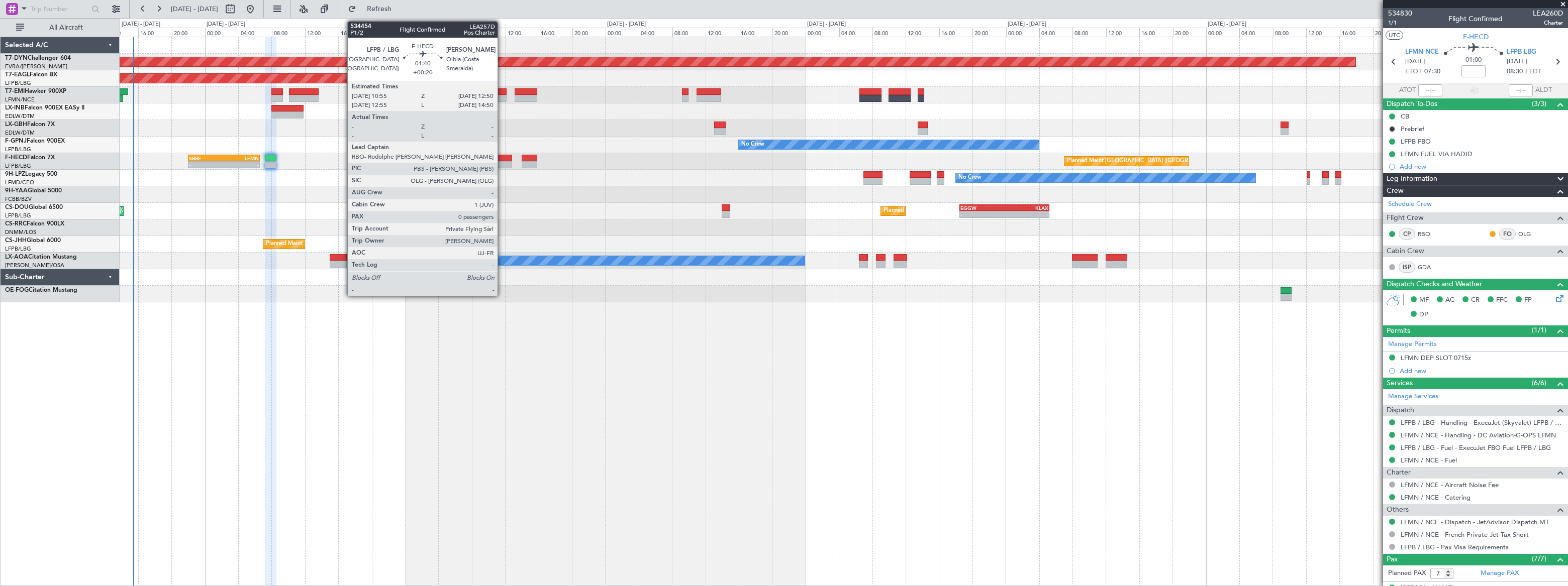
click at [502, 159] on div at bounding box center [504, 158] width 16 height 7
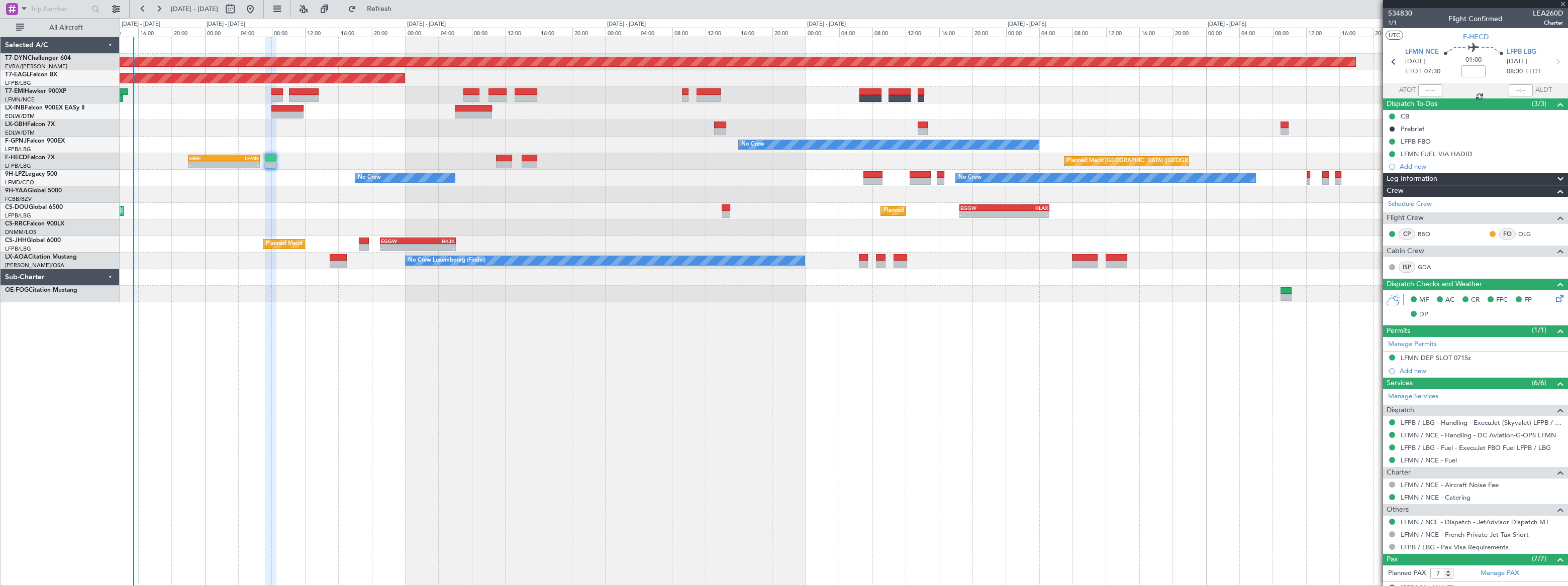
type input "+00:20"
type input "0"
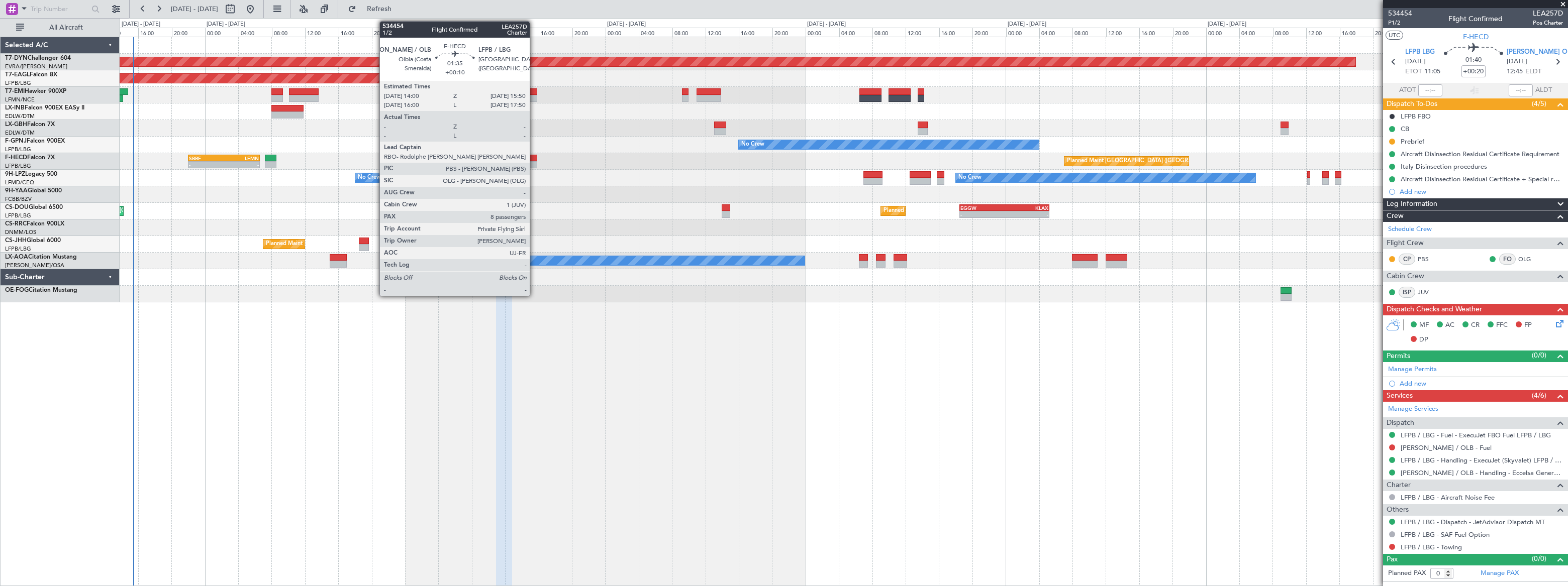
click at [533, 158] on div at bounding box center [529, 158] width 16 height 7
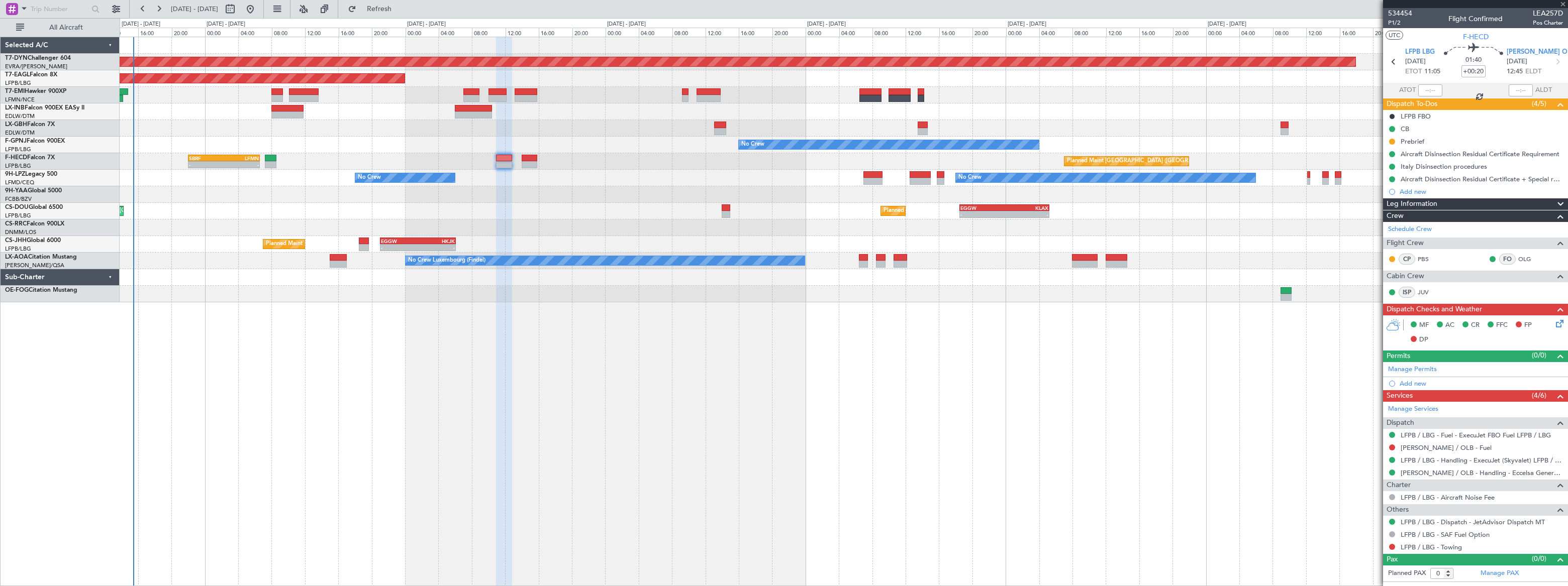
type input "+00:10"
type input "8"
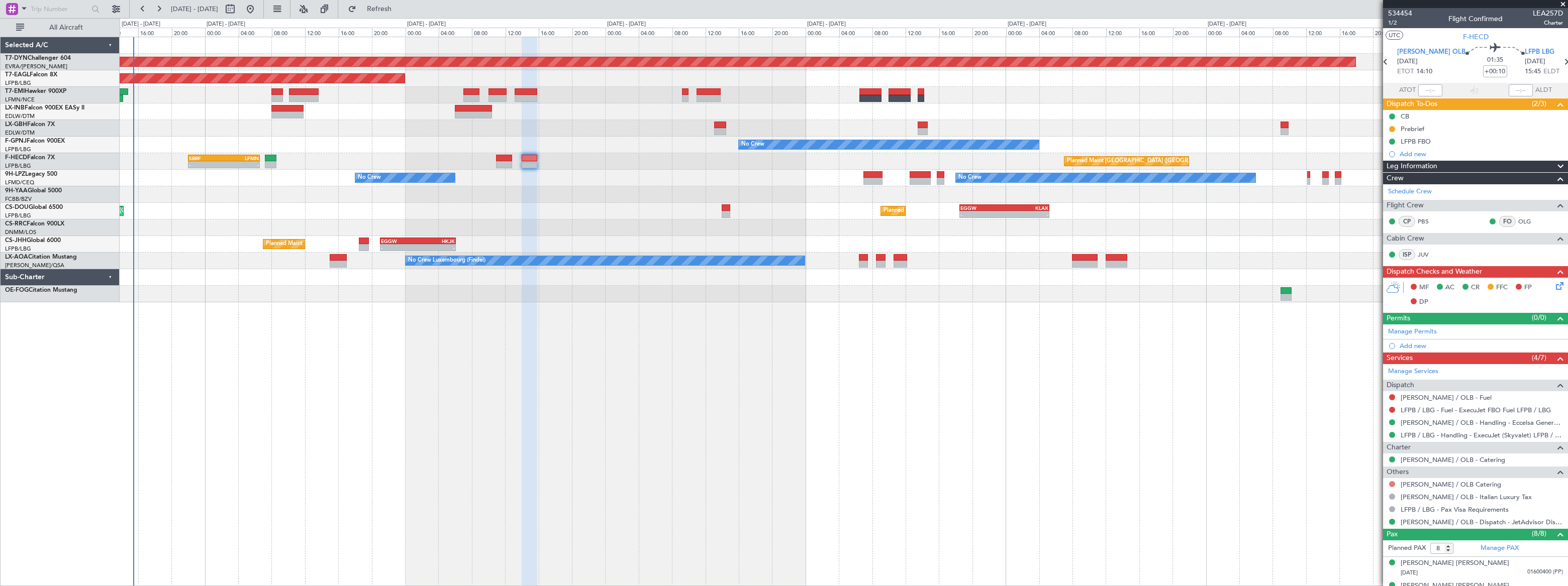
click at [1391, 482] on button at bounding box center [1392, 484] width 6 height 6
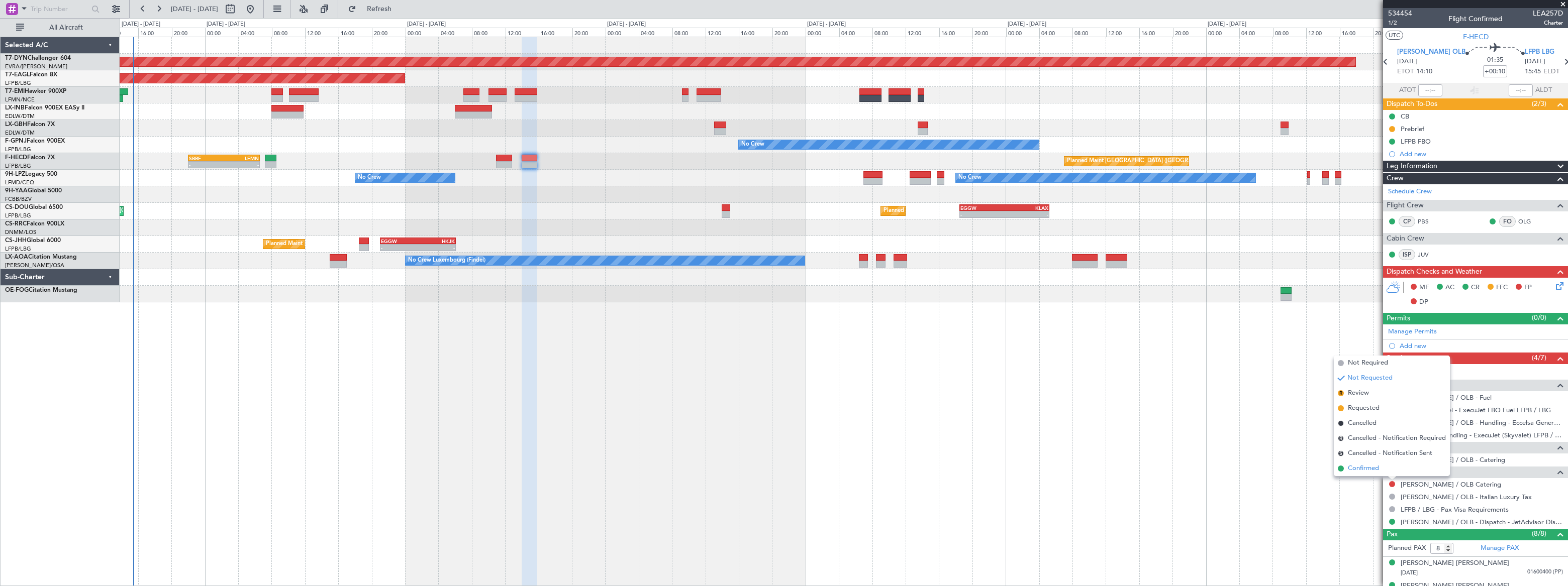
click at [1347, 469] on li "Confirmed" at bounding box center [1392, 469] width 116 height 15
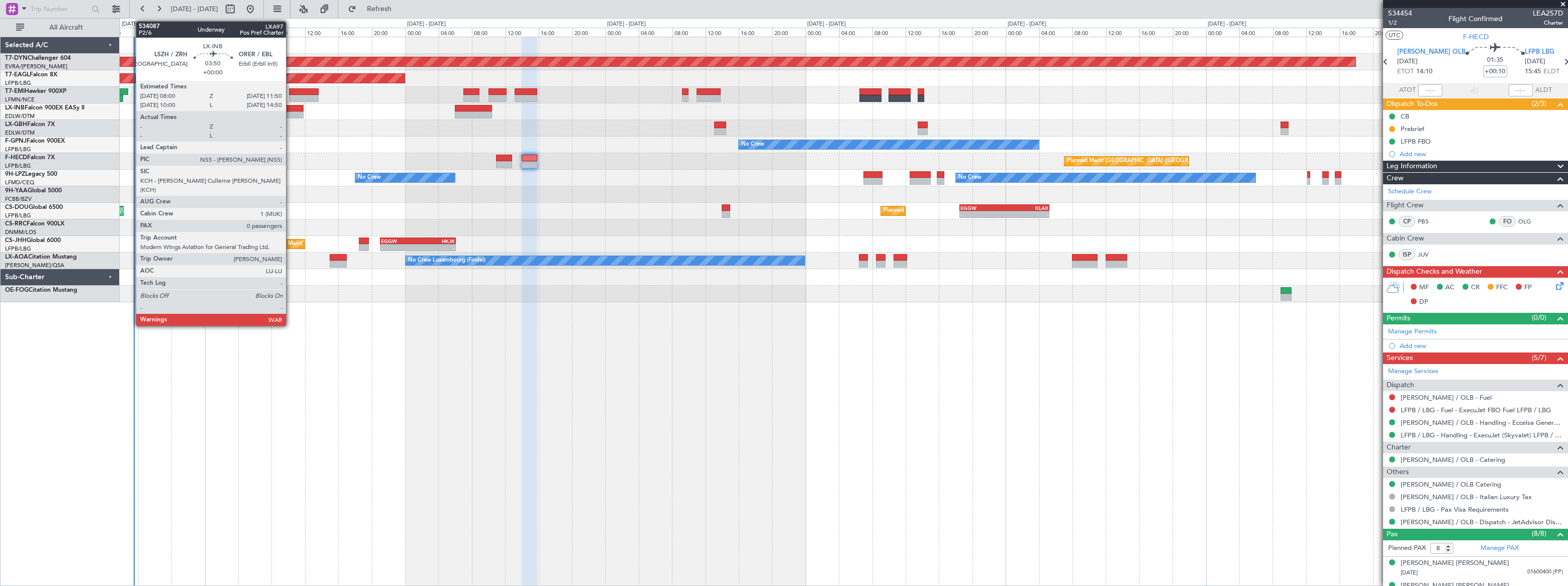
click at [291, 112] on div at bounding box center [287, 115] width 32 height 7
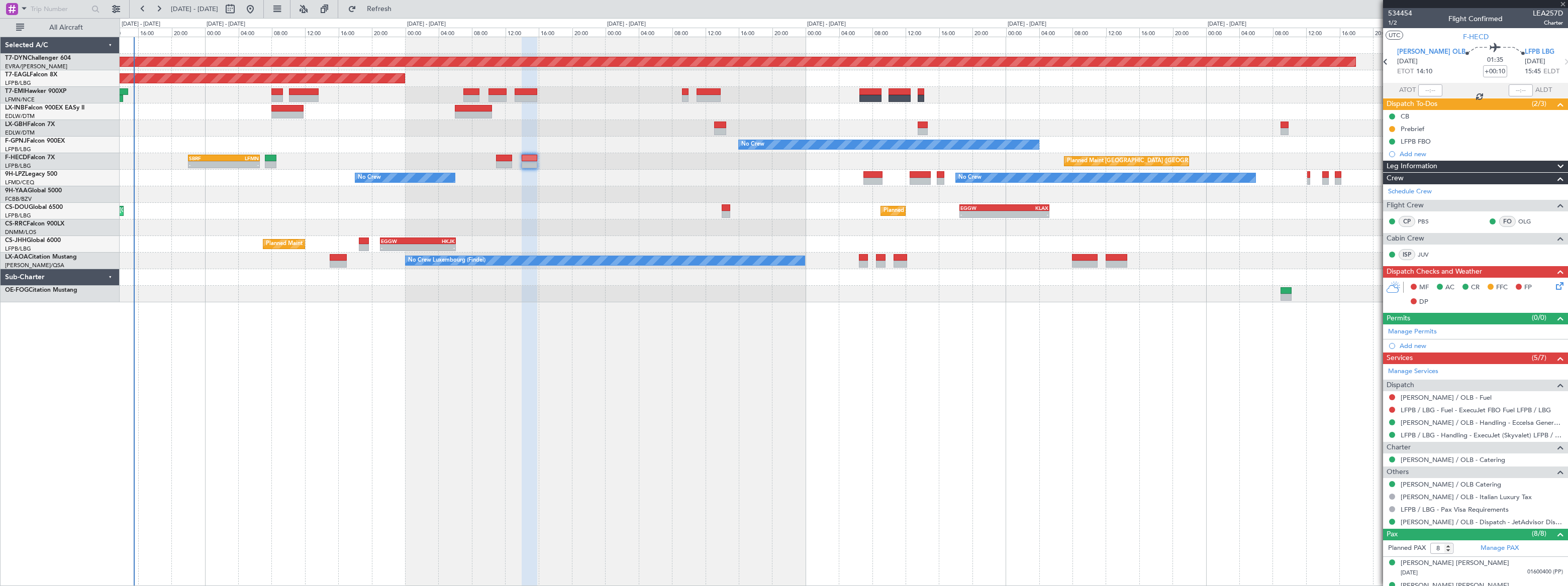
type input "0"
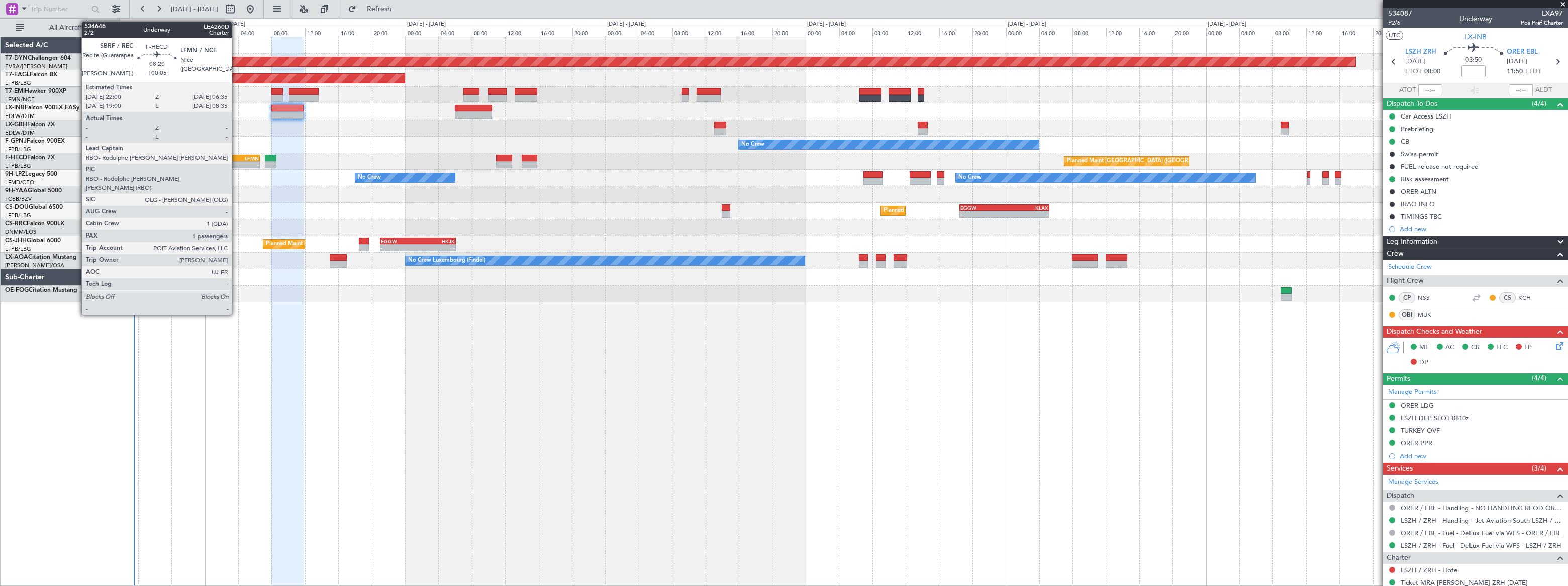
click at [237, 157] on div "LFMN" at bounding box center [241, 158] width 34 height 6
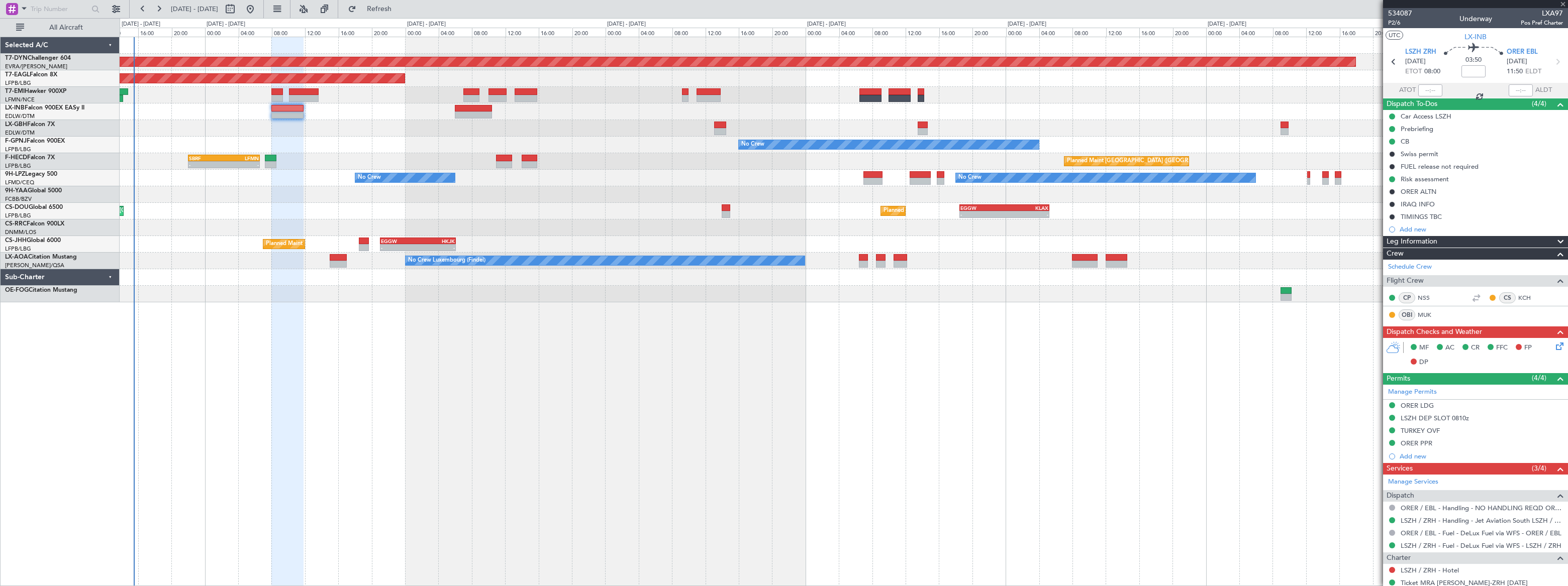
type input "+00:05"
type input "1"
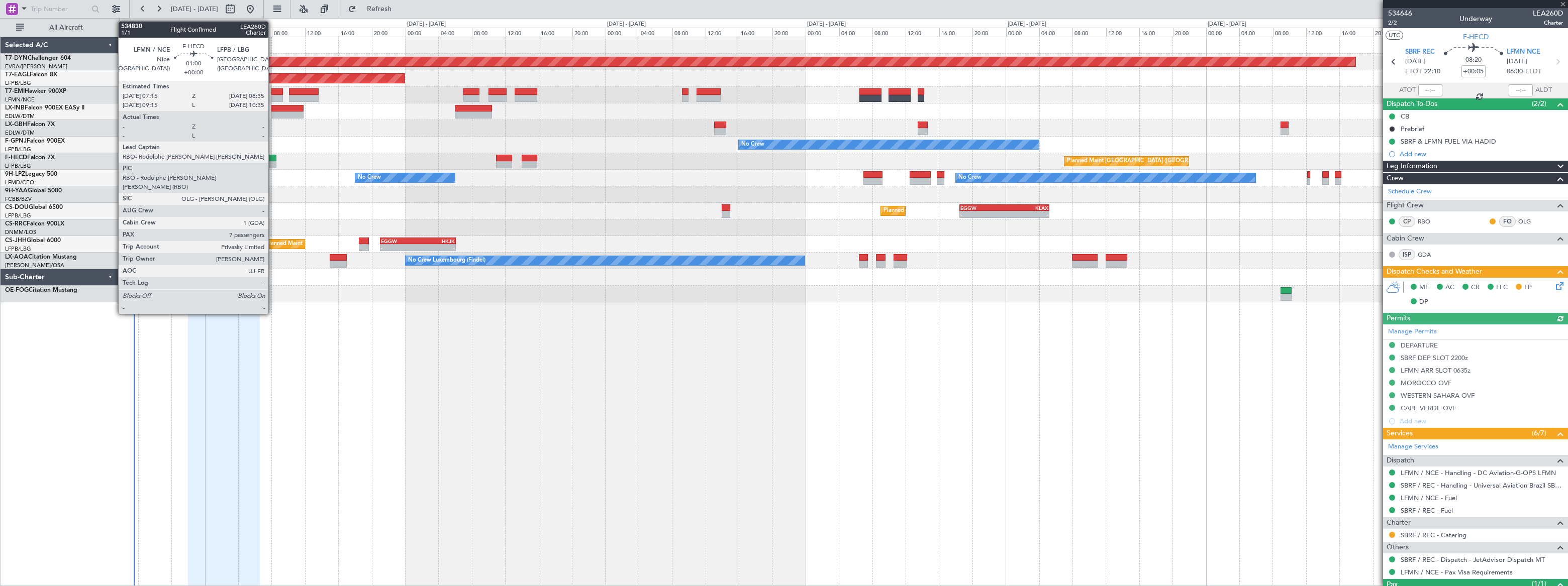
click at [273, 160] on div at bounding box center [271, 158] width 11 height 7
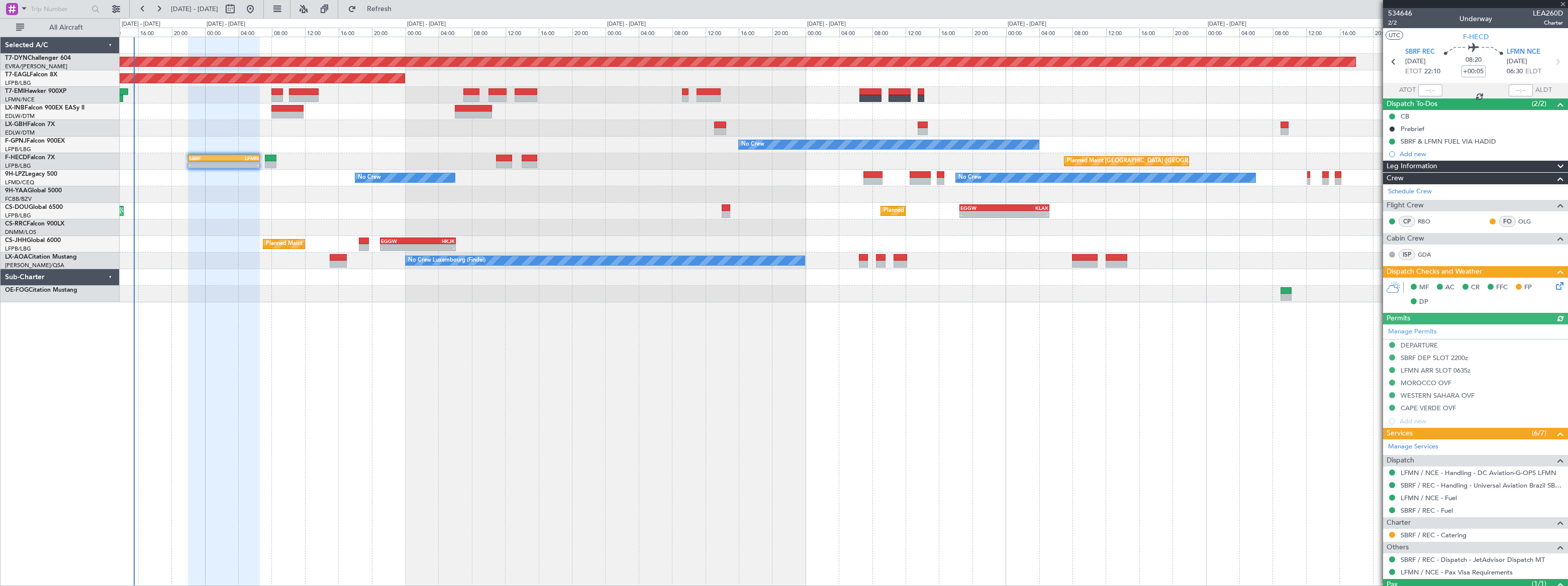
type input "7"
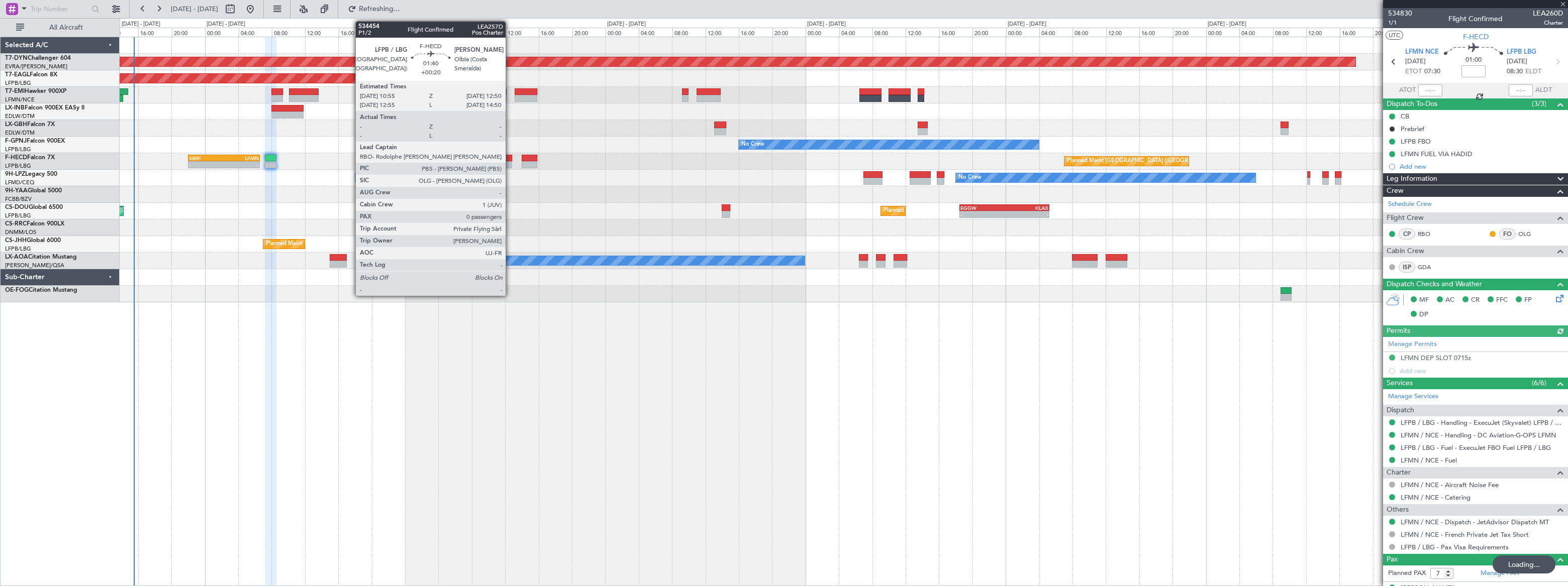
click at [509, 160] on div at bounding box center [504, 158] width 16 height 7
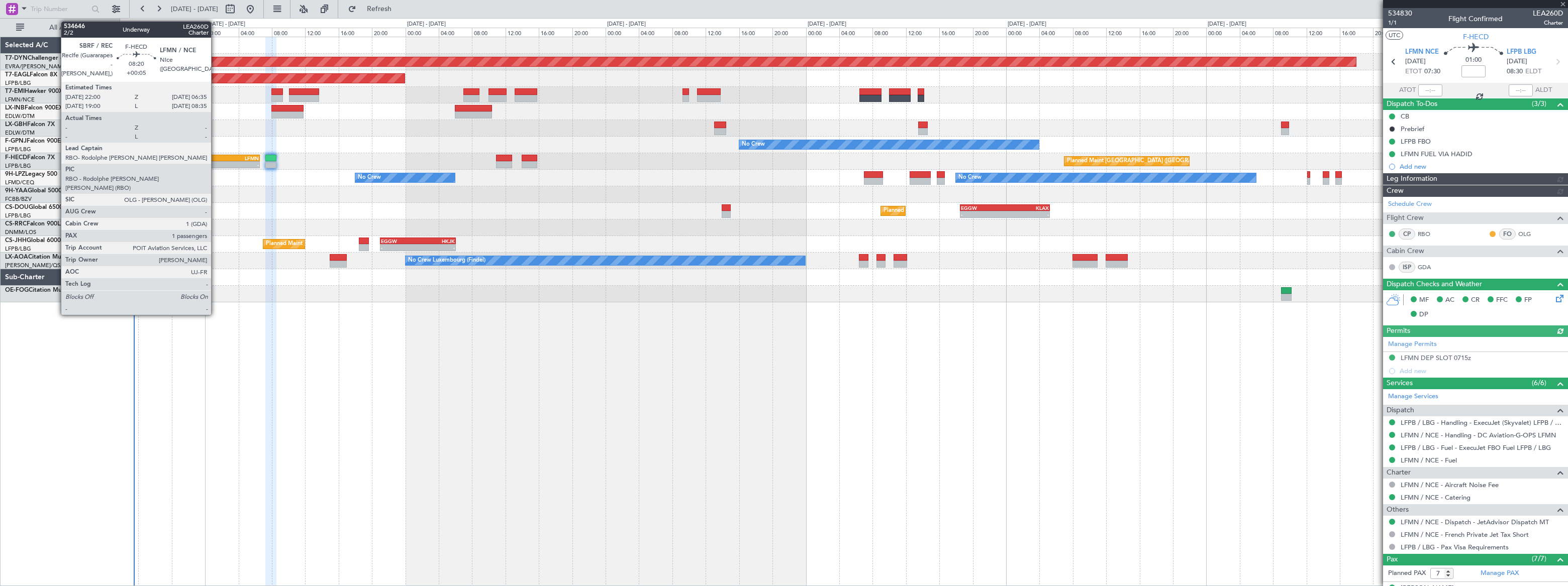
type input "+00:20"
type input "0"
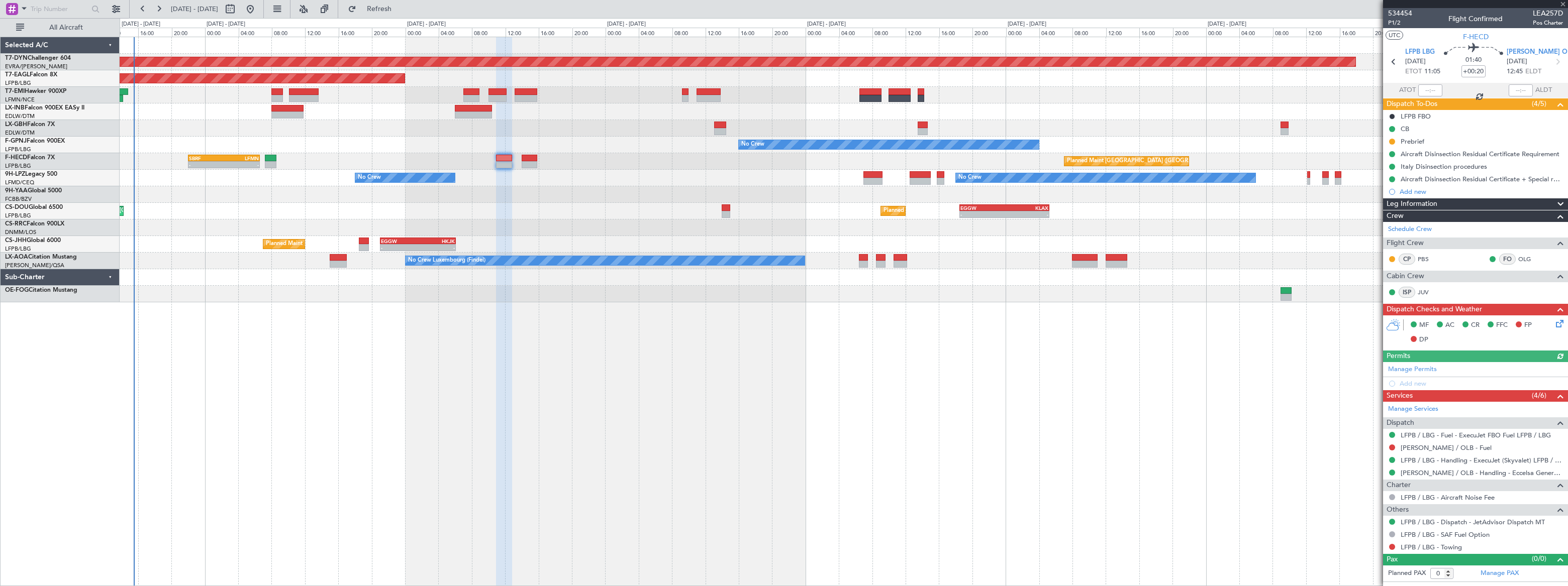
type input "+00:05"
type input "1"
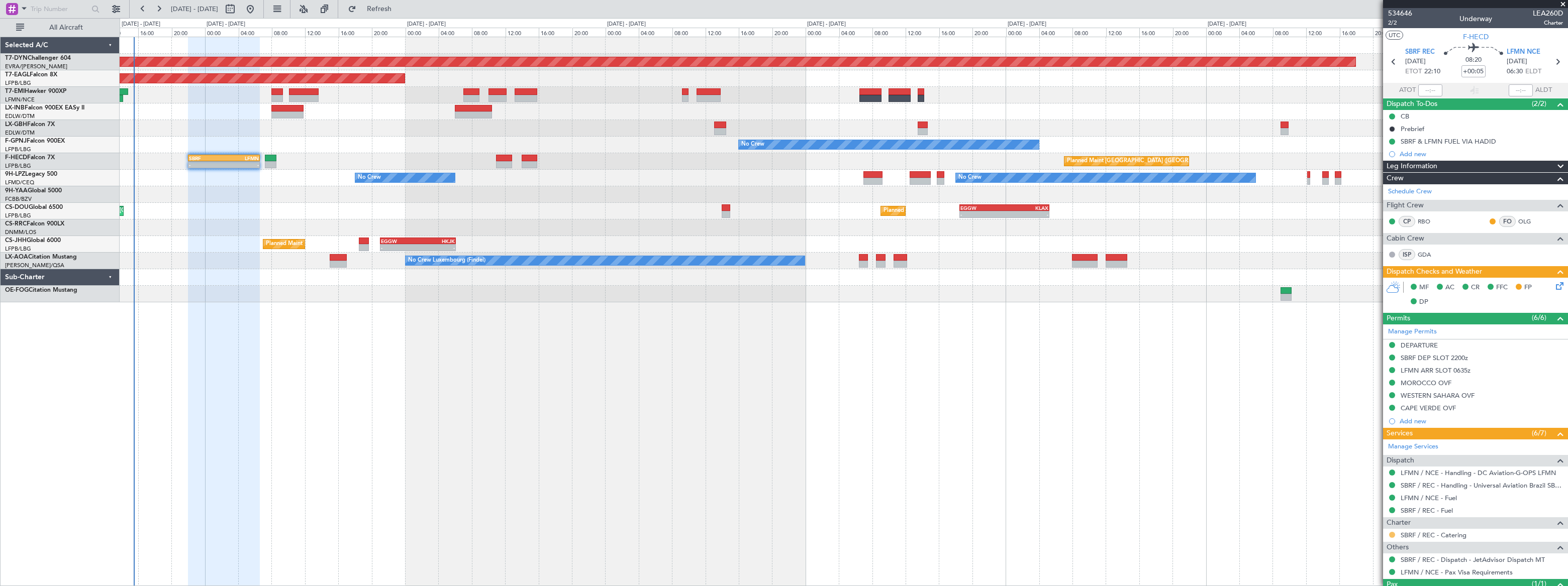
click at [1394, 535] on button at bounding box center [1392, 534] width 6 height 6
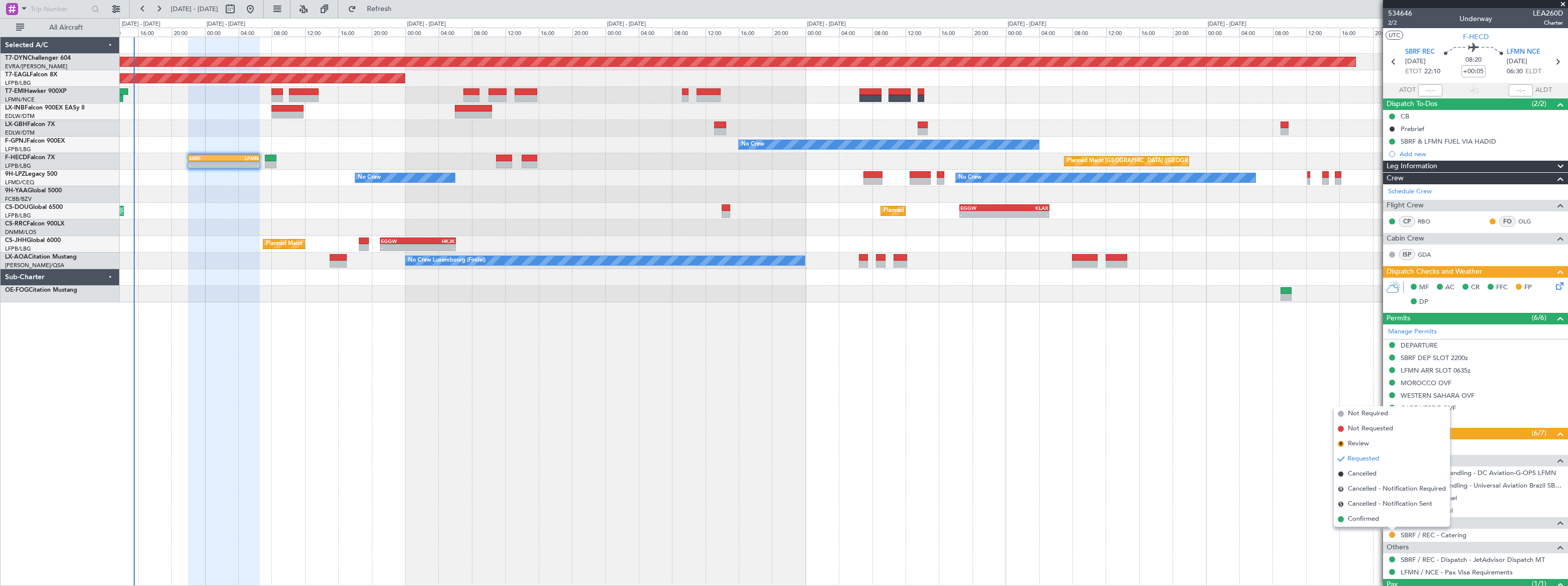
click at [1353, 520] on span "Confirmed" at bounding box center [1363, 520] width 31 height 10
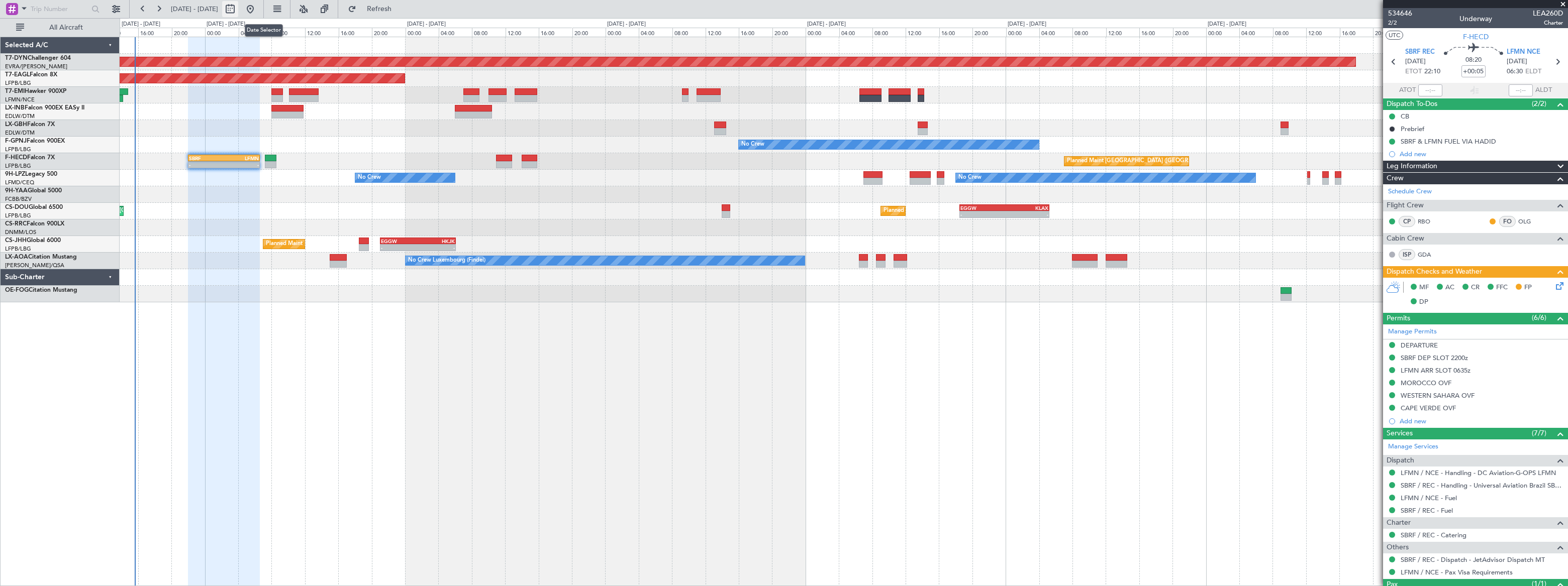
click at [238, 8] on button at bounding box center [230, 9] width 16 height 16
select select "8"
select select "2025"
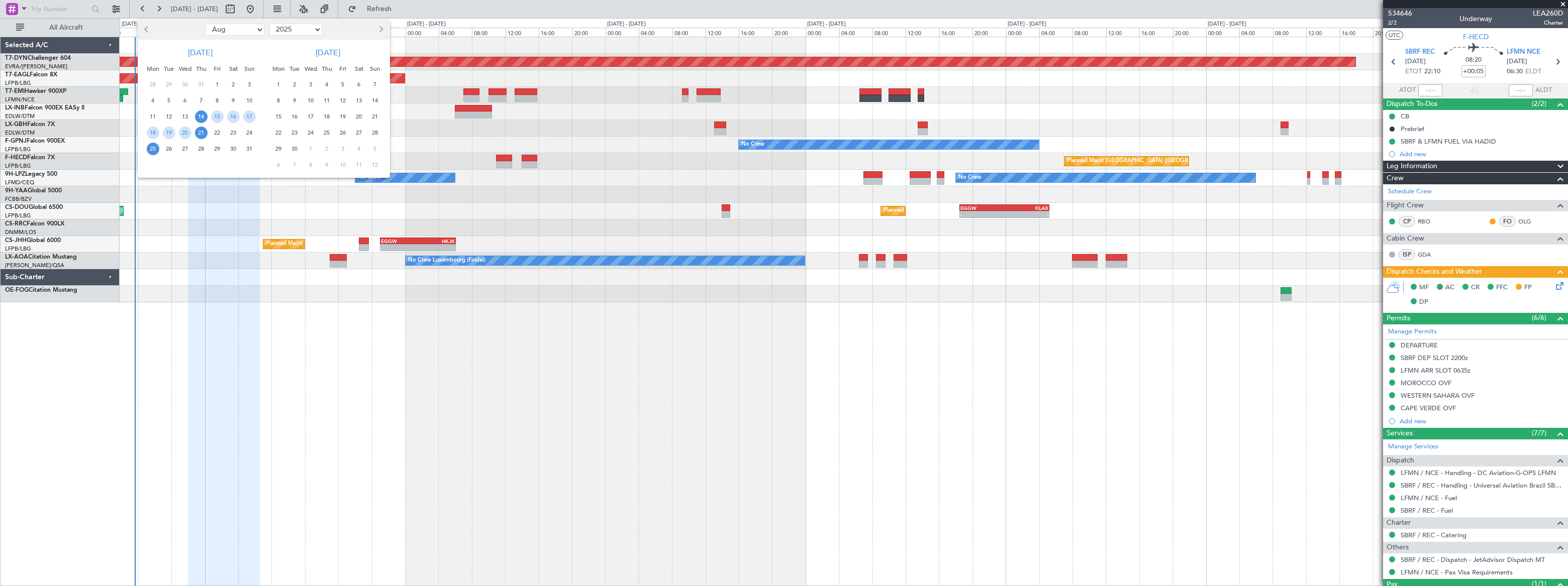
click at [151, 146] on span "25" at bounding box center [152, 148] width 12 height 12
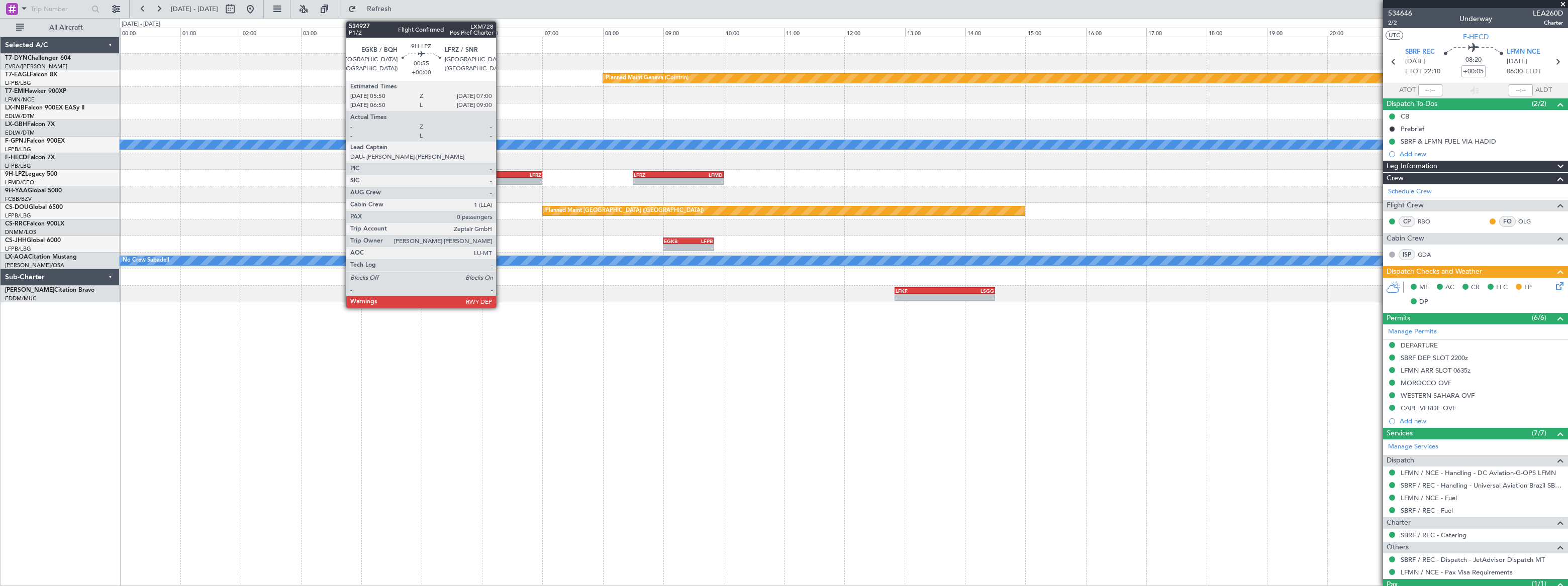
click at [500, 174] on div "EGKB" at bounding box center [490, 174] width 34 height 6
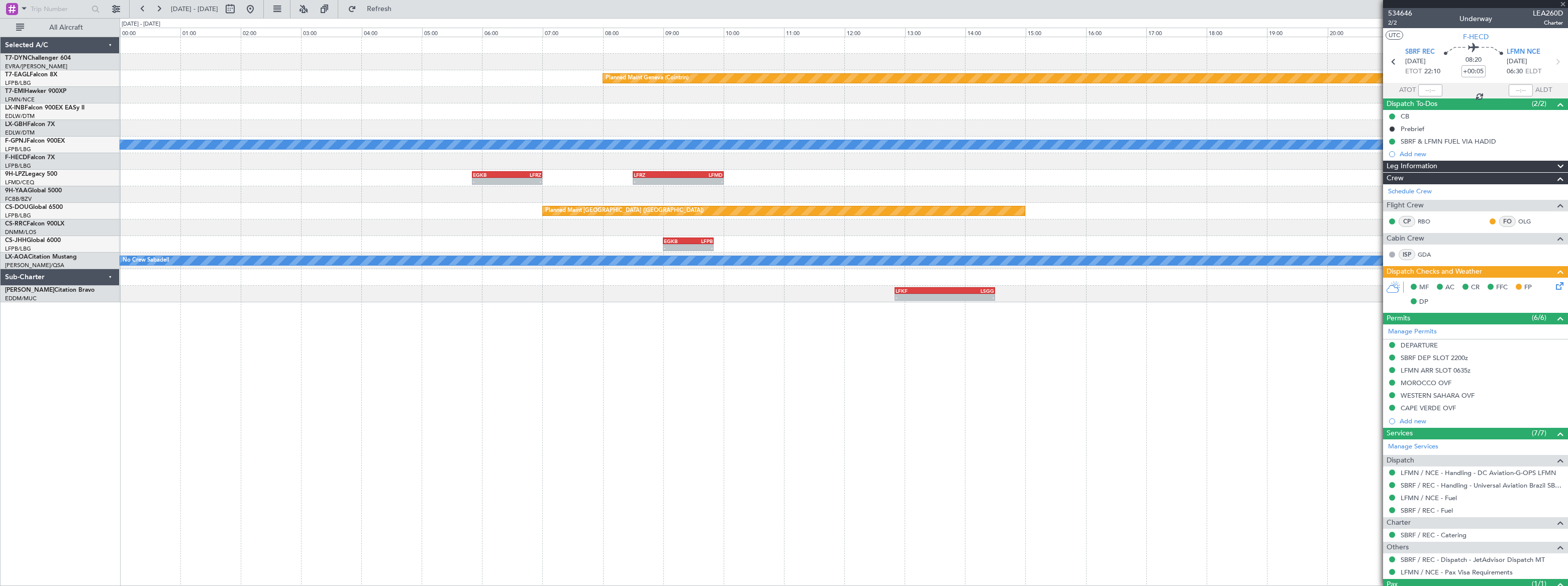
type input "0"
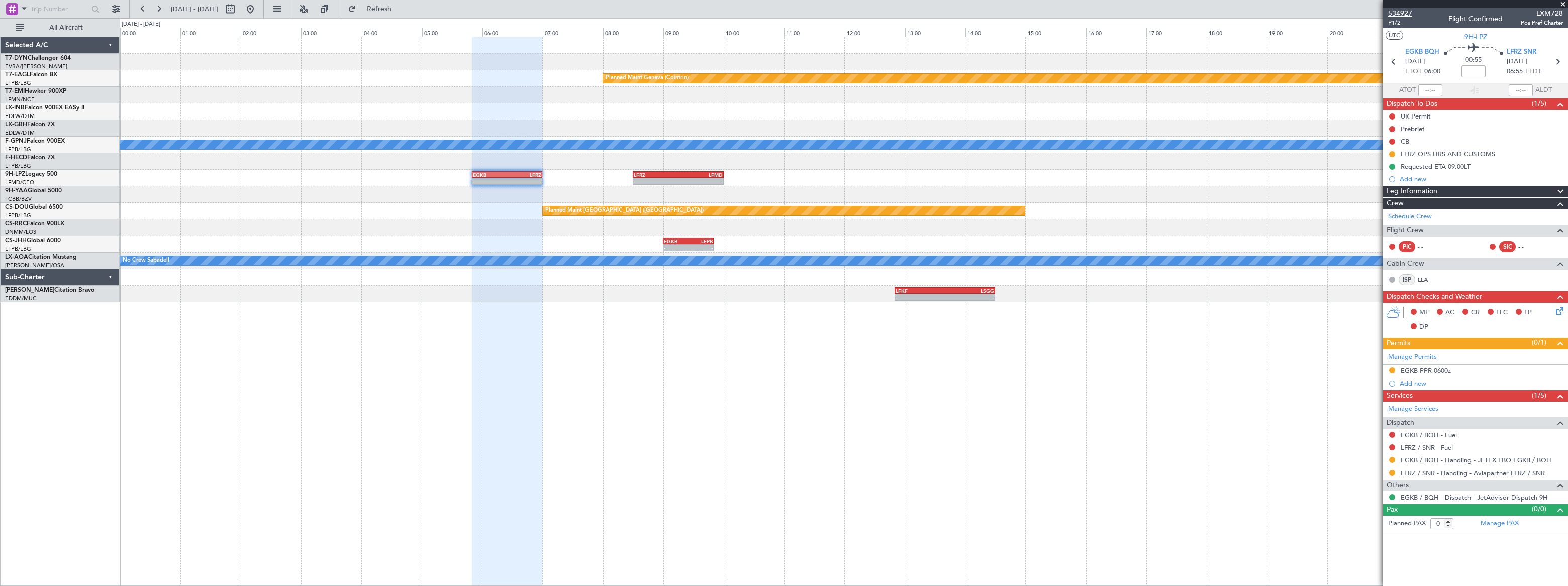
click at [1395, 8] on span "534927" at bounding box center [1400, 13] width 24 height 11
click at [259, 8] on button at bounding box center [251, 9] width 16 height 16
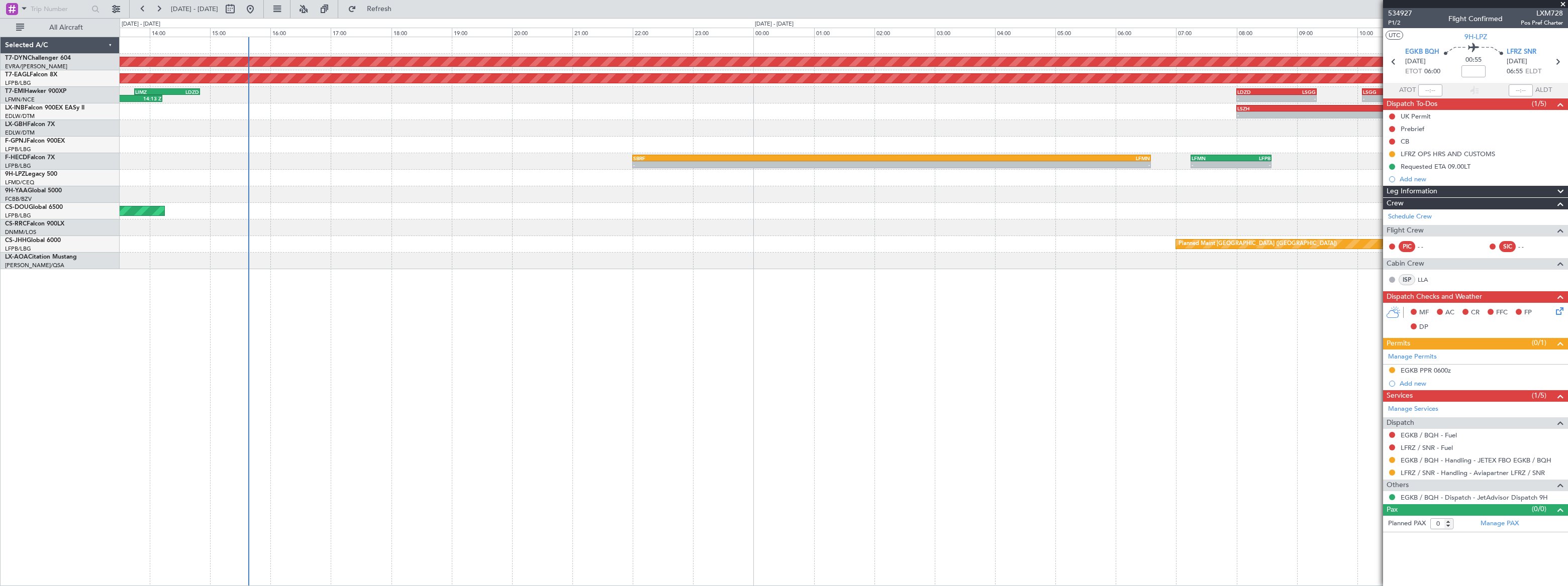
click at [295, 106] on div "Planned Maint Basel-Mulhouse Planned Maint New York (Teterboro) LIMZ 13:45 Z LD…" at bounding box center [843, 153] width 1448 height 232
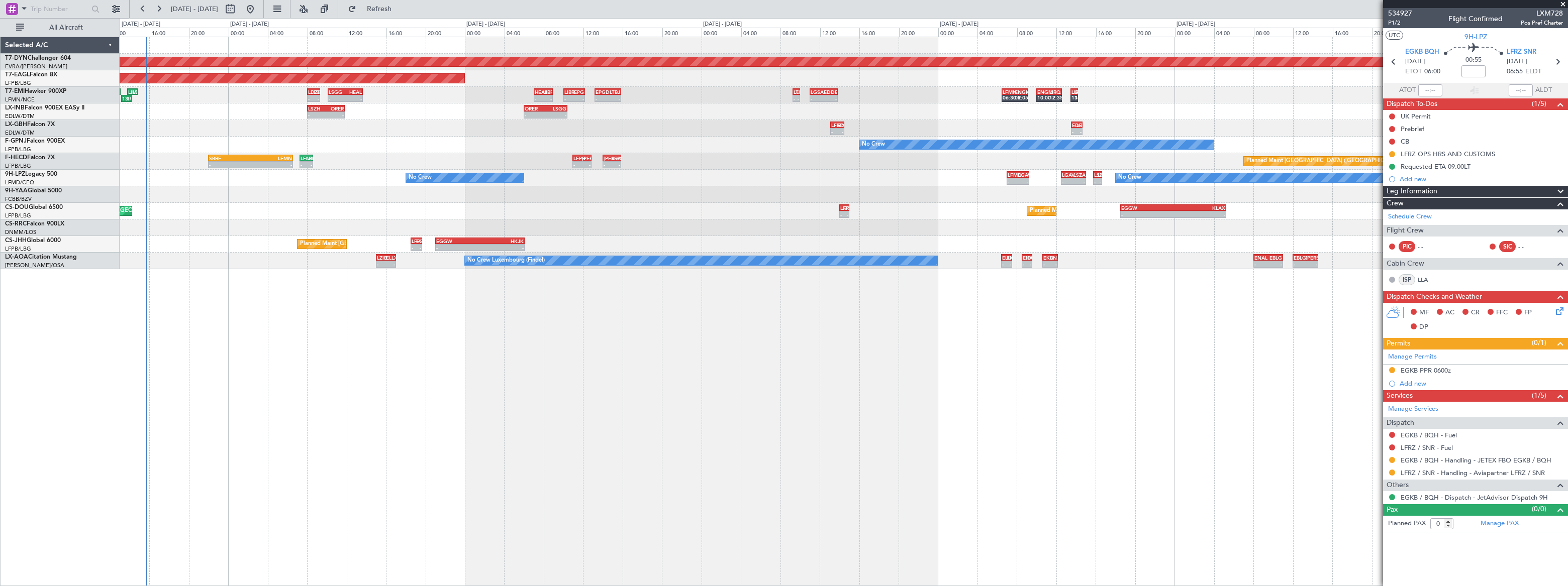
click at [175, 311] on div "Planned Maint Basel-Mulhouse Planned Maint New York (Teterboro) LIMZ 13:45 Z LD…" at bounding box center [843, 312] width 1448 height 550
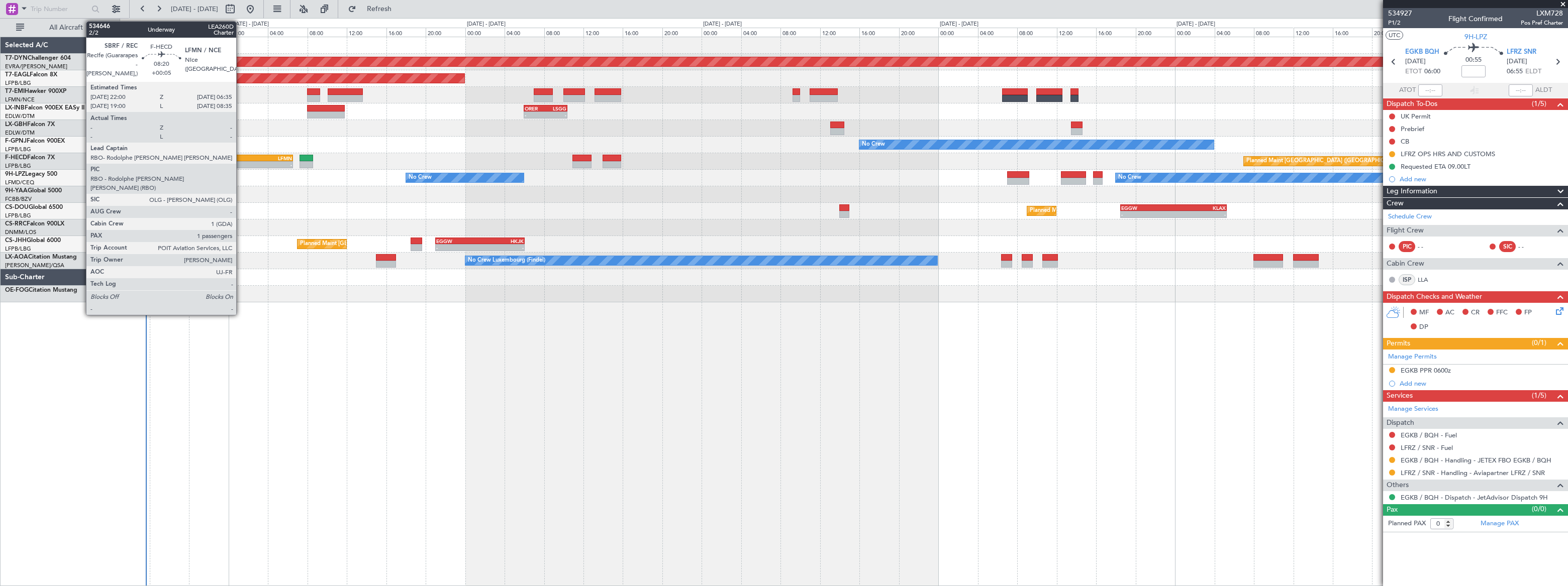
click at [242, 159] on div "SBRF" at bounding box center [230, 158] width 41 height 6
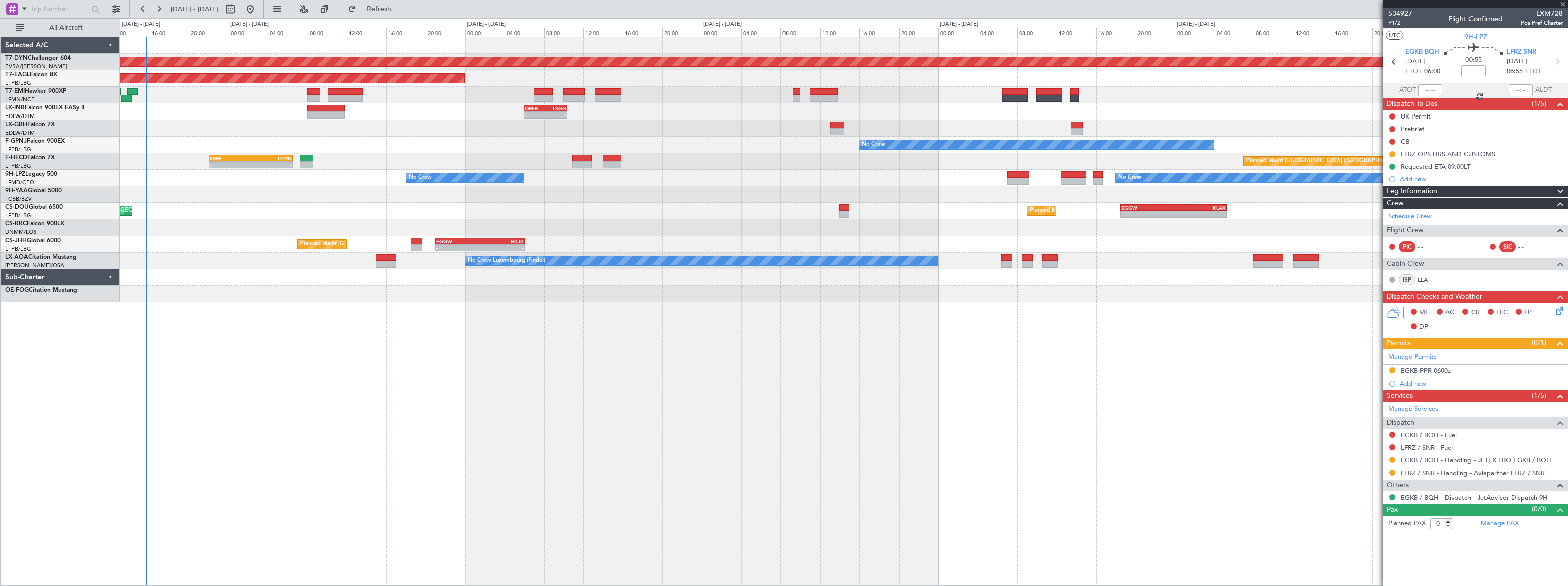
type input "+00:05"
type input "1"
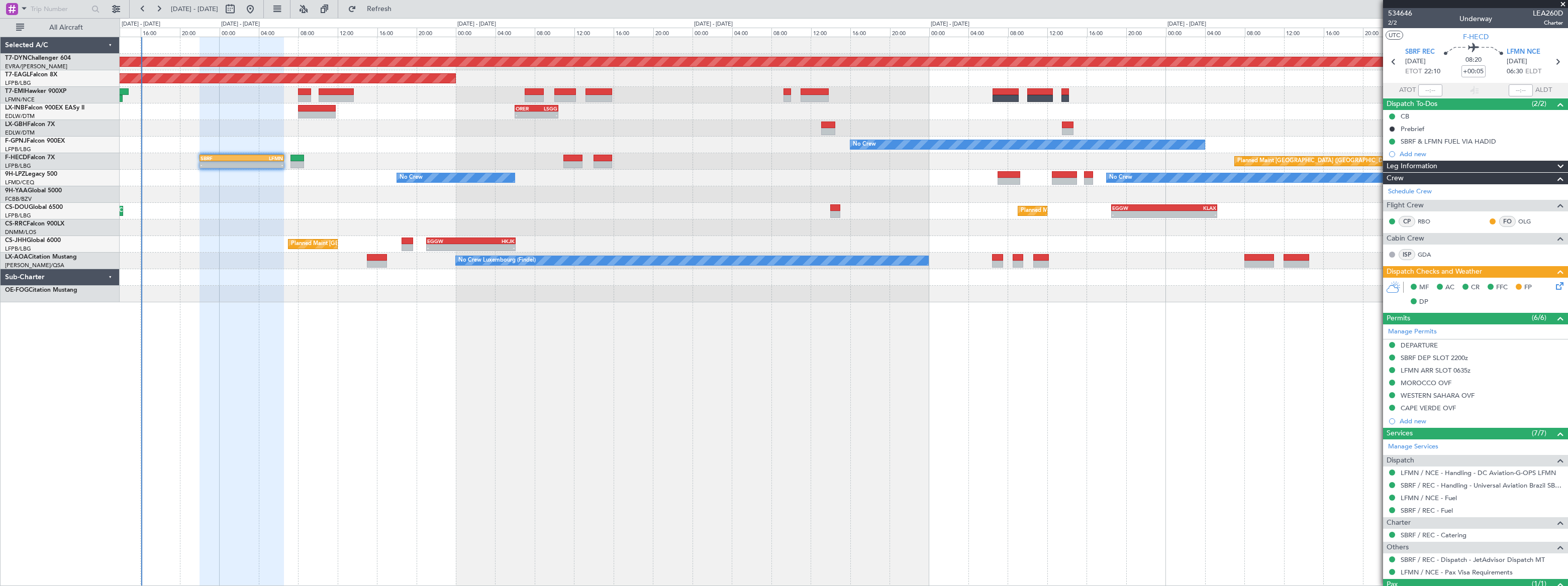
click at [825, 161] on div "Planned Maint Paris (Le Bourget) - - SBRF 22:00 Z LFMN 06:35 Z 21:08 Z 05:53 Z …" at bounding box center [843, 161] width 1448 height 16
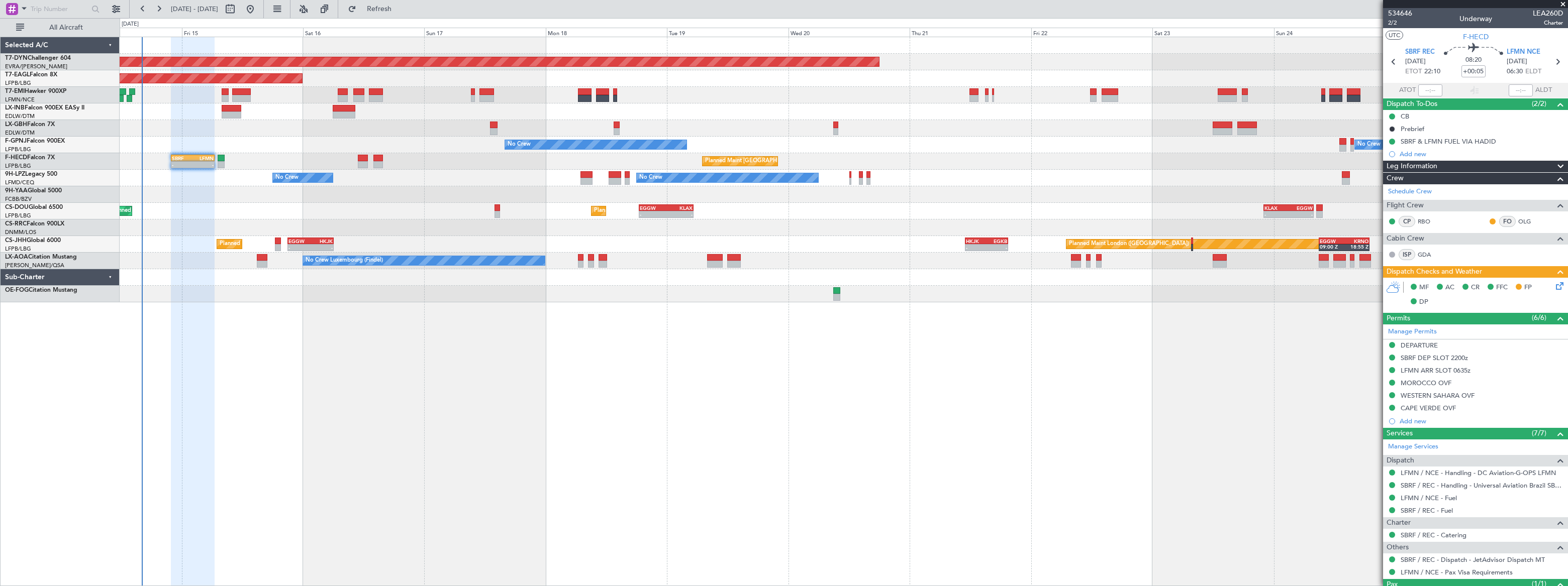
click at [353, 347] on div "Planned Maint Basel-Mulhouse Planned Maint New York (Teterboro) Planned Maint G…" at bounding box center [843, 312] width 1448 height 550
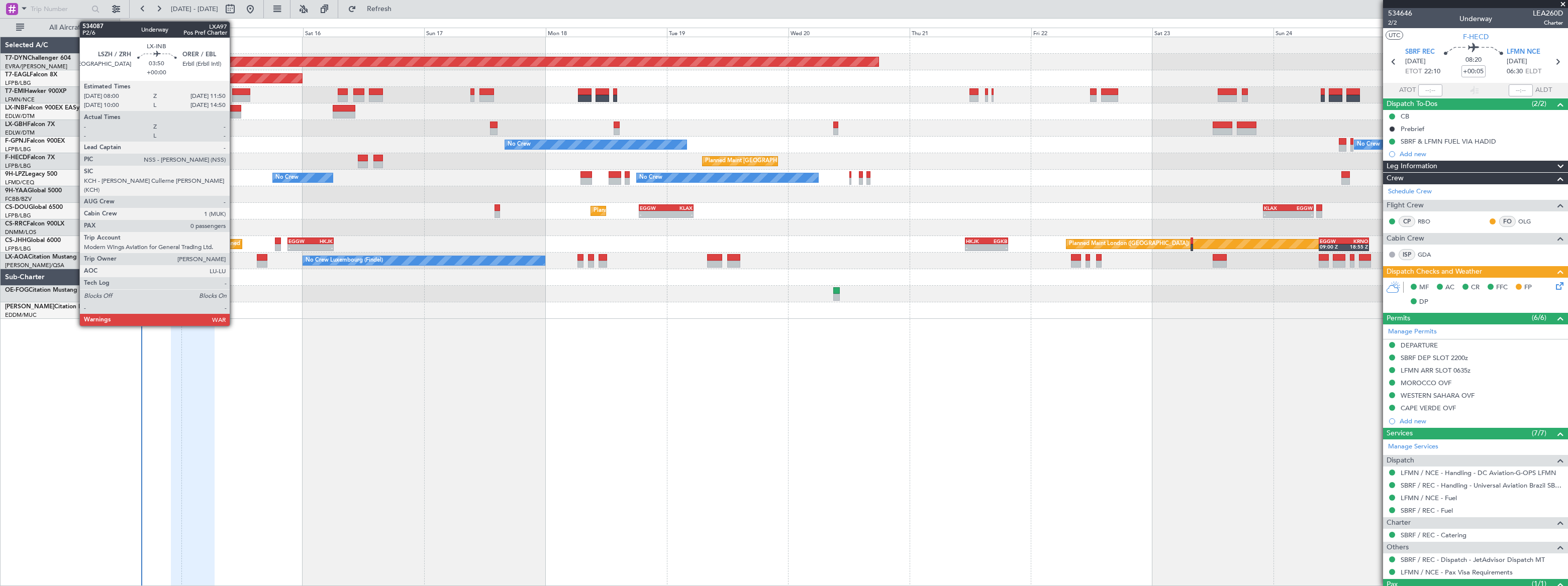
click at [234, 109] on div at bounding box center [232, 108] width 20 height 7
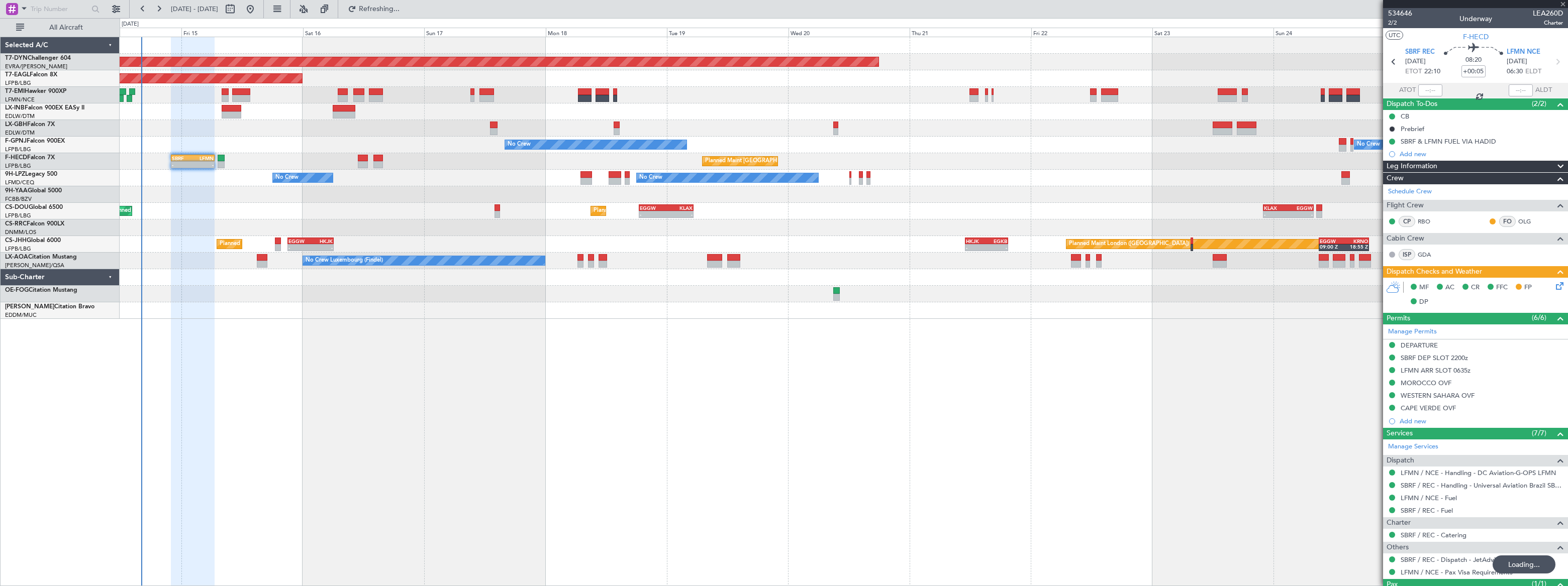
type input "0"
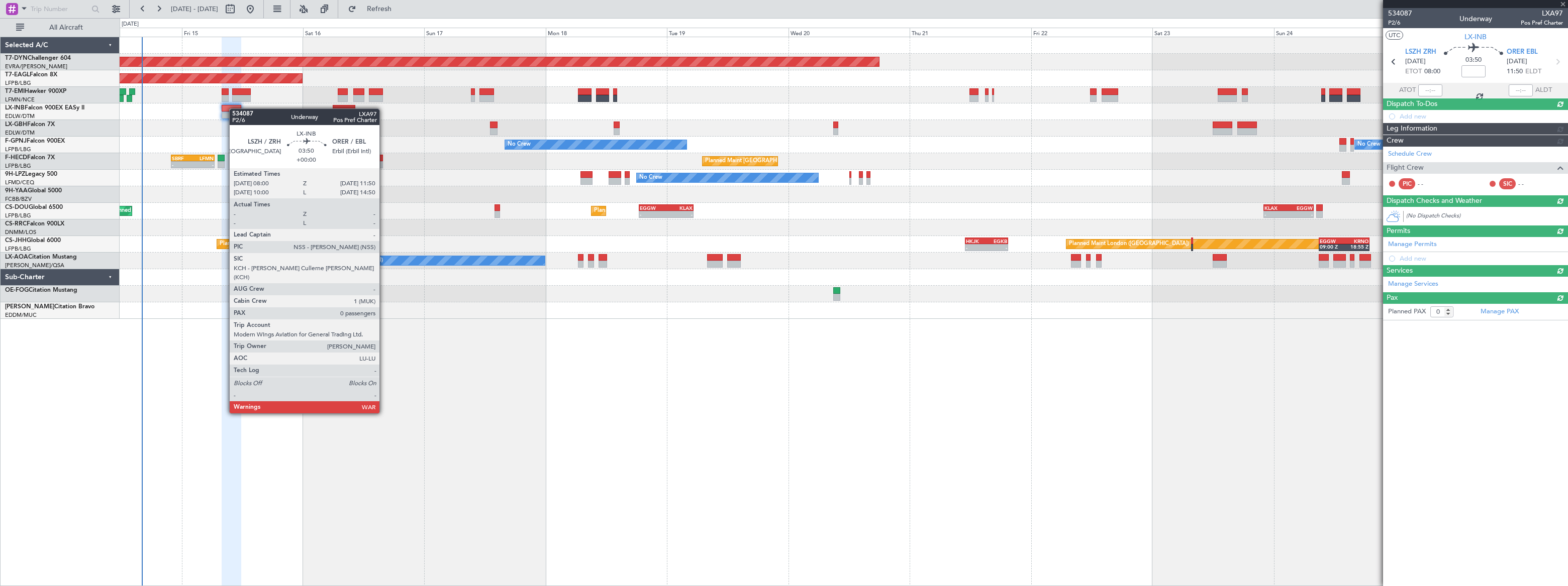
type input "+00:05"
type input "1"
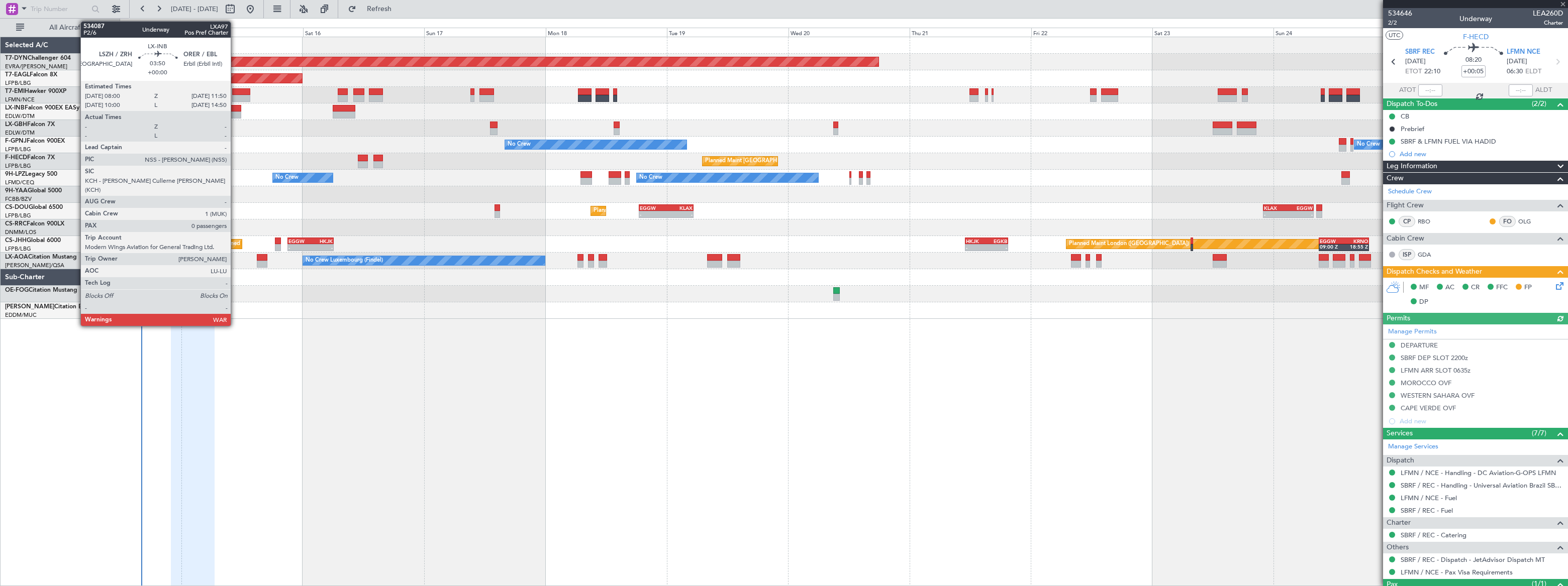
click at [235, 110] on div at bounding box center [232, 108] width 20 height 7
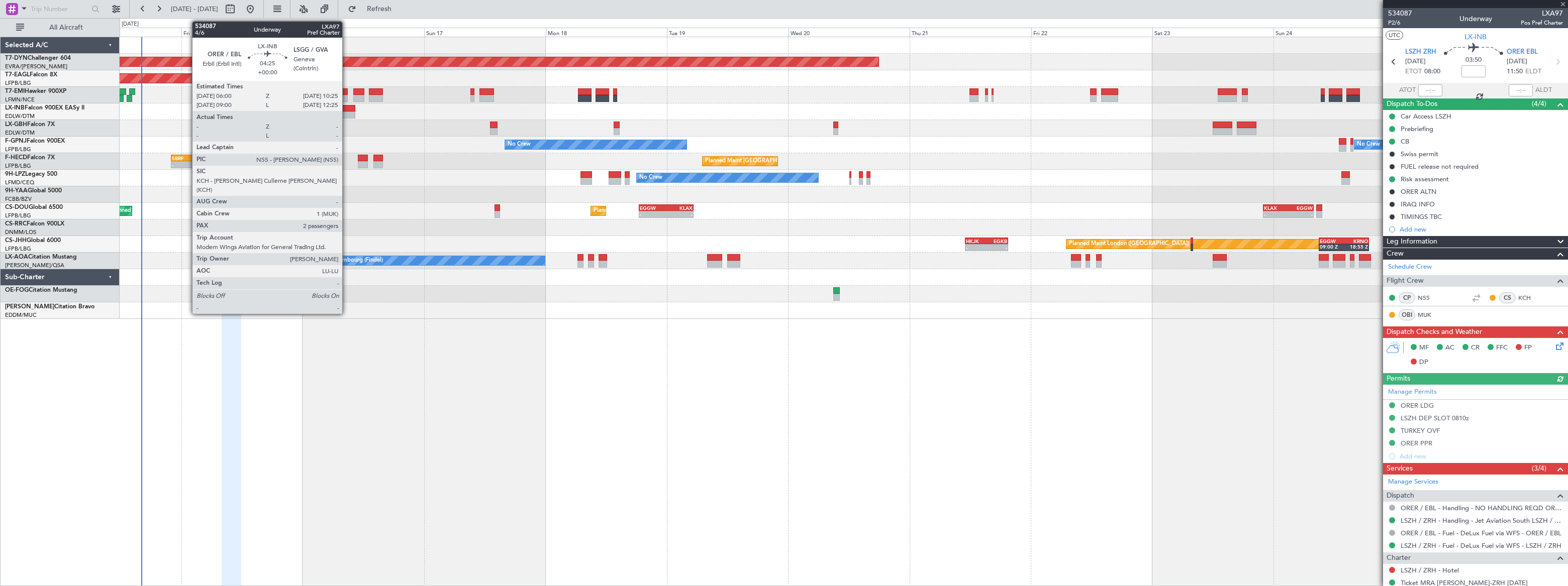
click at [347, 111] on div at bounding box center [344, 115] width 23 height 7
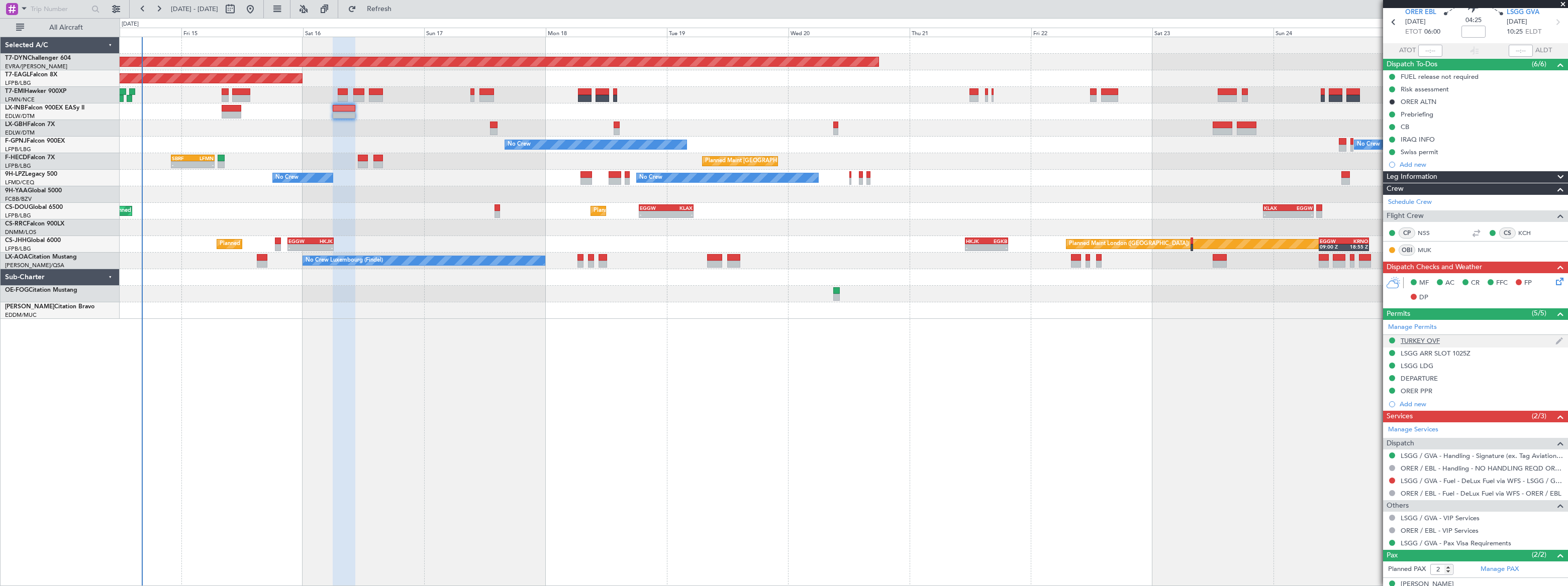
scroll to position [75, 0]
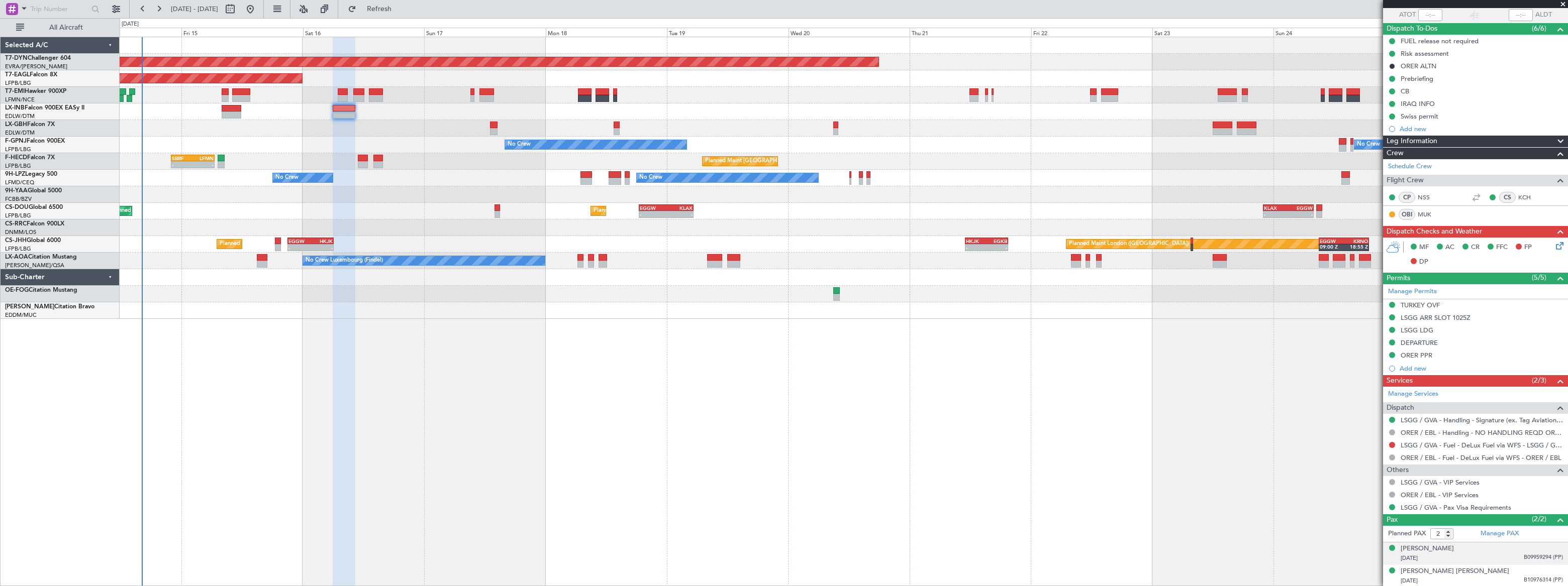
click at [1524, 557] on span "B09959294 (PP)" at bounding box center [1543, 558] width 39 height 8
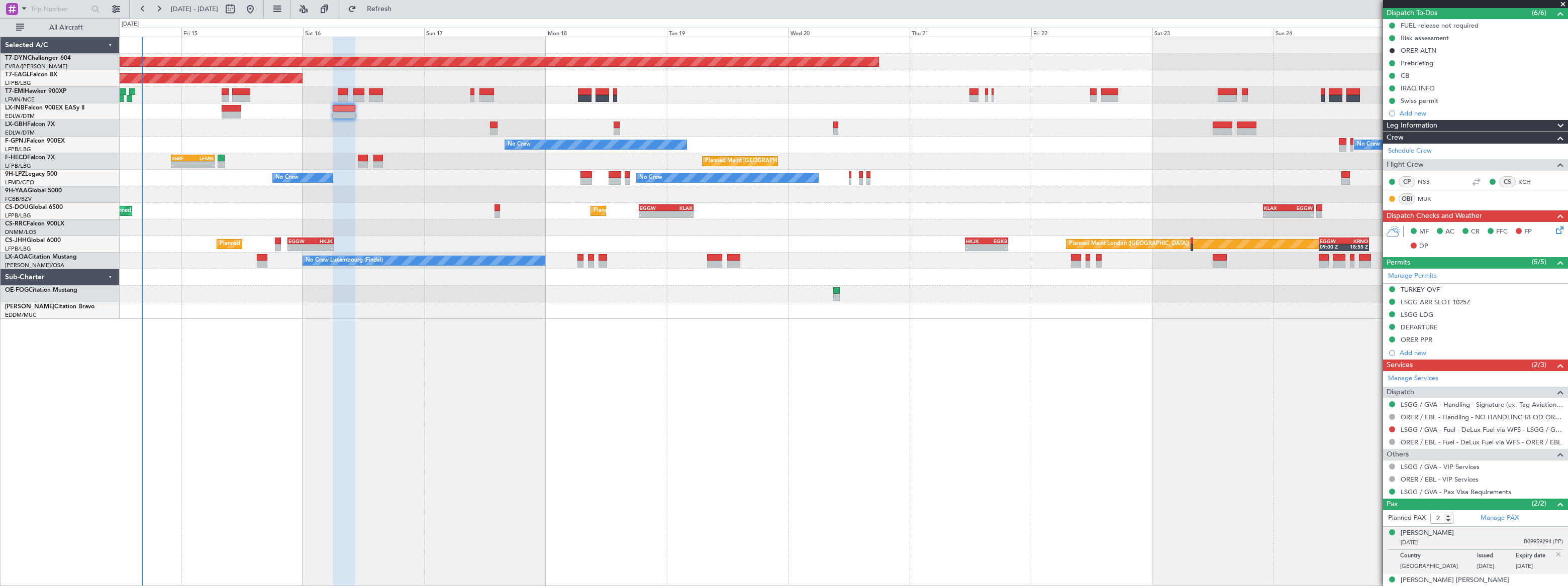
scroll to position [100, 0]
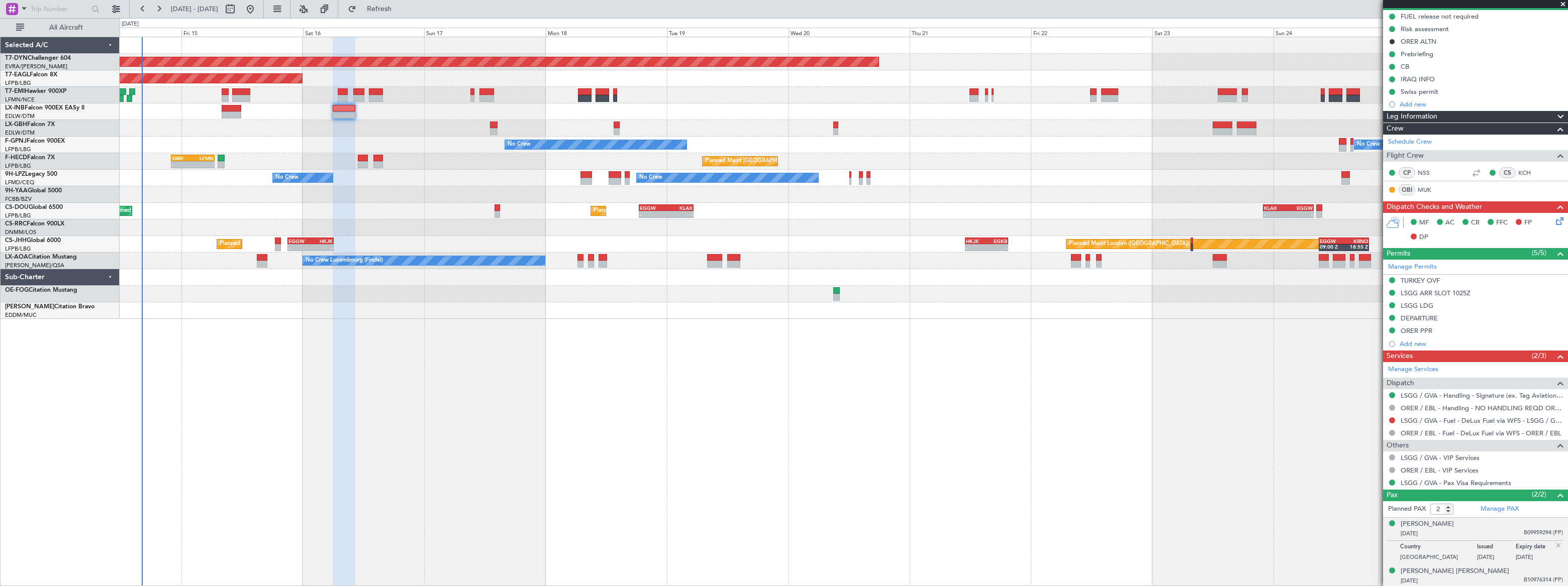
click at [1504, 576] on div "17/02/1981 B10976314 (PP)" at bounding box center [1482, 581] width 162 height 10
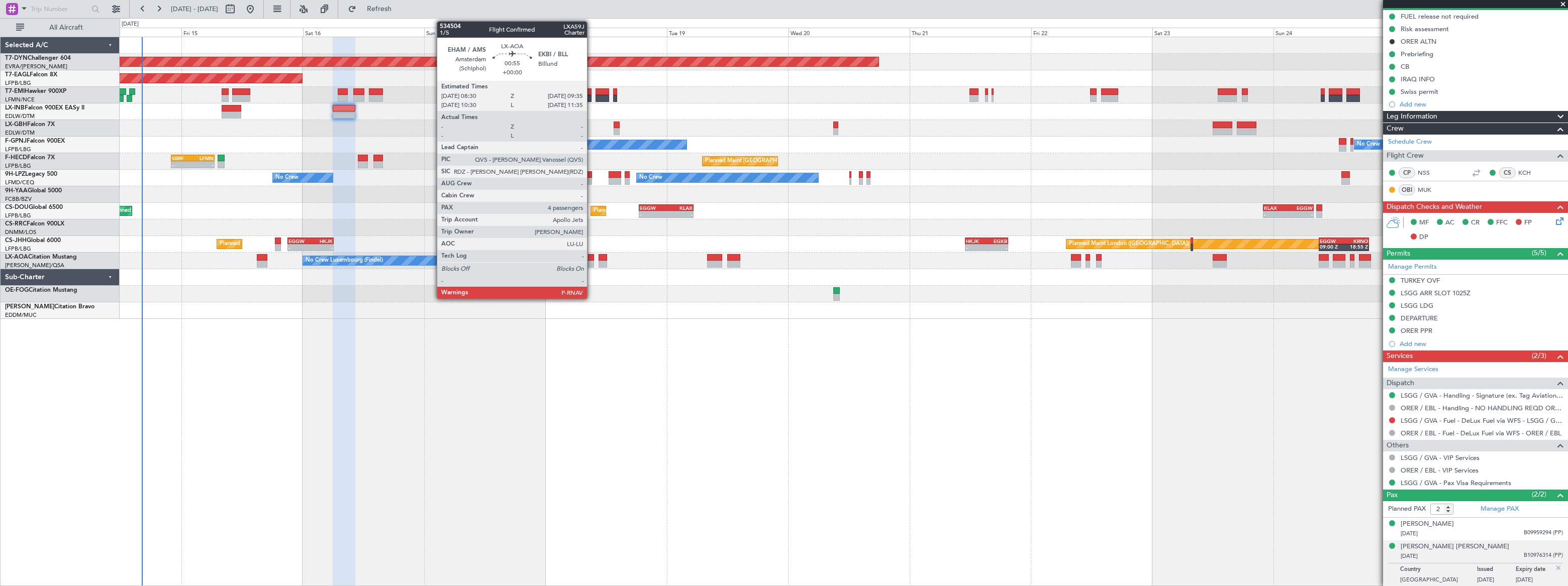
click at [592, 261] on div at bounding box center [590, 264] width 6 height 7
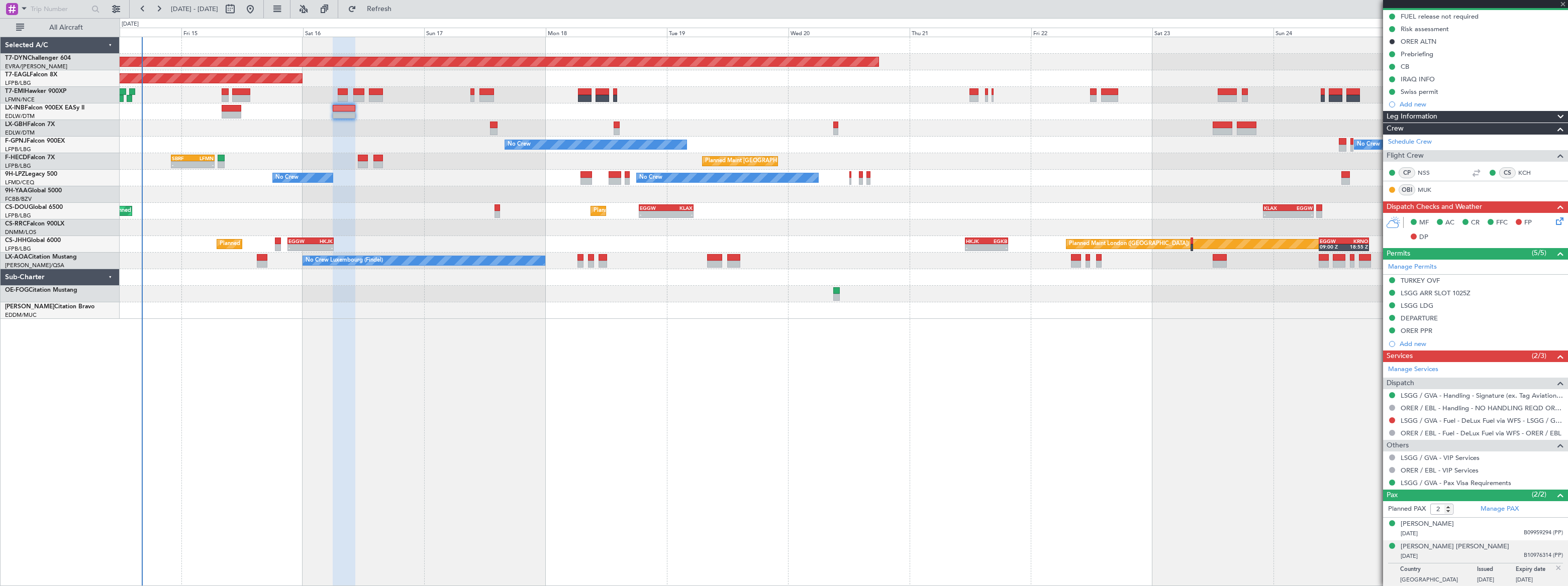
type input "4"
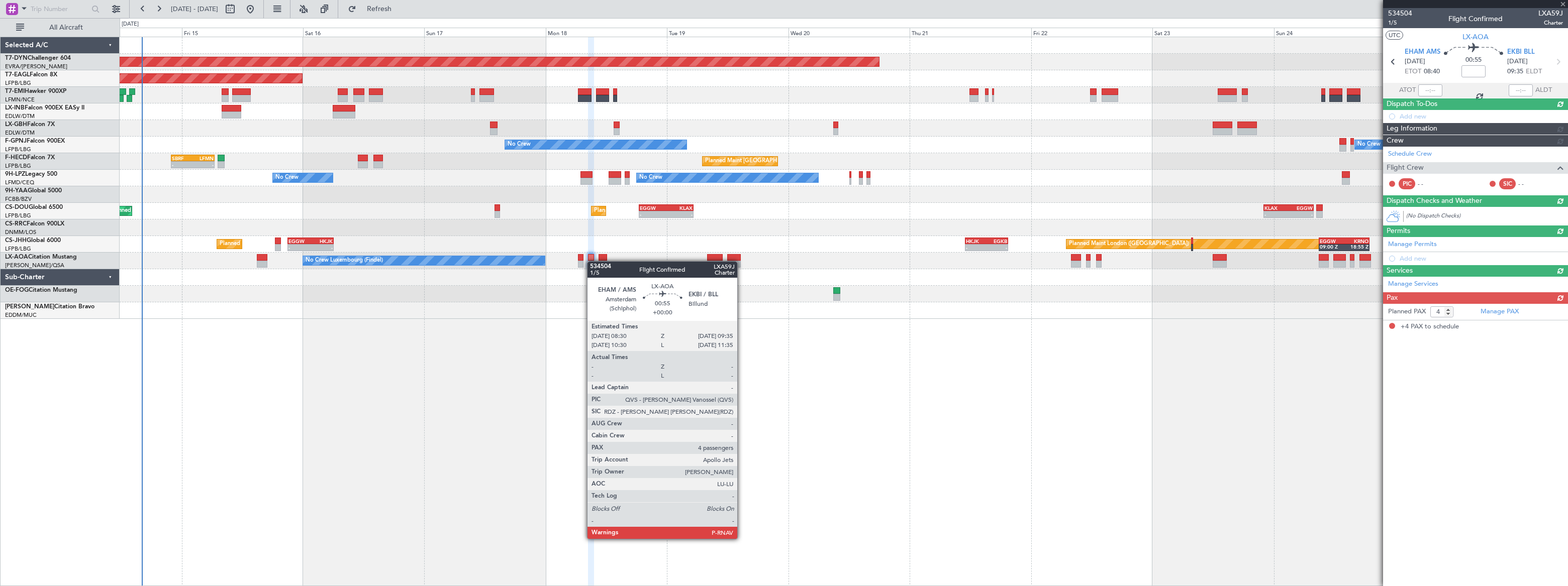
scroll to position [0, 0]
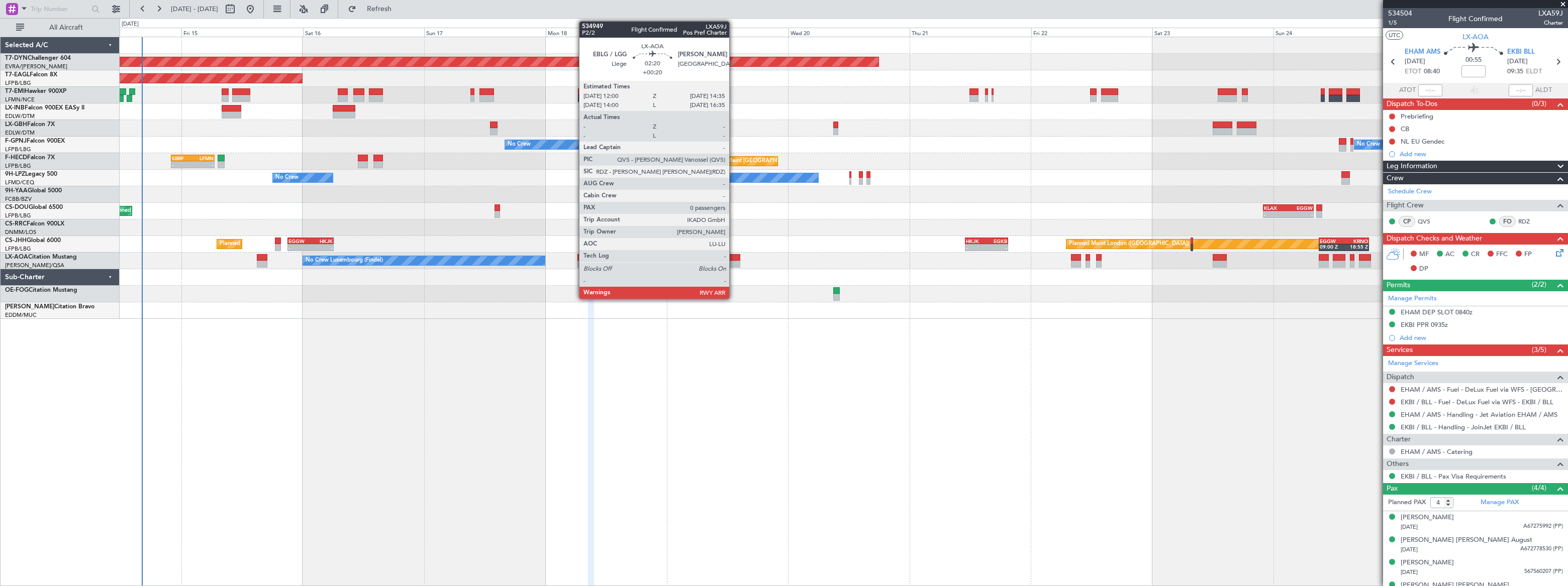
click at [734, 262] on div at bounding box center [734, 264] width 13 height 7
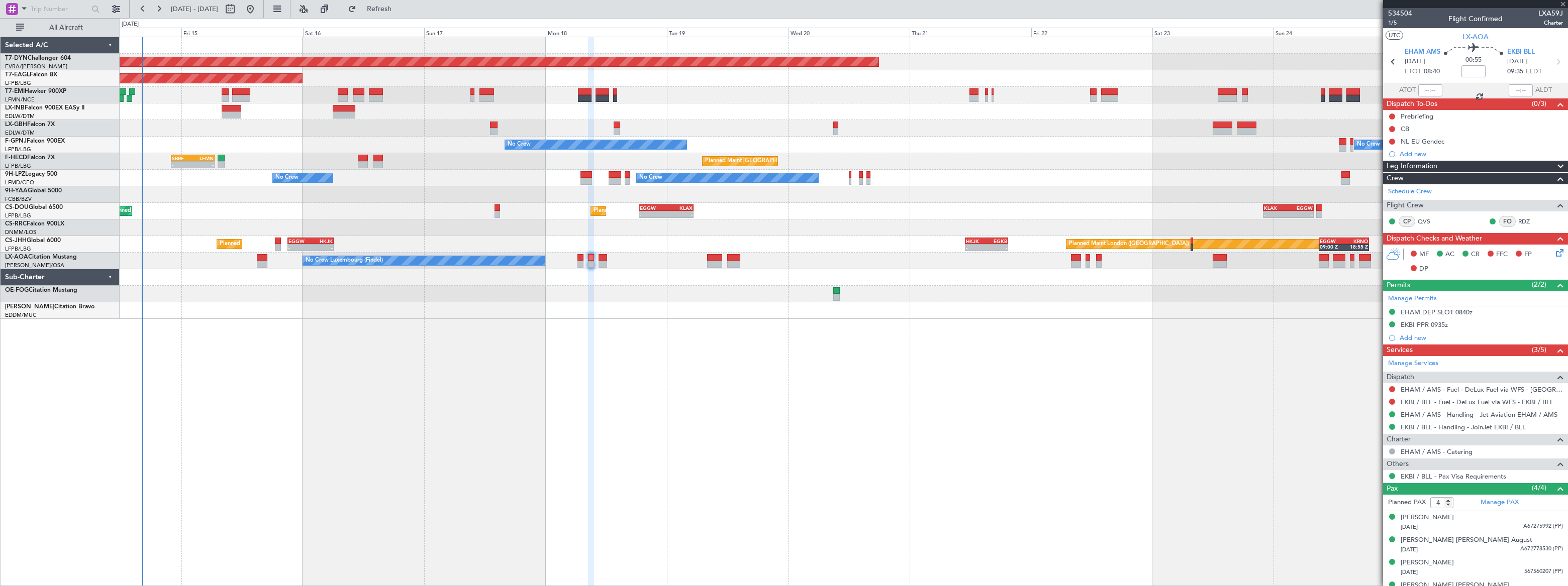
type input "+00:20"
type input "0"
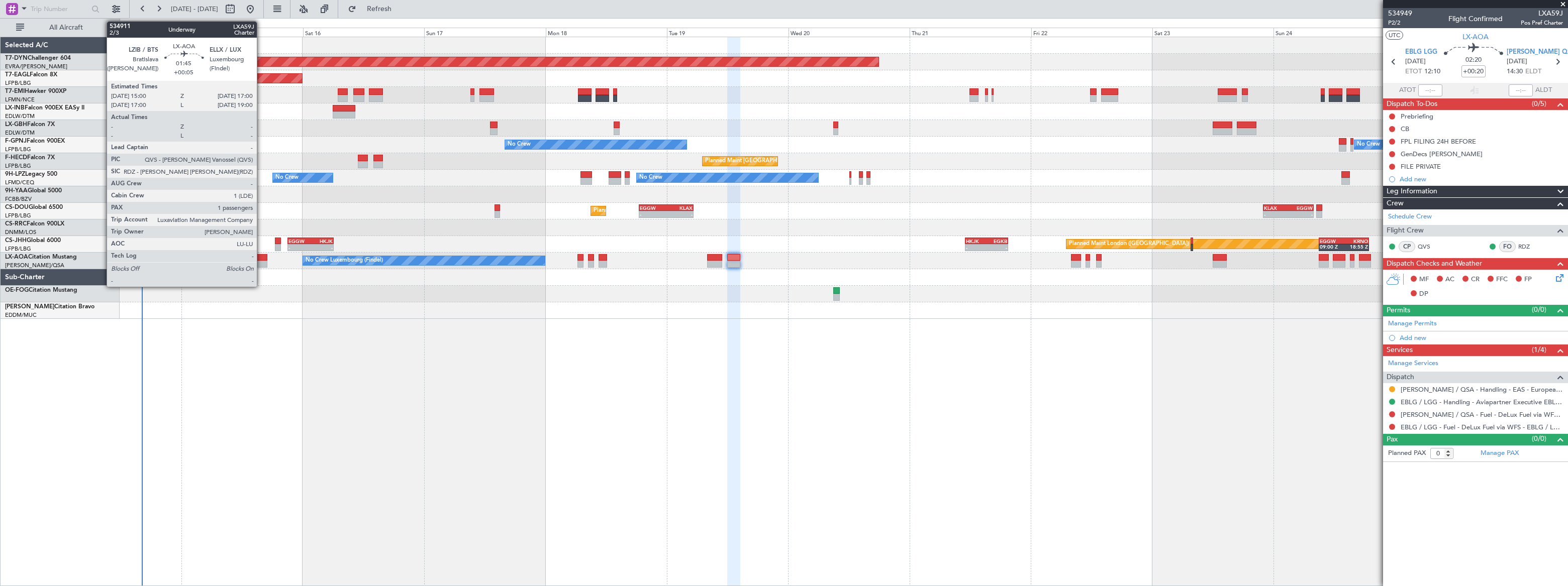
click at [261, 261] on div at bounding box center [262, 264] width 11 height 7
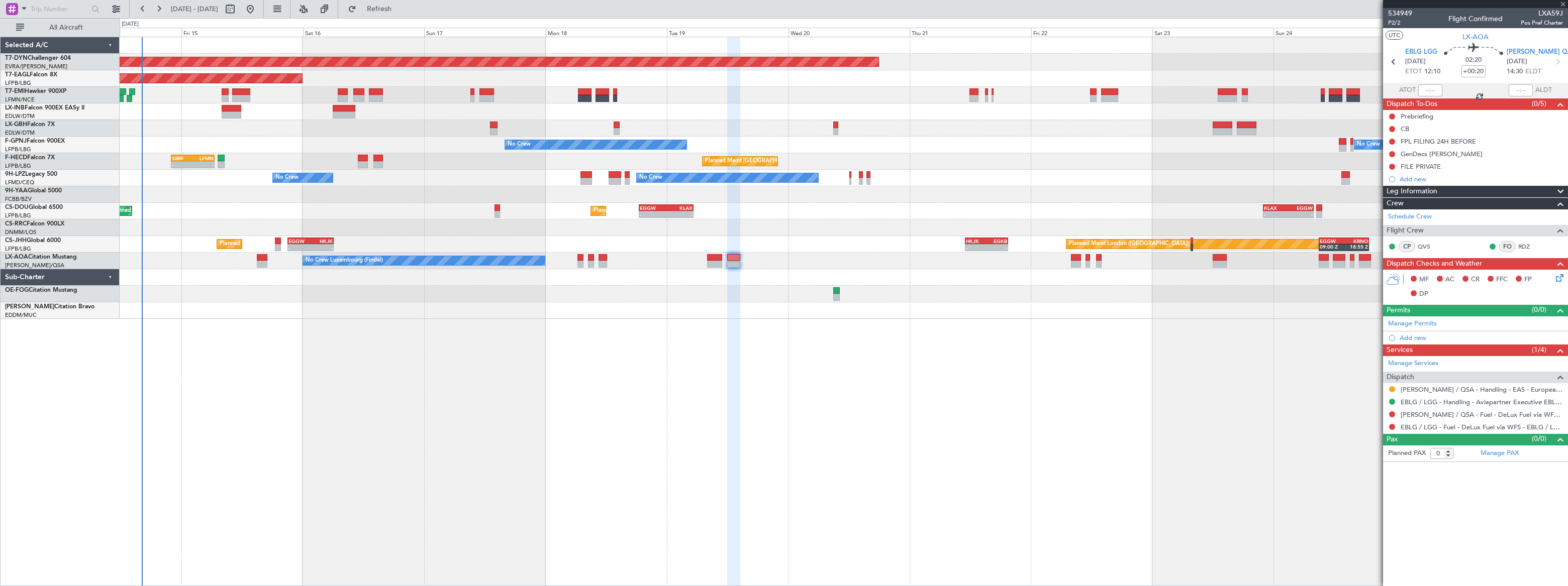
type input "+00:05"
type input "1"
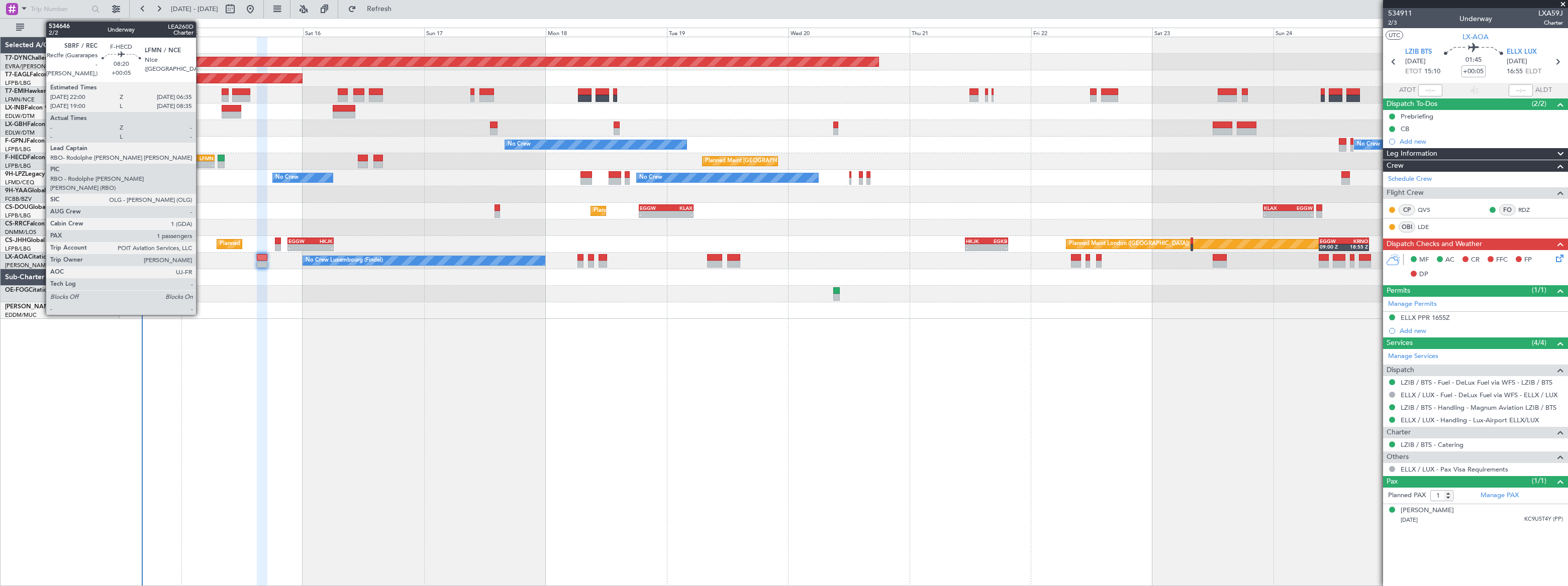
click at [201, 156] on div "LFMN" at bounding box center [203, 158] width 20 height 6
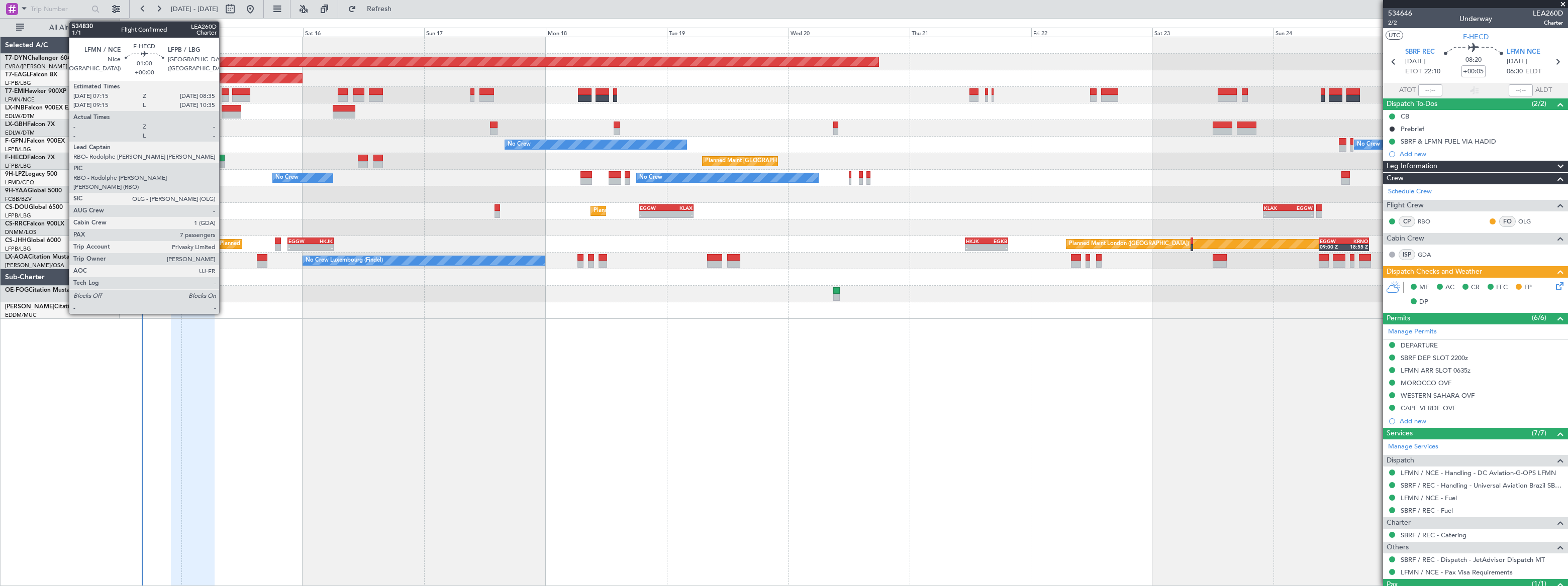
click at [224, 160] on div at bounding box center [221, 158] width 7 height 7
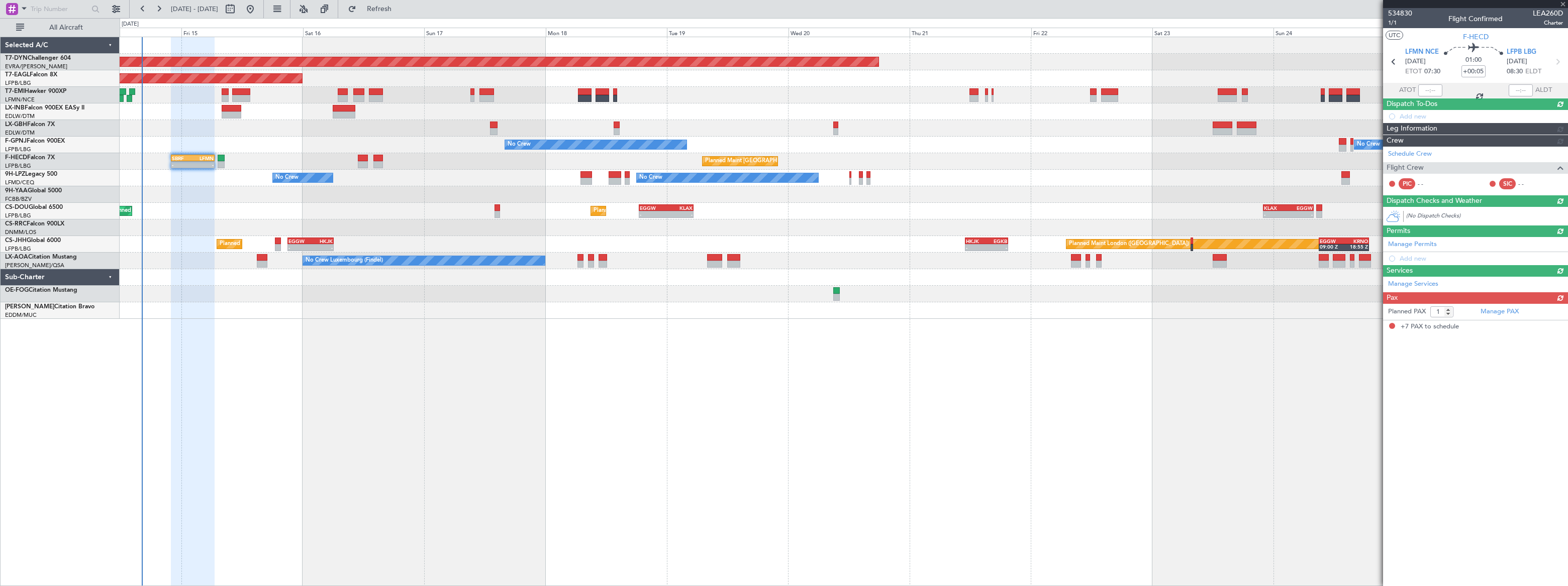
type input "7"
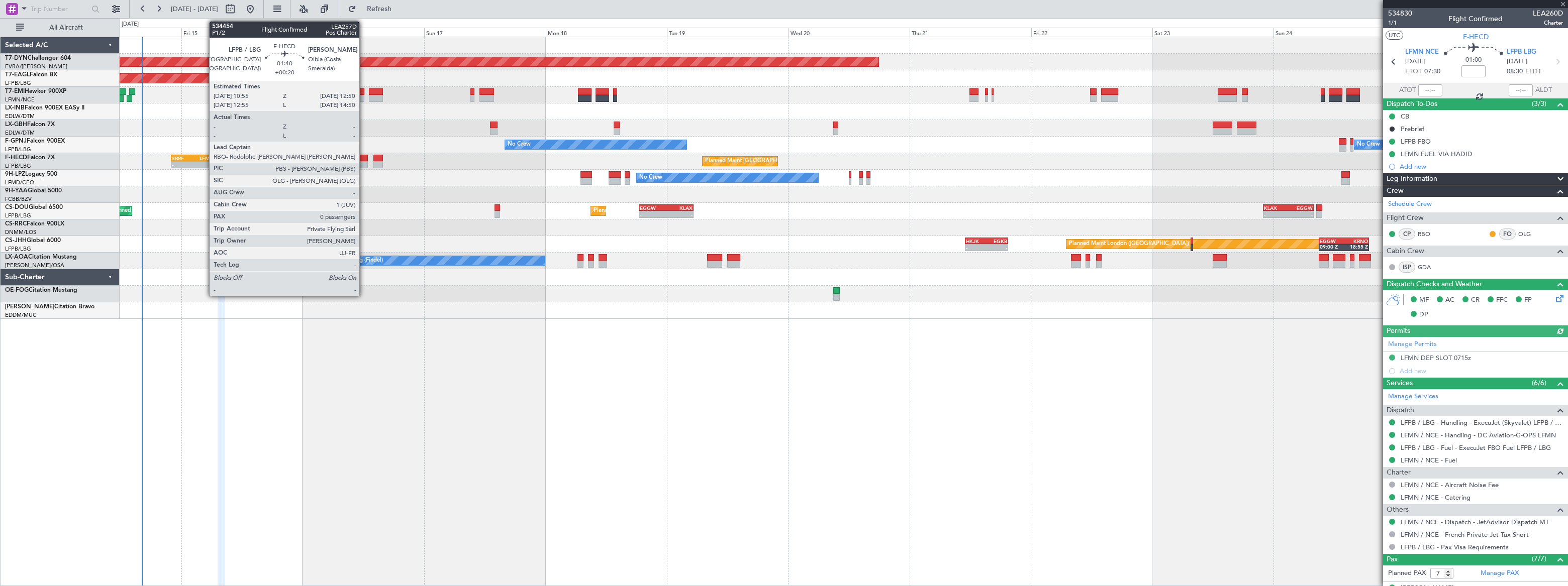
click at [364, 160] on div at bounding box center [363, 158] width 10 height 7
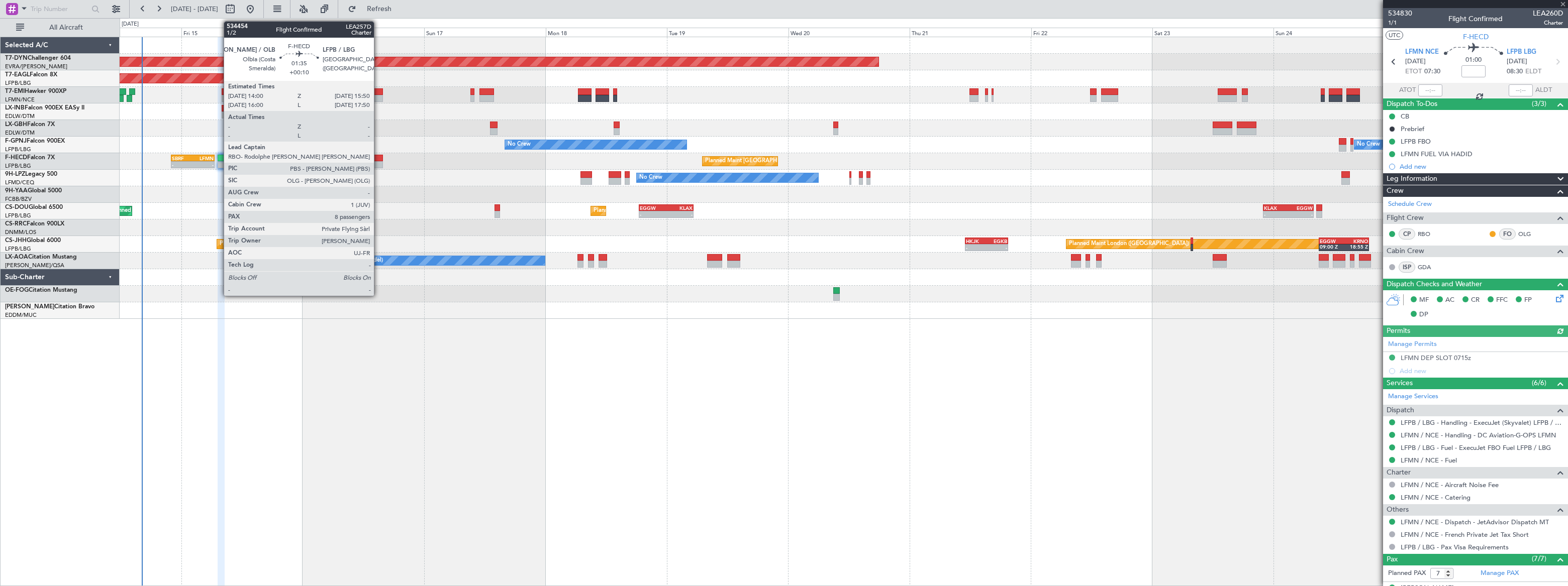
click at [378, 160] on div at bounding box center [378, 158] width 10 height 7
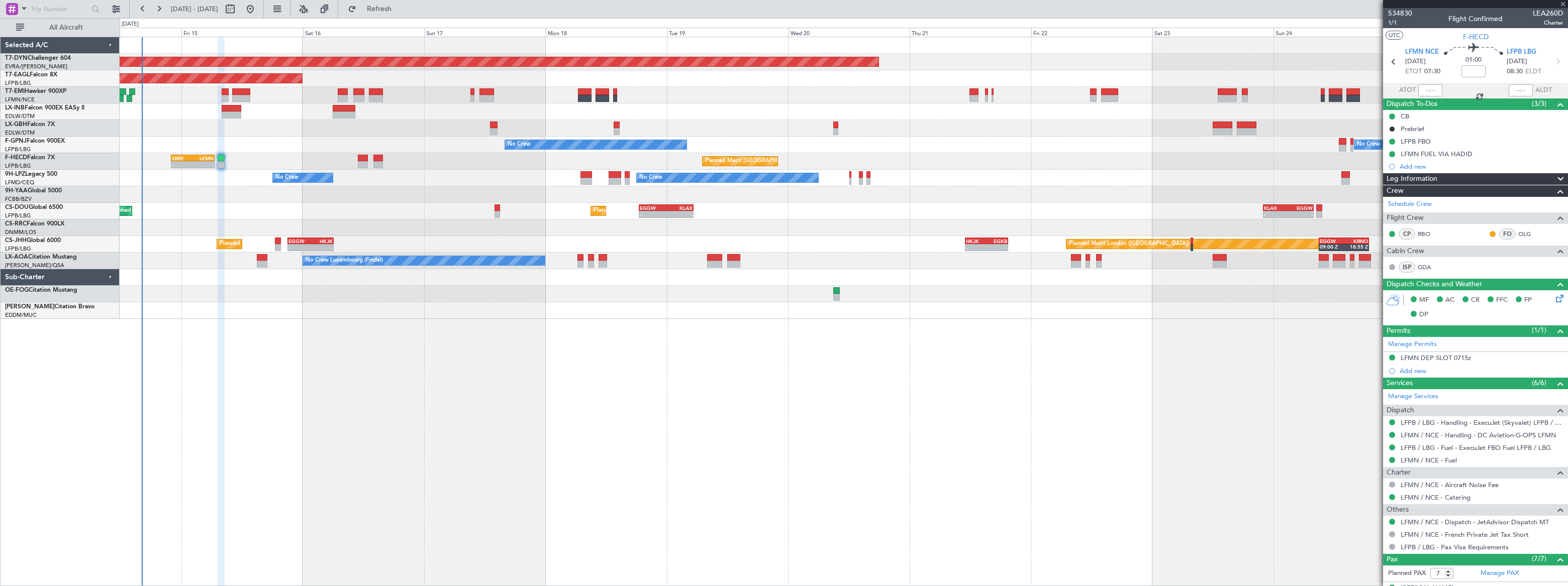
type input "+00:10"
type input "8"
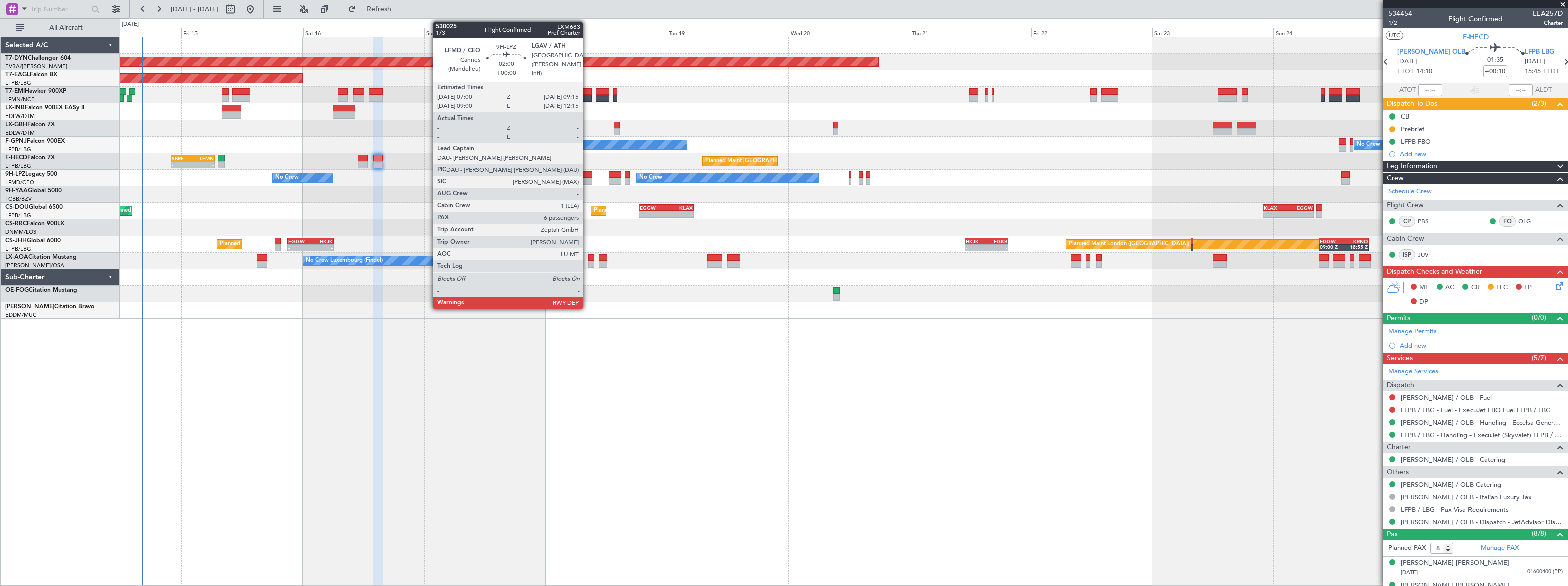
click at [588, 178] on div at bounding box center [586, 181] width 11 height 7
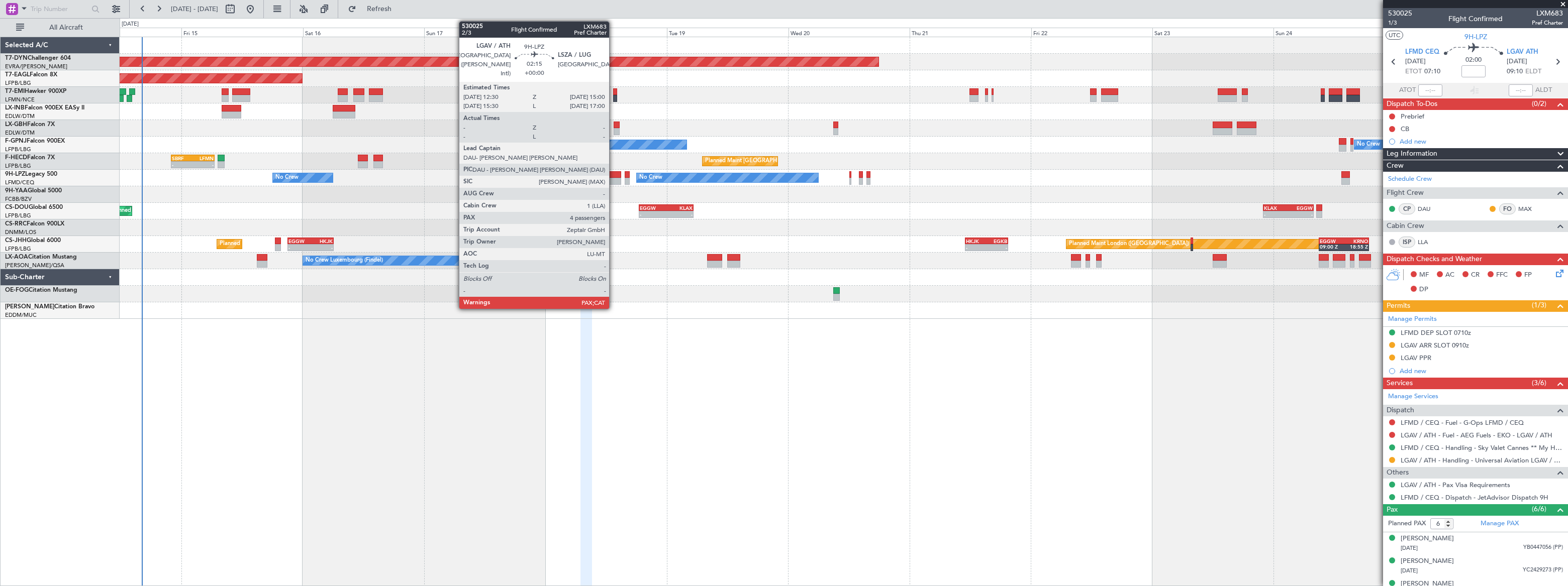
click at [614, 176] on div at bounding box center [615, 174] width 13 height 7
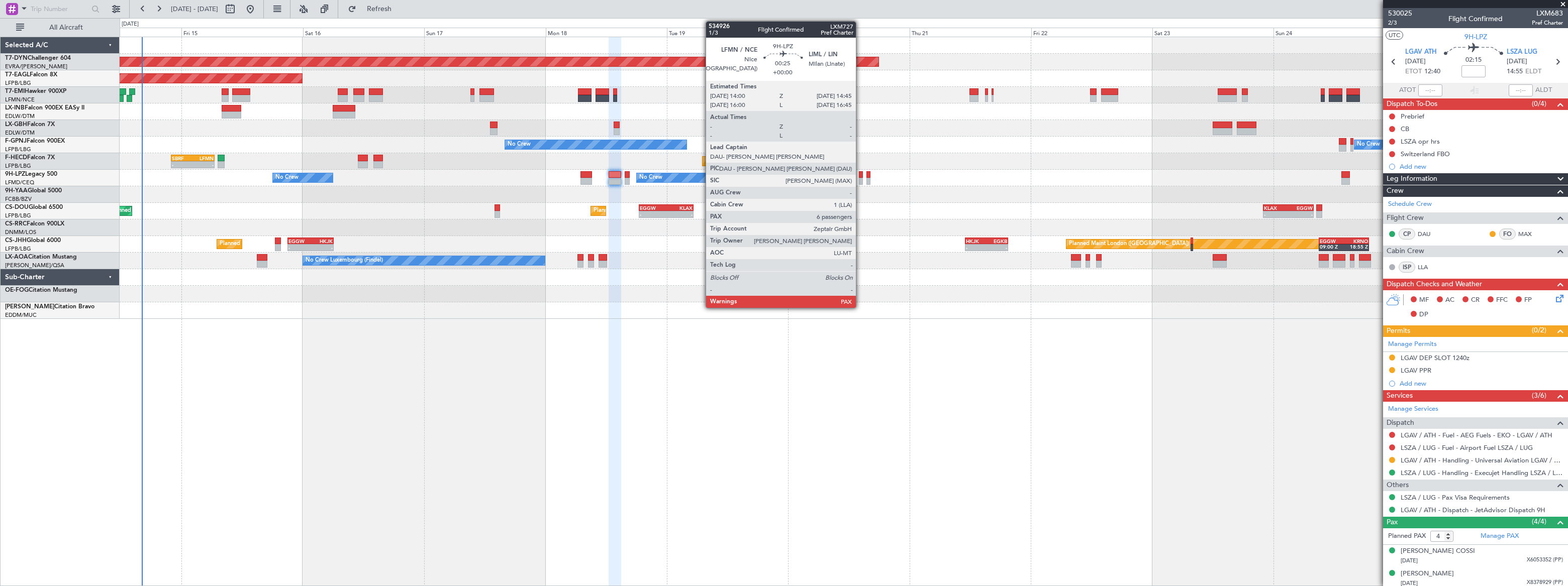
click at [861, 178] on div at bounding box center [861, 181] width 4 height 7
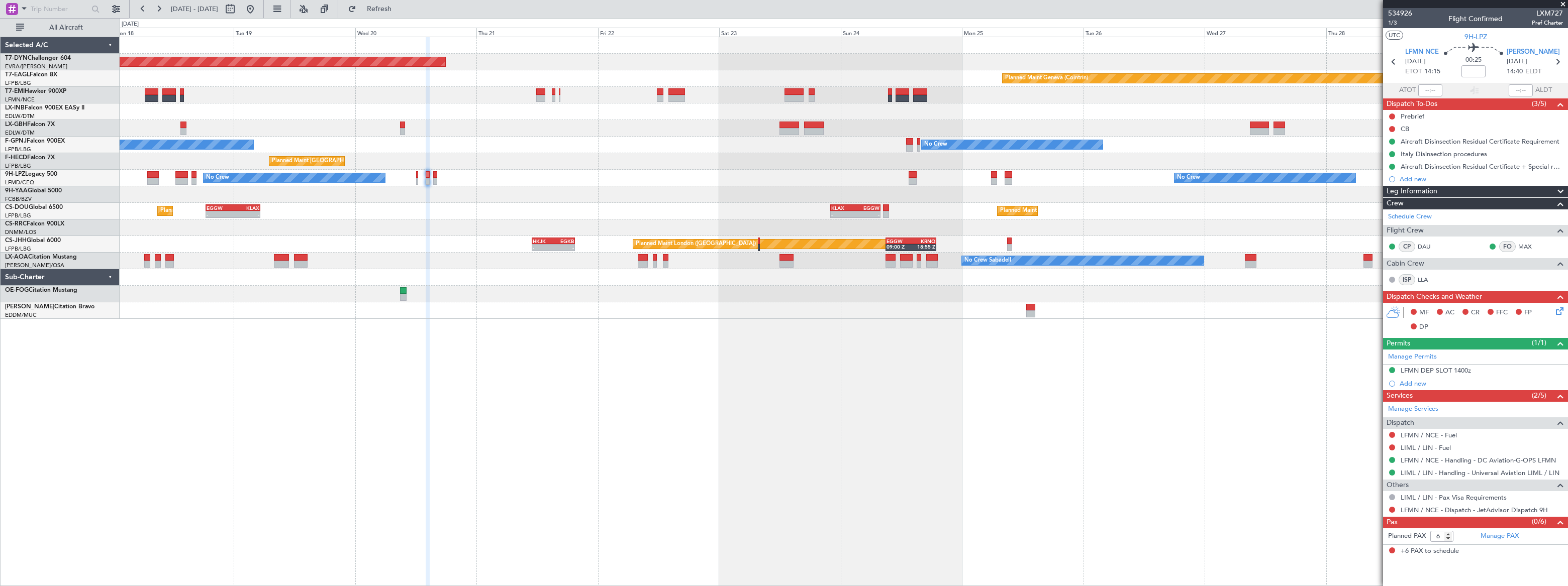
click at [743, 195] on div at bounding box center [843, 195] width 1448 height 16
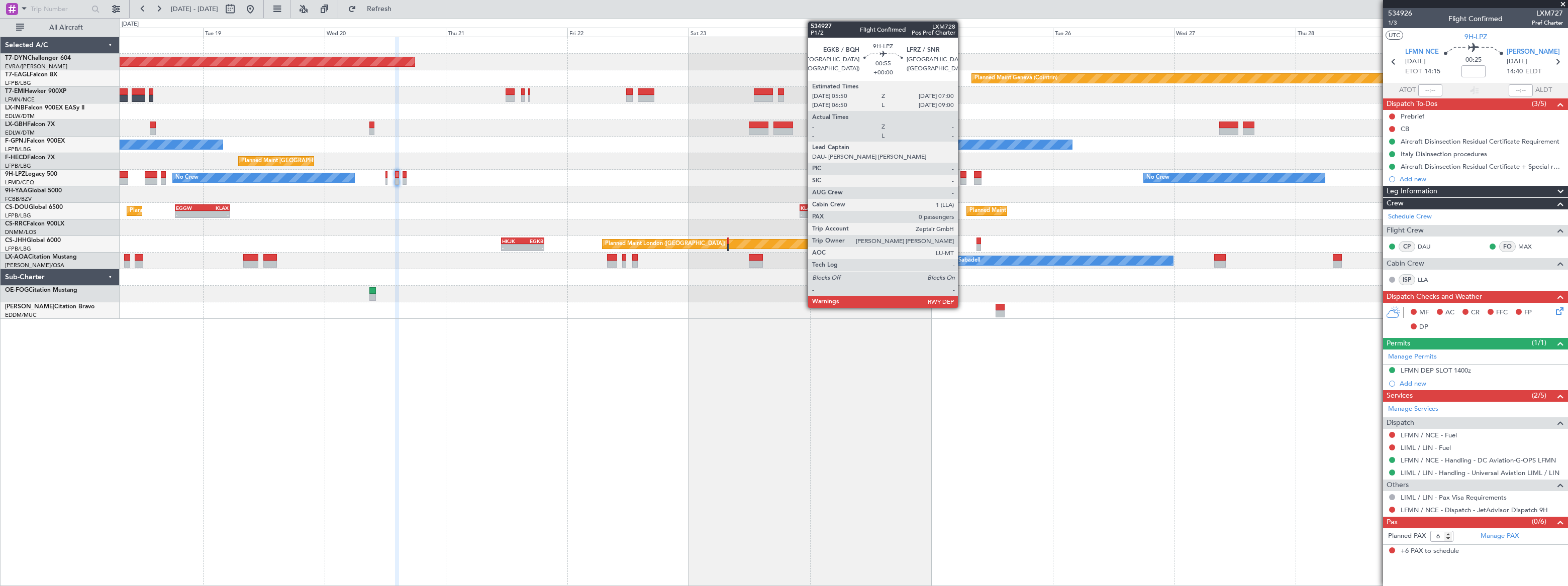
click at [963, 176] on div at bounding box center [963, 174] width 6 height 7
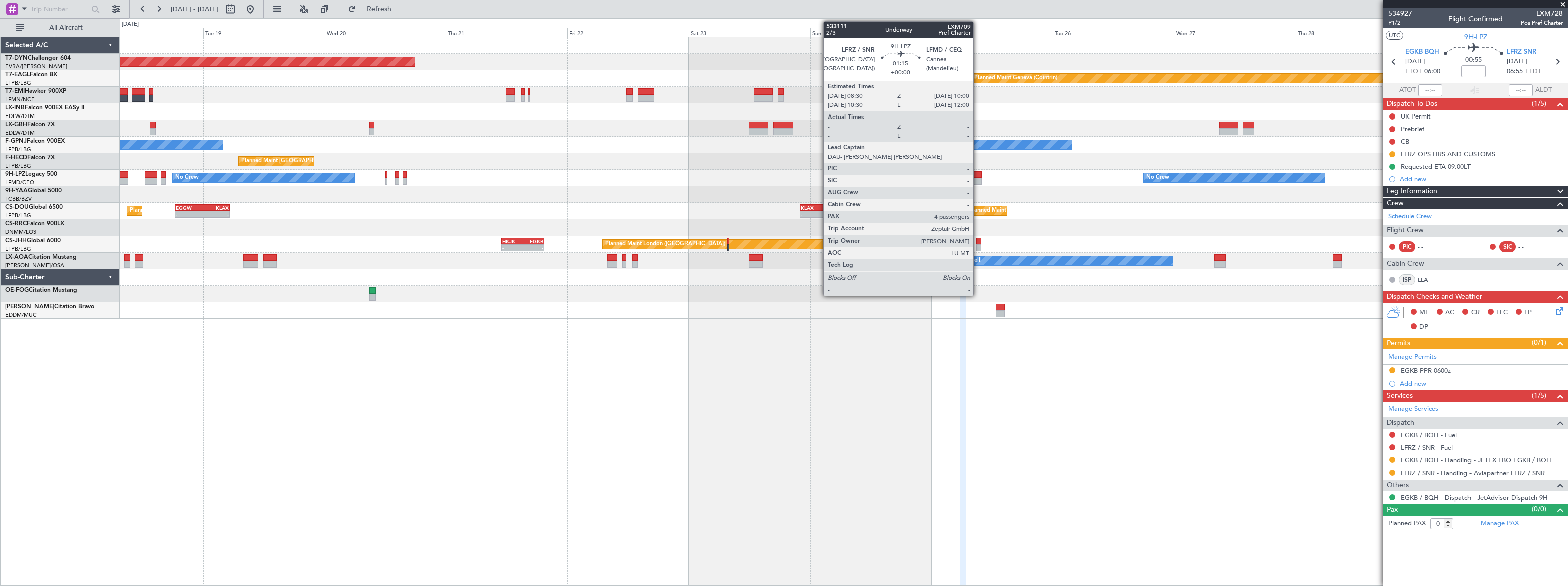
click at [978, 179] on div at bounding box center [978, 181] width 8 height 7
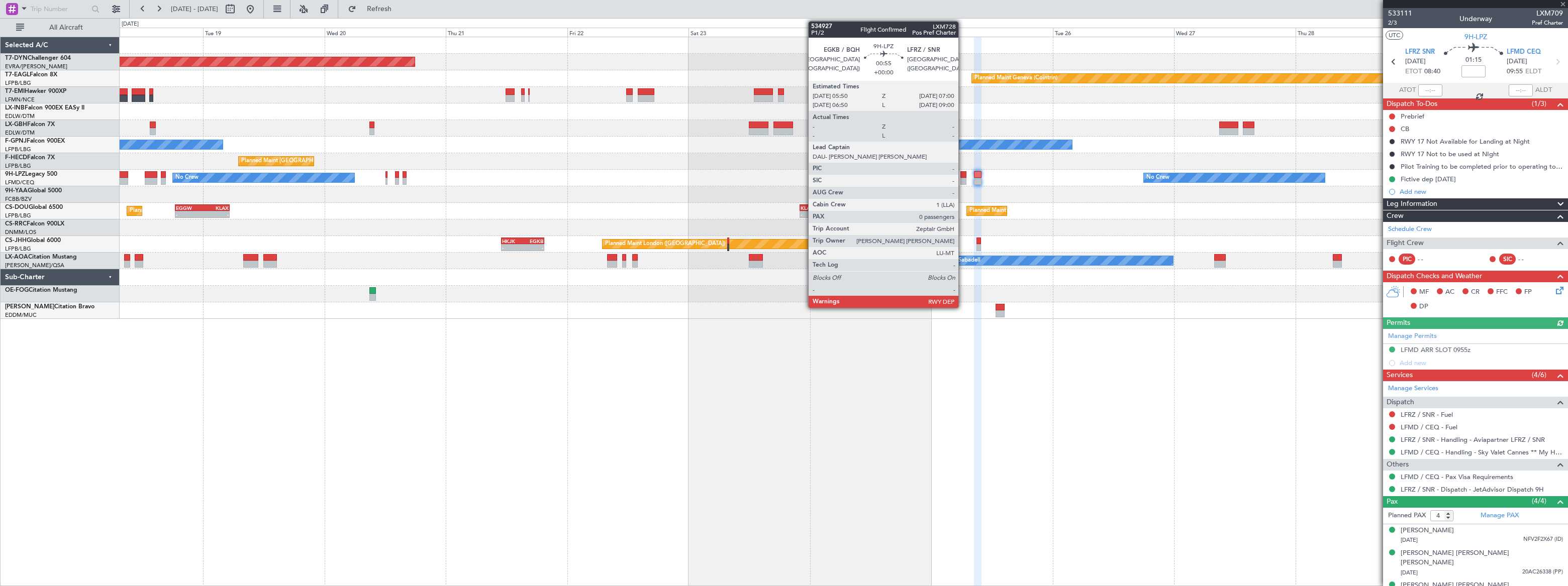
click at [963, 179] on div at bounding box center [963, 181] width 6 height 7
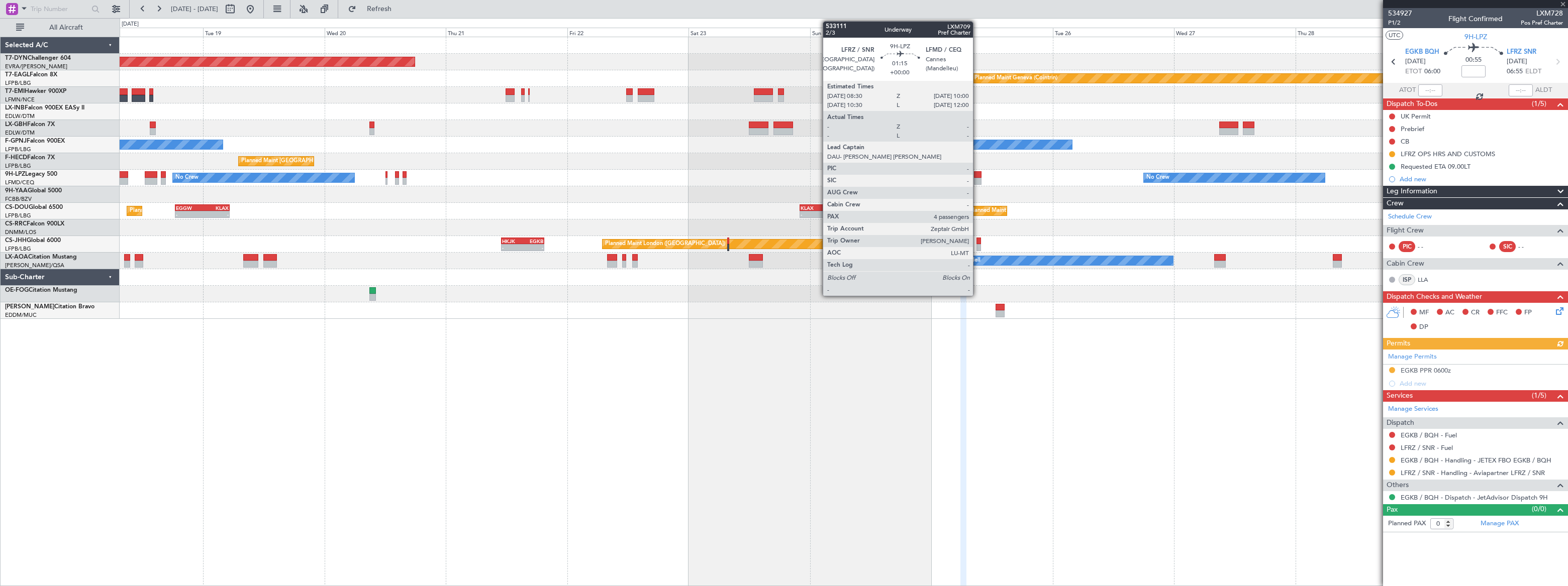
click at [978, 178] on div at bounding box center [978, 181] width 8 height 7
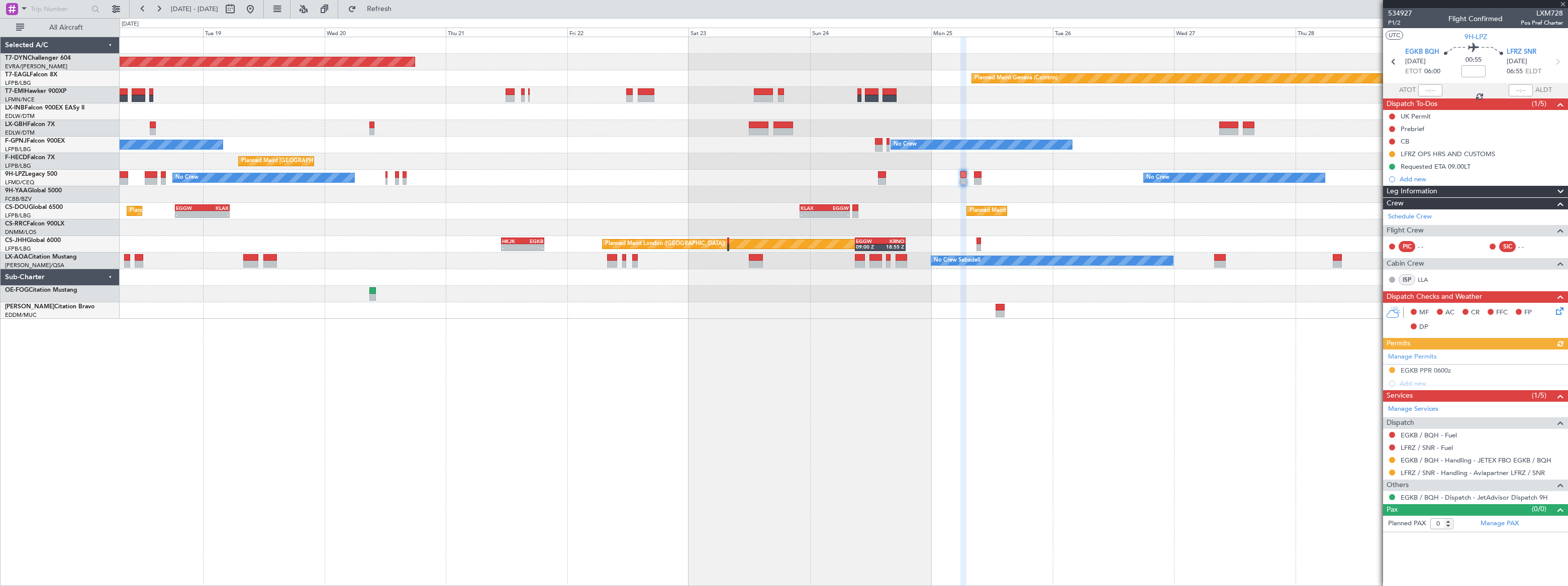
type input "4"
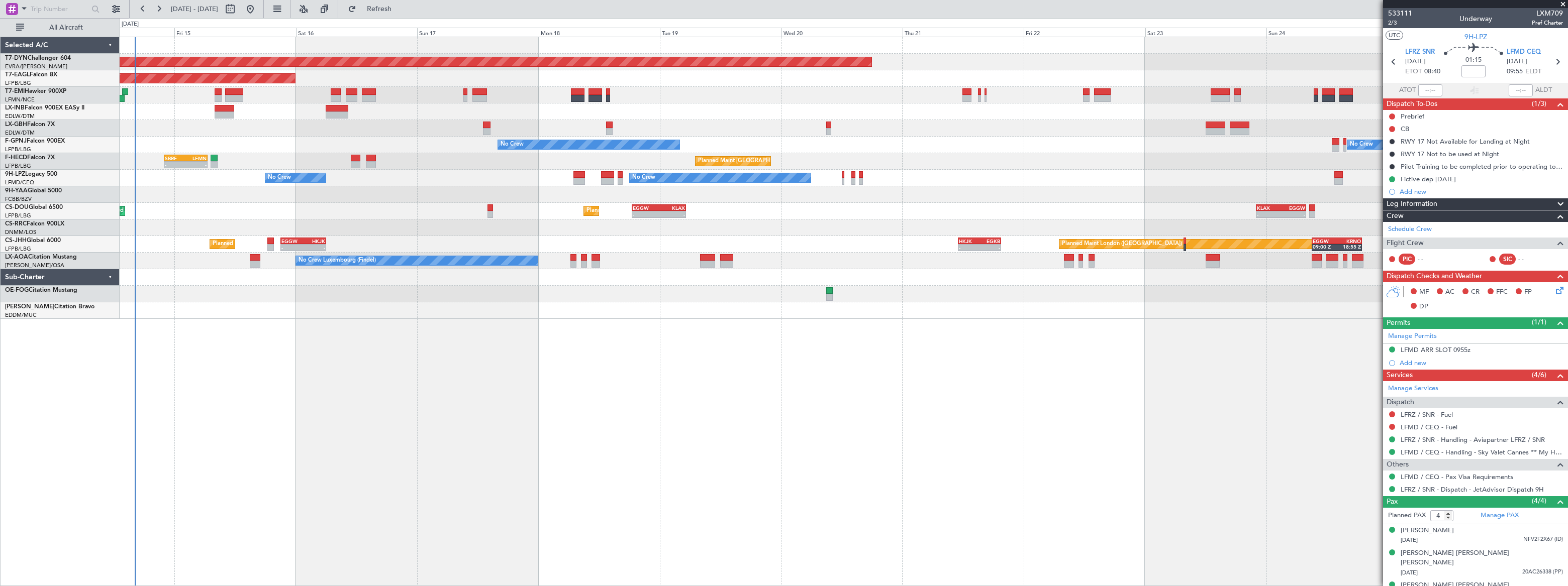
click at [1005, 196] on div "Planned Maint [GEOGRAPHIC_DATA]-[GEOGRAPHIC_DATA] Planned Maint Geneva ([GEOGRA…" at bounding box center [843, 178] width 1448 height 282
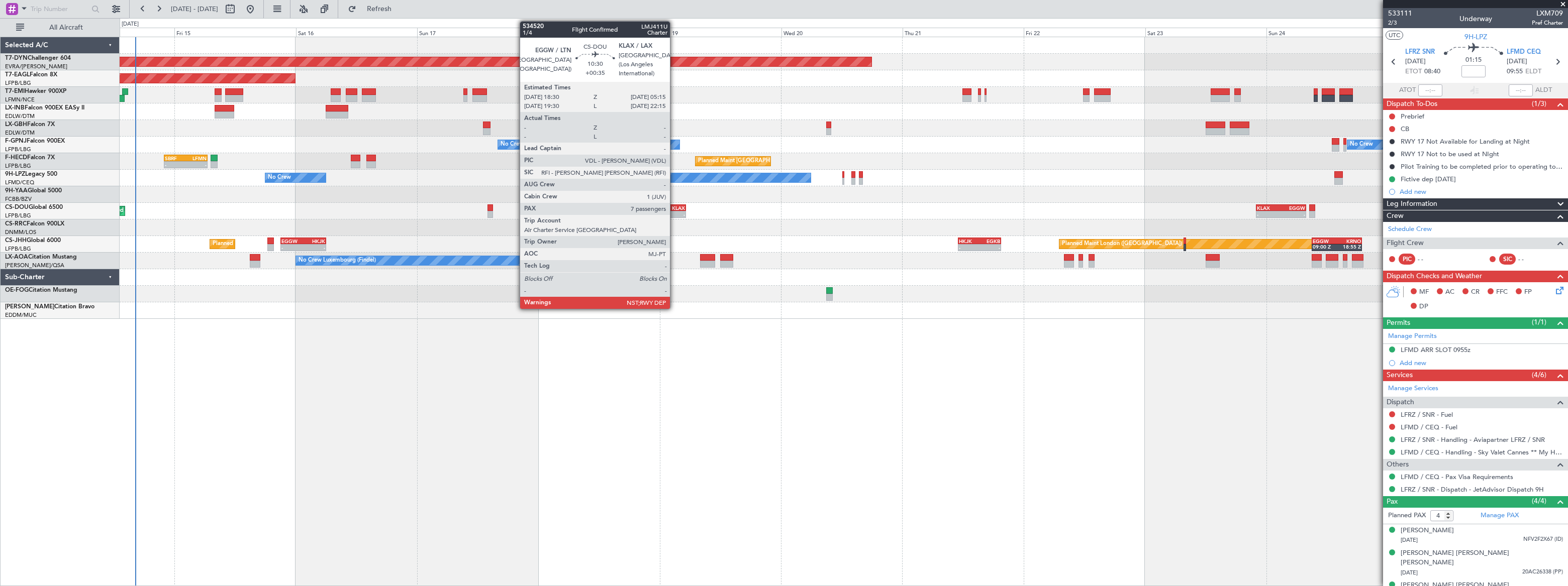
click at [675, 209] on div "KLAX" at bounding box center [672, 207] width 26 height 6
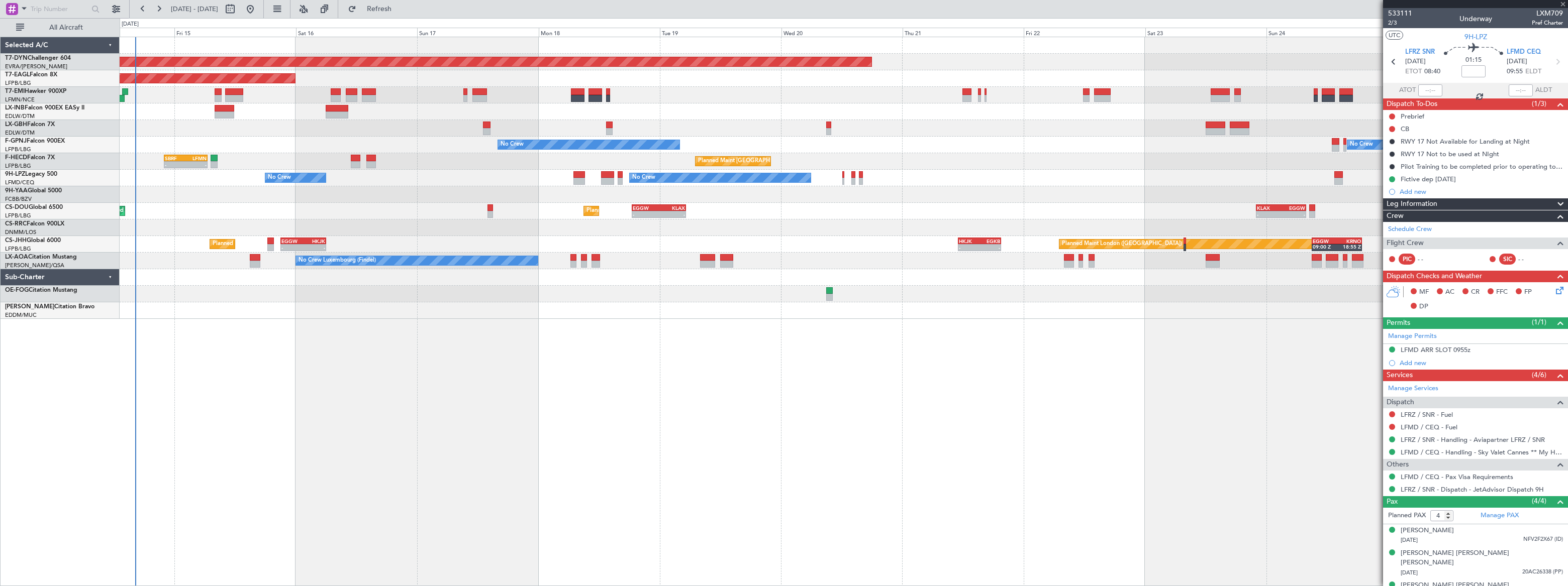
type input "+00:35"
type input "7"
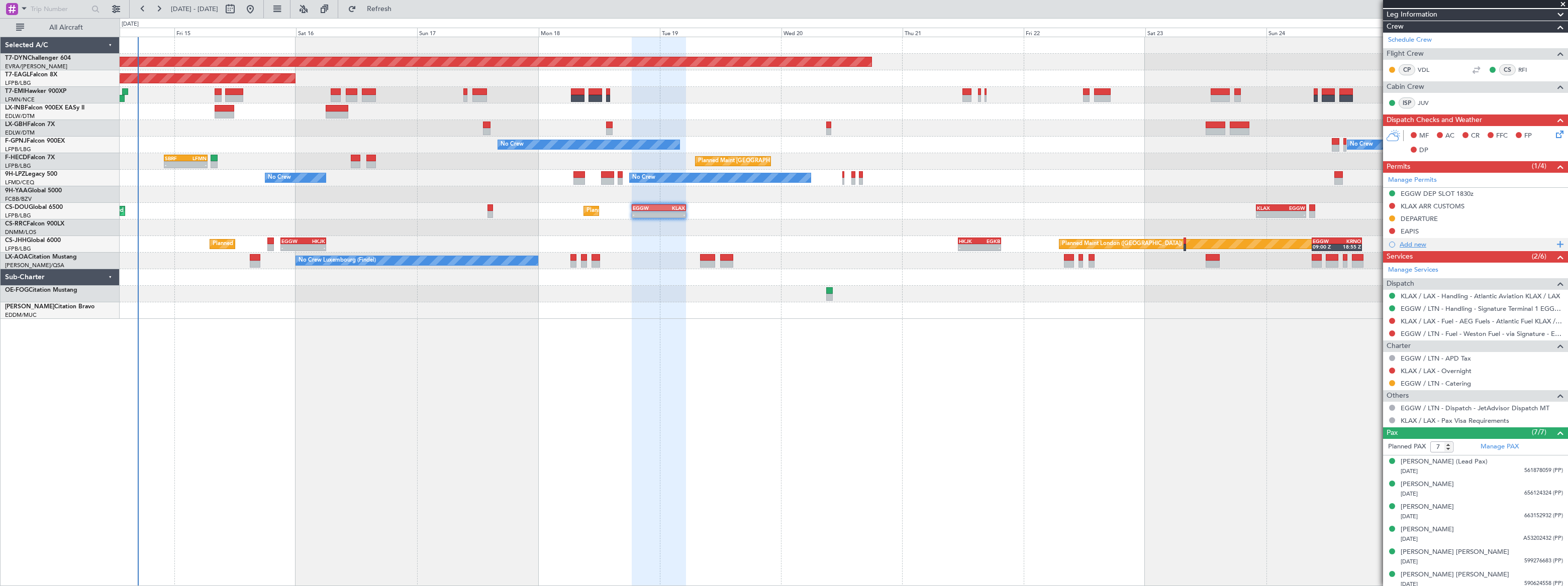
scroll to position [228, 0]
click at [1464, 309] on link "EGGW / LTN - Handling - Signature Terminal 1 EGGW / LTN" at bounding box center [1482, 308] width 162 height 8
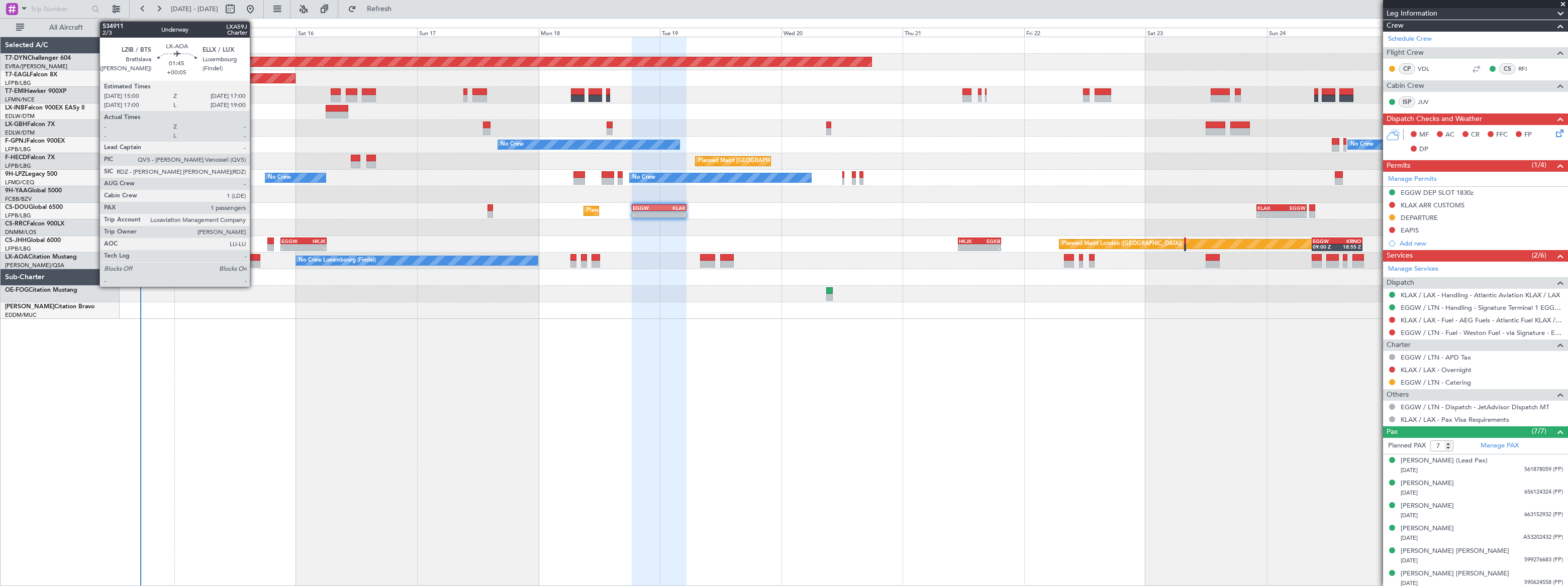
click at [255, 259] on div at bounding box center [255, 258] width 11 height 7
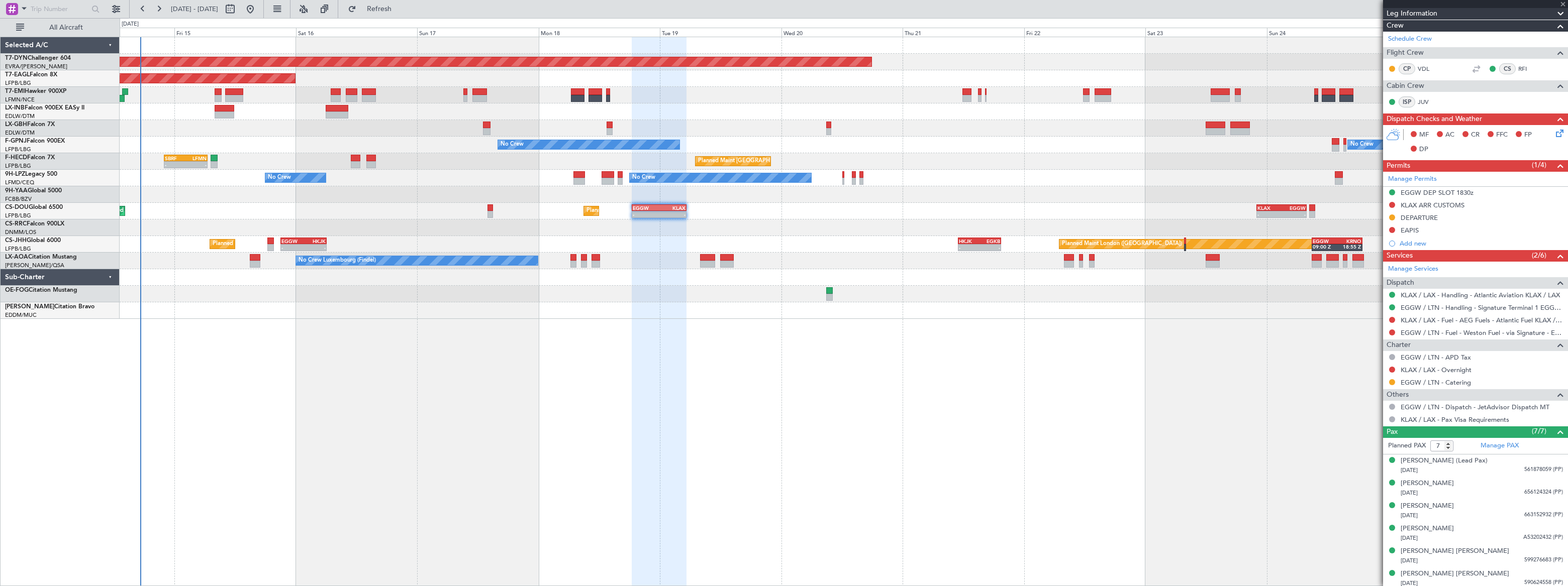
type input "+00:05"
type input "1"
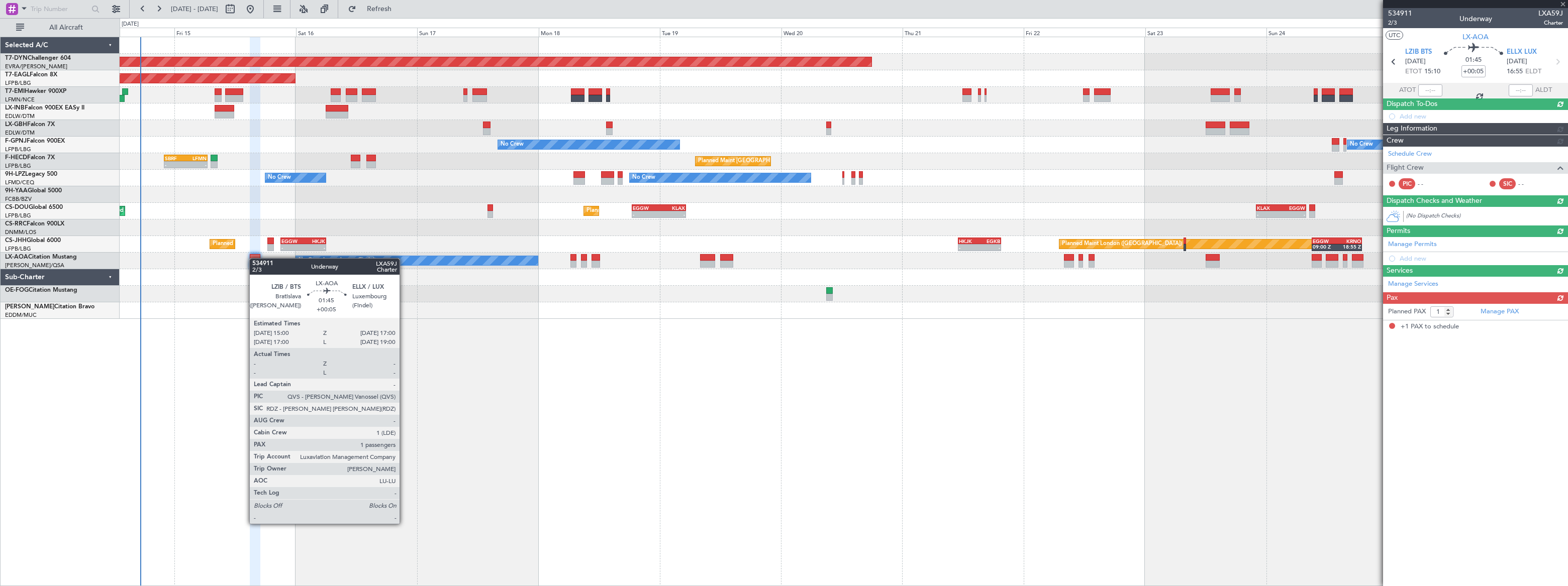
scroll to position [0, 0]
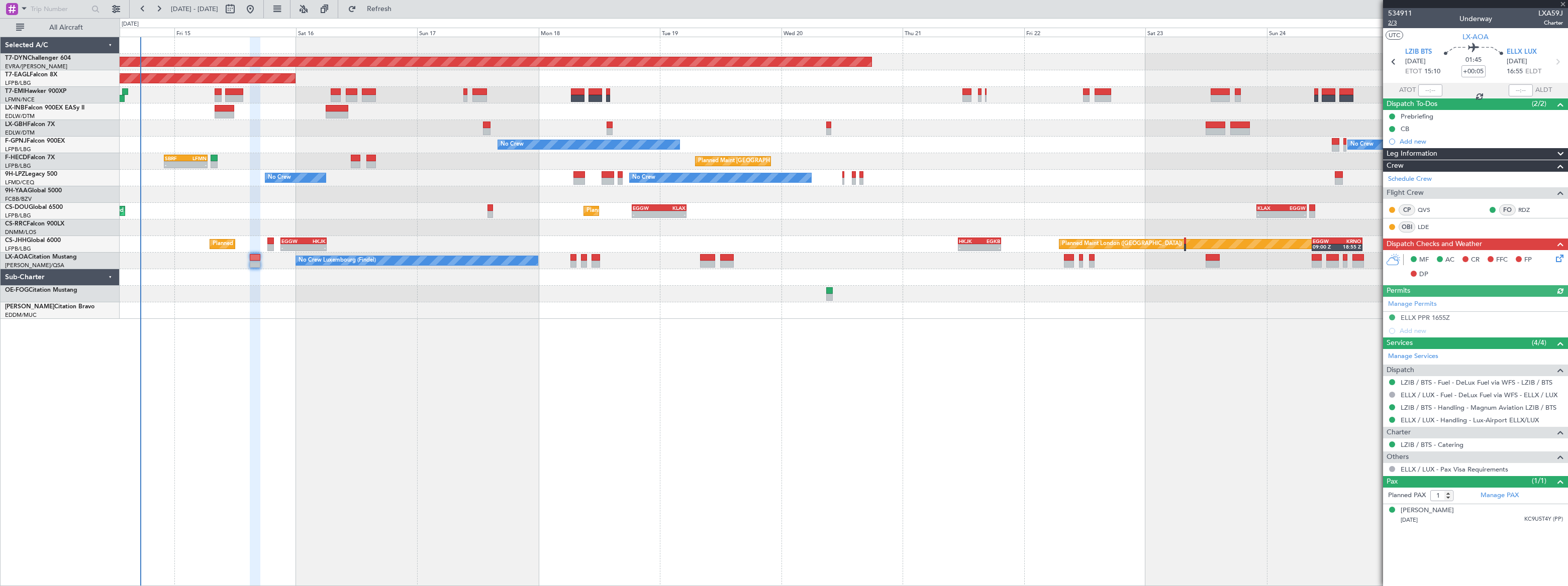
click at [1392, 25] on span "2/3" at bounding box center [1400, 23] width 24 height 8
click at [831, 171] on div "No Crew No Crew No Crew" at bounding box center [843, 178] width 1448 height 16
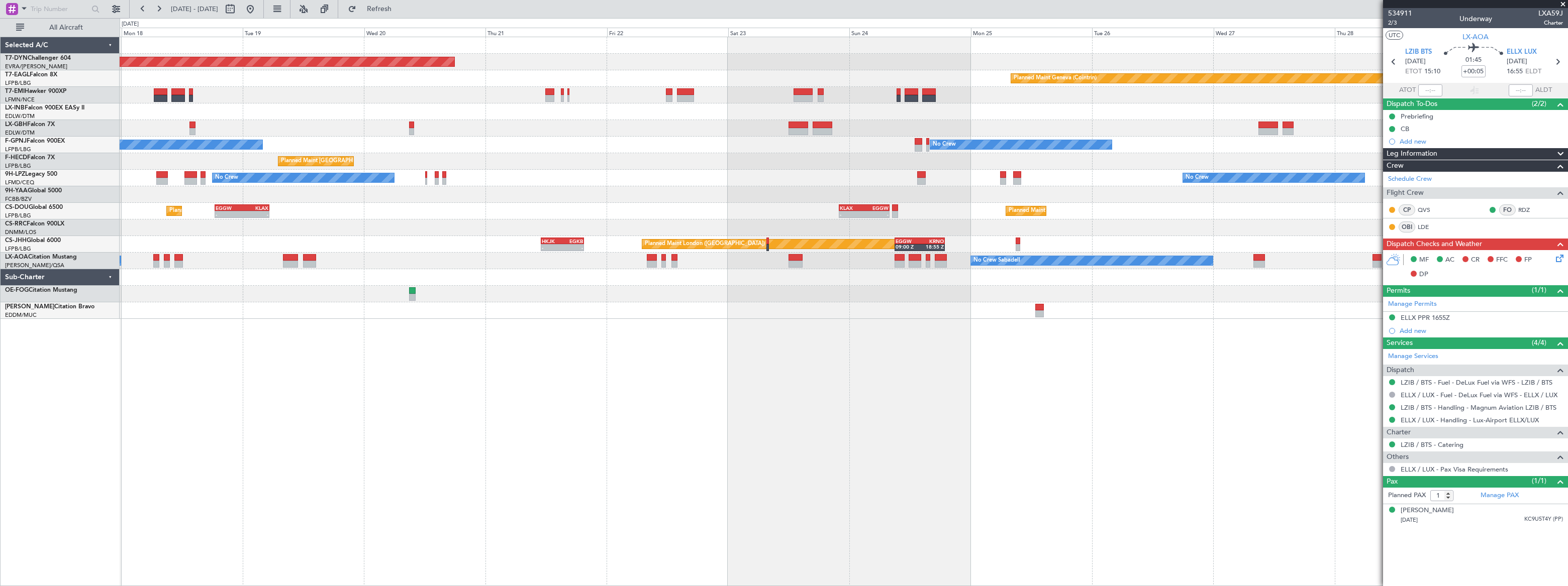
click at [890, 195] on div at bounding box center [843, 195] width 1448 height 16
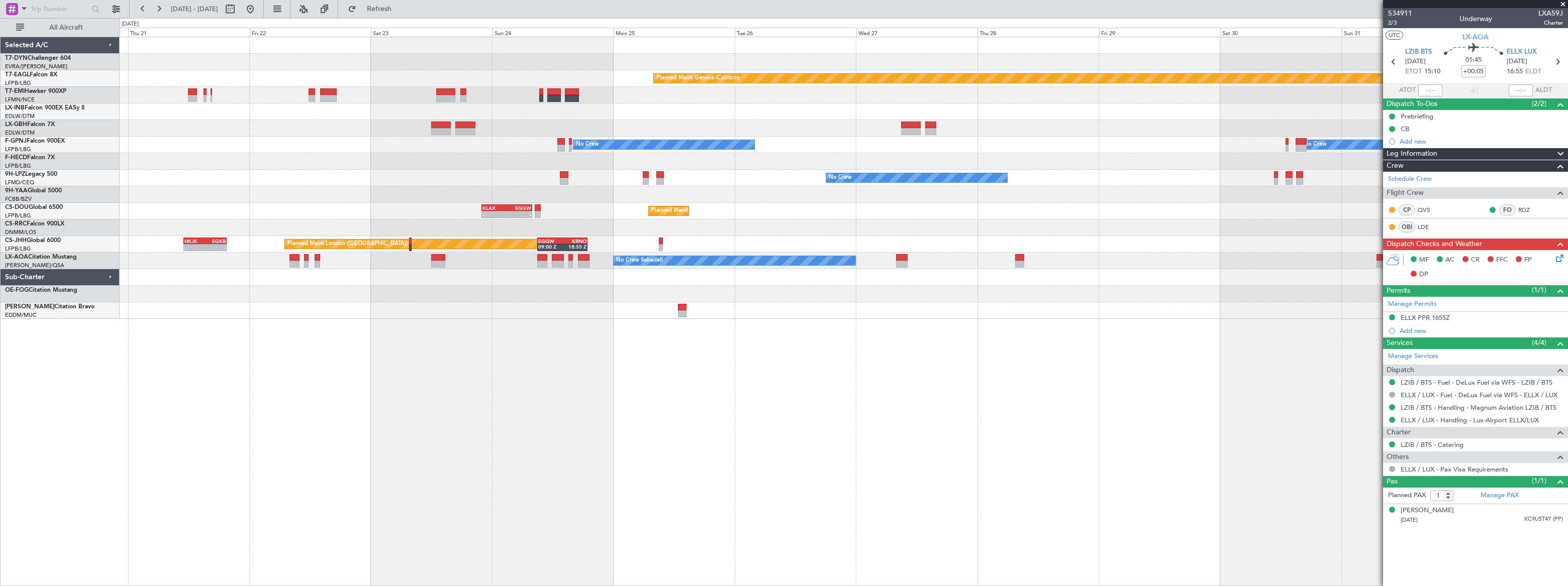
click at [943, 205] on div "Planned Maint [GEOGRAPHIC_DATA] ([GEOGRAPHIC_DATA]) - - KLAX 22:00 Z EGGW 07:55…" at bounding box center [843, 211] width 1448 height 16
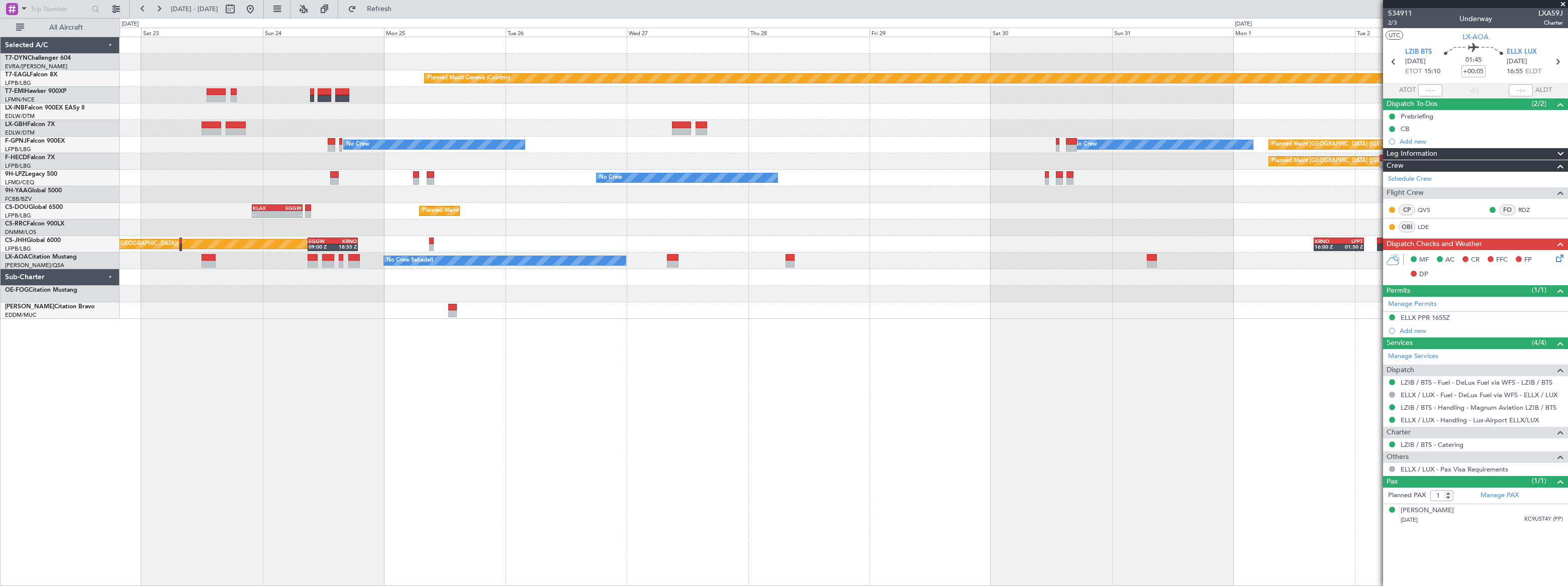
click at [1061, 190] on div at bounding box center [843, 195] width 1448 height 16
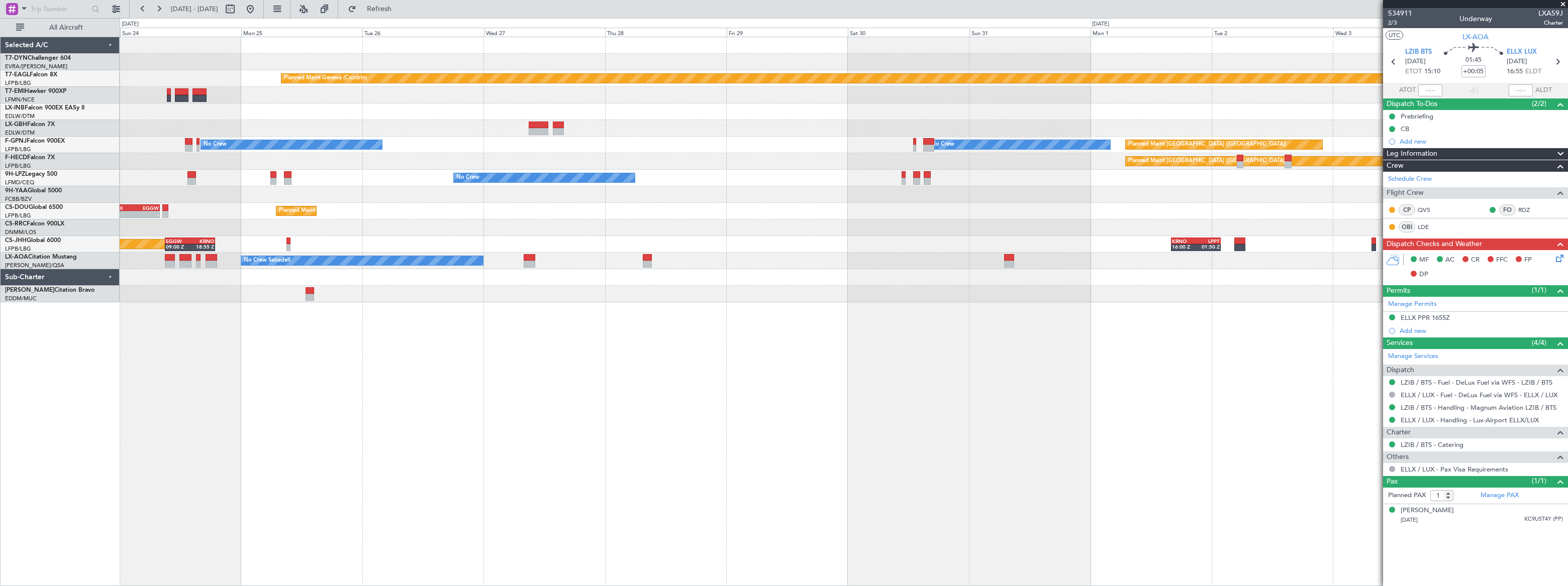
click at [1138, 212] on div "Planned Maint Geneva (Cointrin) No Crew Planned Maint [GEOGRAPHIC_DATA] ([GEOGR…" at bounding box center [843, 169] width 1448 height 265
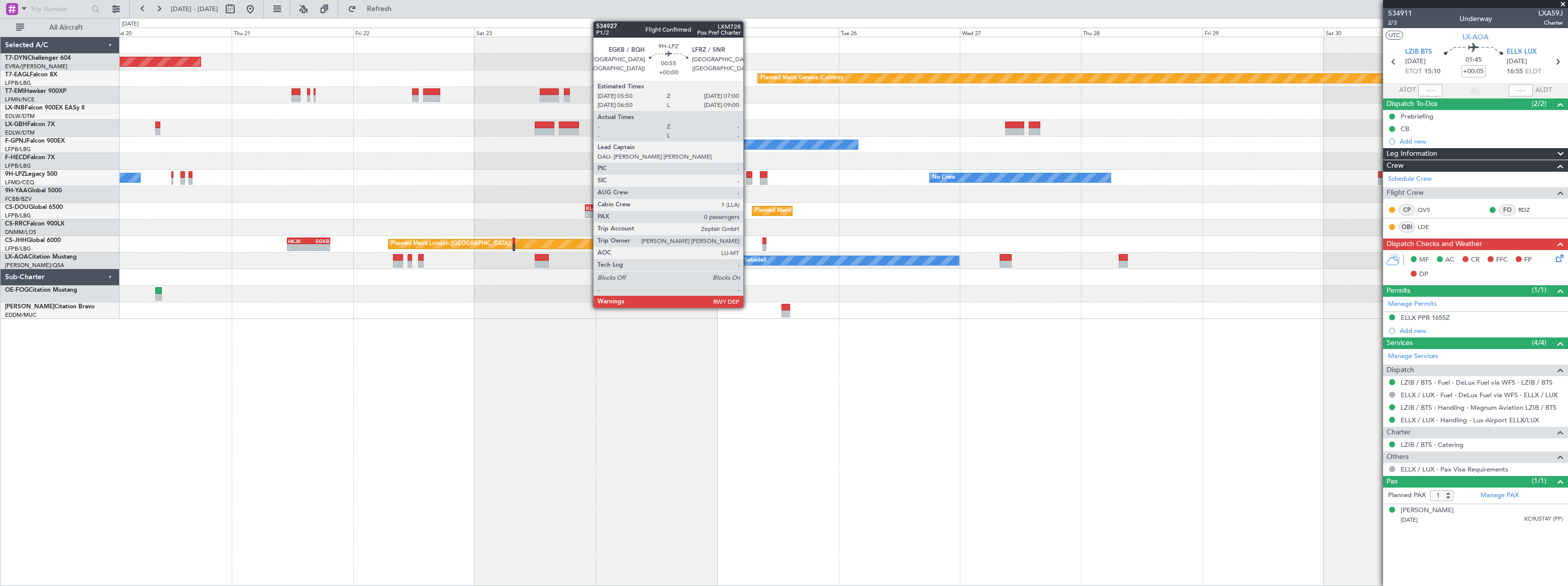
click at [748, 179] on div at bounding box center [749, 181] width 6 height 7
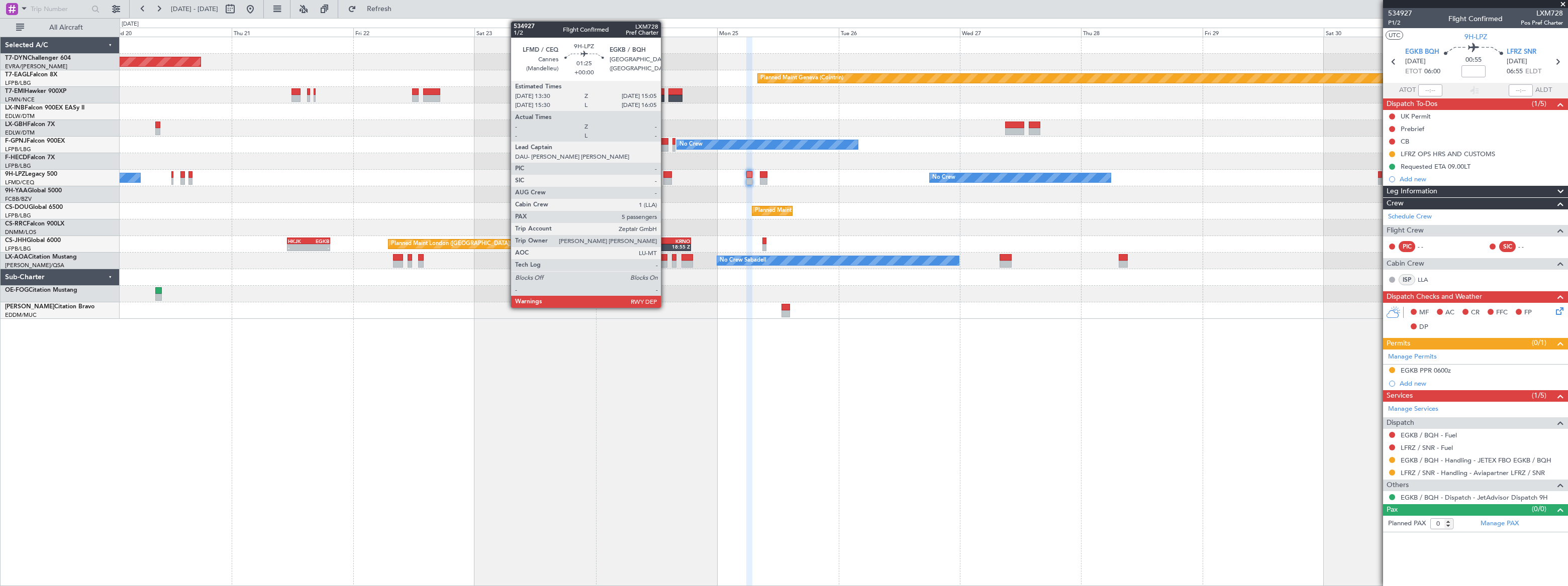
click at [666, 176] on div at bounding box center [667, 174] width 8 height 7
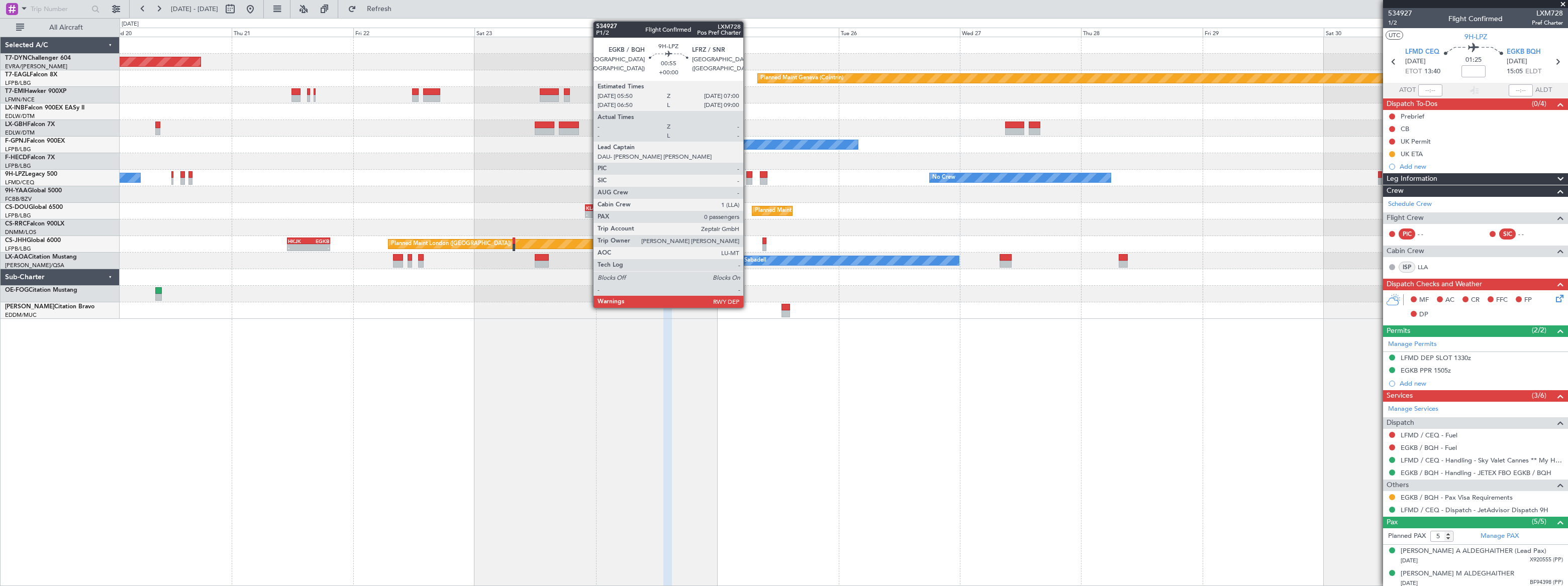
click at [748, 179] on div at bounding box center [749, 181] width 6 height 7
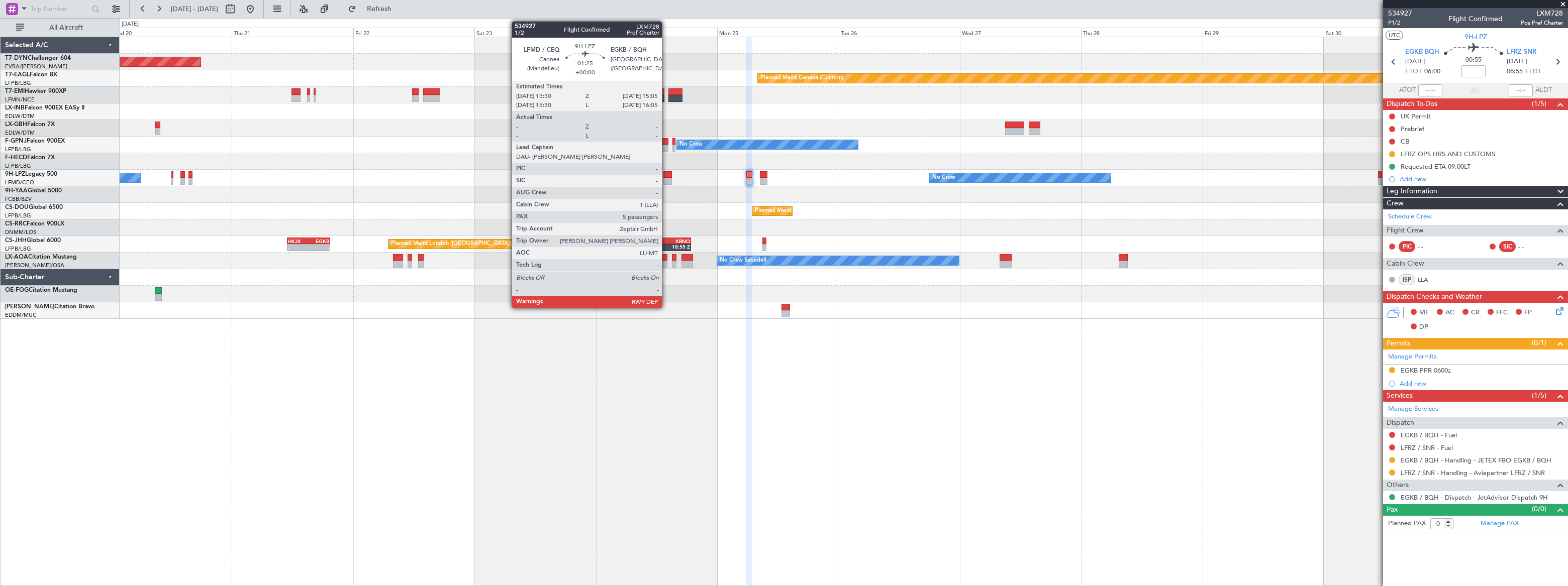
click at [667, 175] on div at bounding box center [667, 174] width 8 height 7
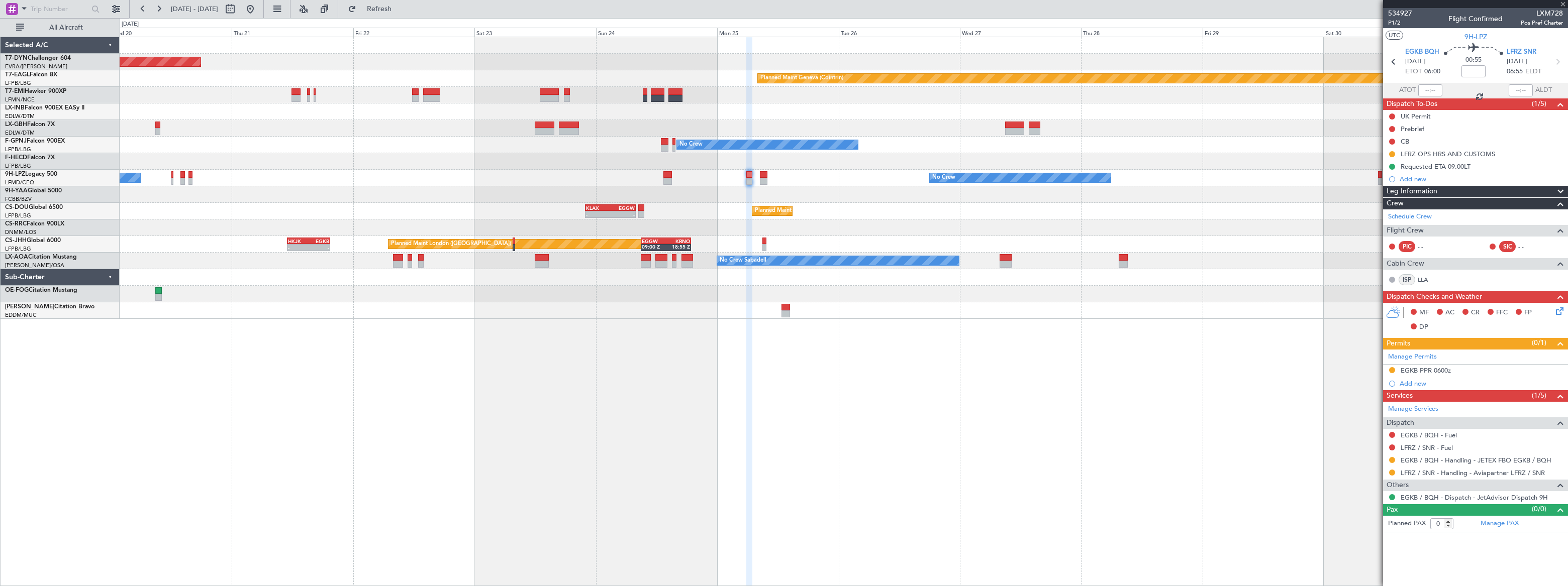
type input "5"
